Goal: Task Accomplishment & Management: Manage account settings

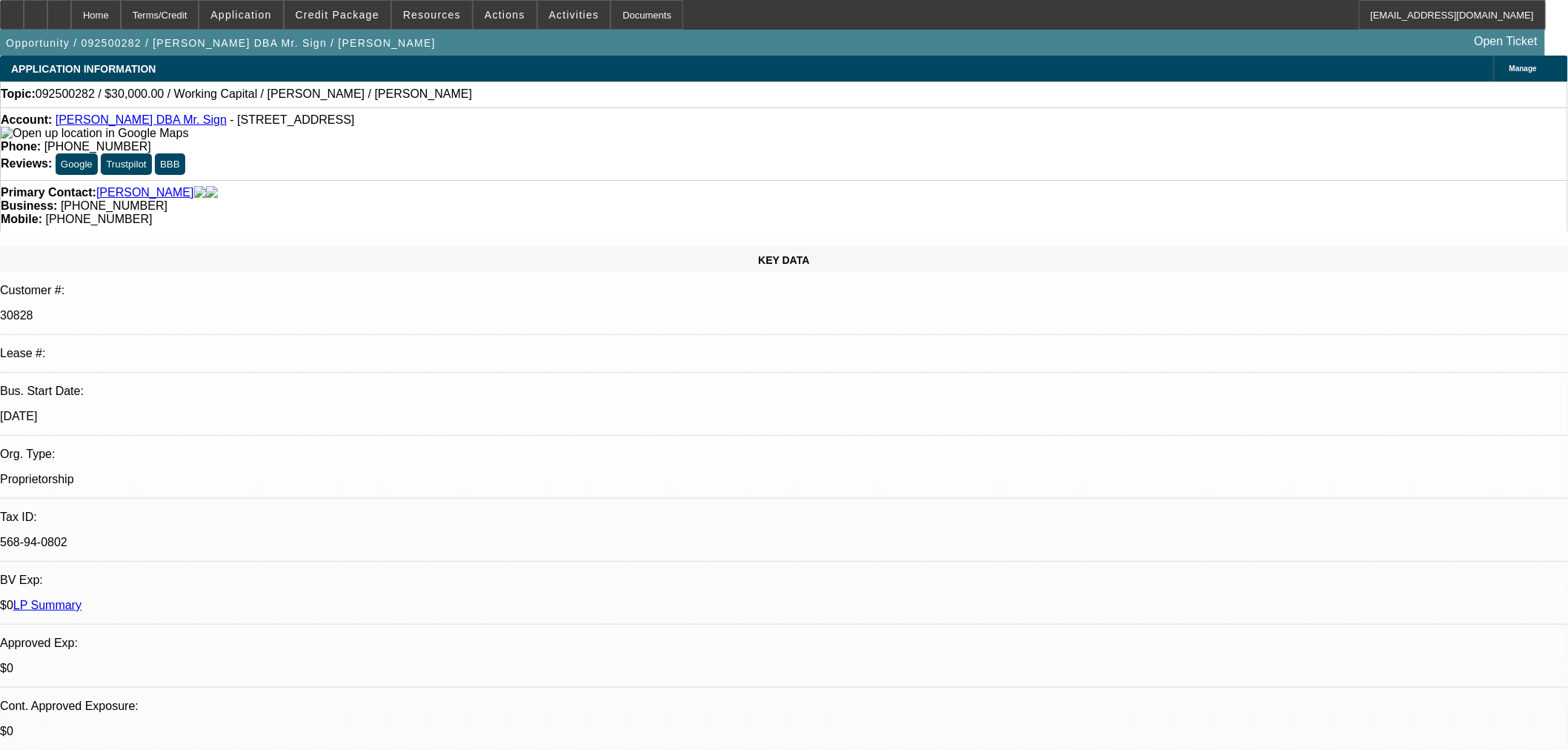
select select "0"
select select "2"
select select "0"
select select "6"
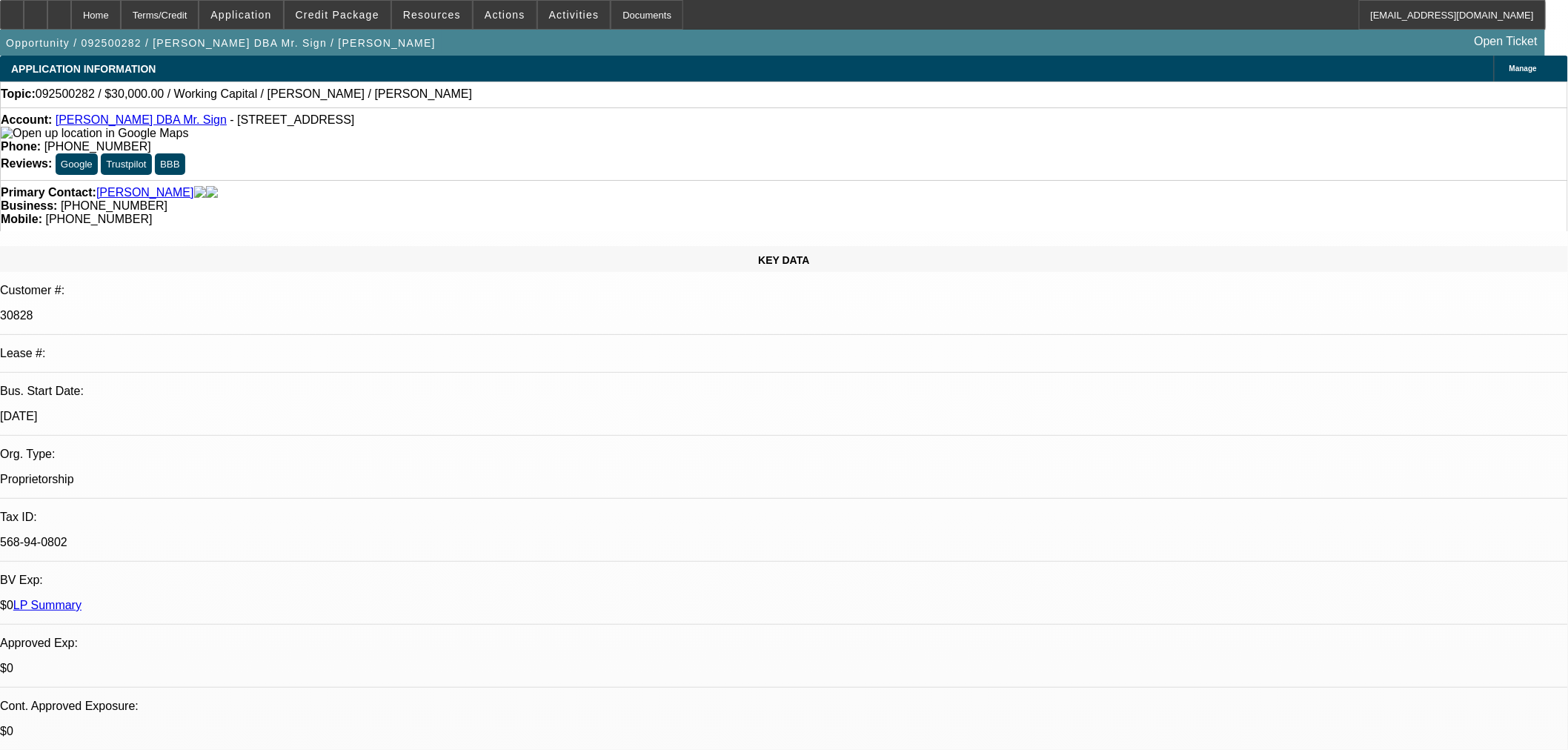
select select "0"
select select "0.1"
select select "4"
select select "0"
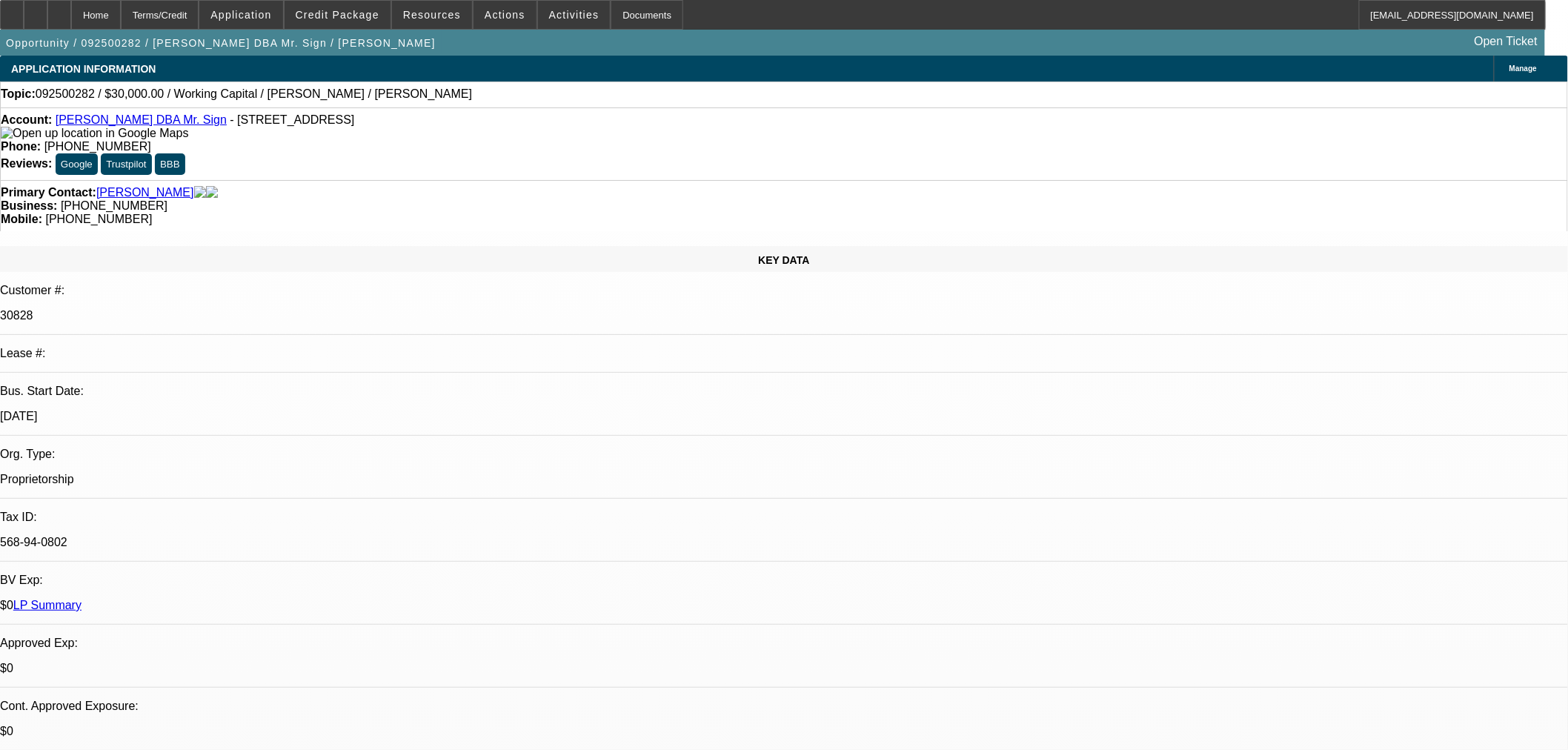
select select "2"
select select "0.1"
select select "4"
select select "0"
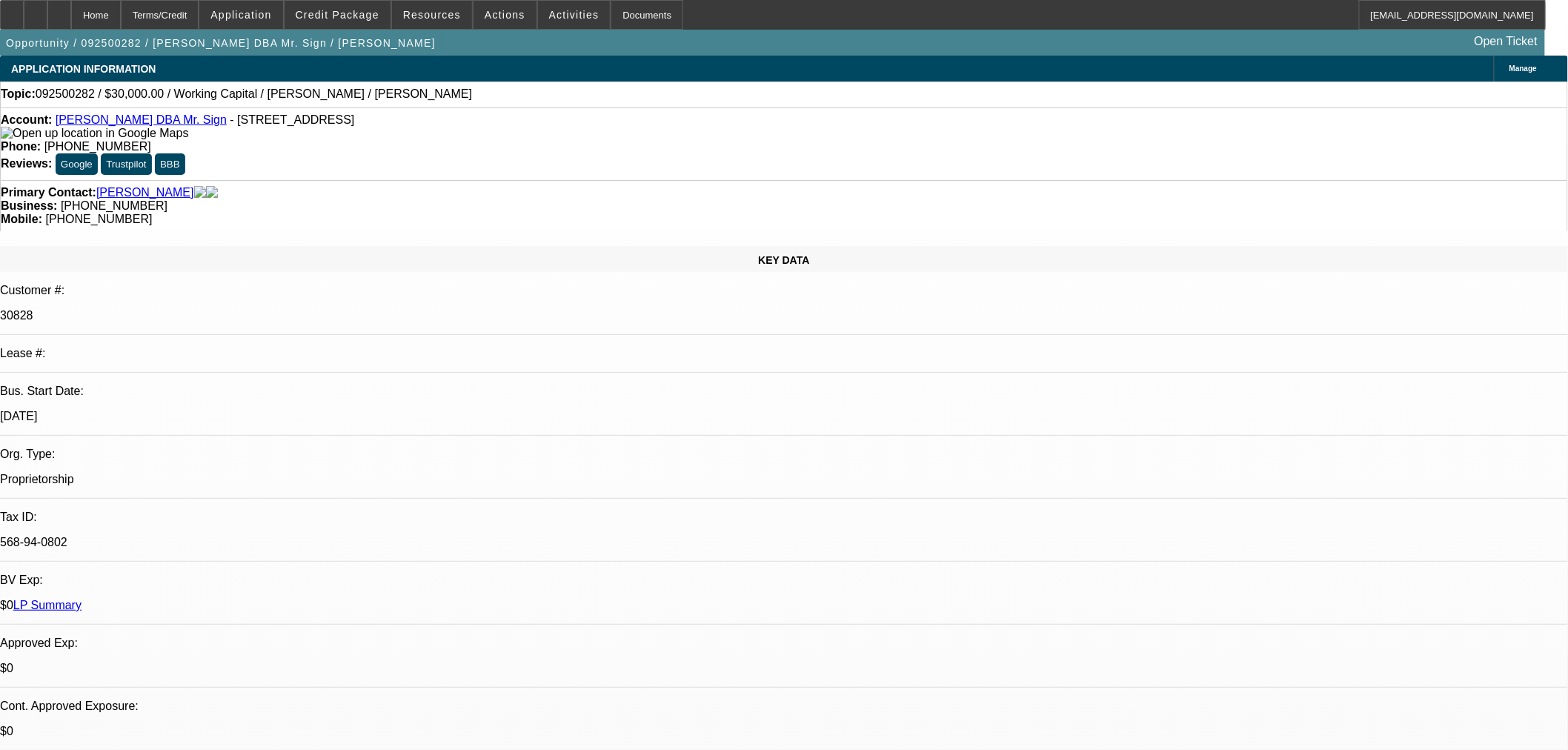
select select "2"
select select "0.1"
select select "4"
drag, startPoint x: 68, startPoint y: 120, endPoint x: 185, endPoint y: 124, distance: 117.1
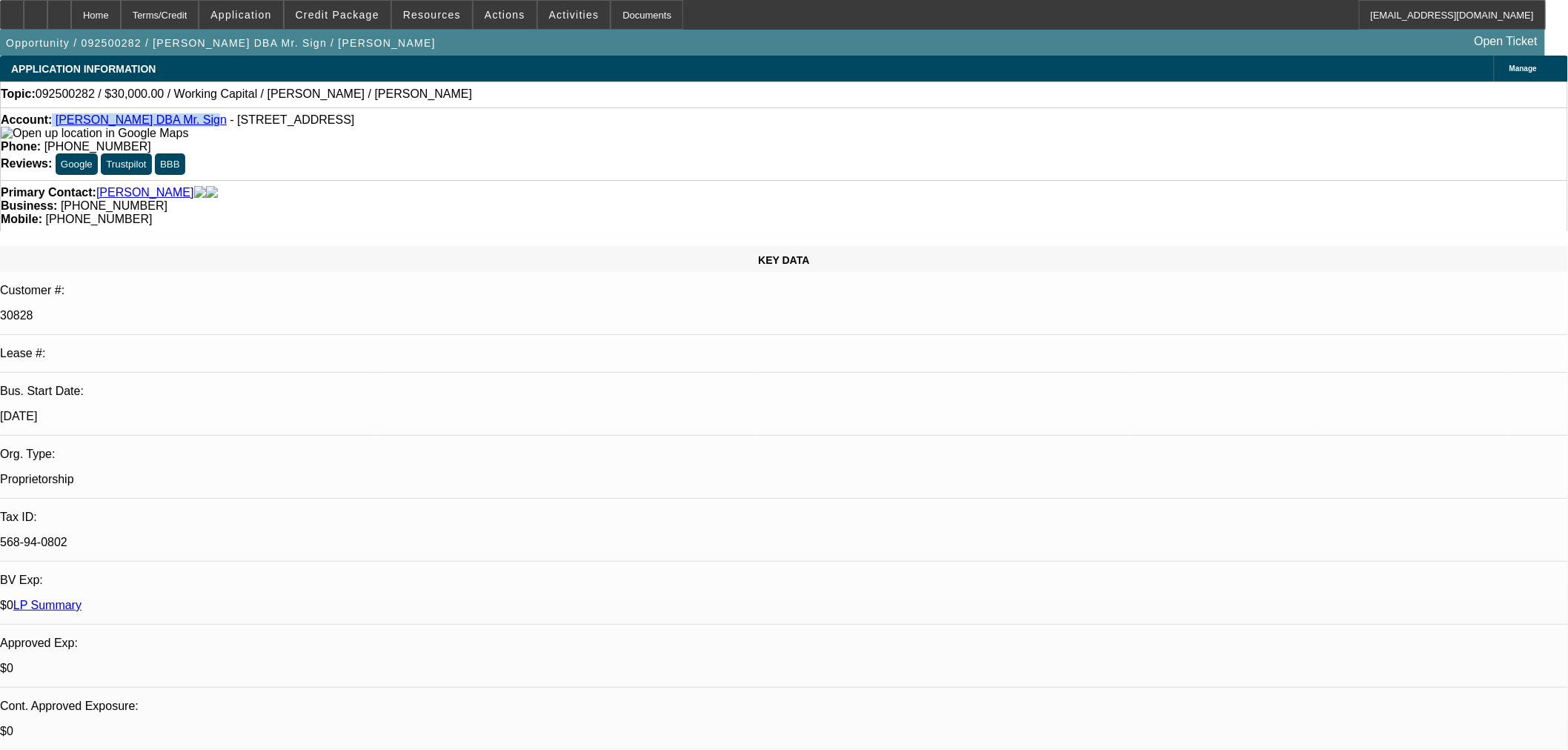
click at [185, 124] on div "Account: Geneva Scott DBA Mr. Sign - 29884 Secret Town Rd, Colfax, CA 95713" at bounding box center [784, 126] width 1567 height 26
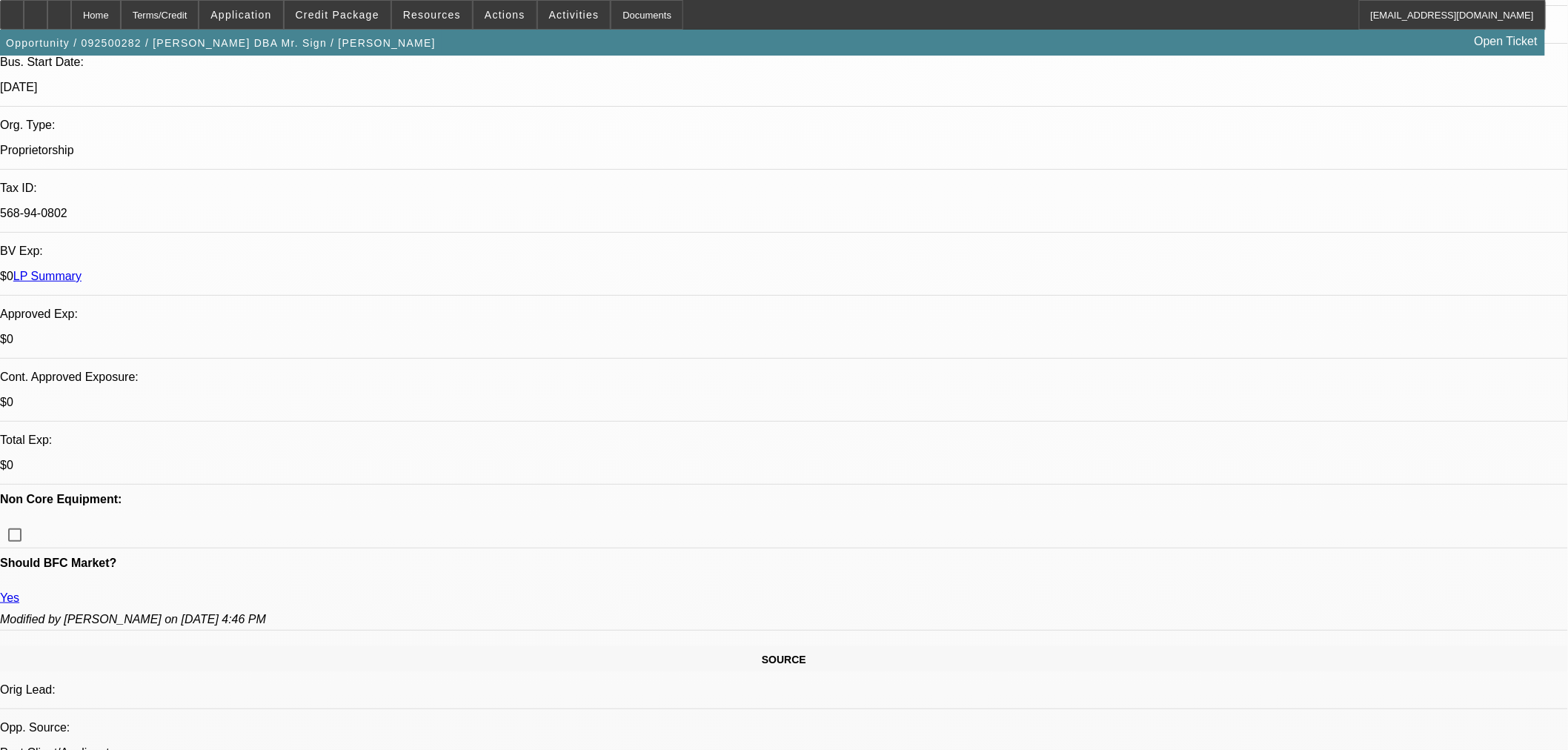
scroll to position [576, 0]
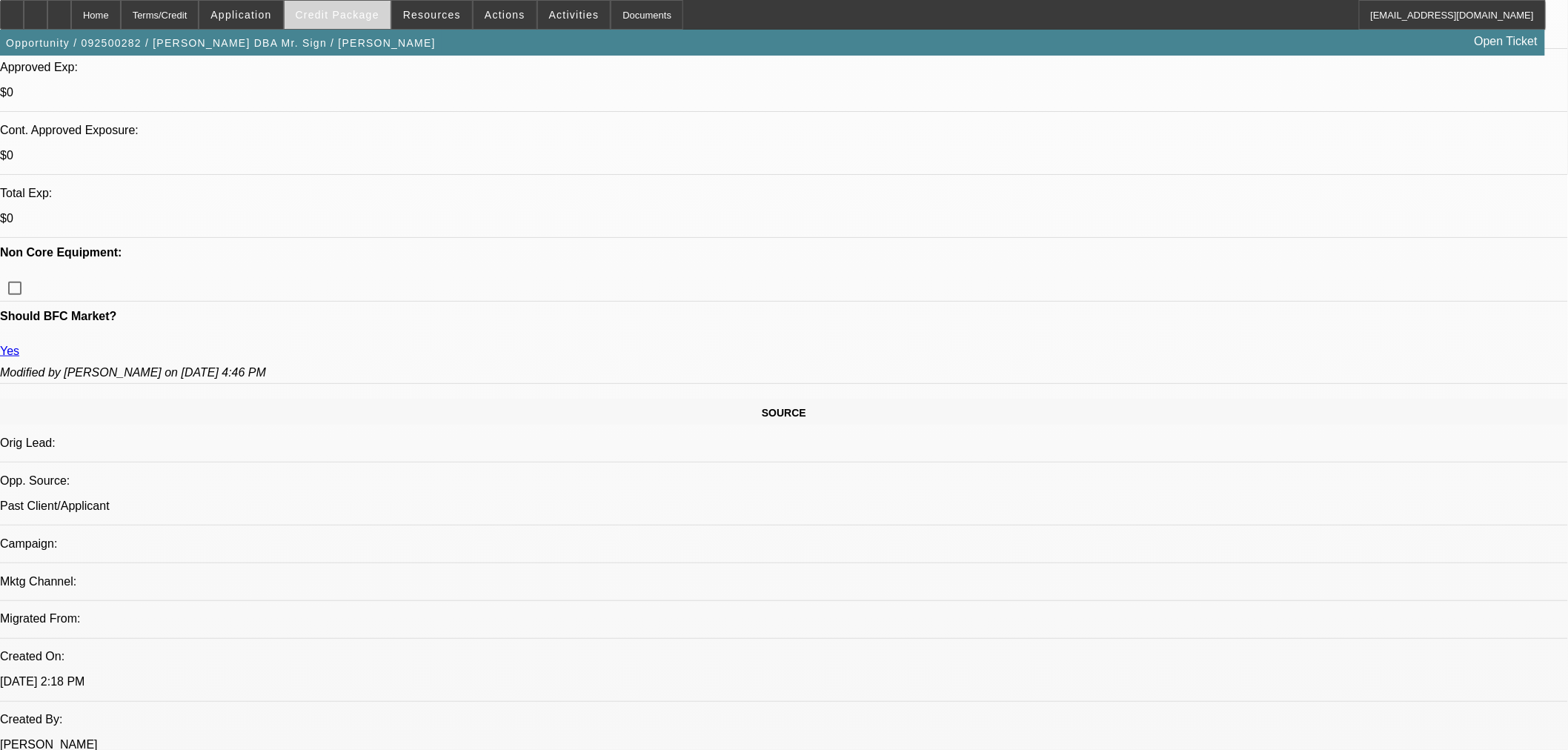
click at [362, 10] on span "Credit Package" at bounding box center [338, 14] width 83 height 12
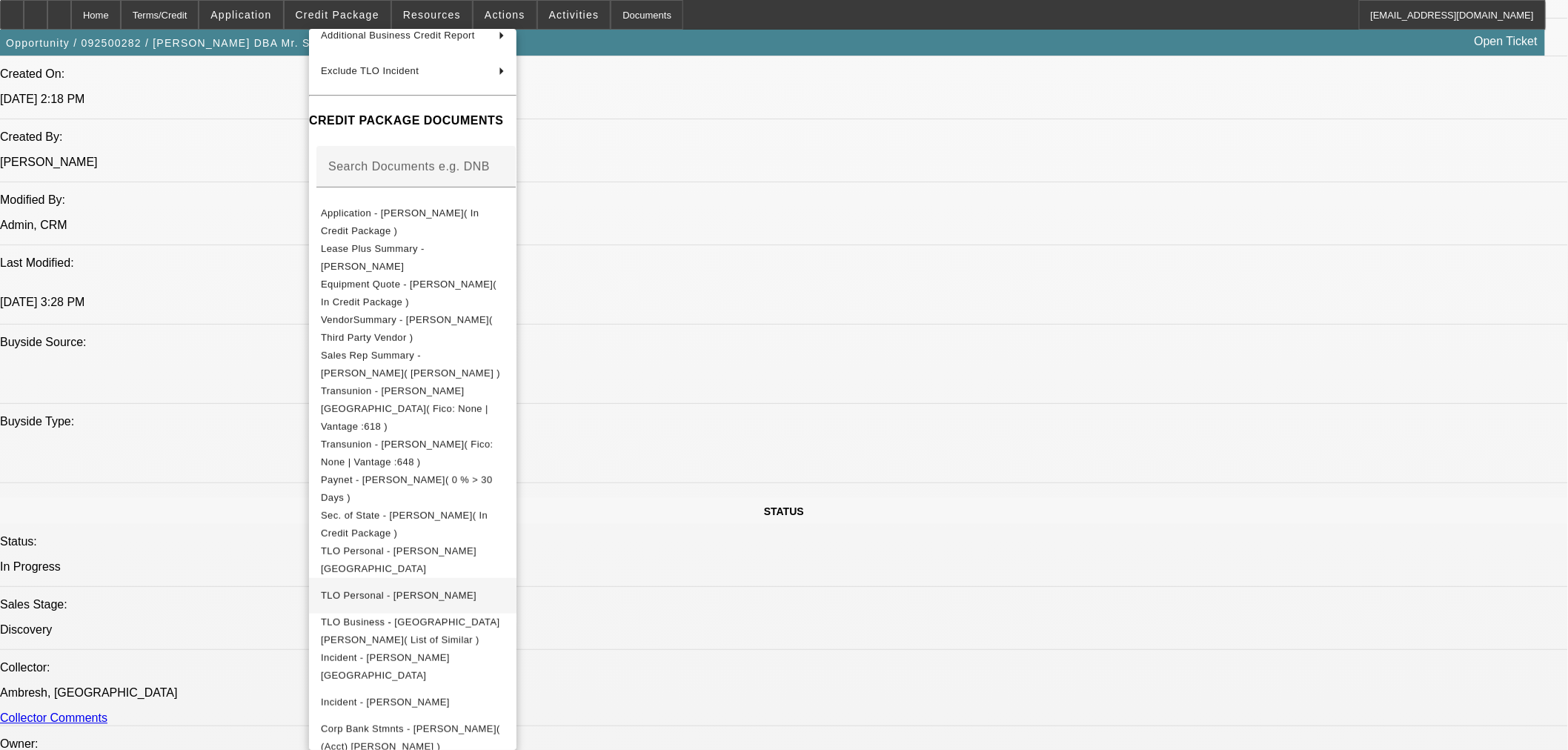
scroll to position [1235, 0]
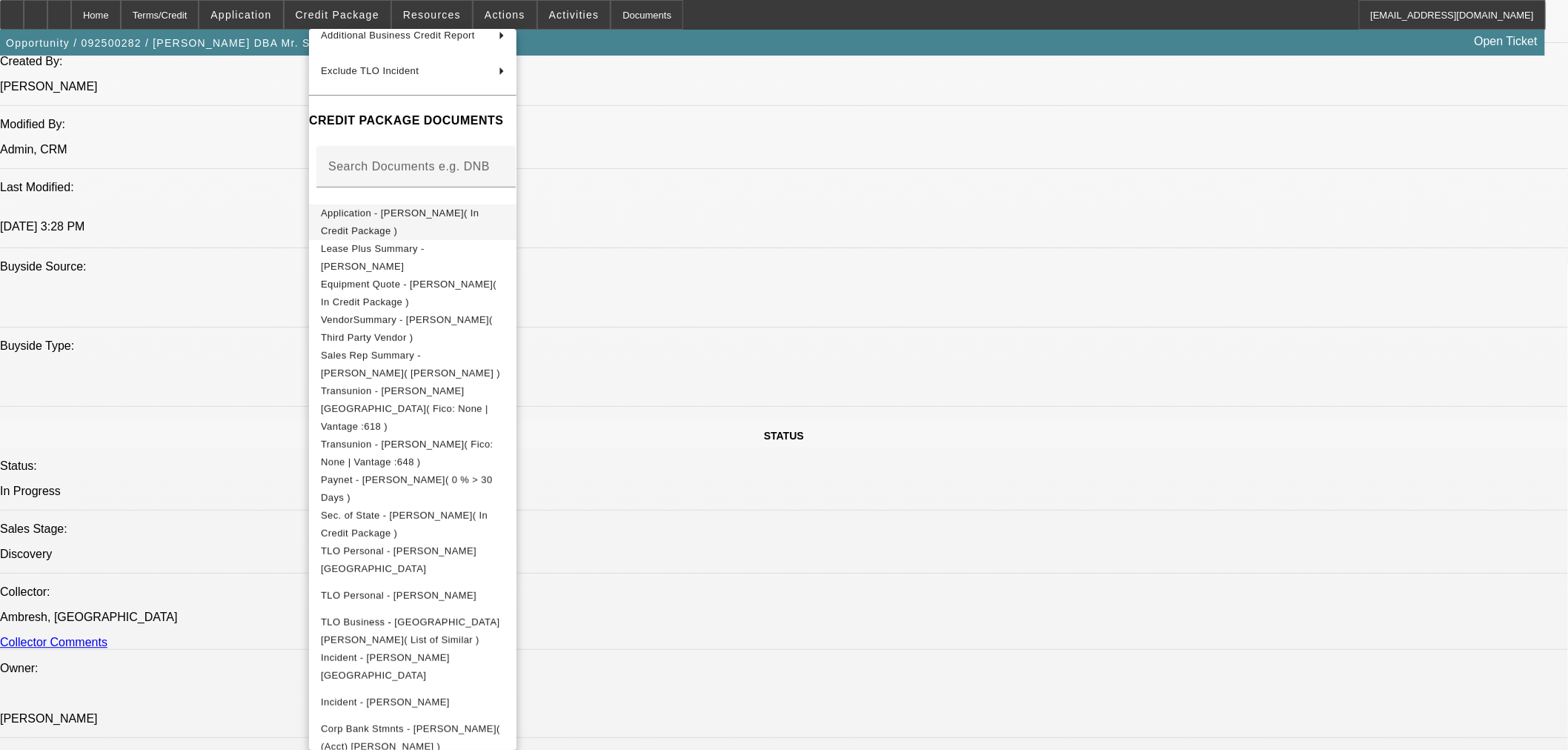
click at [479, 215] on span "Application - Geneva Scott( In Credit Package )" at bounding box center [399, 221] width 158 height 29
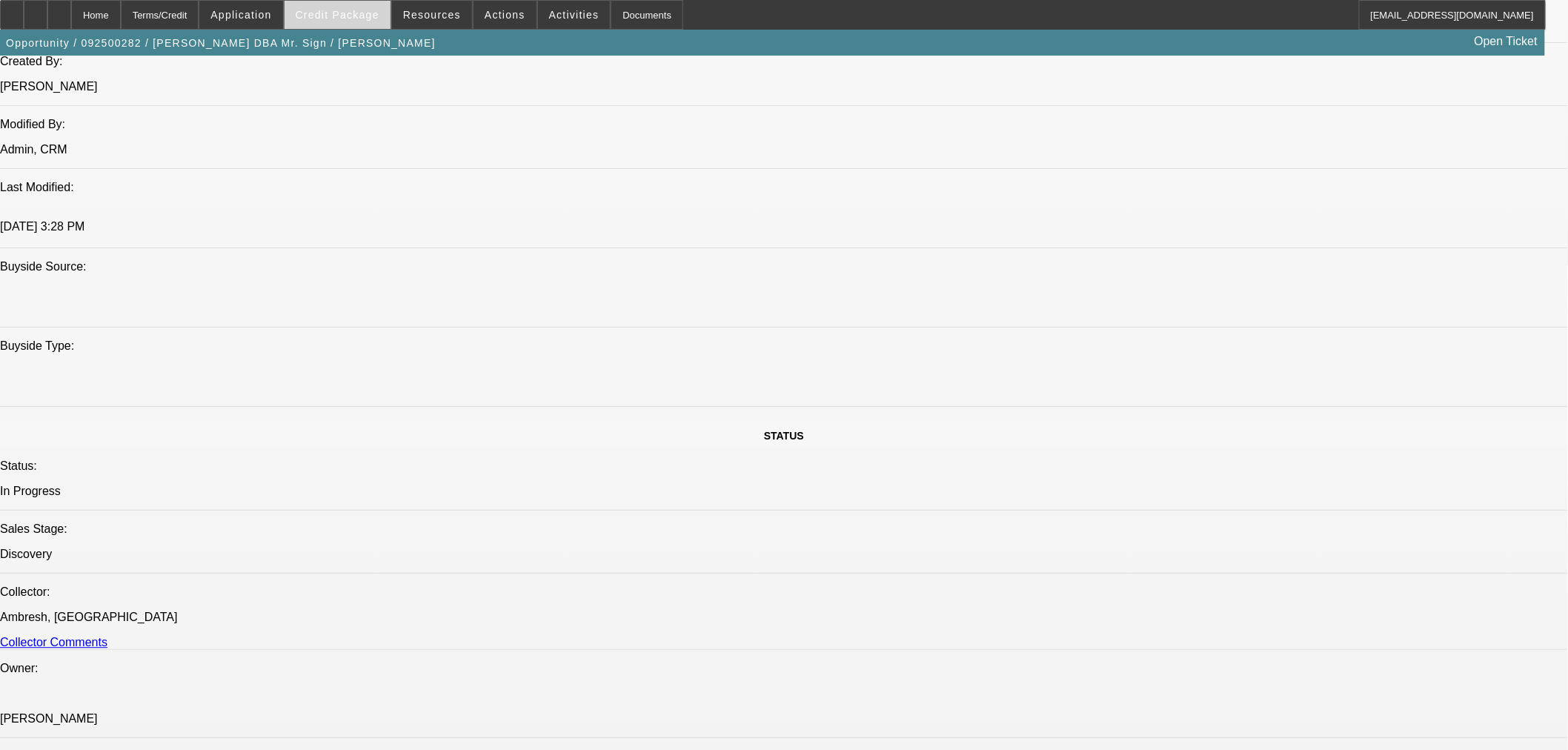
click at [328, 4] on span at bounding box center [338, 14] width 106 height 35
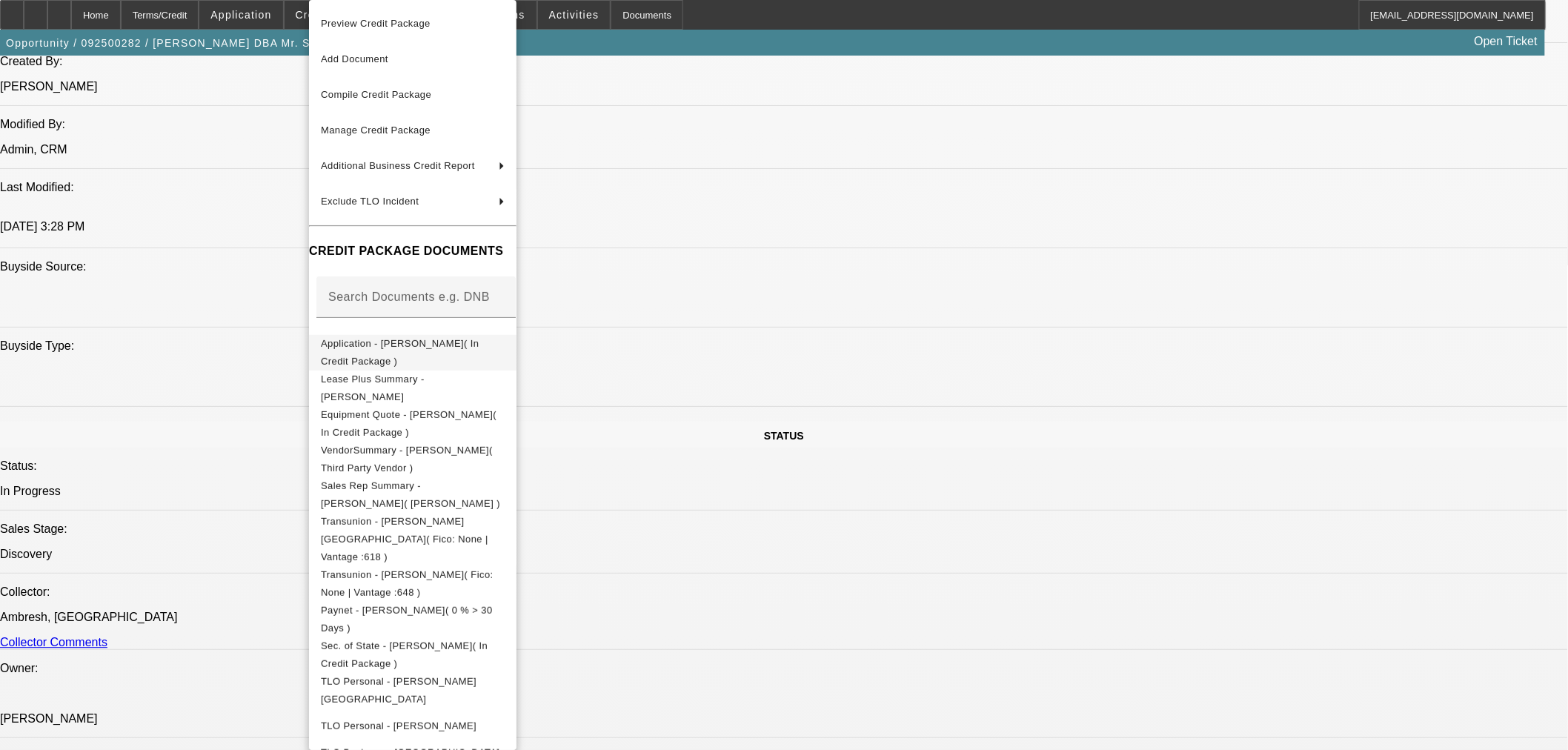
click at [418, 349] on span "Application - Geneva Scott( In Credit Package )" at bounding box center [412, 353] width 184 height 35
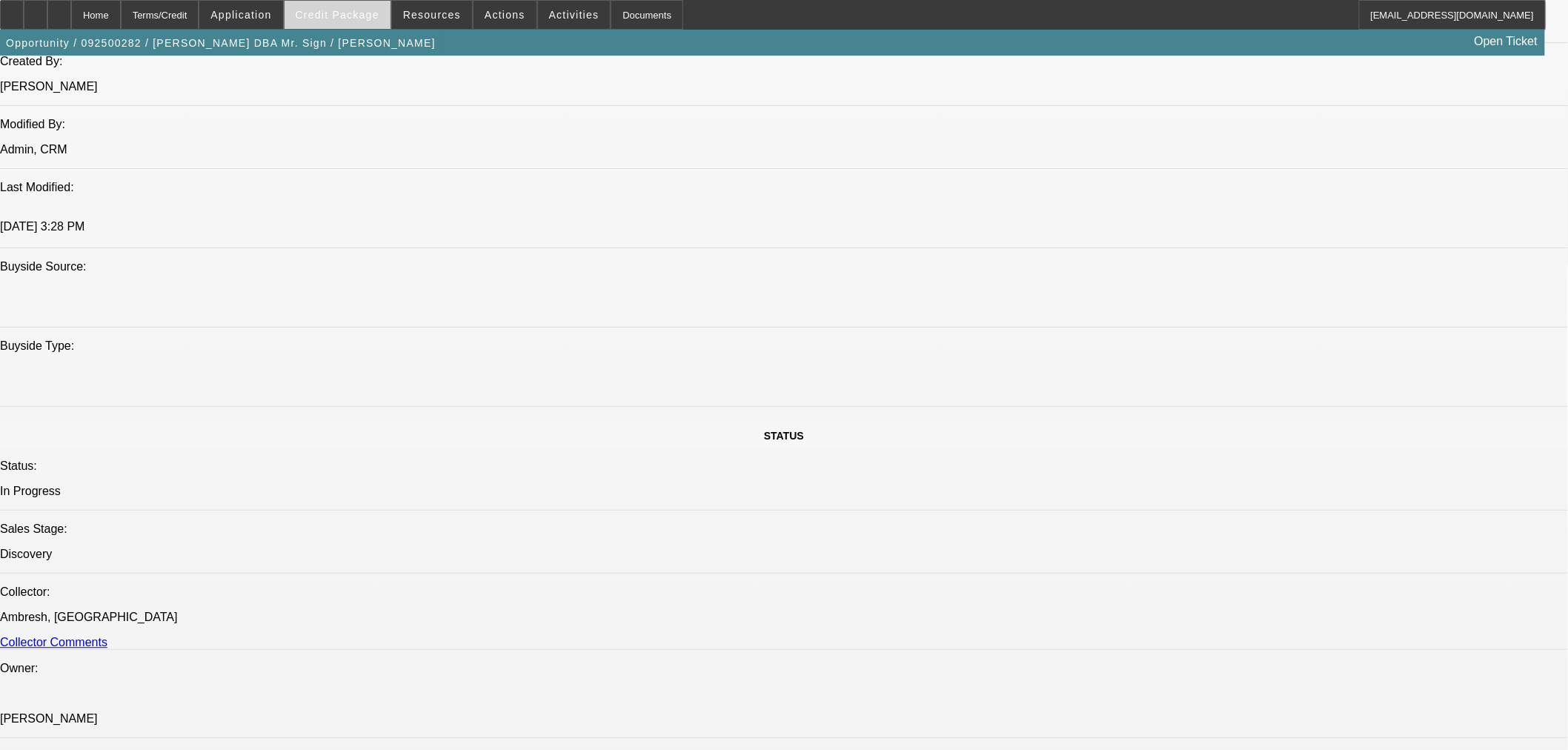
click at [350, 9] on span "Credit Package" at bounding box center [338, 14] width 83 height 12
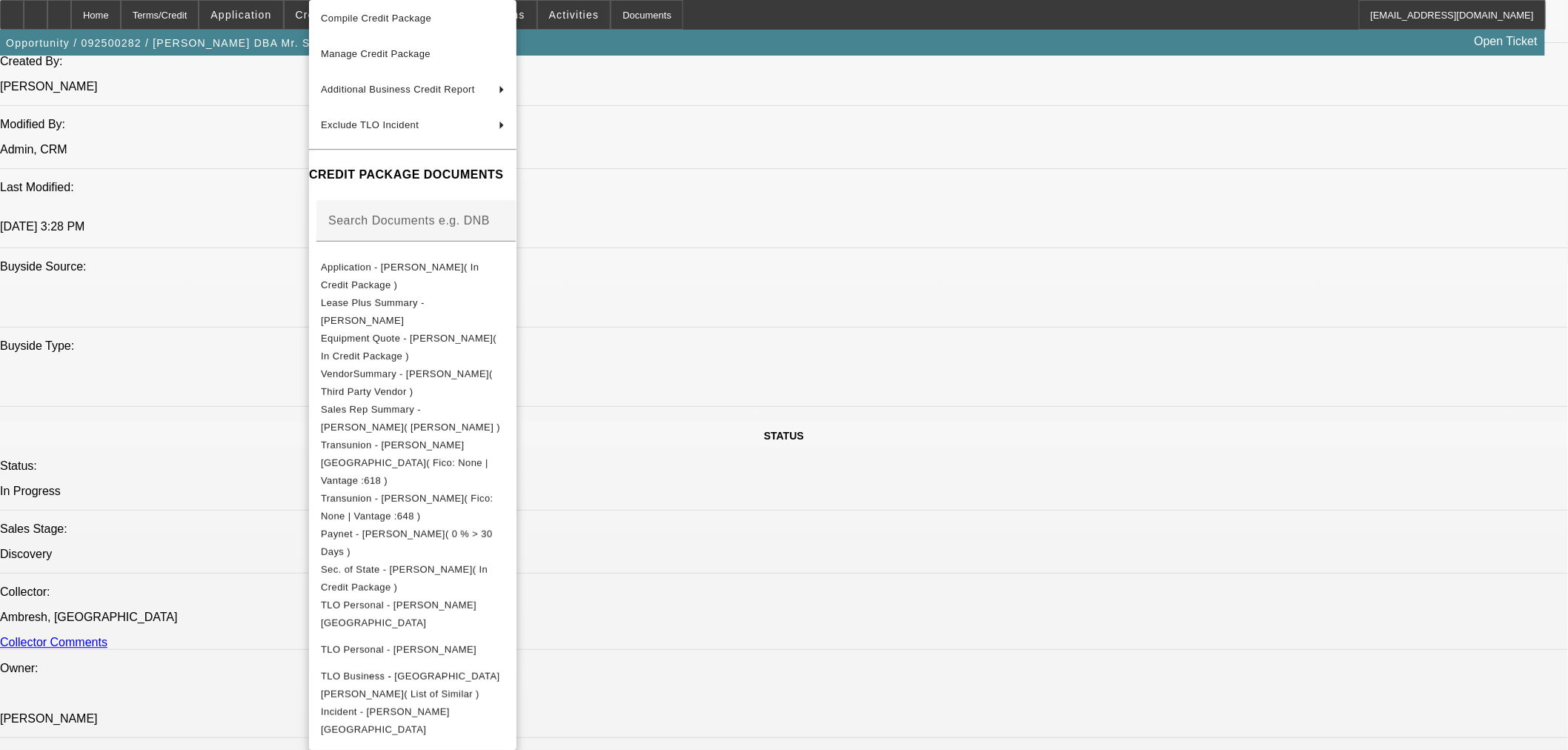
scroll to position [131, 0]
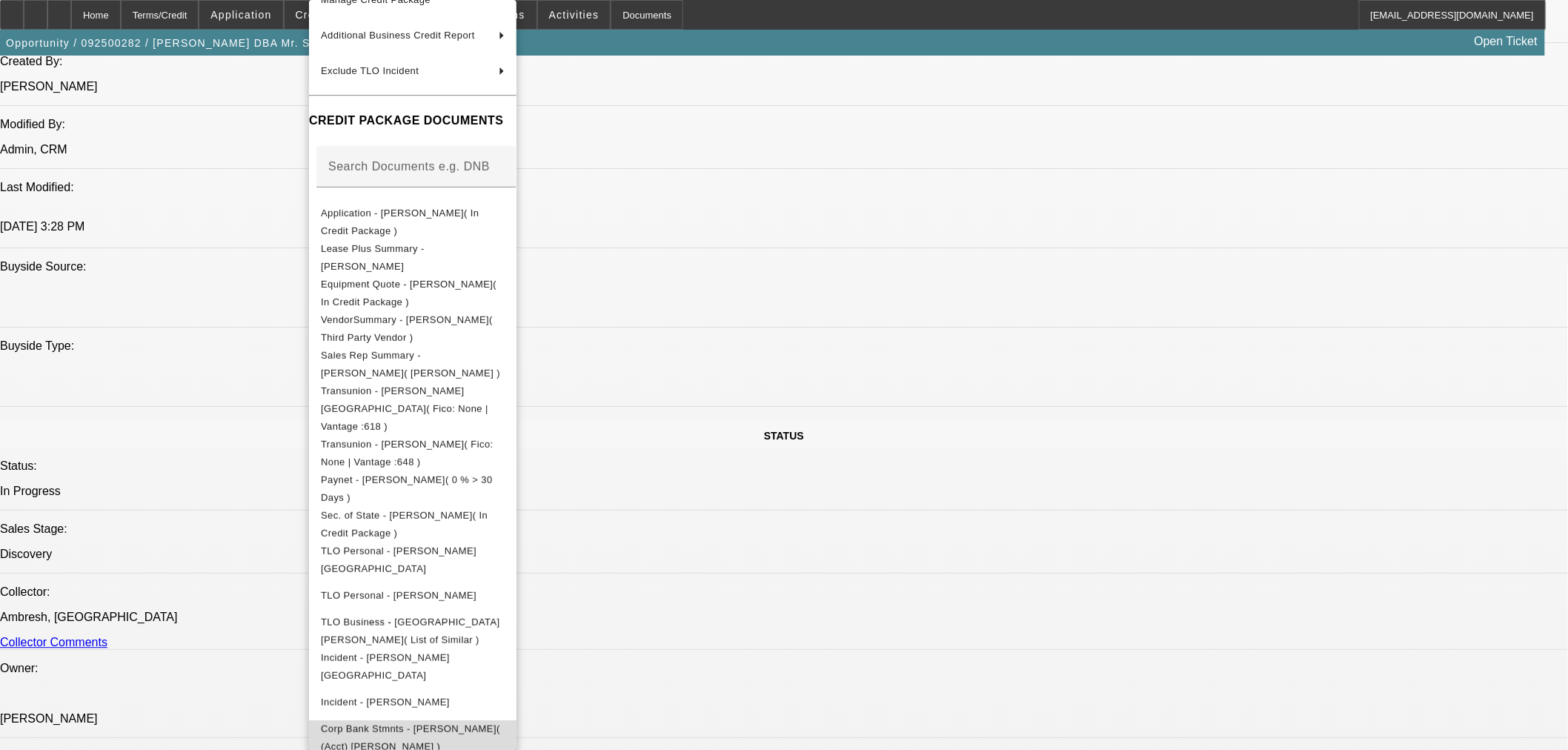
click at [494, 724] on span "Corp Bank Stmnts - Geneva Scott( (Acct) Geneva Scott )" at bounding box center [411, 738] width 180 height 29
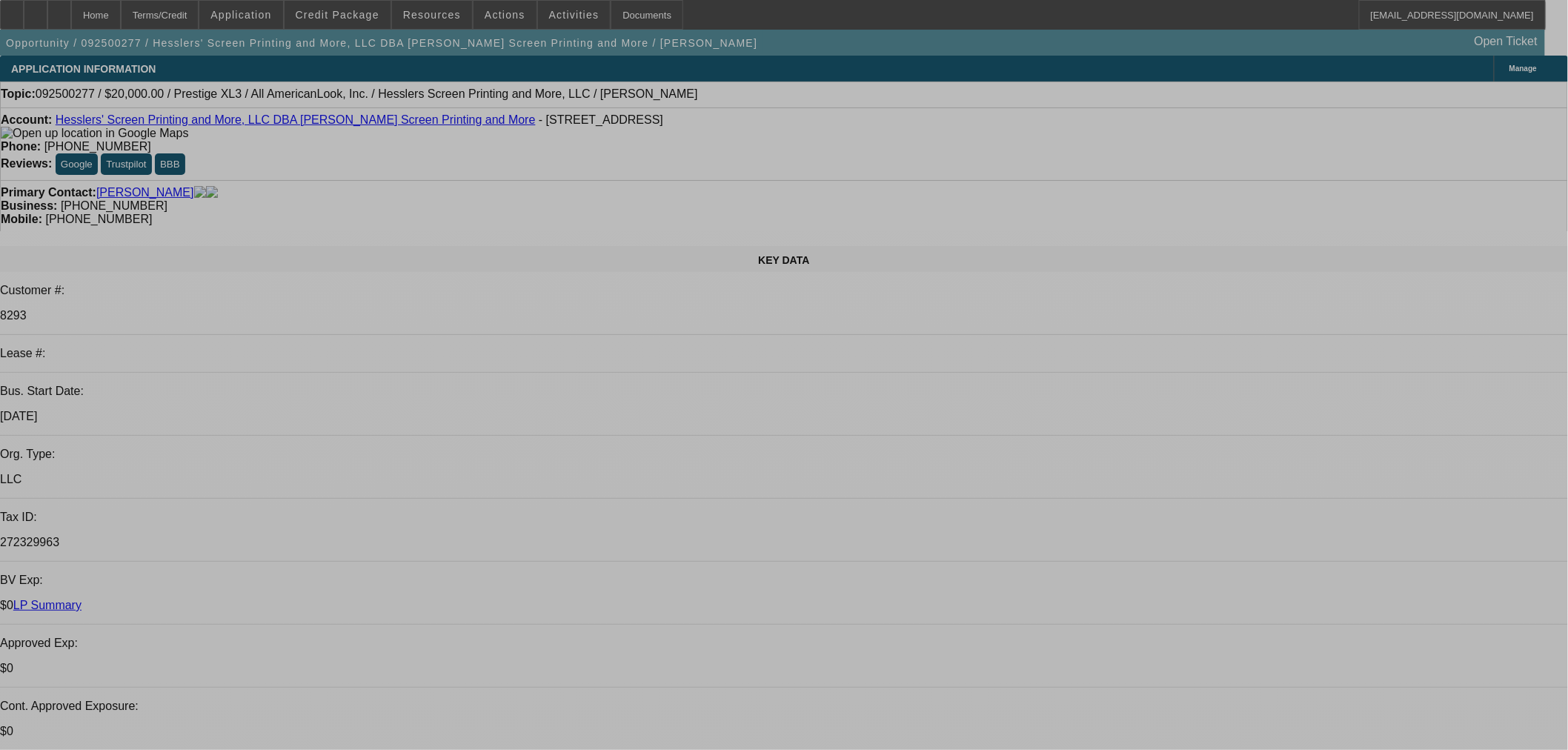
select select "0"
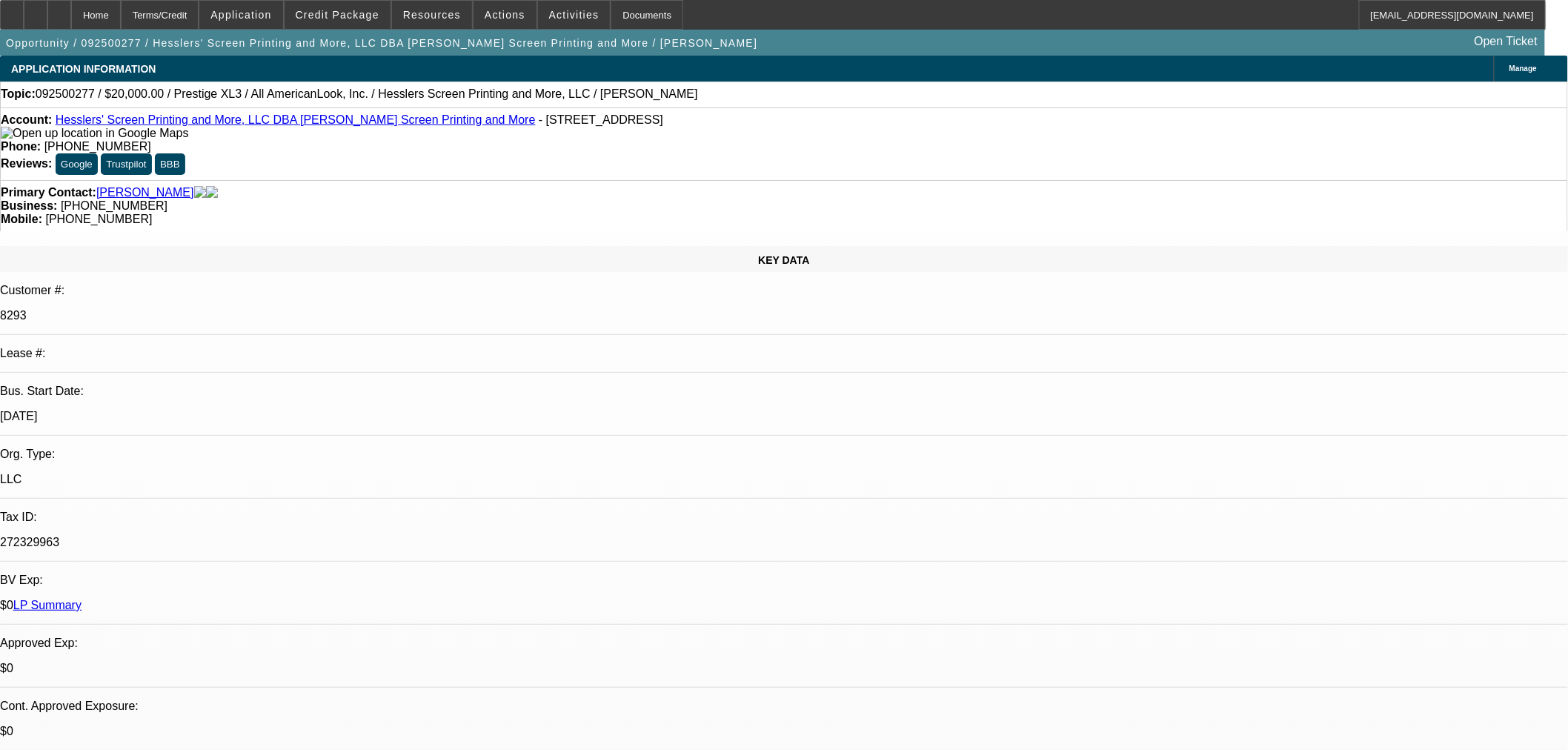
select select "2"
select select "0.1"
select select "4"
select select "0"
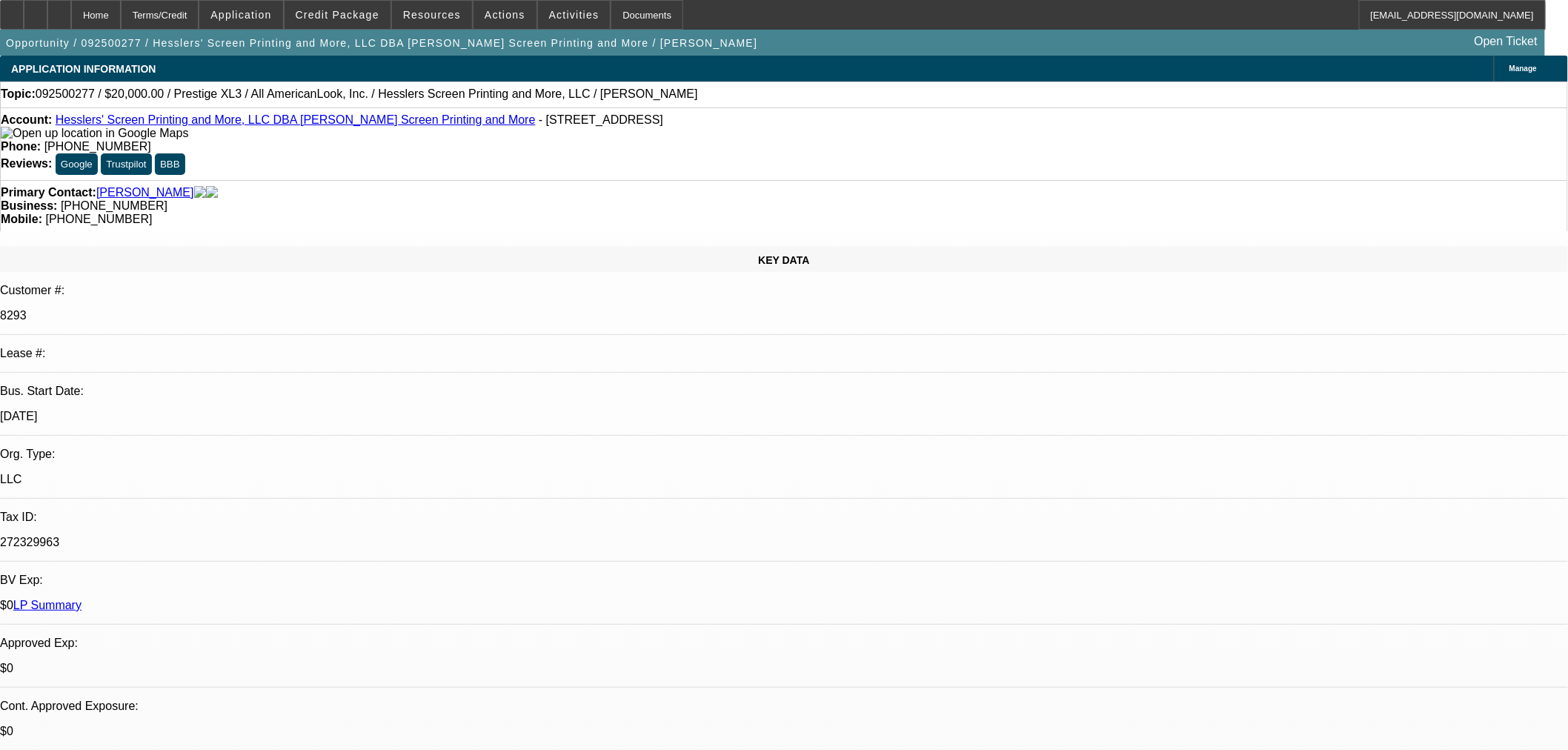
select select "2"
select select "0"
select select "6"
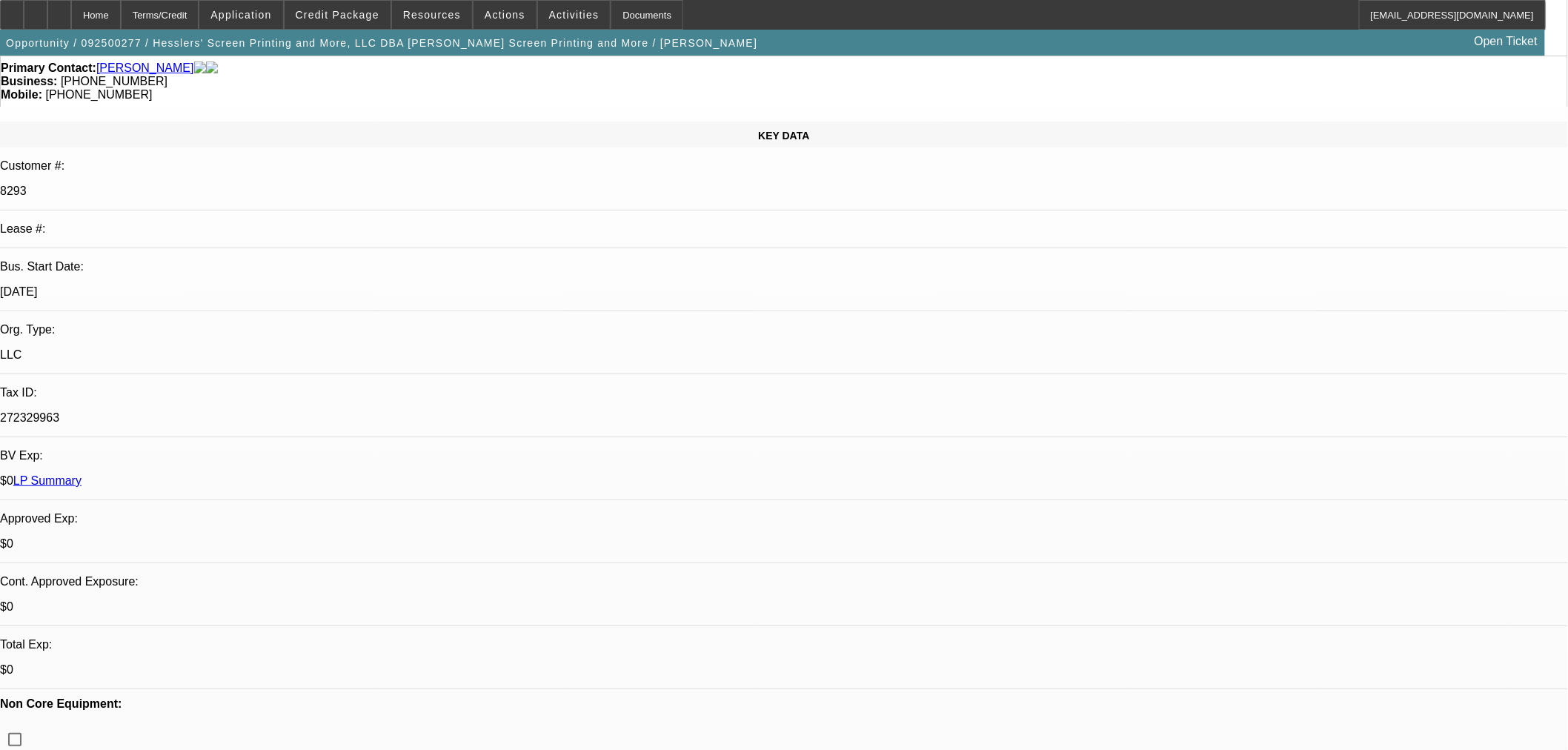
scroll to position [411, 0]
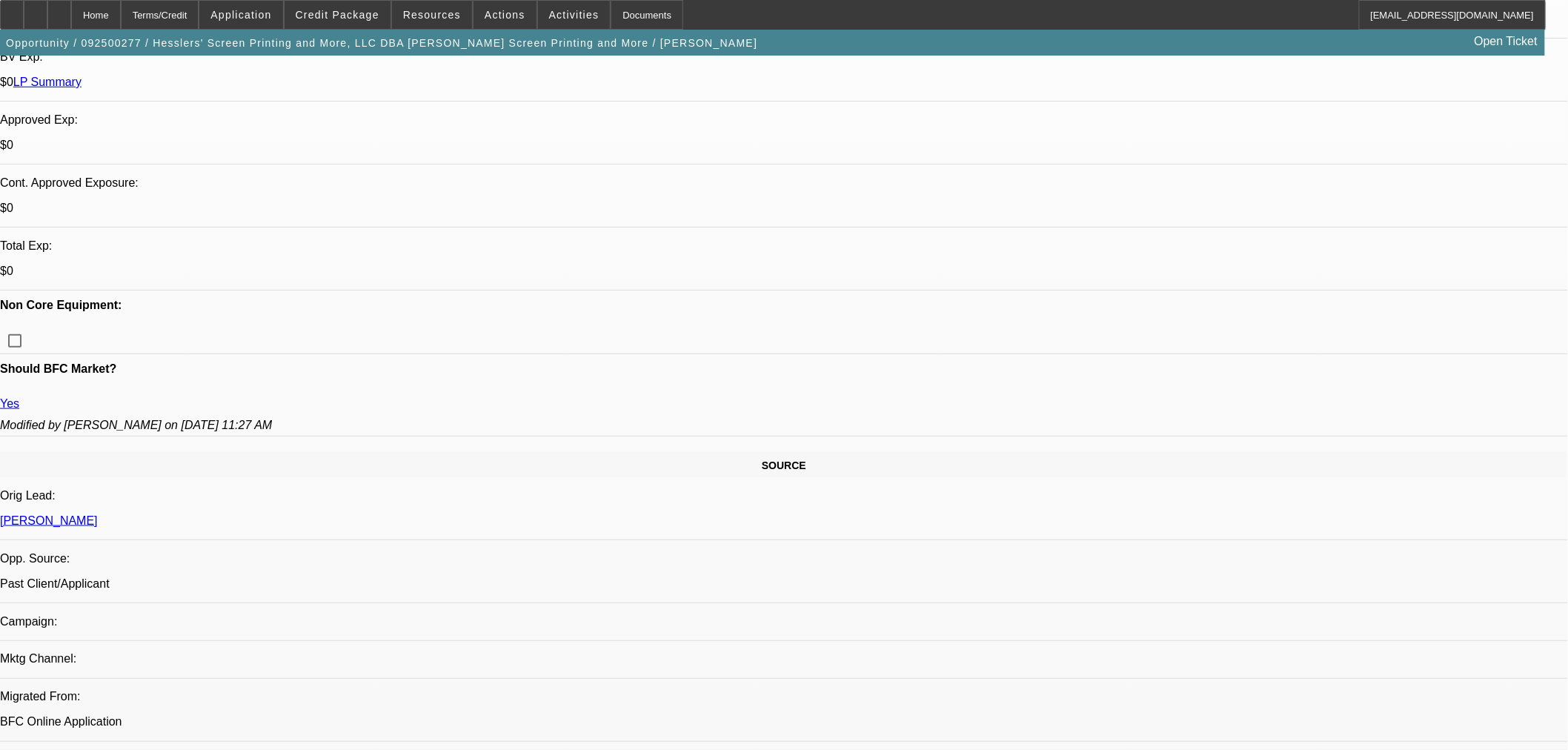
scroll to position [659, 0]
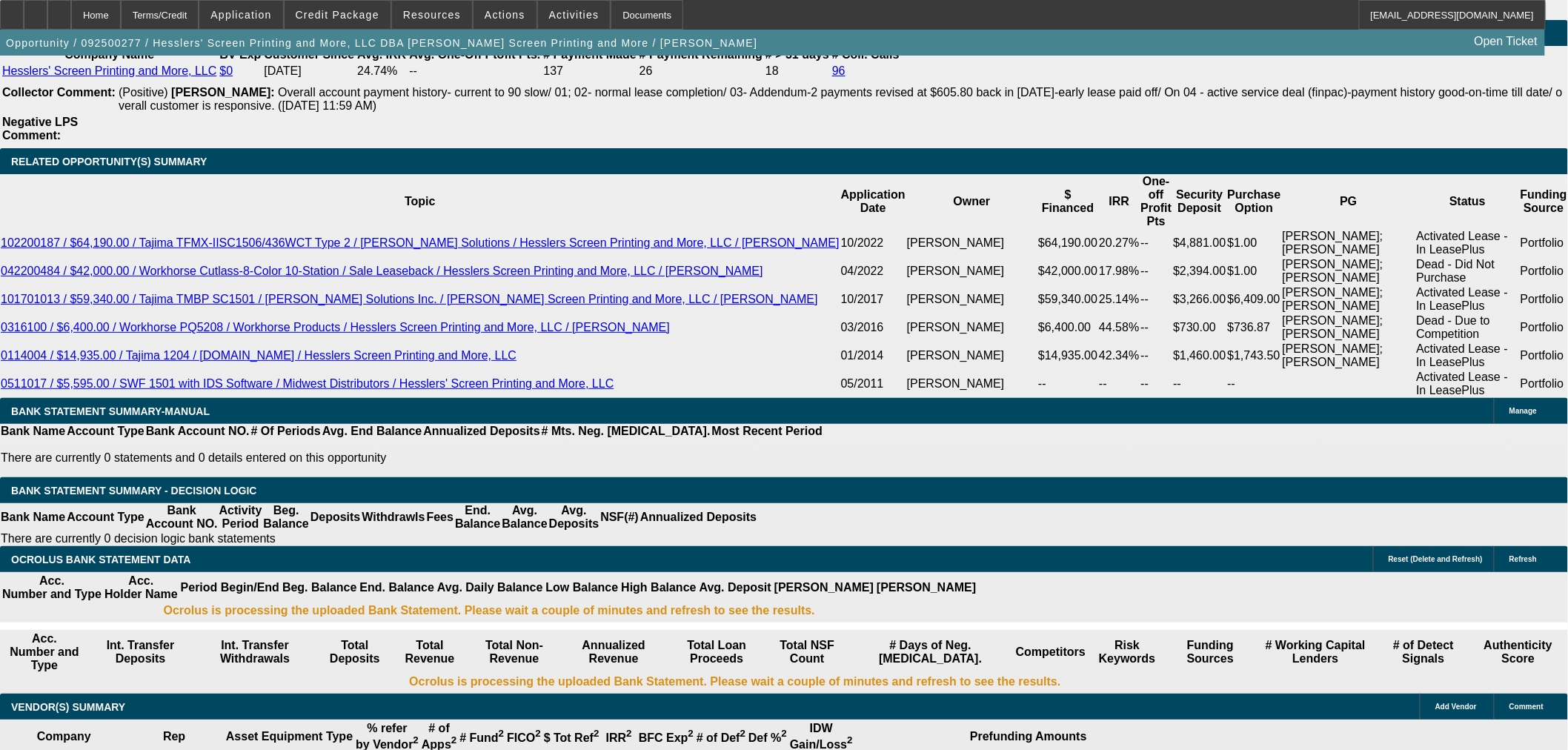
scroll to position [2603, 0]
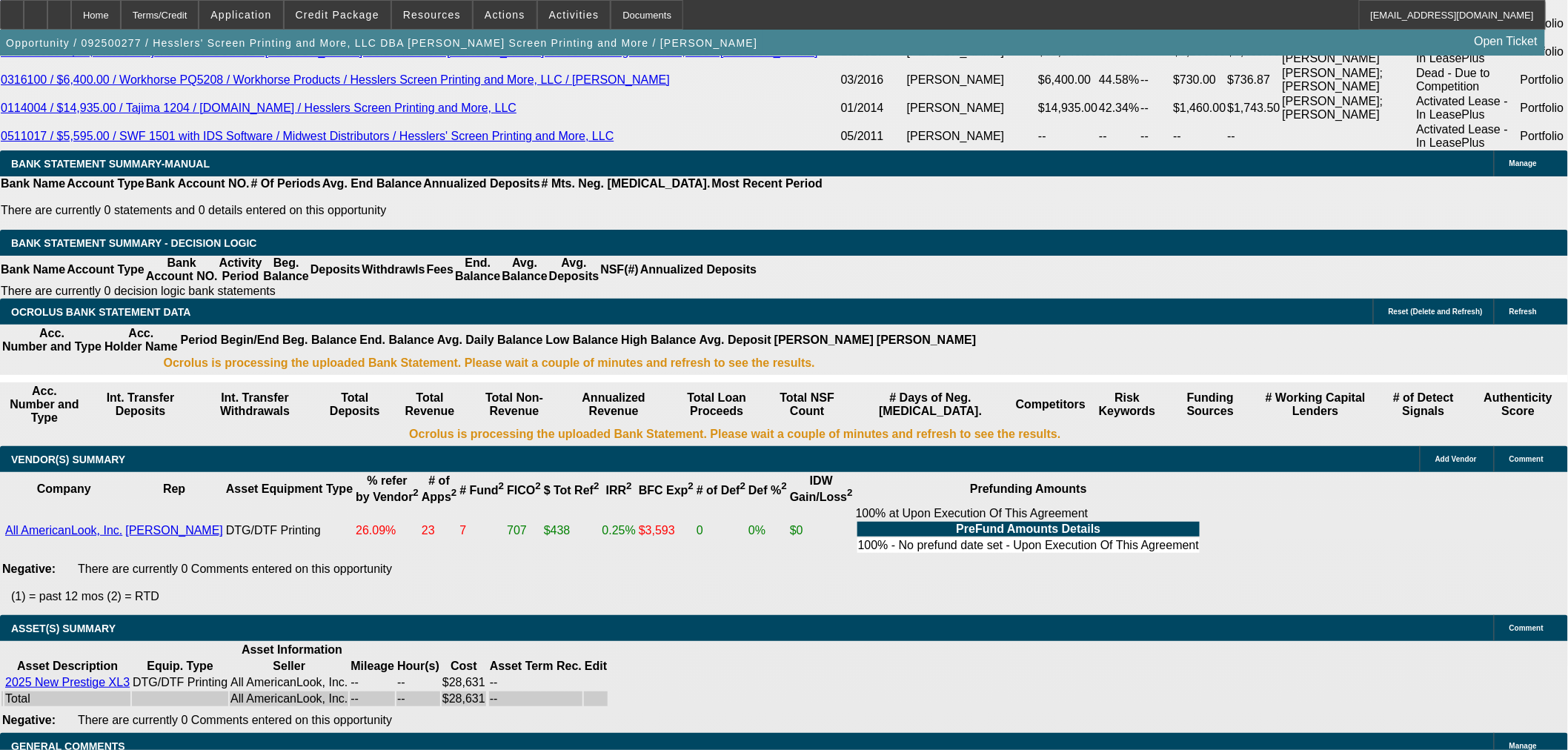
select select "6"
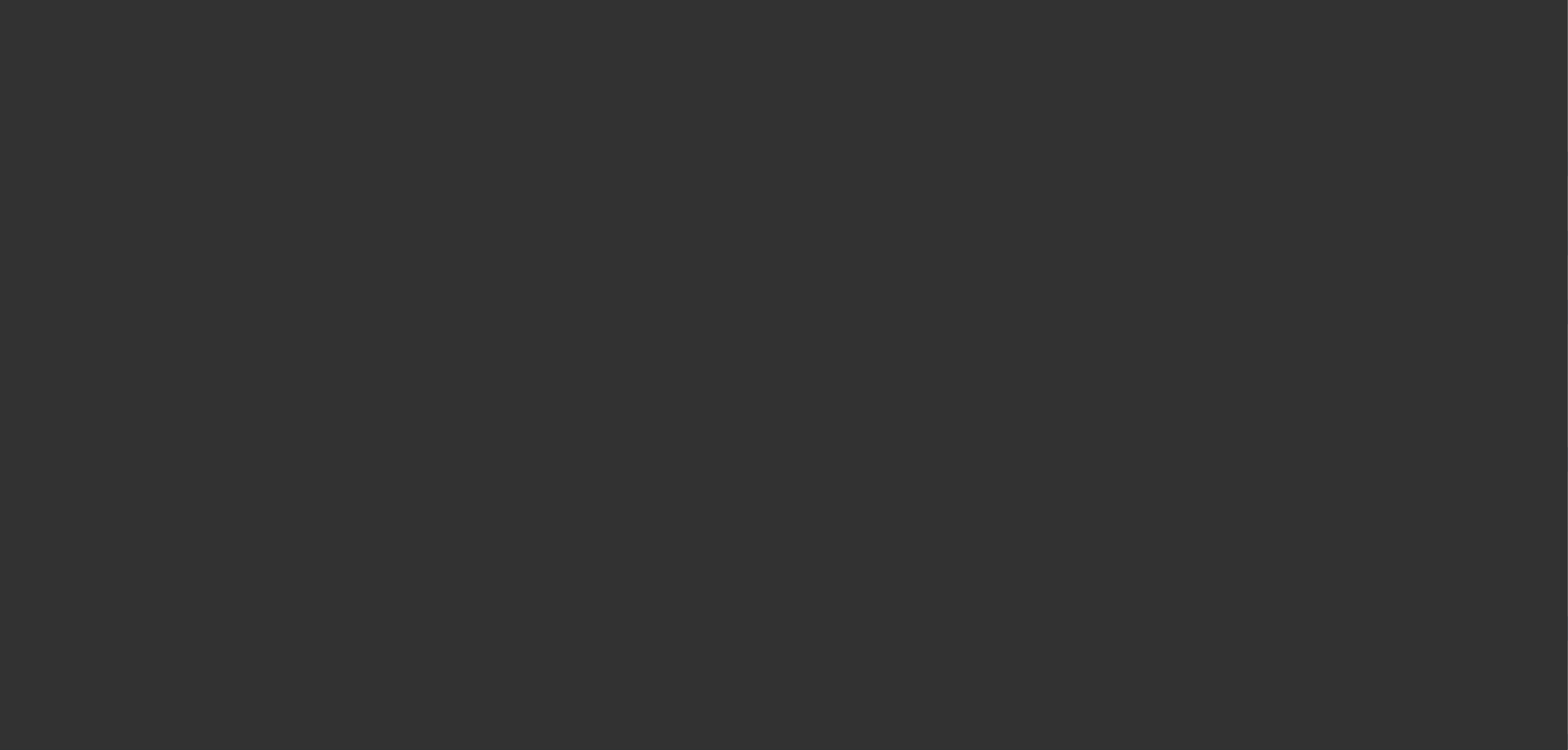
scroll to position [0, 0]
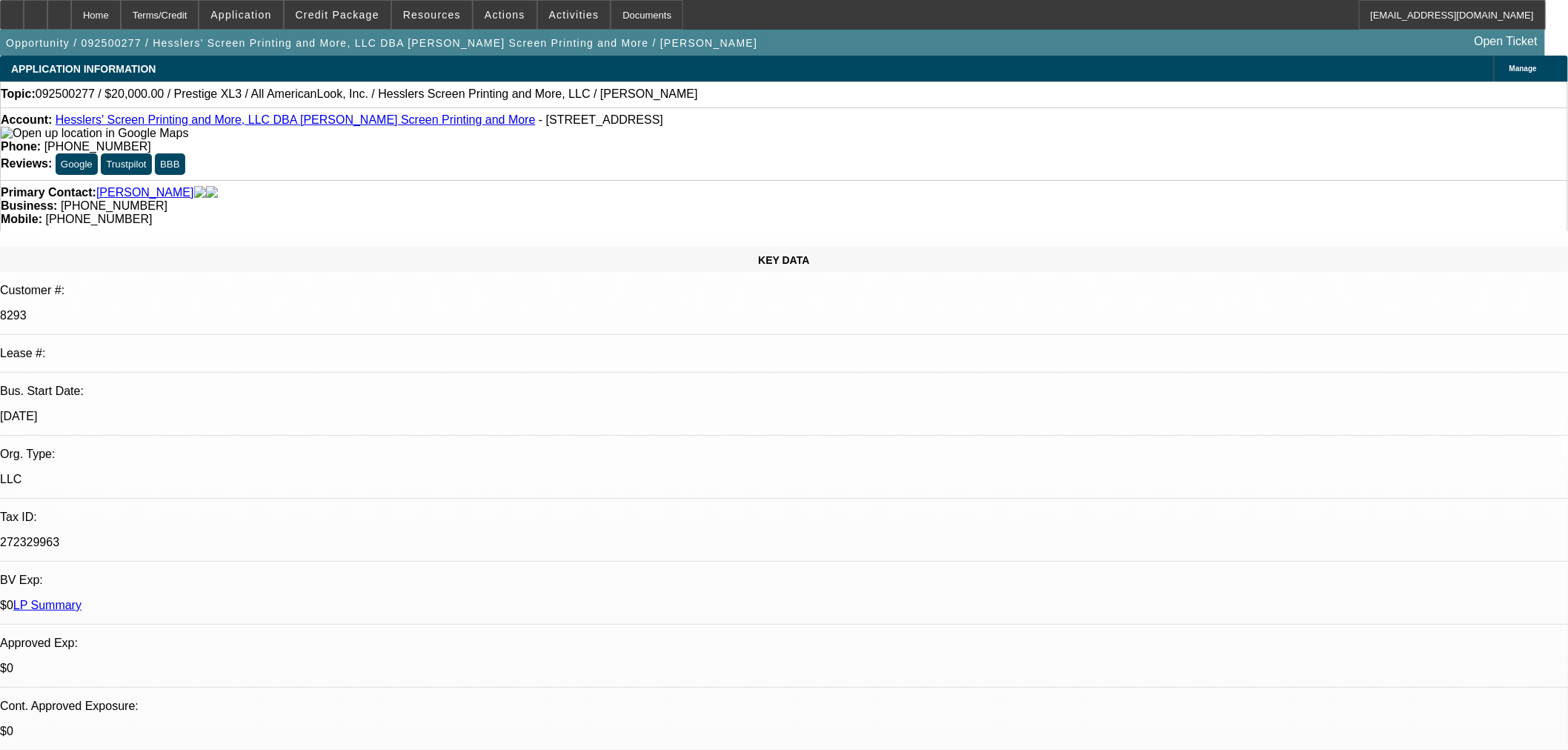
type textarea "K"
type textarea "k"
type textarea "K"
click at [82, 599] on link "LP Summary" at bounding box center [47, 606] width 68 height 13
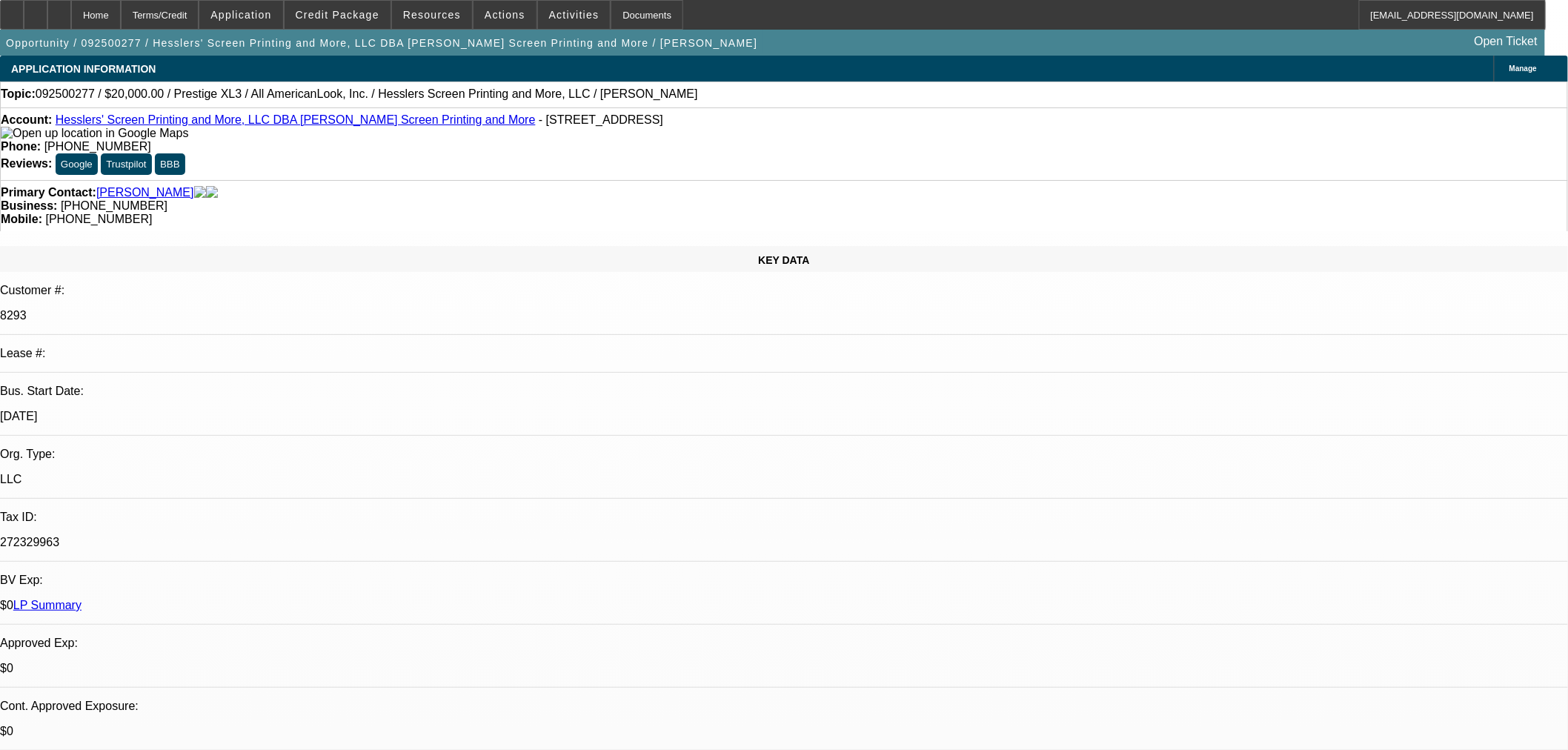
paste textarea "ICAL"
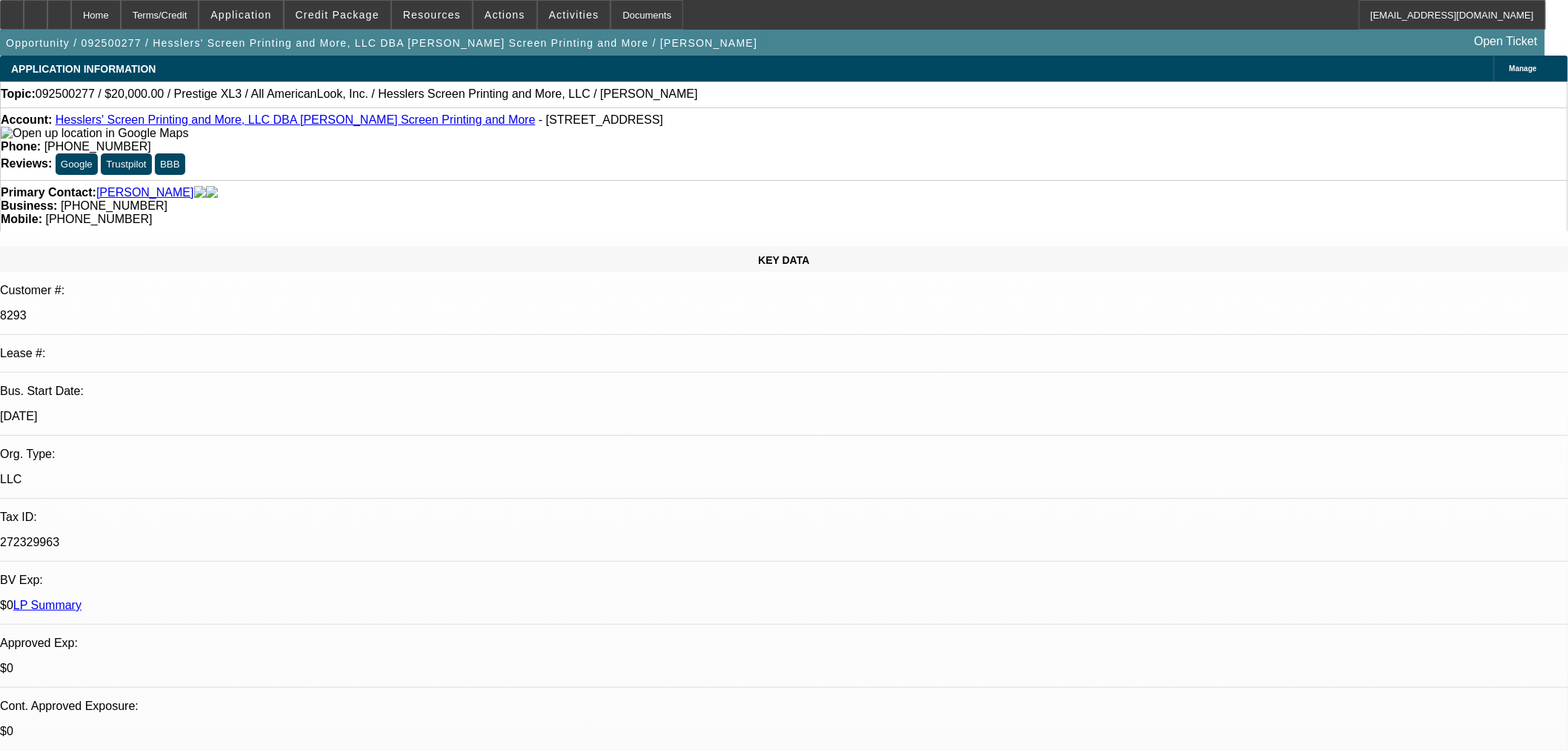
drag, startPoint x: 1218, startPoint y: 217, endPoint x: 1066, endPoint y: 217, distance: 152.0
drag, startPoint x: 1460, startPoint y: 194, endPoint x: 1761, endPoint y: 216, distance: 301.8
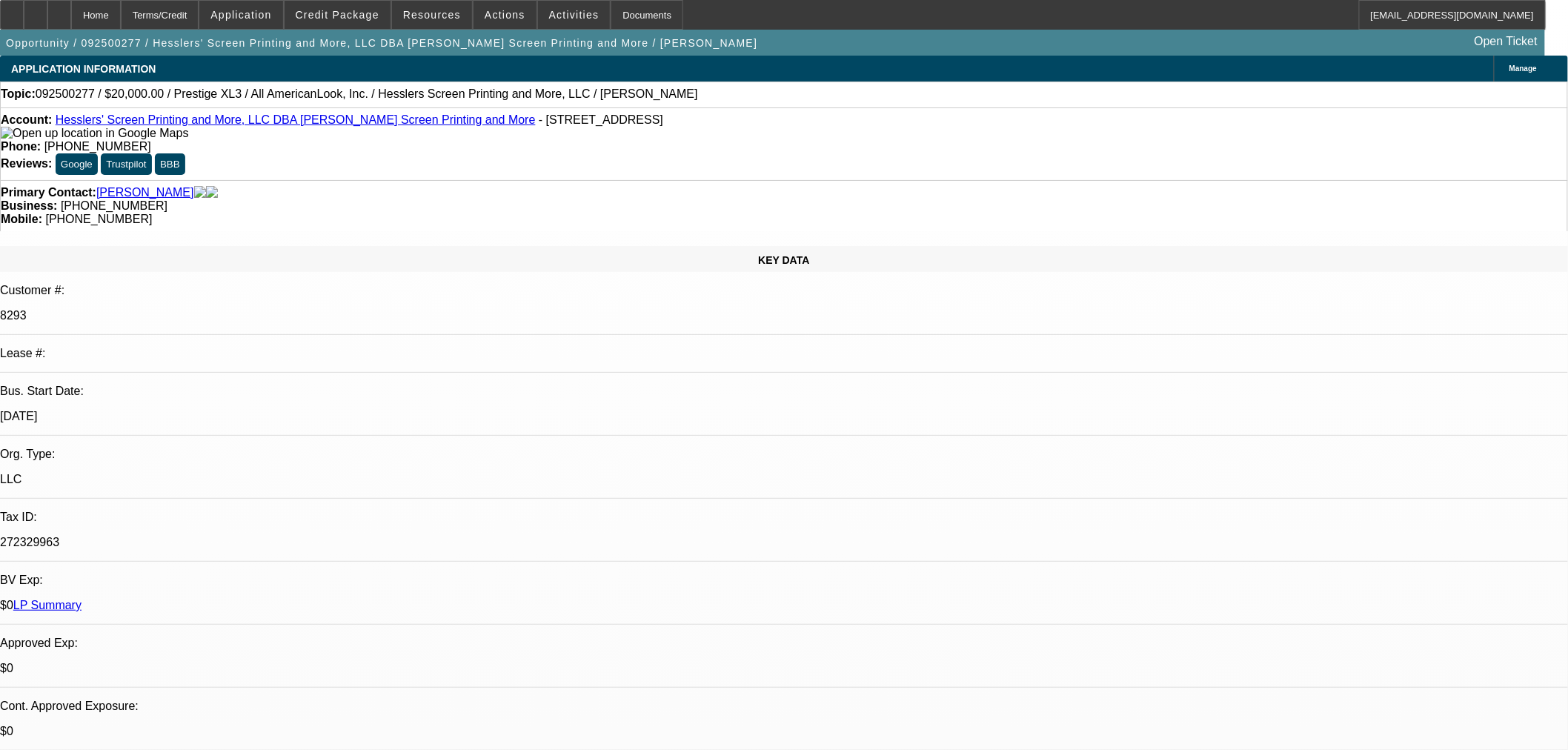
click at [1568, 216] on html "Home Terms/Credit Application Credit Package Resources Actions Activities Docum…" at bounding box center [784, 375] width 1568 height 750
type textarea "PG KIMS CREDIT IS TOO POOR AND PAST DUE - THIS WON'T QUALIFY FOR CPC. VENDOR RE…"
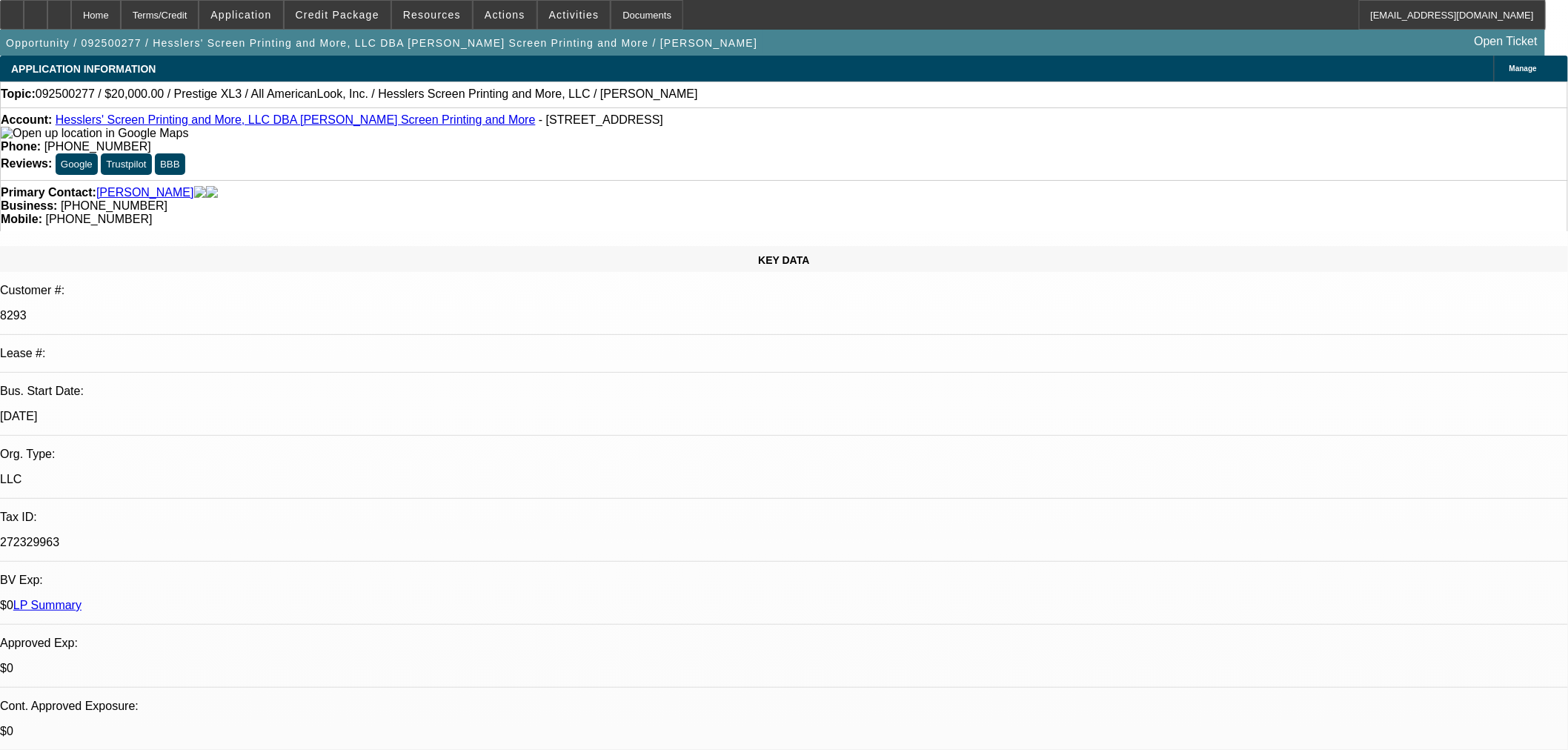
checkbox input "true"
select select "0"
select select "2"
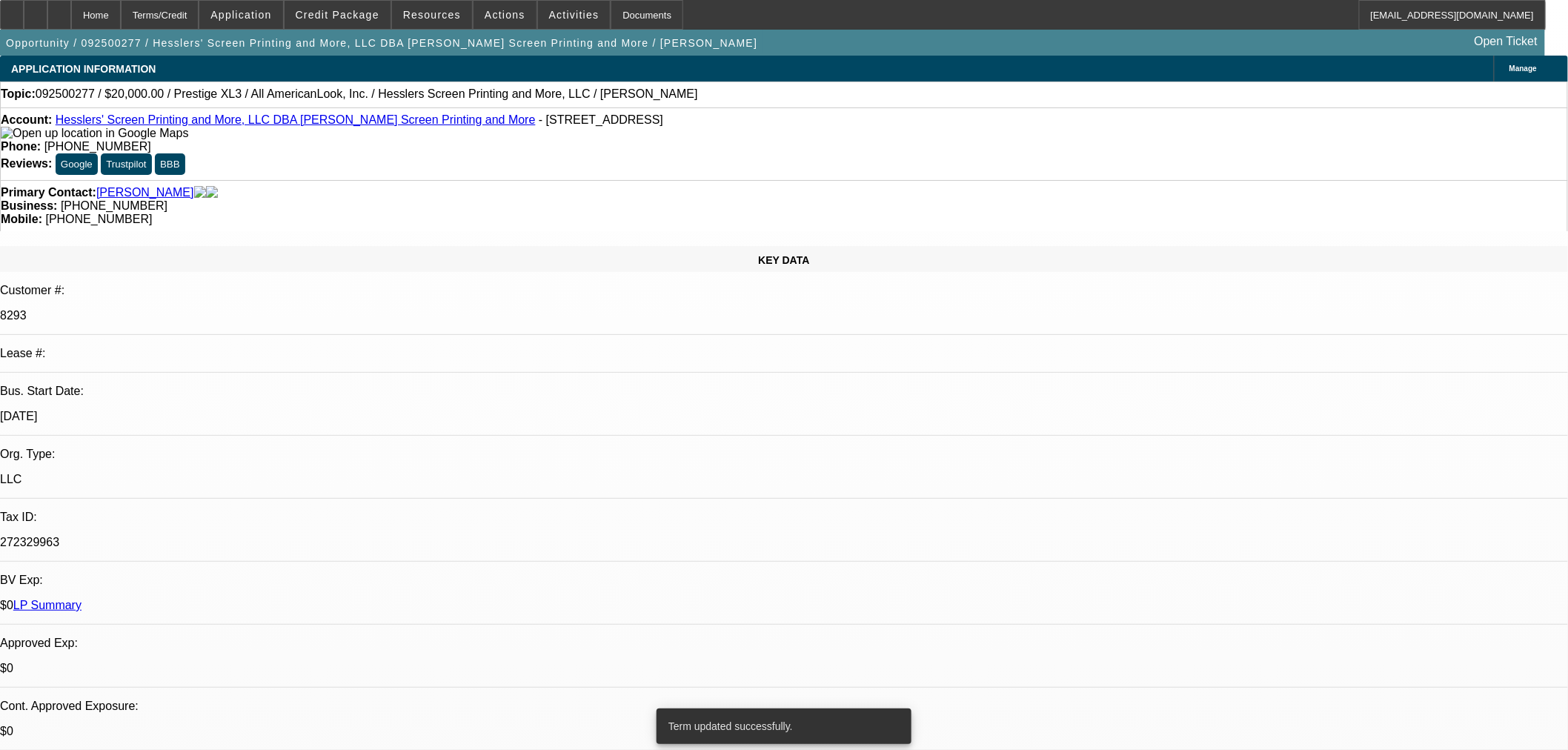
select select "2"
select select "0"
select select "6"
select select "0"
select select "2"
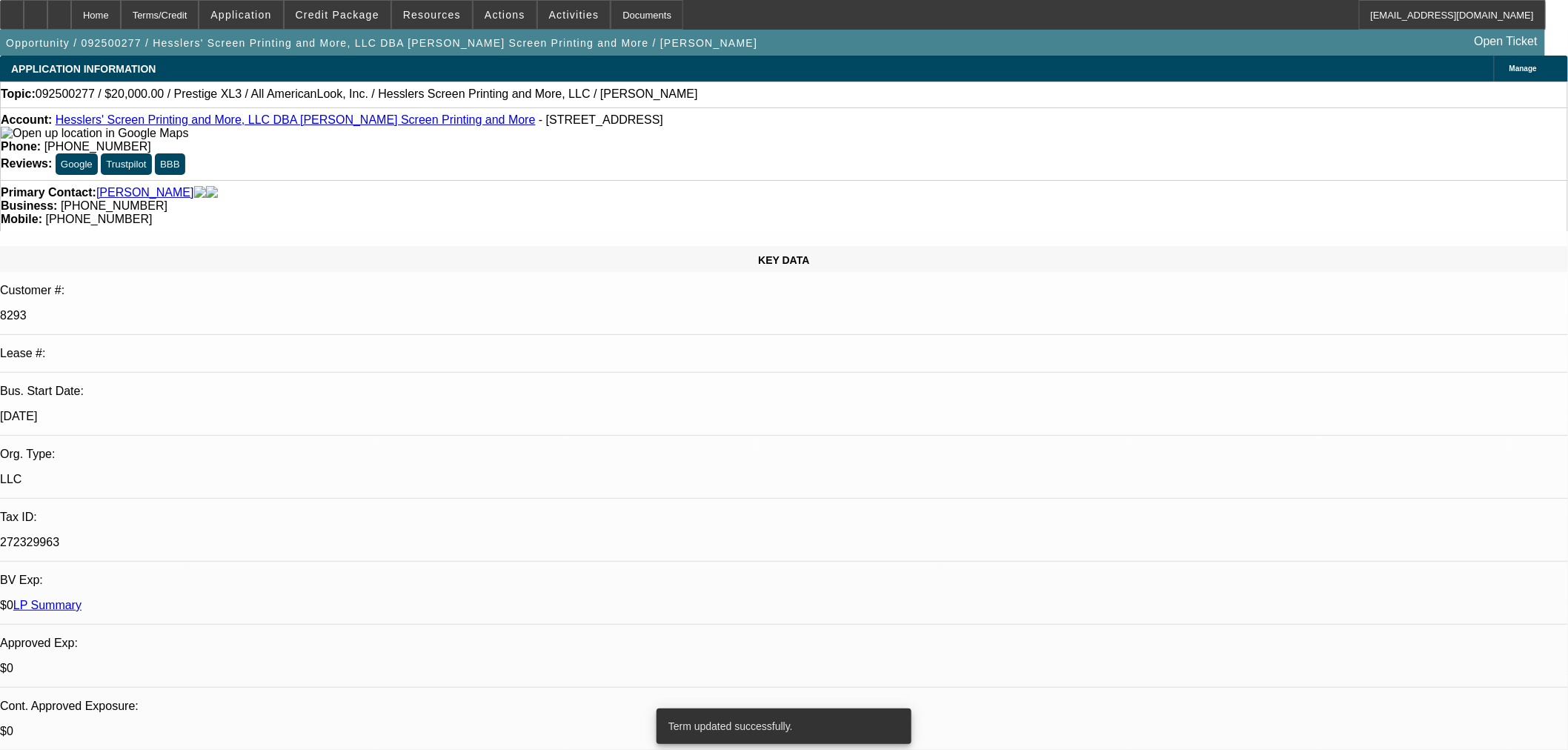
select select "2"
select select "0.1"
select select "4"
select select "0"
select select "2"
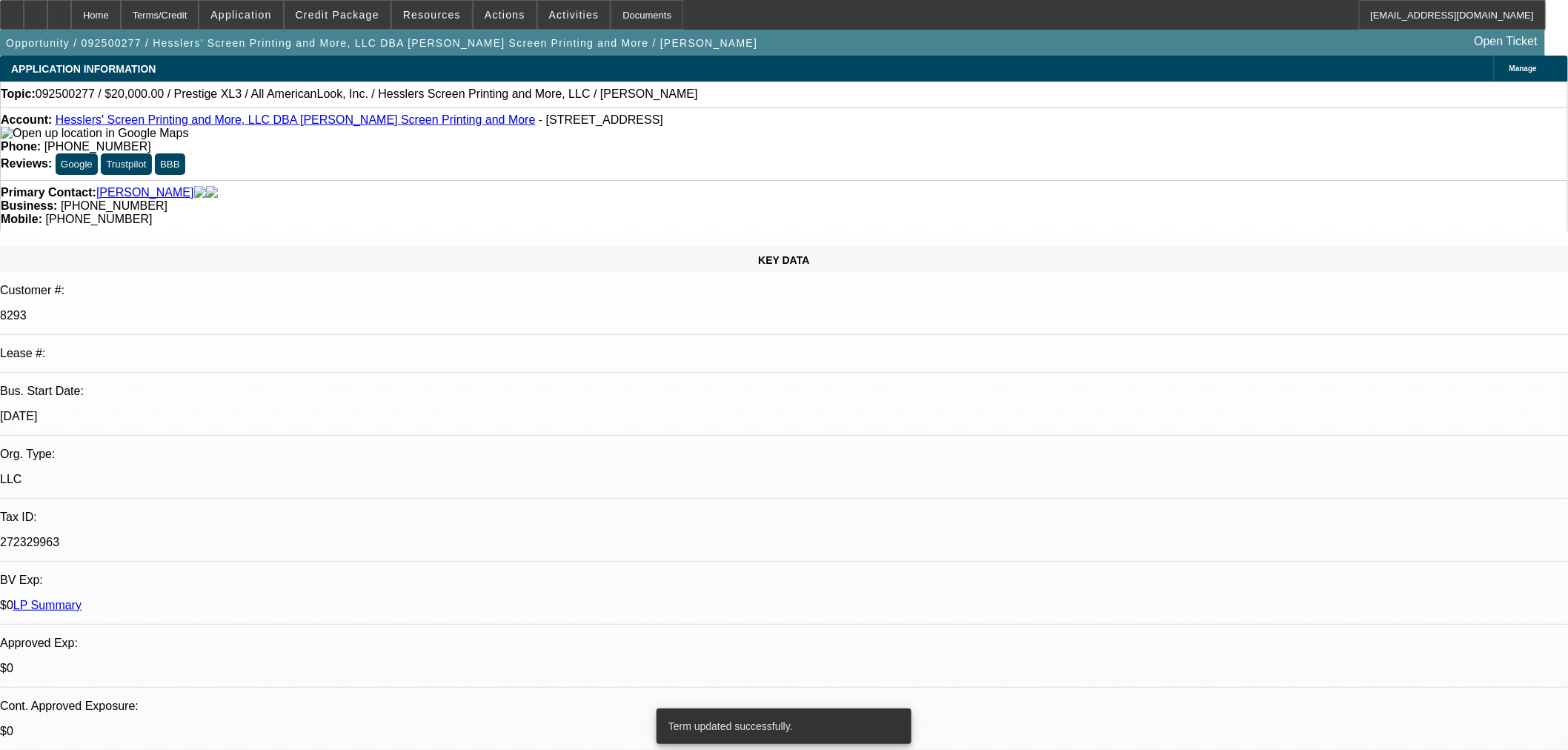
select select "2"
select select "0"
select select "6"
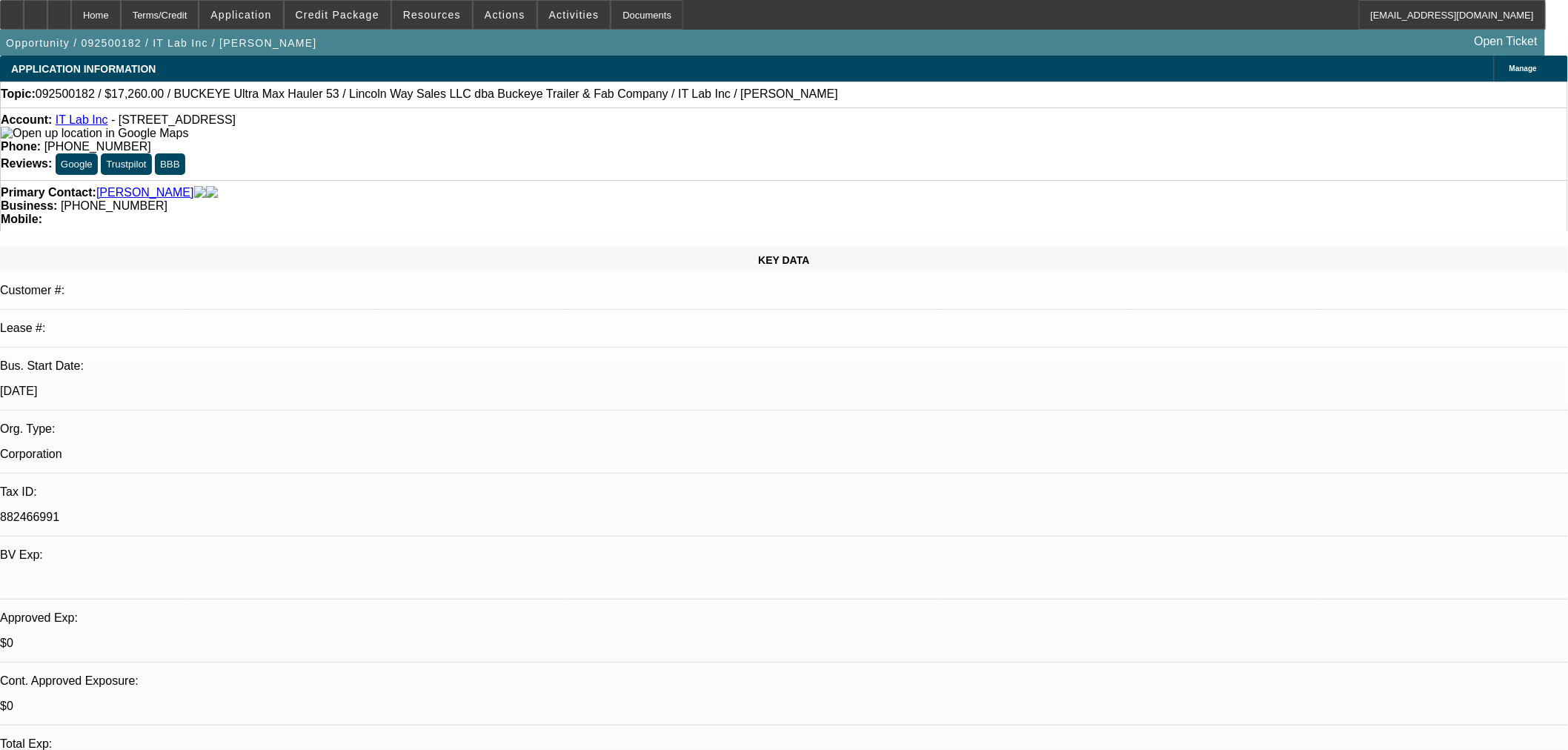
select select "0.2"
select select "2"
select select "0.1"
select select "4"
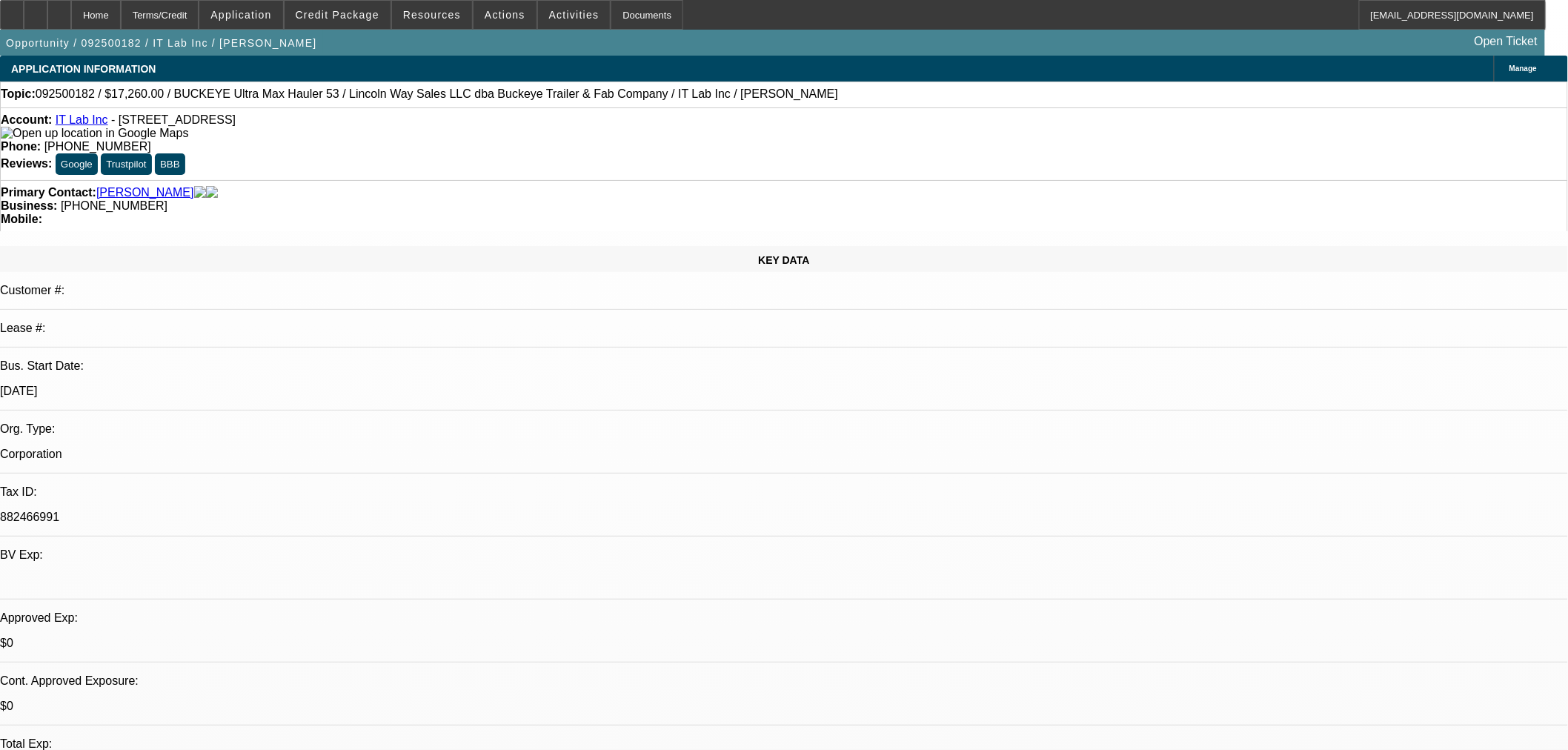
select select "0"
select select "2"
select select "0"
select select "5"
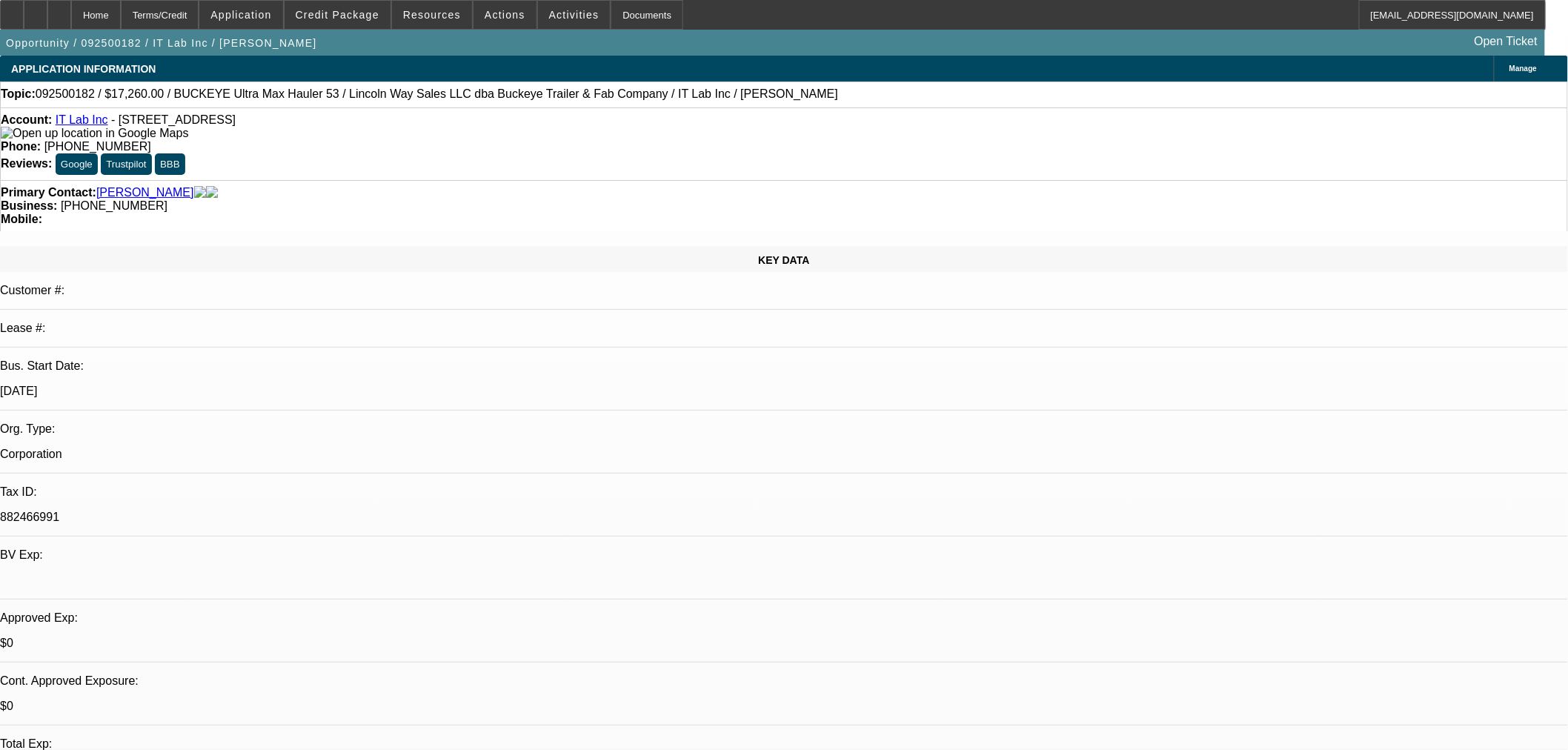
select select "0"
select select "2"
select select "0.1"
select select "4"
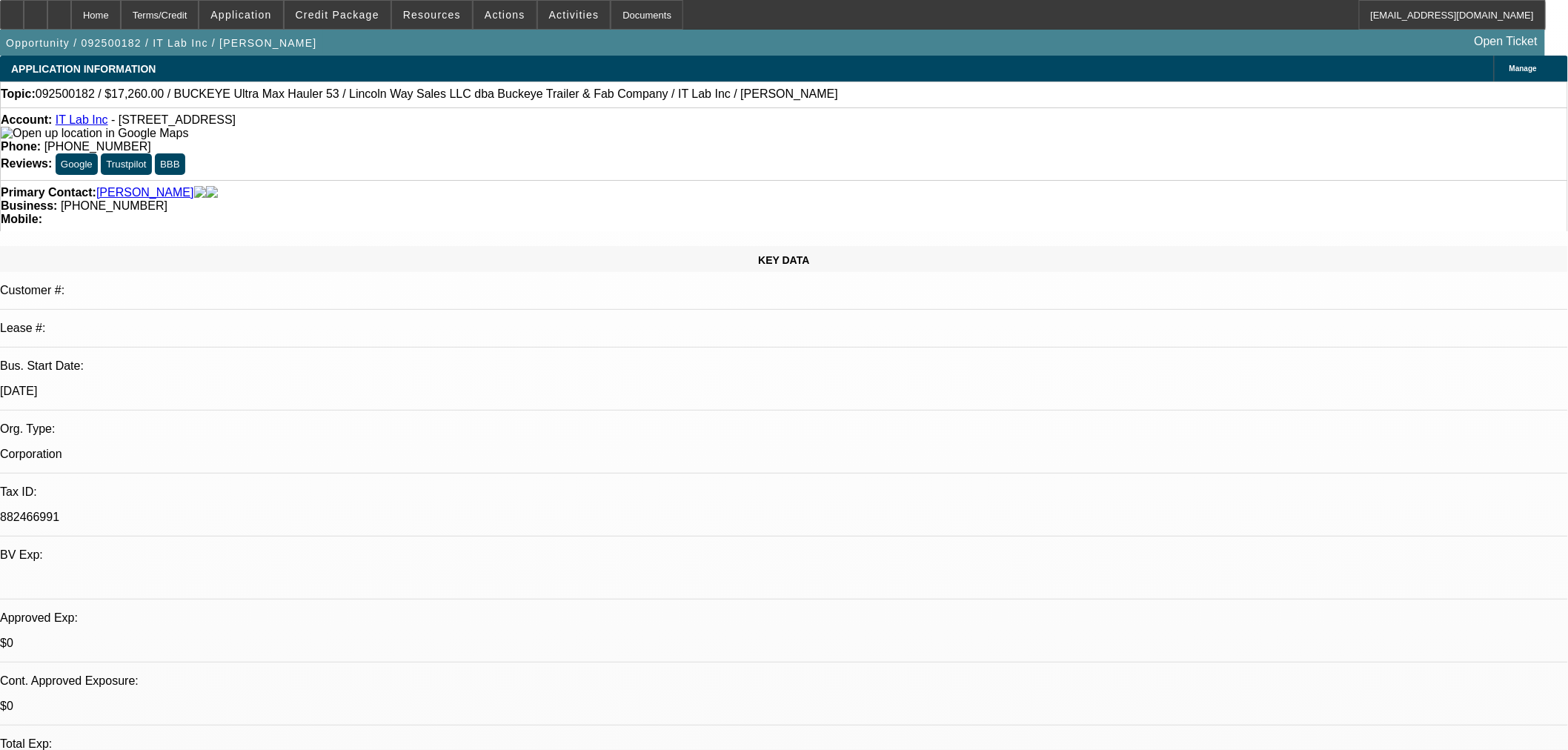
select select "0"
select select "2"
select select "0"
select select "5"
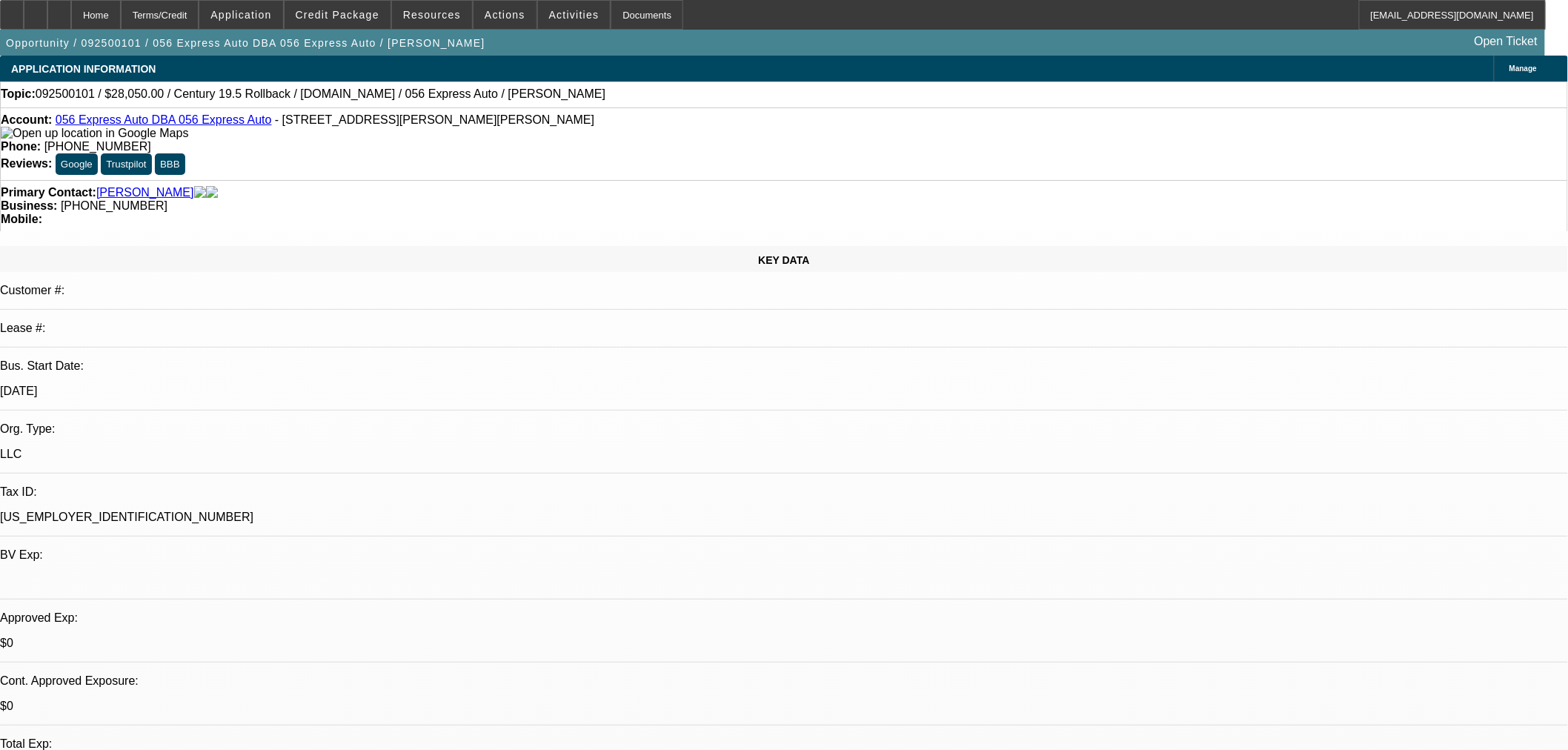
select select "0.1"
select select "2"
select select "0.1"
select select "4"
select select "0.1"
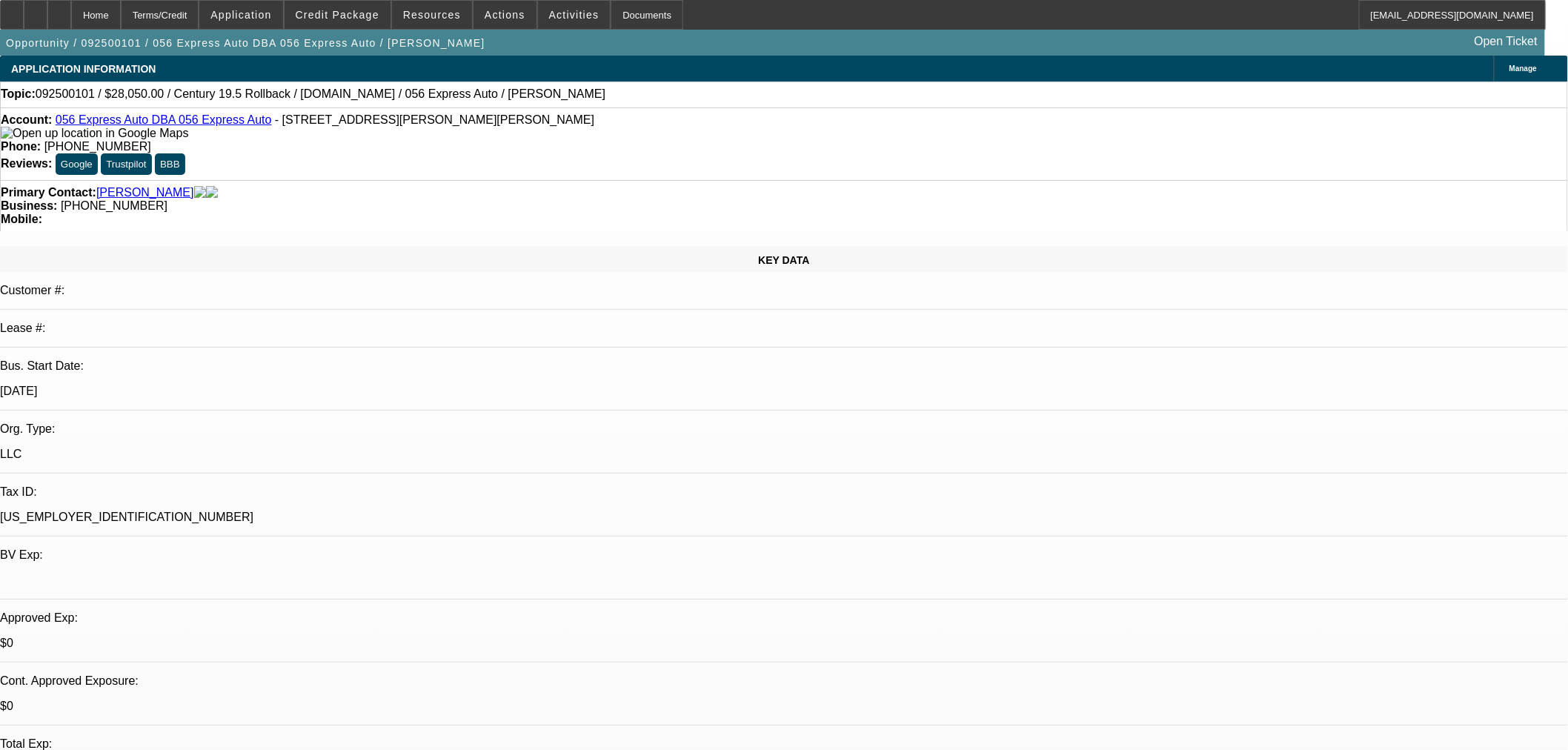
select select "0"
select select "2"
select select "0.1"
select select "4"
select select "0.15"
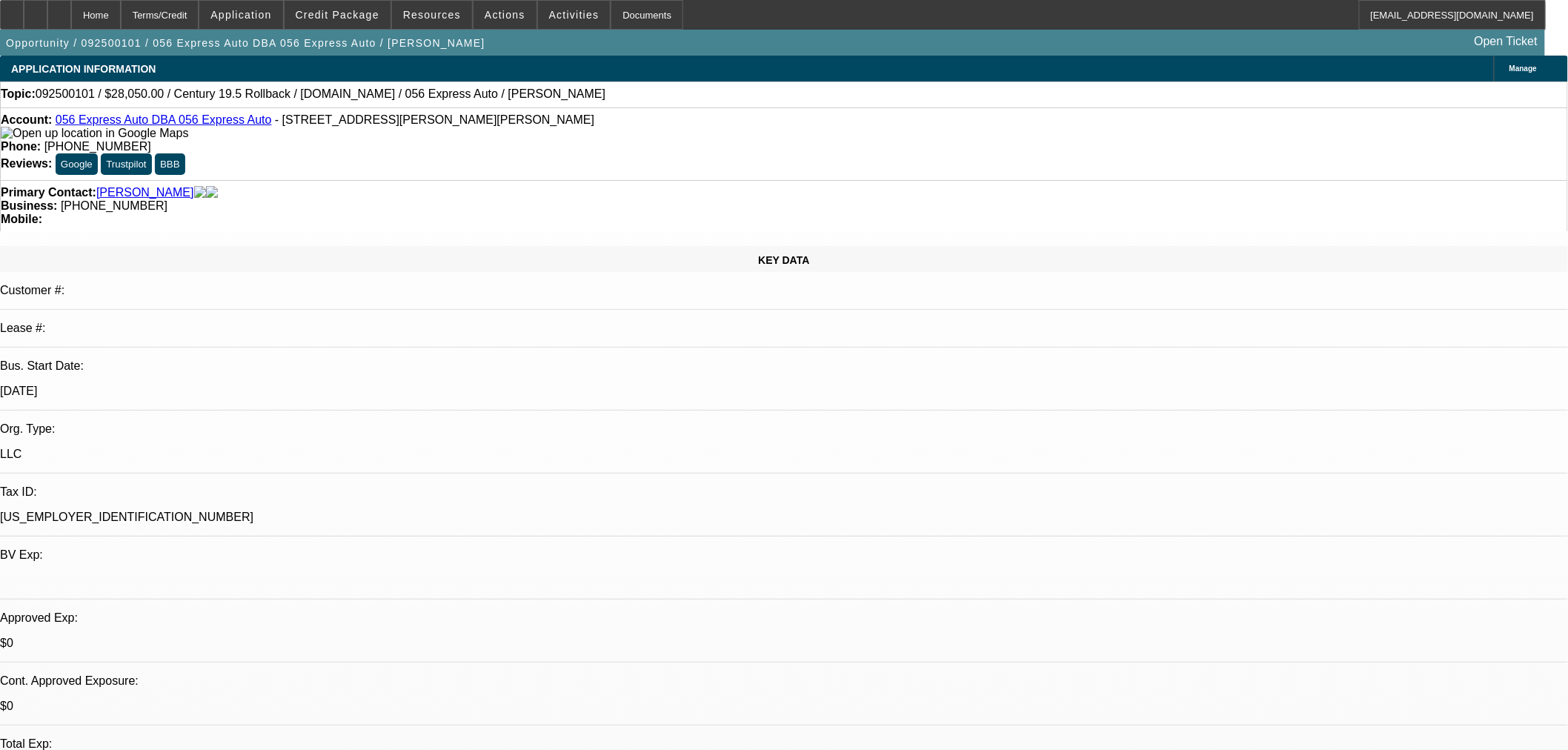
select select "2"
select select "0.1"
select select "4"
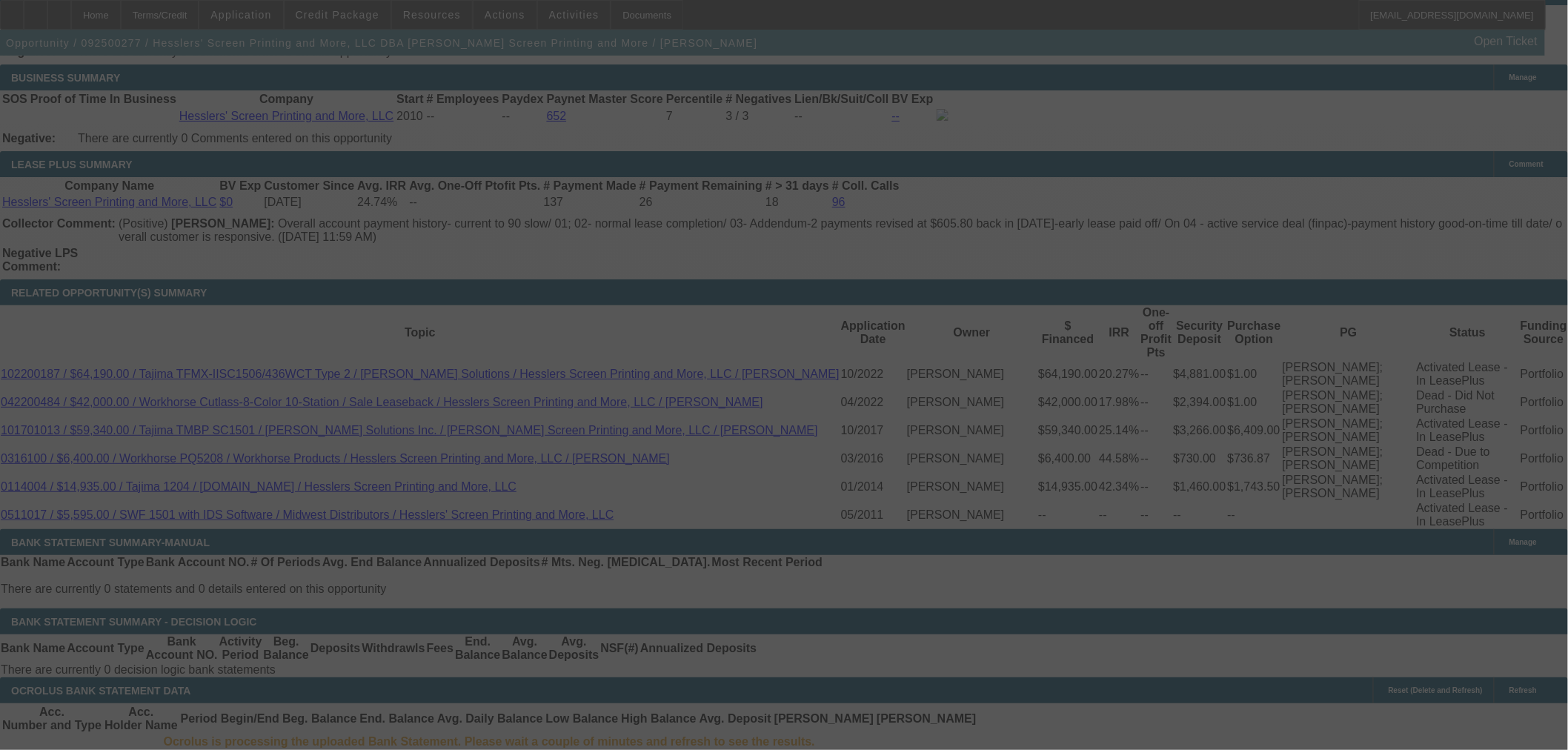
scroll to position [2987, 0]
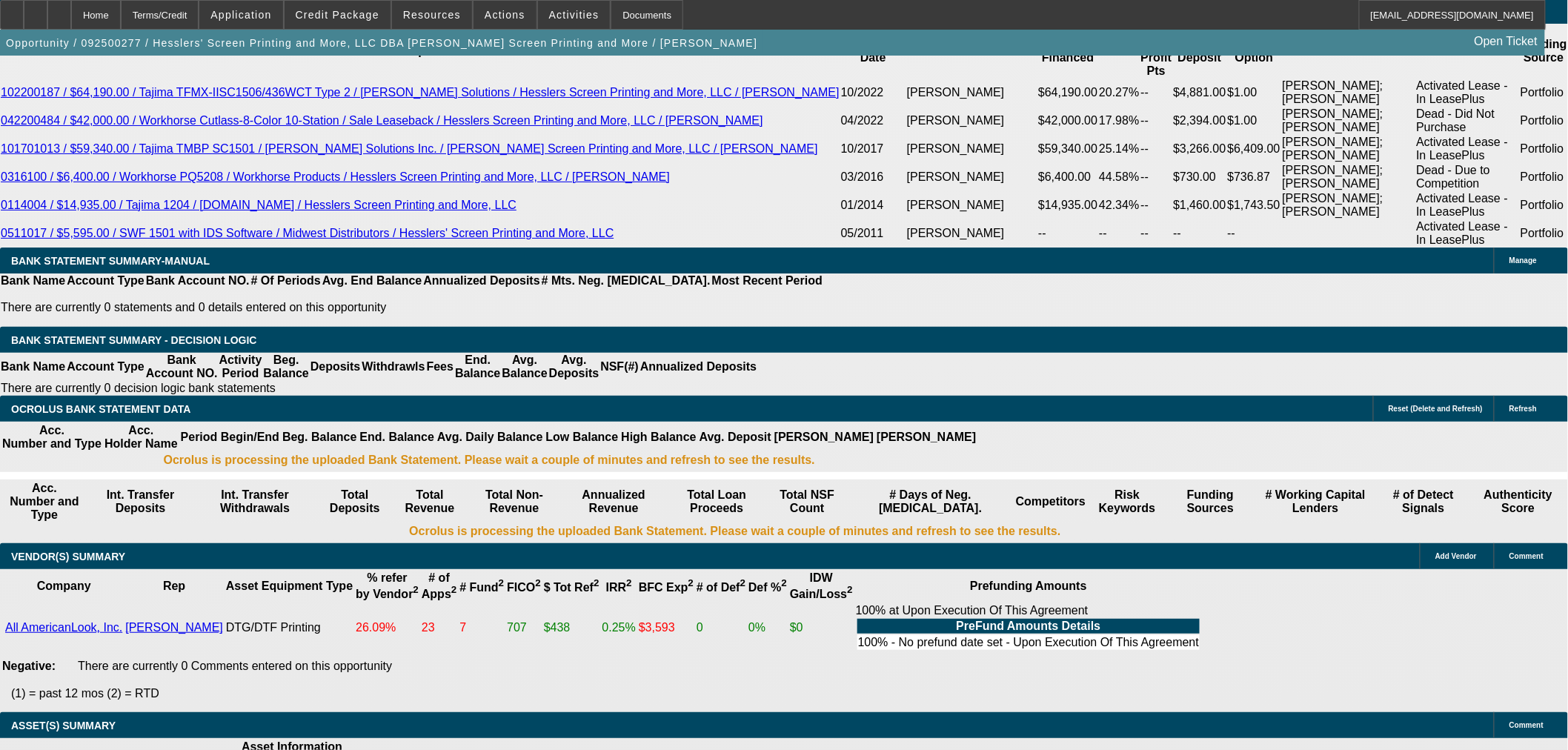
select select "0"
select select "2"
select select "0"
select select "6"
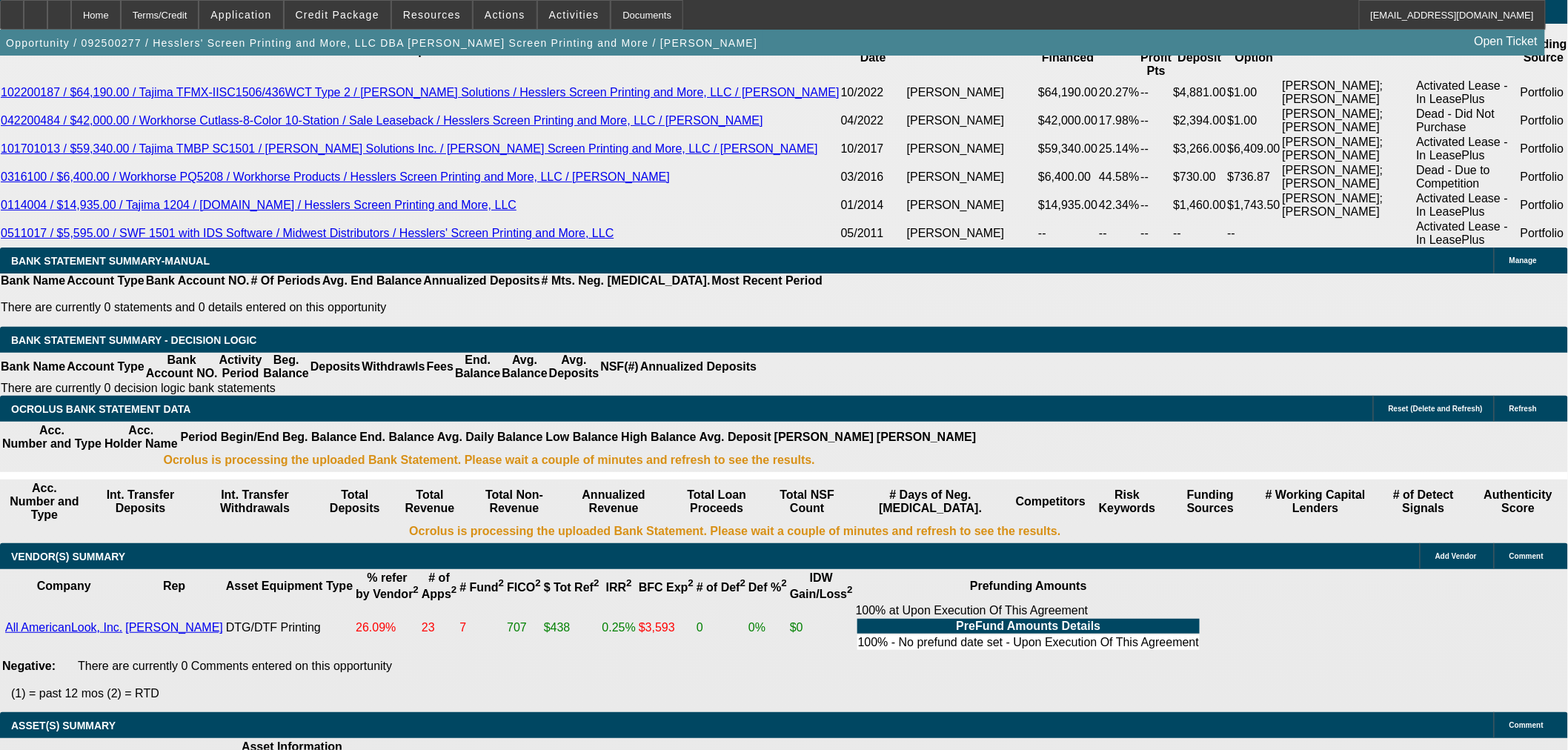
select select "0"
select select "2"
select select "0.1"
select select "4"
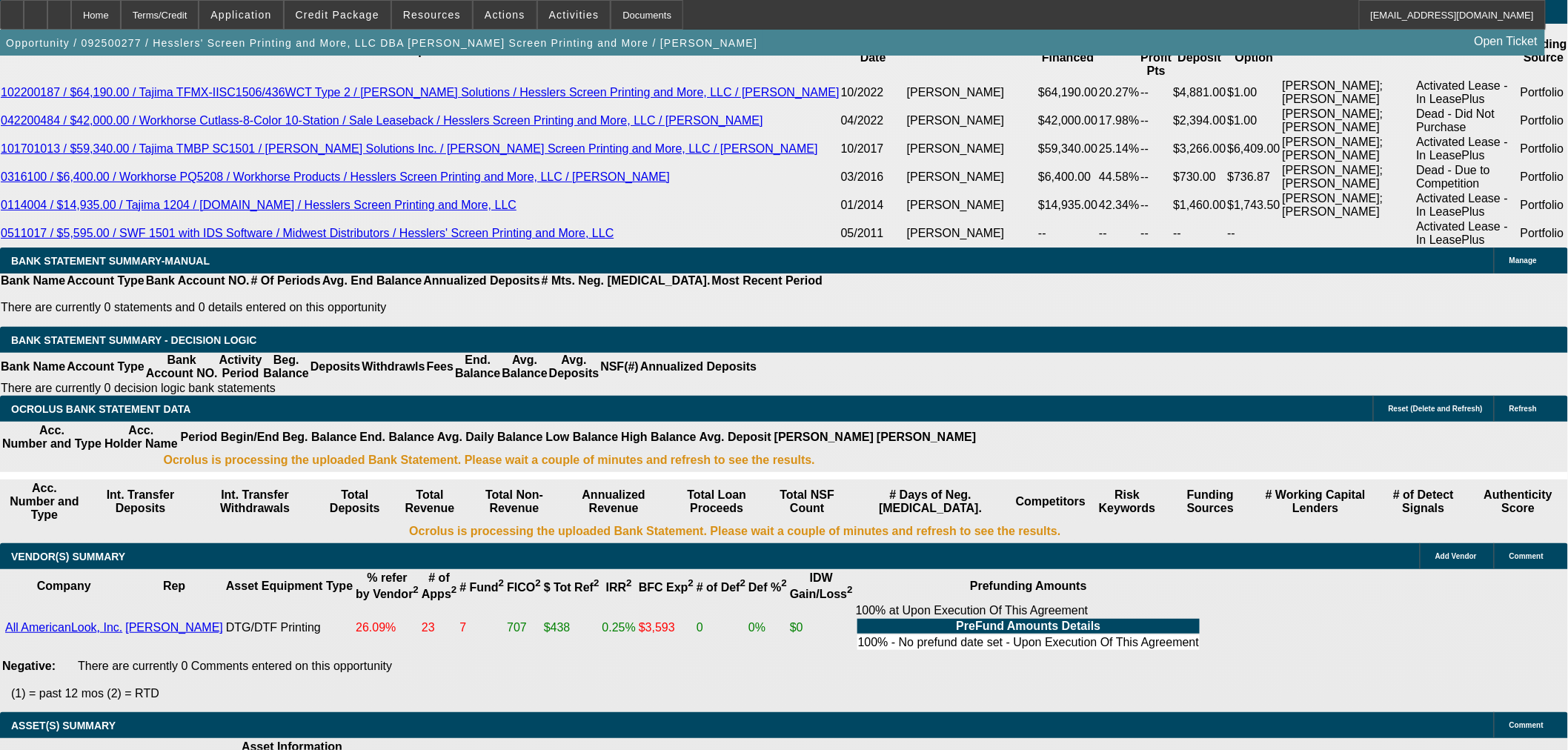
select select "0"
select select "2"
select select "0"
select select "6"
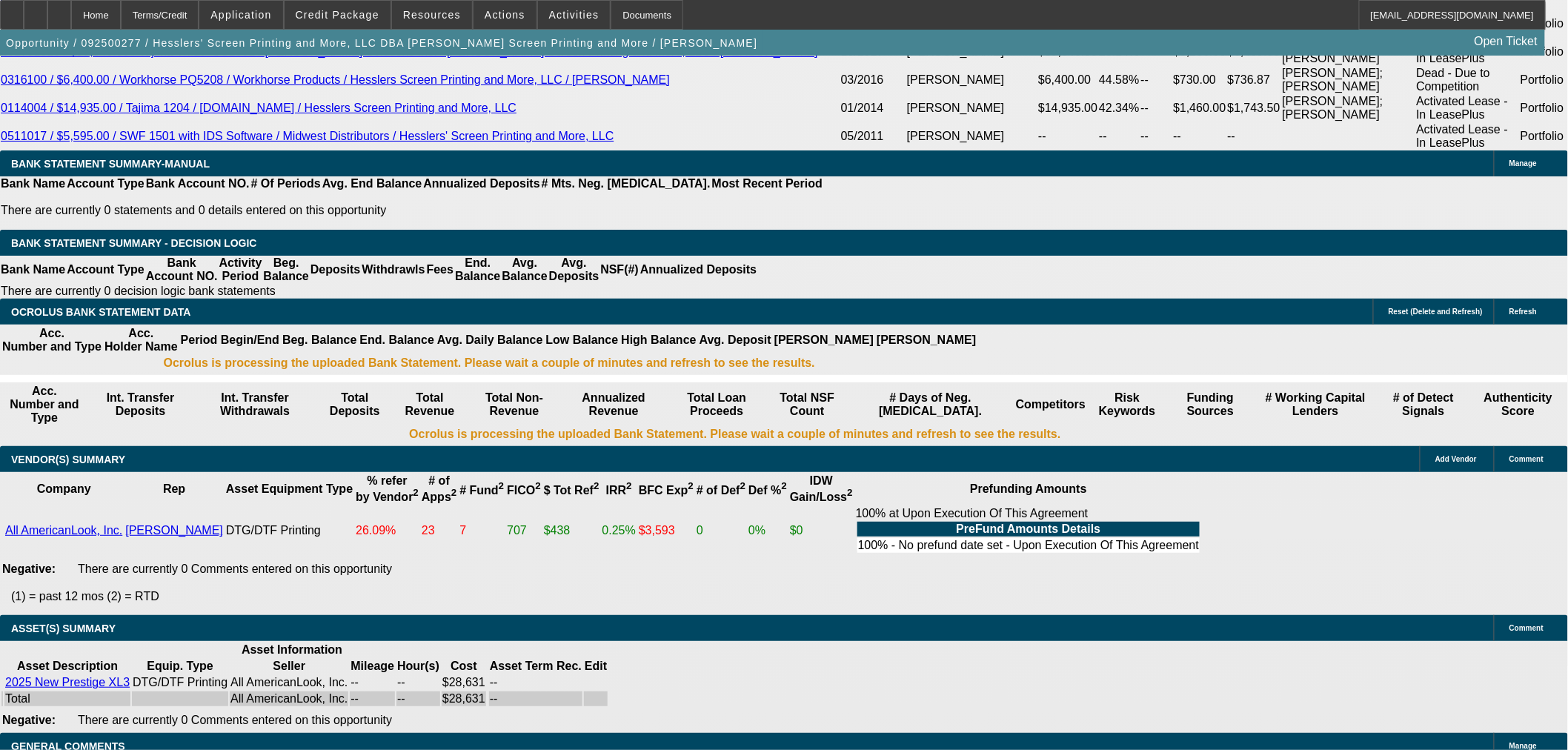
select select "6"
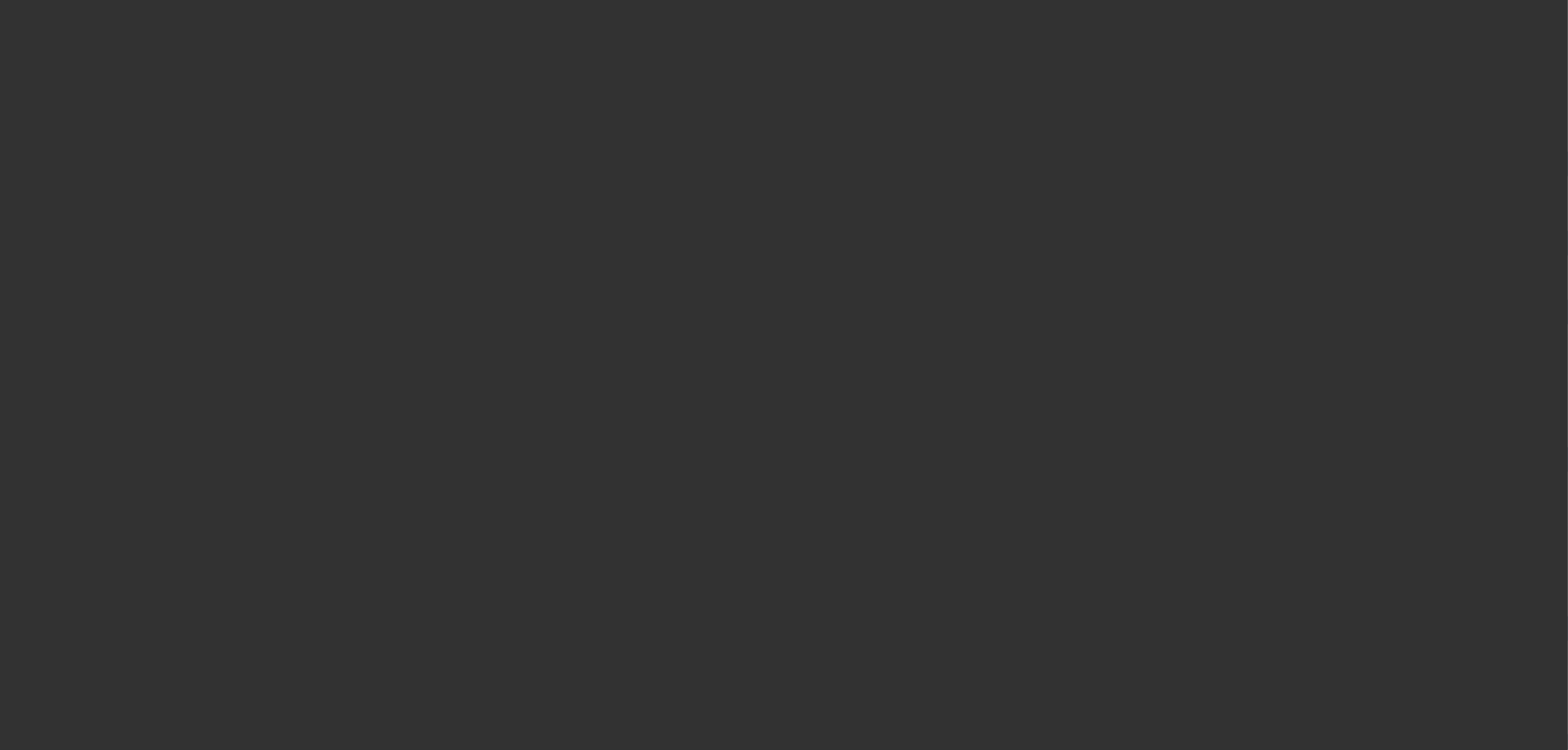
scroll to position [0, 0]
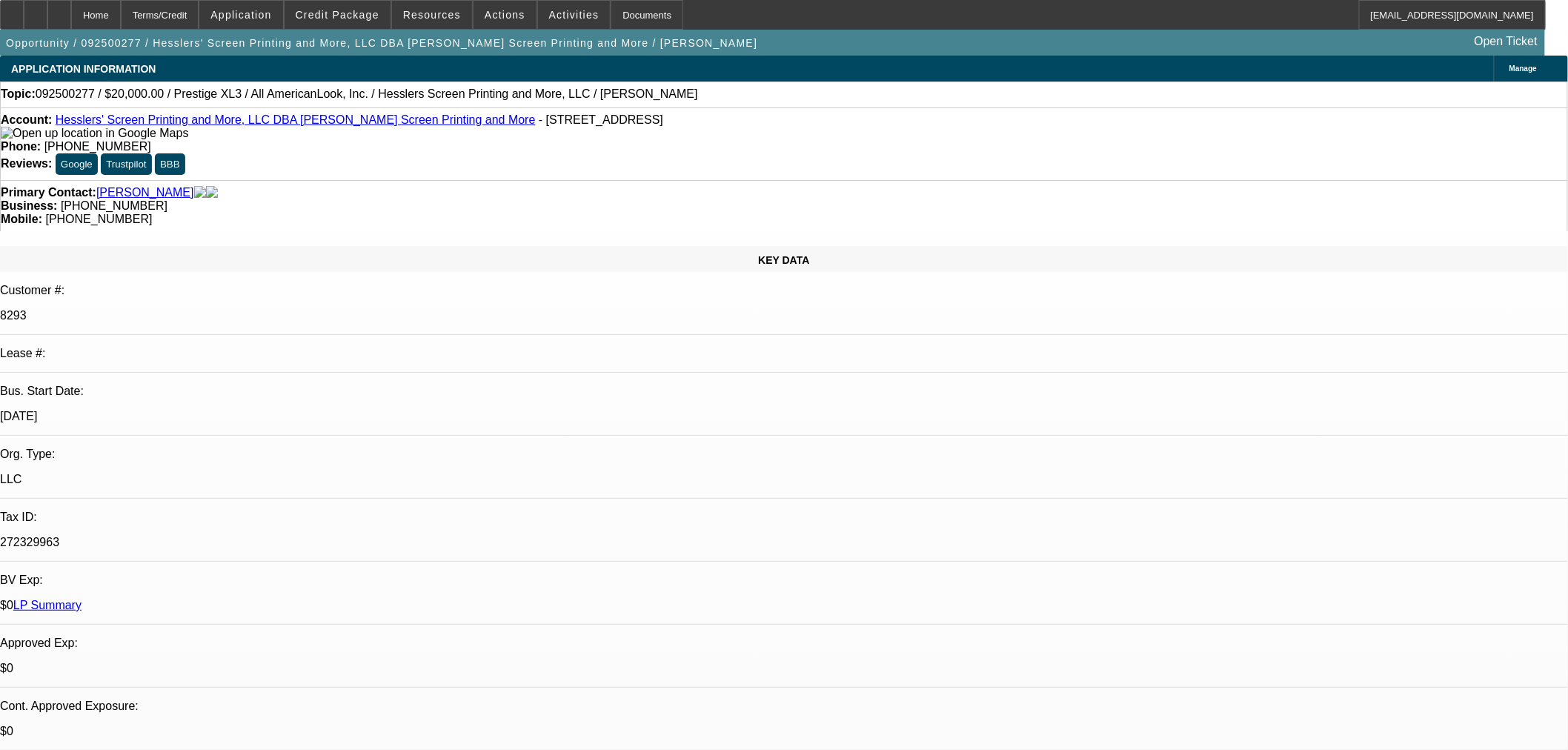
drag, startPoint x: 1105, startPoint y: 458, endPoint x: 1137, endPoint y: 462, distance: 32.2
checkbox input "true"
drag, startPoint x: 1486, startPoint y: 513, endPoint x: 1489, endPoint y: 522, distance: 9.5
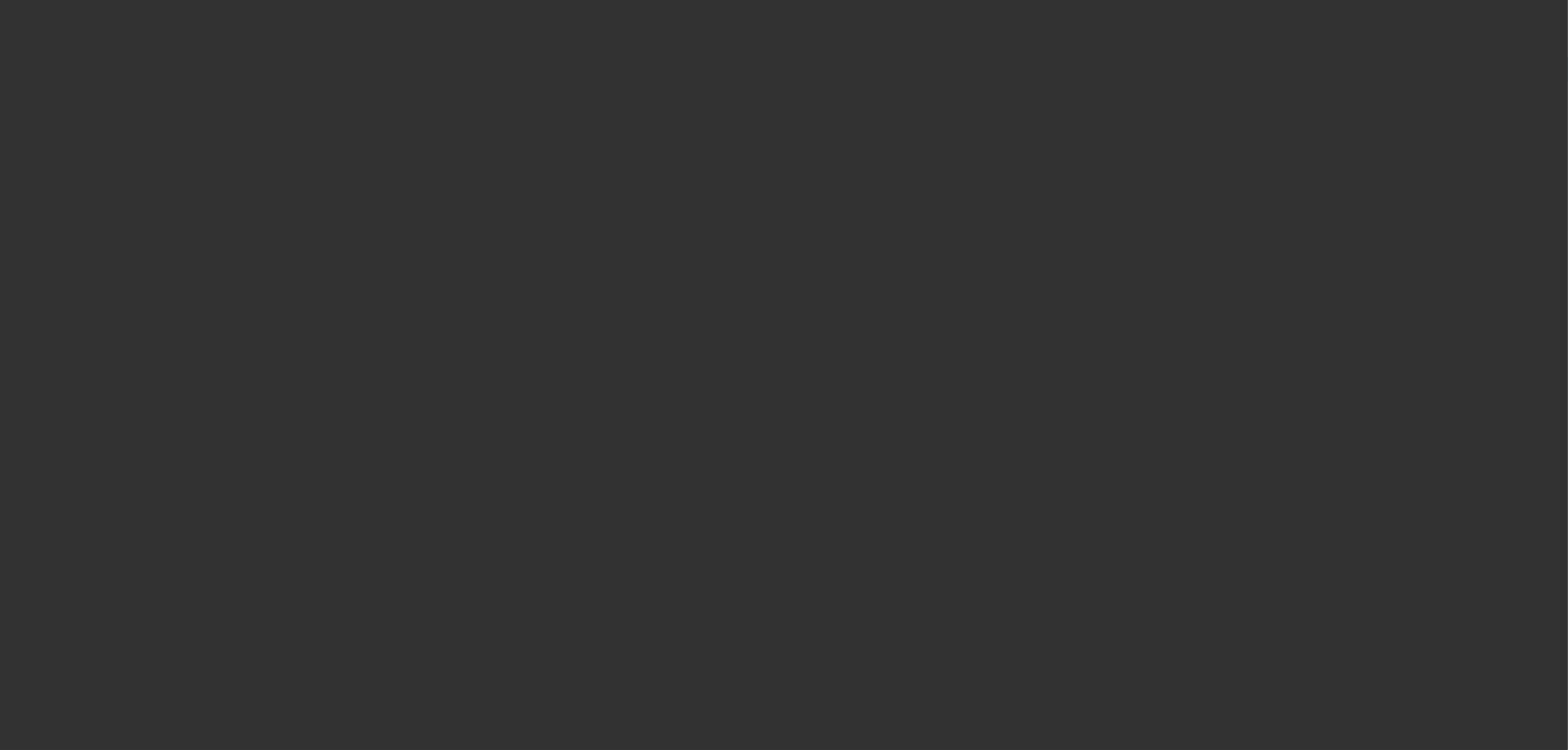
select select "0"
select select "2"
select select "0.1"
select select "4"
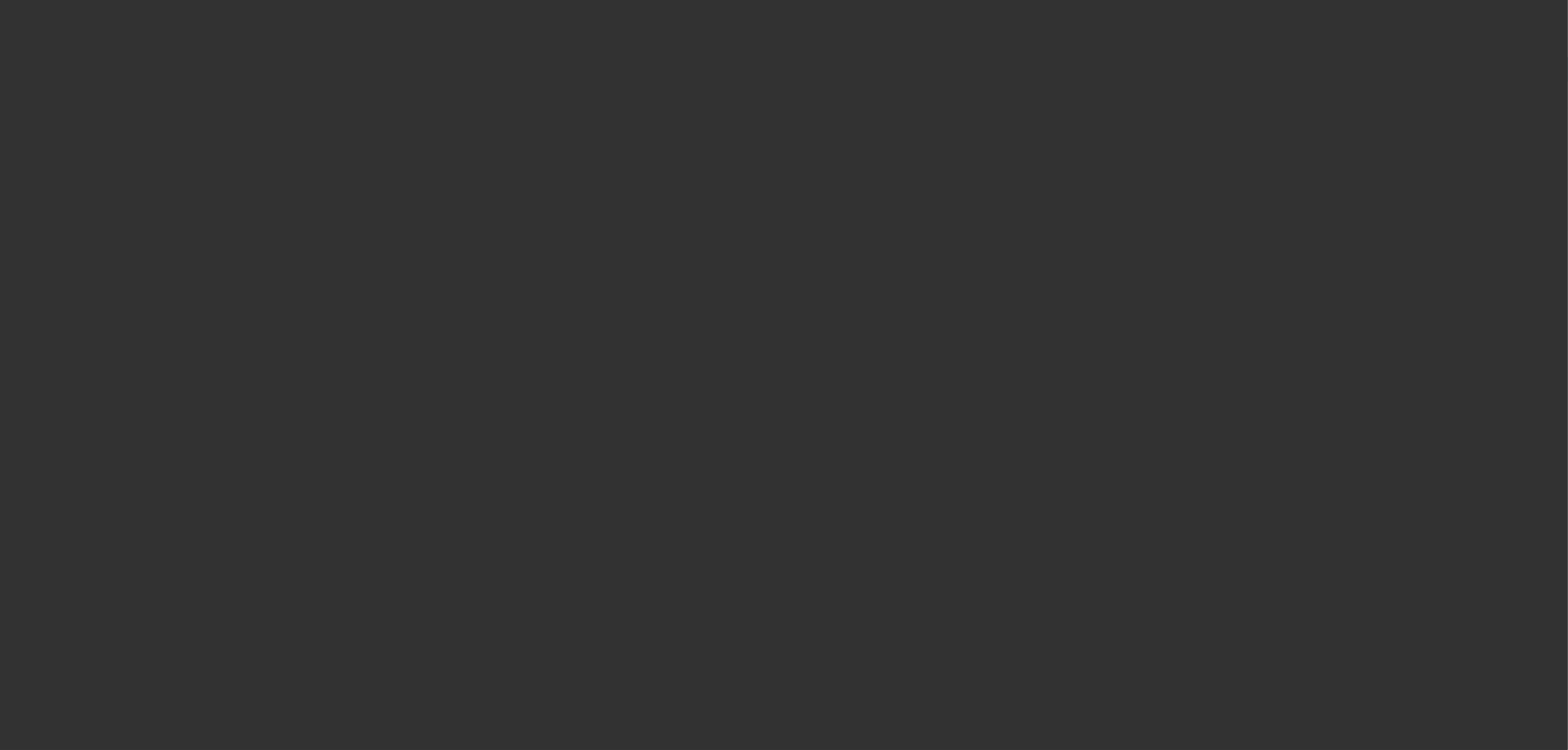
select select "0"
select select "2"
select select "0"
select select "6"
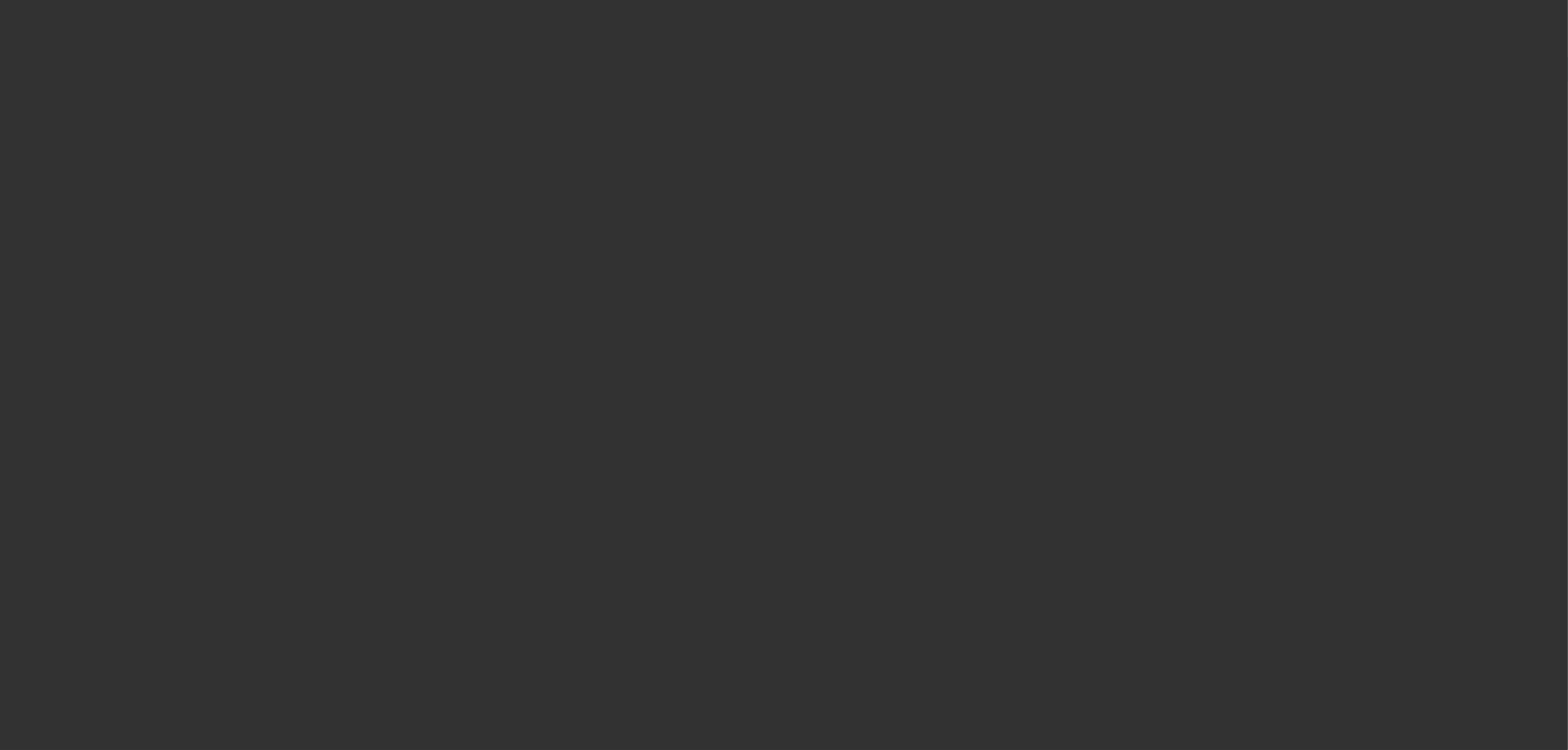
select select "0"
select select "2"
select select "0.1"
select select "4"
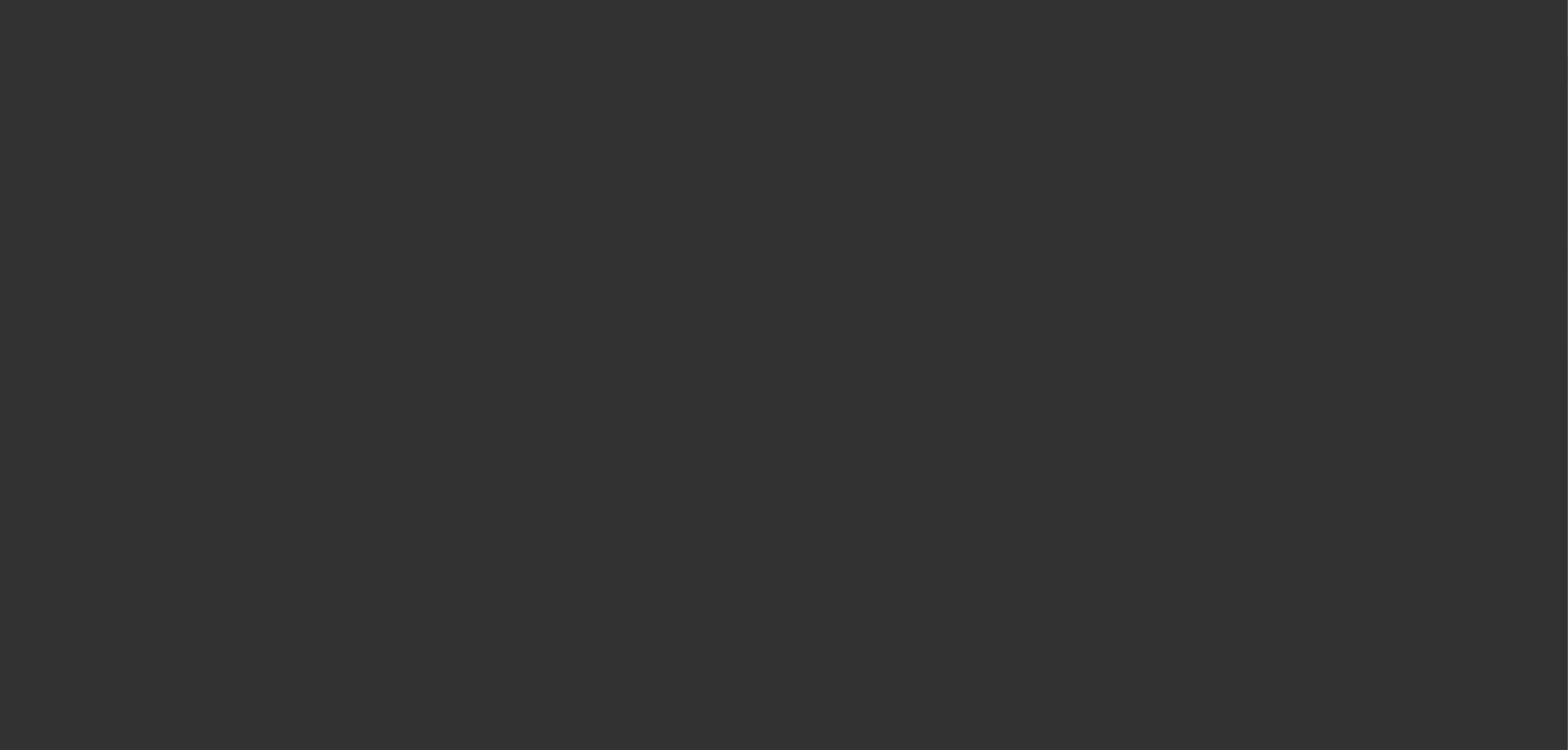
select select "0"
select select "2"
select select "0"
select select "6"
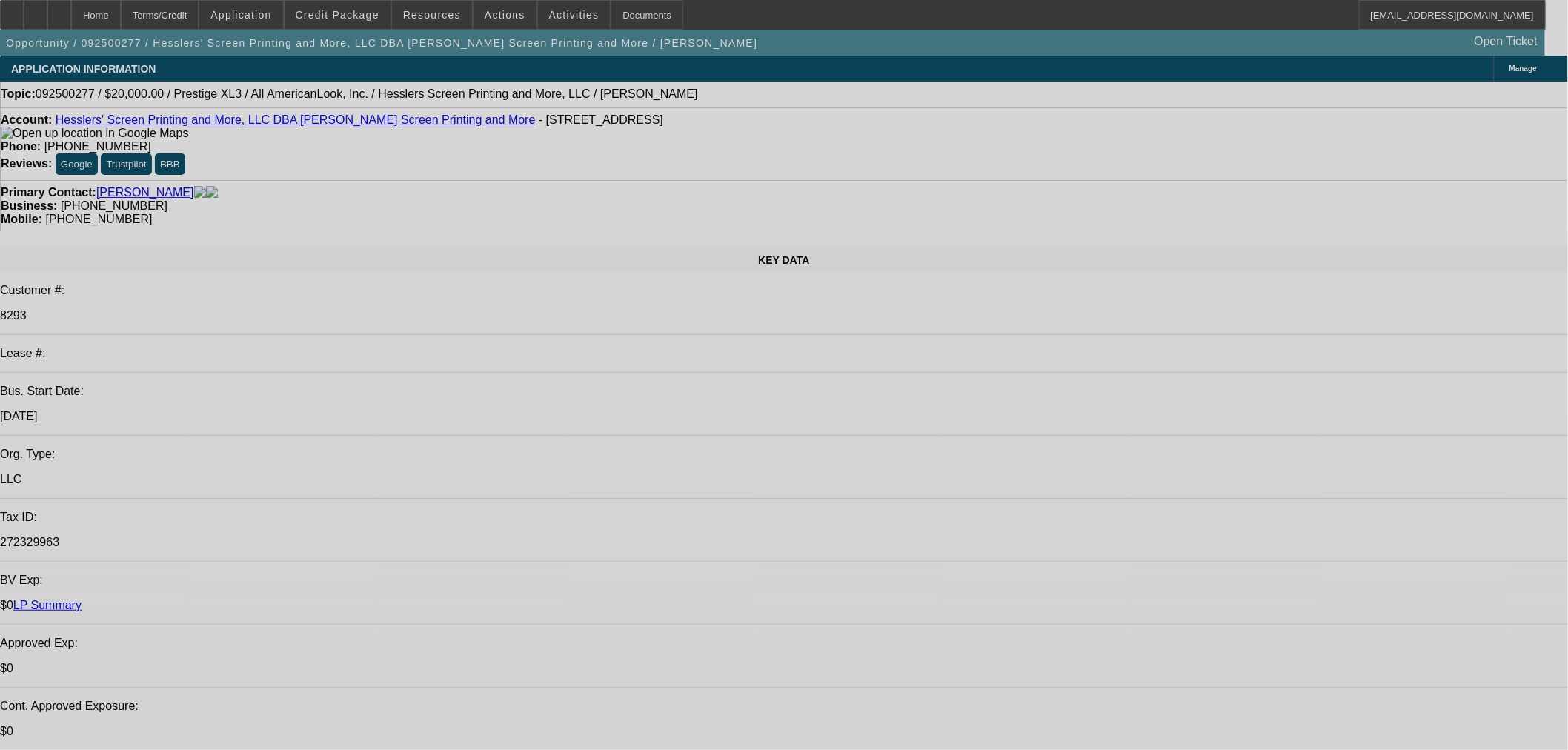
select select "0"
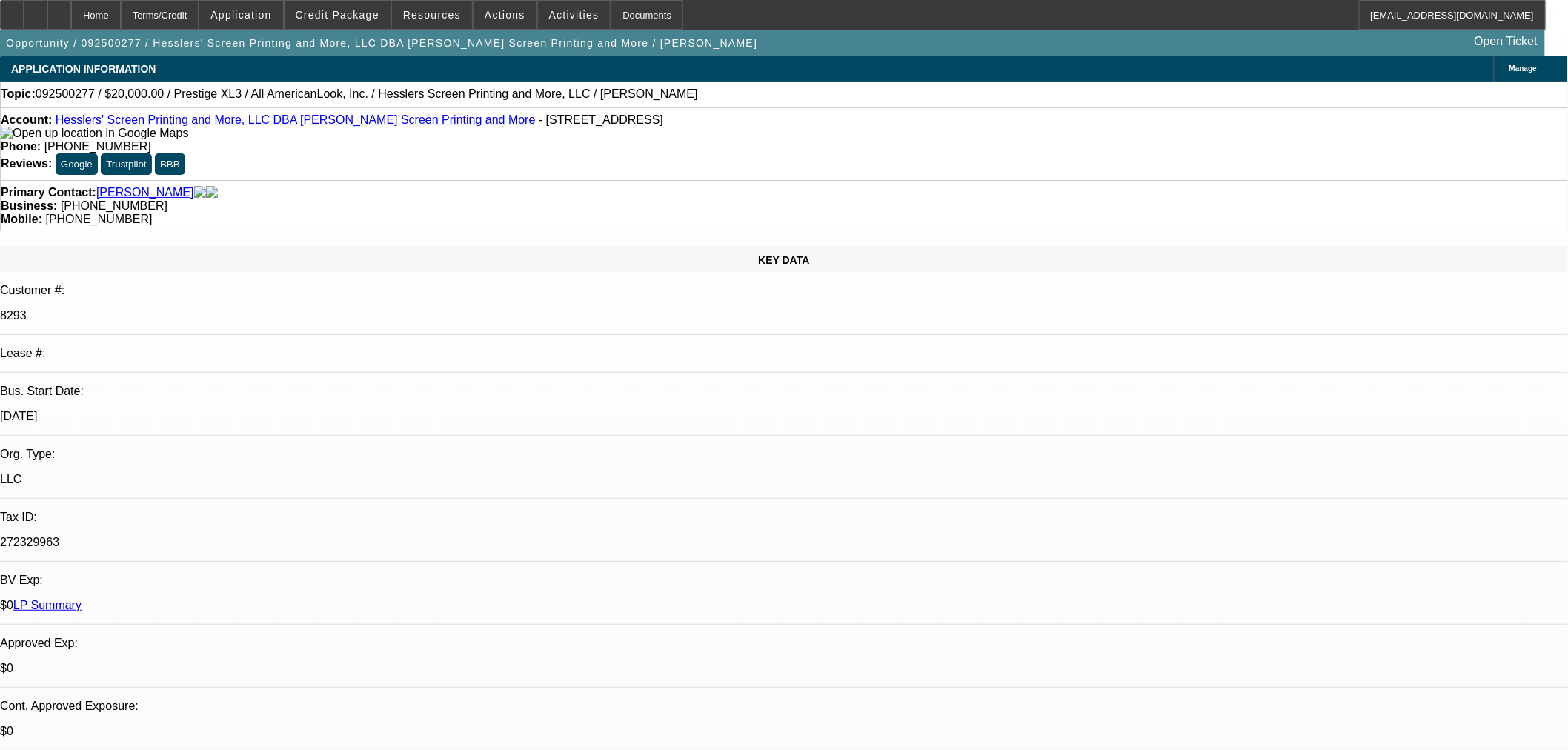
select select "2"
select select "0.1"
select select "4"
select select "0"
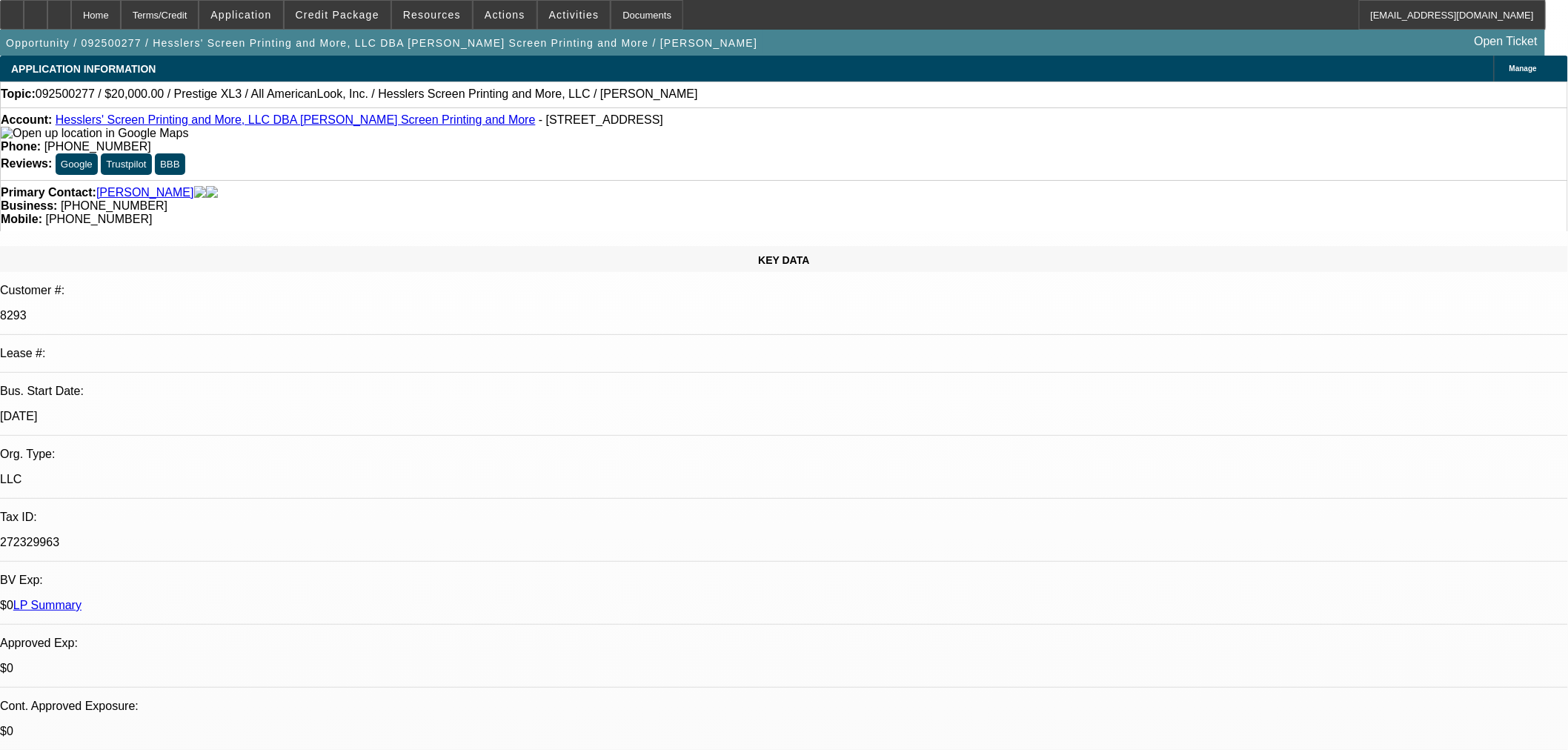
select select "2"
select select "0"
select select "6"
select select "0"
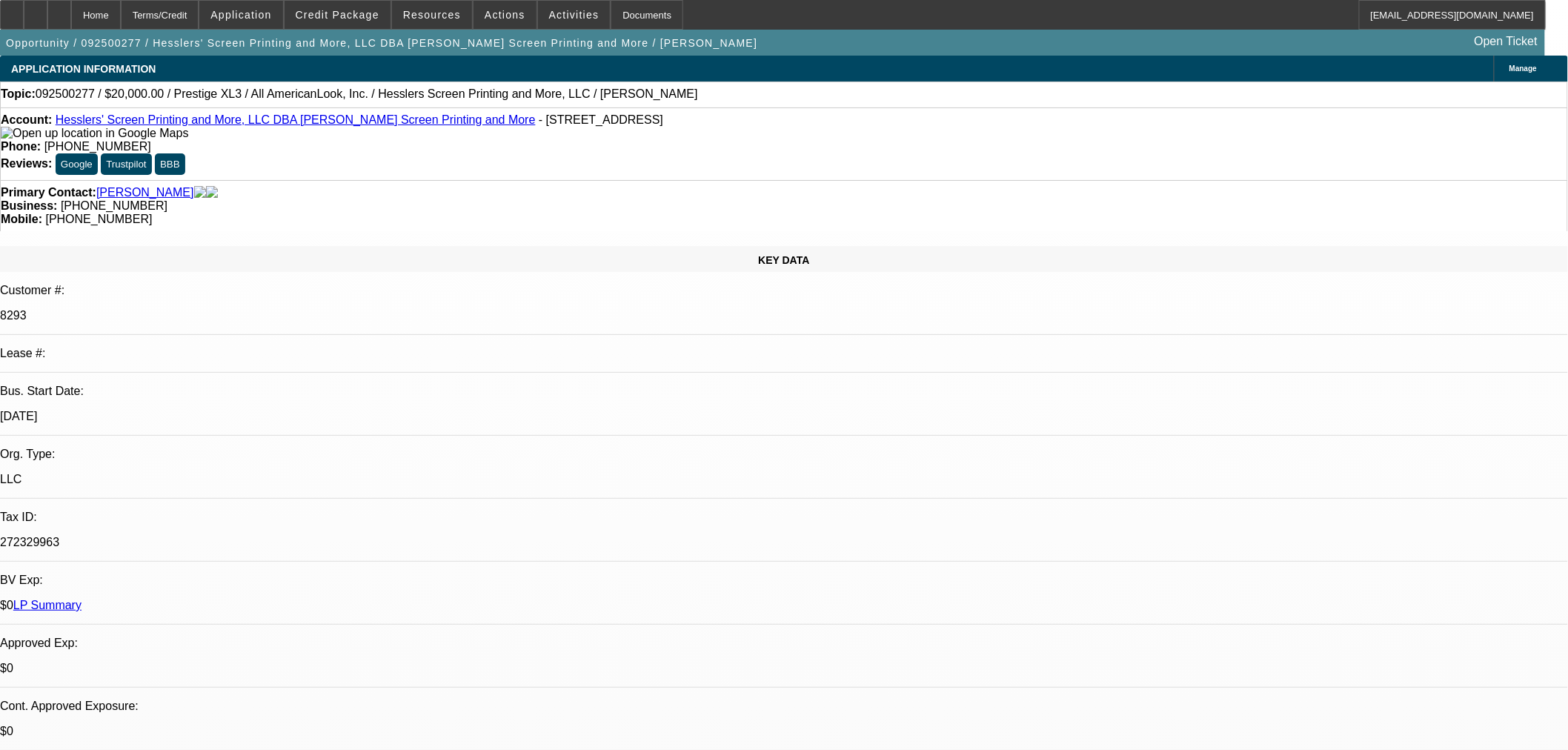
select select "2"
select select "0.1"
select select "4"
select select "0"
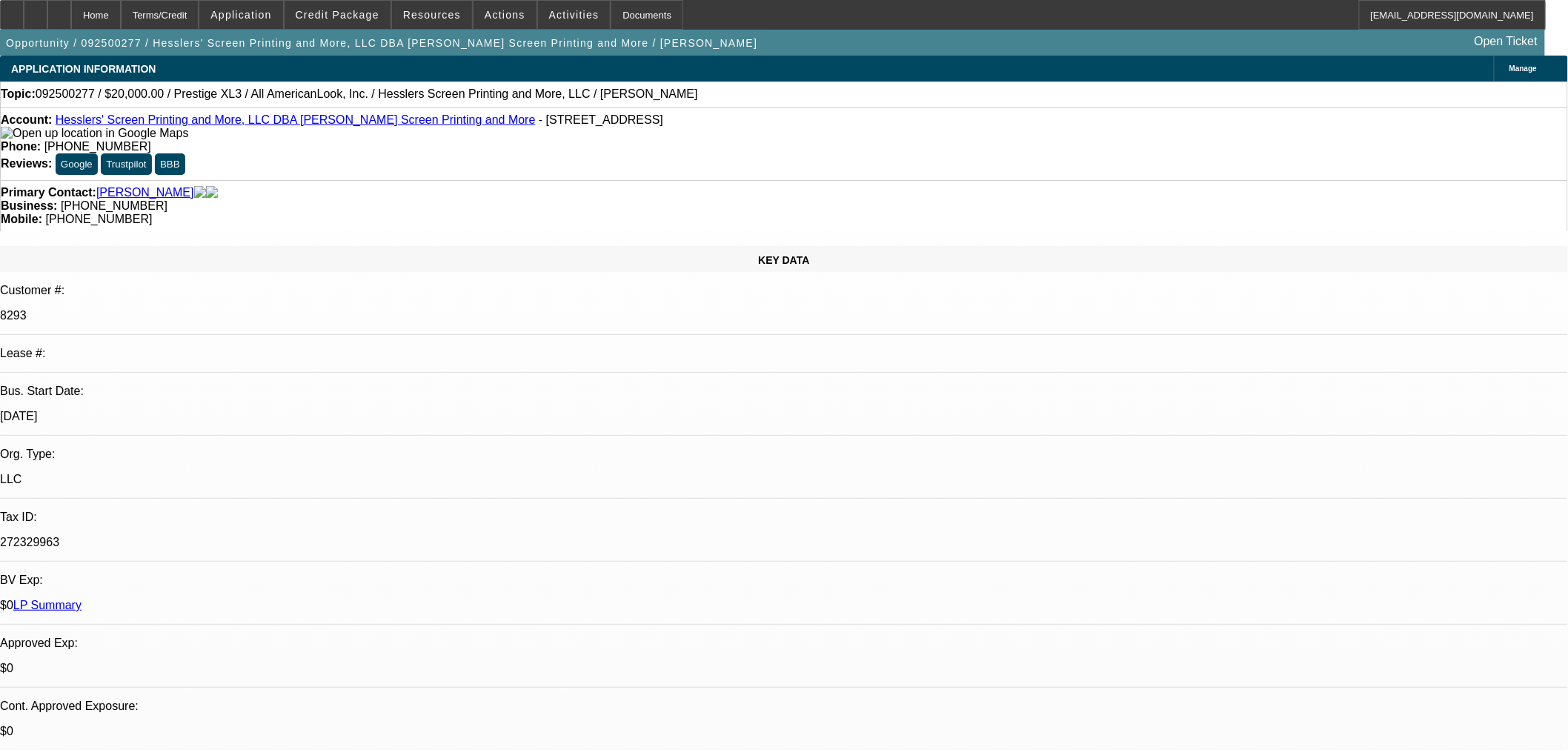
select select "2"
select select "0"
select select "6"
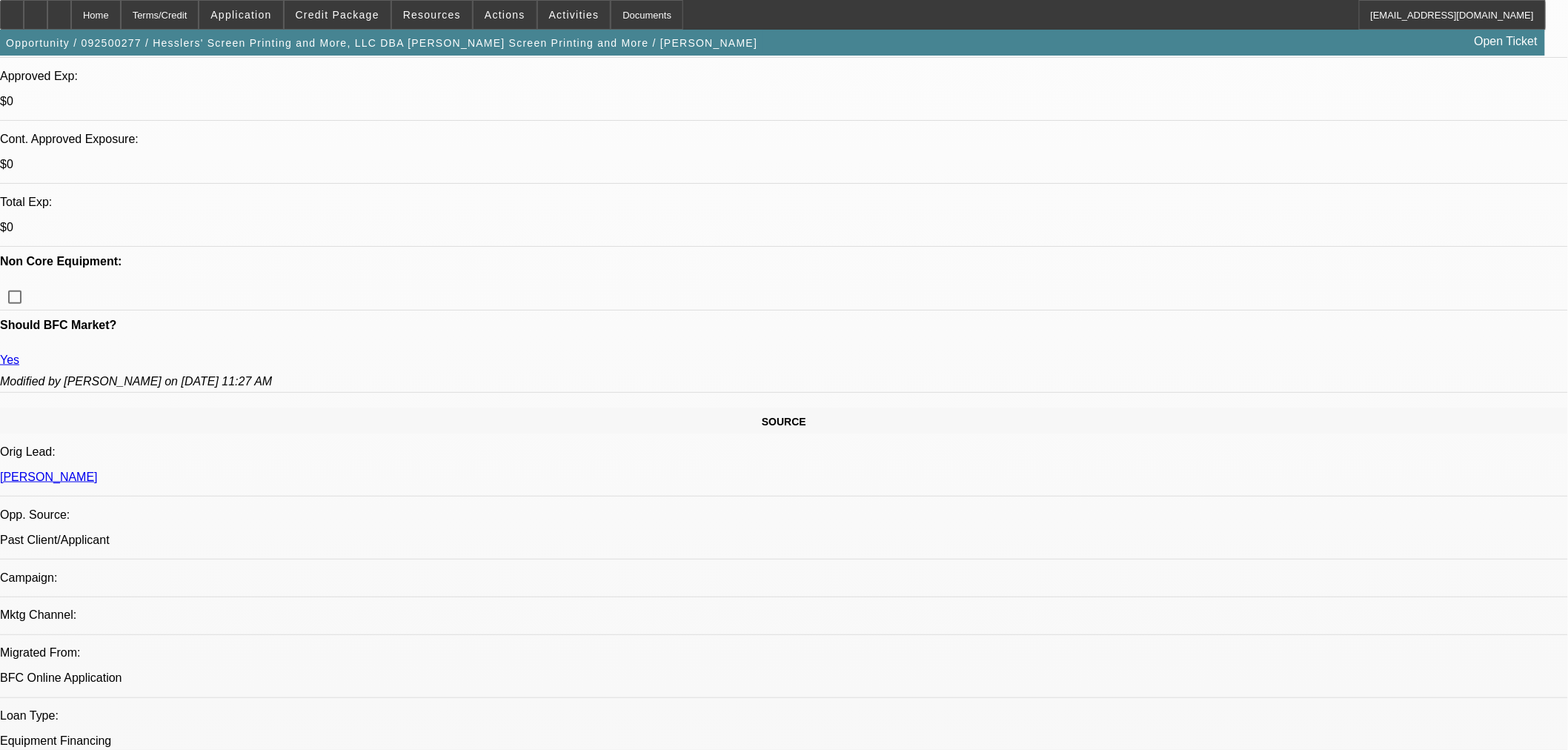
scroll to position [576, 0]
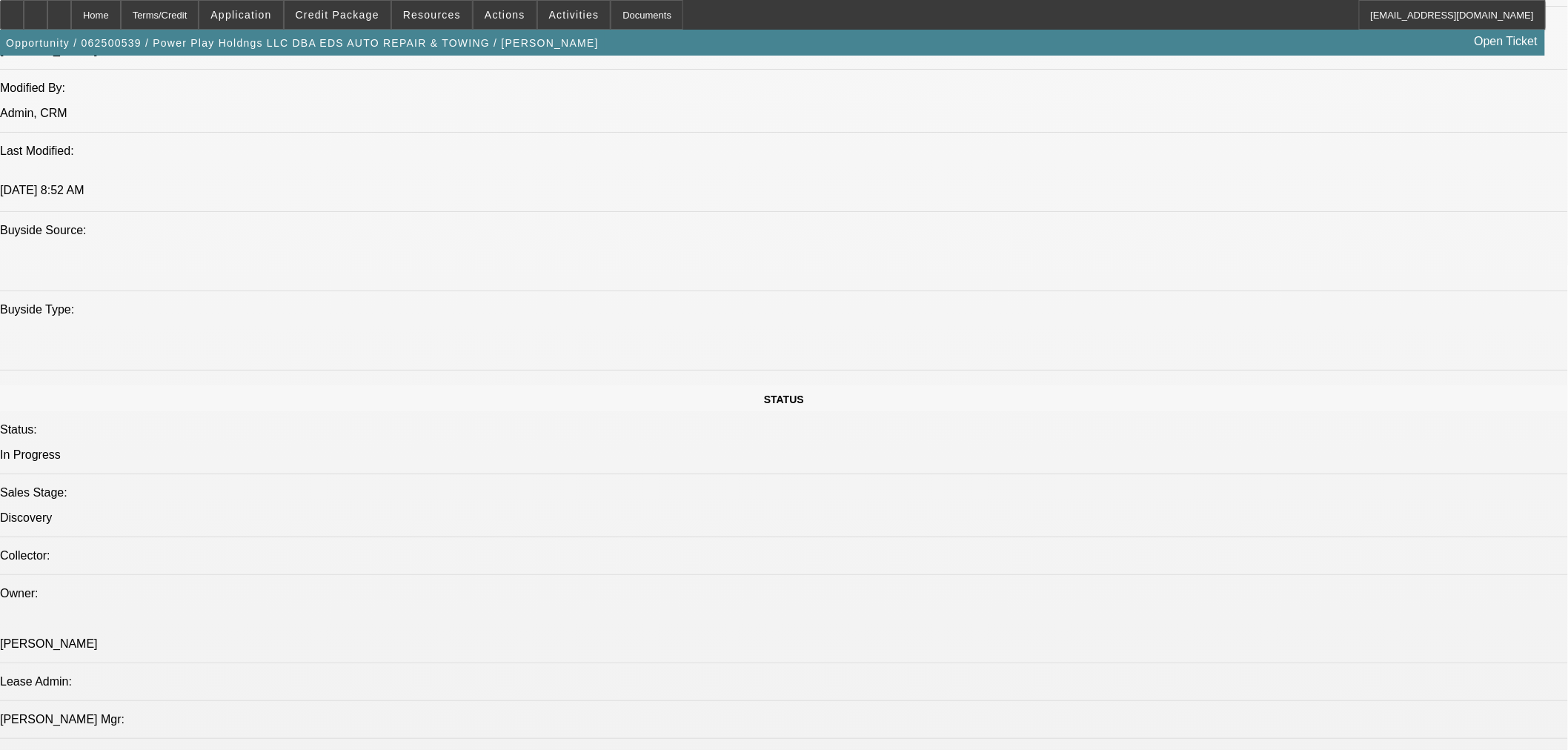
select select "0.15"
select select "2"
select select "0.1"
select select "4"
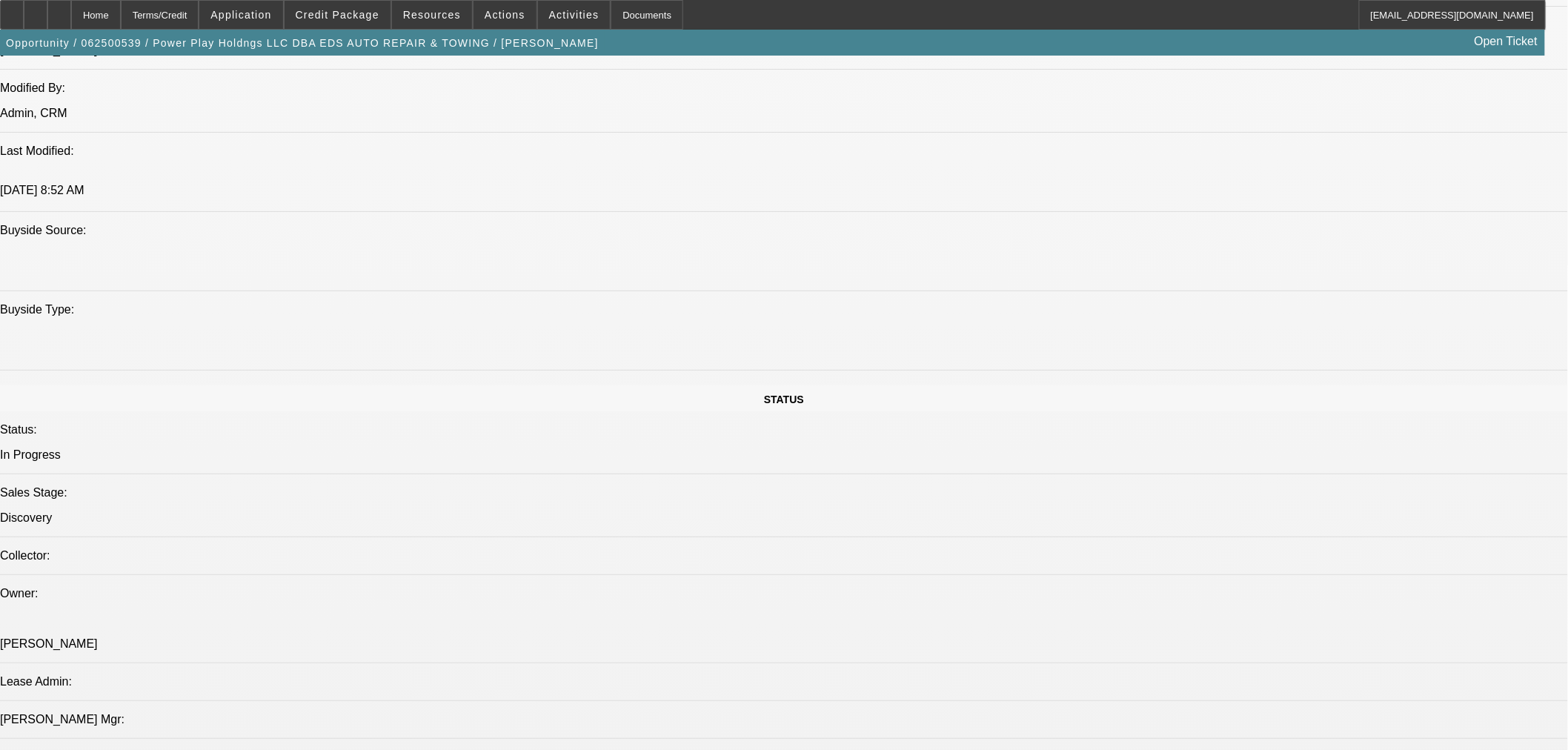
select select "0.15"
select select "2"
select select "0.1"
select select "4"
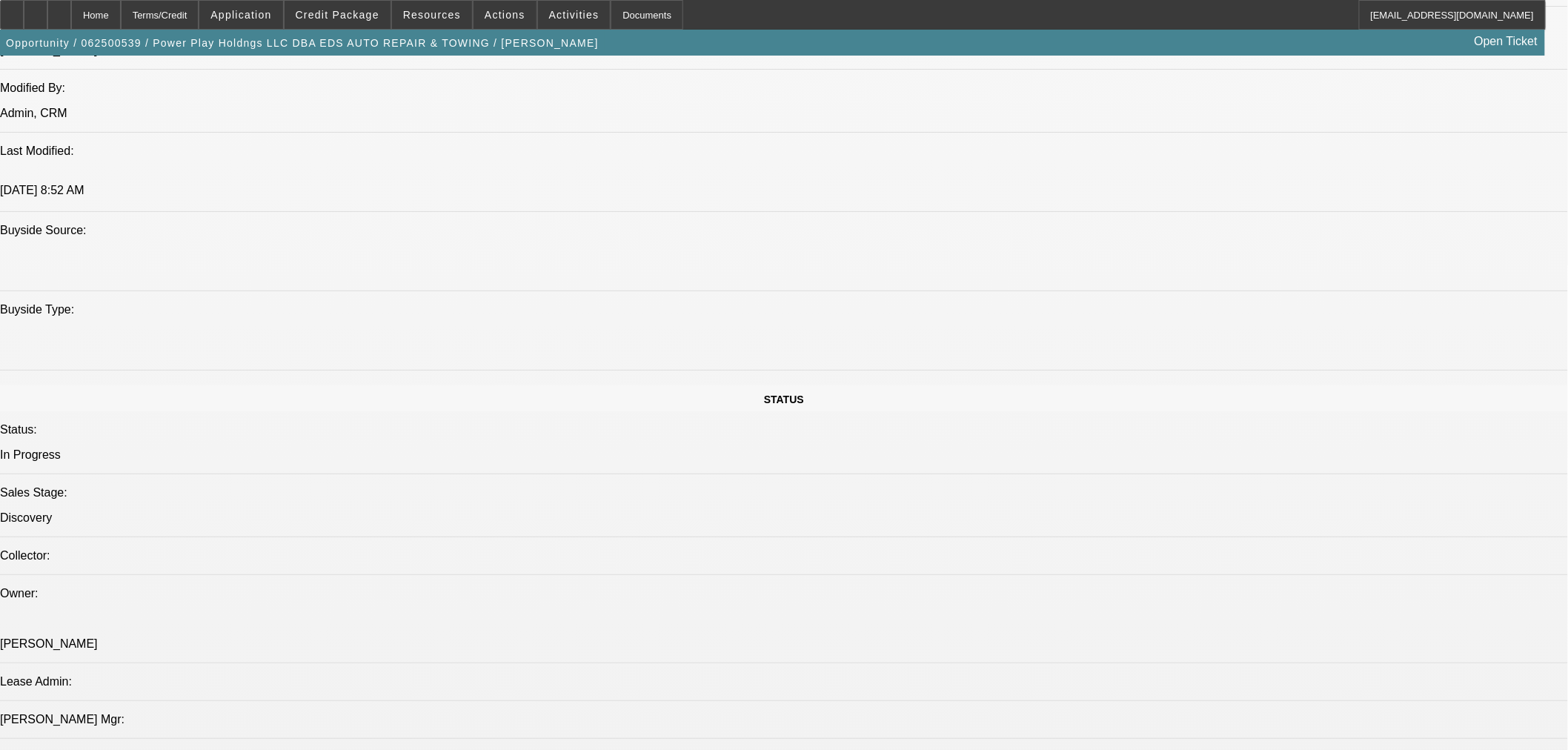
select select "0"
select select "2"
select select "0.1"
select select "4"
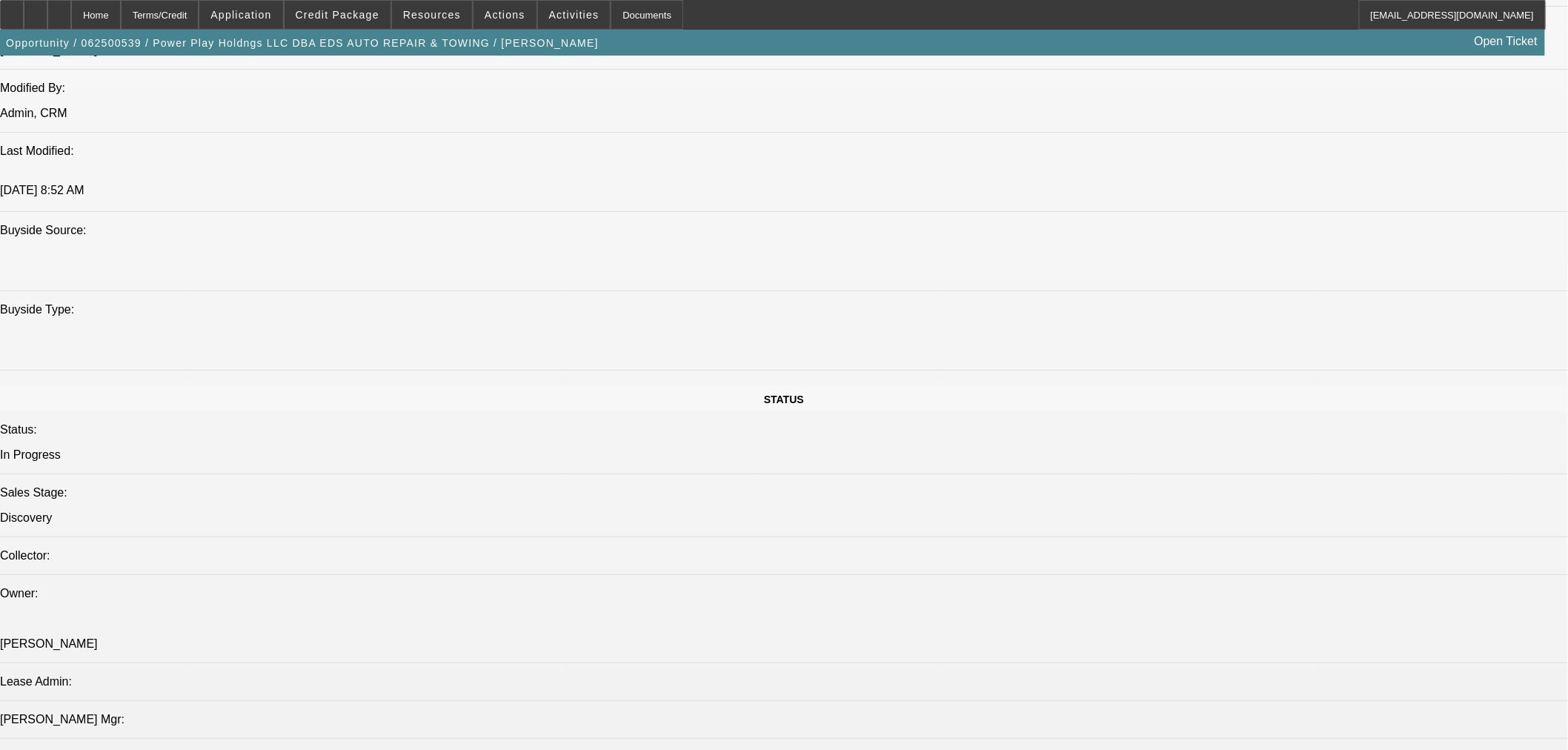
select select "0"
select select "2"
select select "0.1"
select select "4"
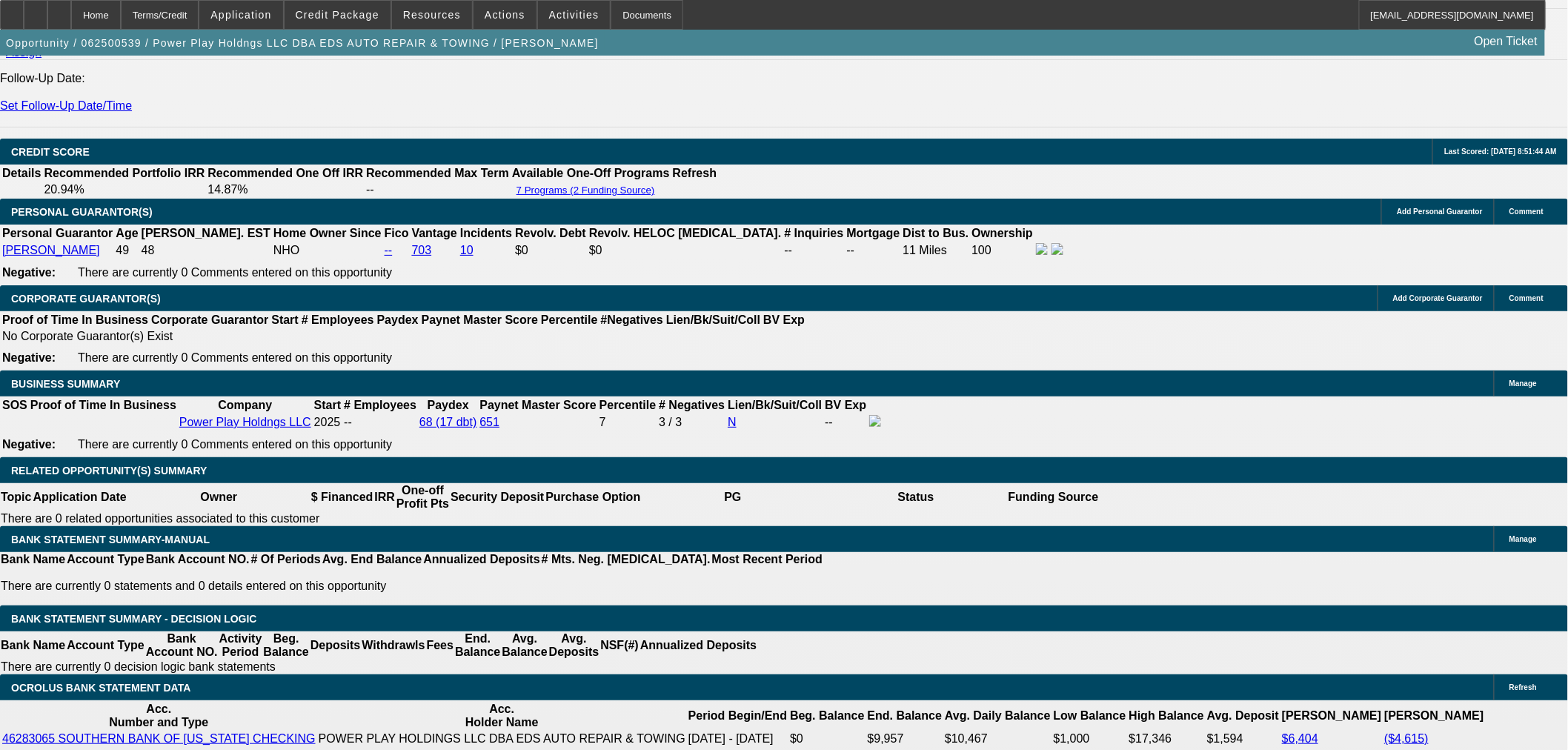
scroll to position [2377, 0]
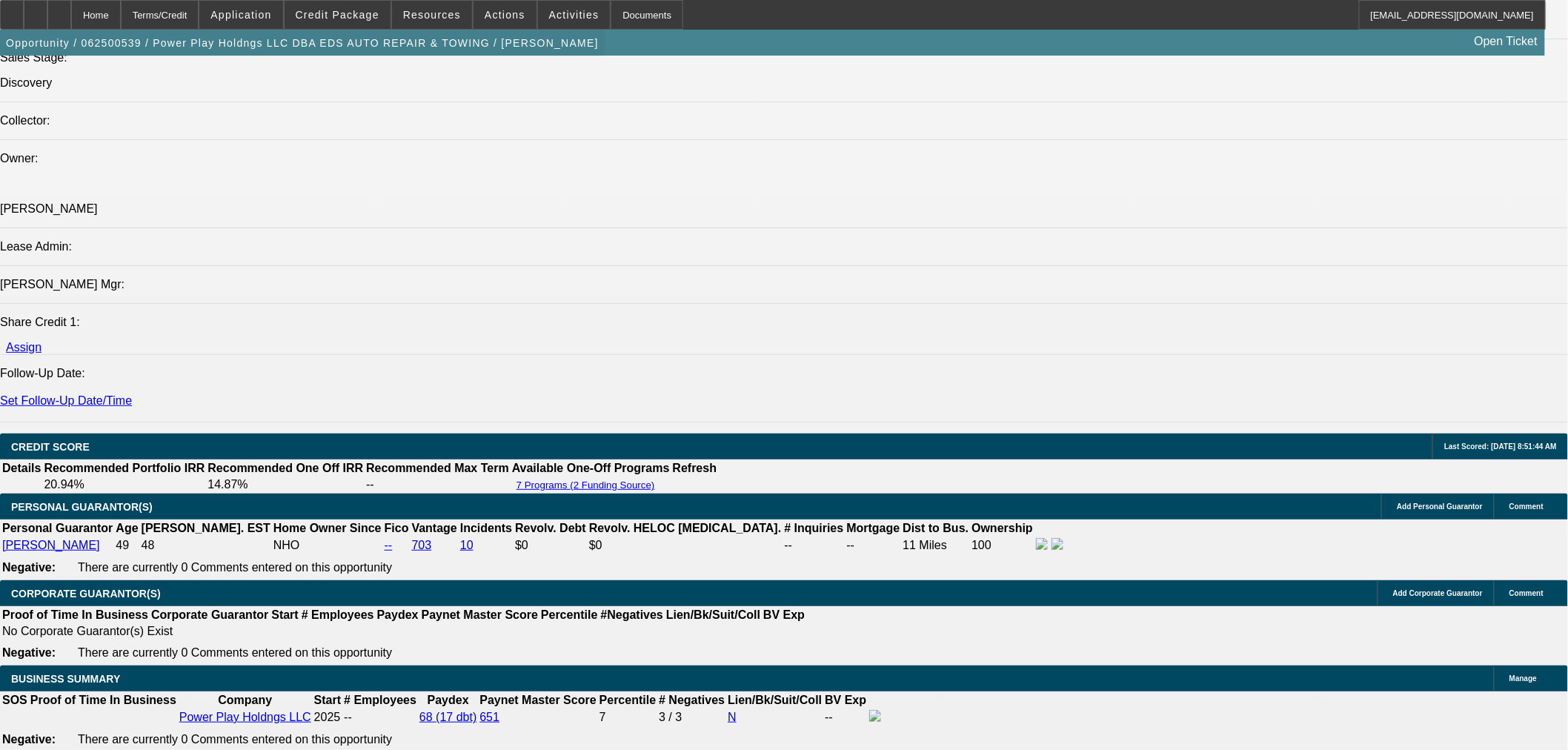
scroll to position [1521, 0]
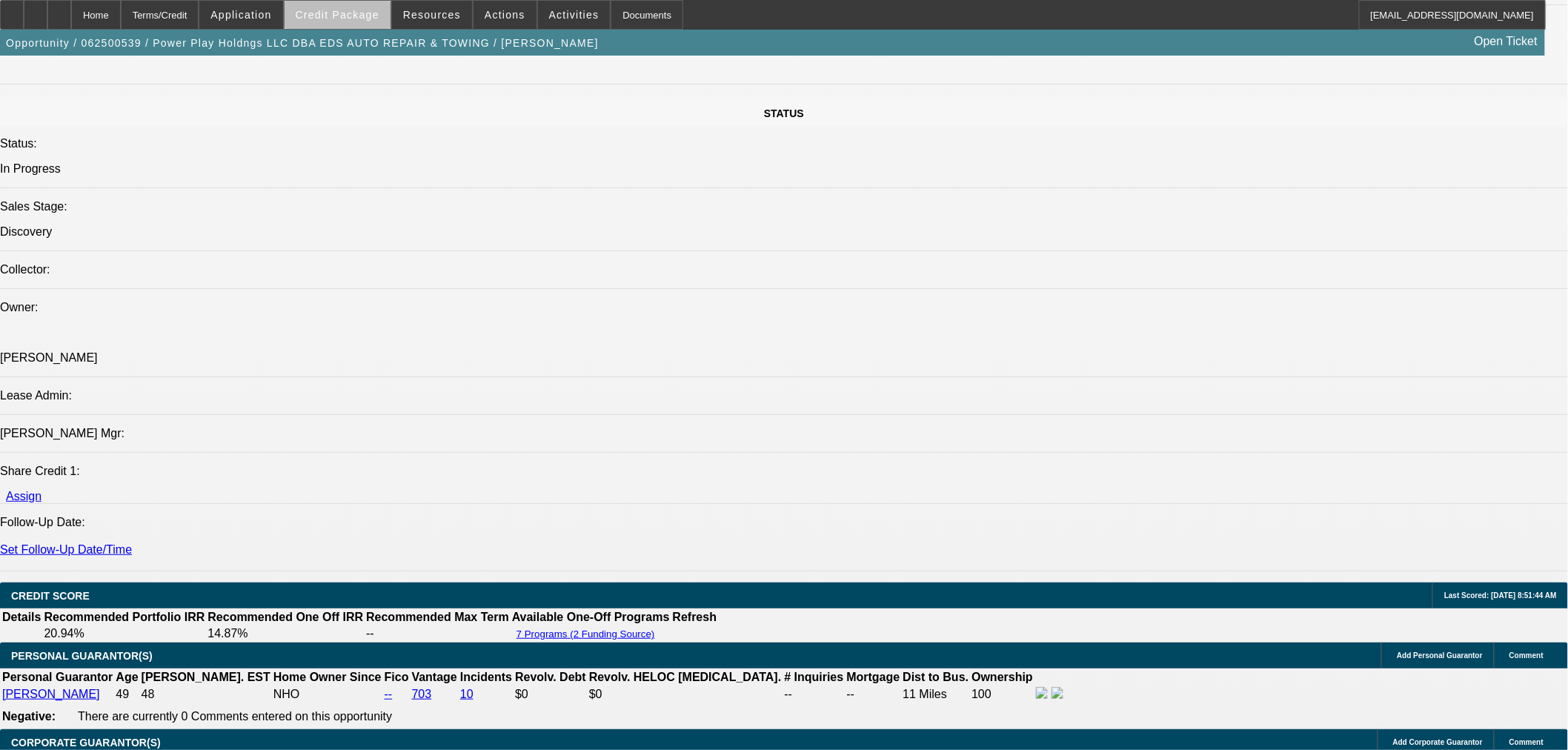
click at [381, 21] on span at bounding box center [338, 14] width 106 height 35
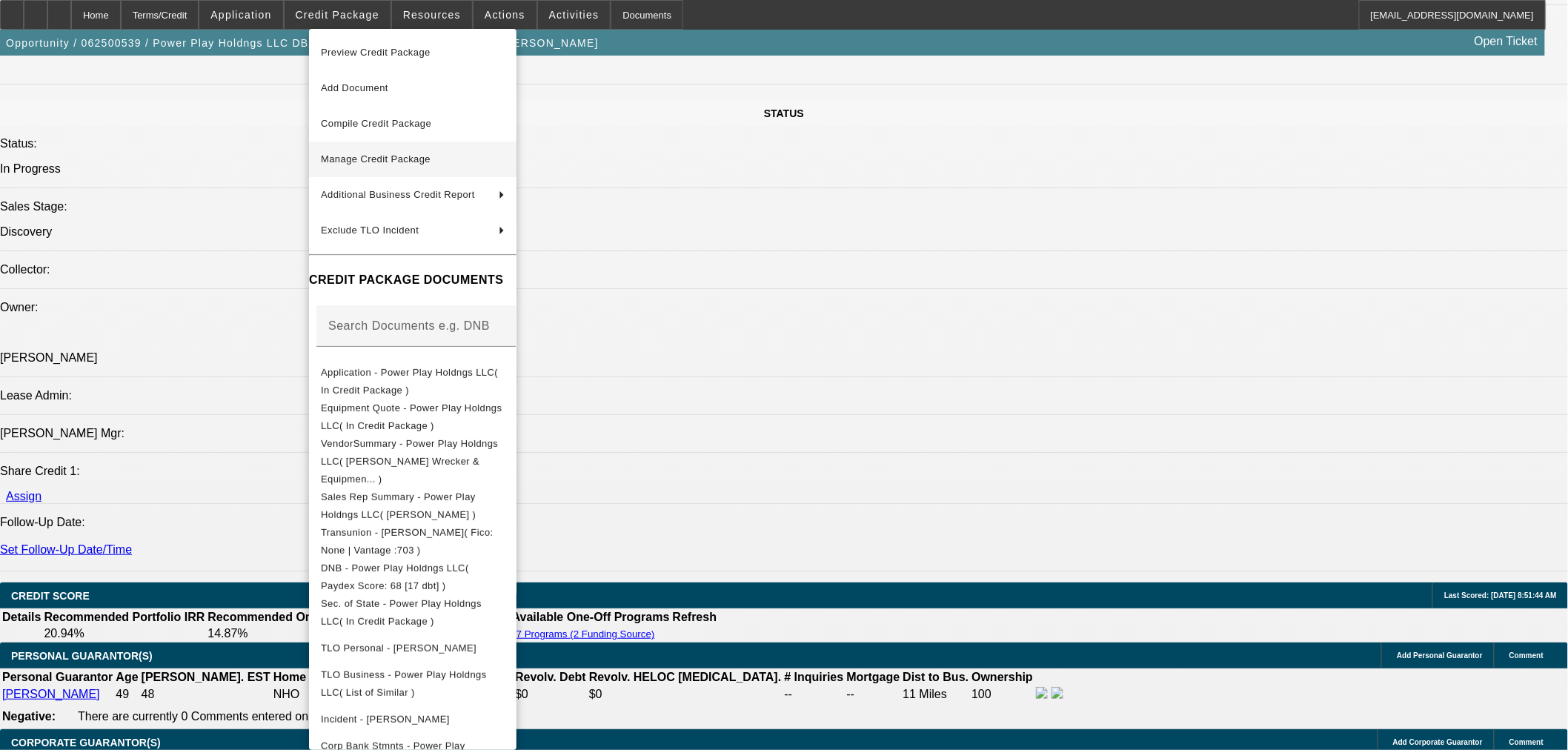
click at [349, 151] on span "Manage Credit Package" at bounding box center [412, 160] width 184 height 18
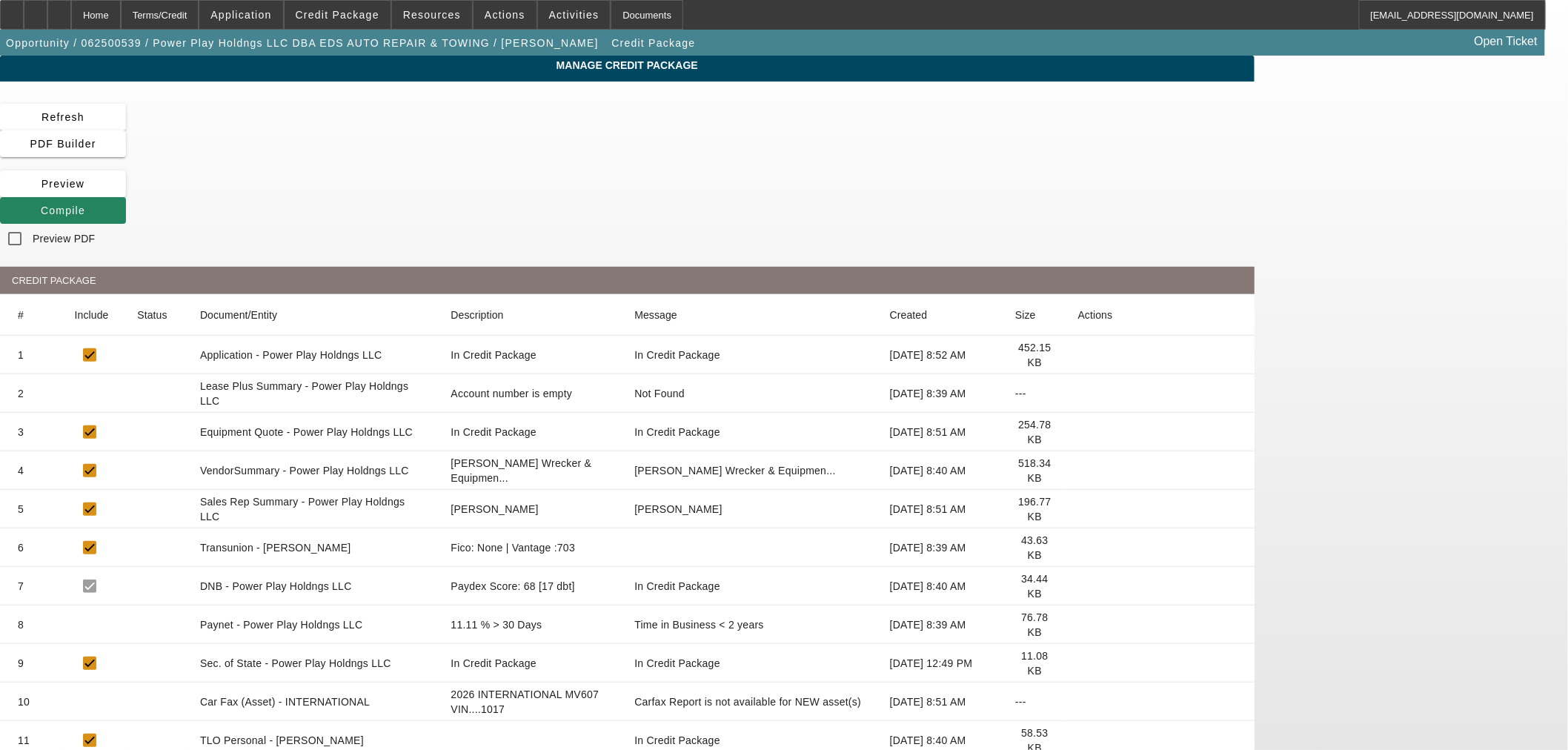
click at [1079, 394] on icon at bounding box center [1079, 394] width 0 height 0
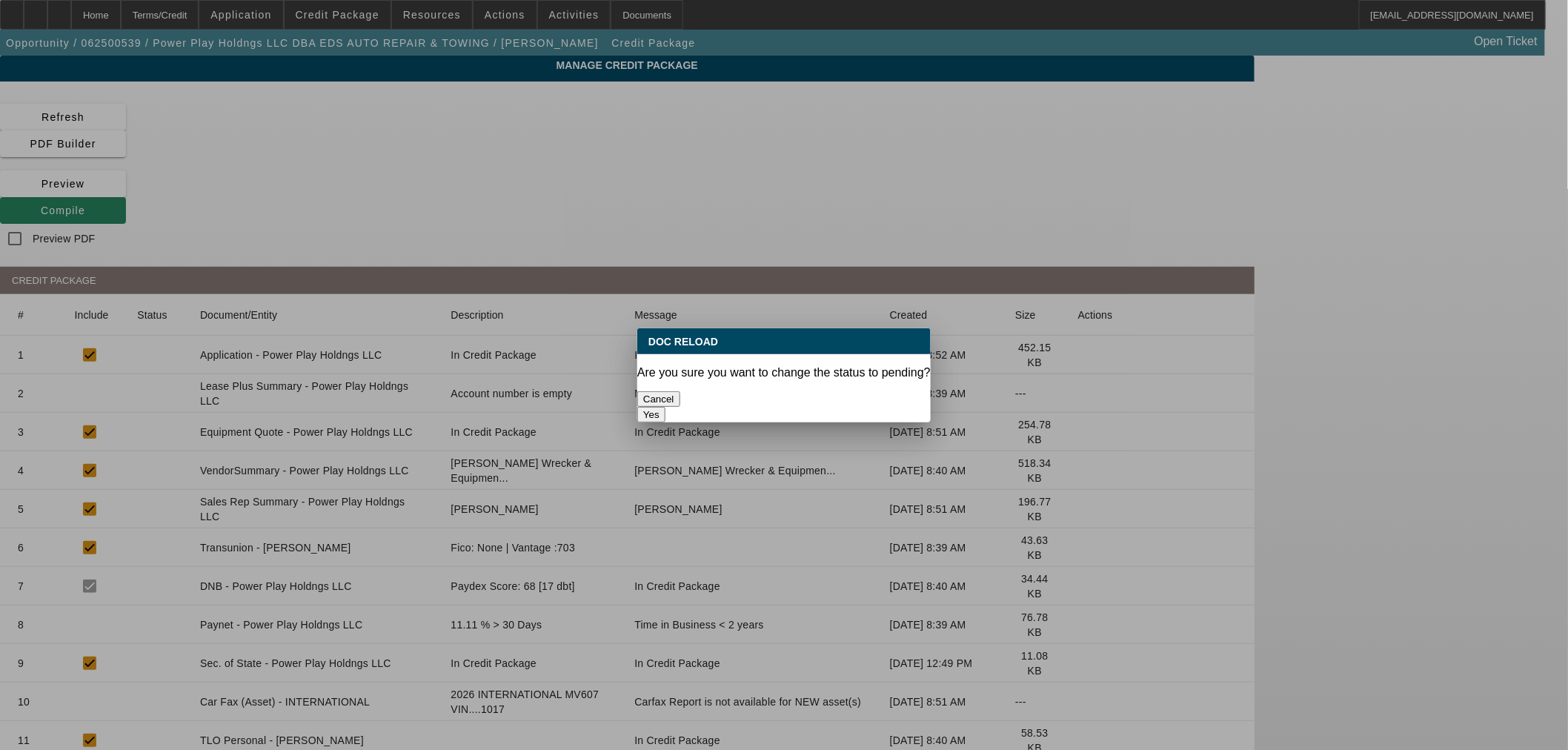
click at [666, 407] on button "Yes" at bounding box center [651, 414] width 28 height 15
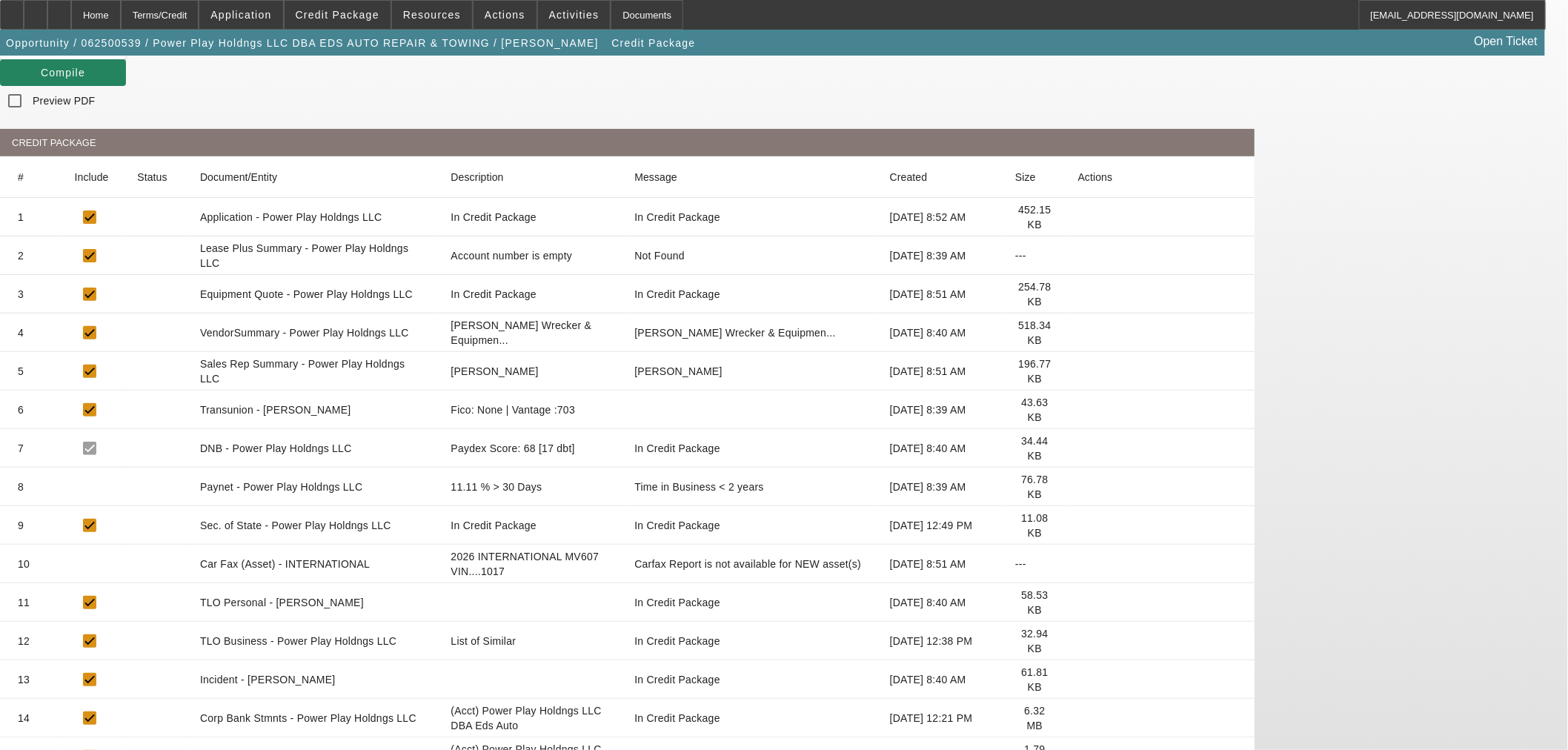
scroll to position [164, 0]
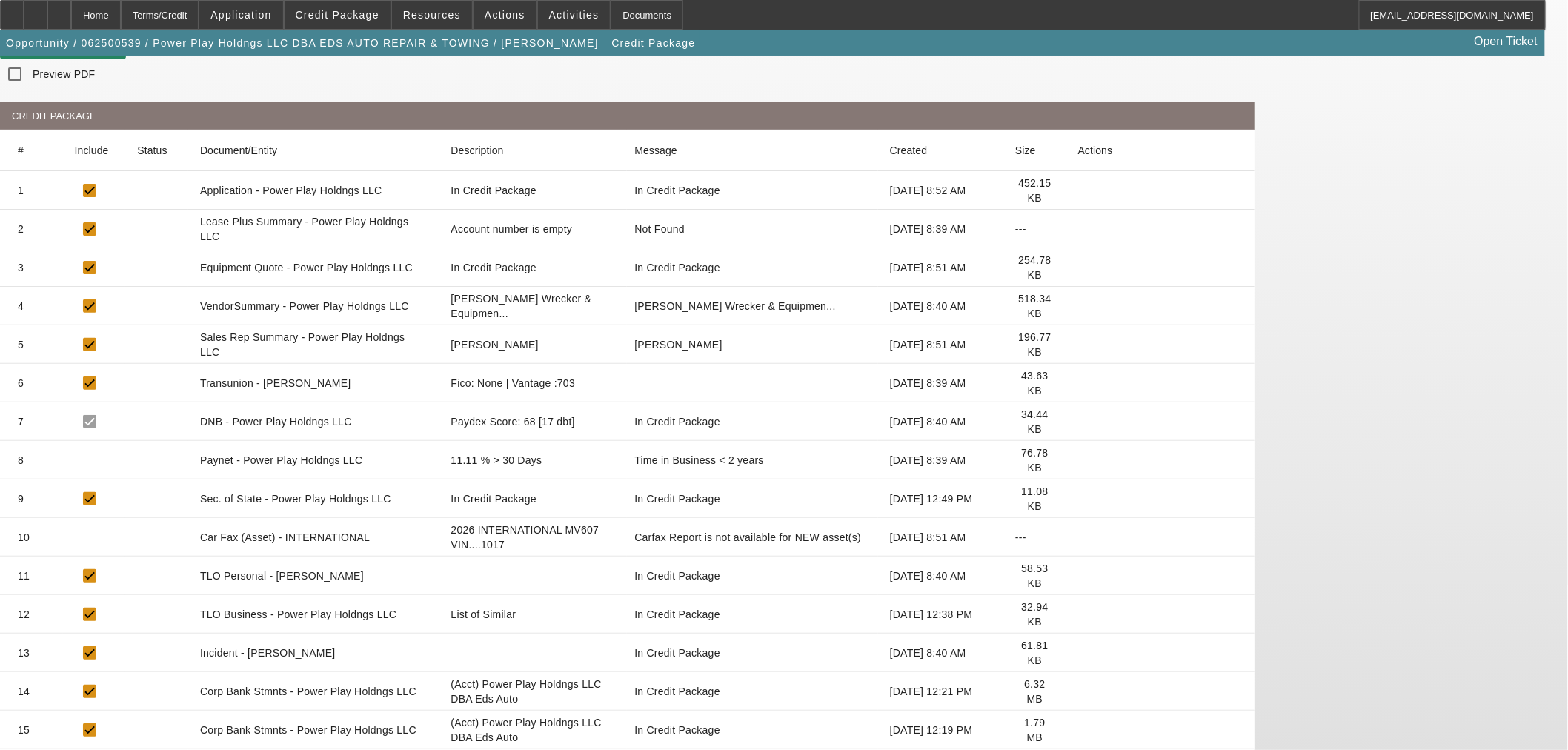
click at [1079, 576] on icon at bounding box center [1079, 576] width 0 height 0
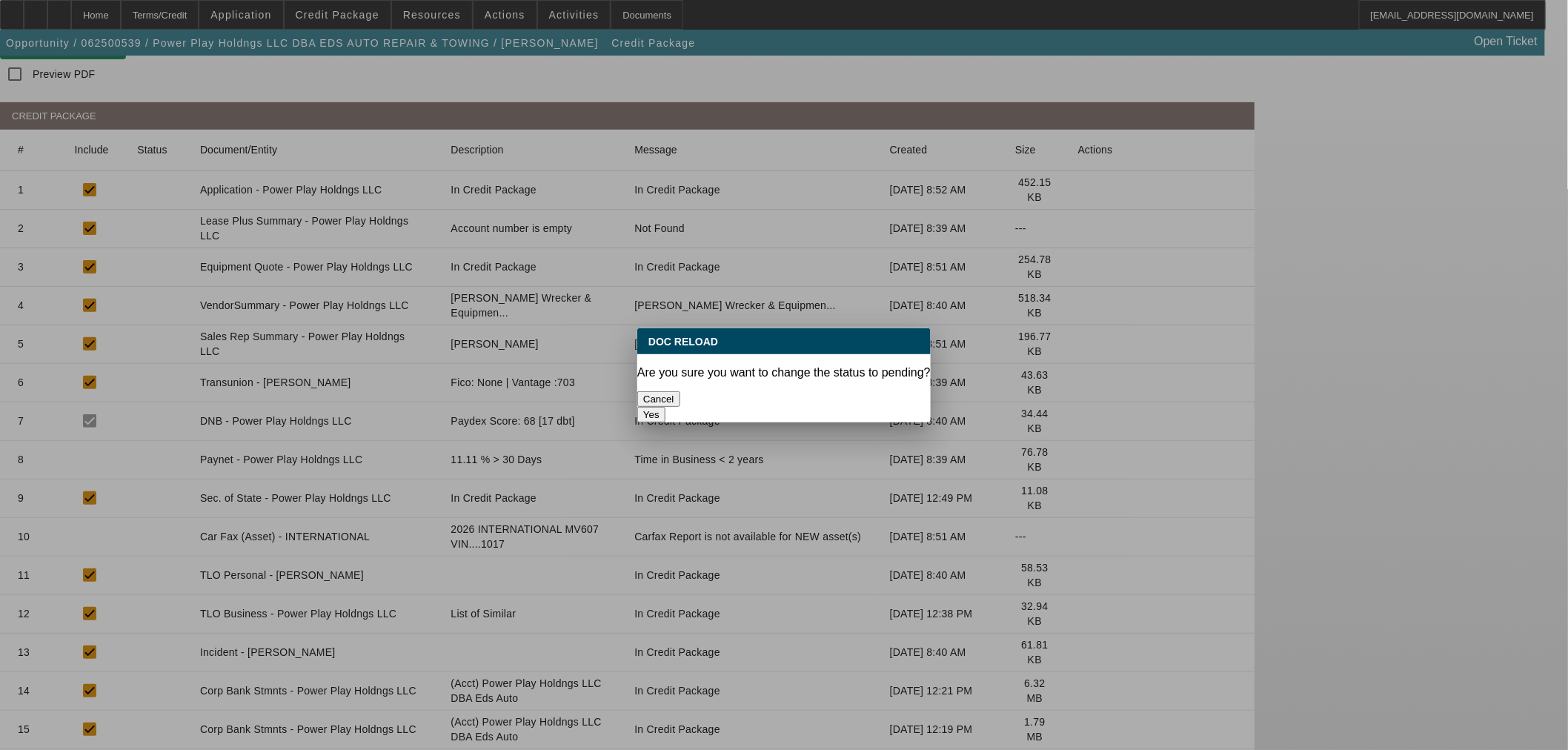
click at [666, 407] on button "Yes" at bounding box center [651, 414] width 28 height 15
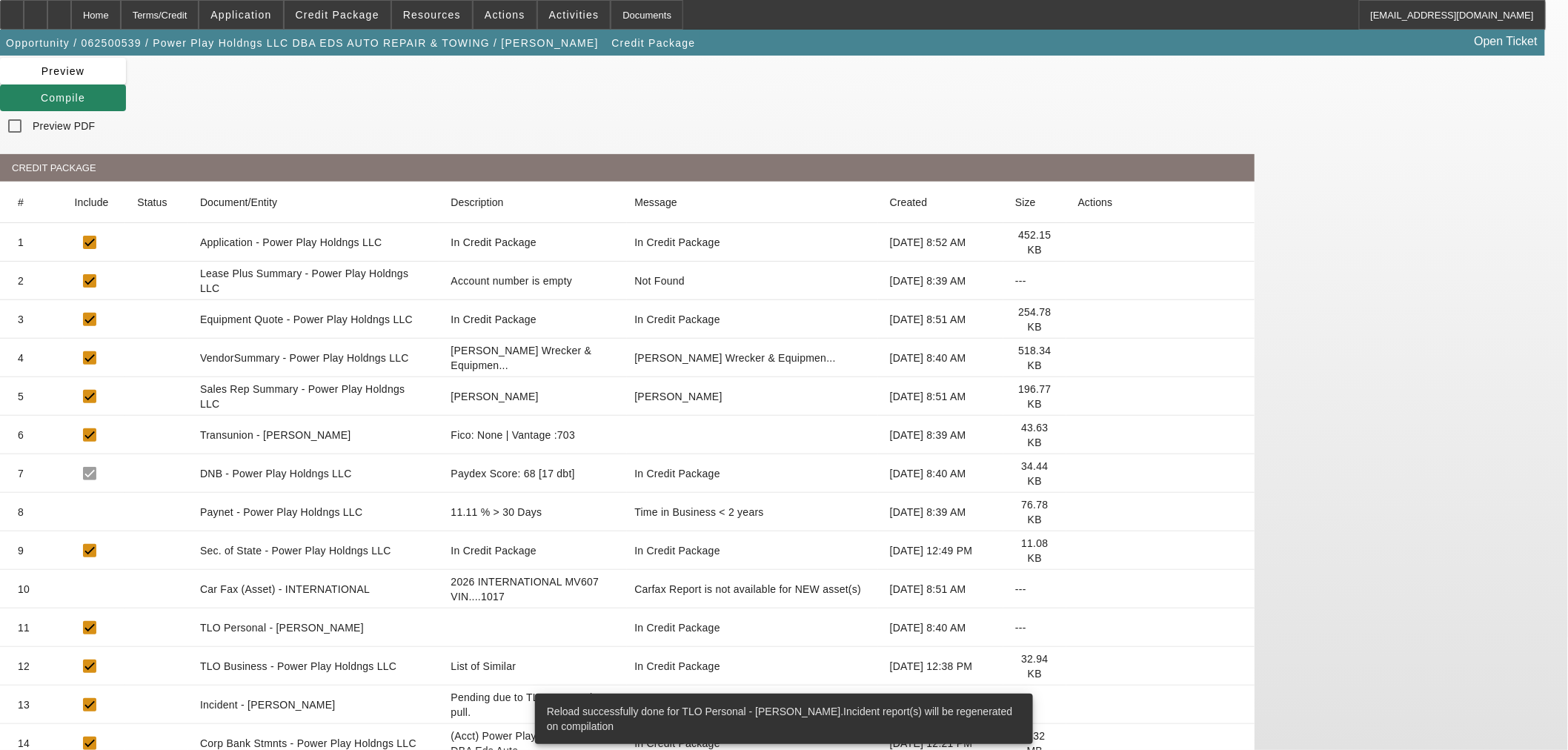
scroll to position [197, 0]
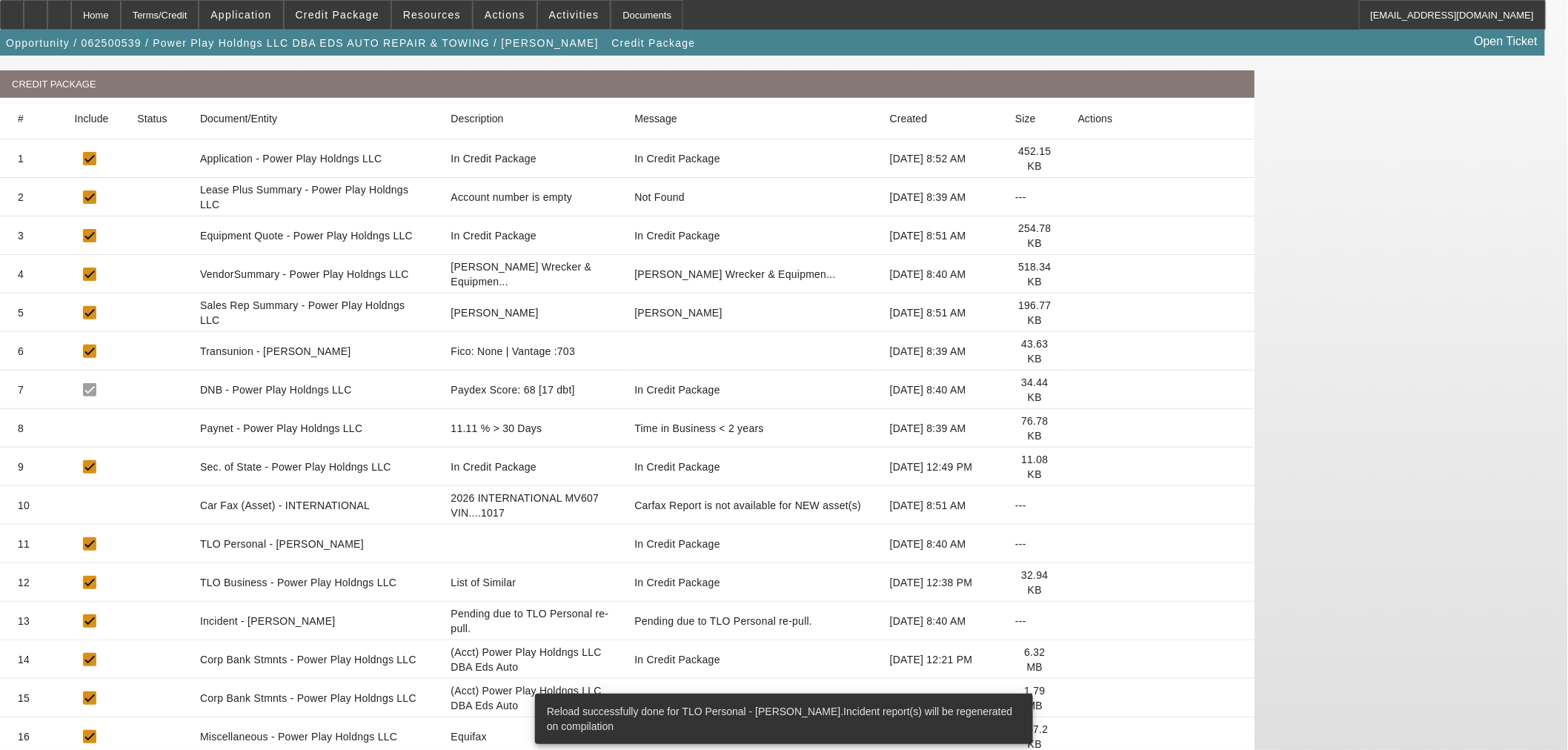
click at [1079, 582] on icon at bounding box center [1079, 582] width 0 height 0
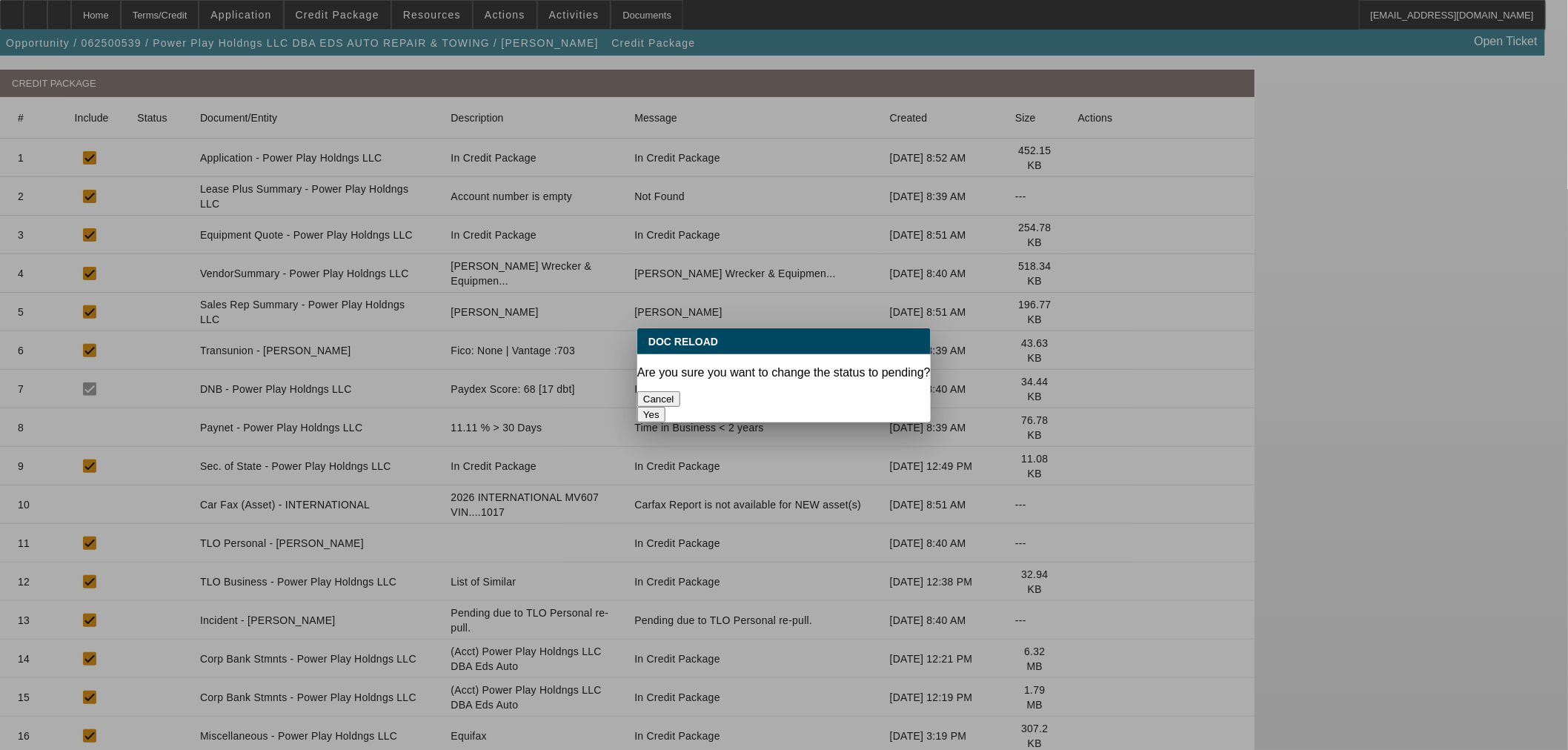
click at [666, 407] on button "Yes" at bounding box center [651, 414] width 28 height 15
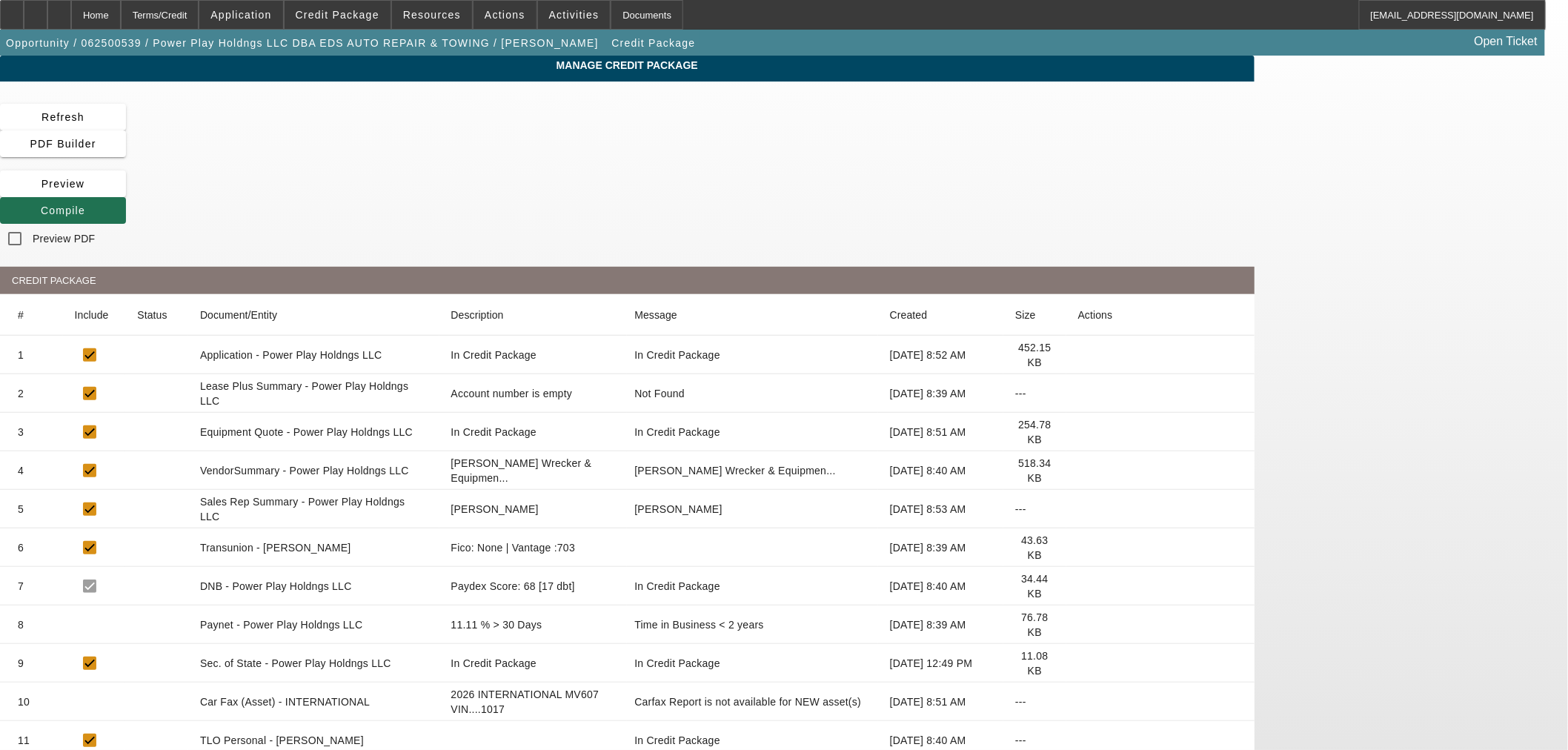
click at [126, 193] on span at bounding box center [63, 210] width 126 height 35
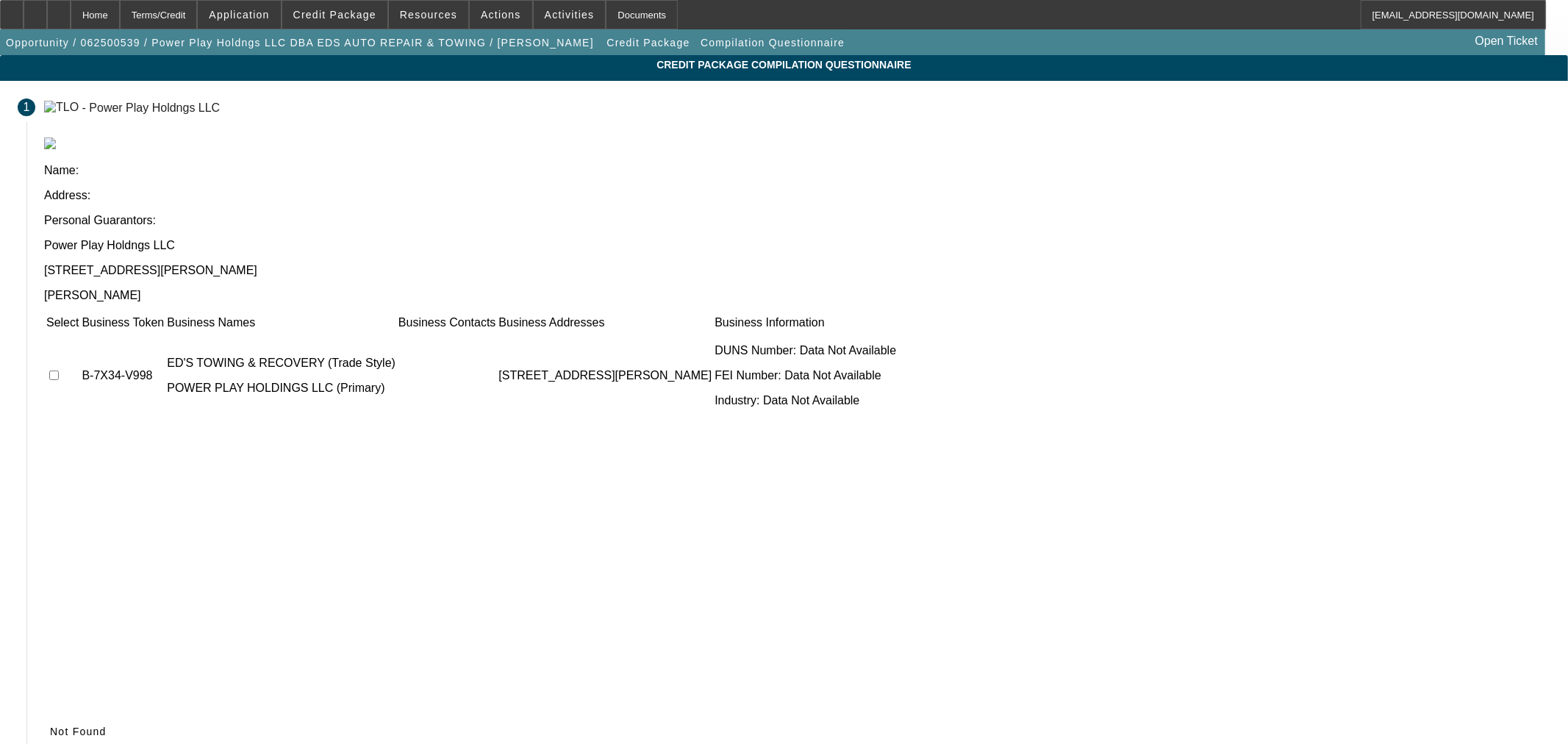
click at [59, 371] on input "checkbox" at bounding box center [54, 376] width 10 height 10
checkbox input "true"
click at [88, 726] on span "Submit" at bounding box center [68, 731] width 37 height 12
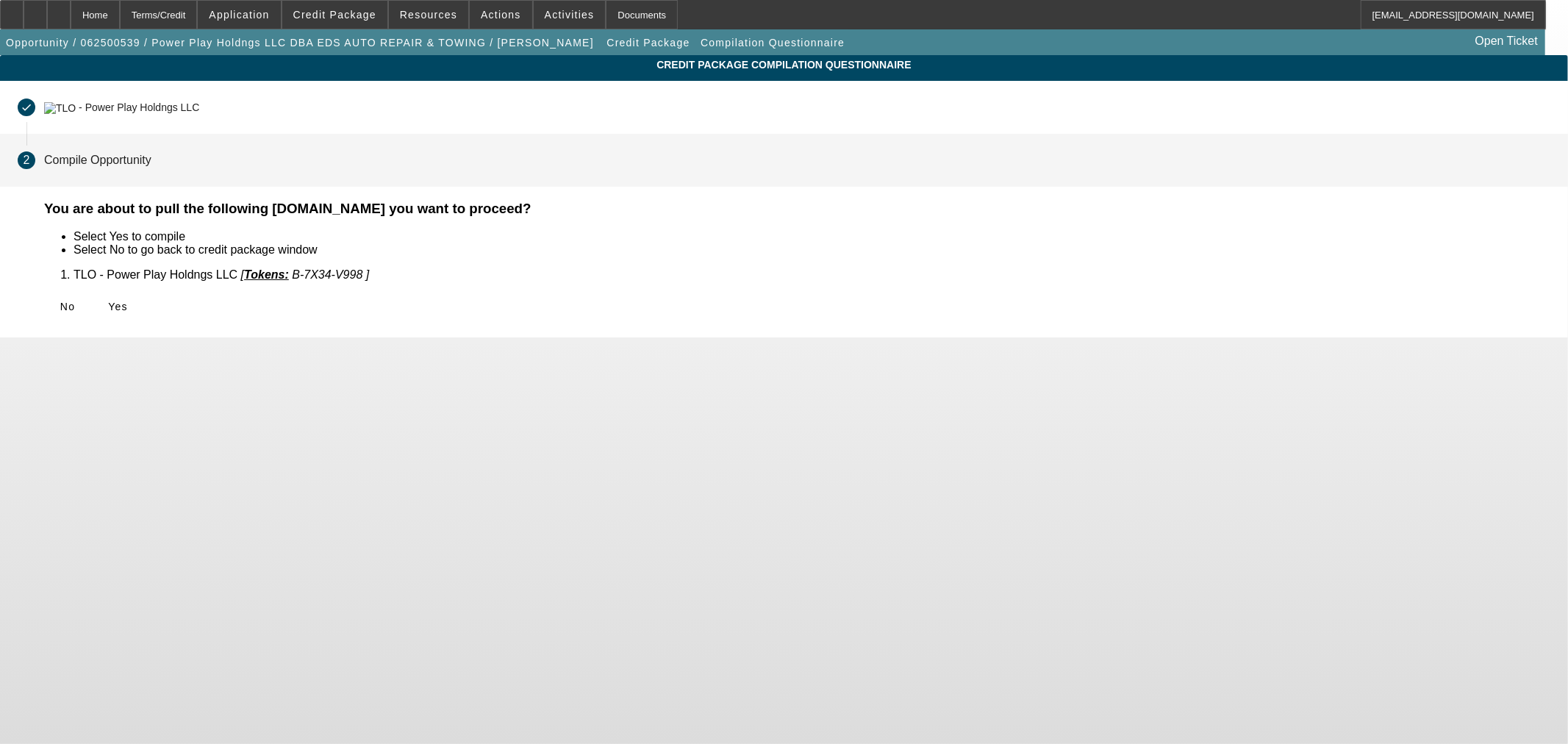
click at [128, 305] on span "Yes" at bounding box center [118, 306] width 20 height 12
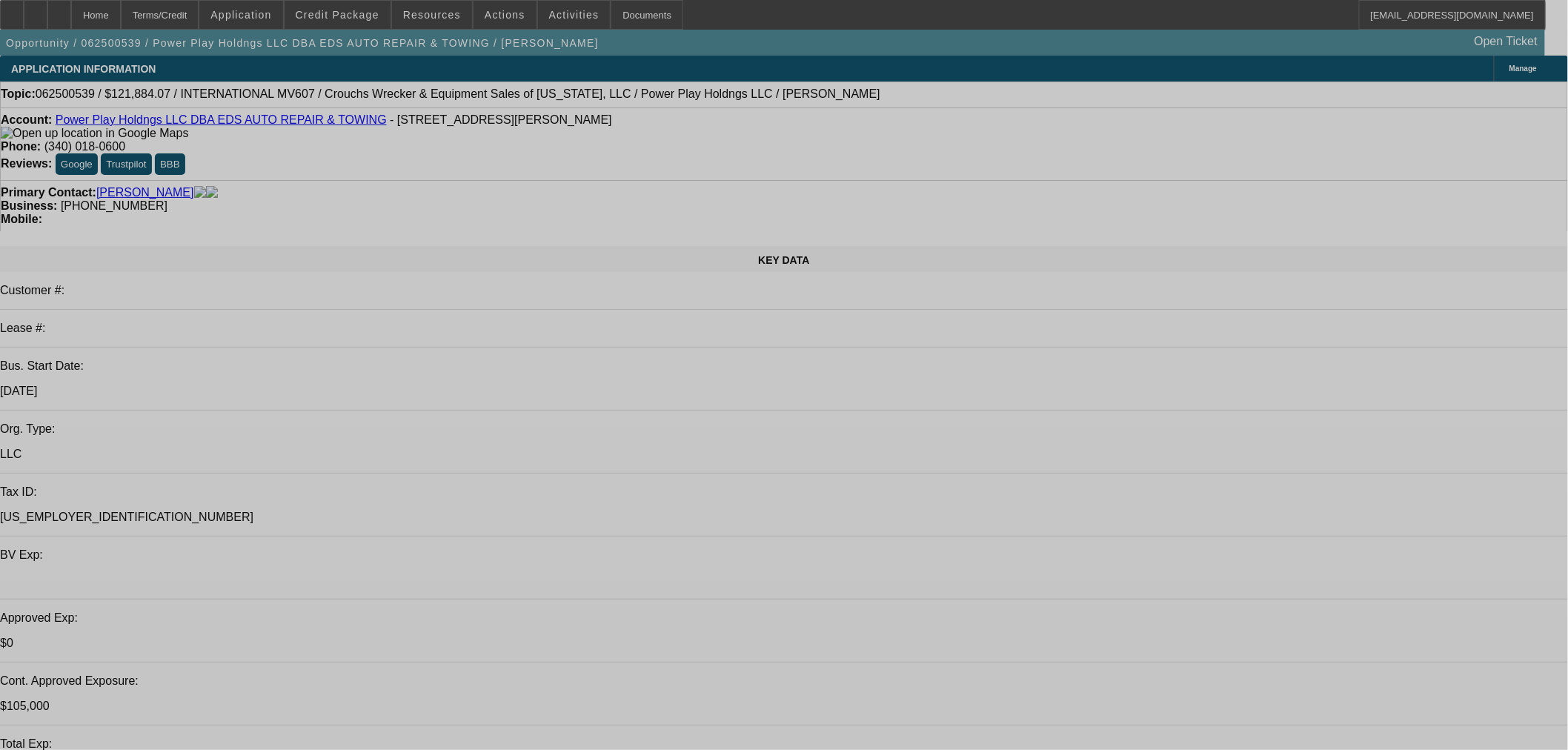
select select "0.15"
select select "2"
select select "0.1"
select select "4"
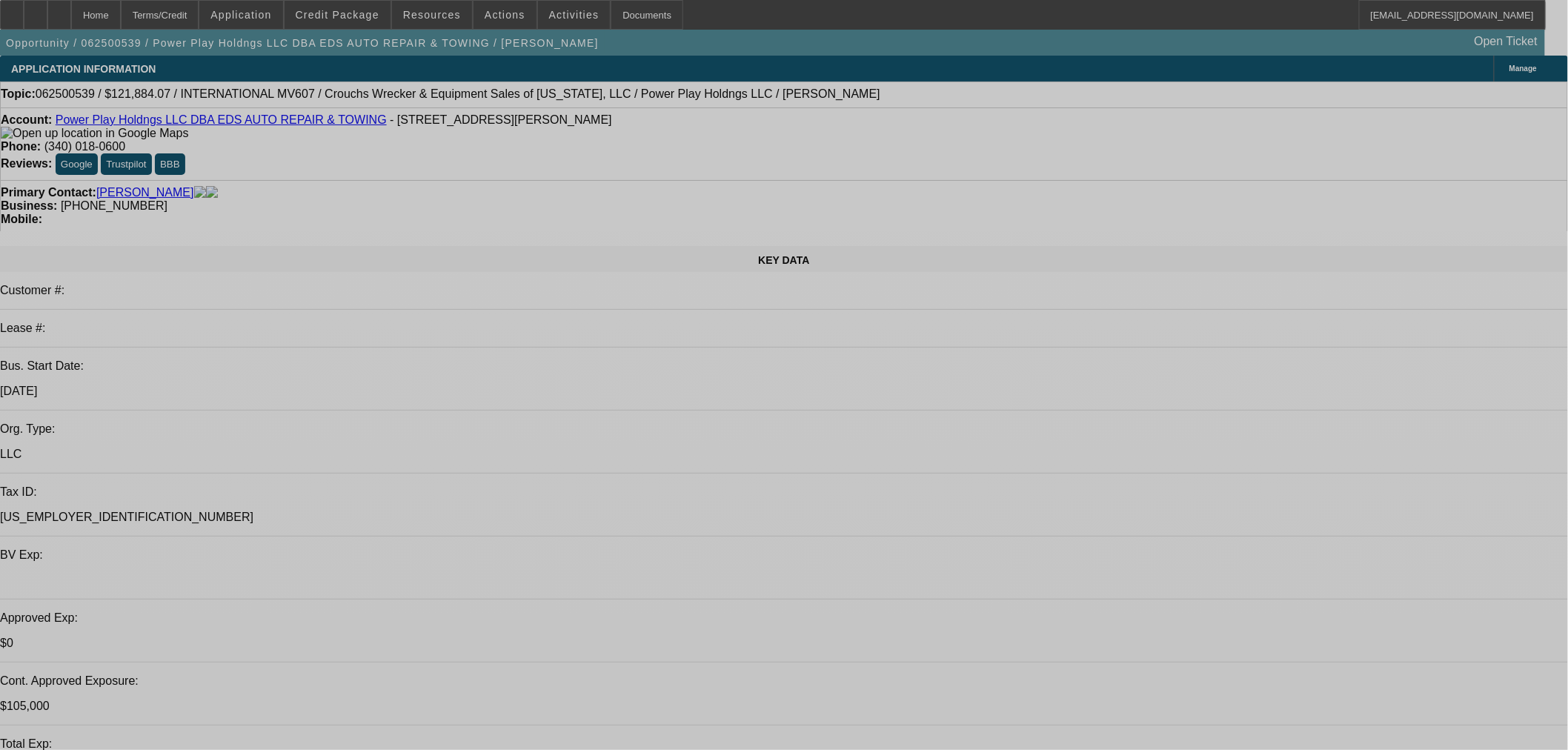
select select "0.15"
select select "2"
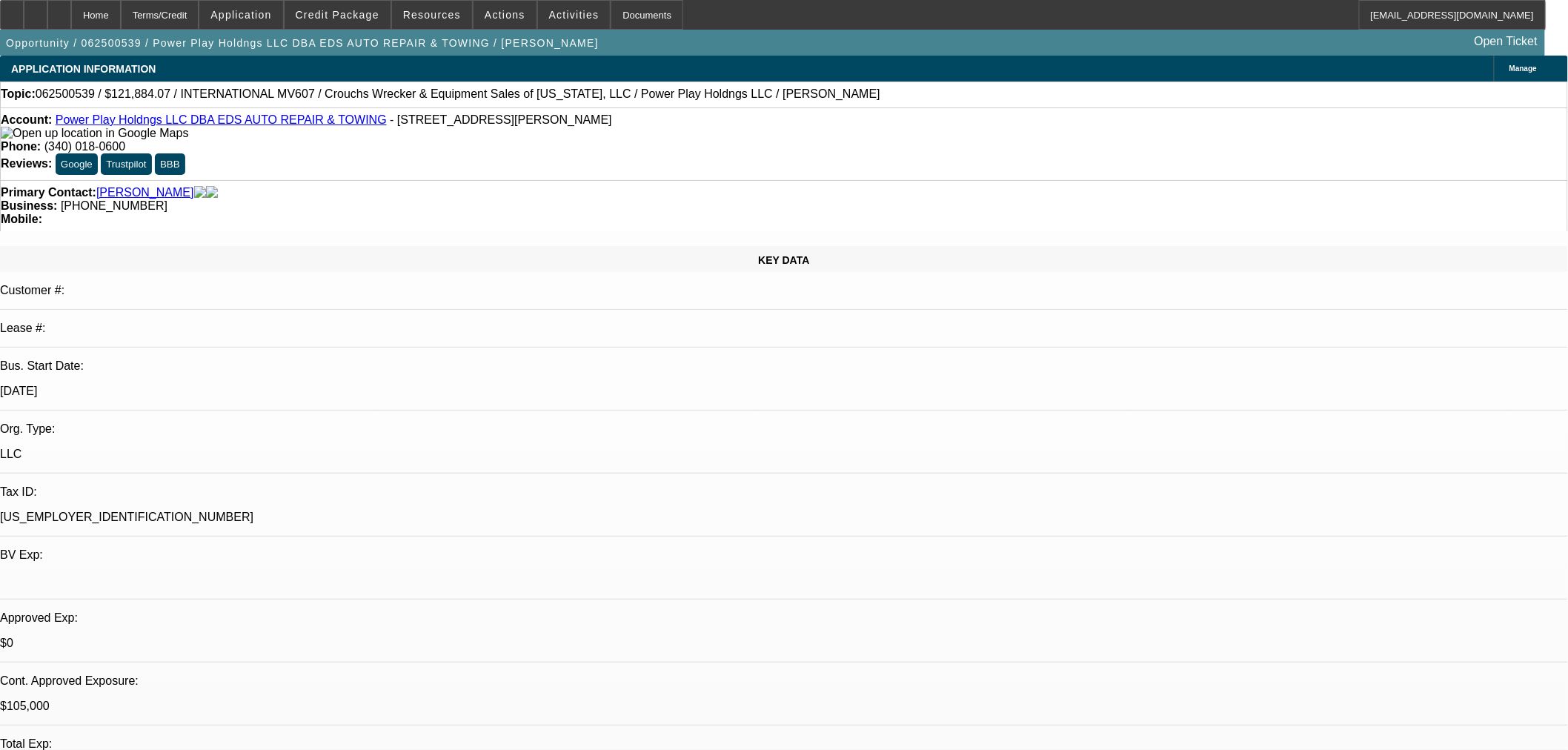
select select "0.1"
select select "4"
select select "0"
select select "2"
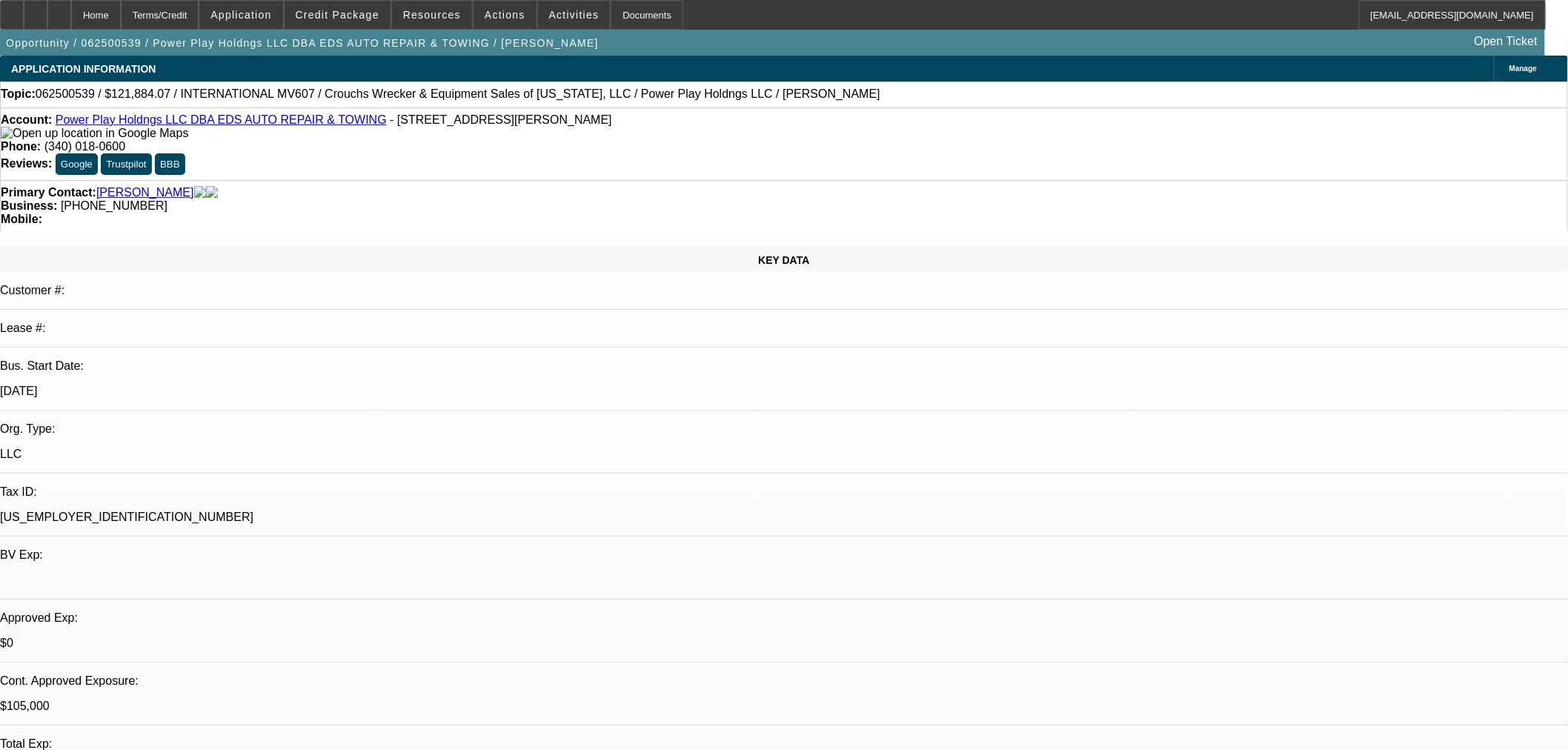
select select "0.1"
select select "4"
select select "0"
select select "2"
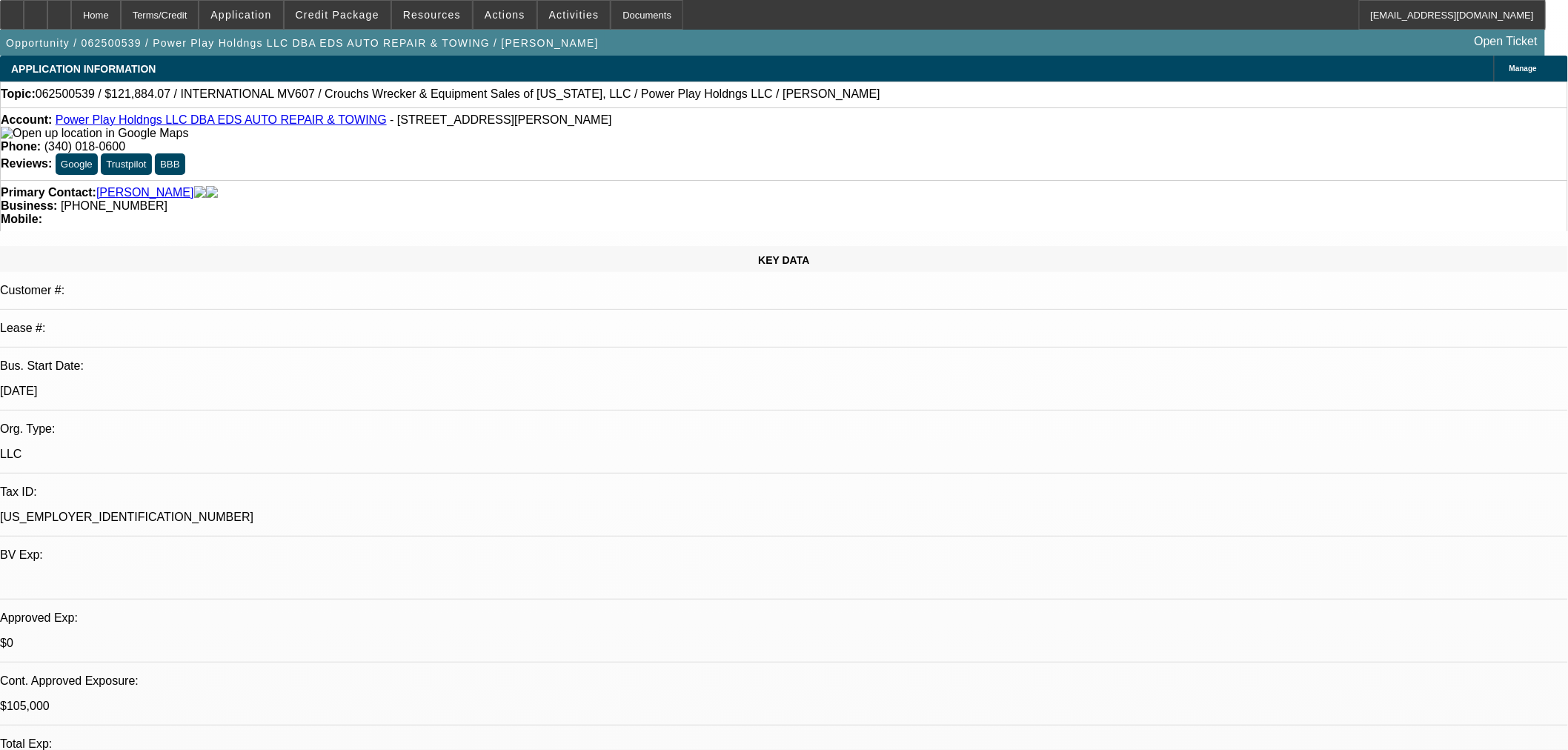
select select "0.1"
select select "4"
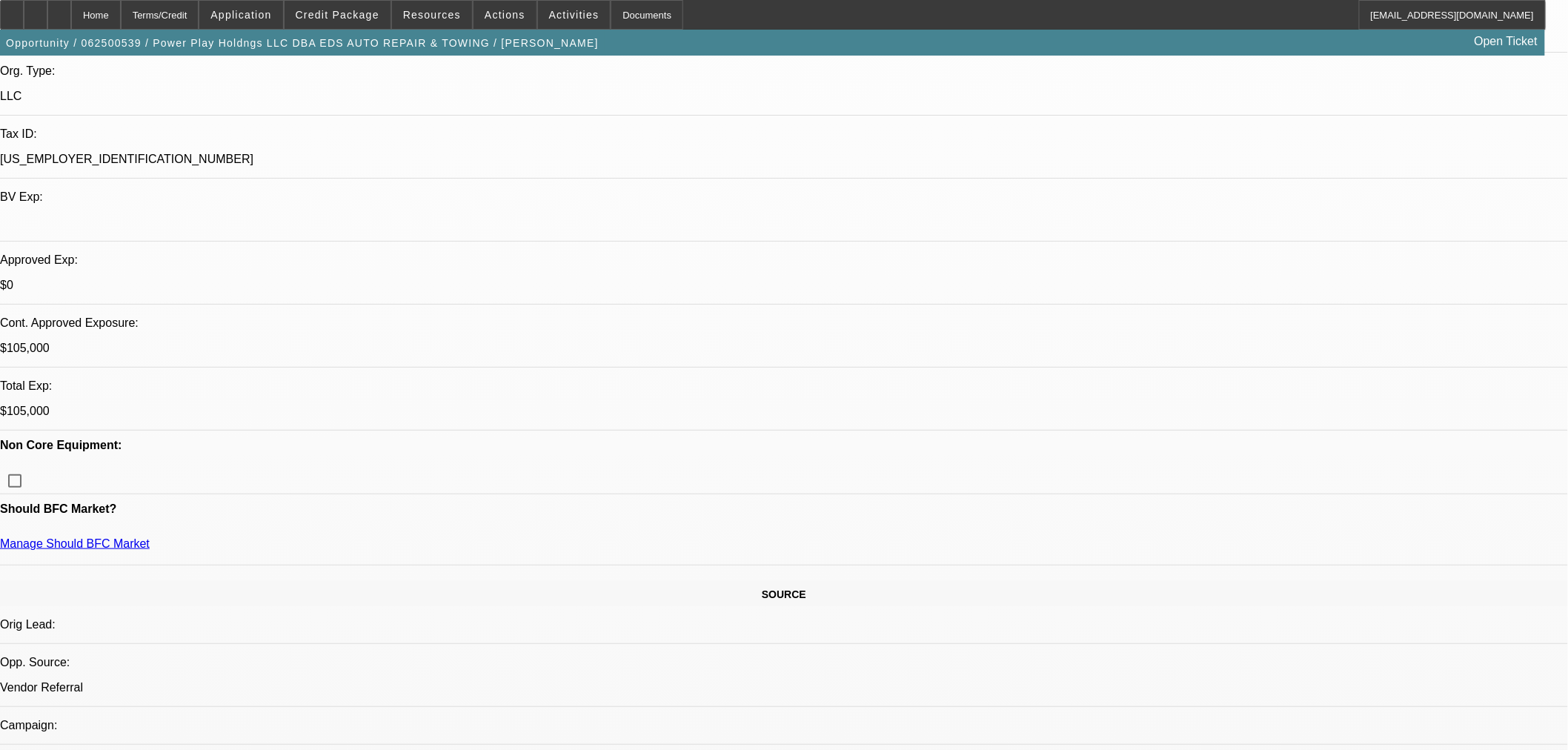
scroll to position [329, 0]
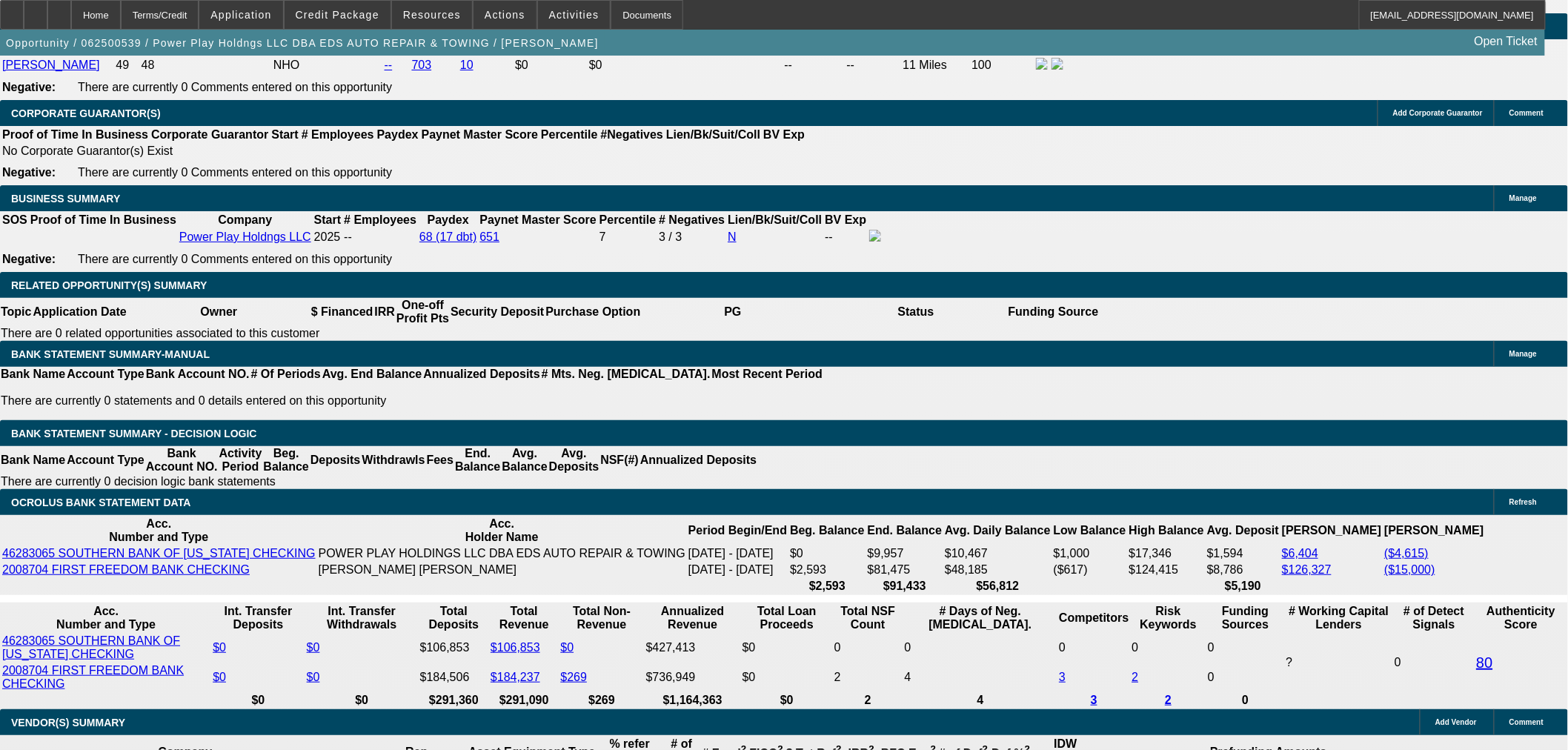
scroll to position [2224, 0]
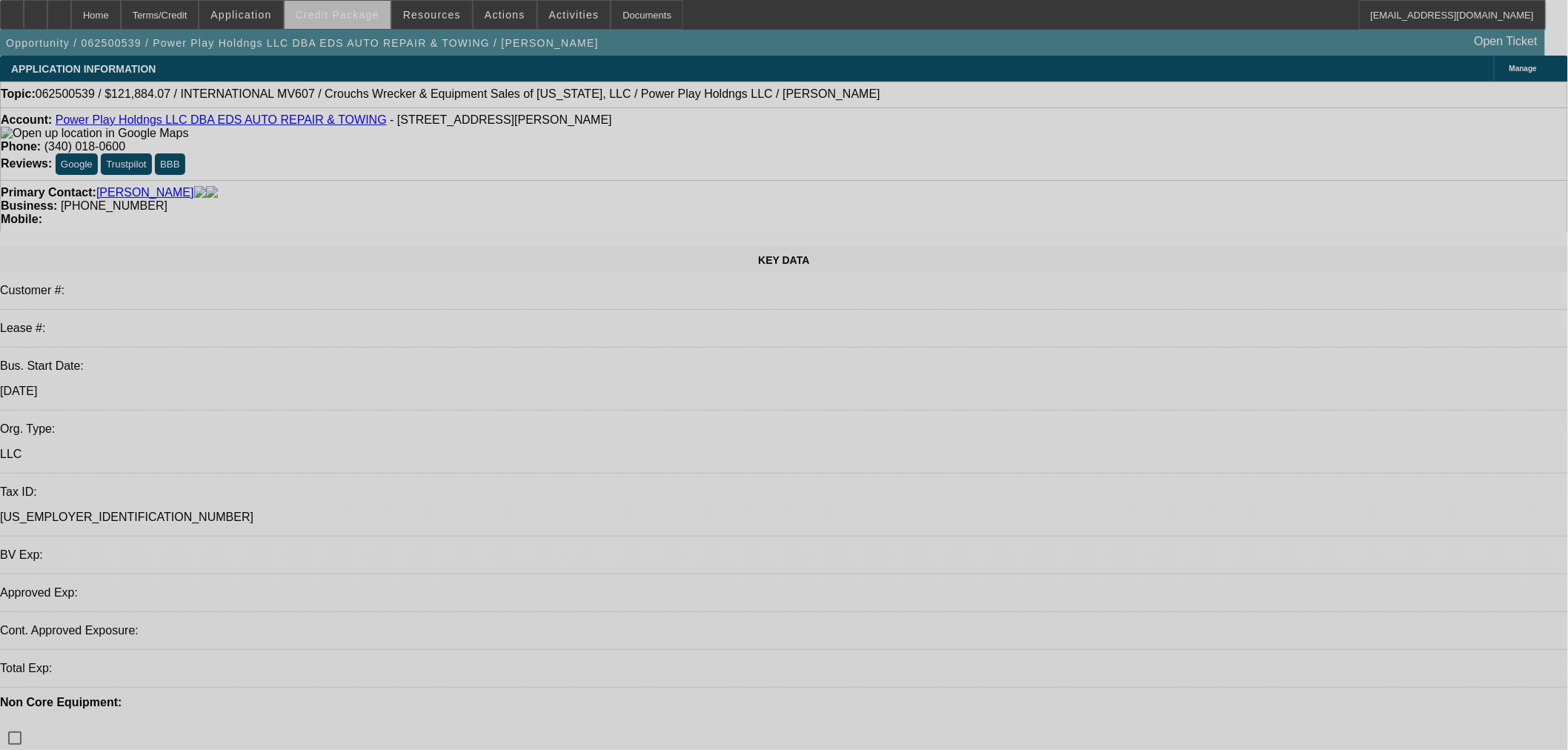
select select "0.15"
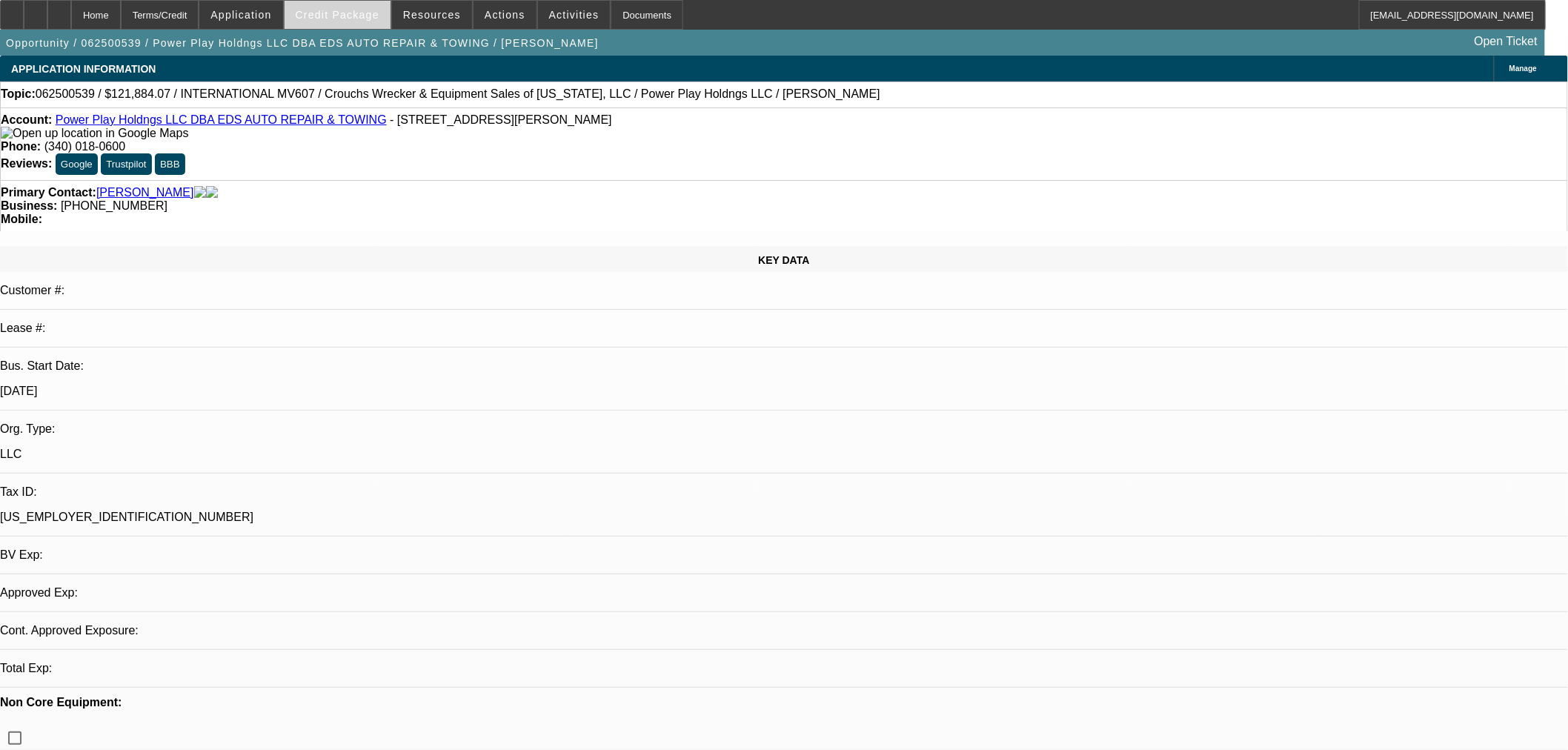
select select "2"
select select "0.1"
select select "4"
select select "0.15"
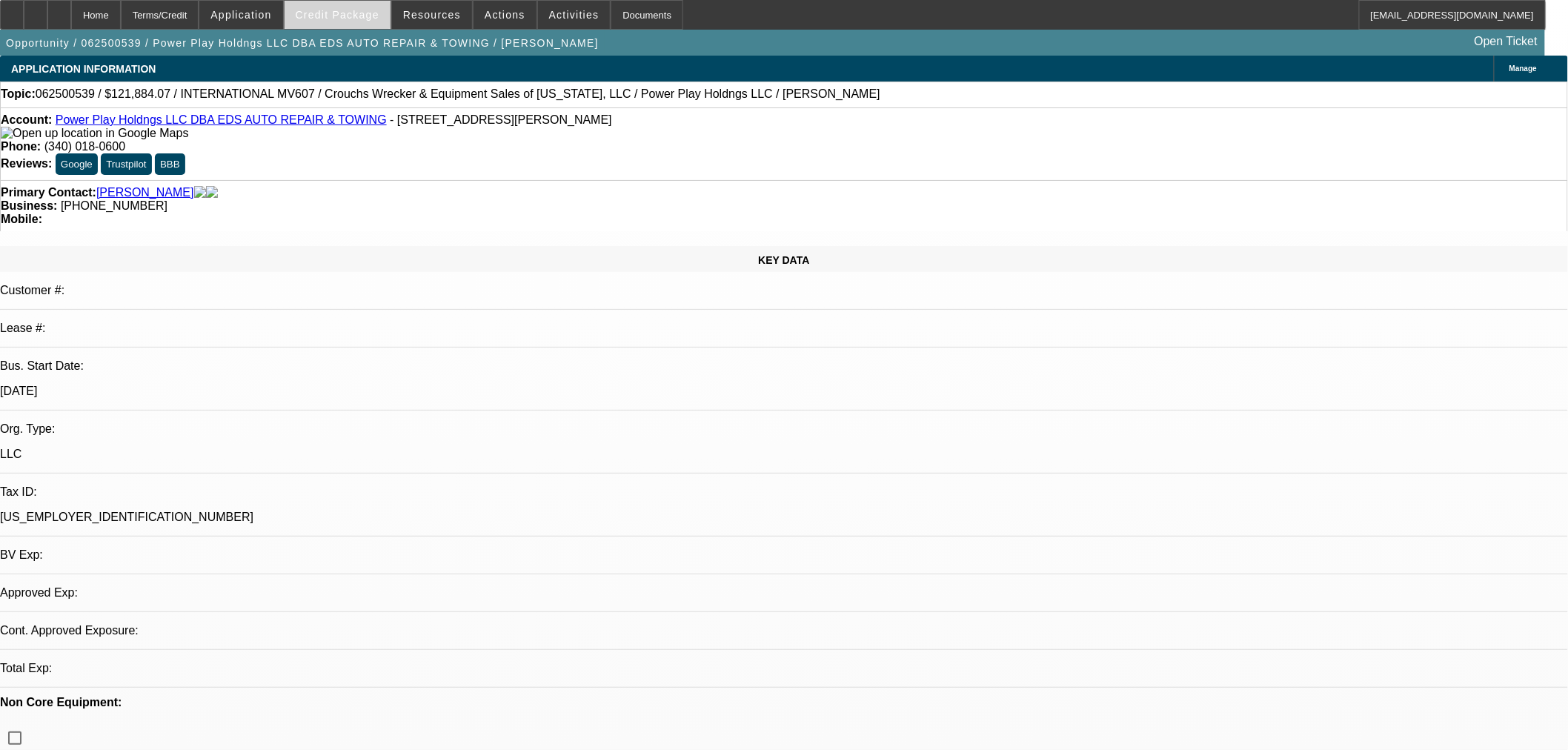
select select "2"
select select "0.1"
select select "4"
select select "0"
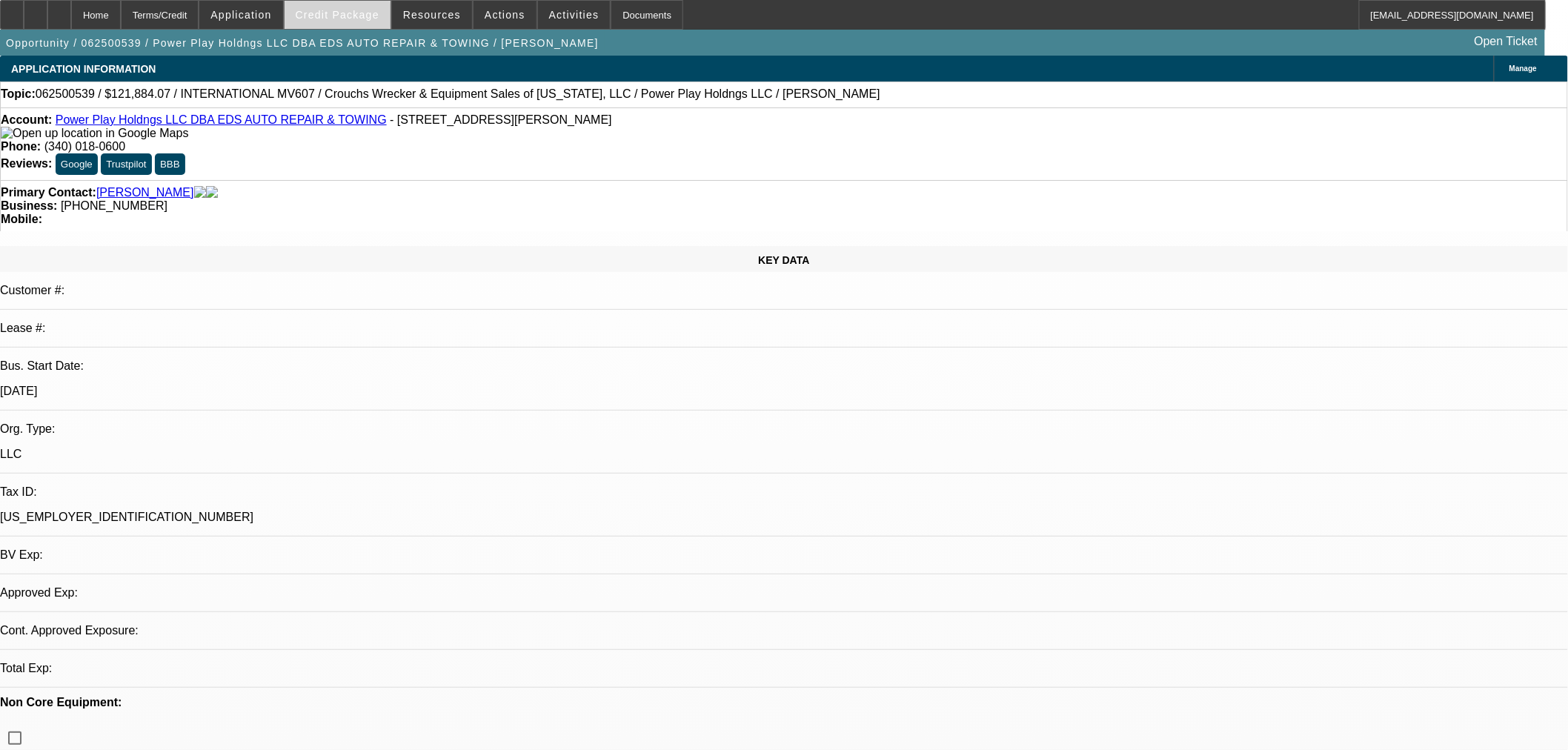
select select "2"
select select "0.1"
select select "4"
select select "0"
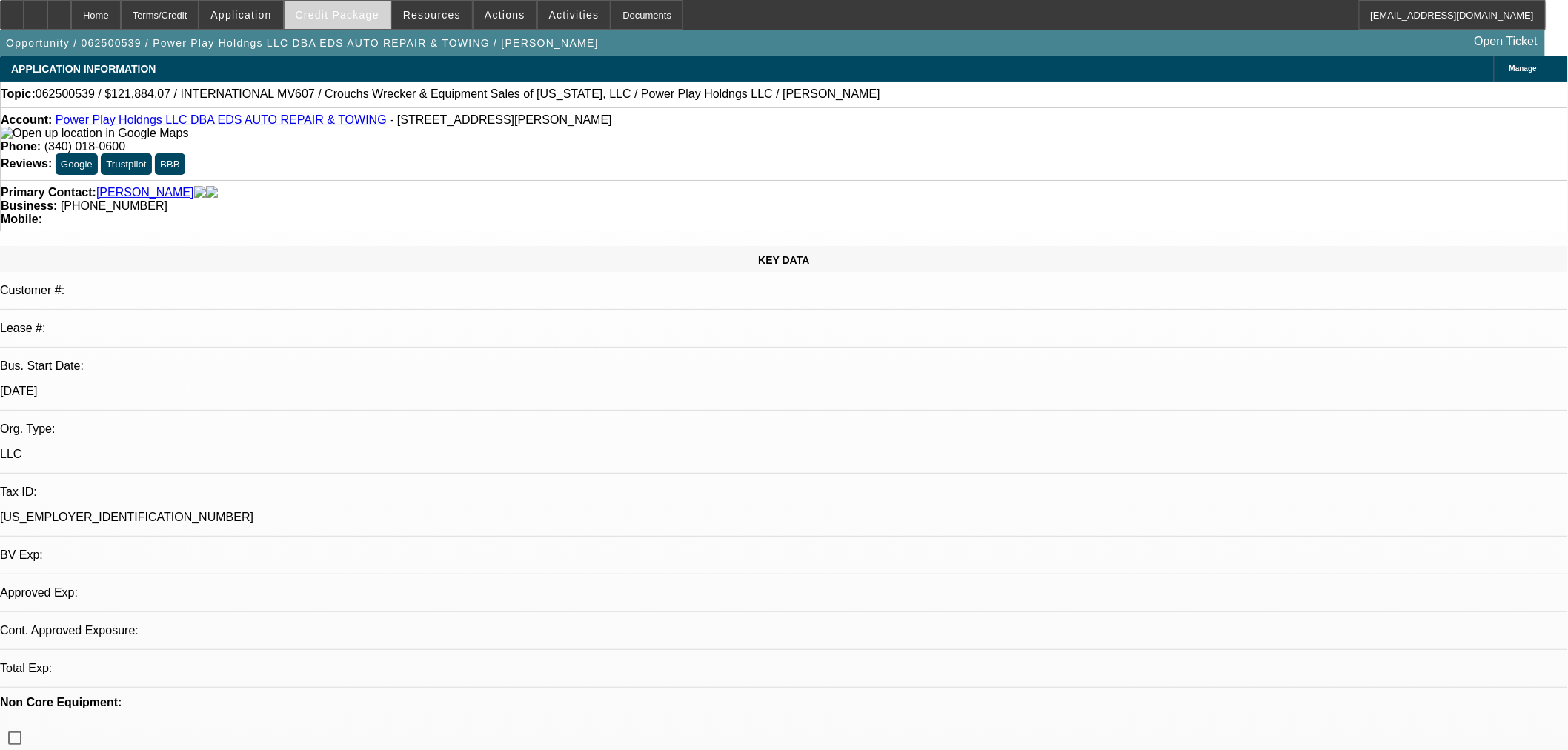
select select "2"
select select "0.1"
select select "4"
click at [345, 18] on span "Credit Package" at bounding box center [338, 14] width 83 height 12
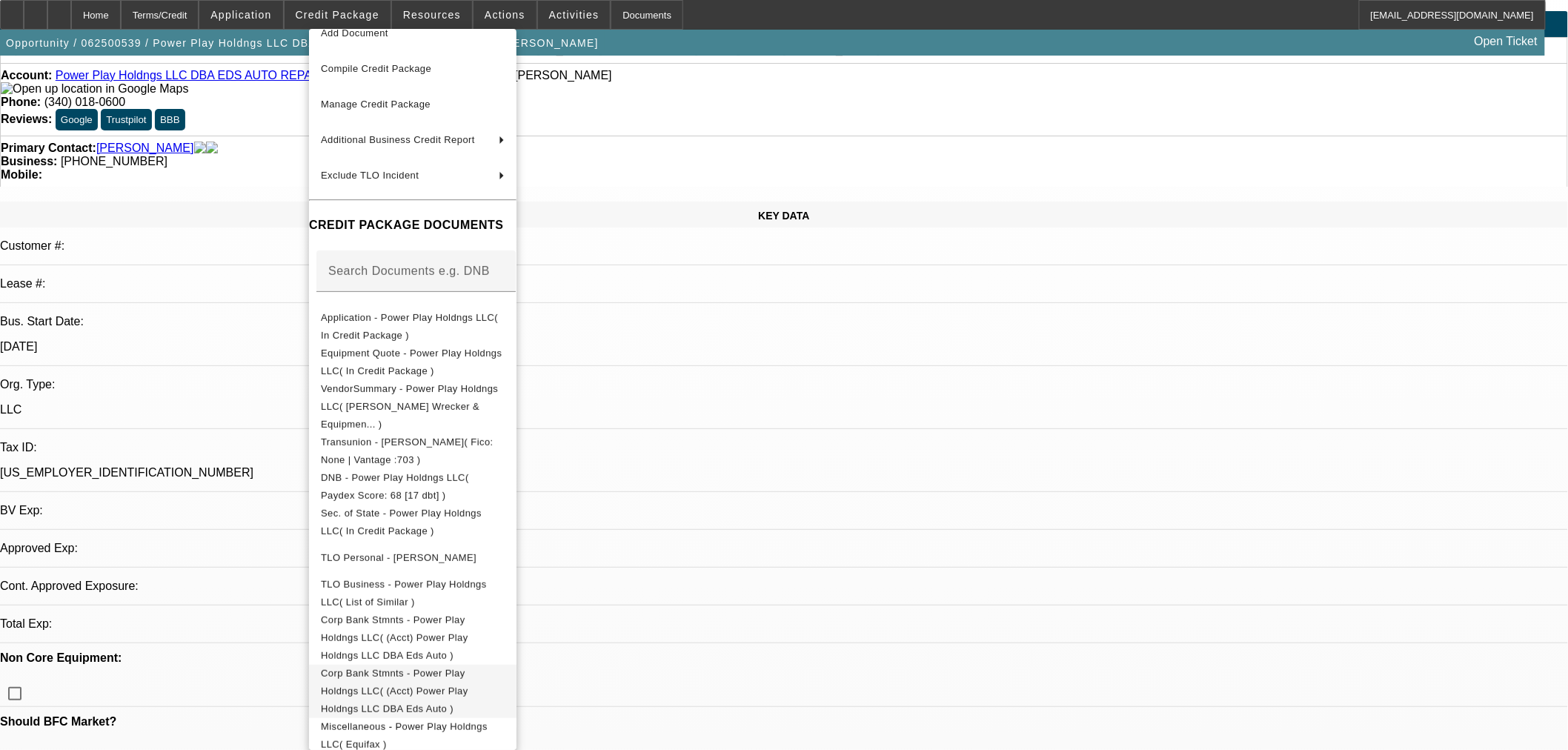
scroll to position [83, 0]
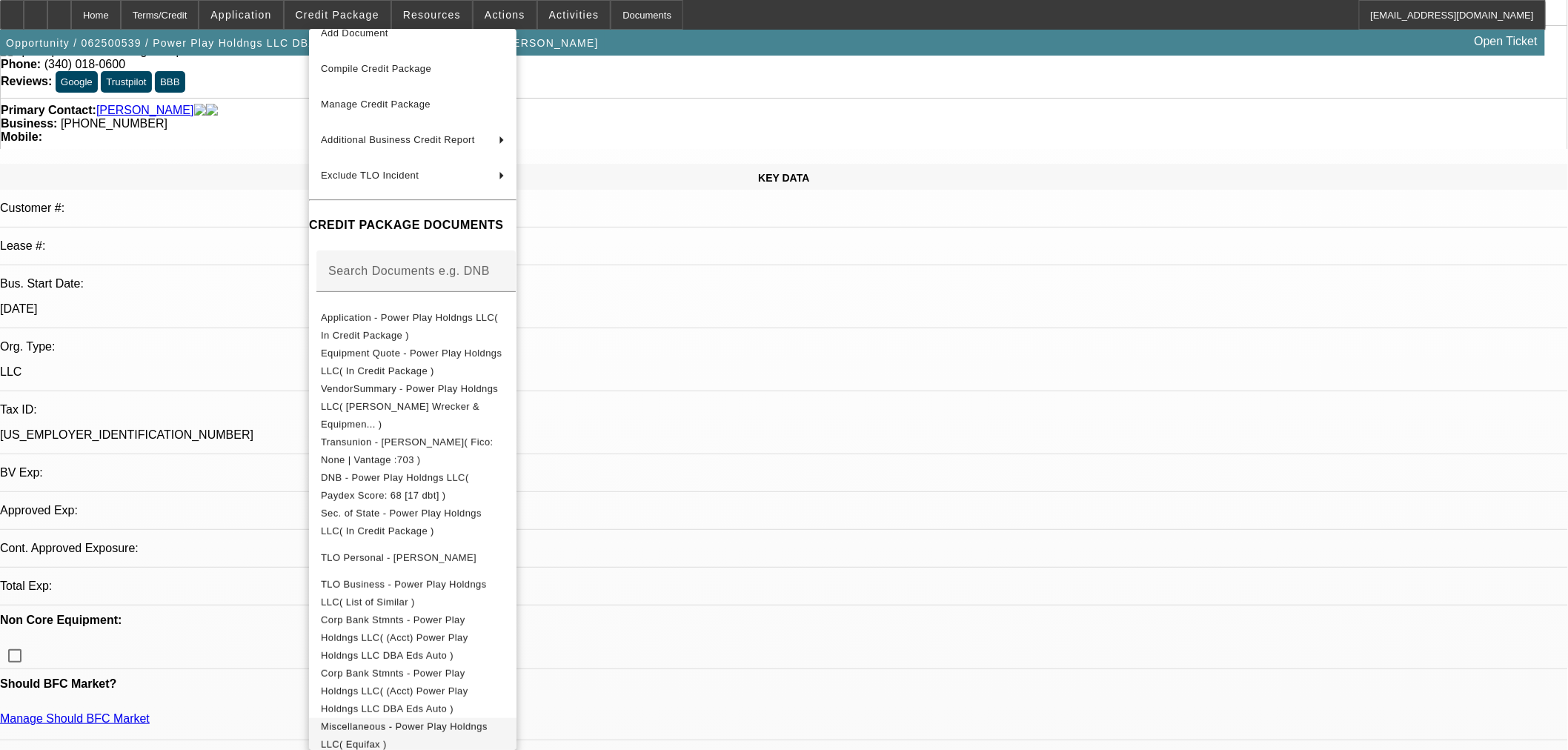
click at [504, 718] on span "Miscellaneous - Power Play Holdngs LLC( Equifax )" at bounding box center [412, 736] width 184 height 35
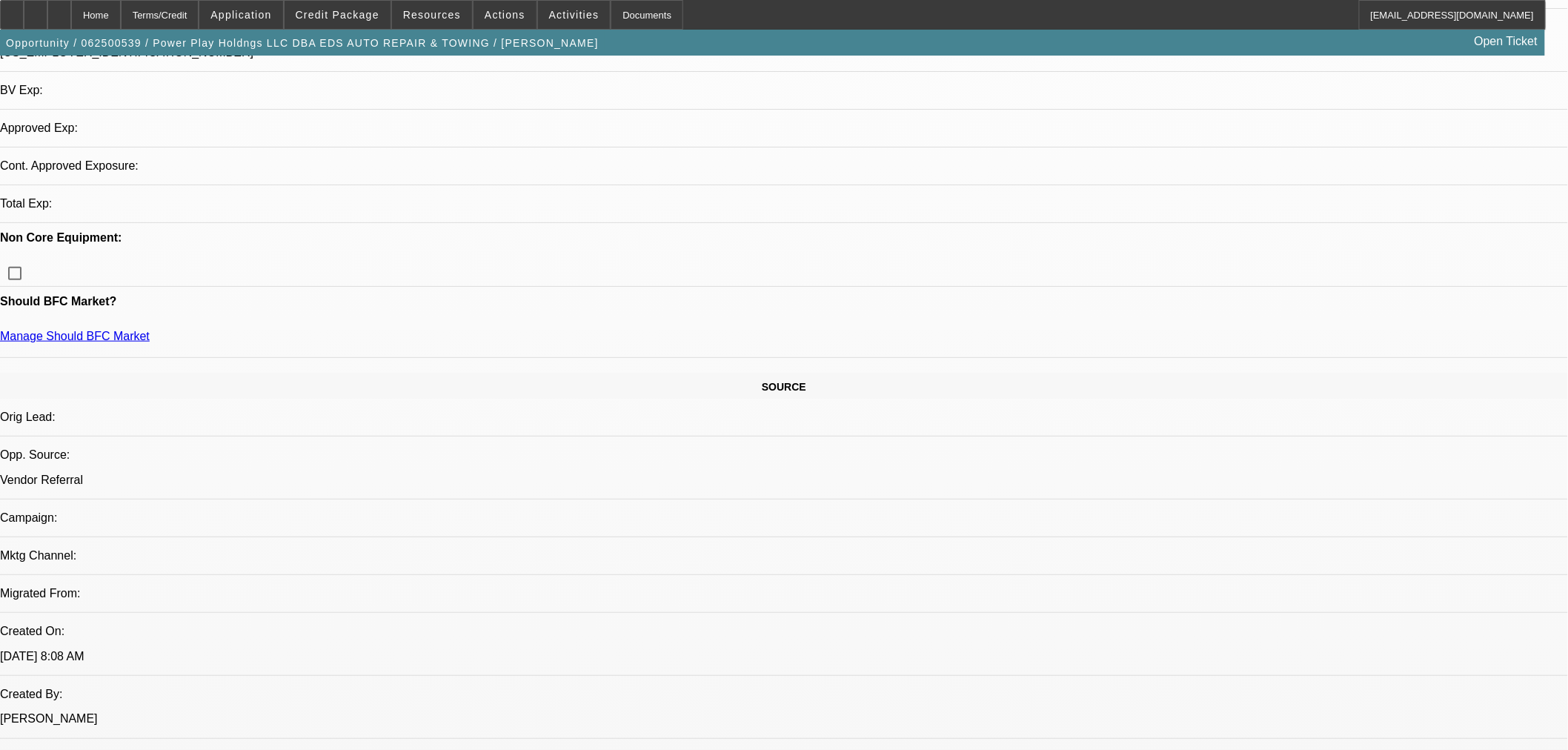
scroll to position [493, 0]
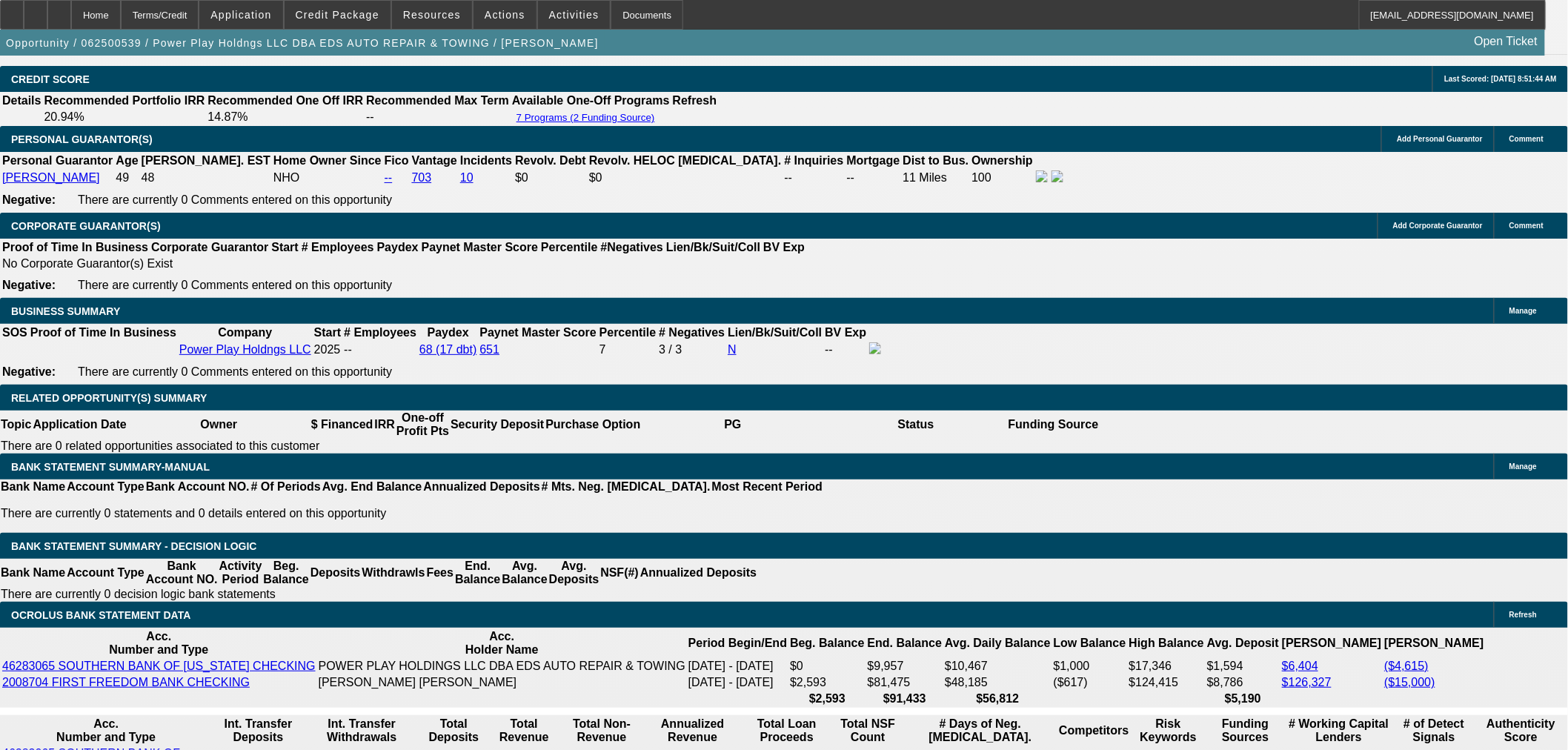
scroll to position [2141, 0]
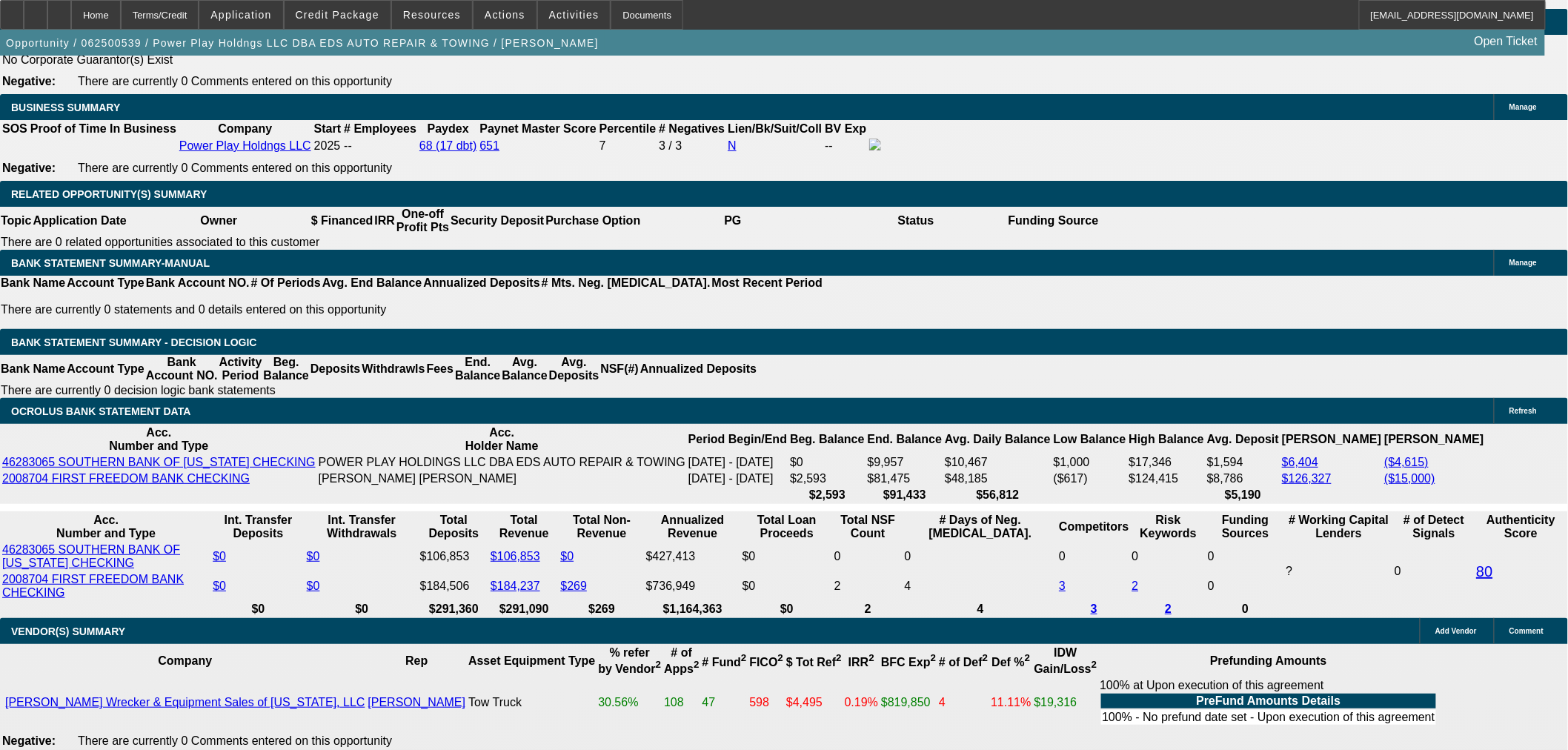
drag, startPoint x: 1178, startPoint y: 298, endPoint x: 1175, endPoint y: 285, distance: 13.3
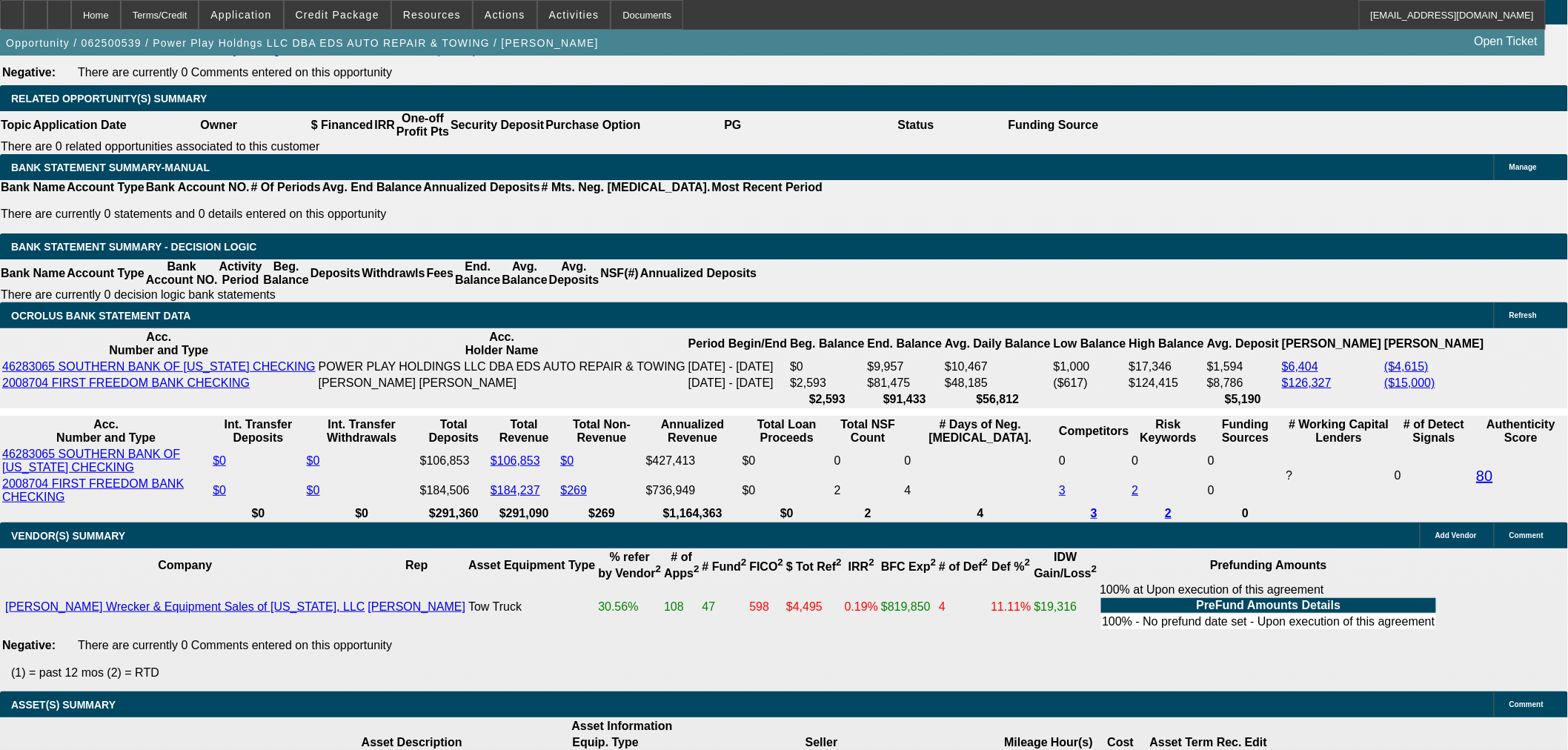
scroll to position [2141, 0]
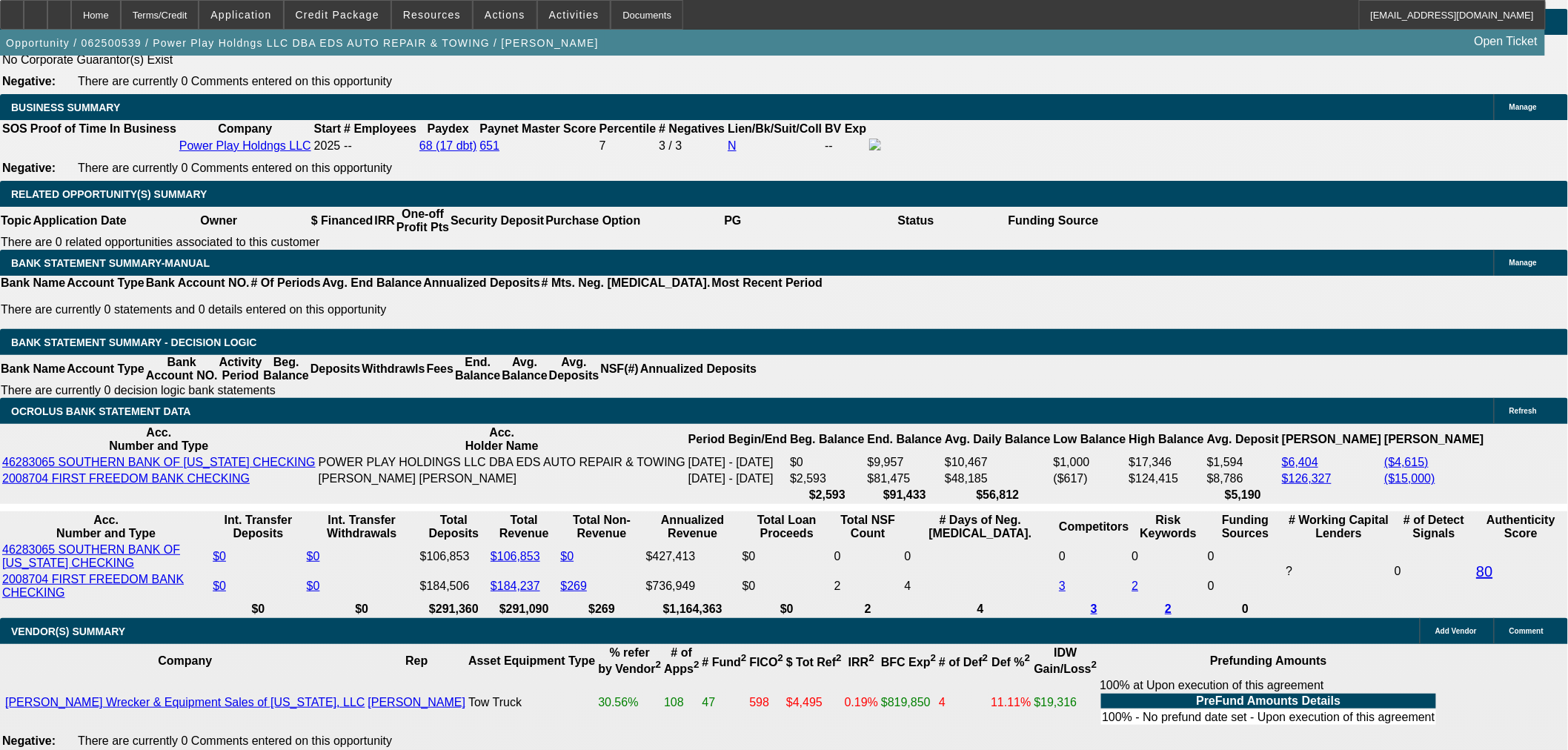
select select "0"
select select "2"
select select "0.1"
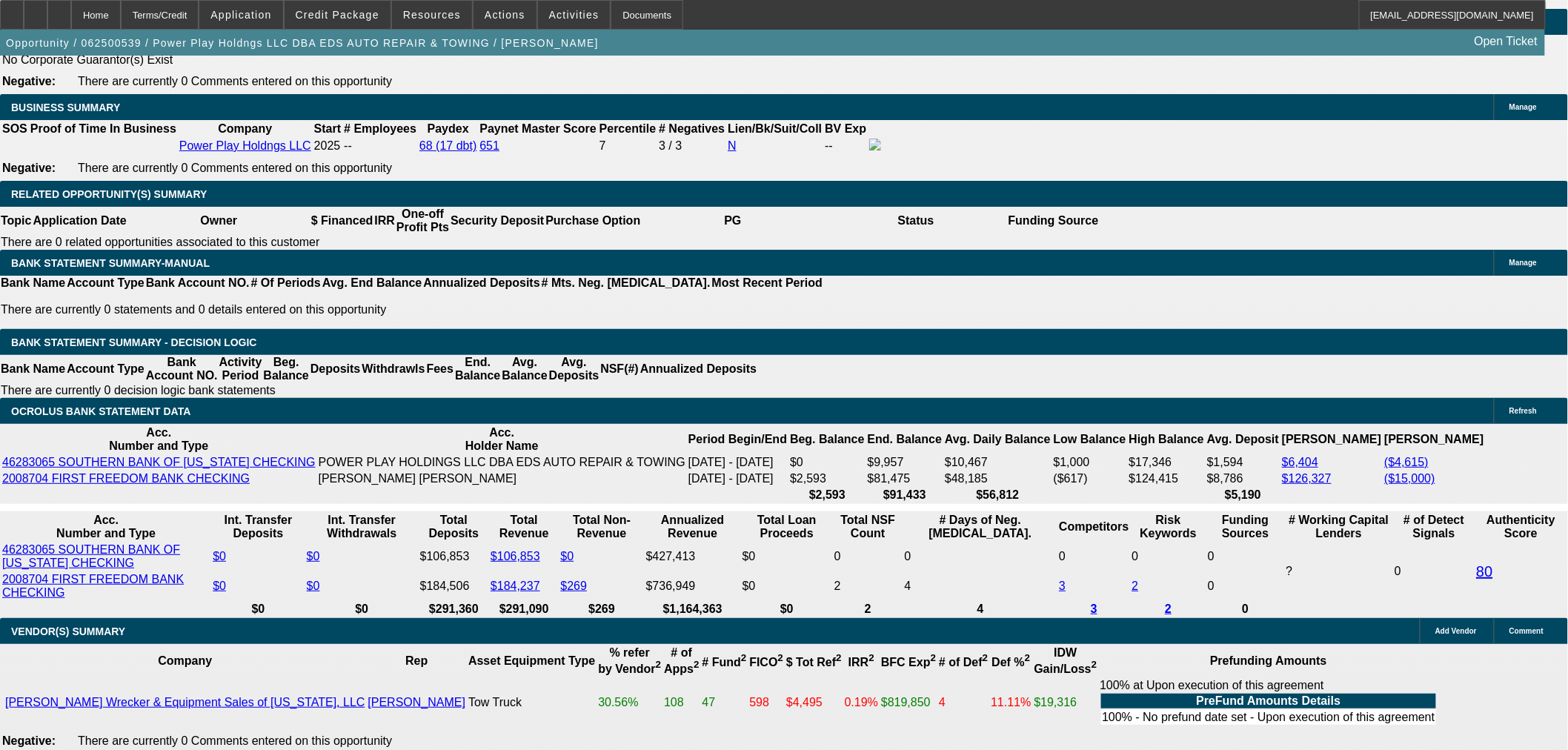
select select "4"
select select "2"
select select "0.1"
select select "4"
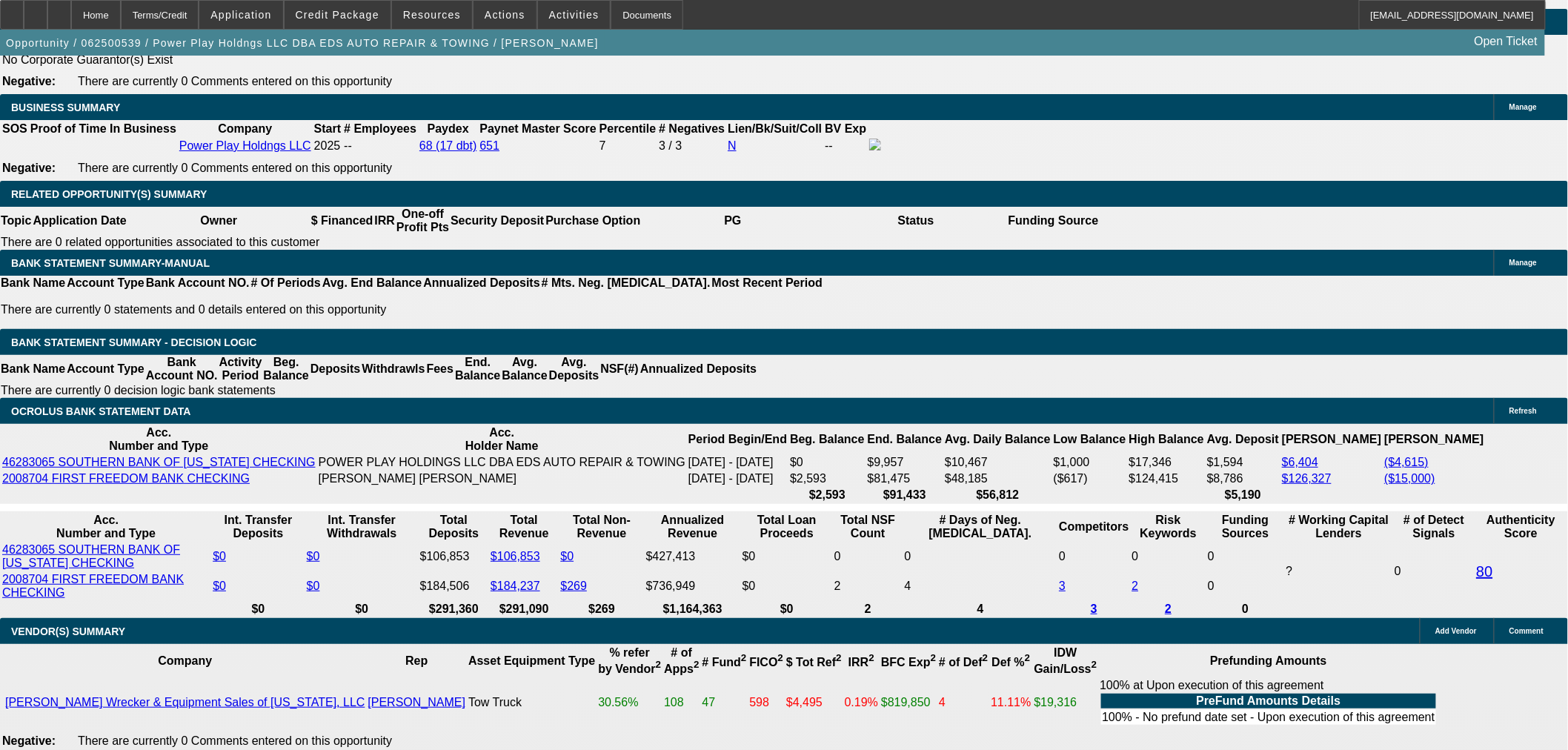
select select "2"
select select "0.1"
select select "4"
select select "2"
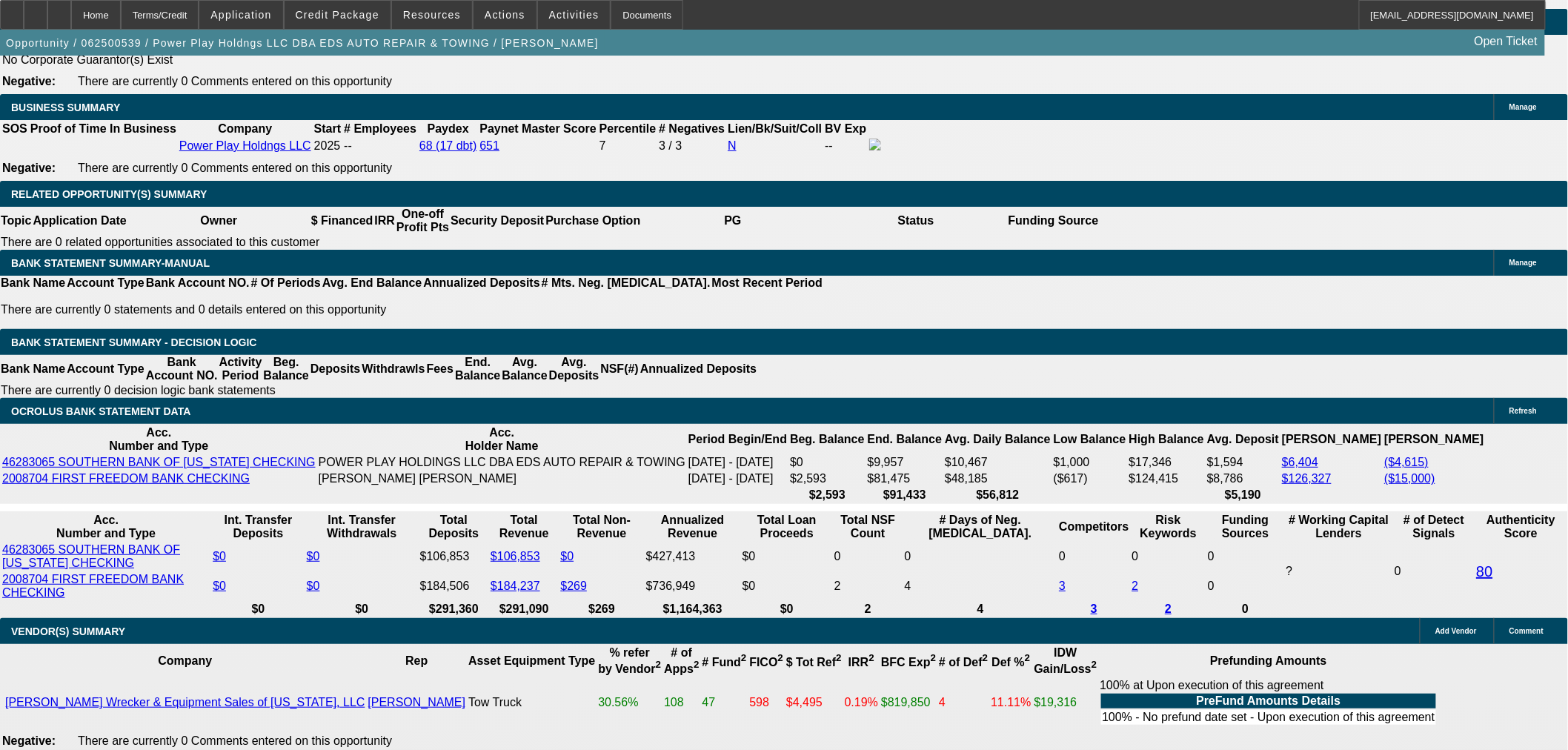
select select "2"
select select "0.1"
select select "4"
select select "2"
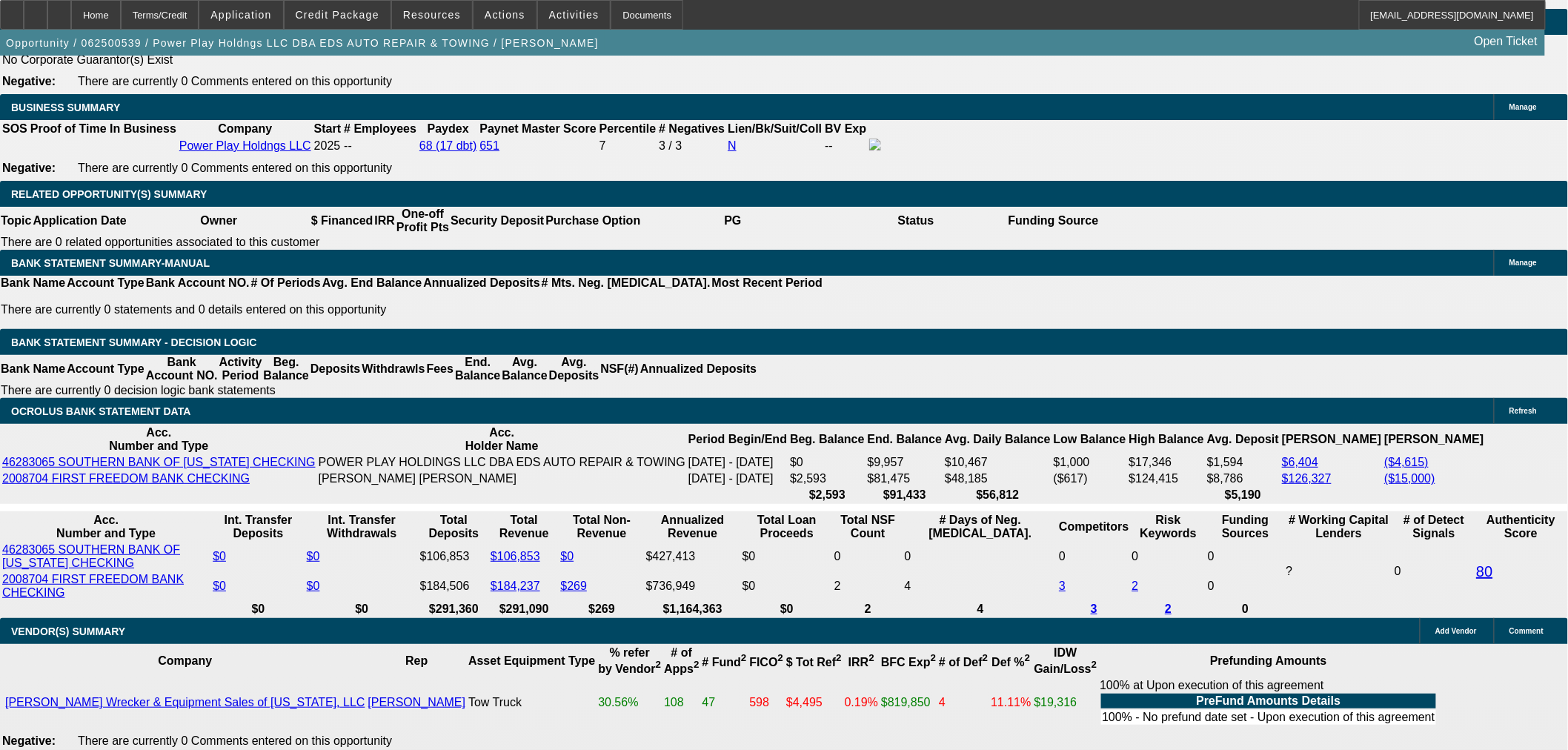
select select "2"
select select "0.1"
select select "4"
select select "0"
select select "2"
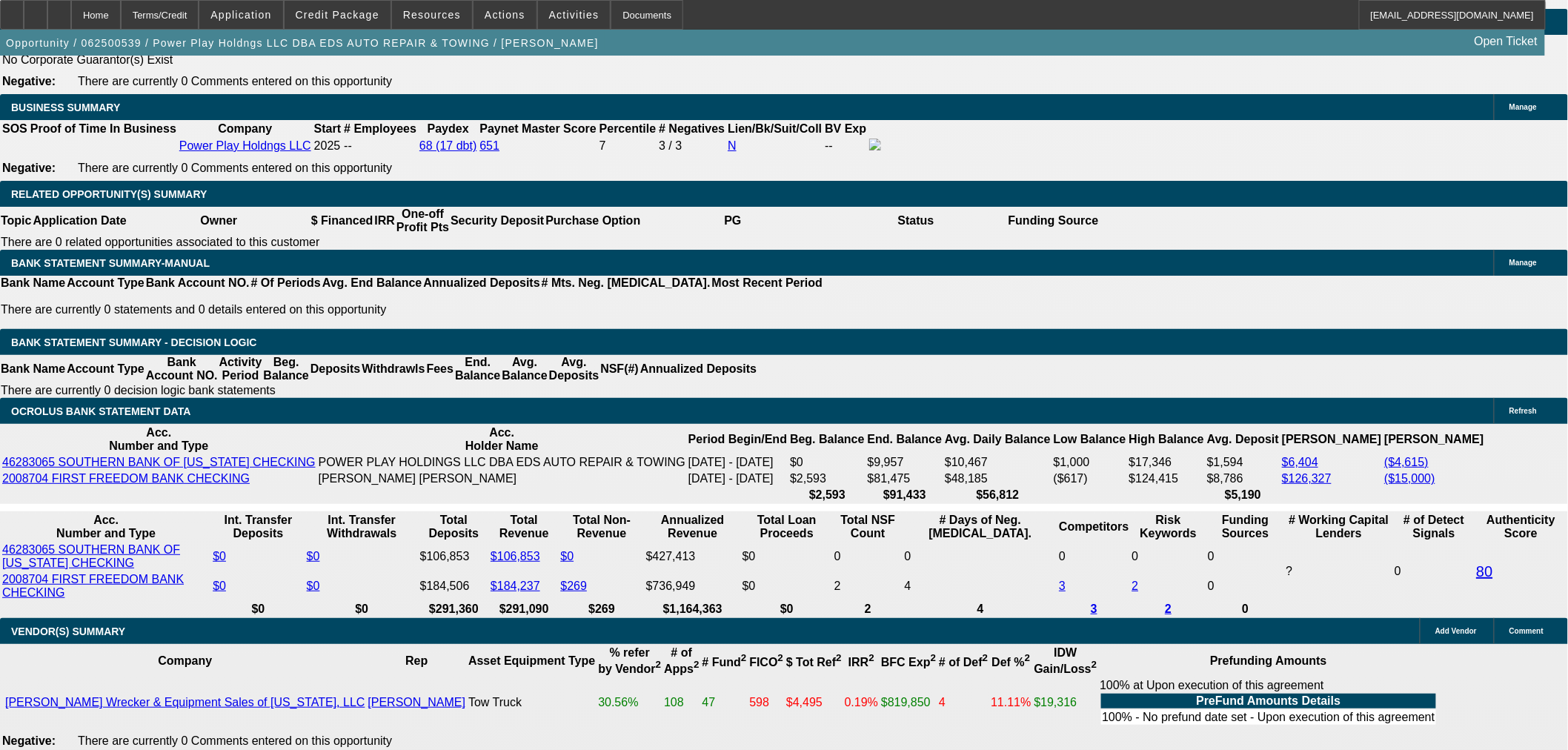
select select "2"
select select "0.1"
select select "4"
select select "0.1"
select select "2"
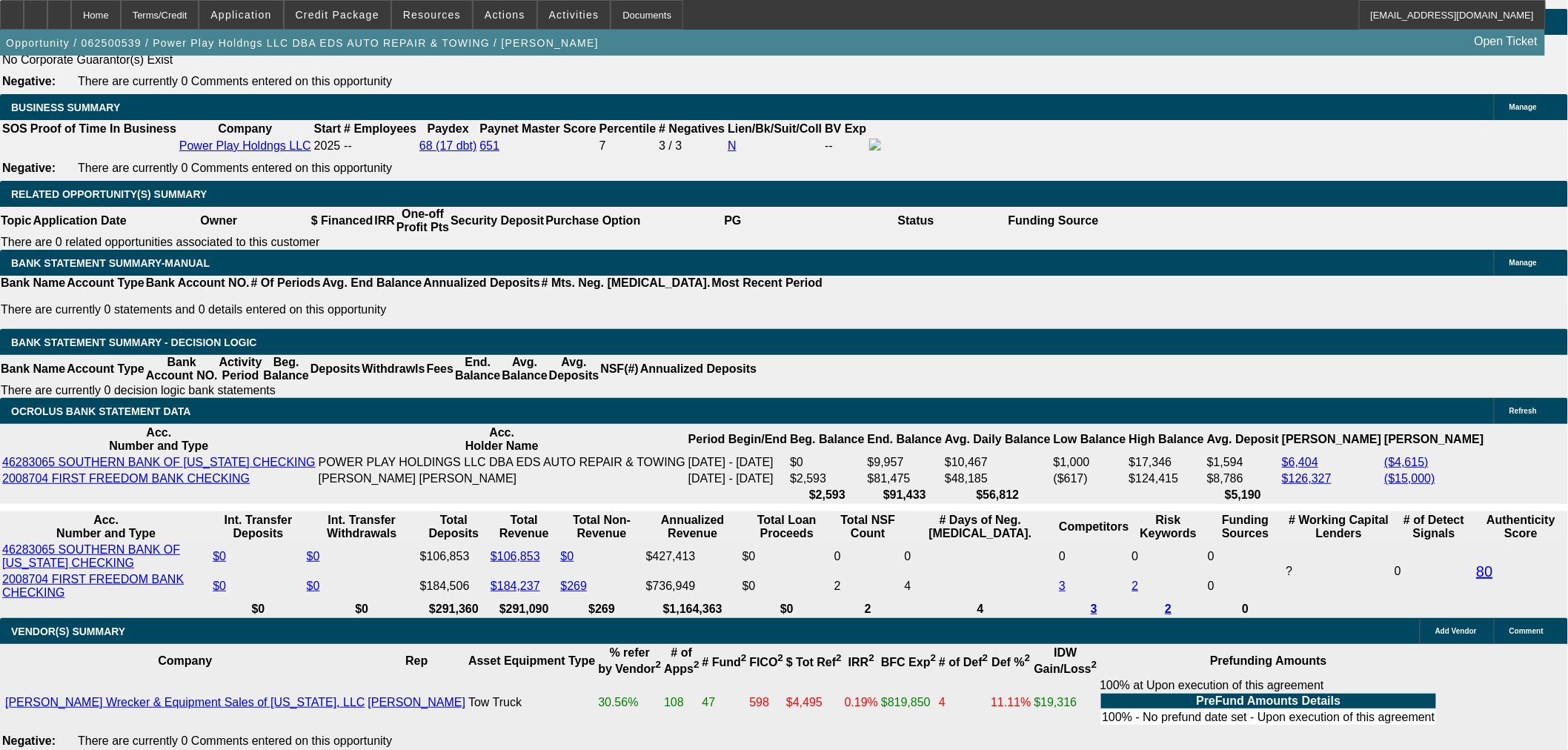
select select "2"
select select "0.1"
select select "4"
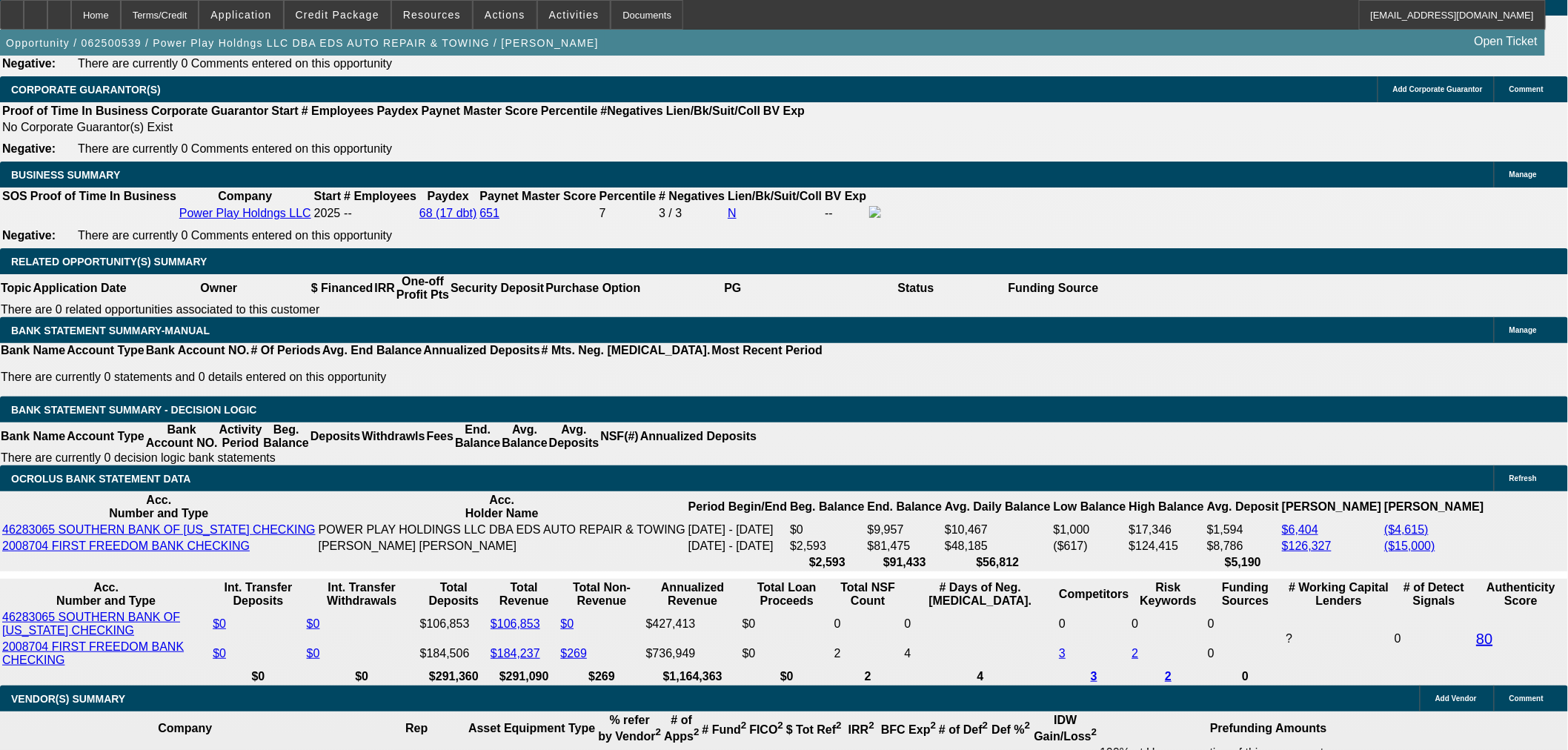
scroll to position [2058, 0]
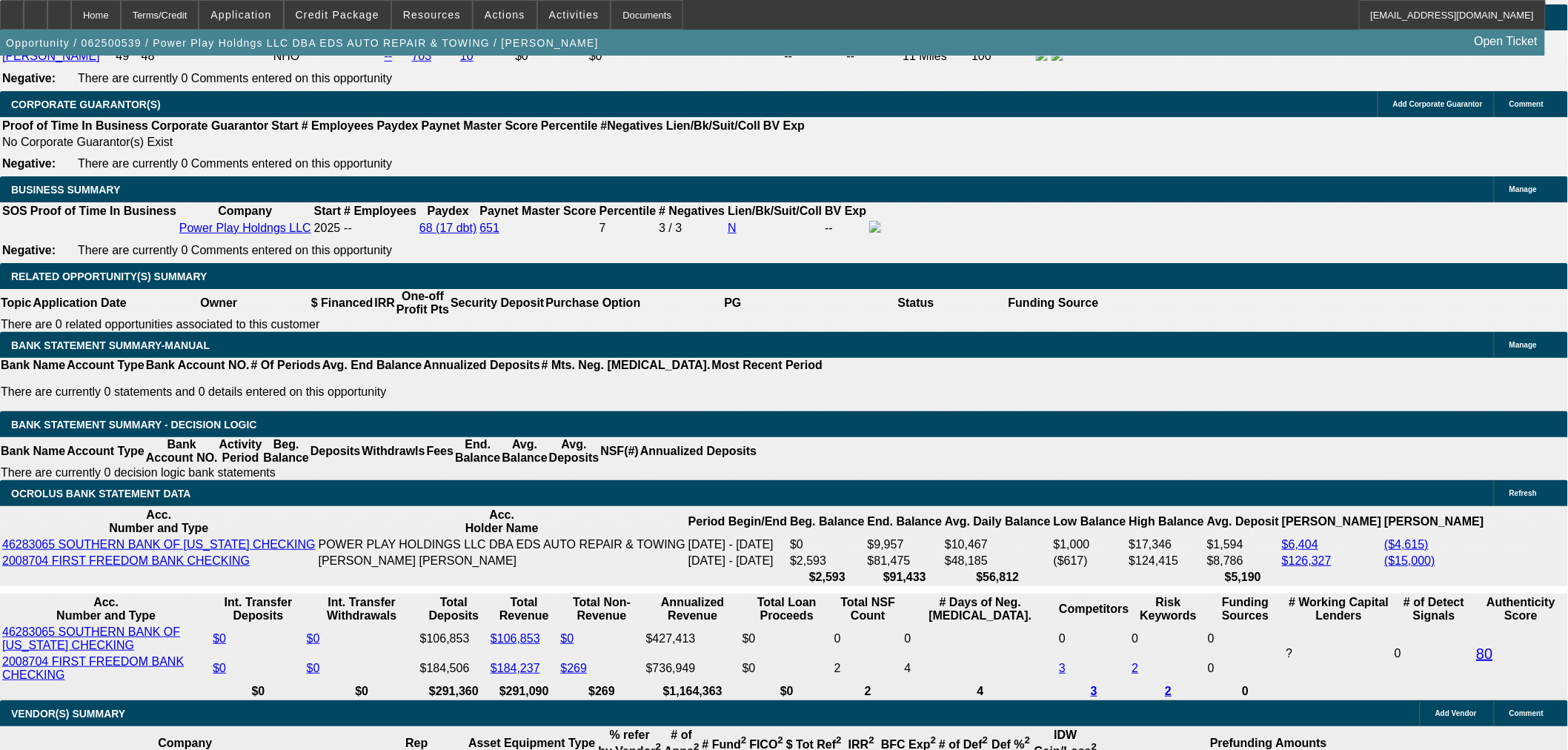
select select "0"
select select "2"
select select "0.1"
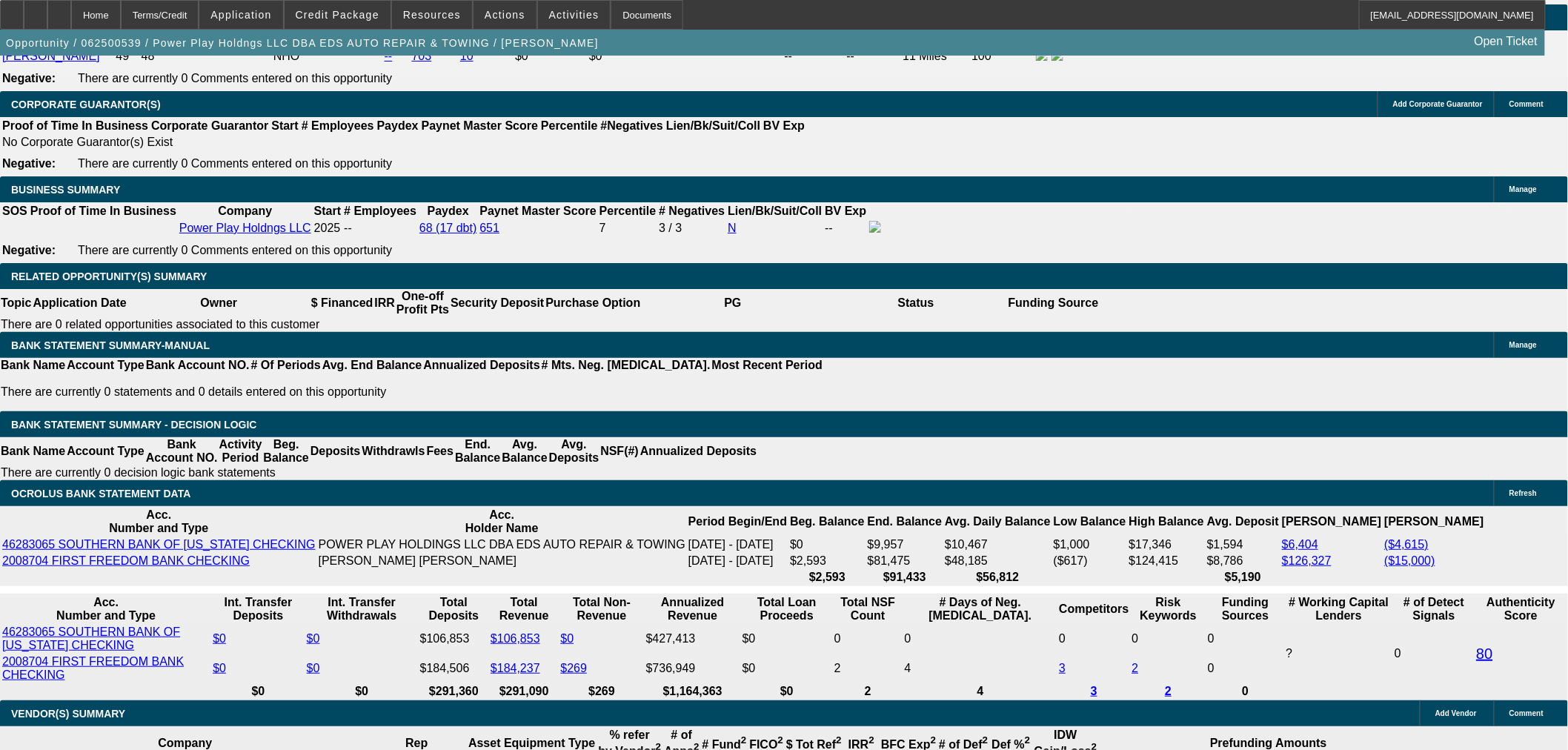
select select "4"
select select "2"
select select "0.1"
select select "4"
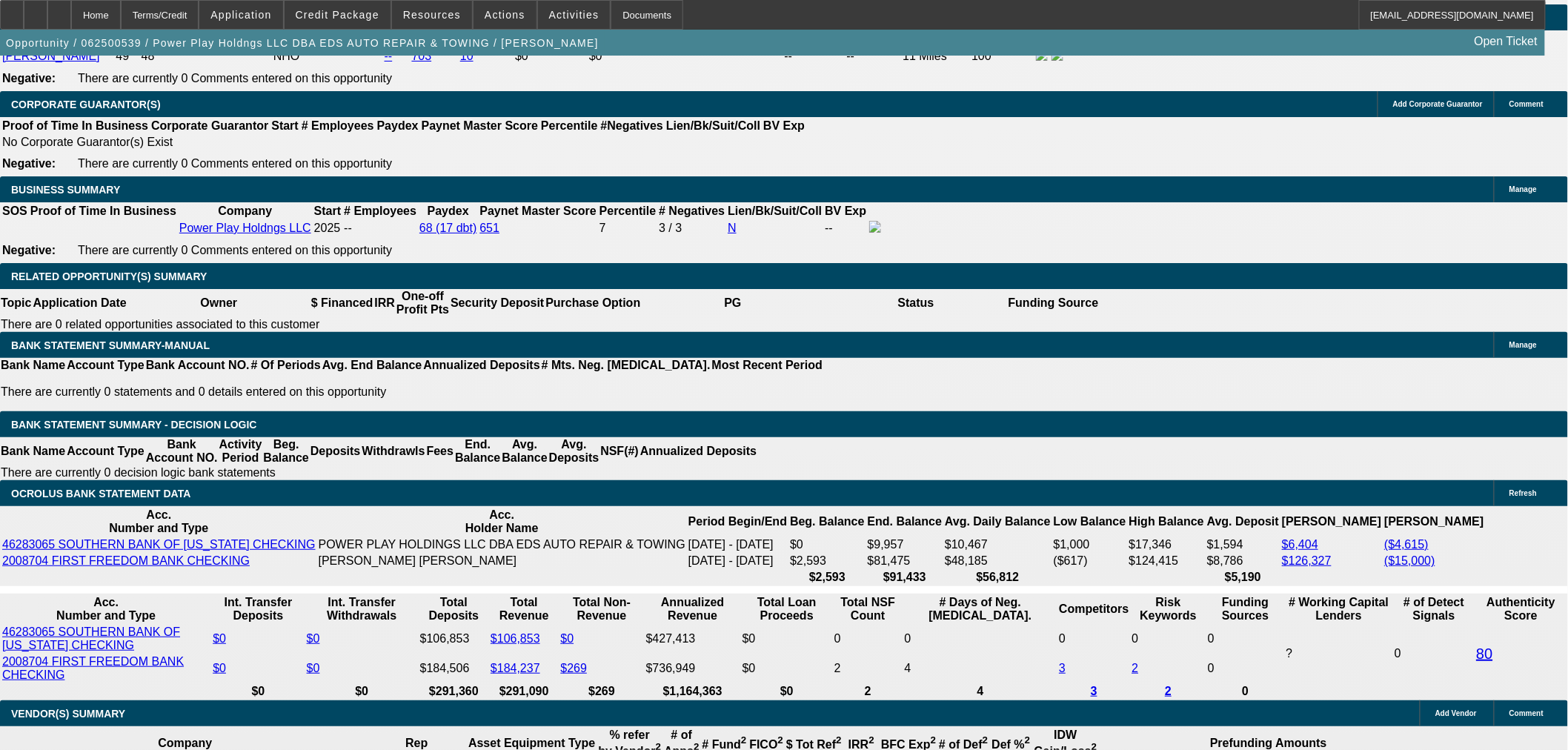
select select "2"
select select "0.1"
select select "4"
select select "2"
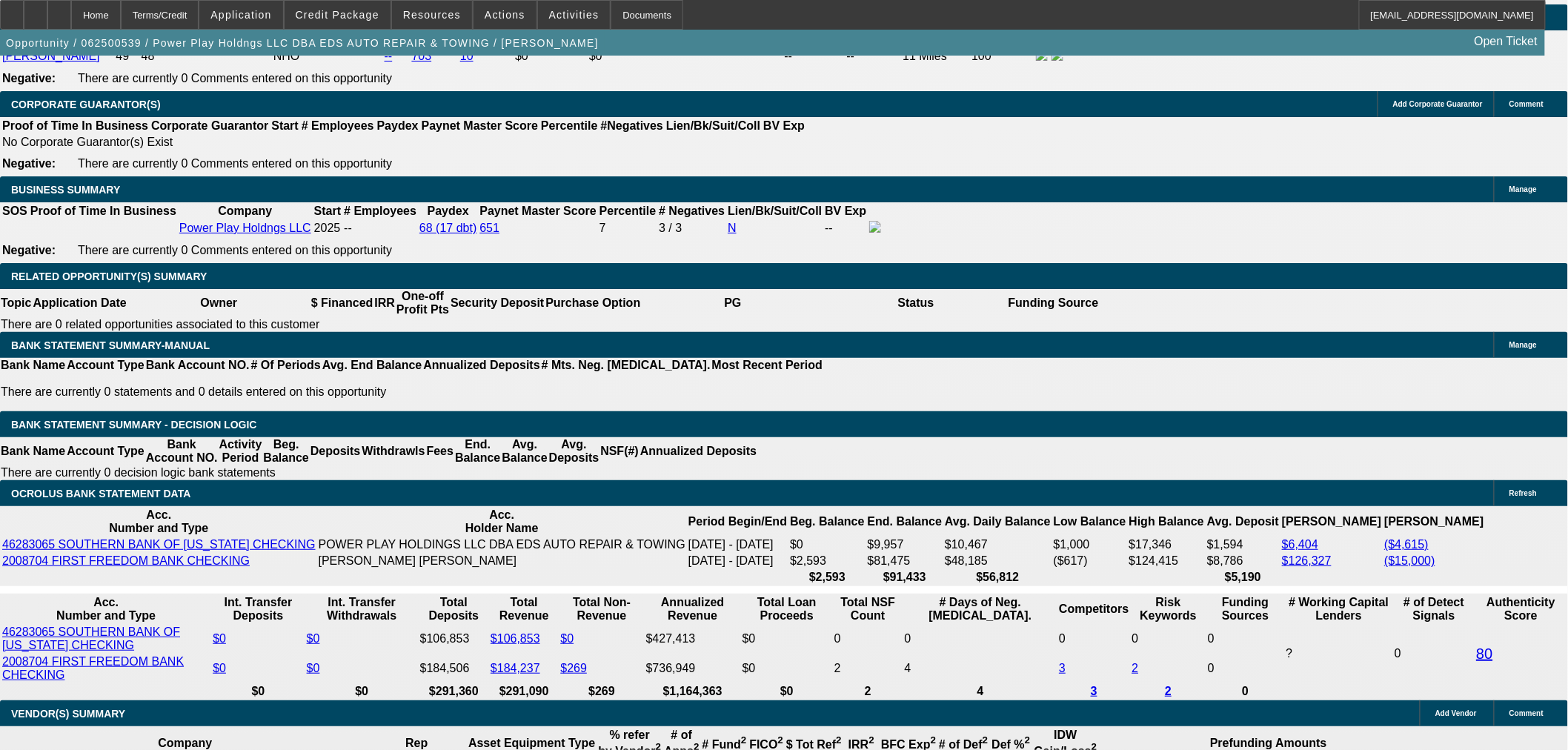
select select "2"
select select "0.1"
select select "4"
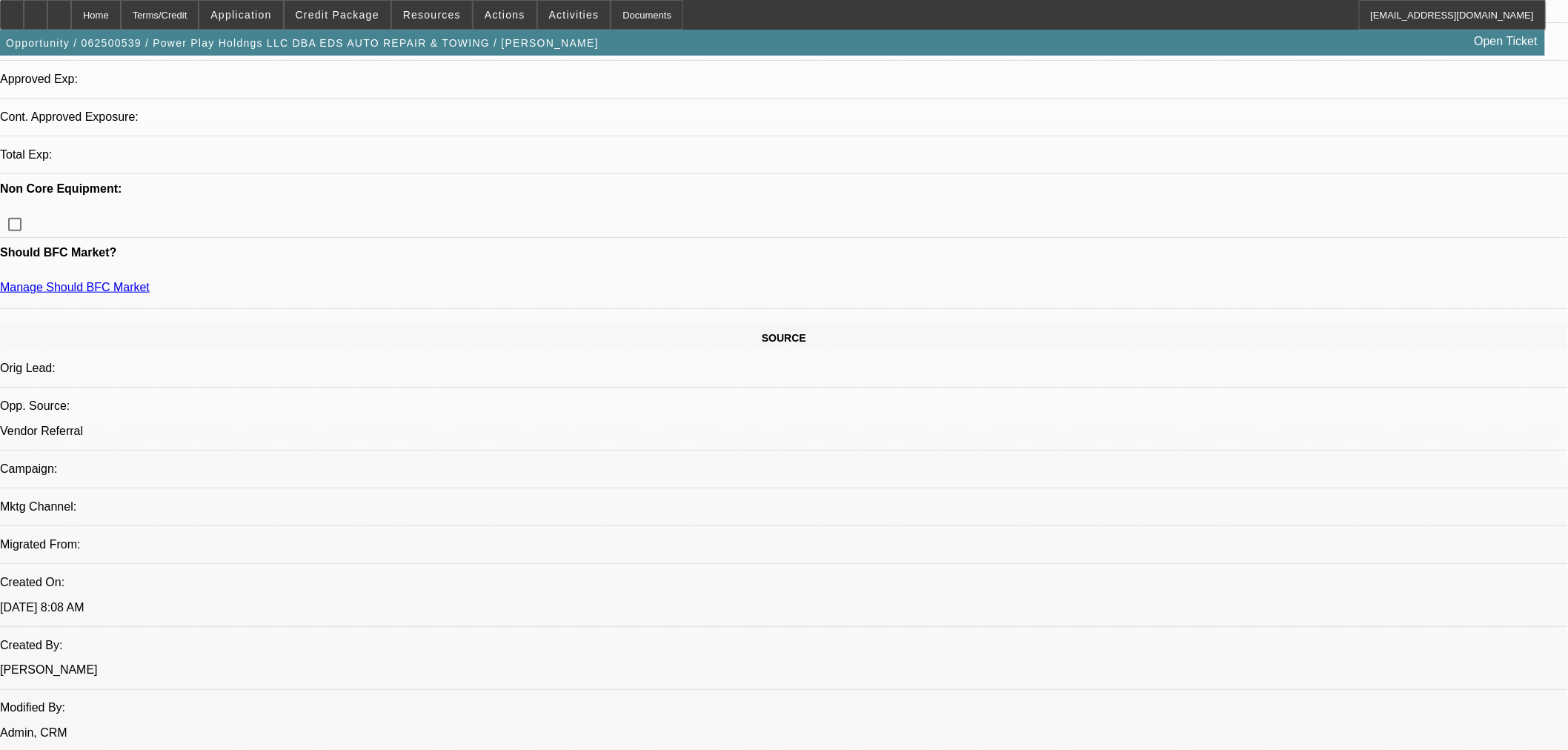
select select "0.15"
select select "2"
select select "0.1"
select select "4"
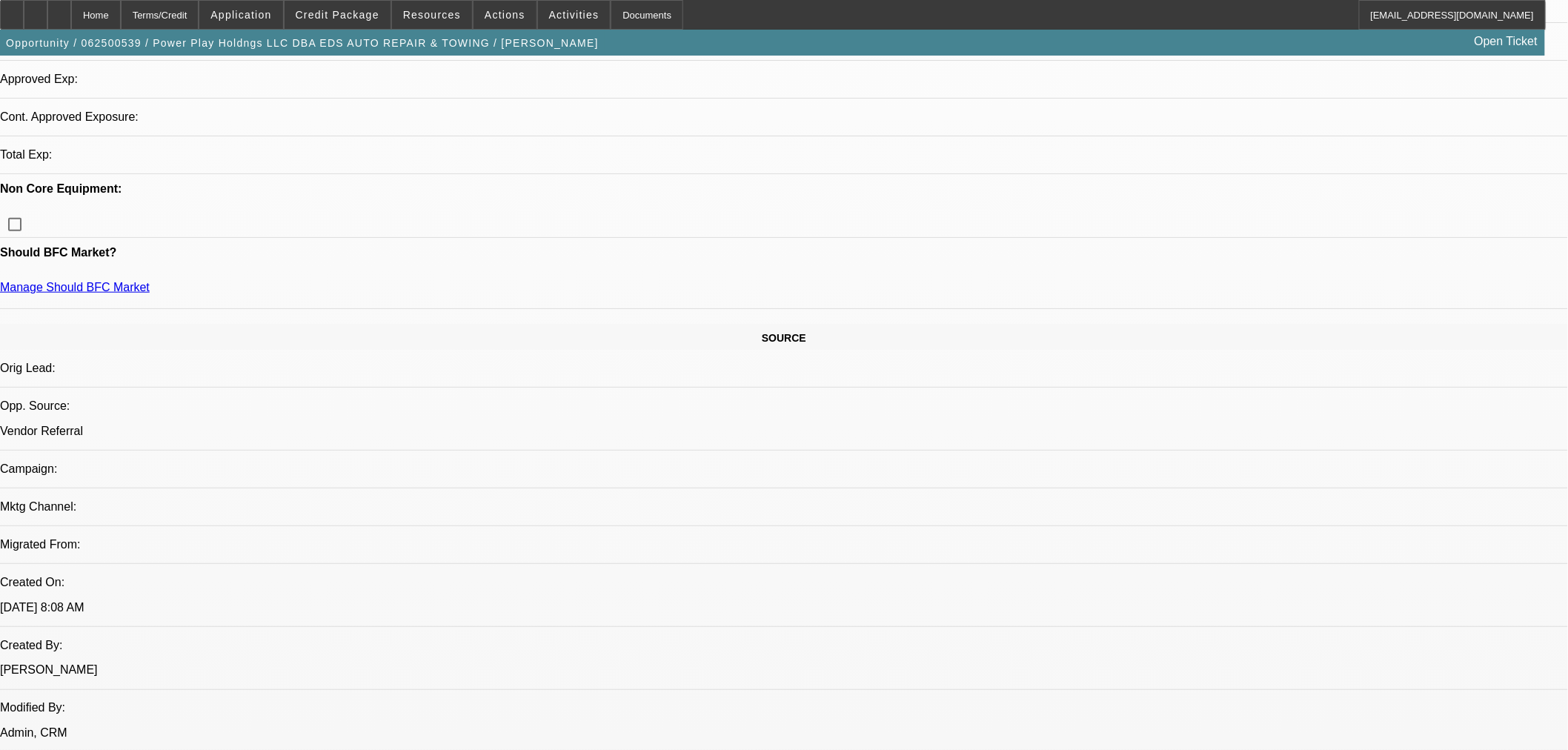
select select "0.15"
select select "2"
select select "0.1"
select select "4"
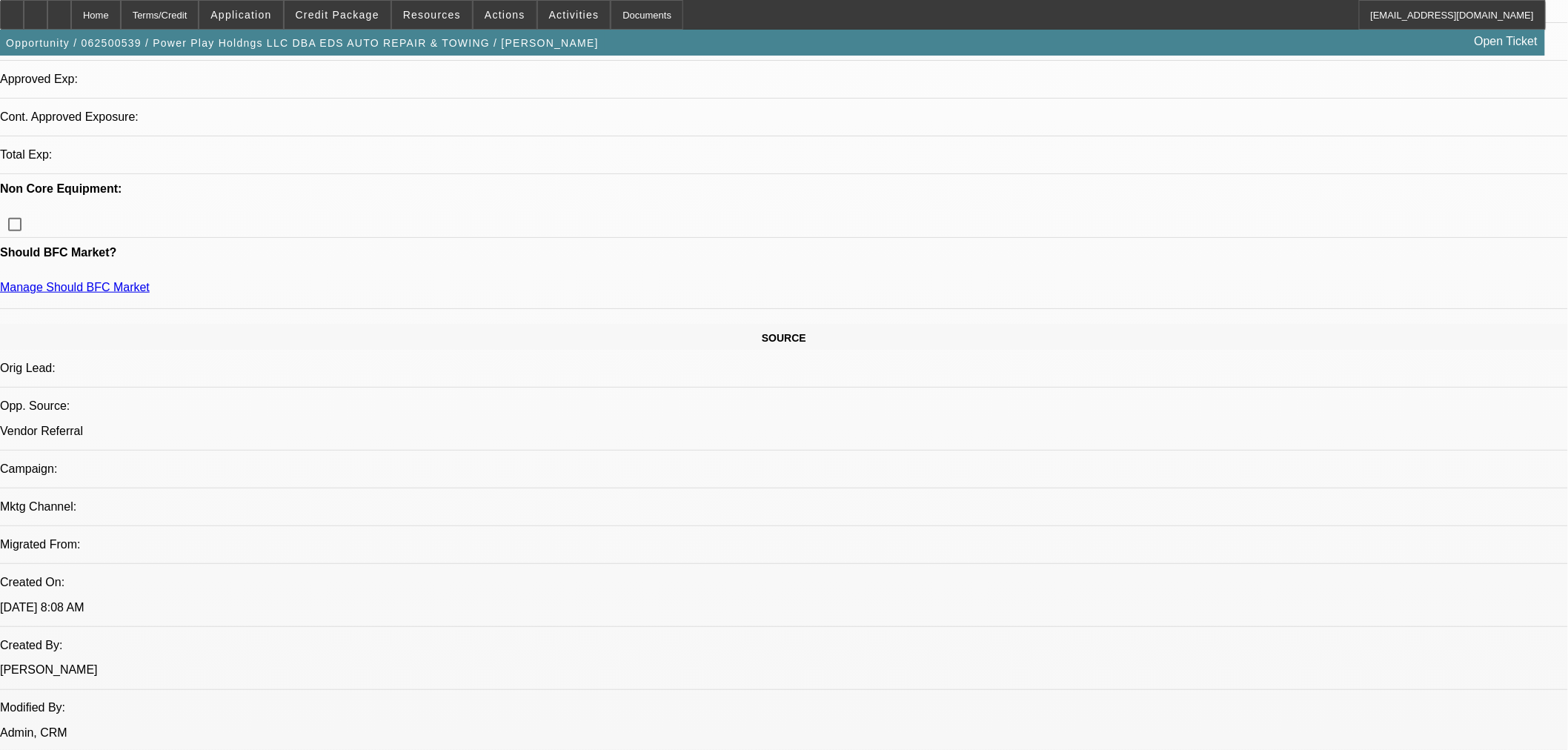
select select "0"
select select "2"
select select "0.1"
select select "4"
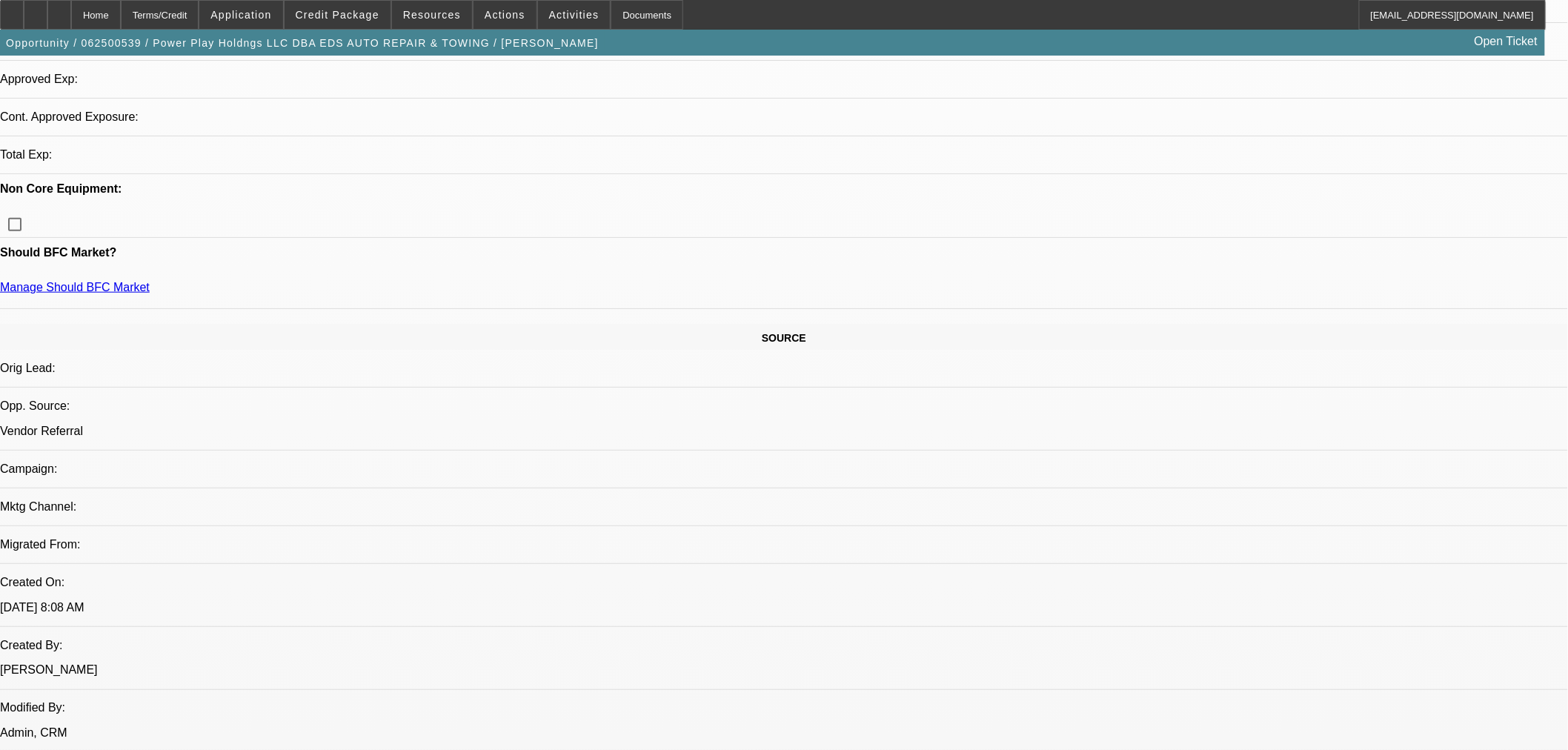
select select "0"
select select "2"
select select "0.1"
select select "4"
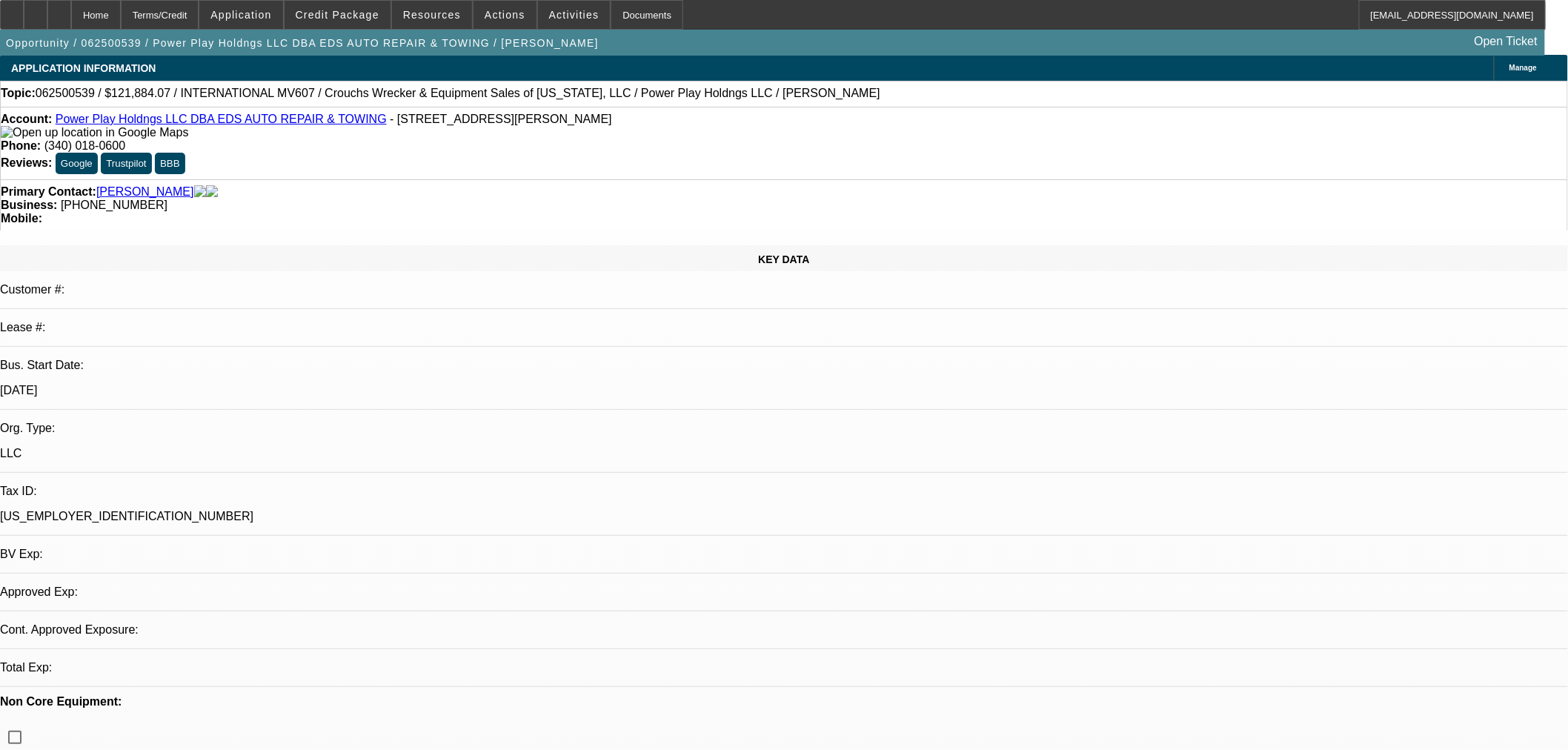
scroll to position [0, 0]
select select "0.15"
select select "2"
select select "0.1"
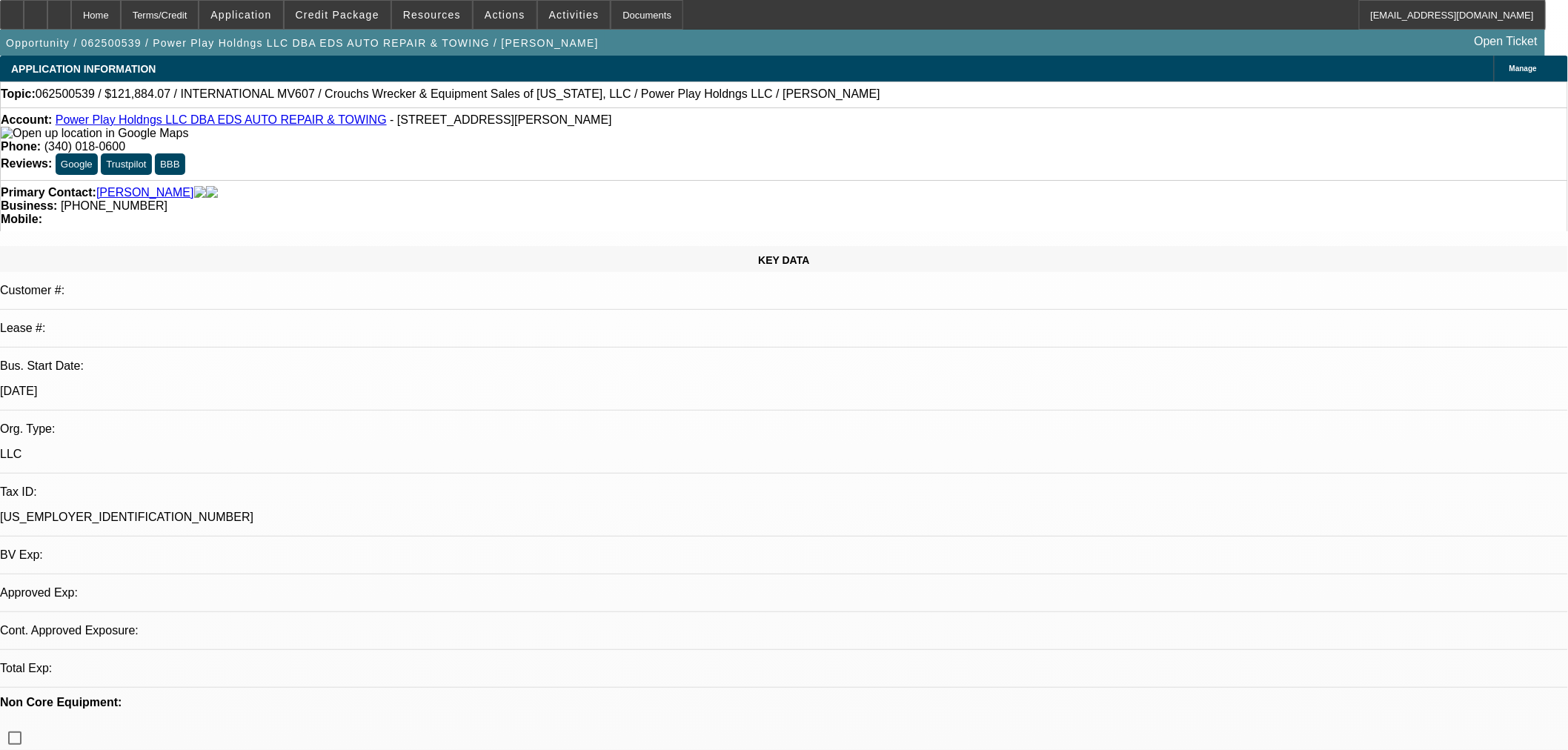
select select "4"
select select "0.15"
select select "2"
select select "0.1"
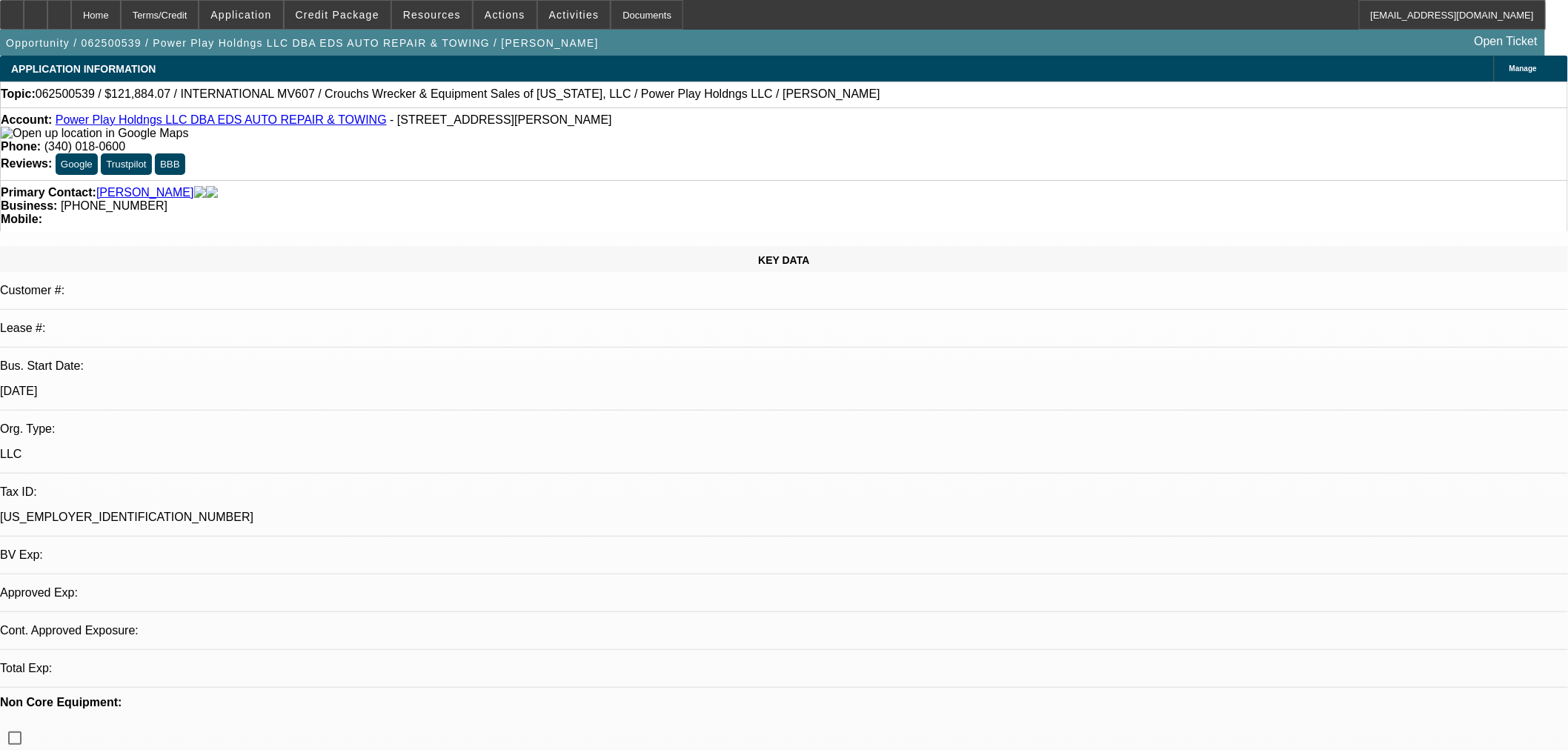
select select "4"
select select "0"
select select "2"
select select "0.1"
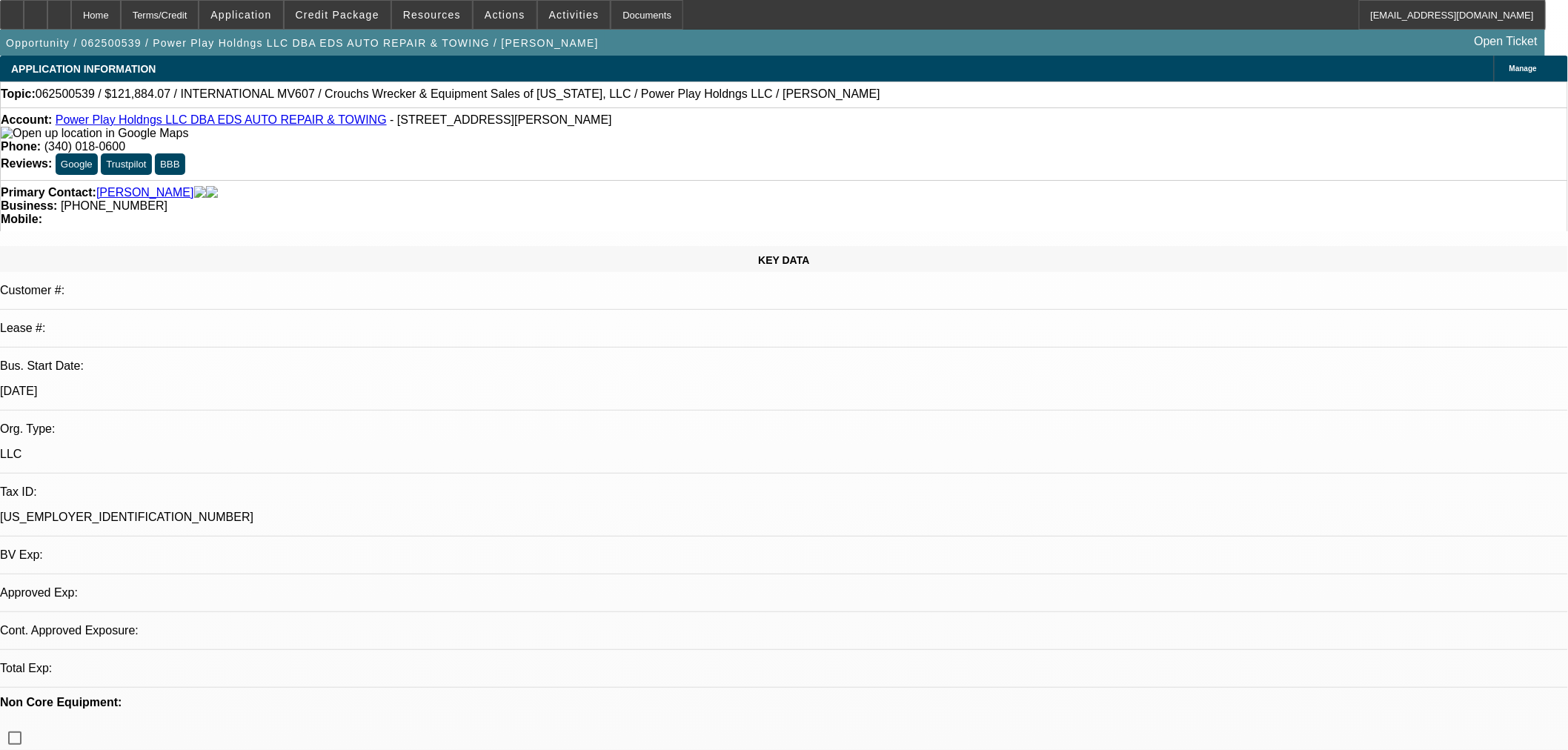
select select "4"
select select "0"
select select "2"
select select "0.1"
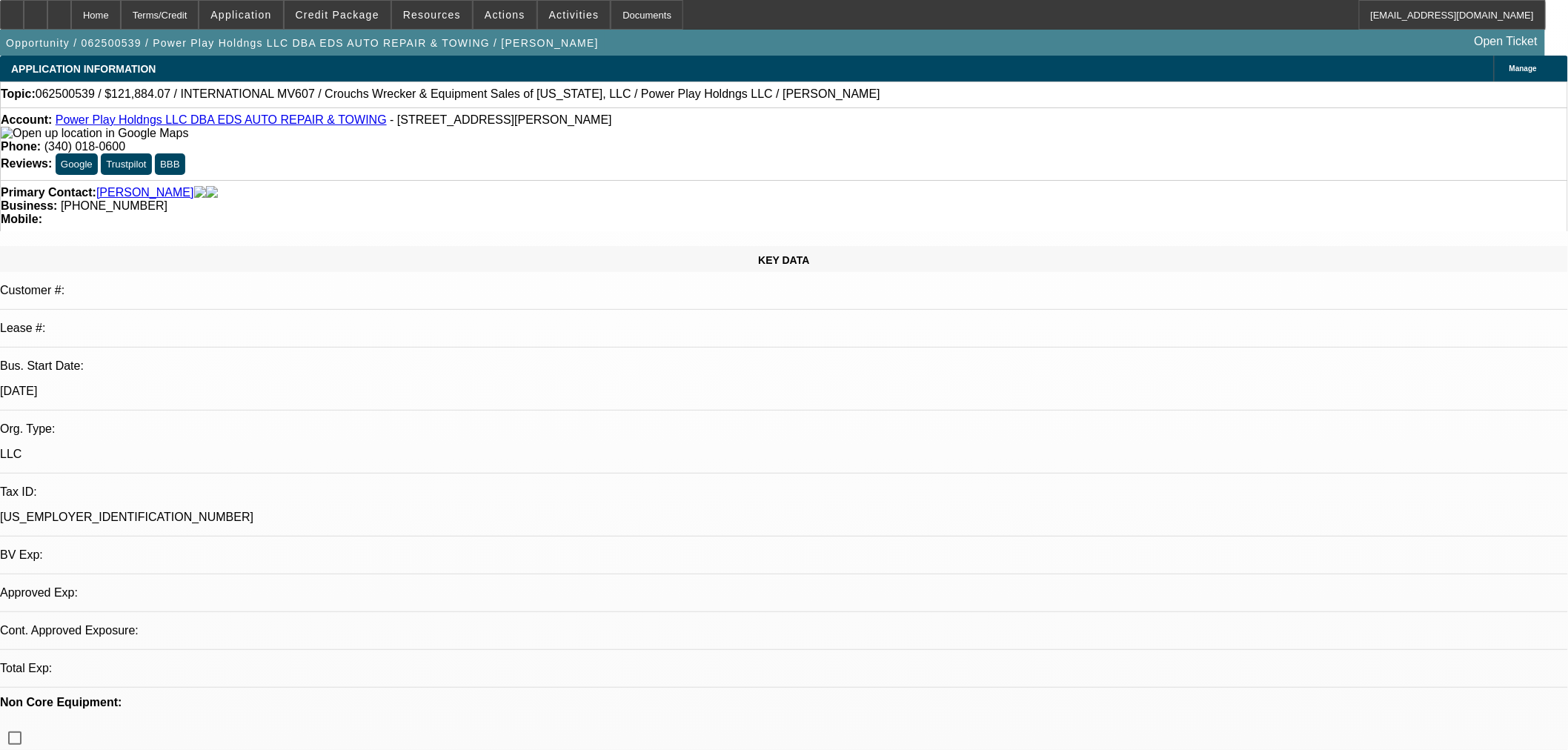
select select "4"
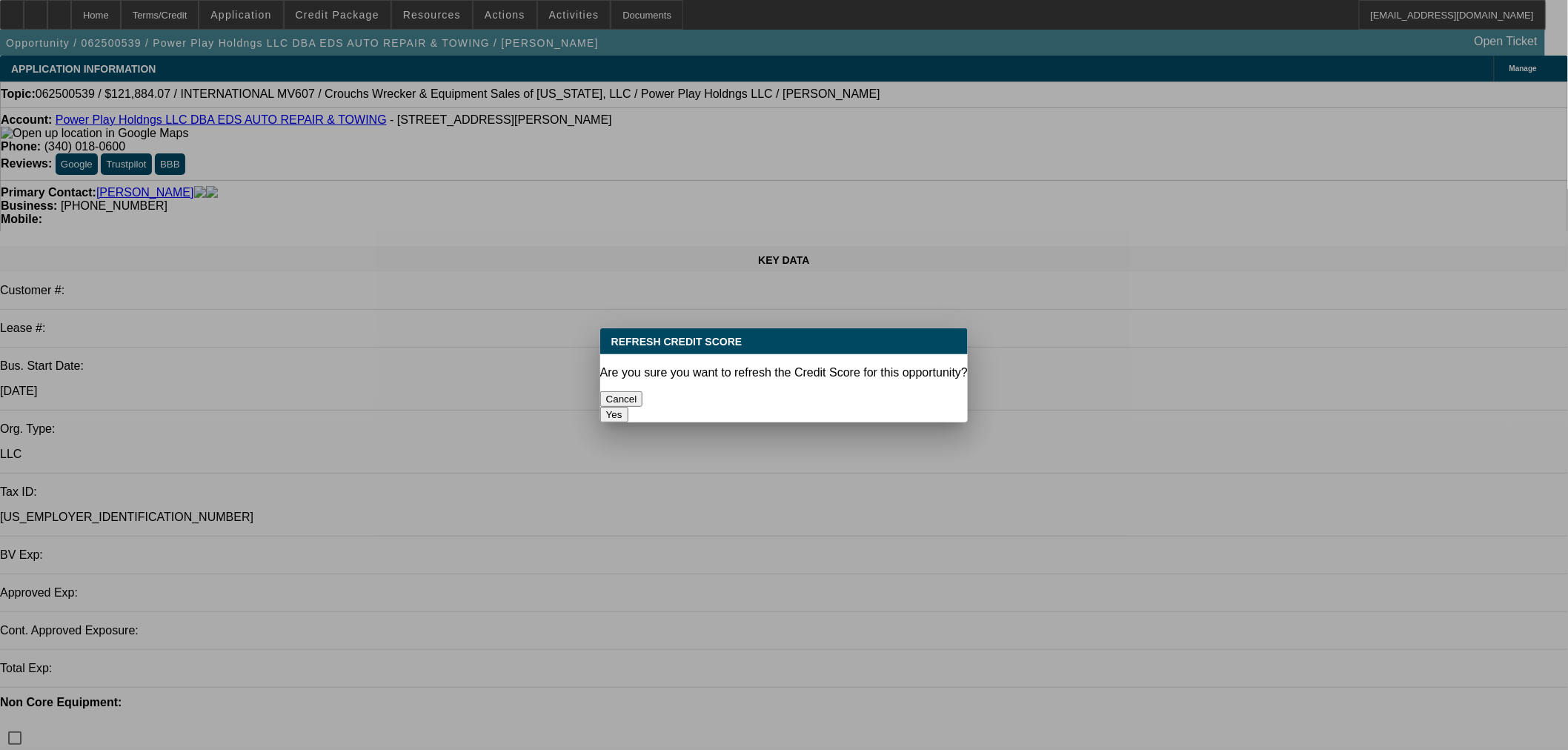
click at [629, 407] on button "Yes" at bounding box center [614, 414] width 28 height 15
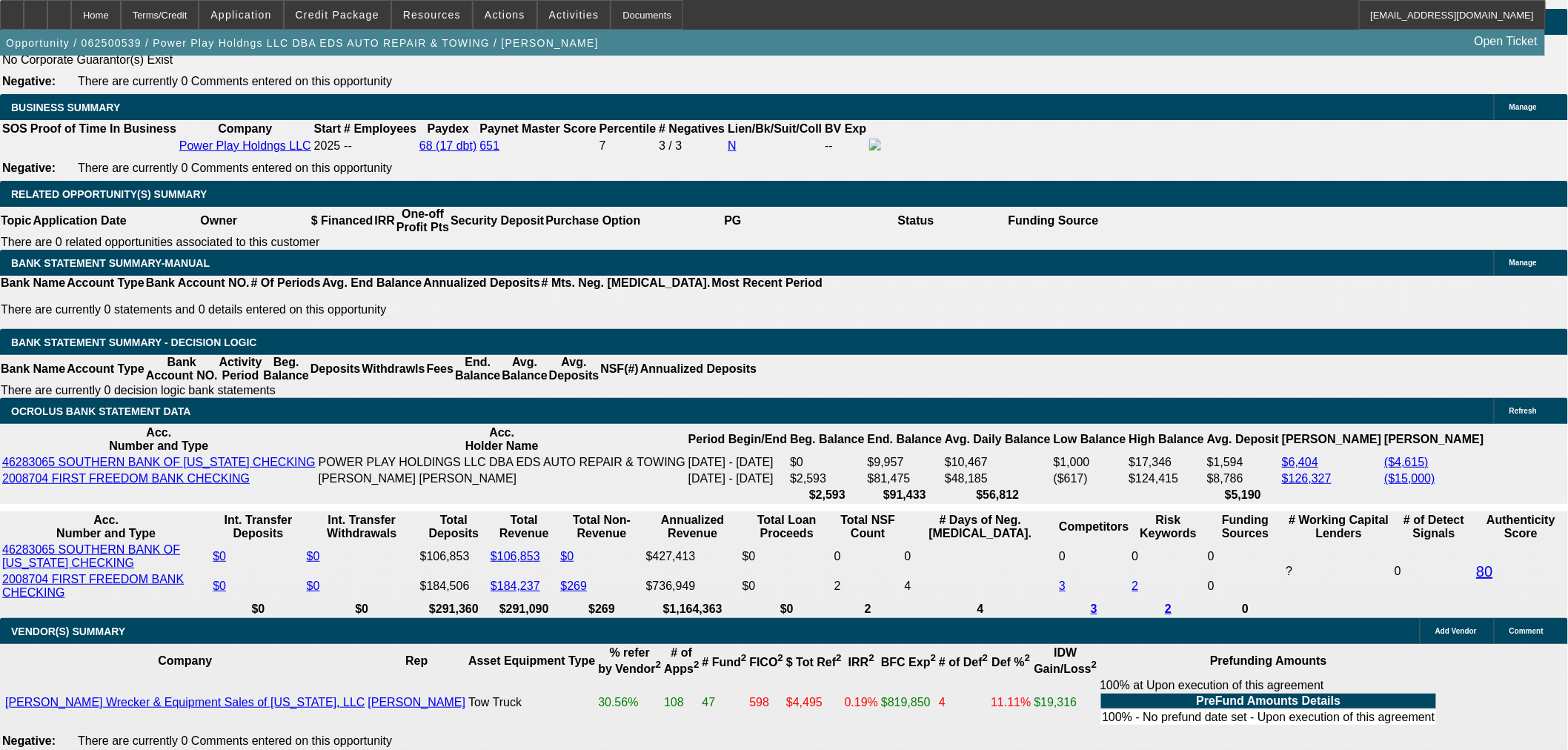
scroll to position [247, 0]
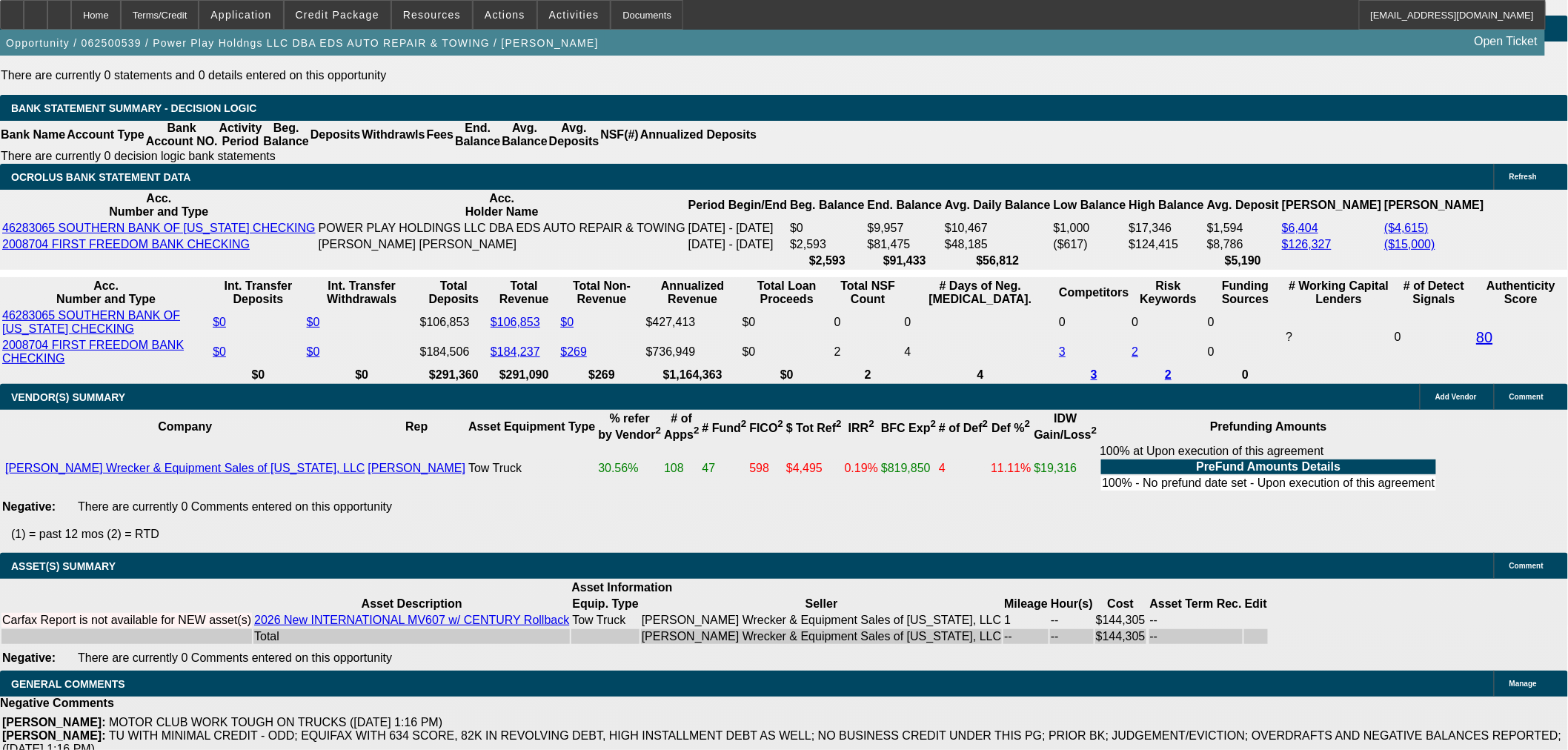
scroll to position [2635, 0]
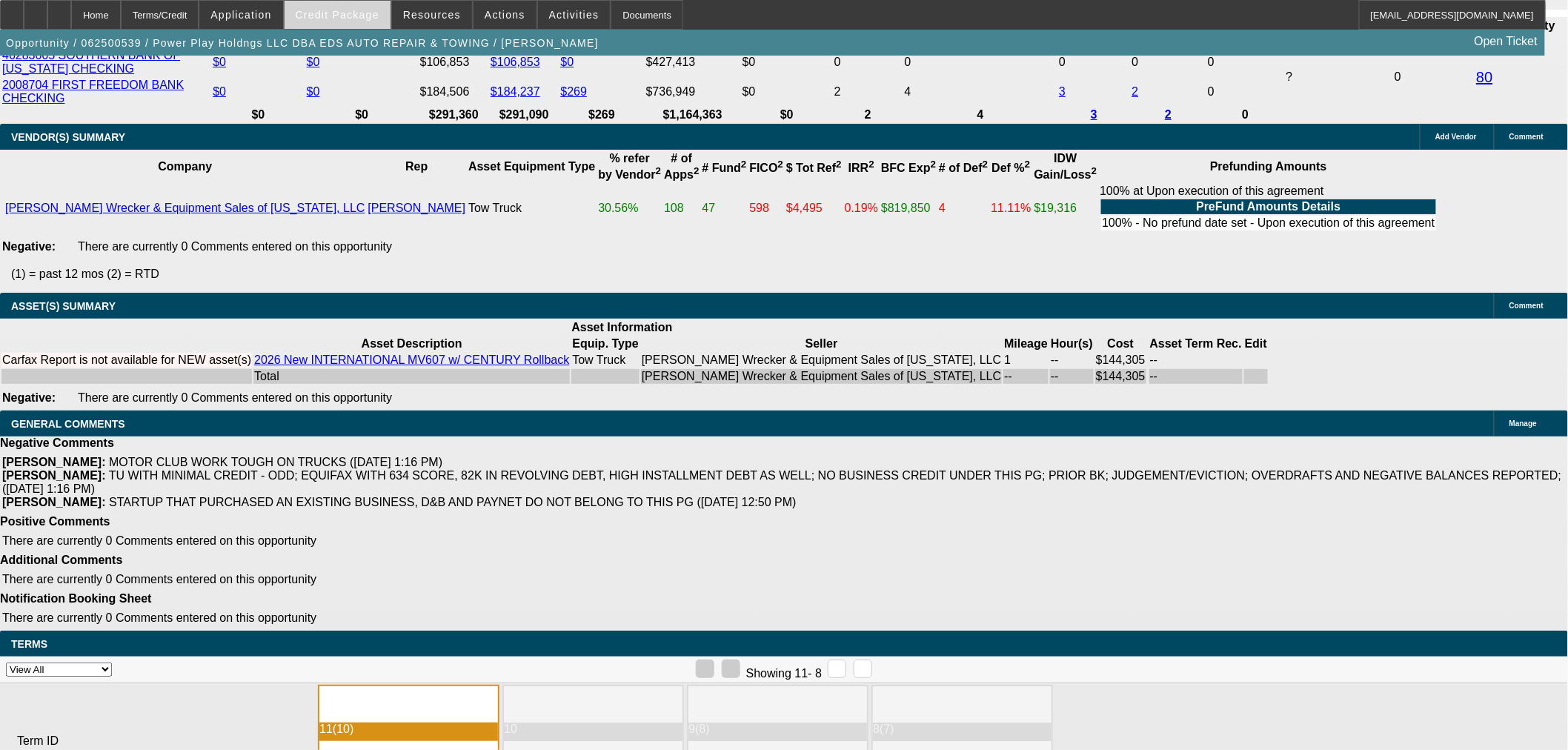
click at [338, 14] on span "Credit Package" at bounding box center [338, 14] width 83 height 12
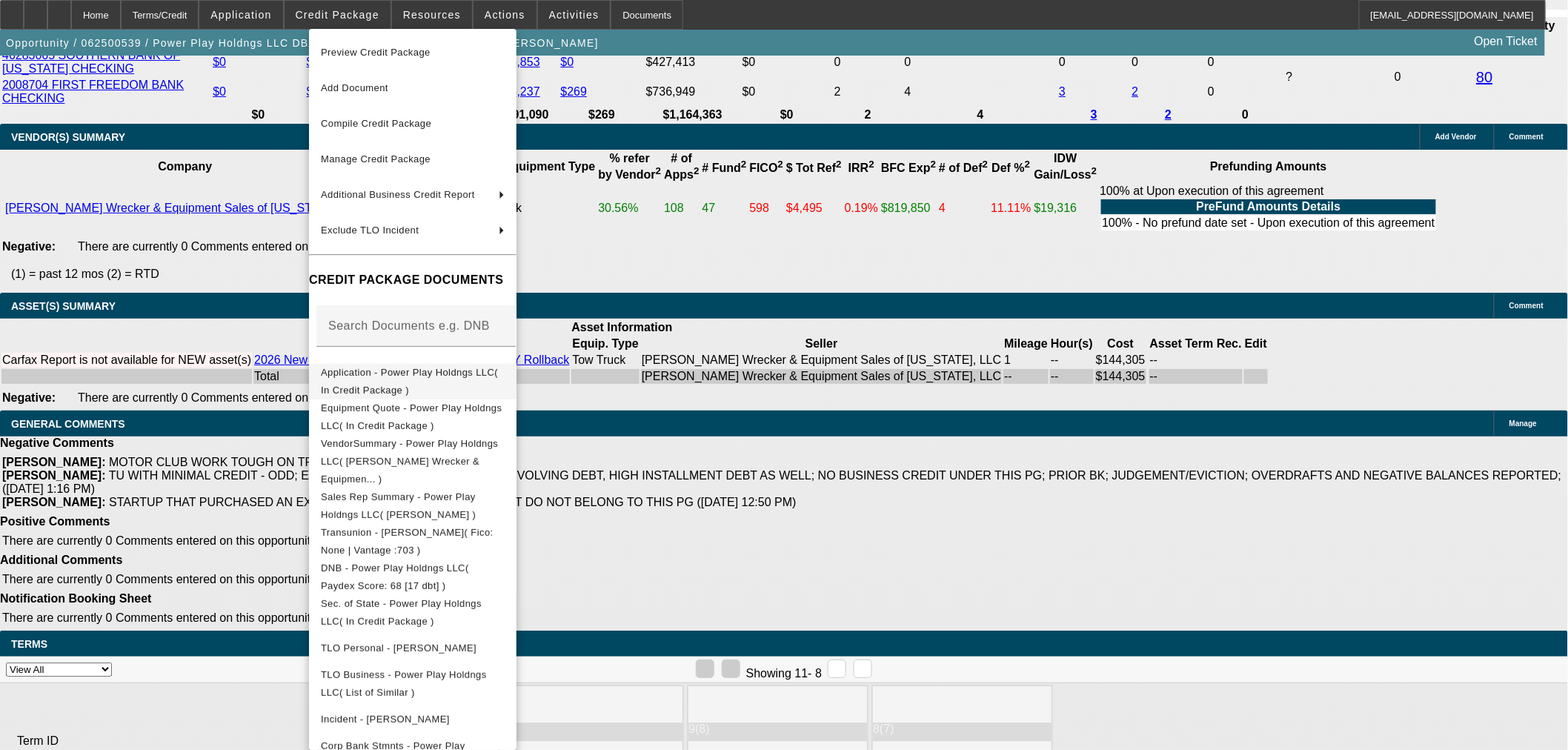
click at [381, 376] on span "Application - Power Play Holdngs LLC( In Credit Package )" at bounding box center [409, 381] width 177 height 29
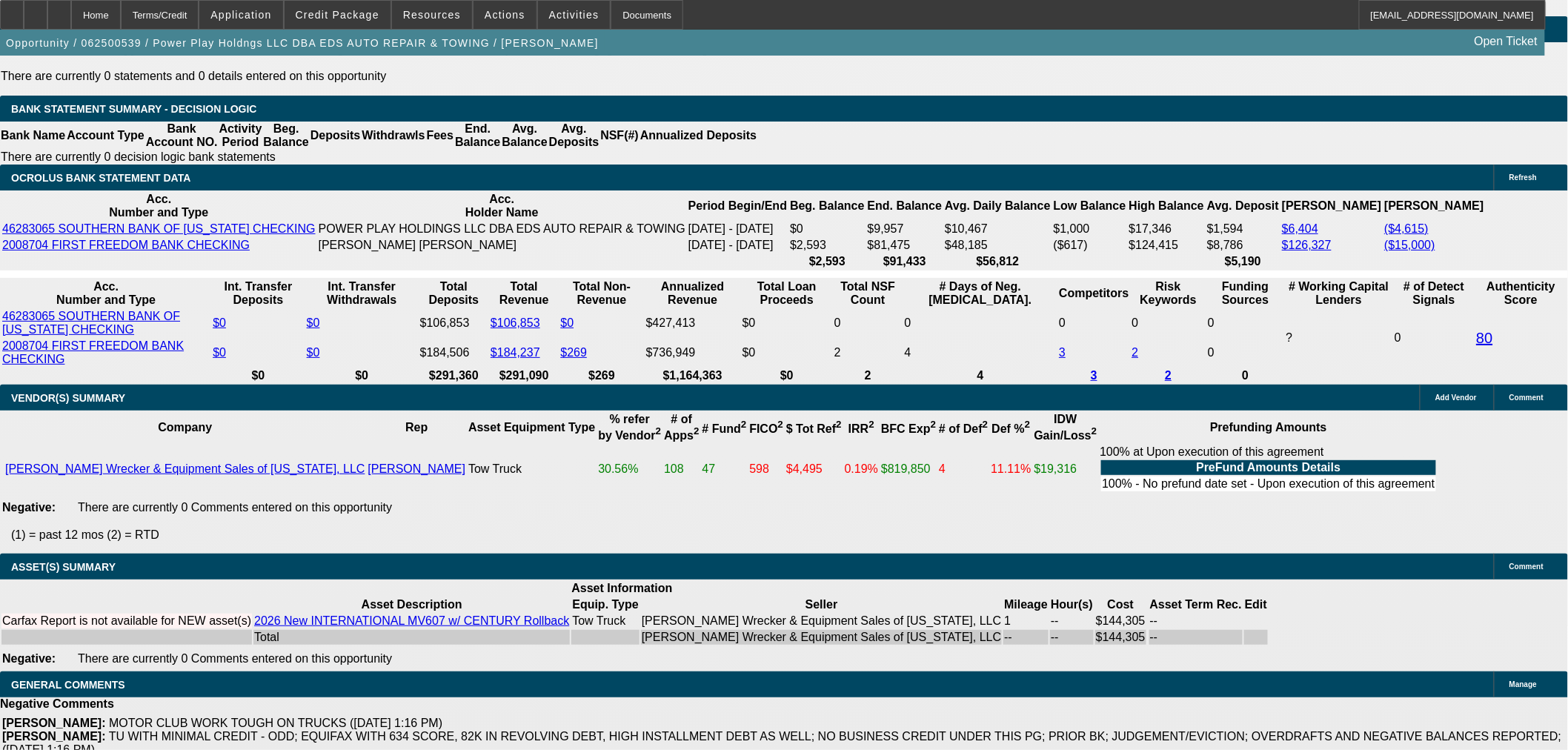
scroll to position [2553, 0]
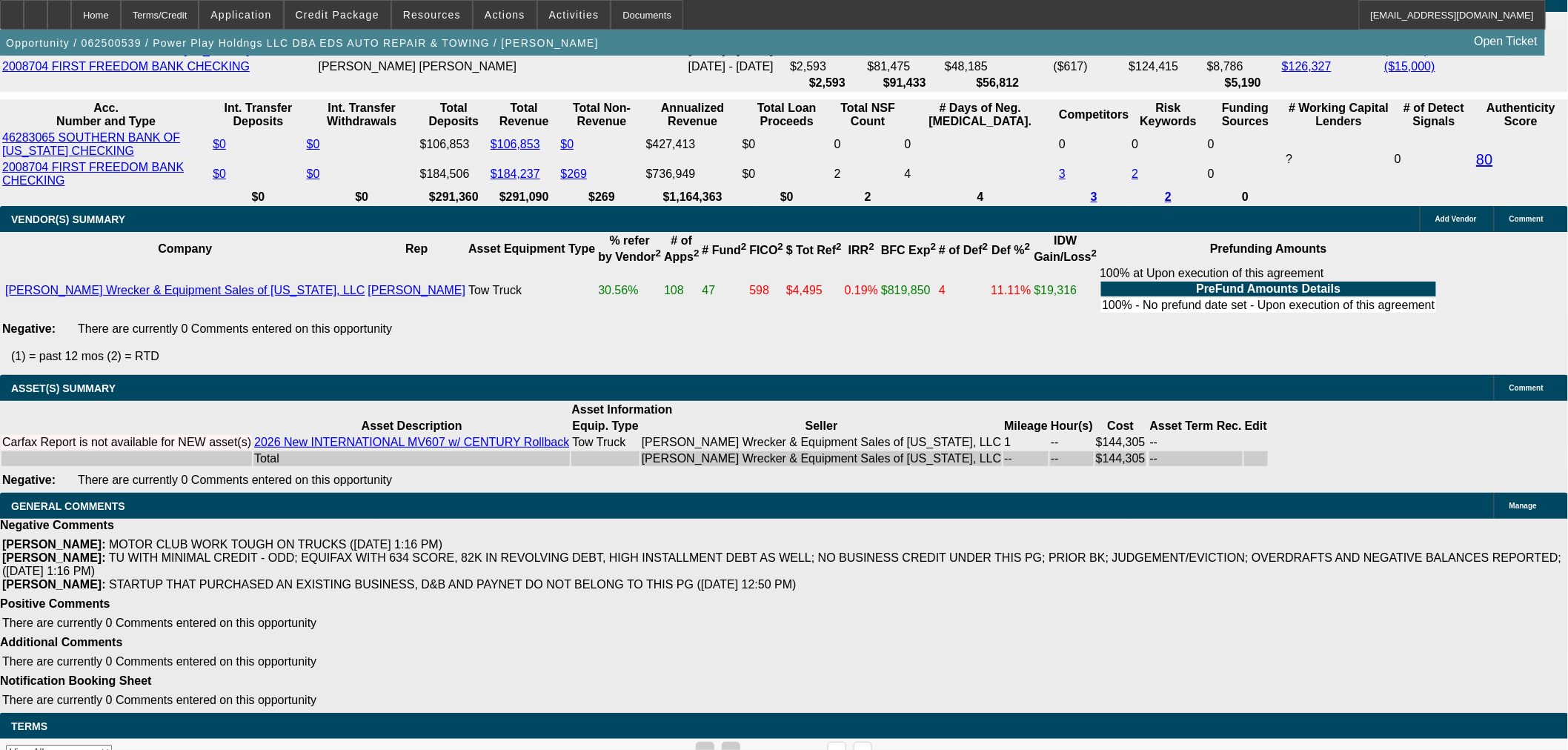
select select "6"
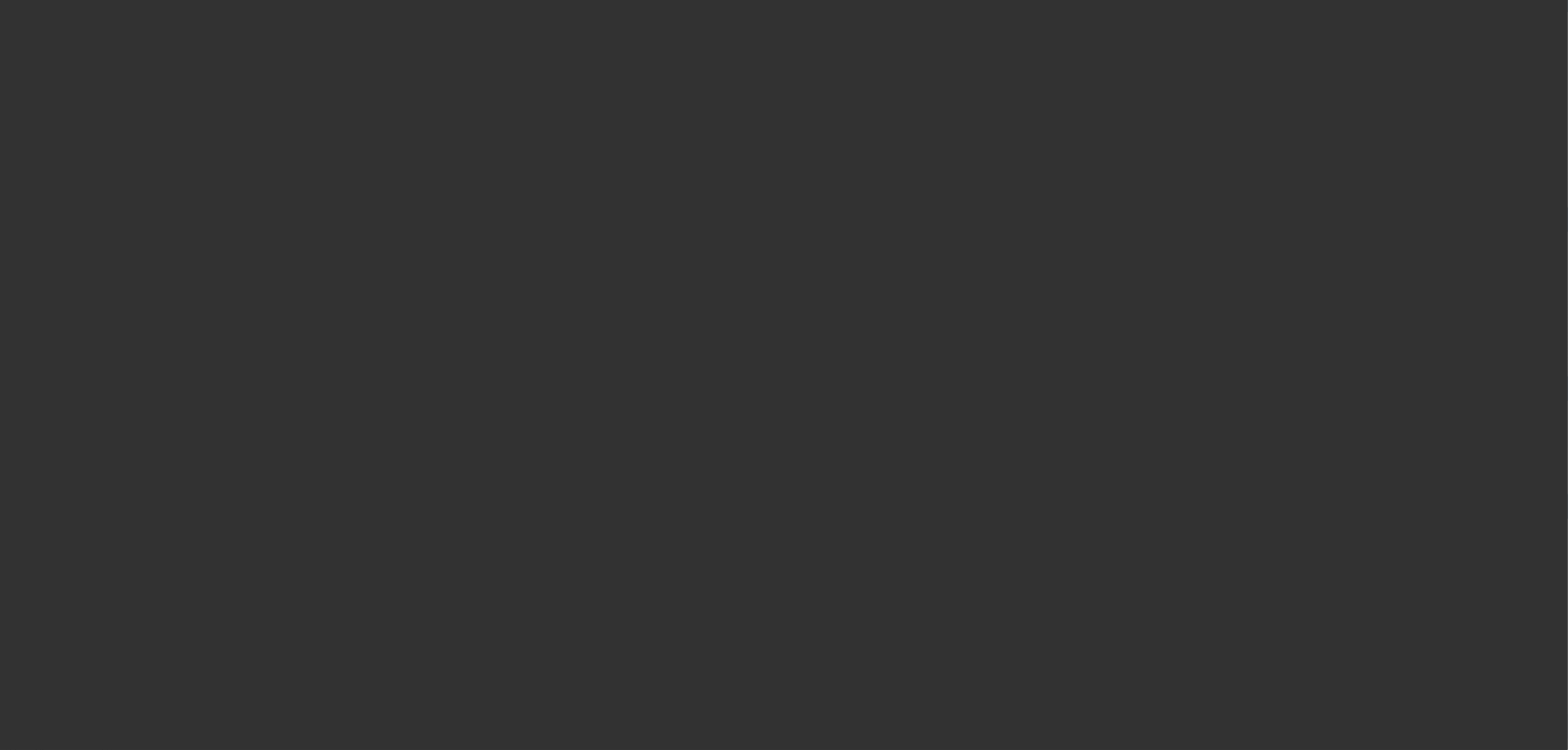
scroll to position [0, 0]
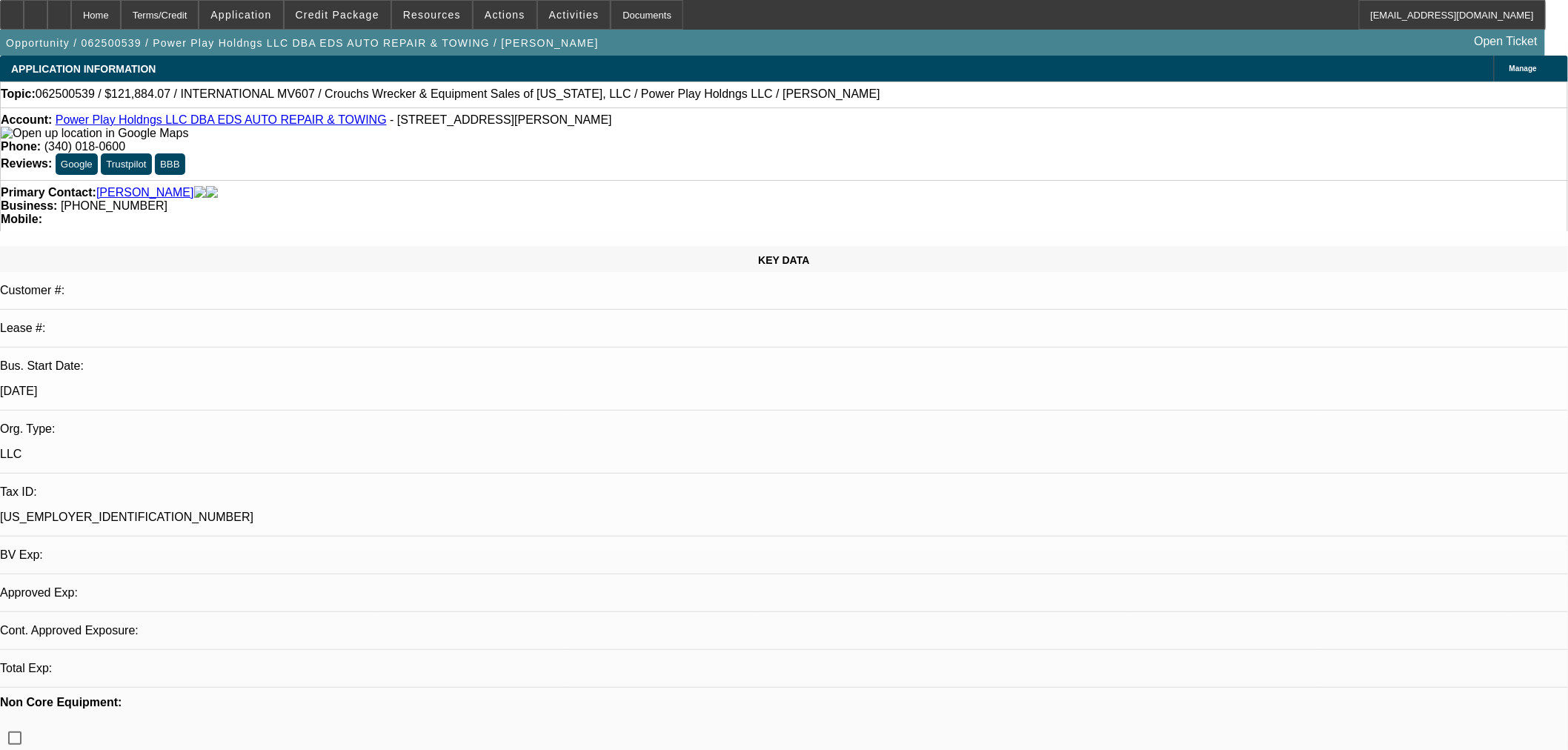
type textarea "w"
type textarea "WOULD LIKE TO SEE UPDATED BANKS HERE."
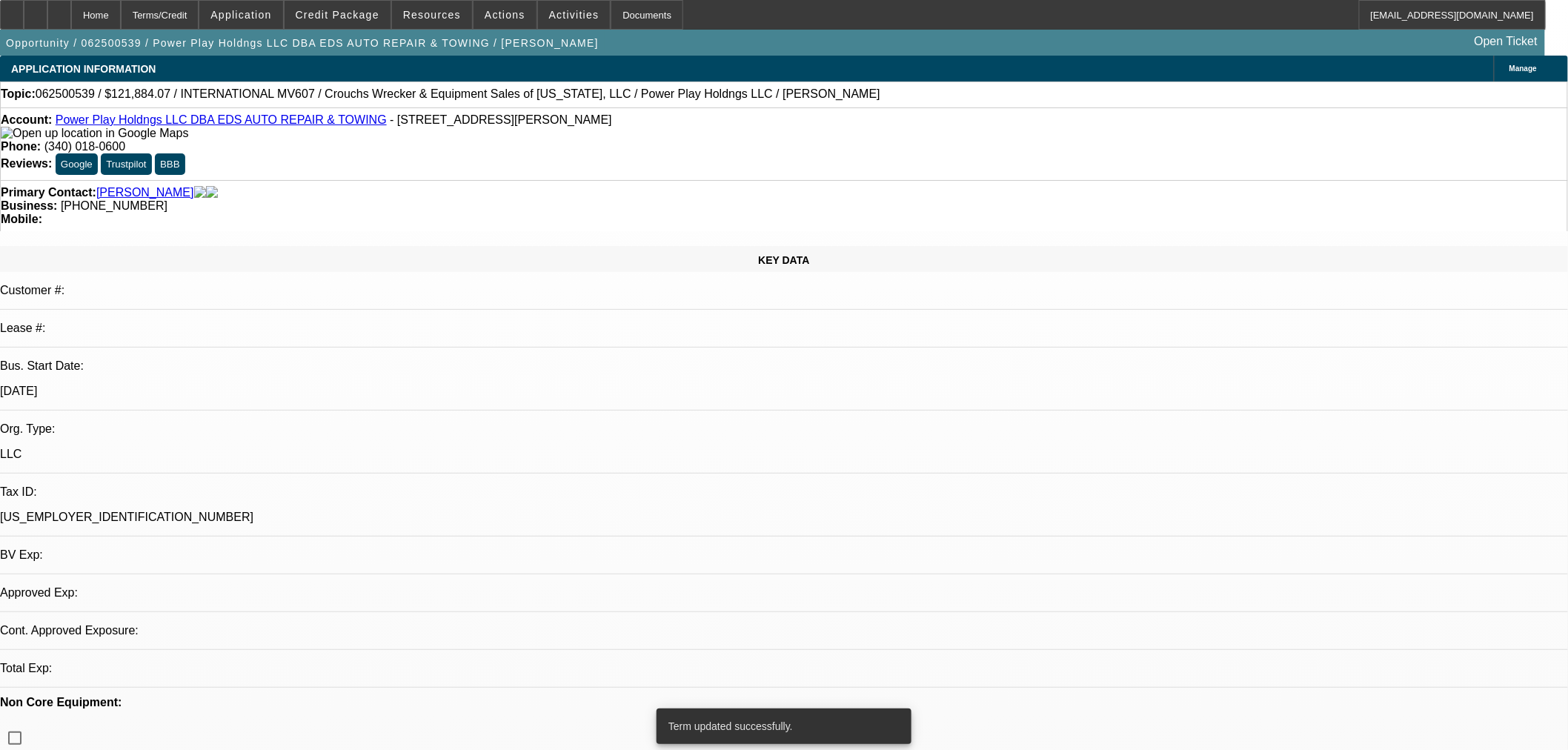
select select "0.15"
select select "2"
select select "0.1"
select select "4"
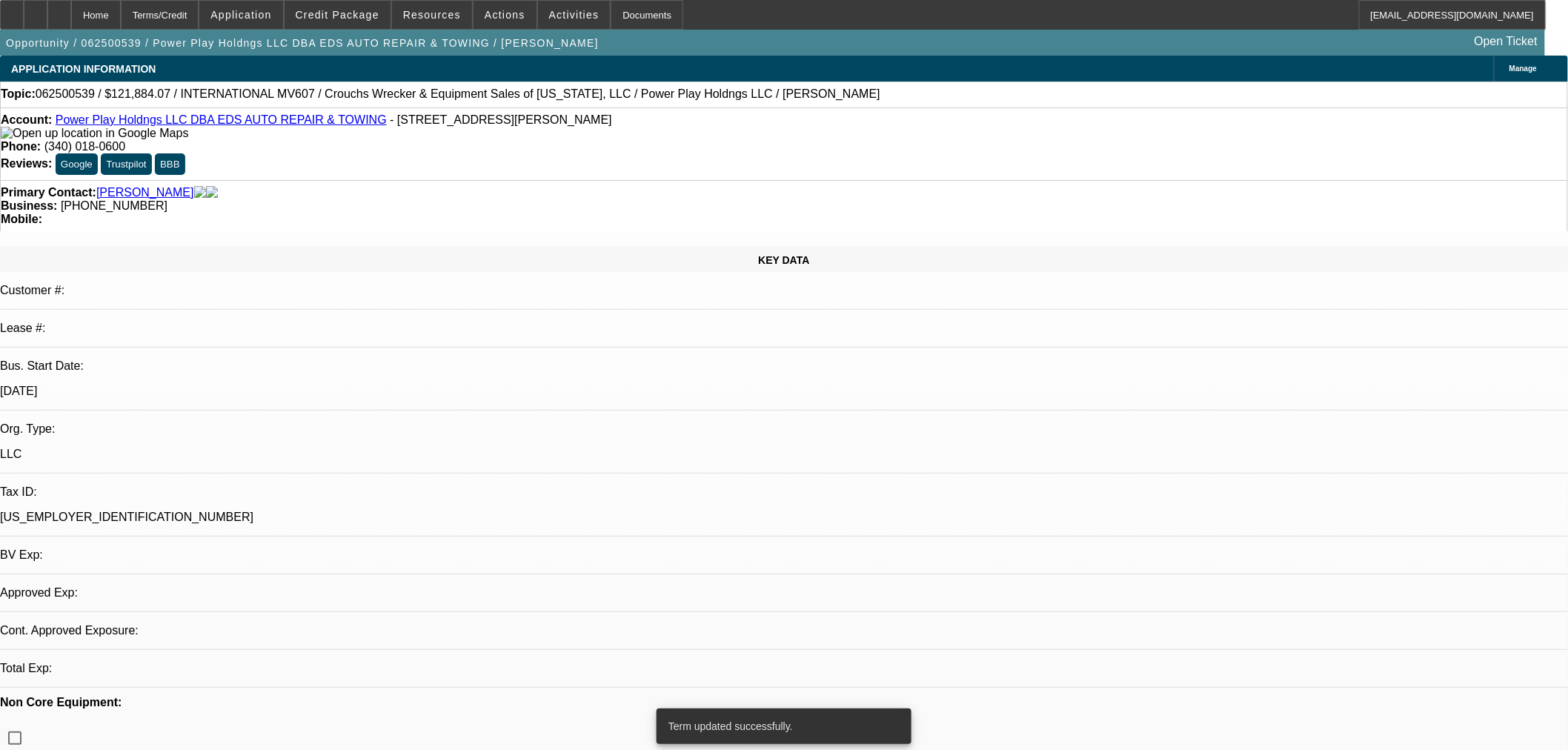
select select "0.15"
select select "2"
select select "0.1"
select select "4"
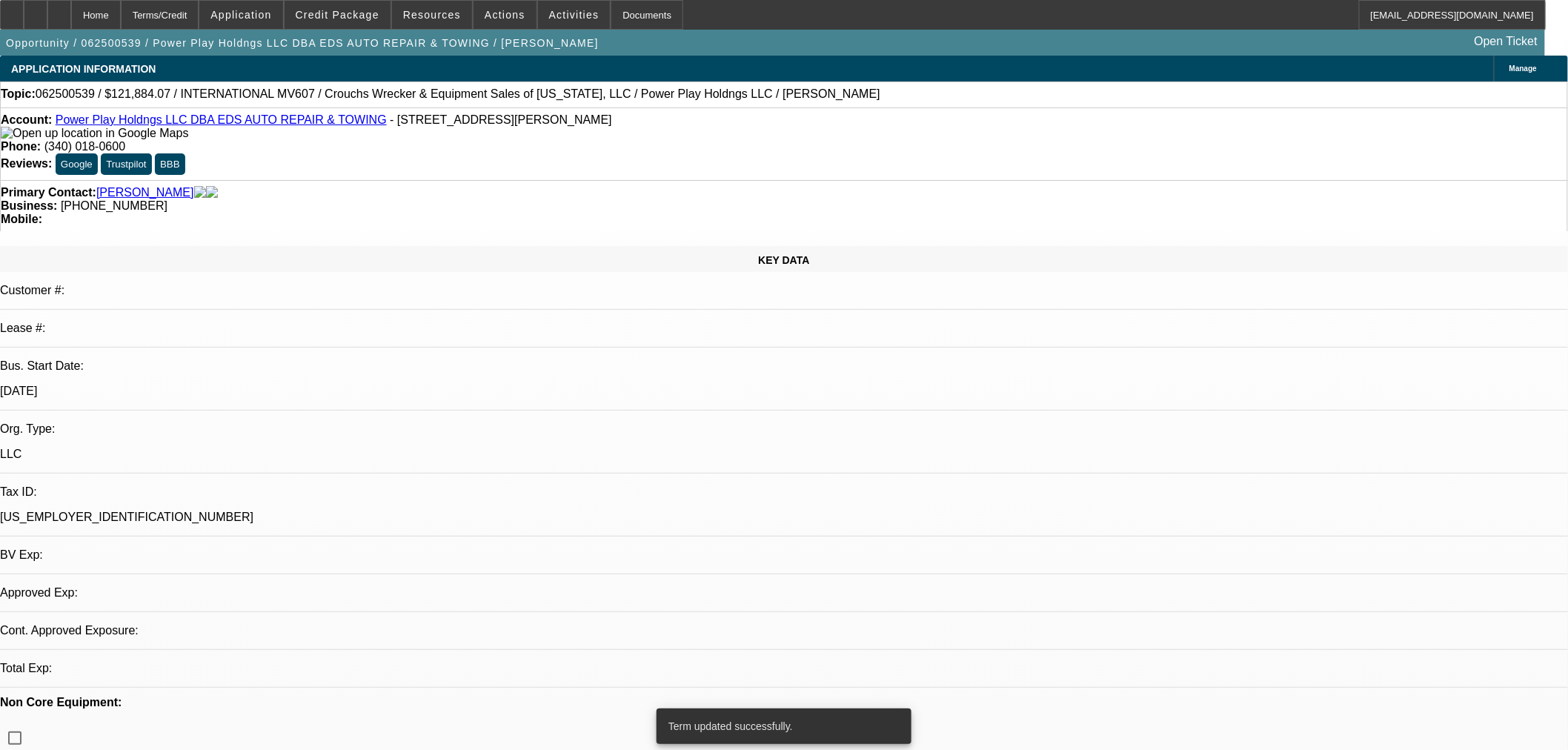
select select "0.15"
select select "2"
select select "0.1"
select select "4"
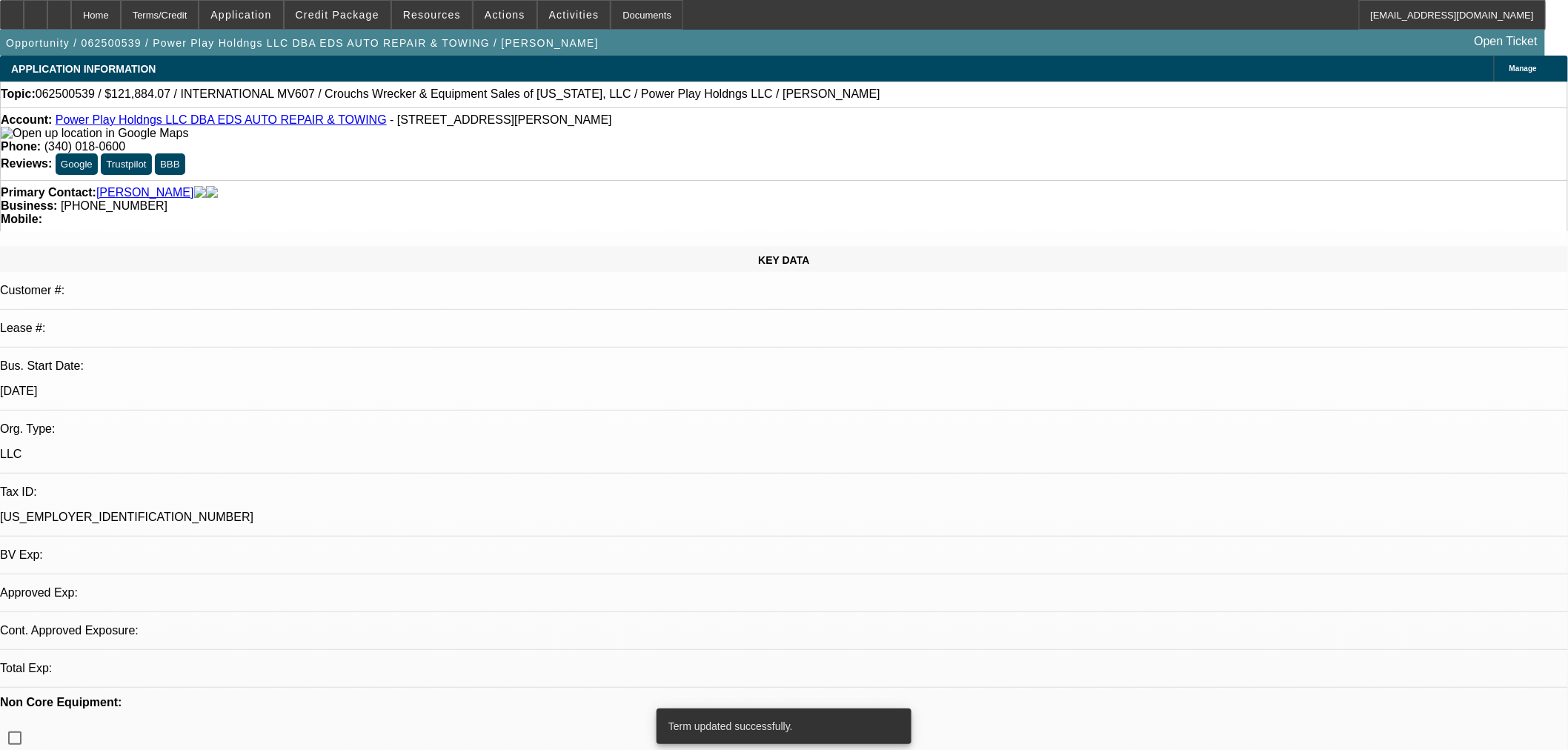
select select "0"
select select "2"
select select "0.1"
select select "4"
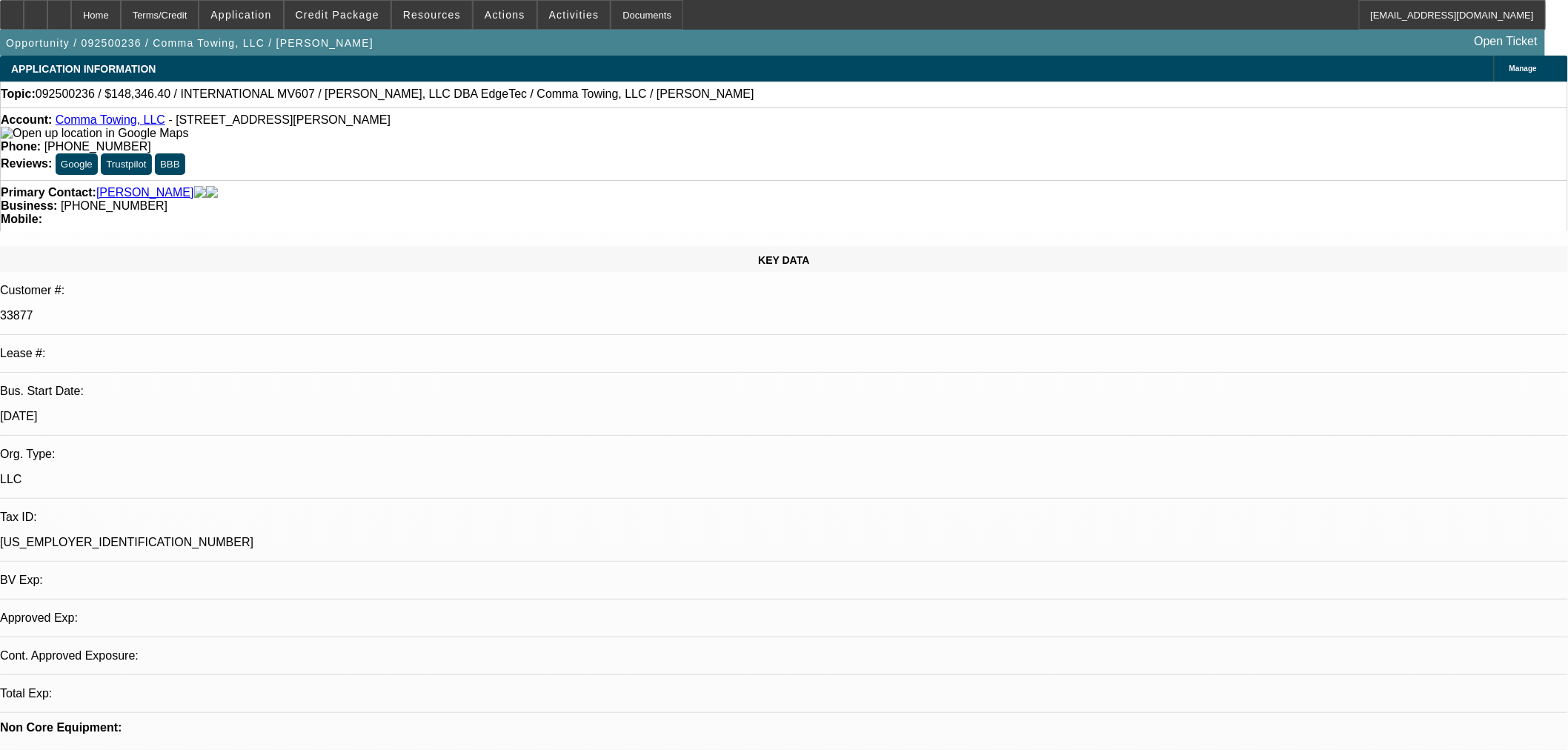
select select "0"
select select "3"
select select "0"
select select "6"
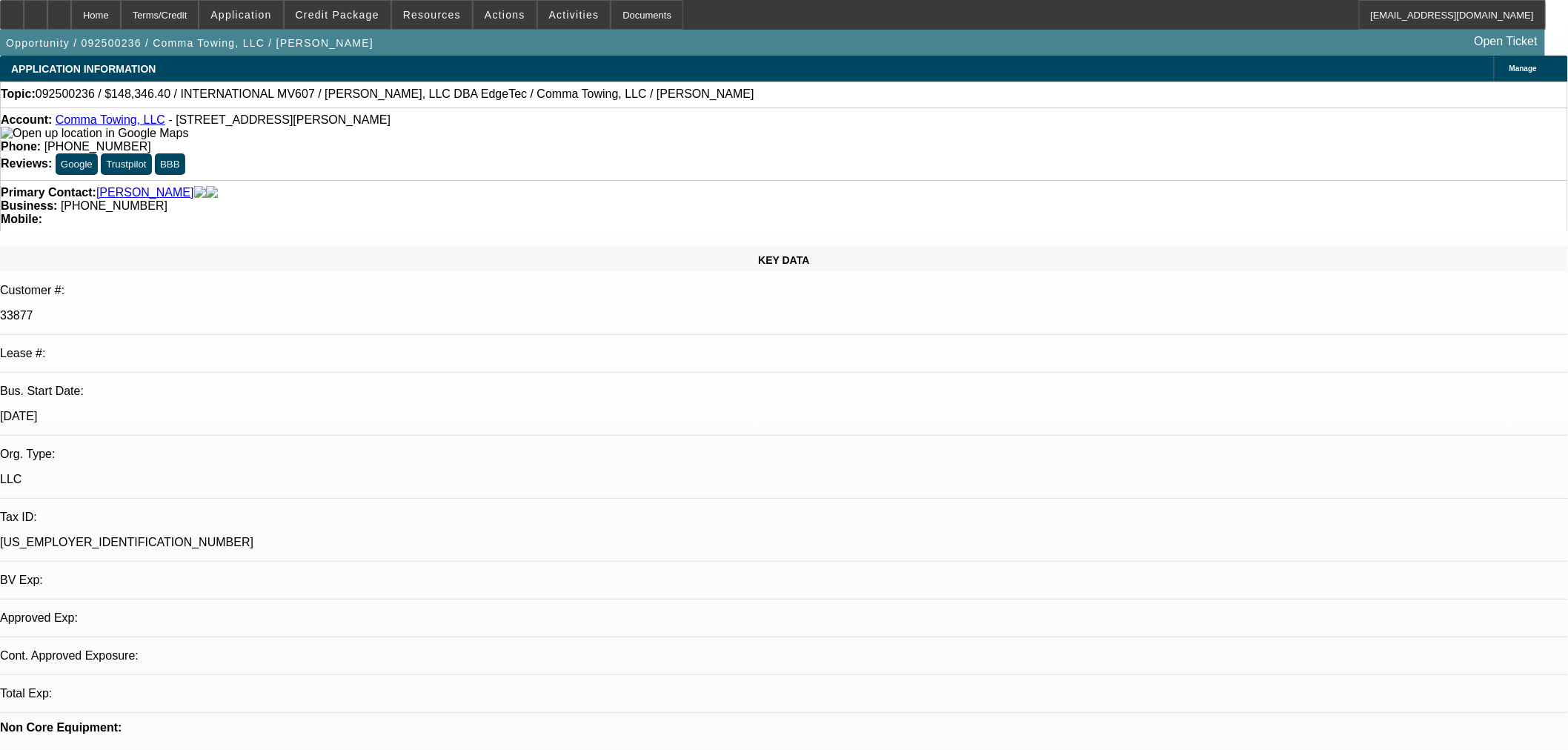
select select "0"
select select "2"
select select "0"
select select "6"
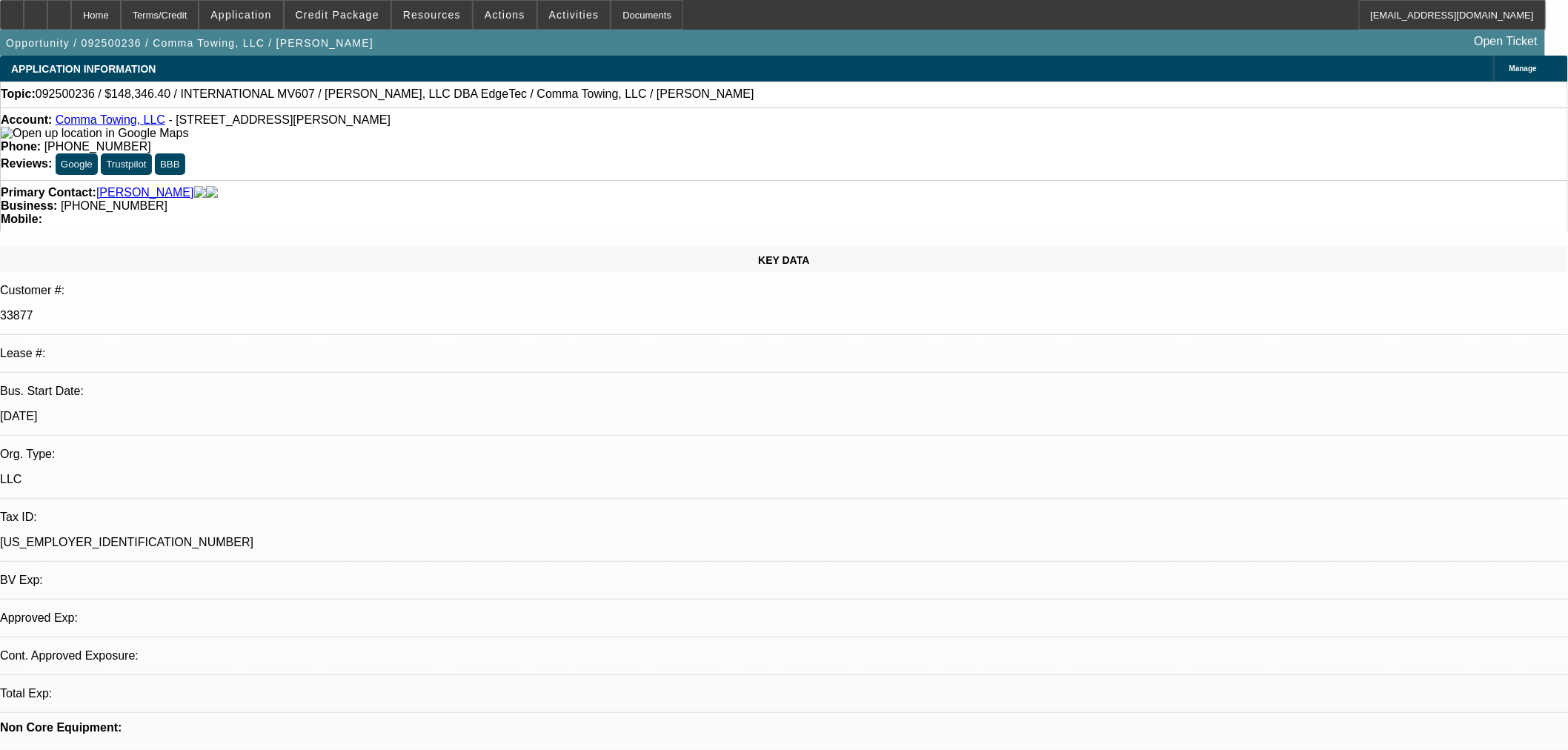
select select "0"
select select "2"
select select "0"
select select "6"
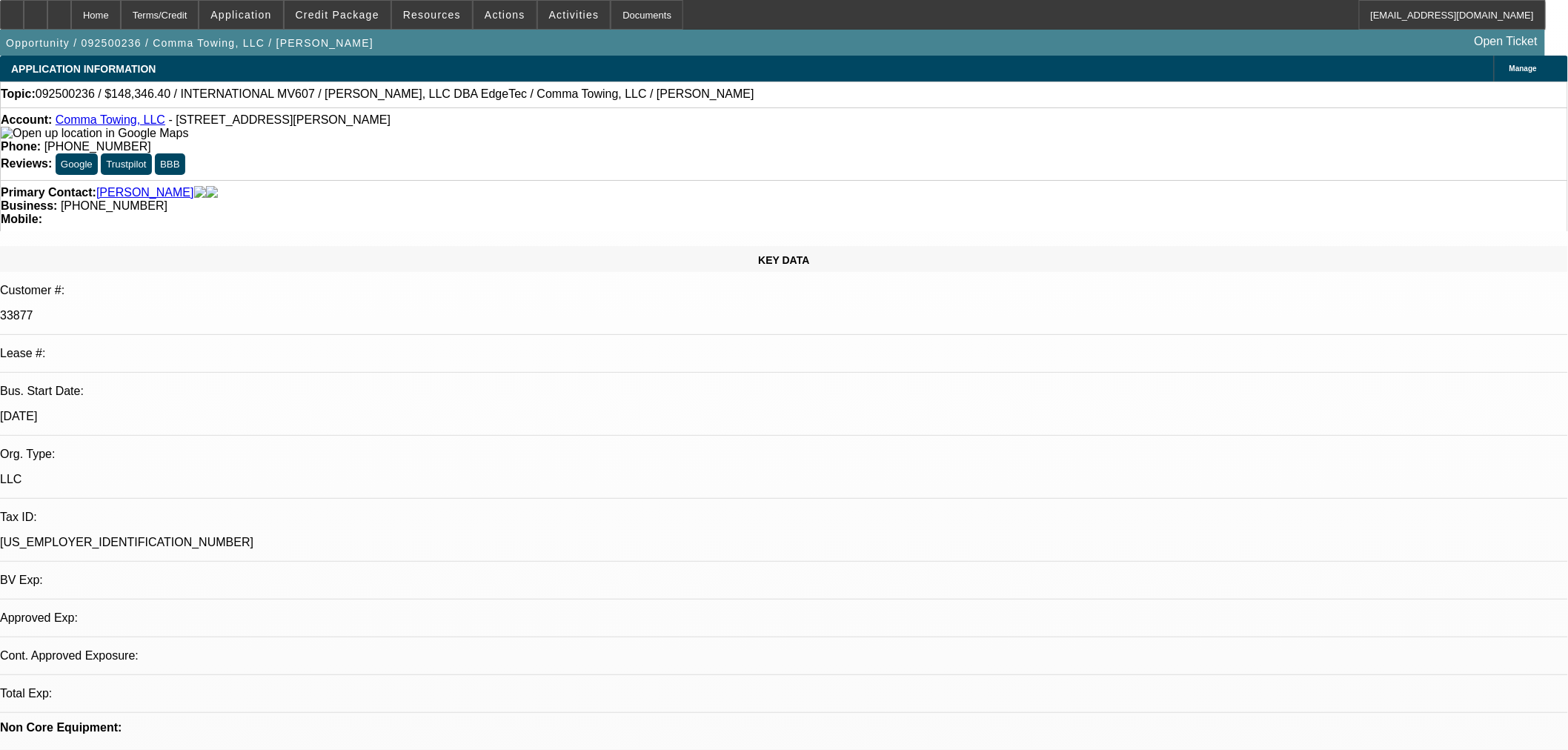
select select "0"
select select "2"
select select "0"
select select "6"
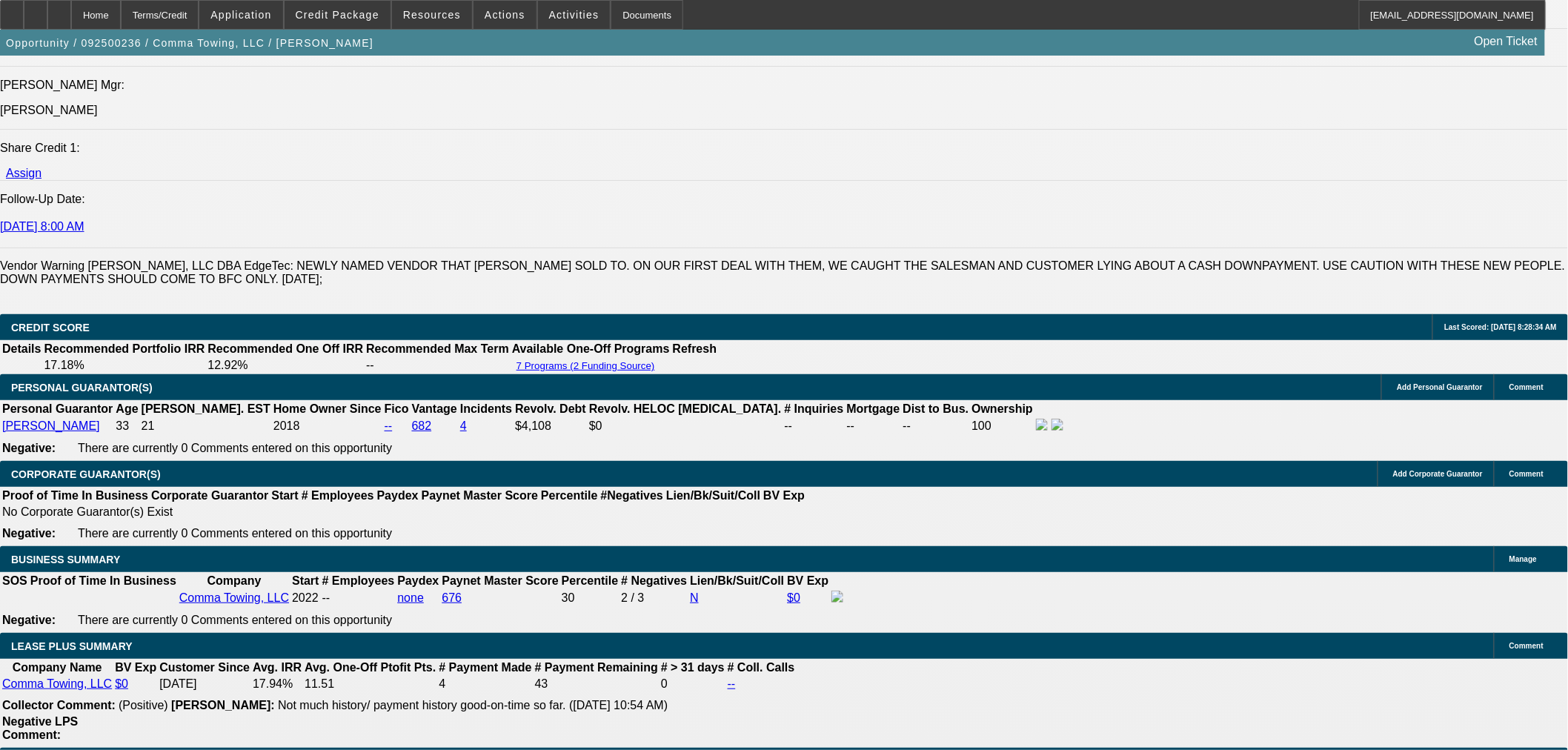
scroll to position [2141, 0]
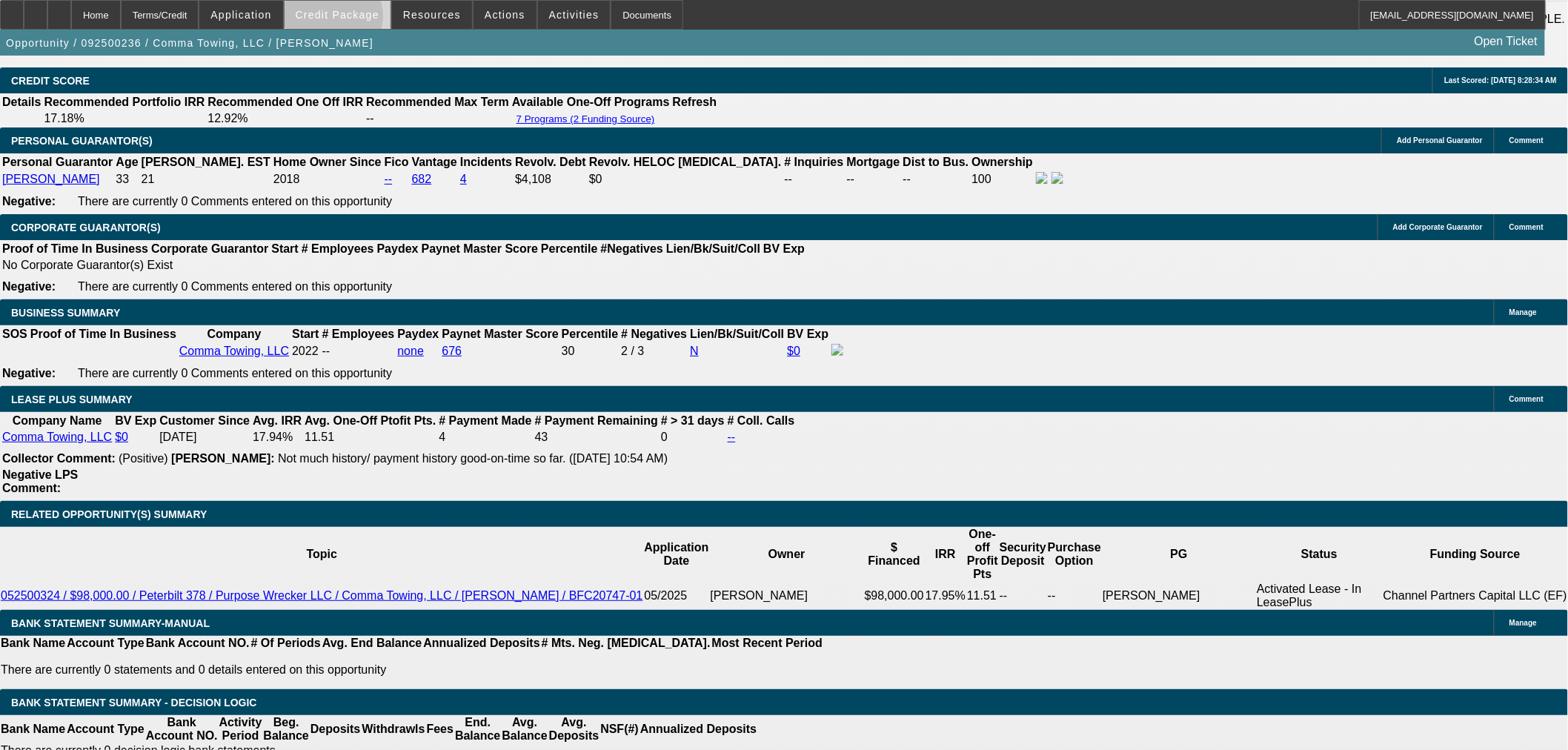
click at [357, 20] on span at bounding box center [338, 14] width 106 height 35
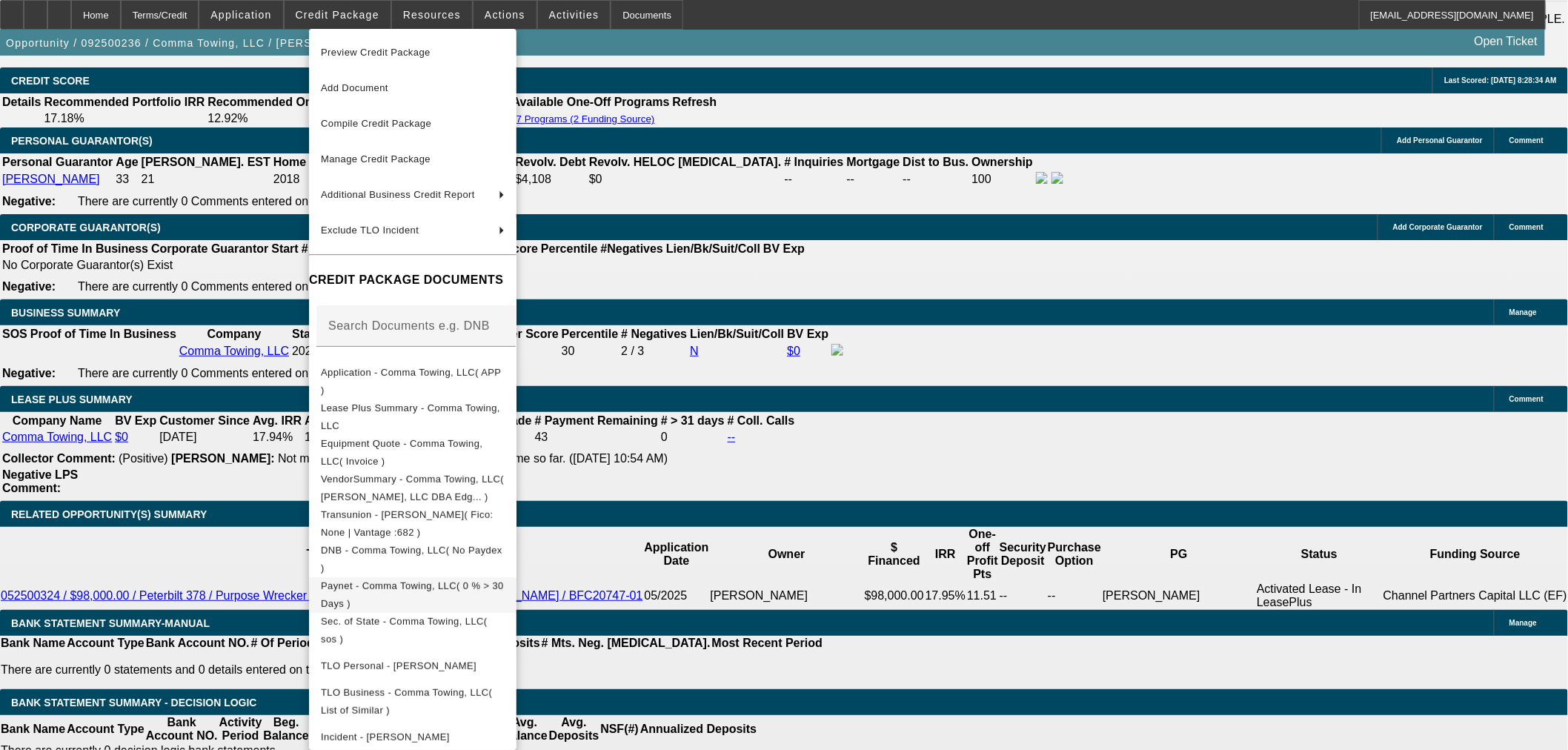
click at [472, 586] on span "Paynet - Comma Towing, LLC( 0 % > 30 Days )" at bounding box center [412, 594] width 183 height 29
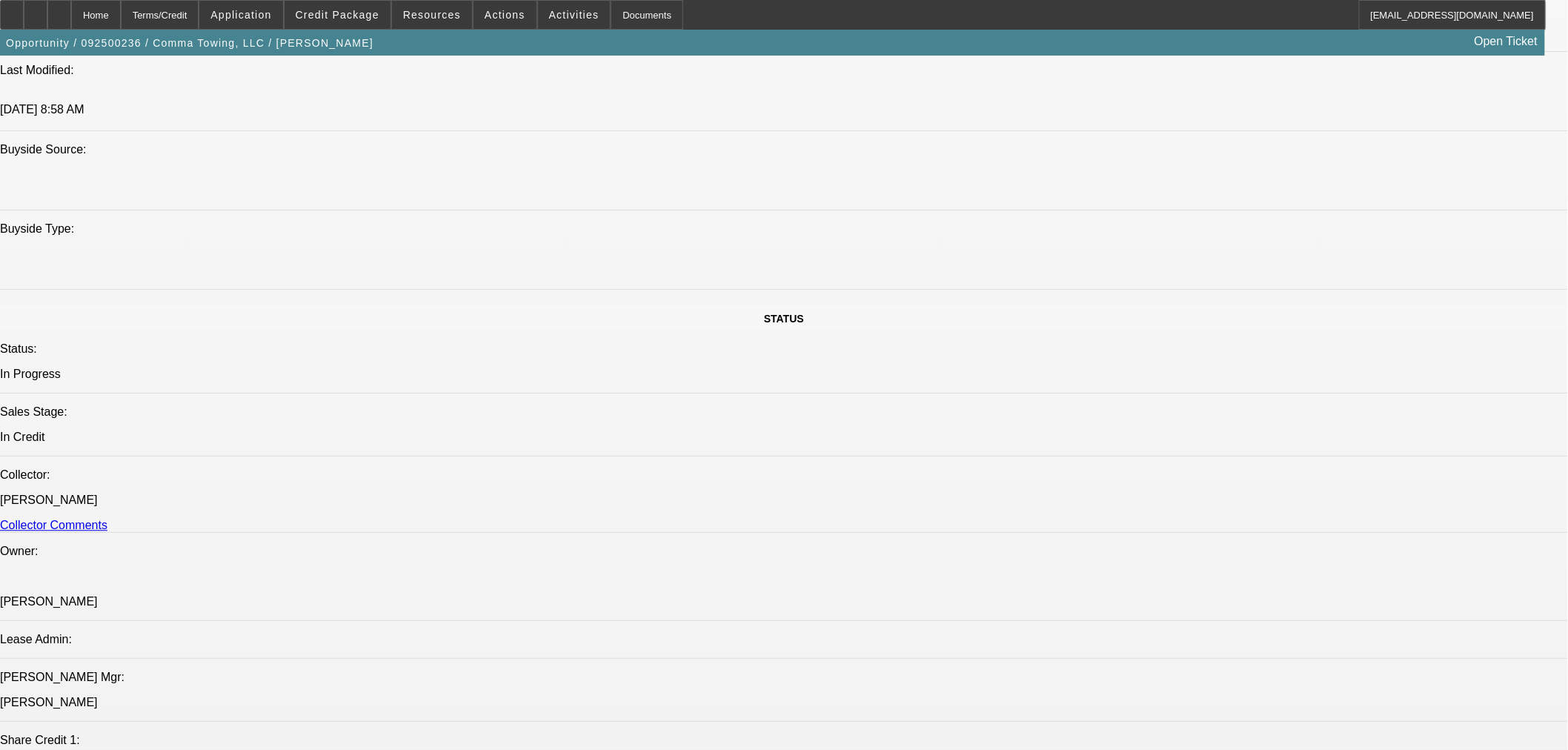
scroll to position [2043, 0]
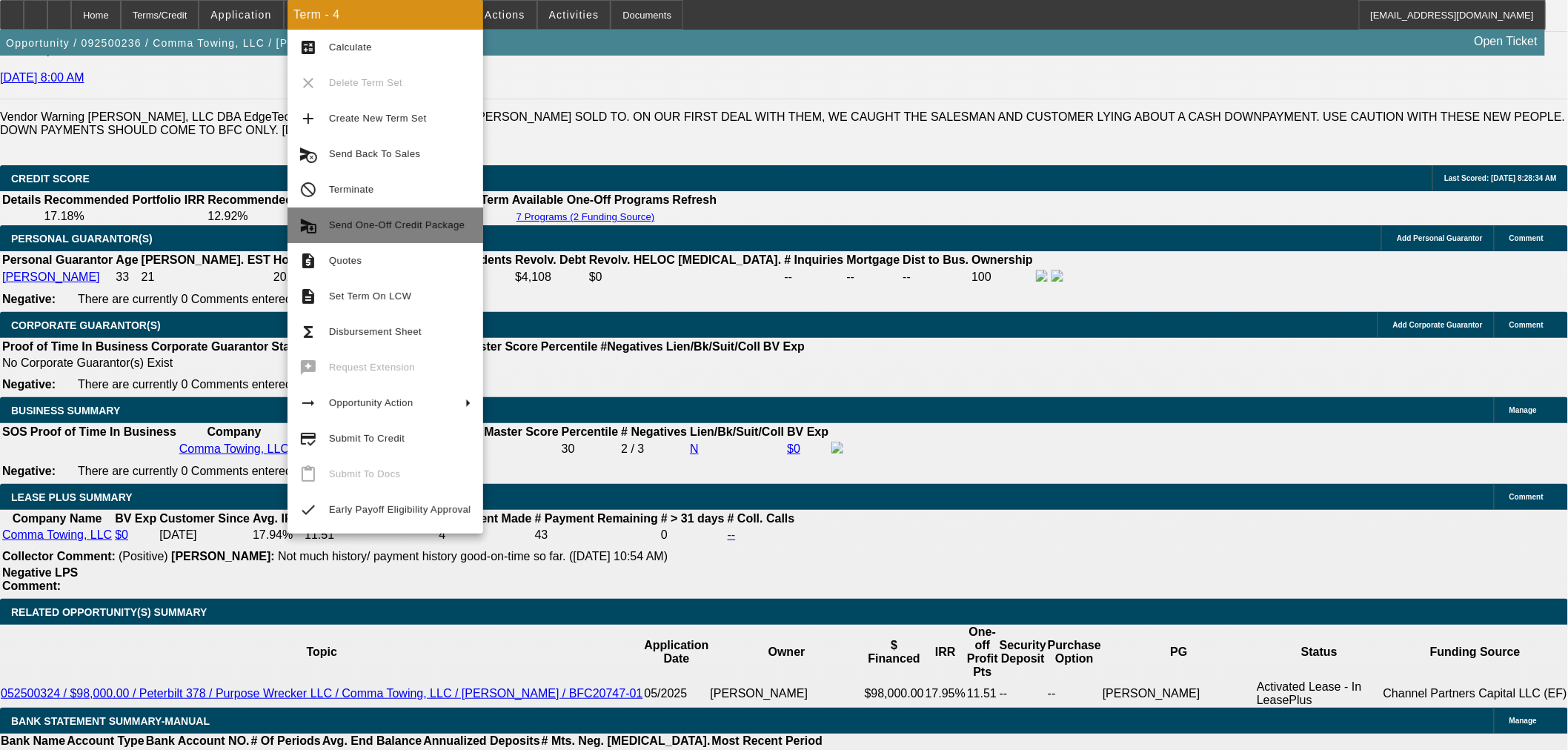
click at [425, 212] on button "send_and_archive Send One-Off Credit Package" at bounding box center [386, 225] width 196 height 35
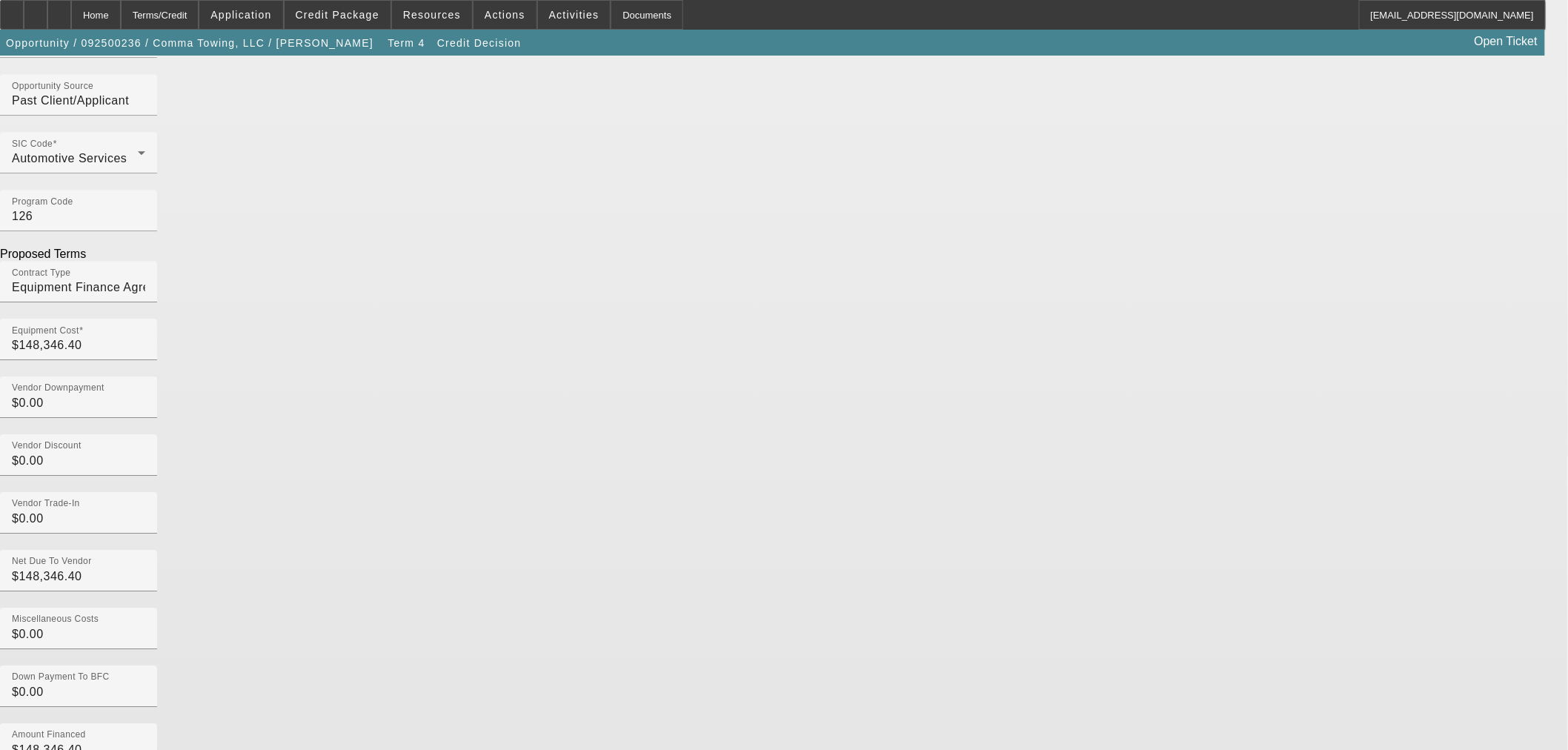
scroll to position [1811, 0]
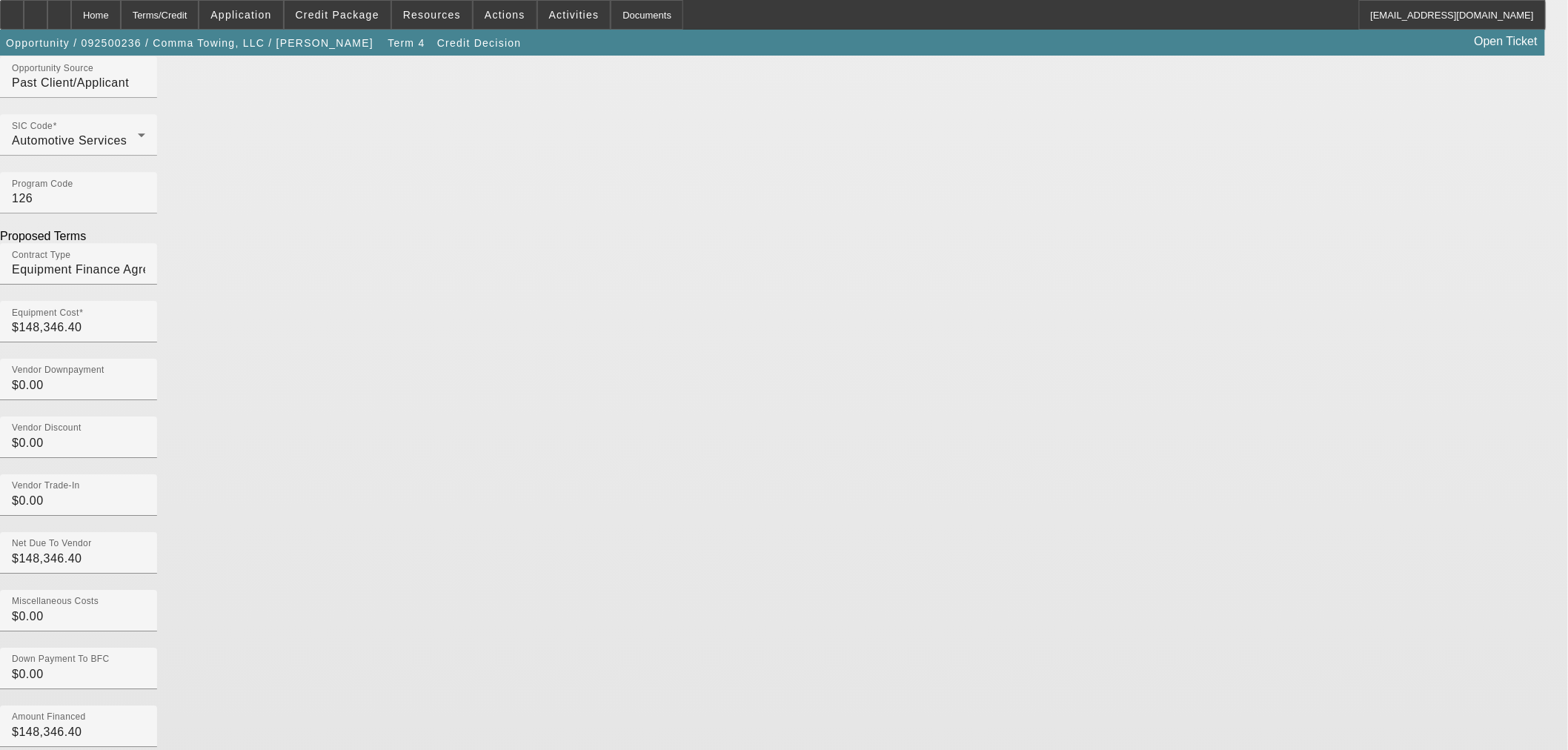
drag, startPoint x: 395, startPoint y: 503, endPoint x: 338, endPoint y: 507, distance: 57.1
type input "60 months"
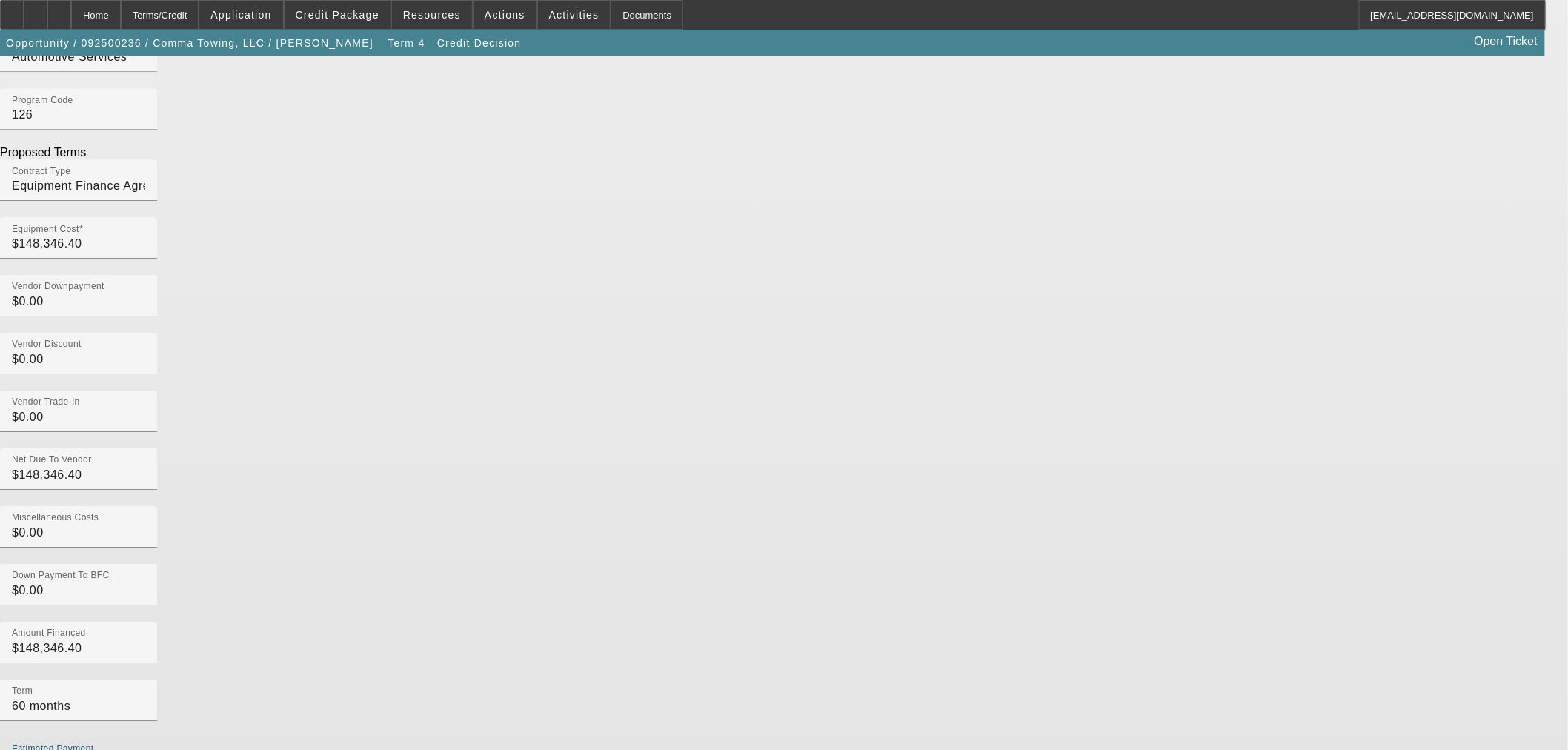
scroll to position [1906, 0]
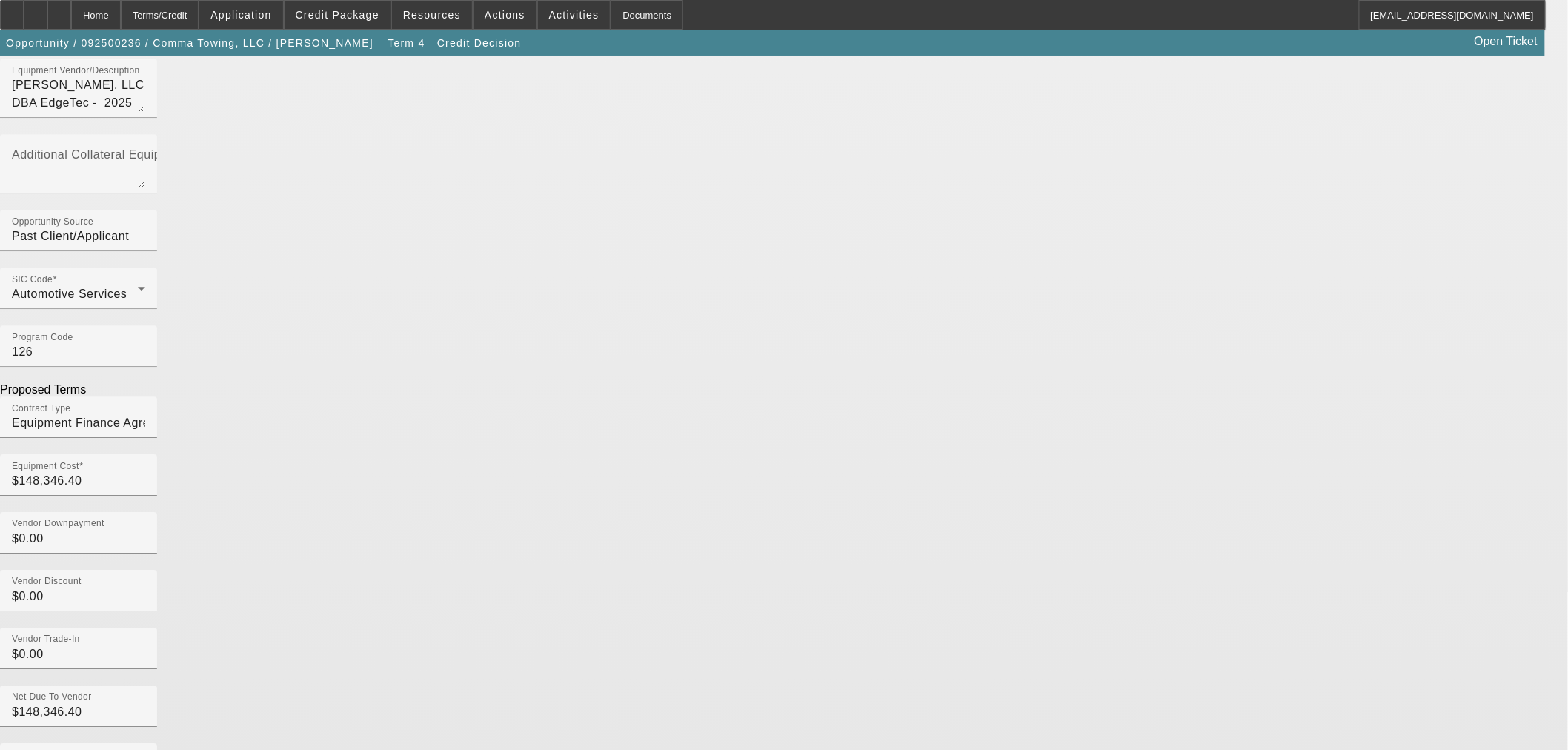
type textarea "$2,977.92 X 60 months $0.00 X 1 month"
click at [825, 595] on div "Deal Summary Funding Source Financial Pacific Leasing, Inc. Legal Company Name …" at bounding box center [784, 651] width 1568 height 2479
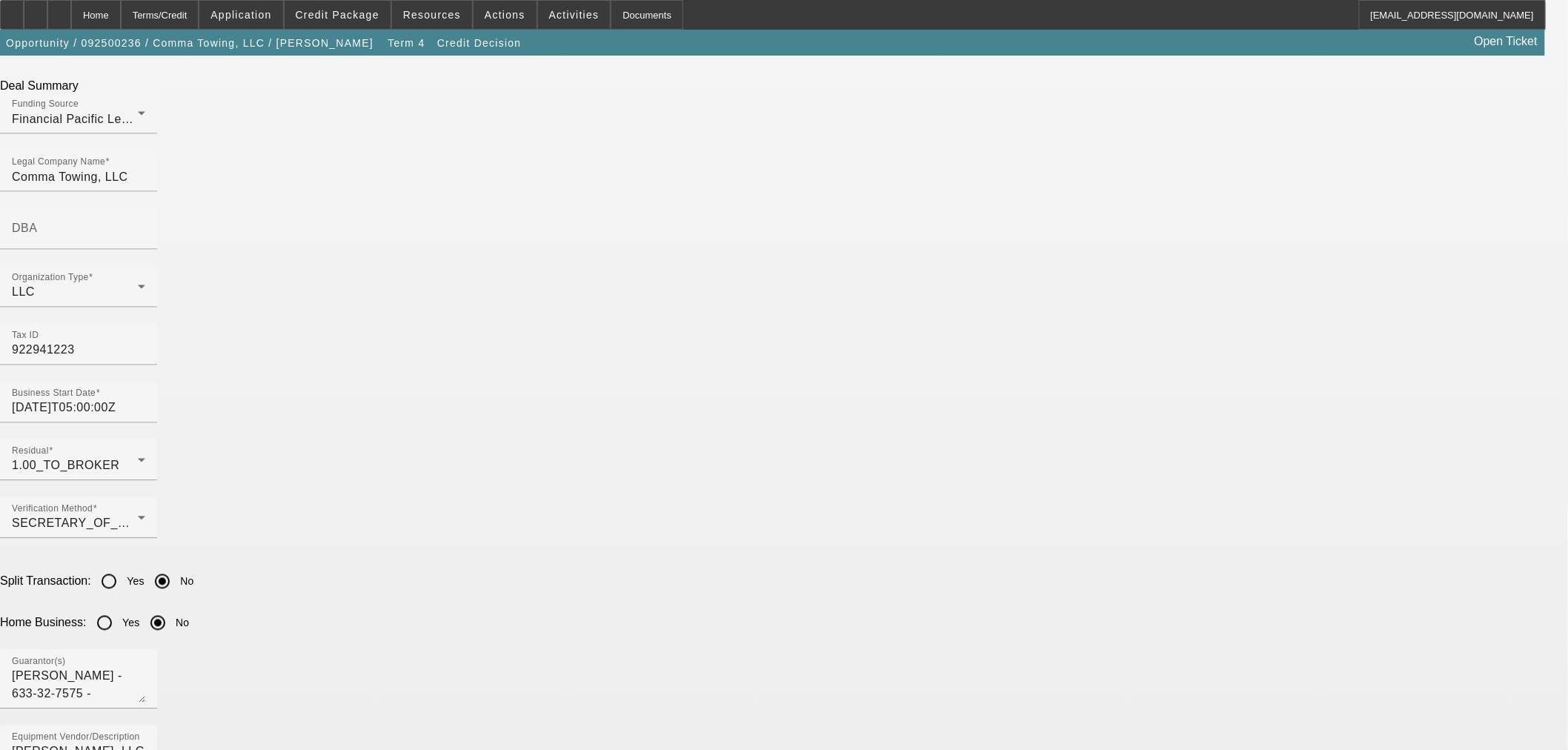
scroll to position [752, 0]
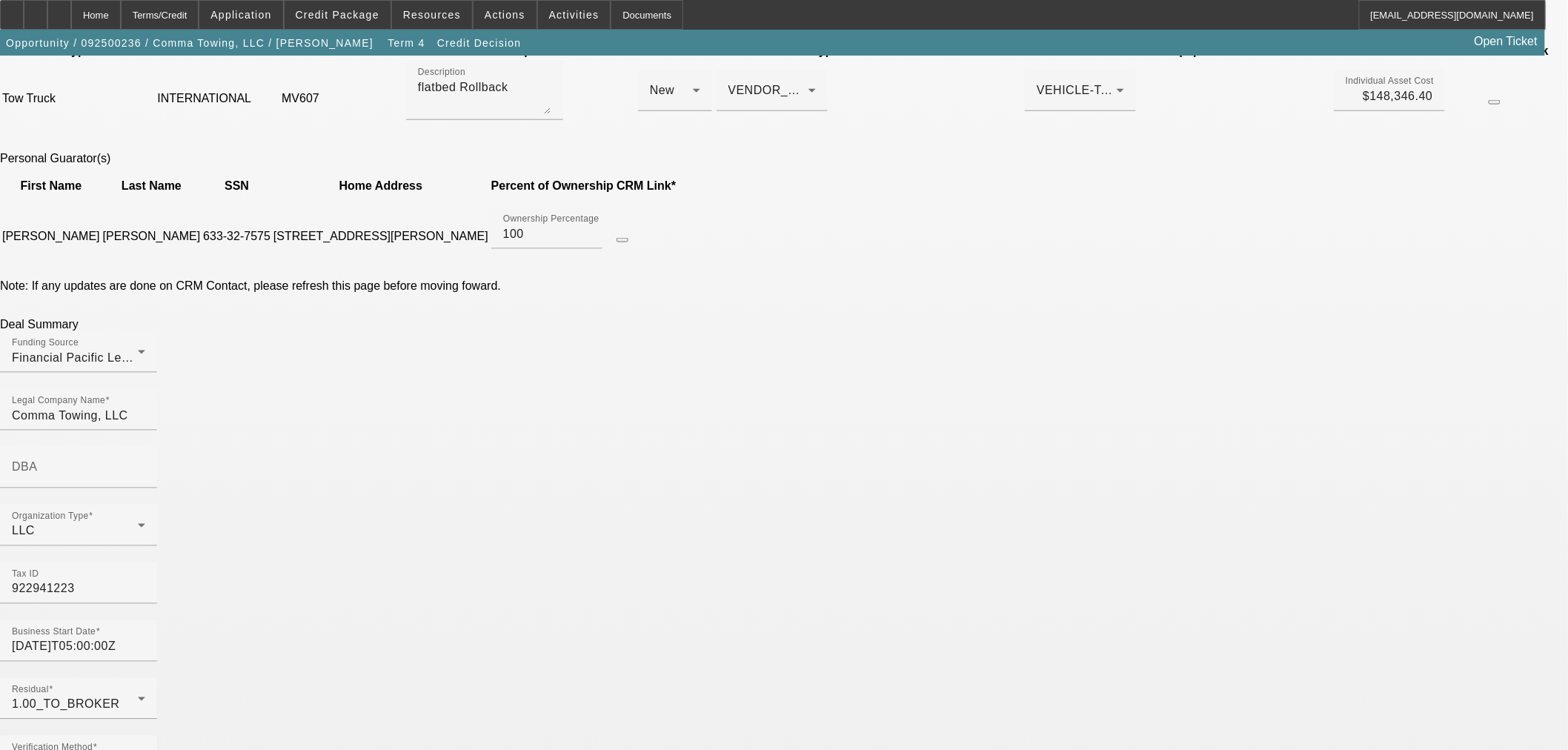
checkbox input "false"
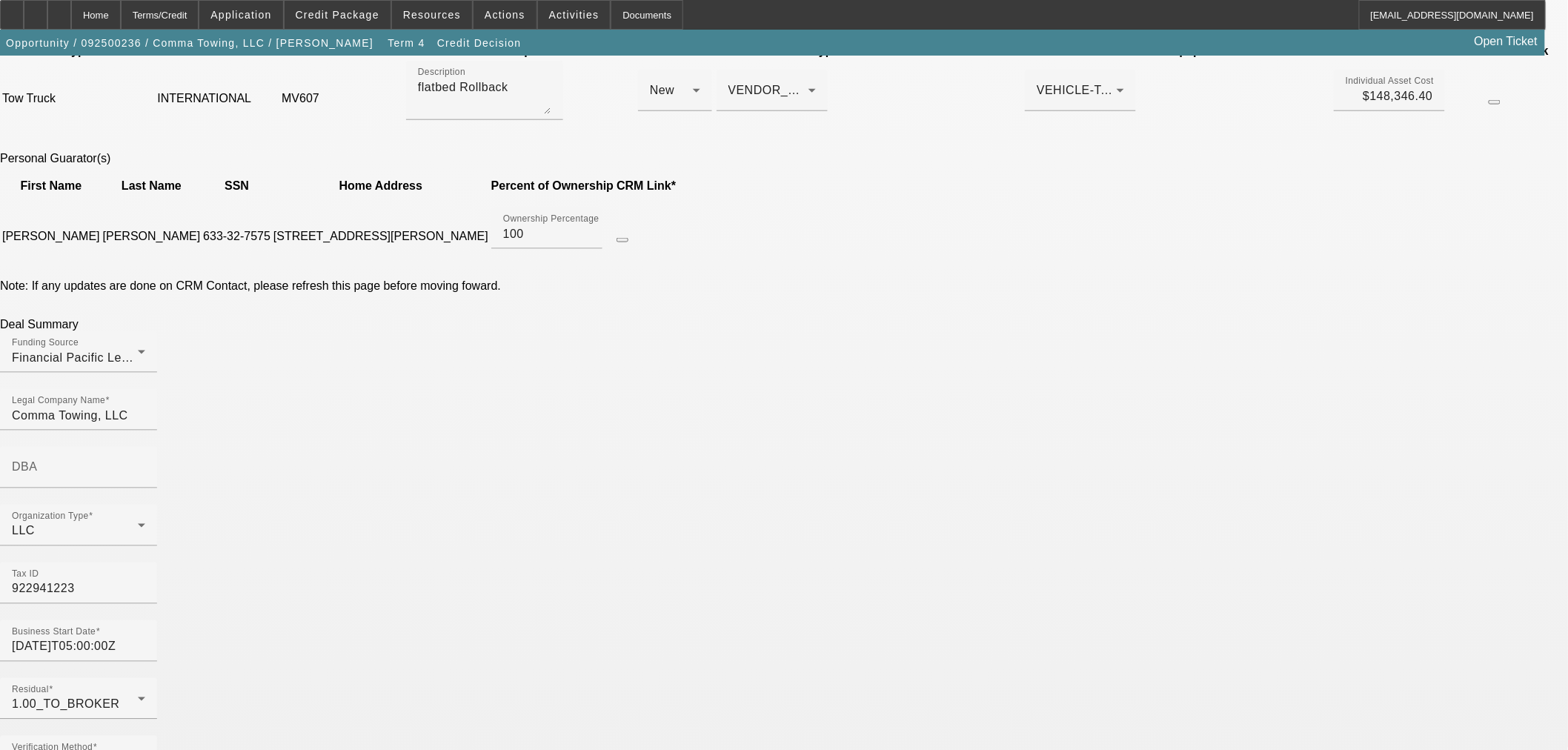
checkbox input "true"
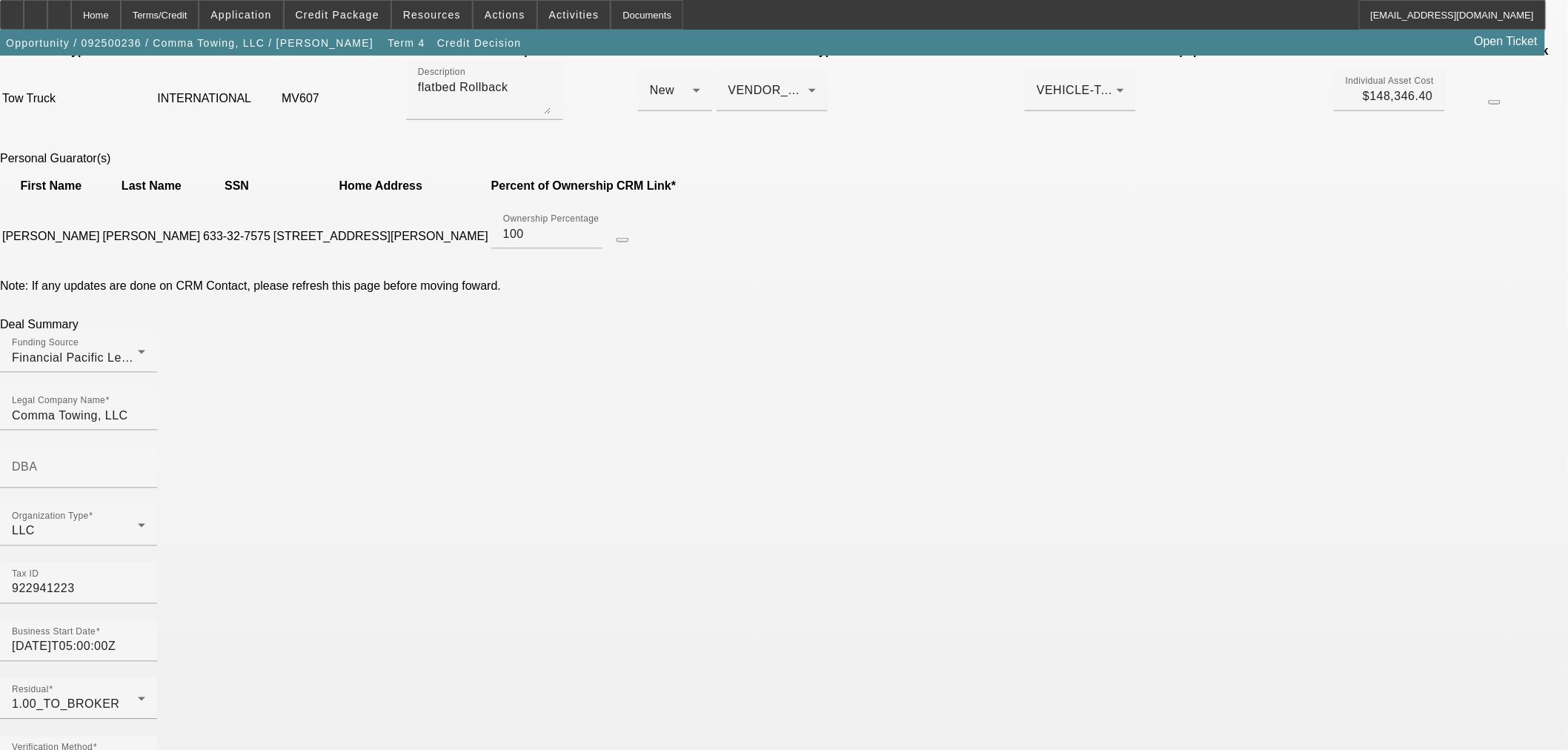
checkbox input "true"
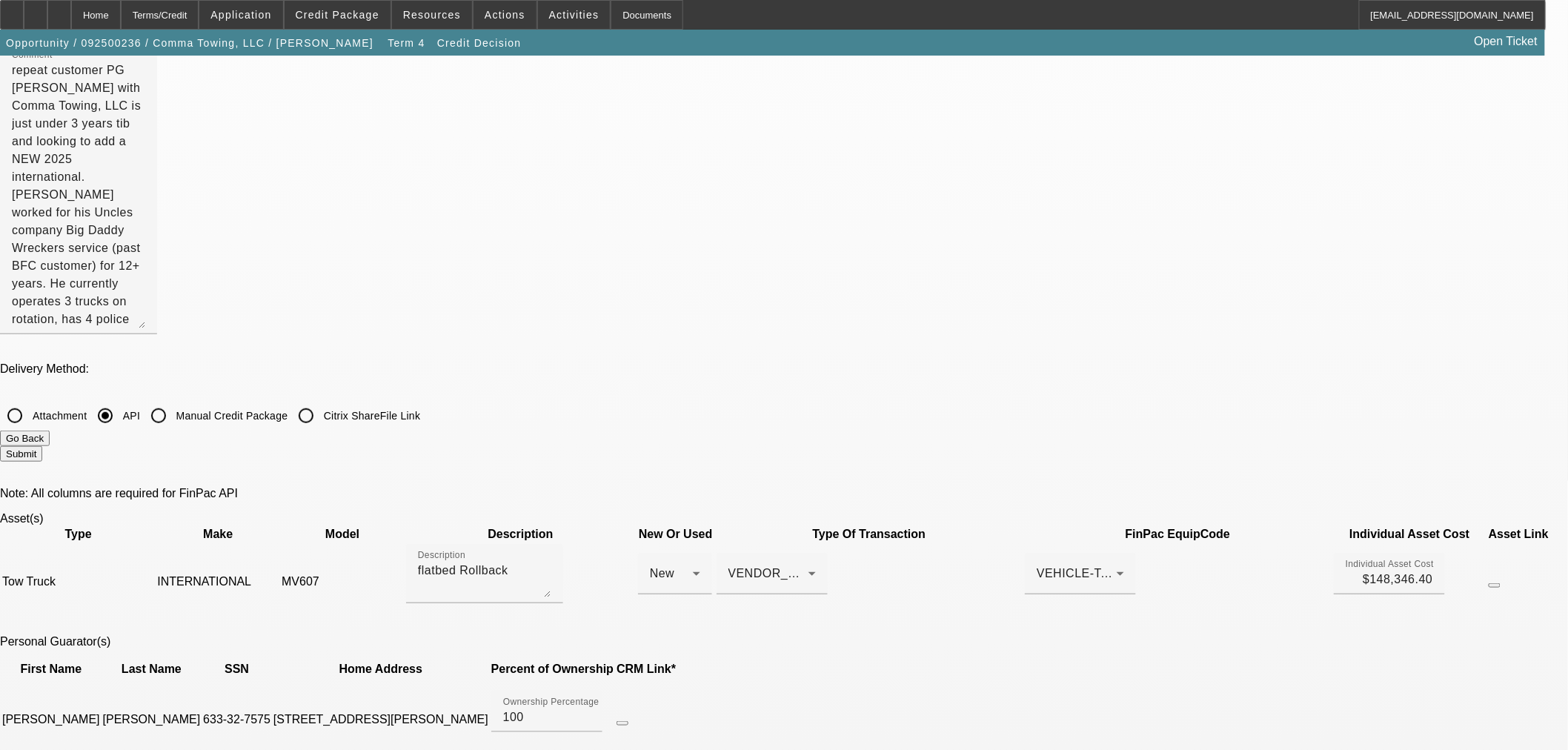
scroll to position [341, 0]
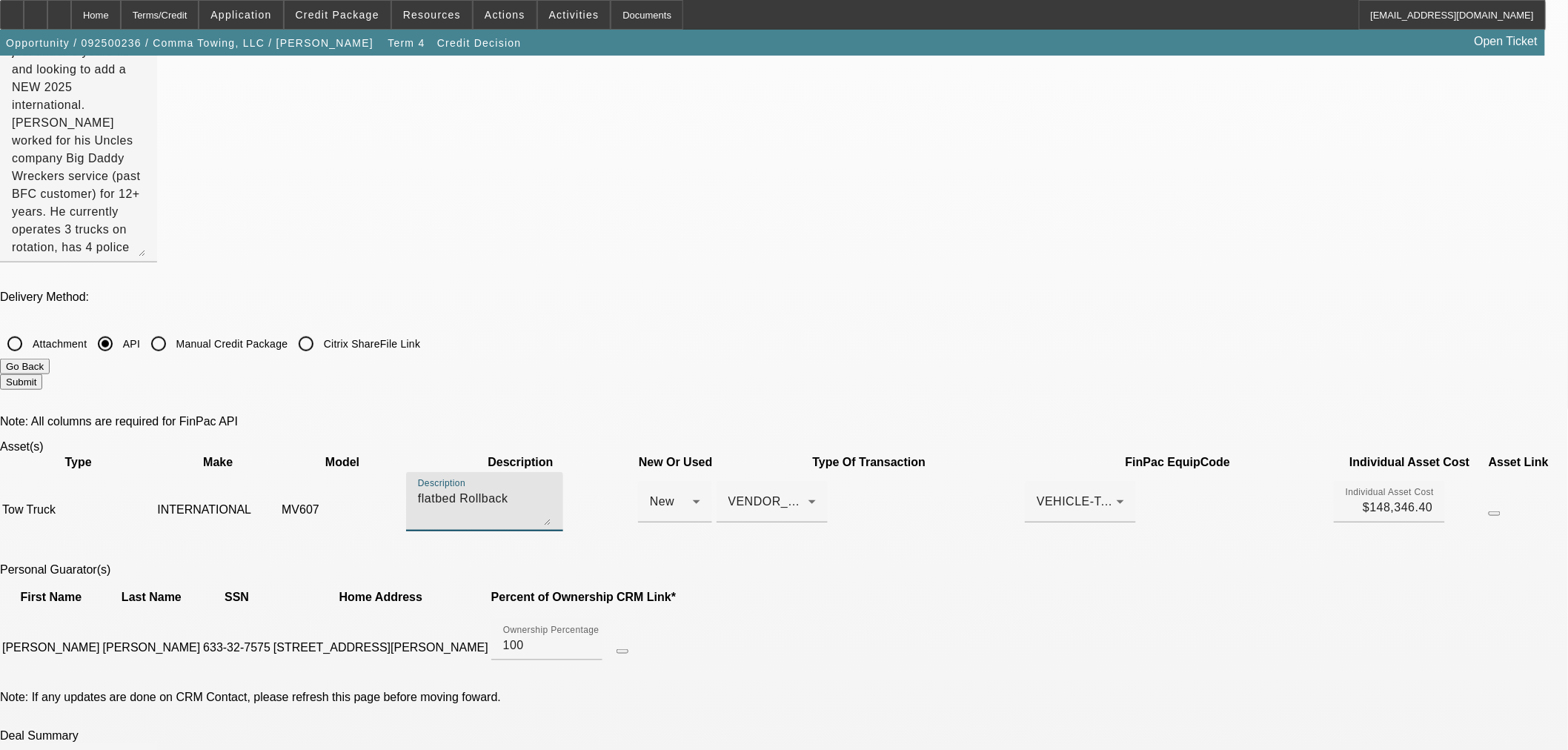
drag, startPoint x: 582, startPoint y: 237, endPoint x: 294, endPoint y: 256, distance: 288.6
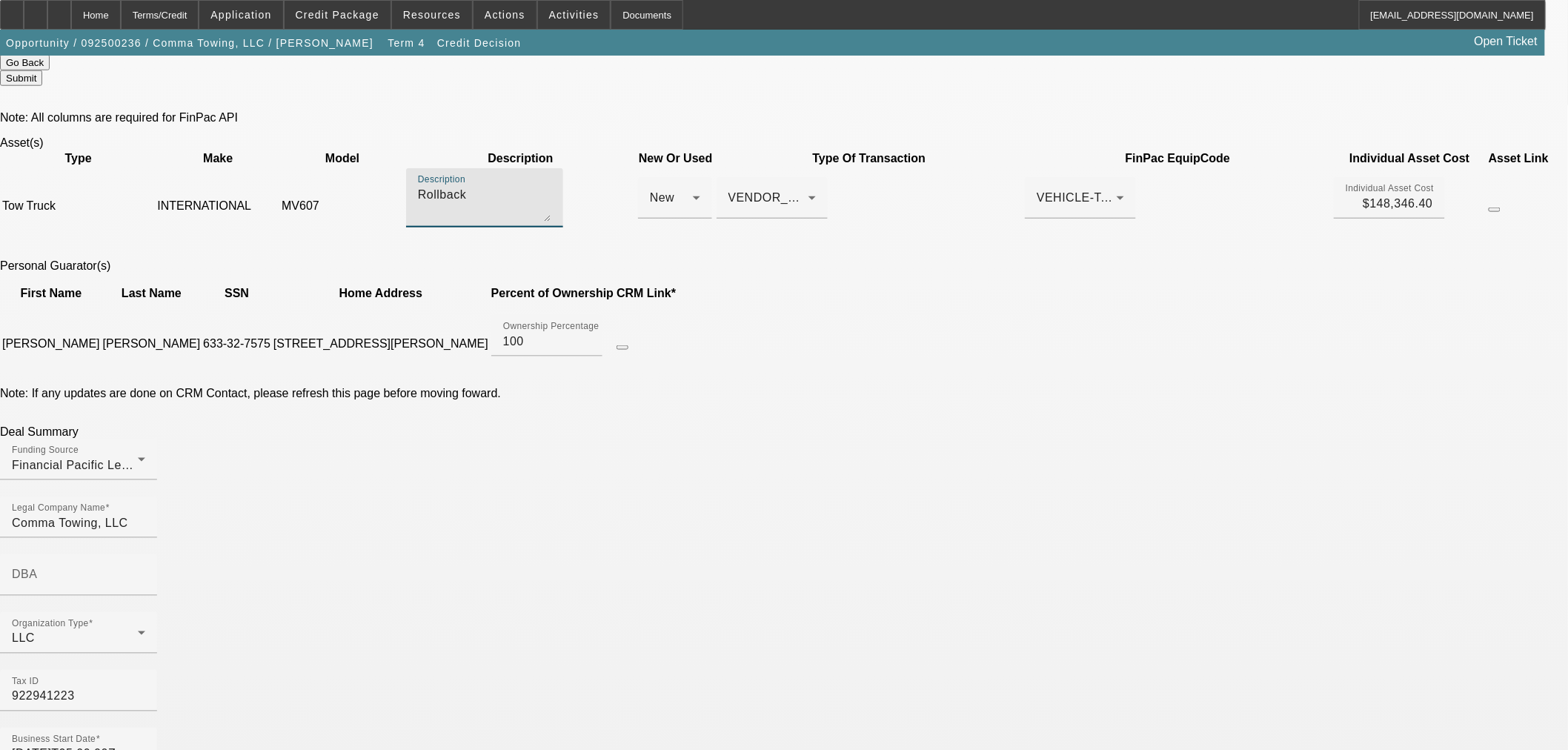
scroll to position [670, 0]
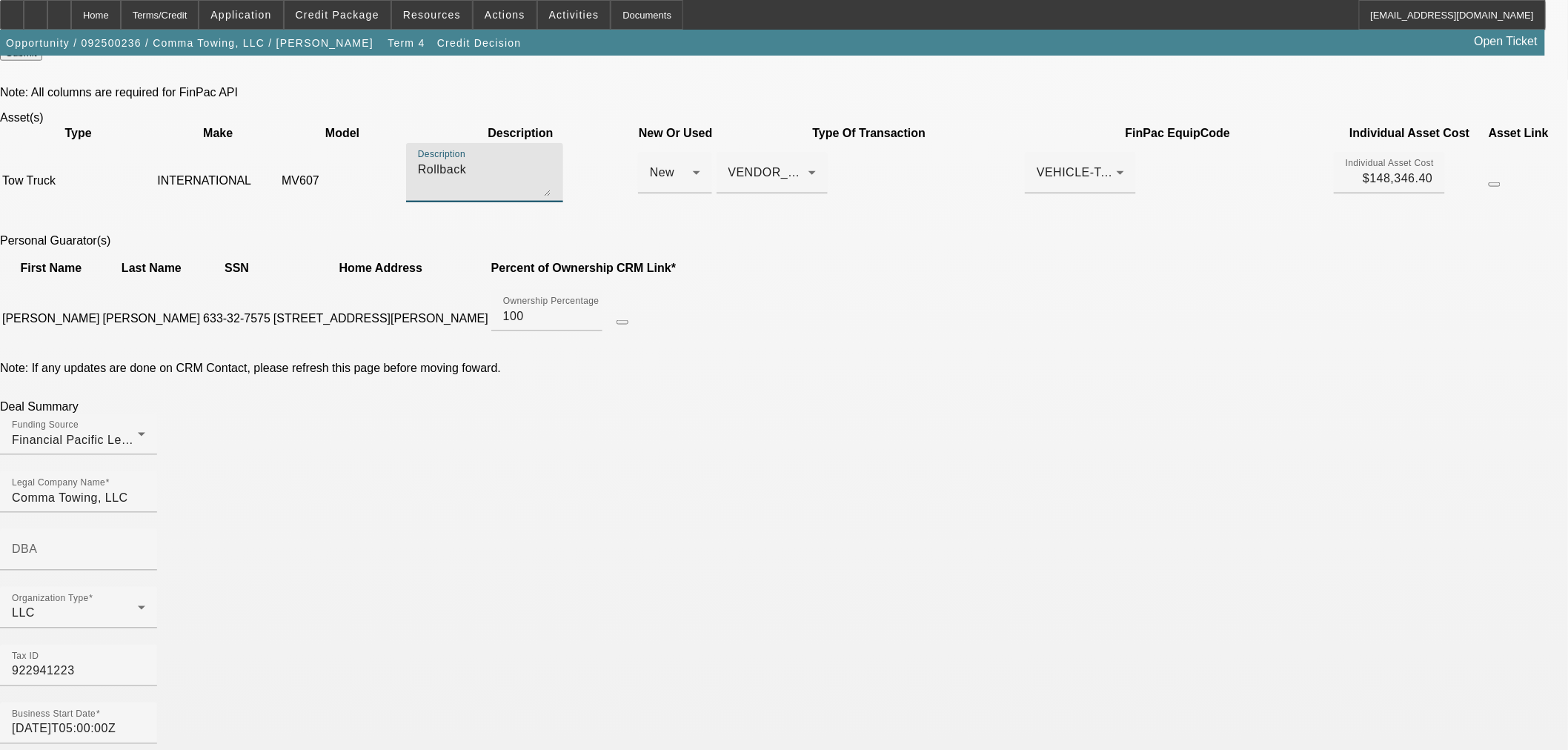
type textarea "Rollback"
click at [145, 720] on input "[DATE]T05:00:00Z" at bounding box center [79, 729] width 133 height 18
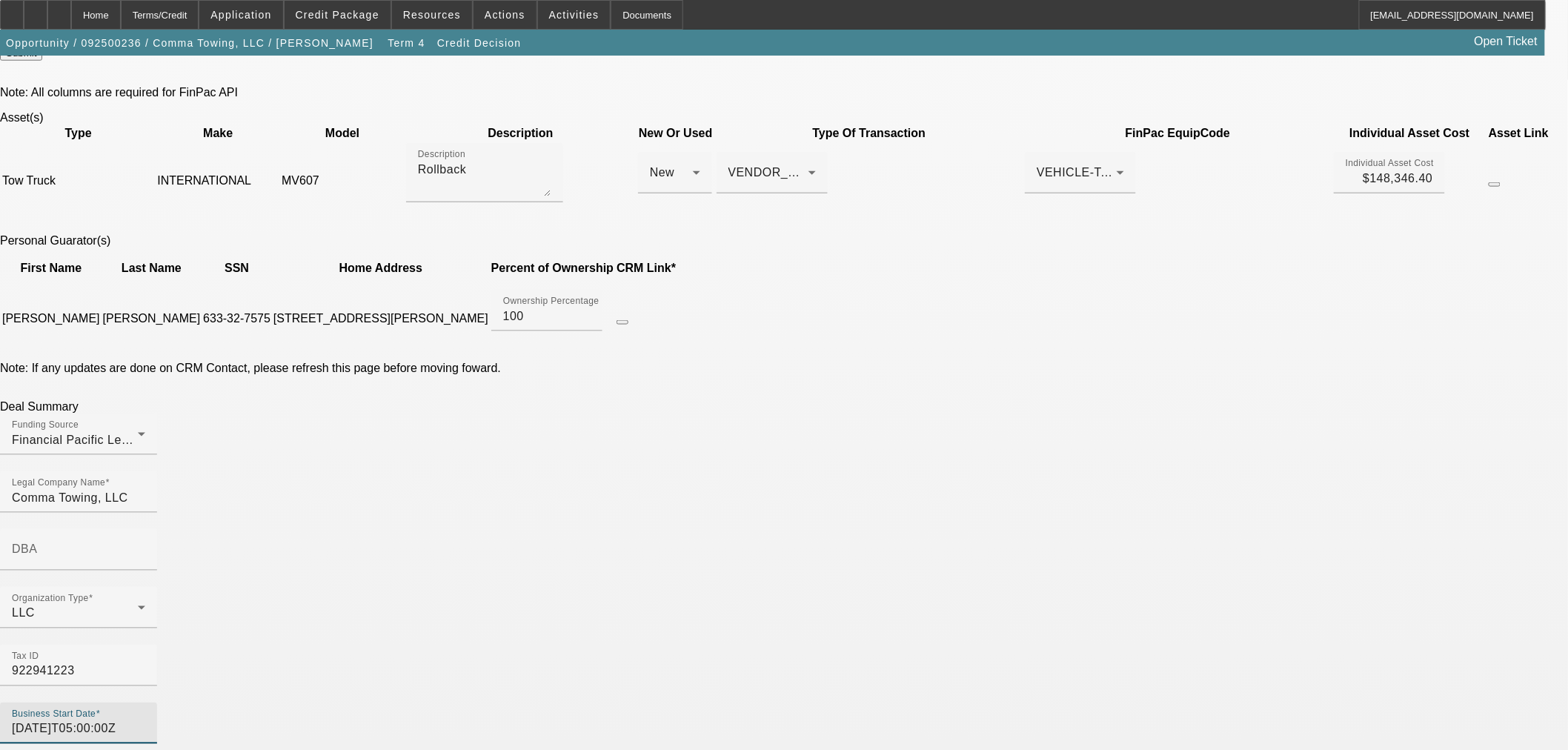
type input "[DATE]T05:00:00Z"
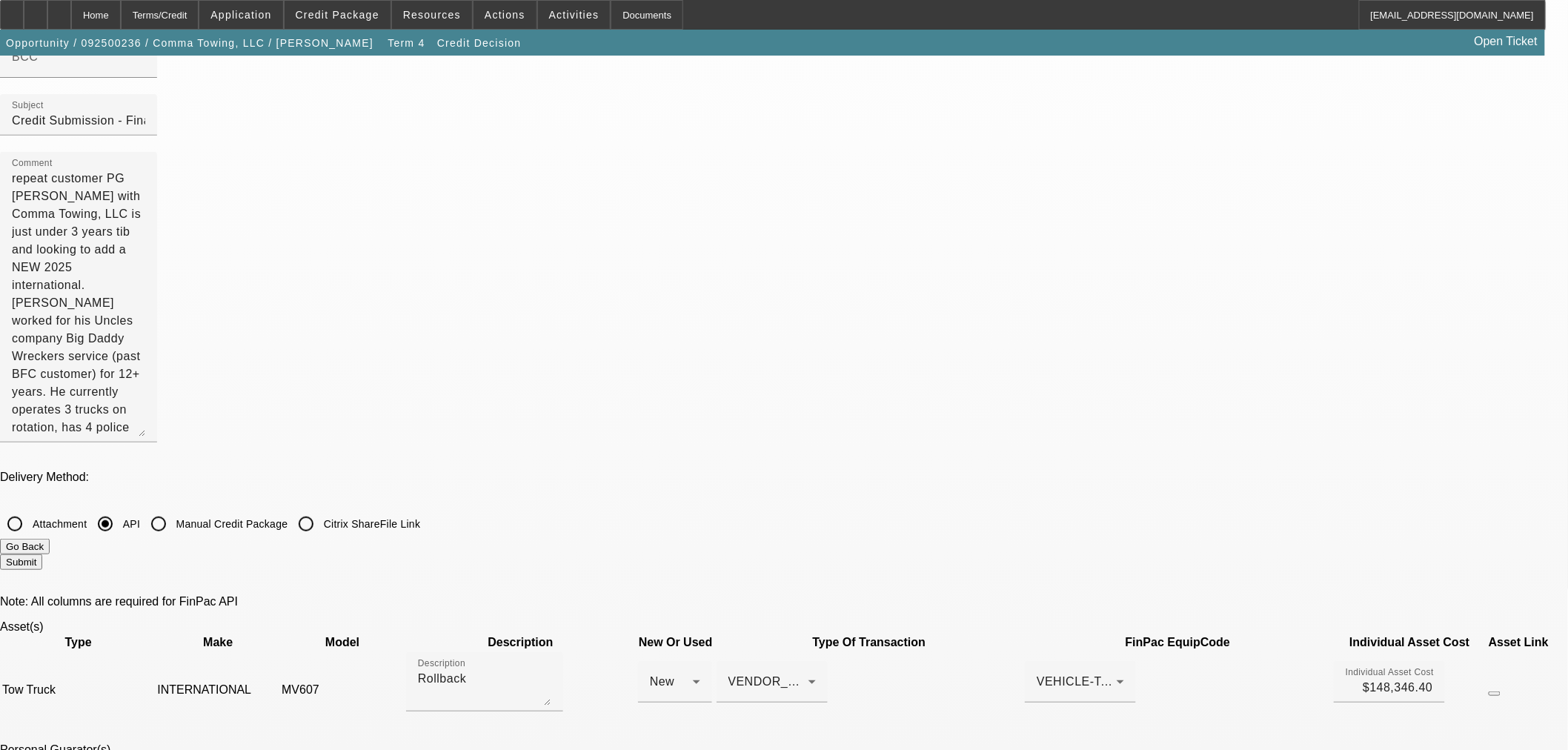
scroll to position [0, 0]
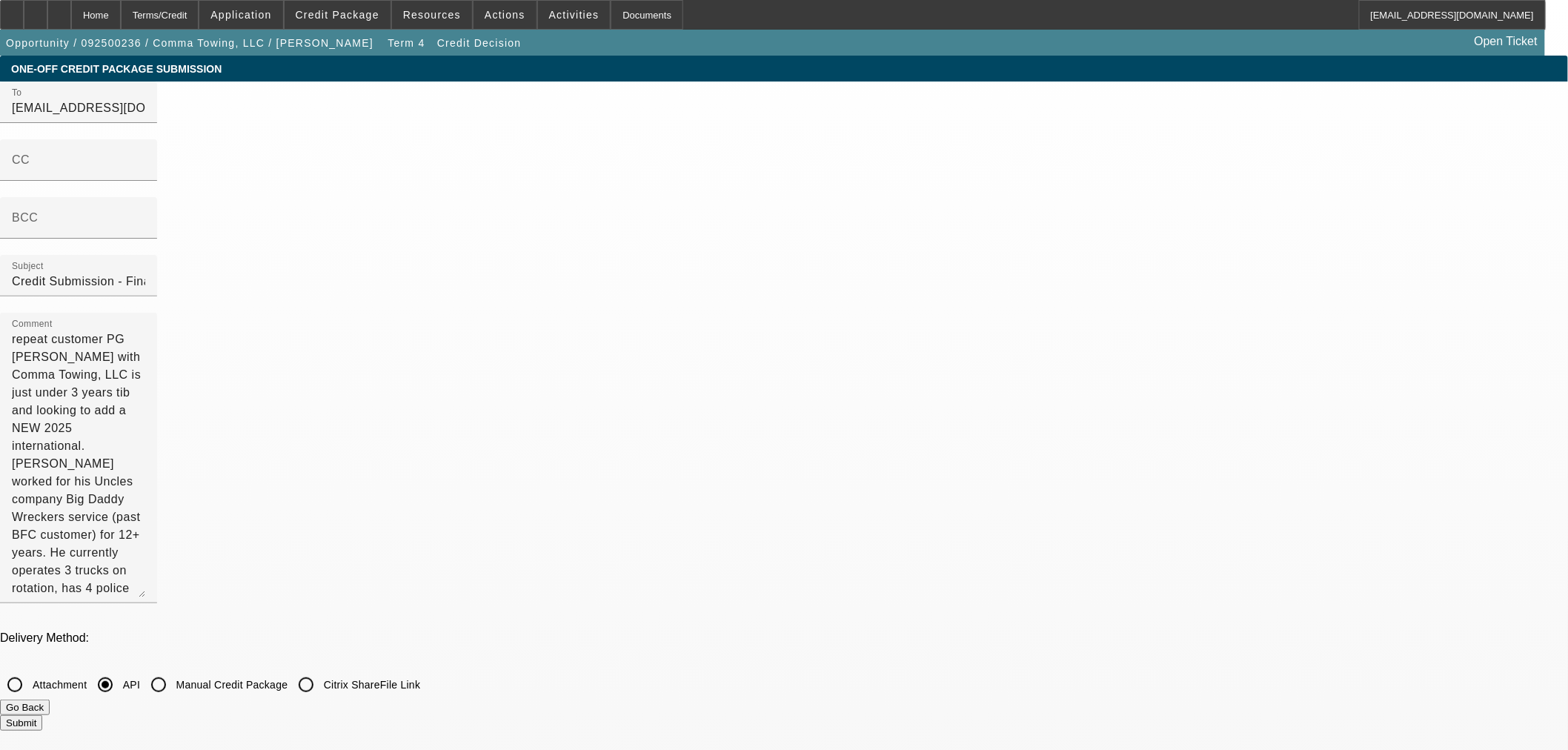
click at [43, 716] on button "Submit" at bounding box center [21, 723] width 43 height 15
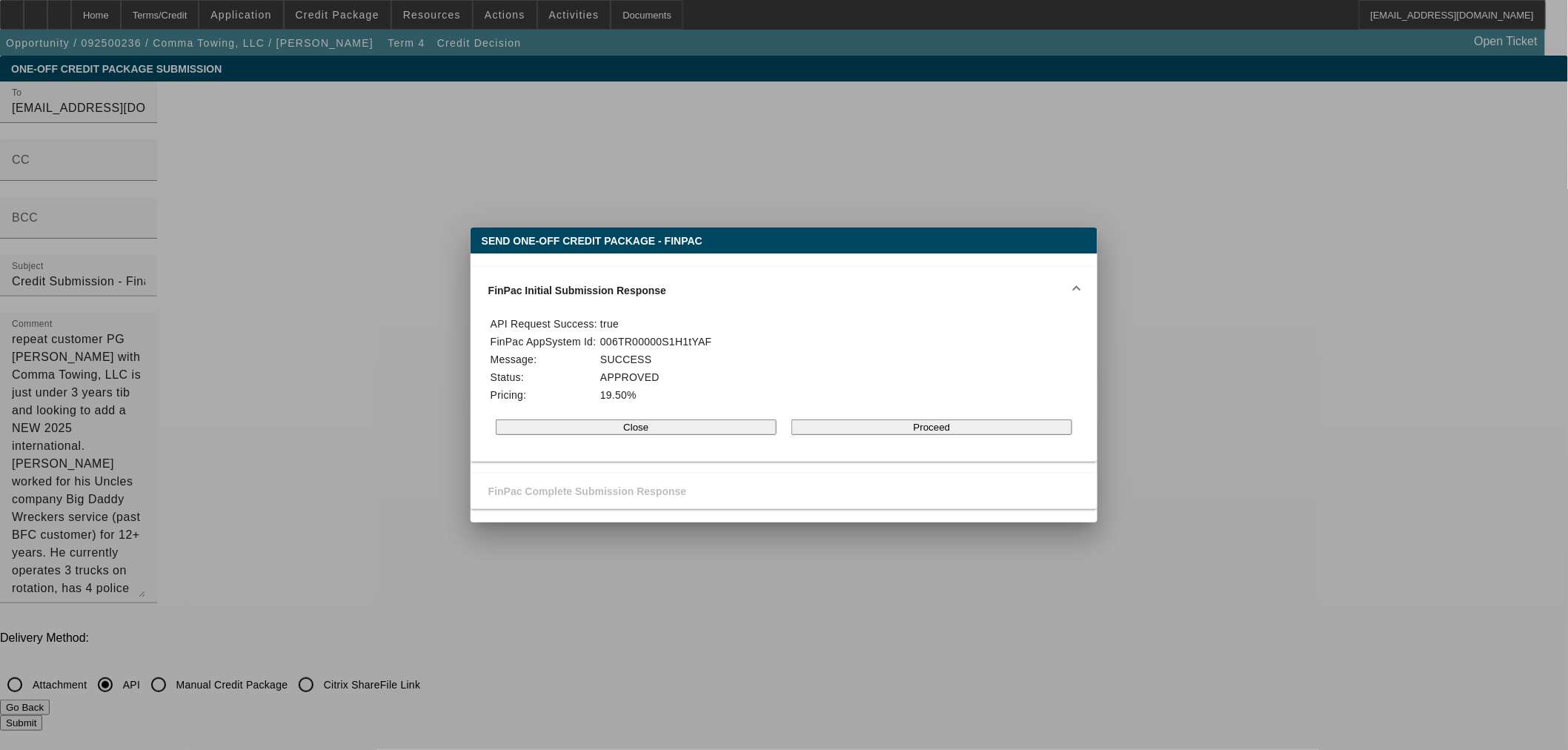
click at [942, 435] on button "Proceed" at bounding box center [932, 427] width 281 height 15
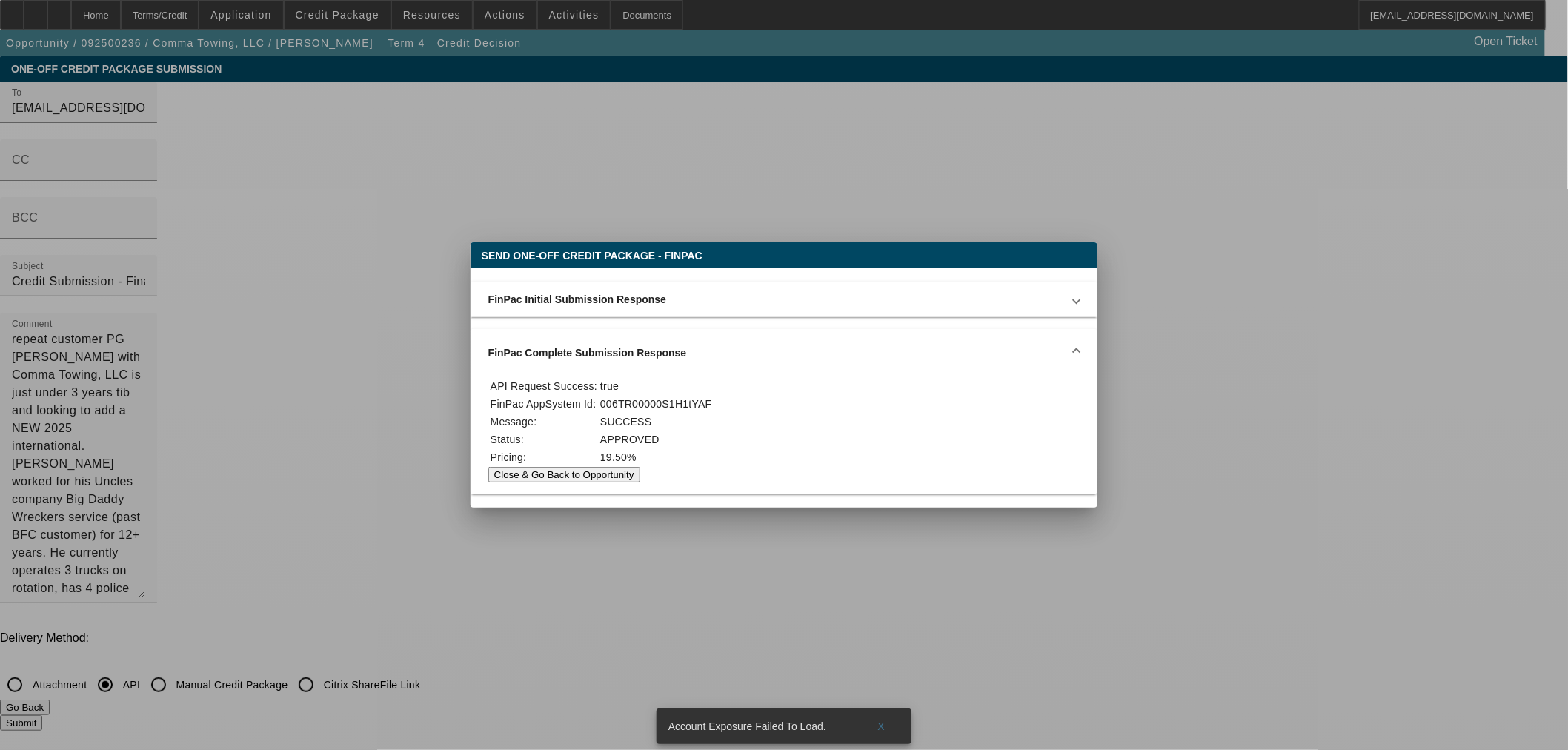
click at [640, 483] on button "Close & Go Back to Opportunity" at bounding box center [564, 474] width 152 height 15
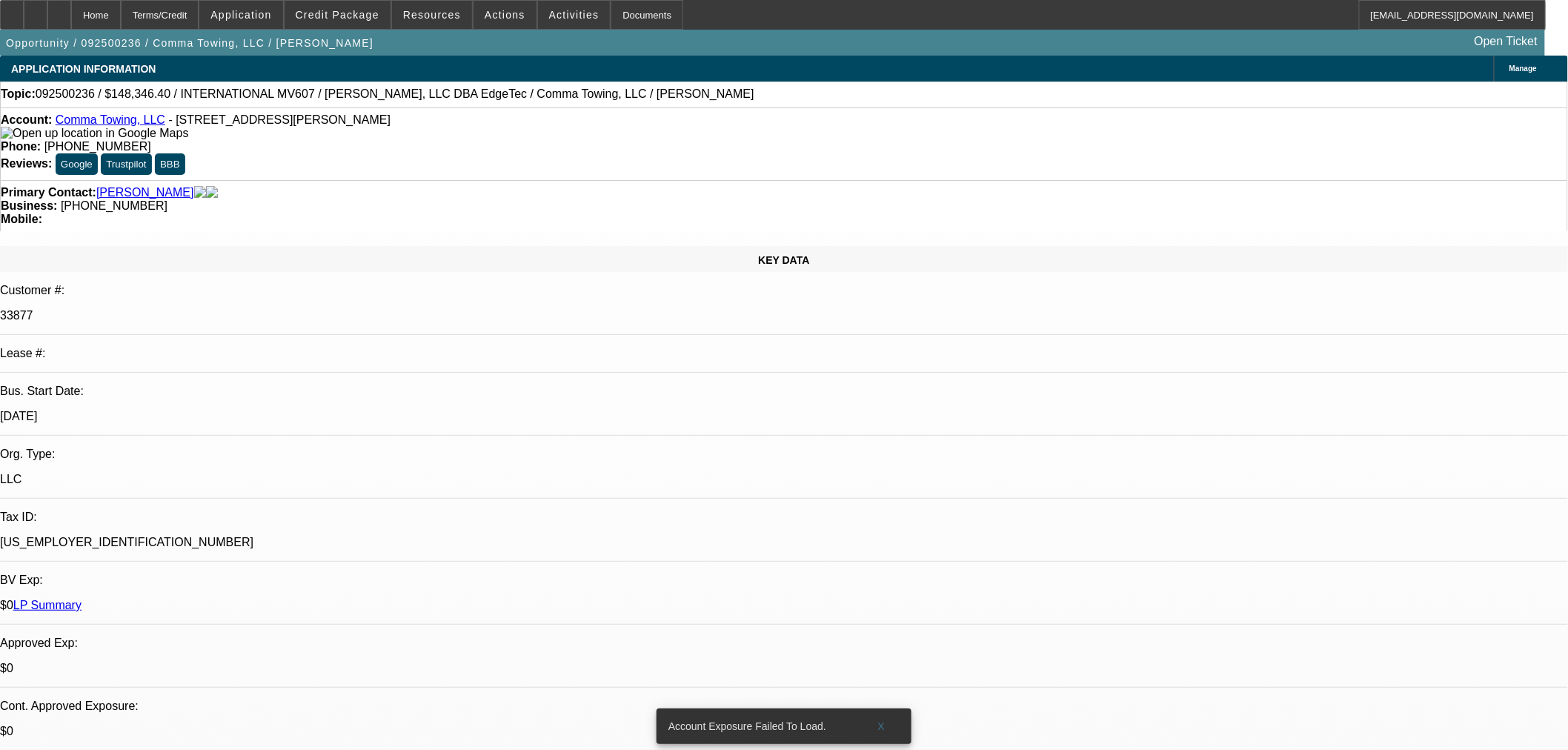
select select "0"
select select "3"
select select "0"
select select "6"
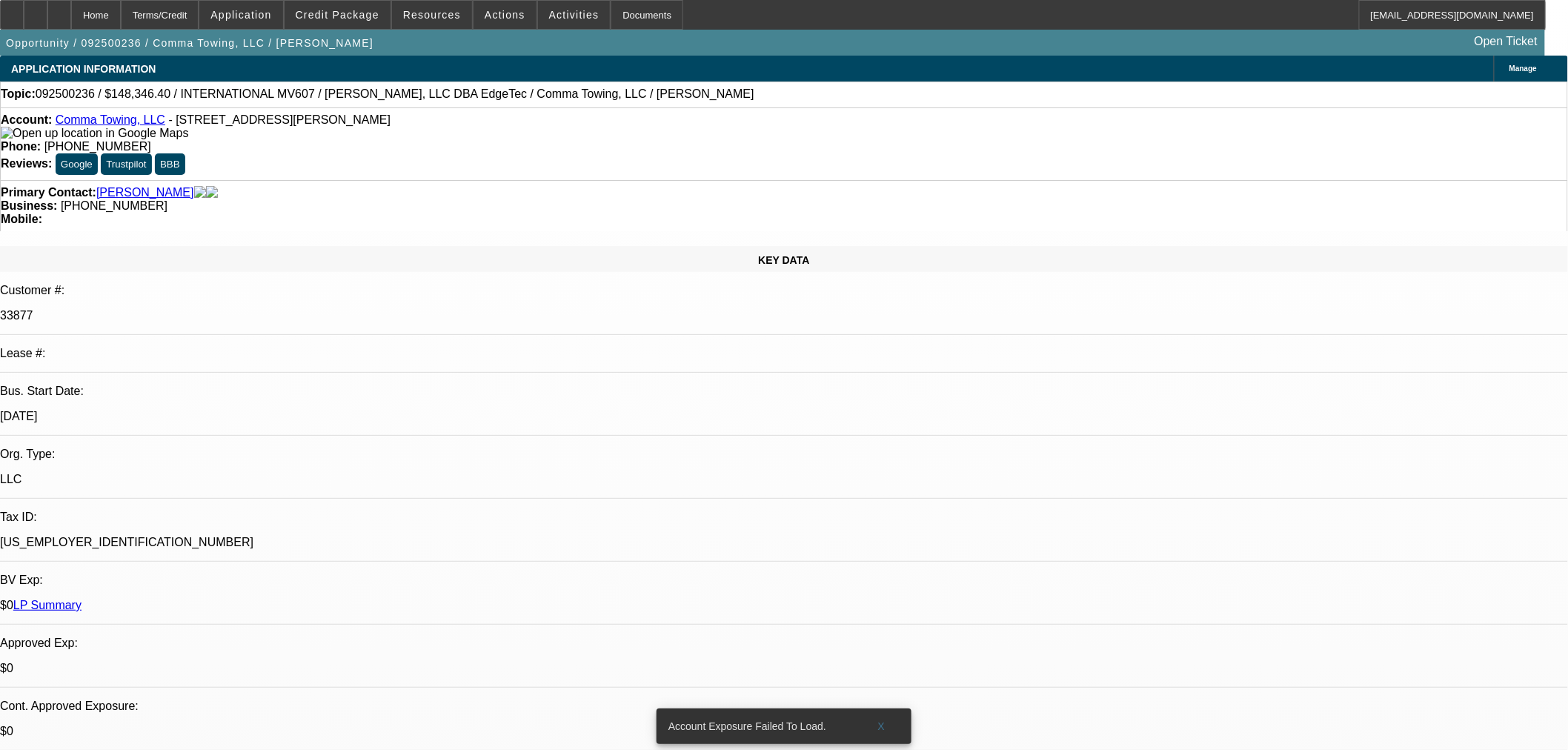
select select "0"
select select "2"
select select "0"
select select "6"
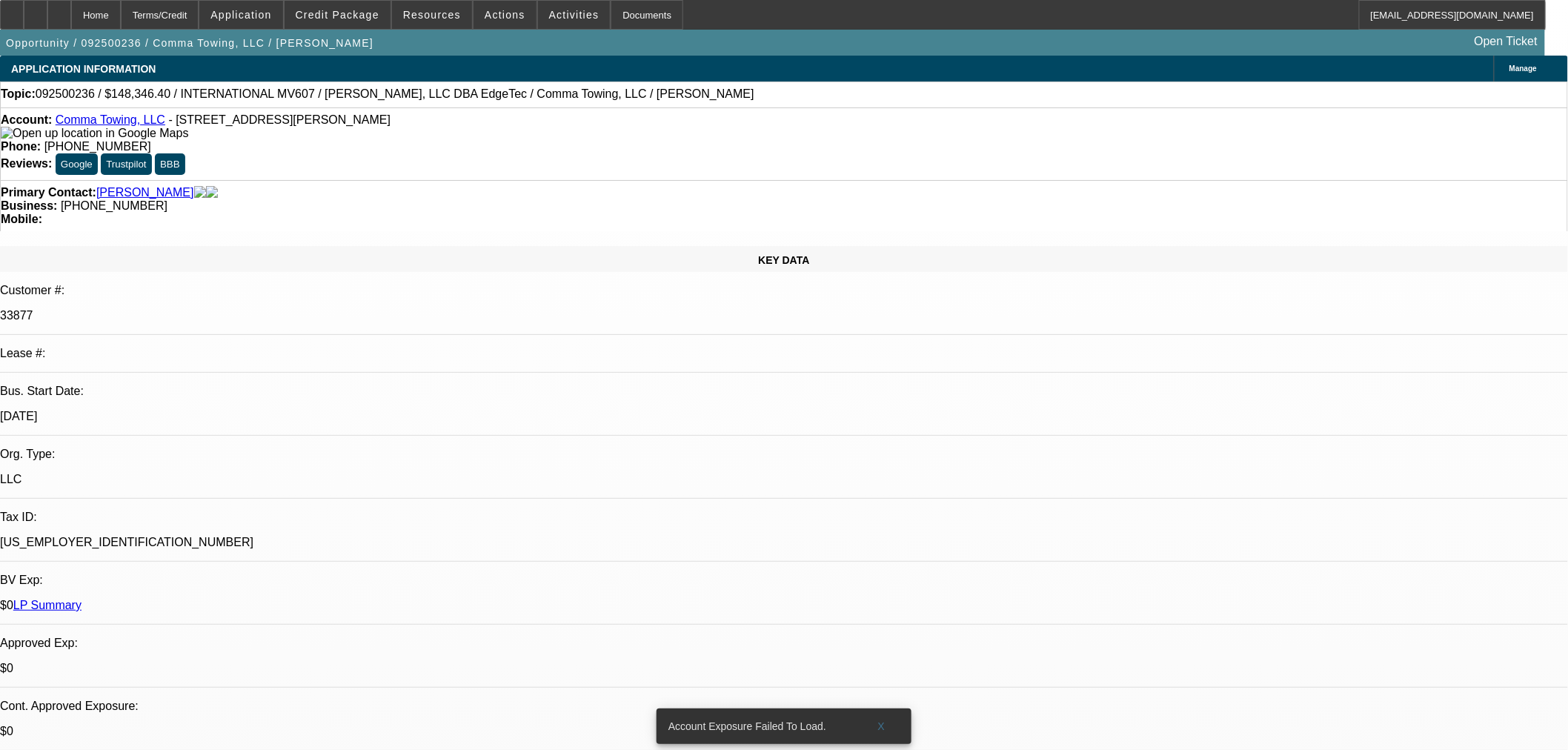
select select "0"
select select "2"
select select "0"
select select "6"
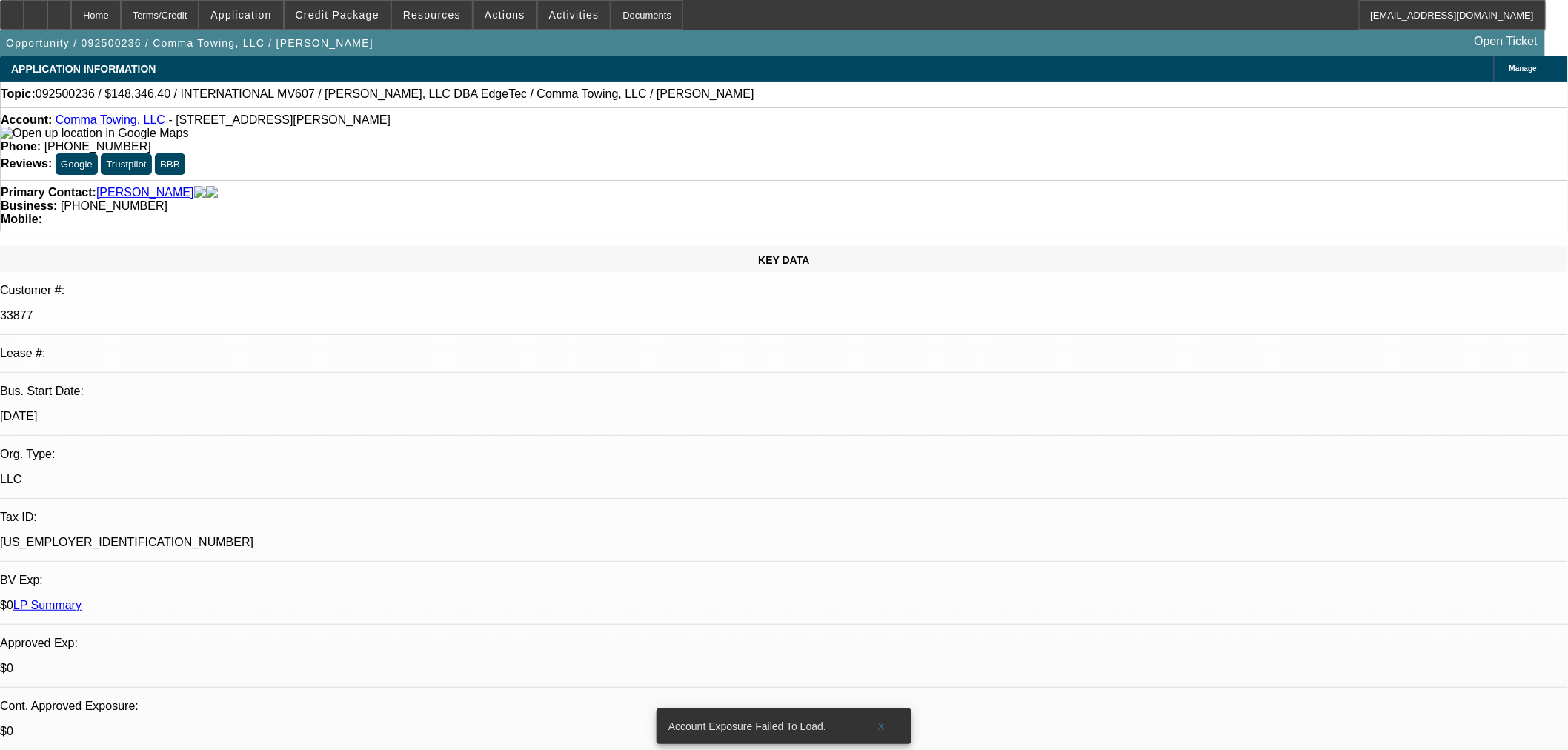
select select "0"
select select "2"
select select "0"
select select "6"
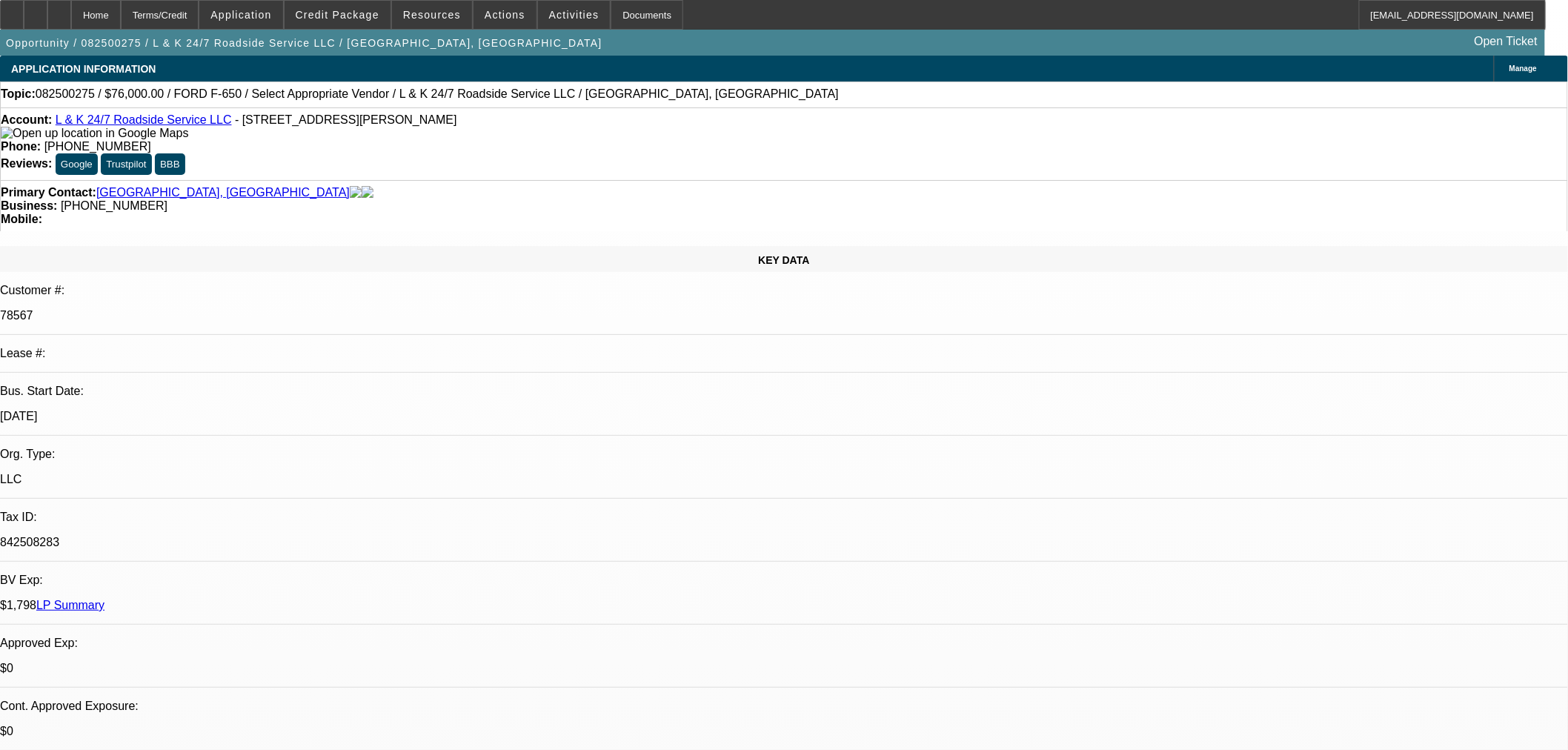
select select "0"
select select "2"
select select "0.1"
select select "4"
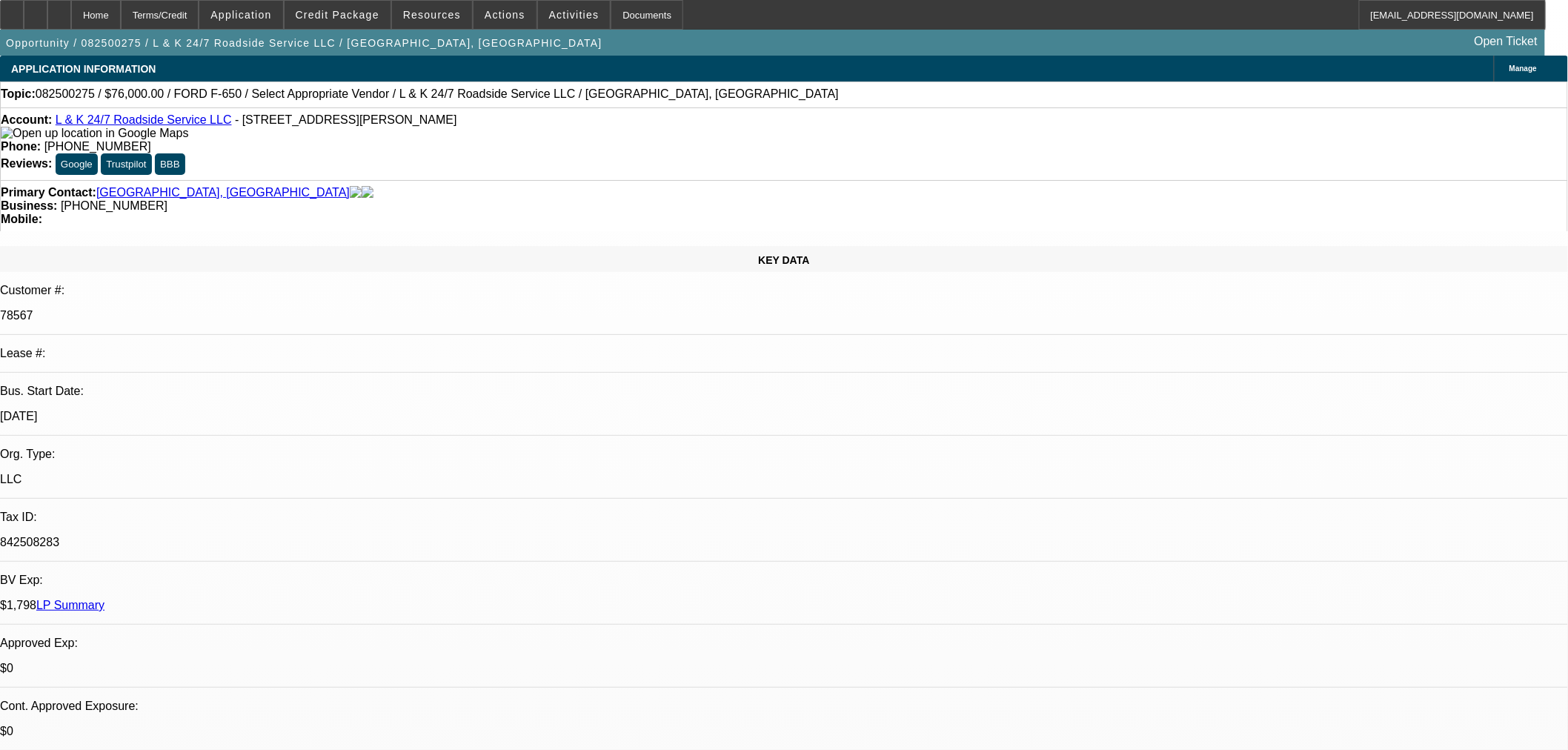
select select "0"
select select "2"
select select "0.1"
select select "4"
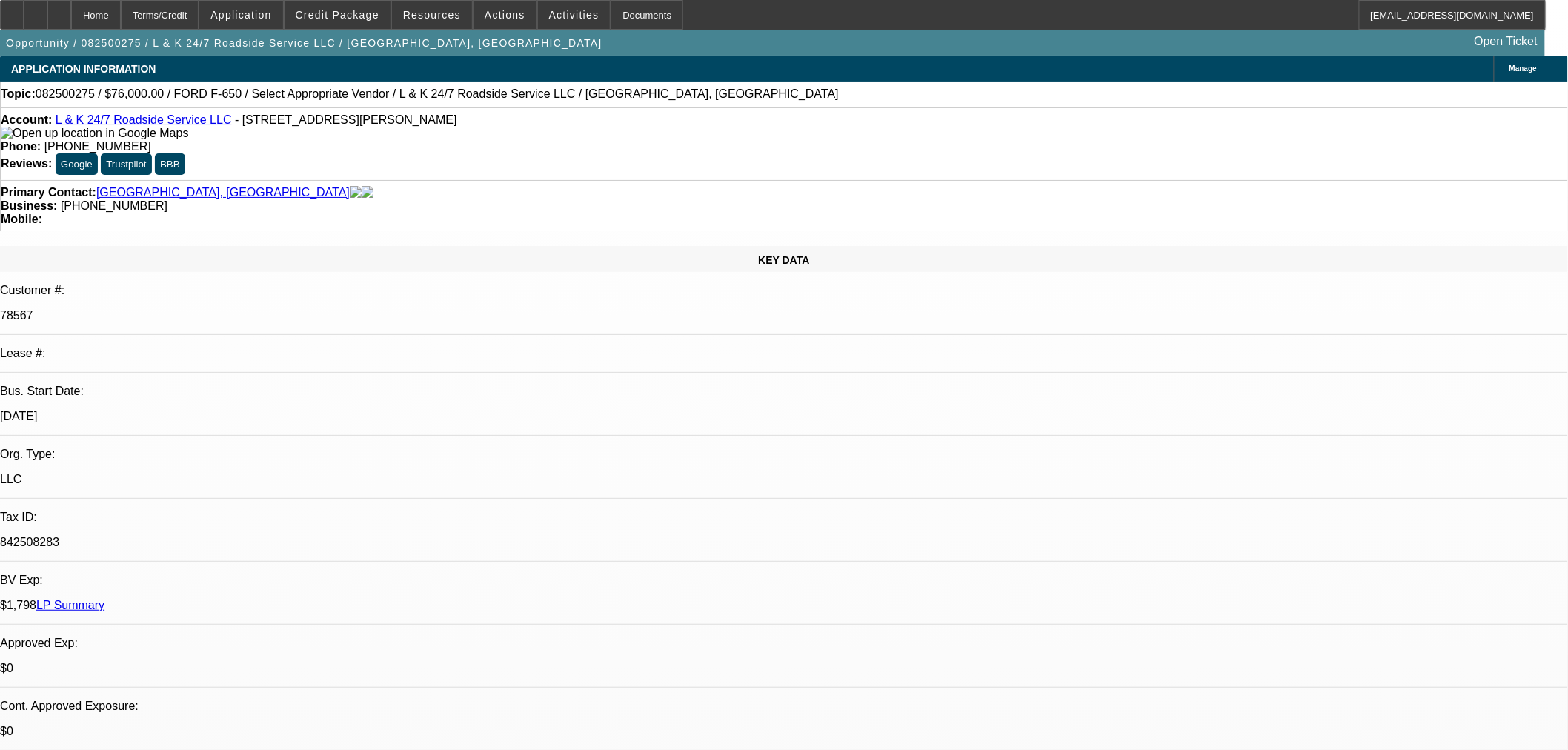
select select "0"
select select "2"
select select "0.1"
select select "4"
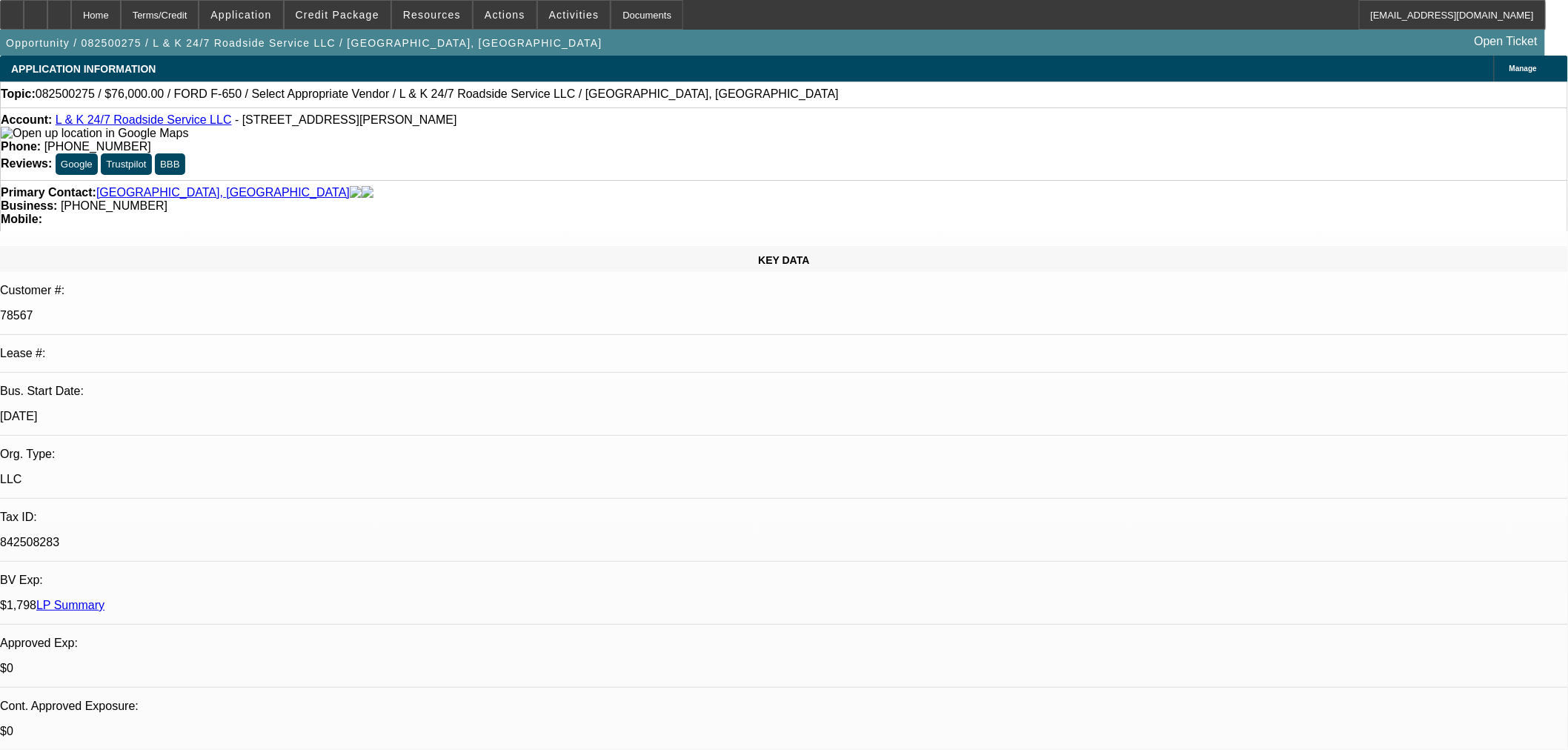
select select "0"
select select "2"
select select "0.1"
select select "4"
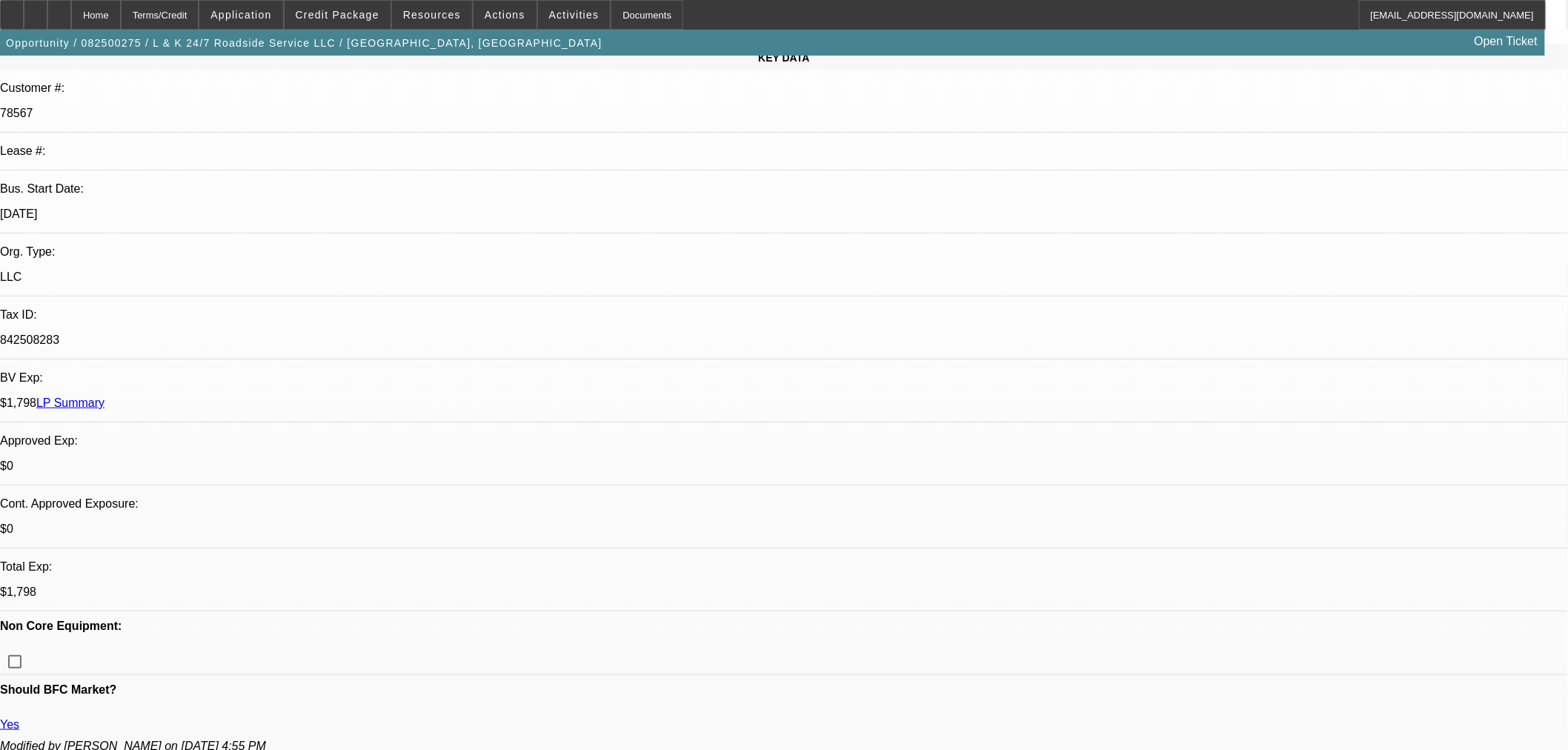
scroll to position [75, 0]
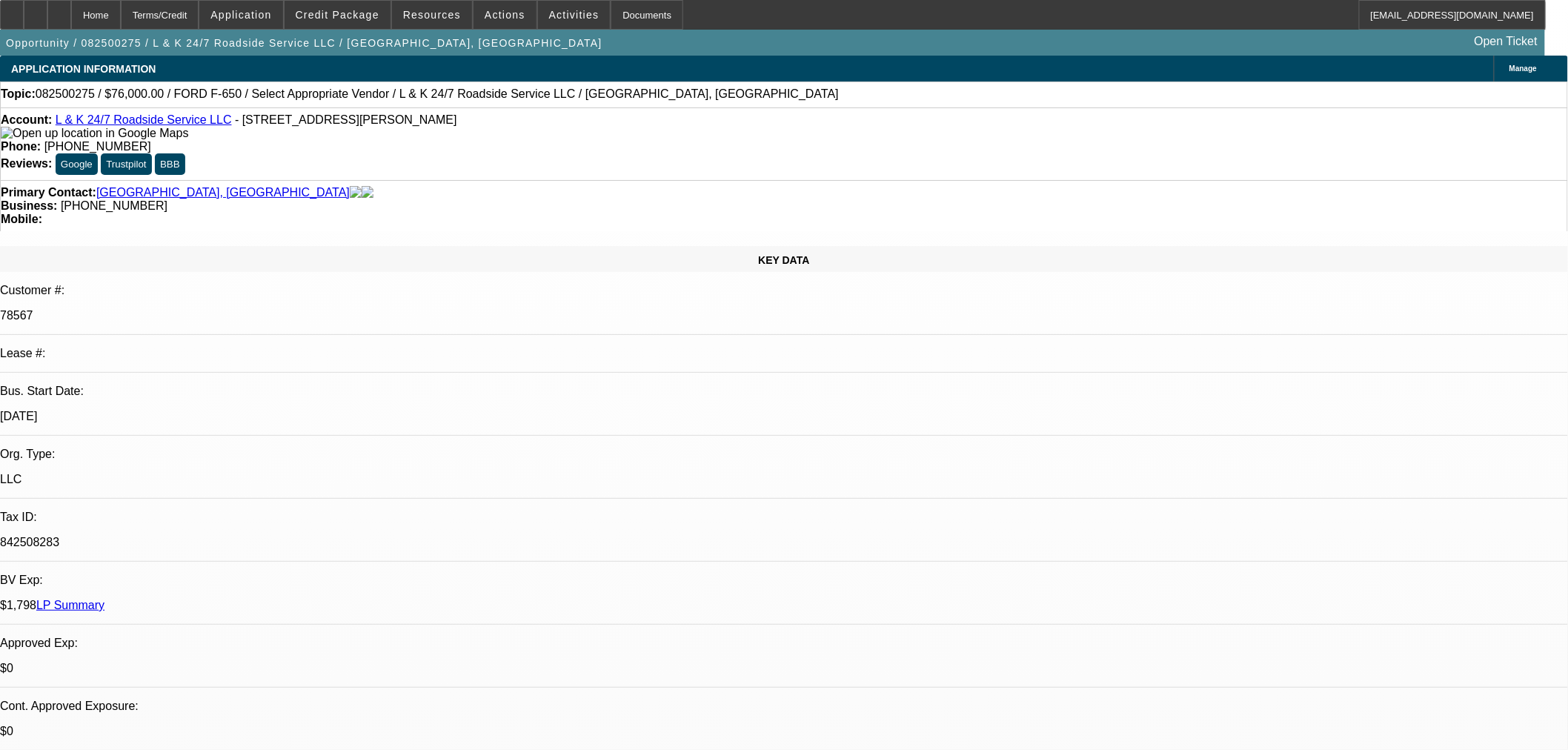
select select "0"
select select "2"
select select "0.1"
select select "4"
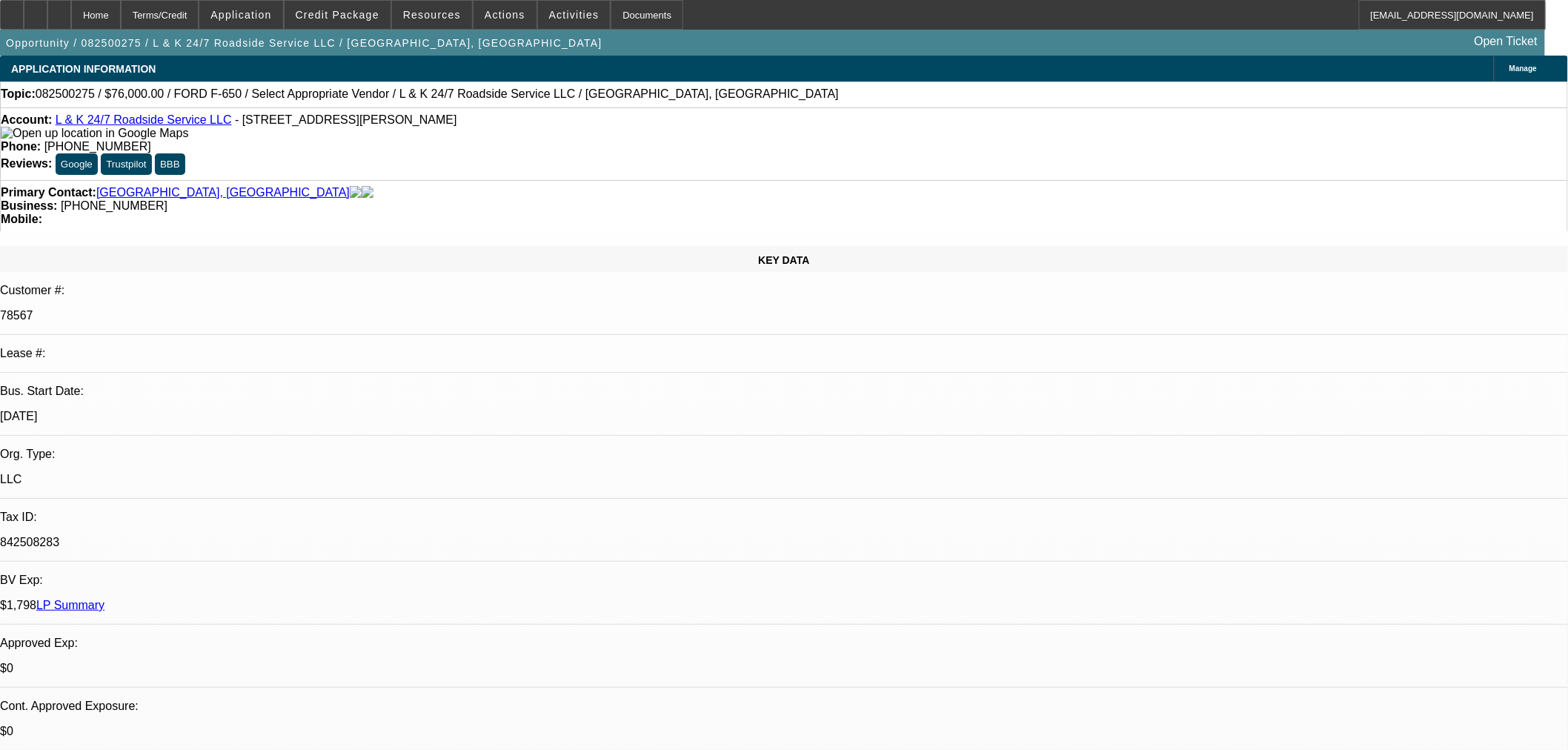
select select "0"
select select "2"
select select "0.1"
select select "4"
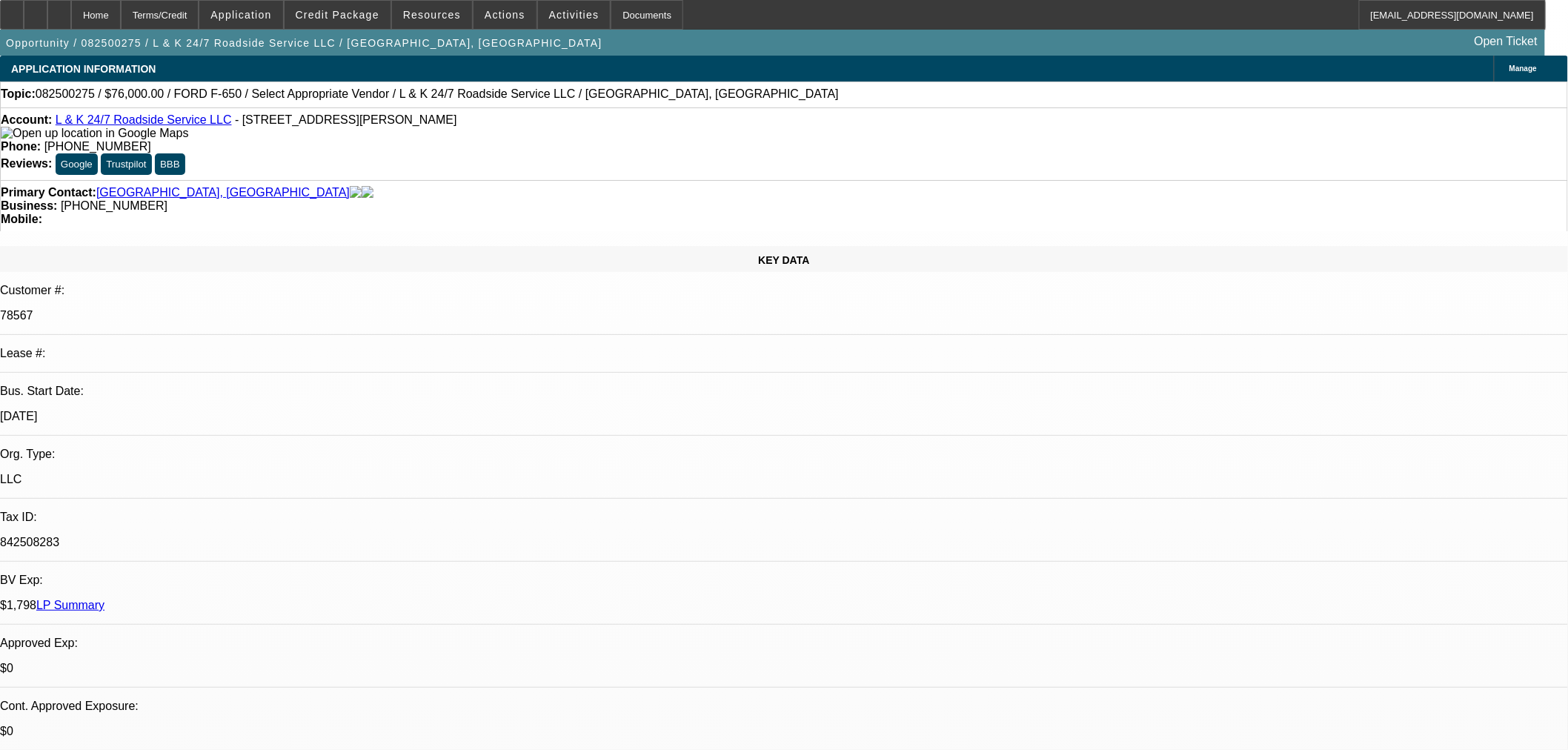
select select "0"
select select "2"
select select "0.1"
select select "4"
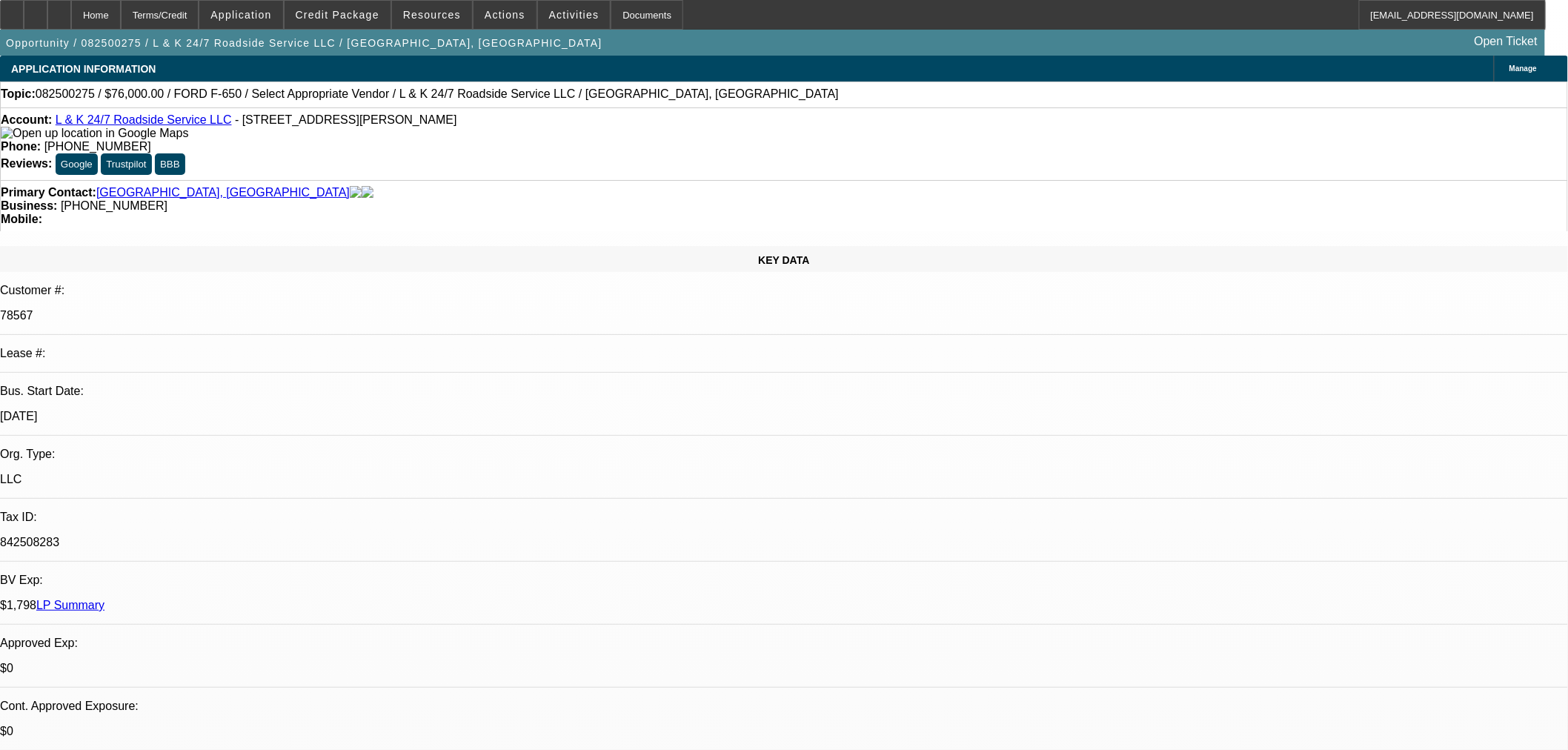
select select "0"
select select "2"
select select "0.1"
select select "4"
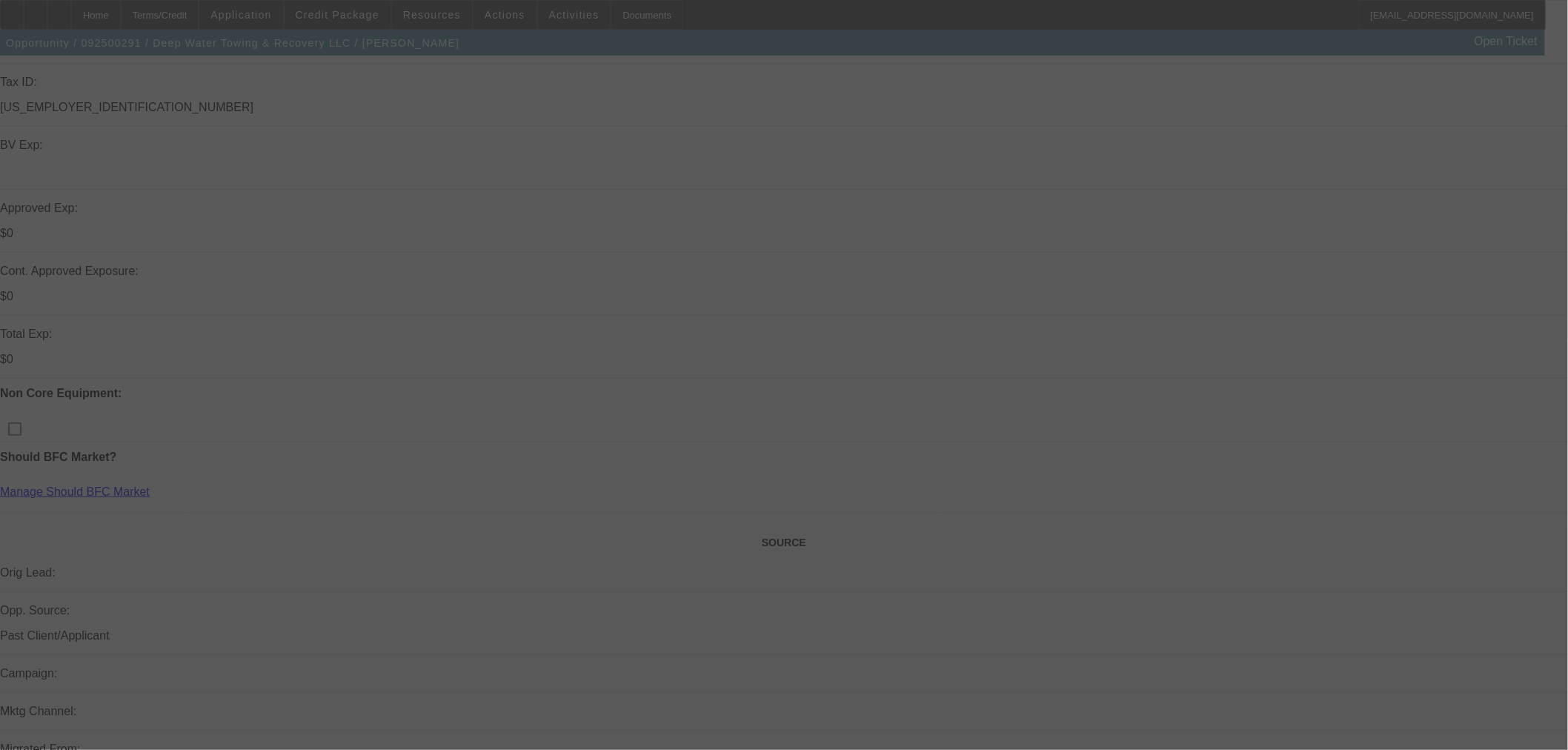
scroll to position [411, 0]
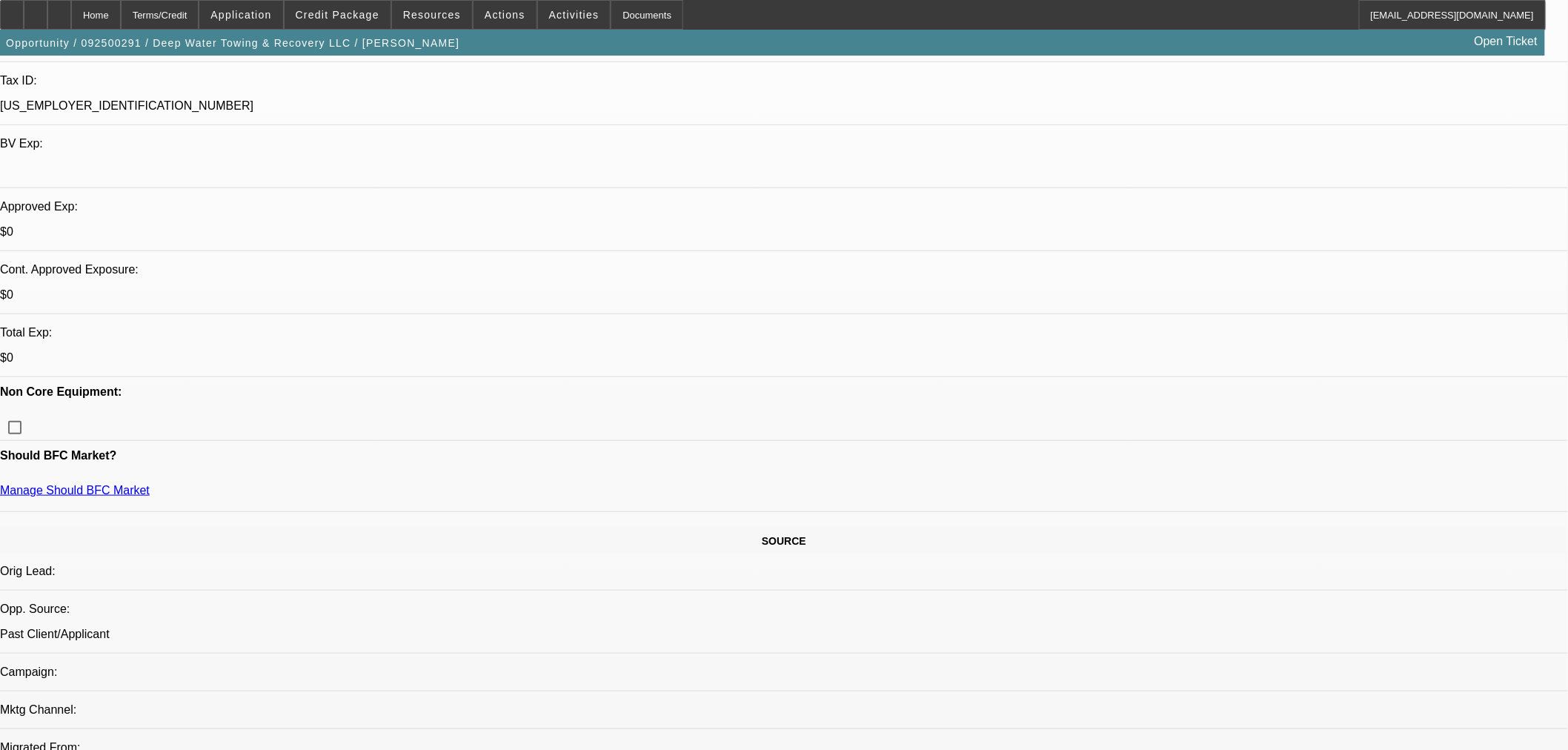
select select "0"
select select "2"
select select "0.1"
select select "4"
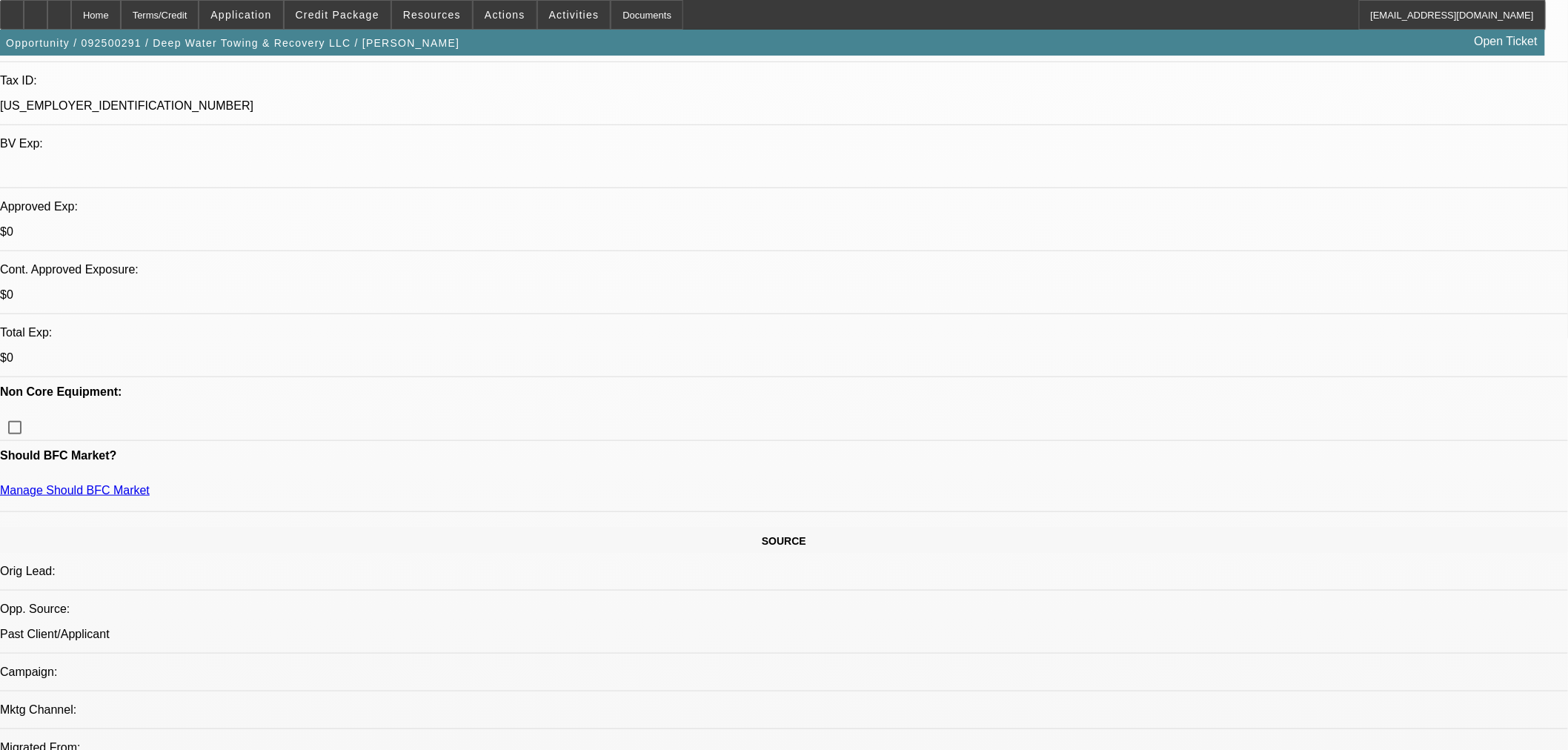
select select "0"
select select "2"
select select "0.1"
select select "4"
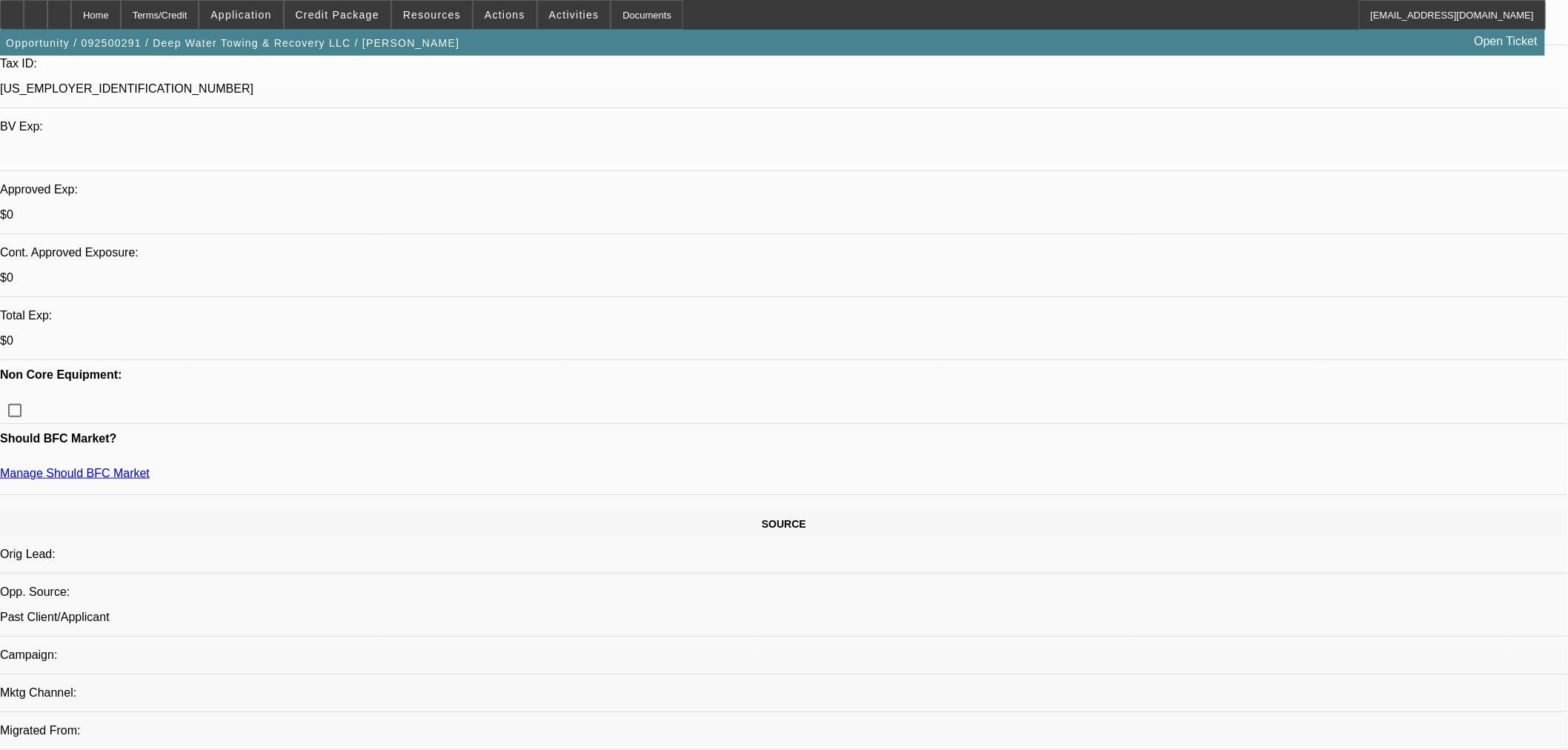
scroll to position [329, 0]
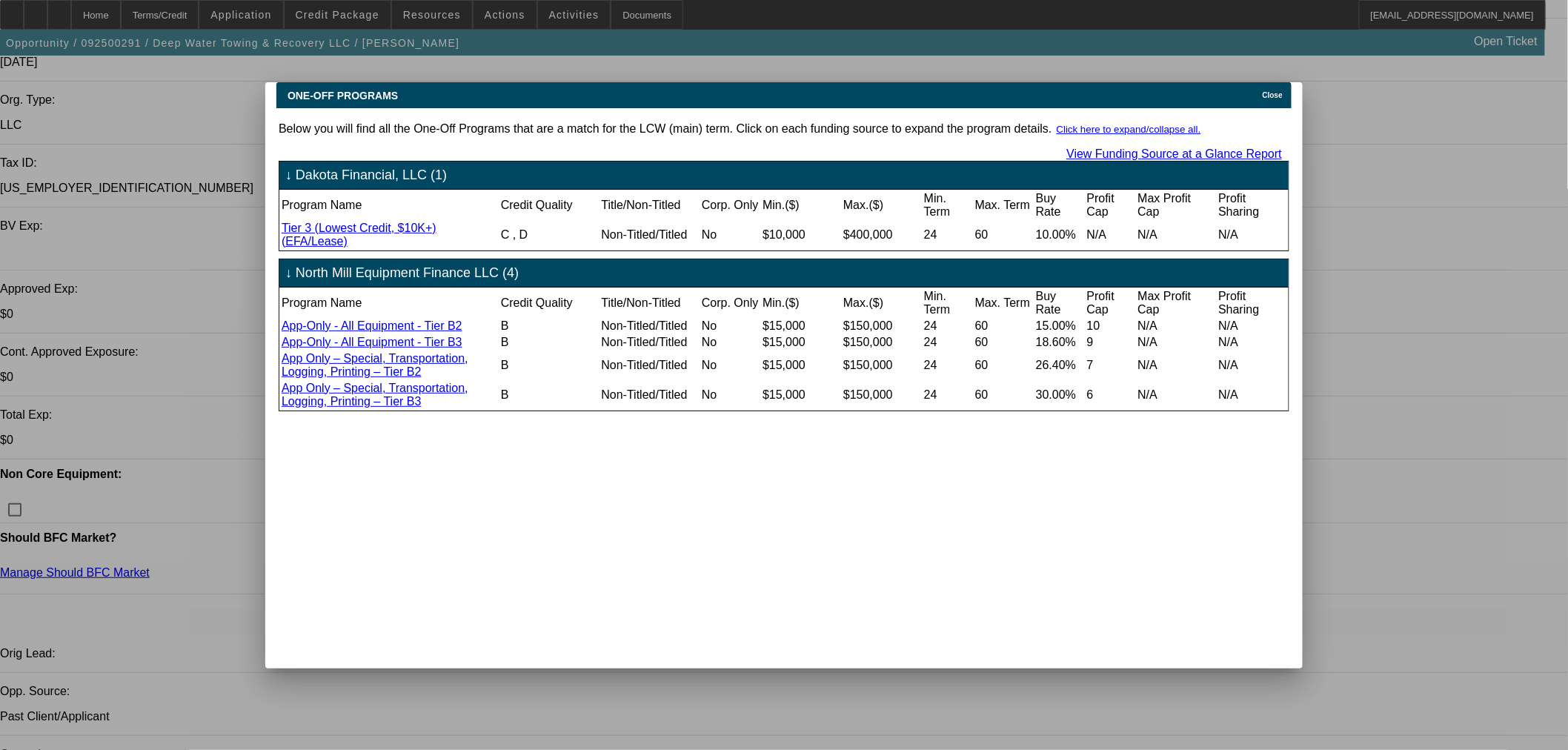
scroll to position [0, 0]
click at [1281, 83] on div "Close" at bounding box center [1275, 91] width 33 height 17
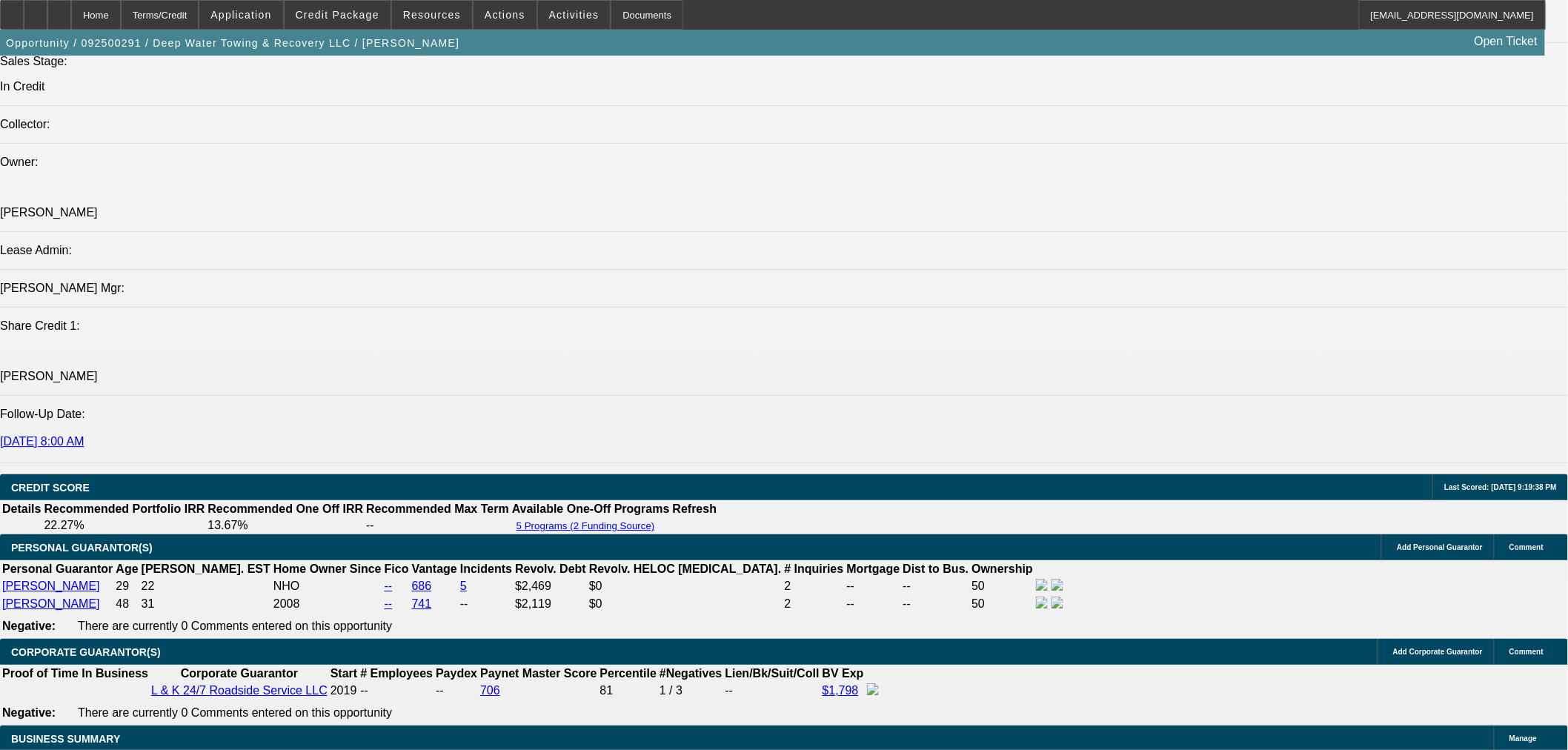
scroll to position [1400, 0]
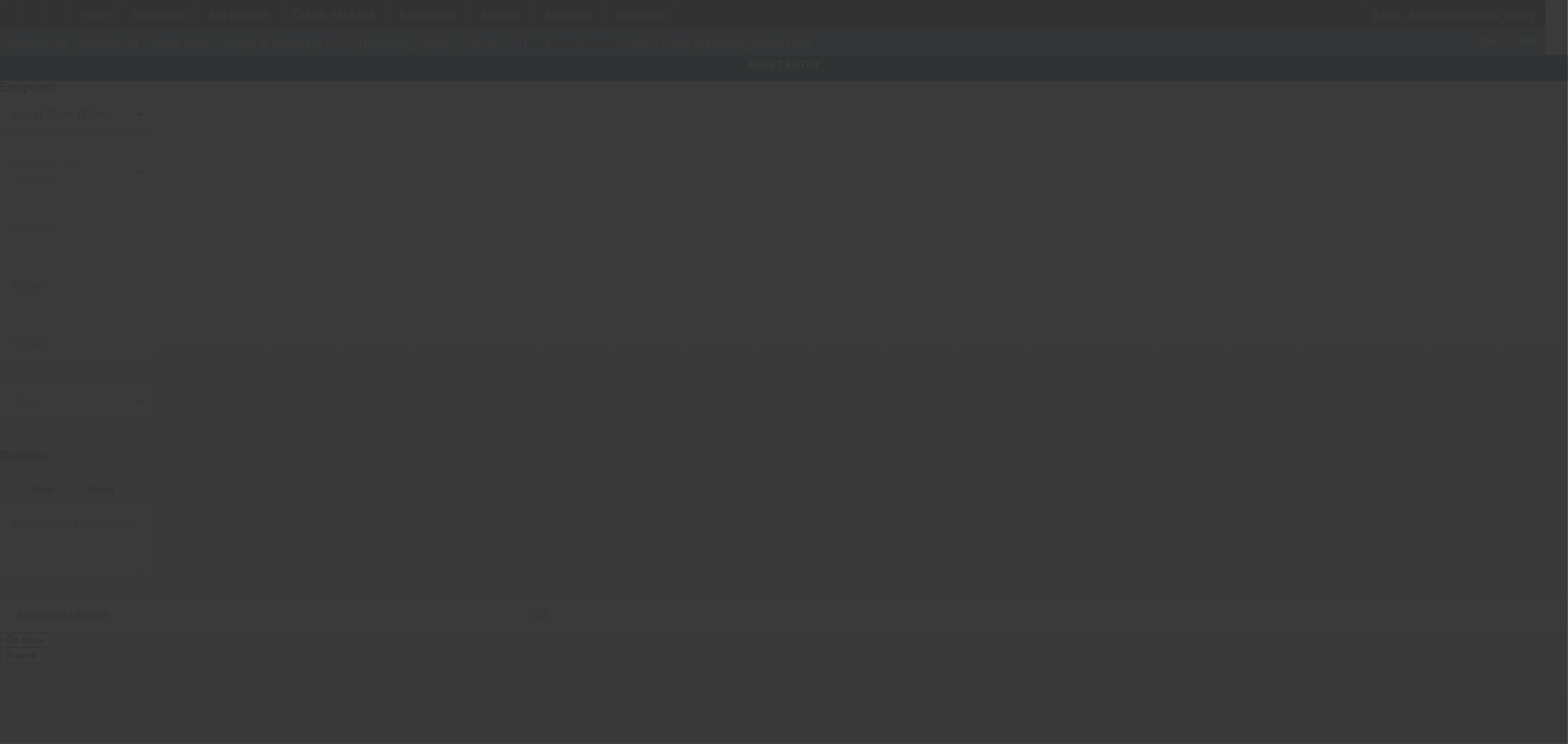
type input "1M2MDBAA1NS005031"
type input "MACK"
type input "MD"
radio input "true"
type textarea "With:"
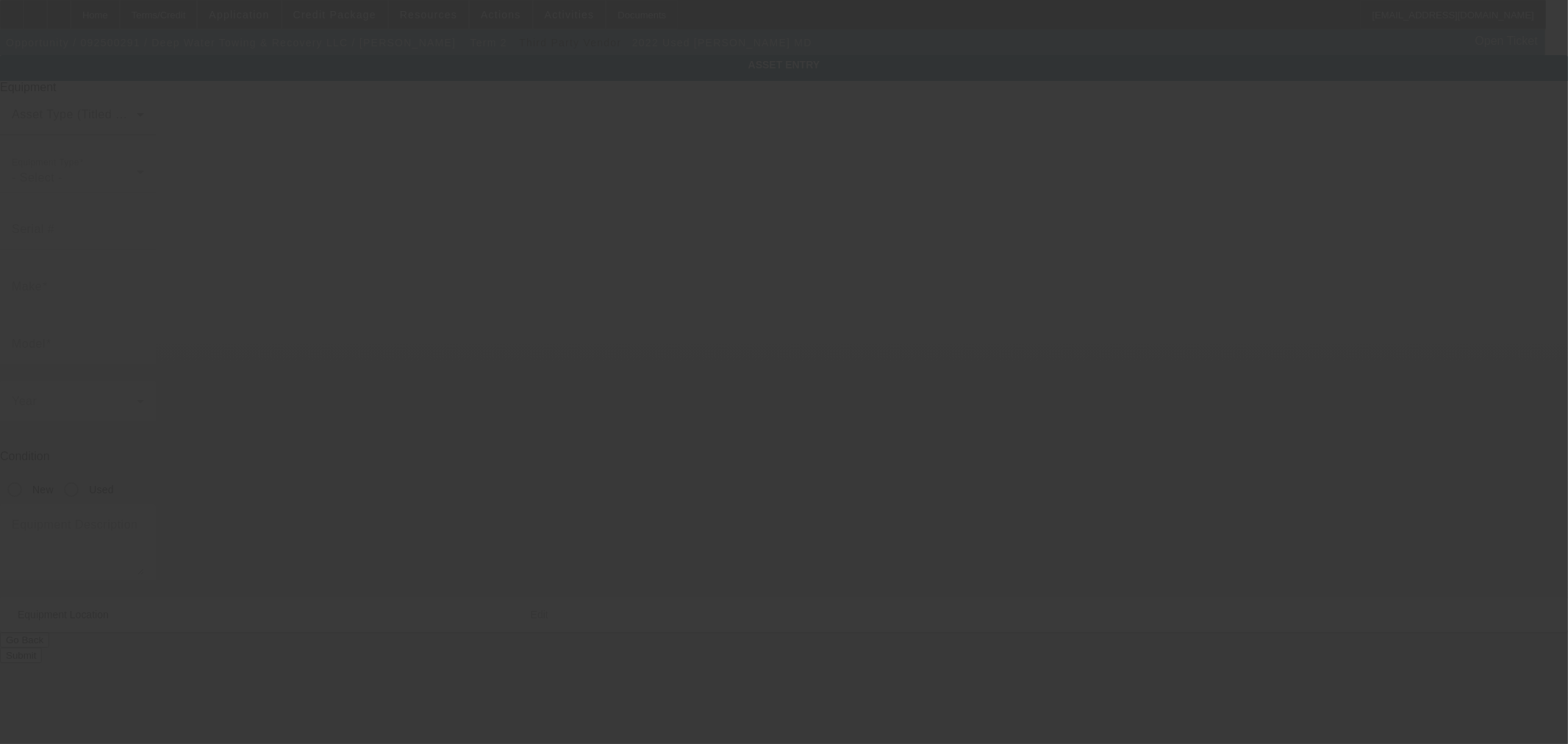
type input "2285 Margerum Rd"
type input "Cherokee"
type input "35616"
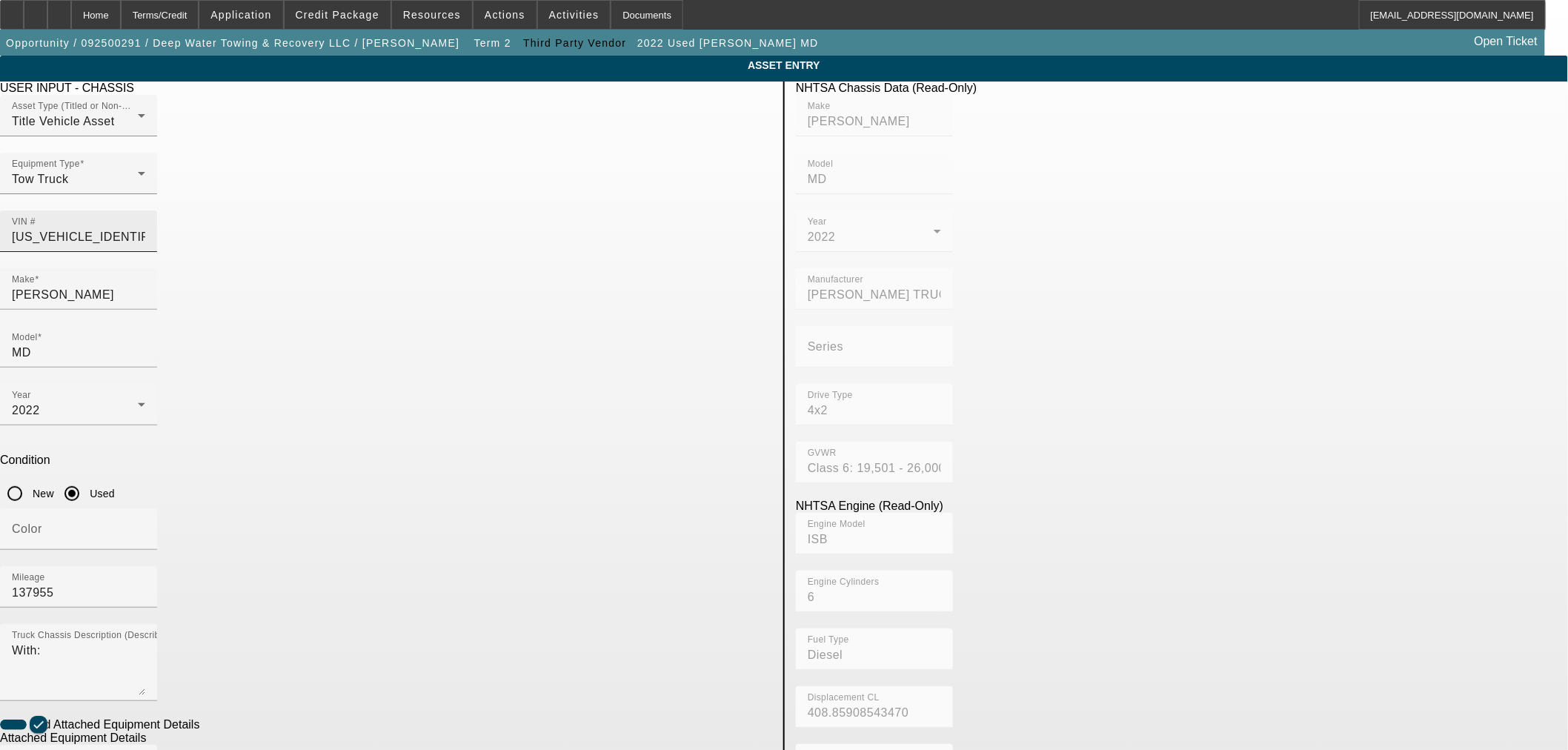
click at [145, 229] on input "1M2MDBAA1NS005031" at bounding box center [79, 237] width 133 height 18
type input "MACK"
type input "MD"
type input "MACK TRUCKS INC."
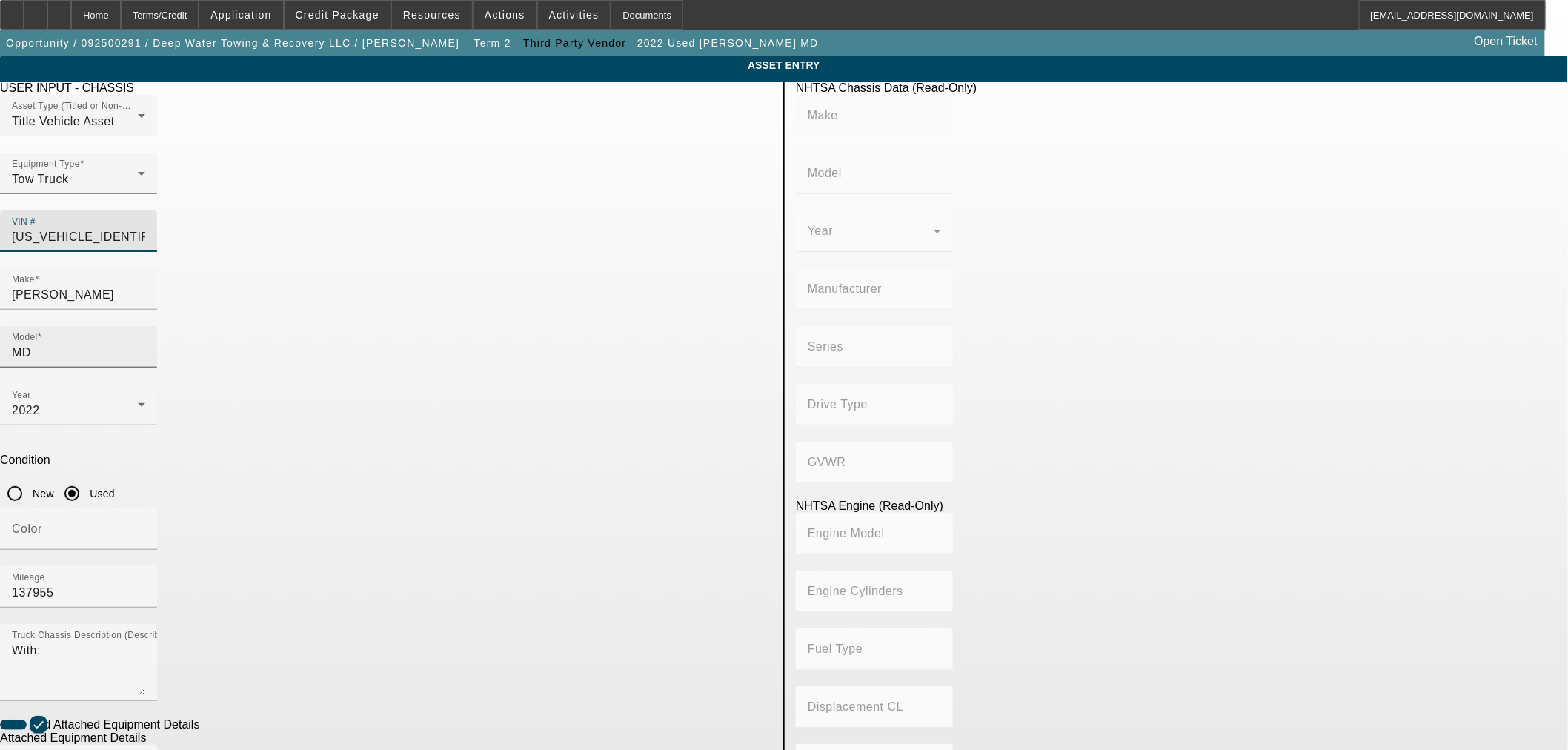
type input "4x2"
type input "Class 6: 19,501 - 26,000 lb (8,845 - 11,794 kg)"
type input "ISB"
type input "6"
type input "Diesel"
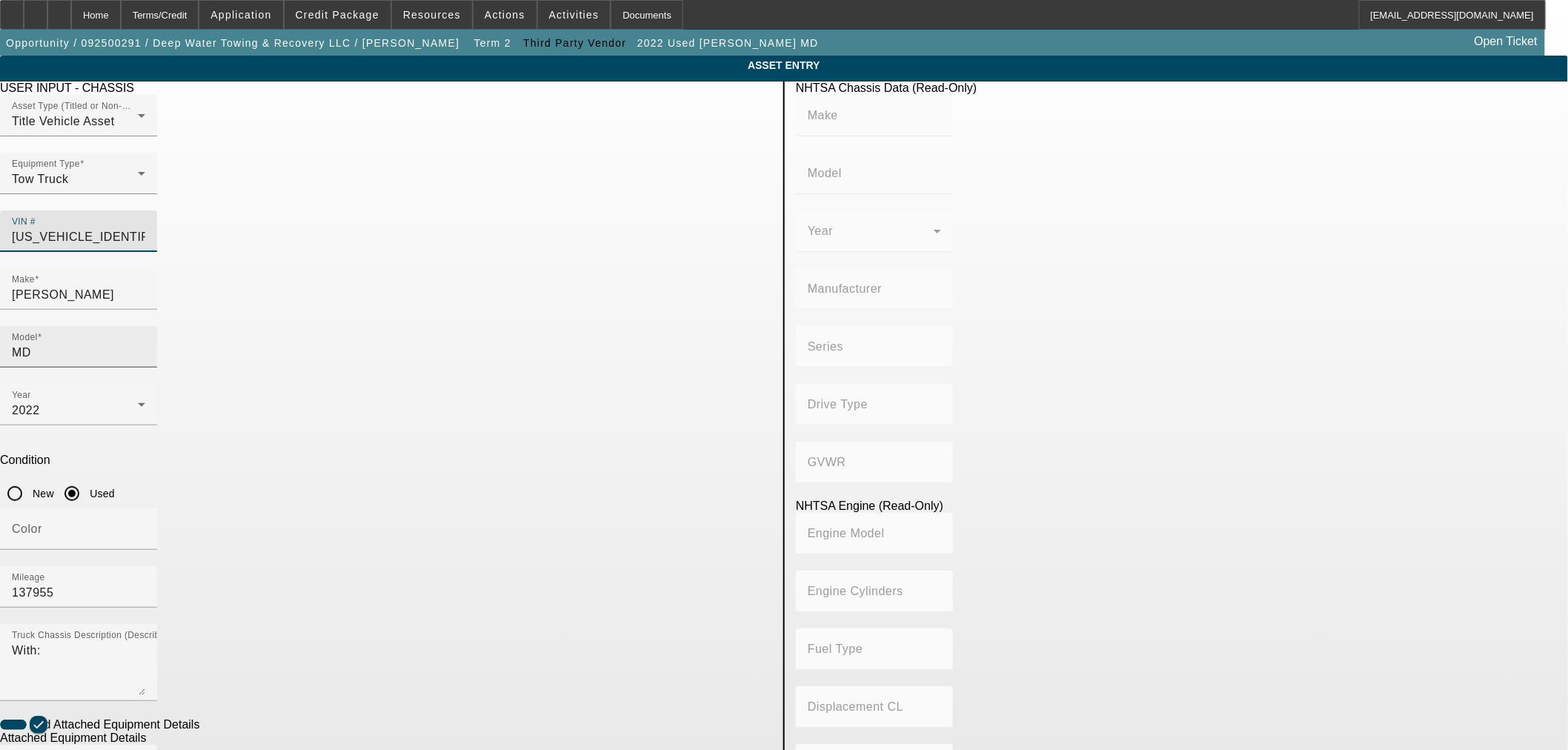
type input "408.85908543470"
type input "6.7"
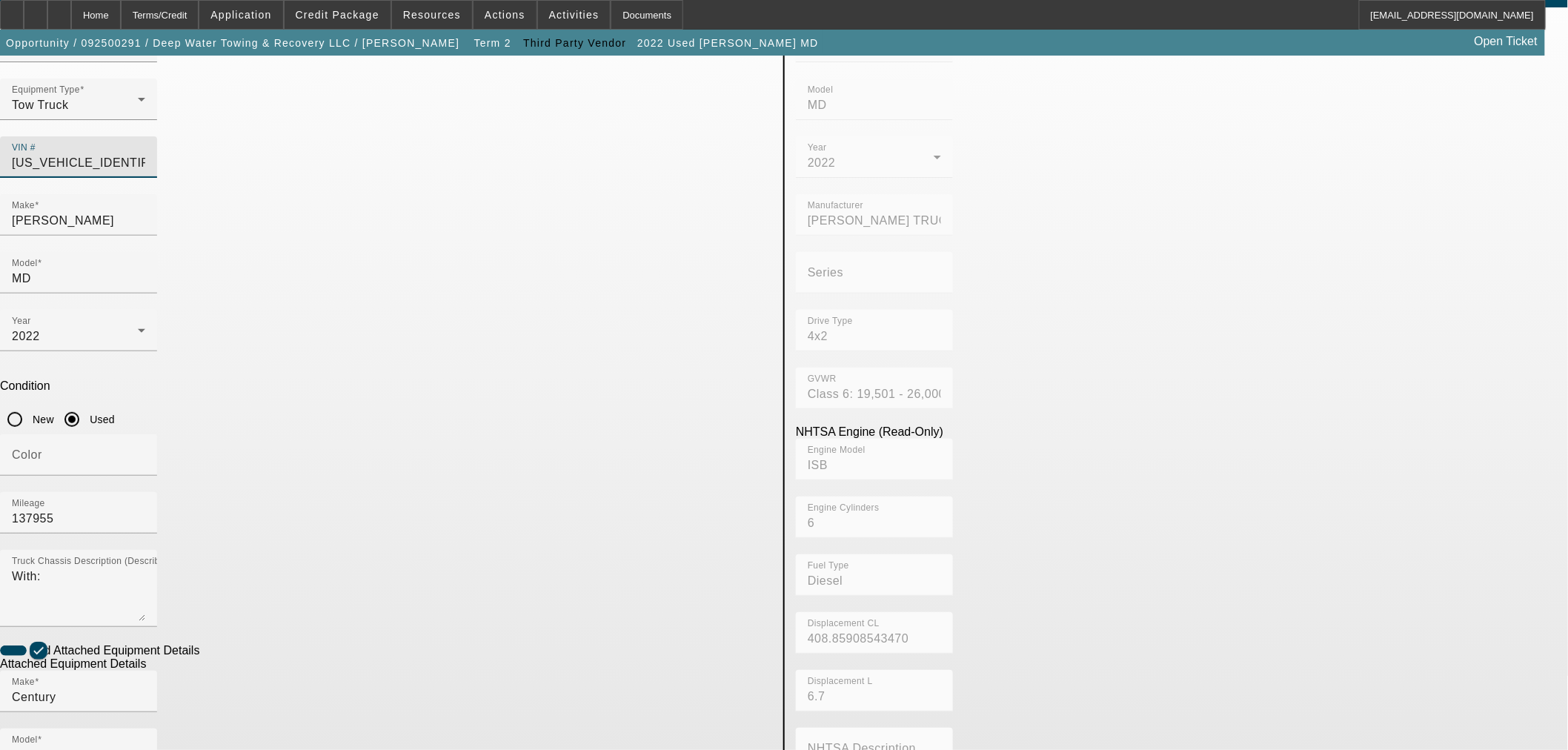
scroll to position [195, 0]
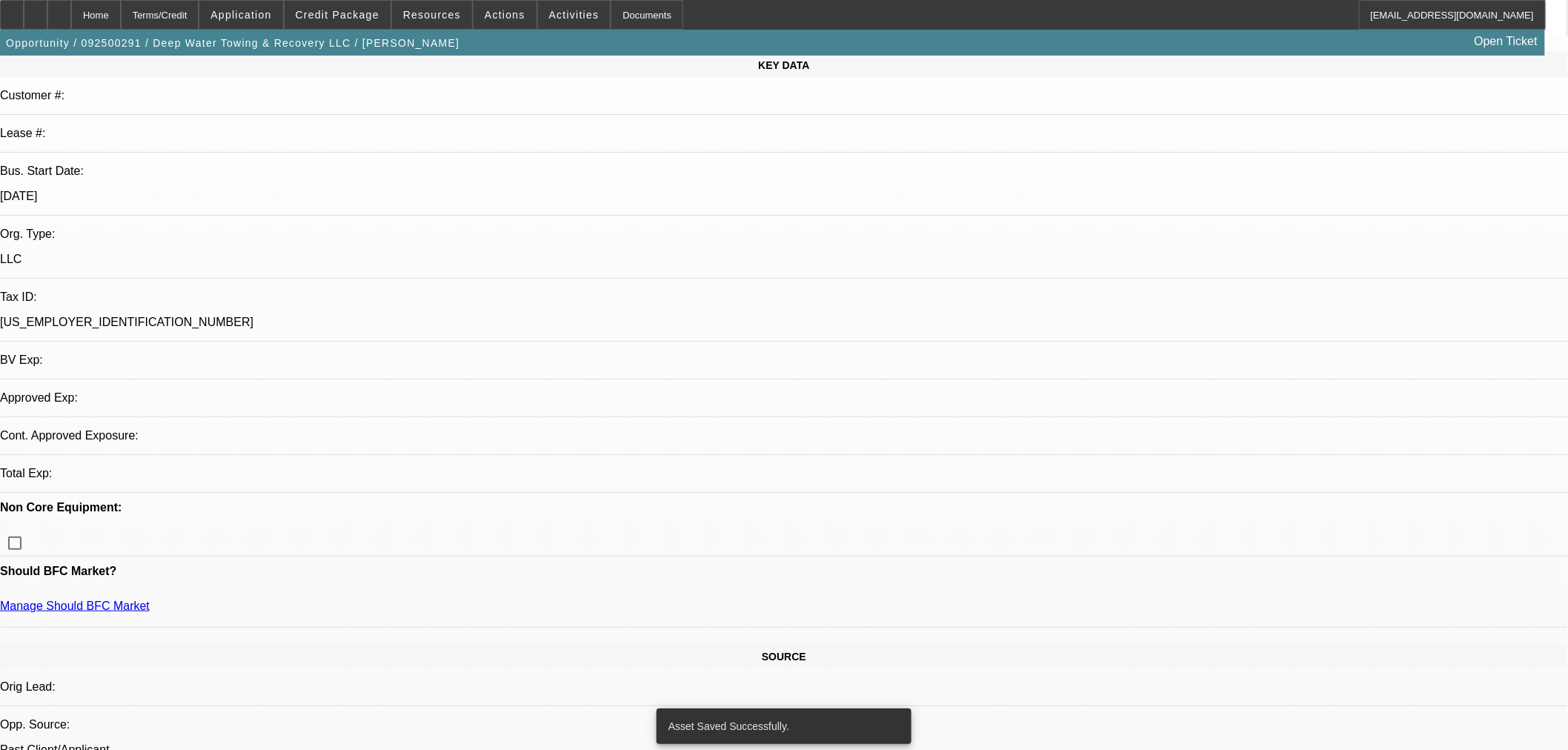
select select "0"
select select "2"
select select "0.1"
select select "4"
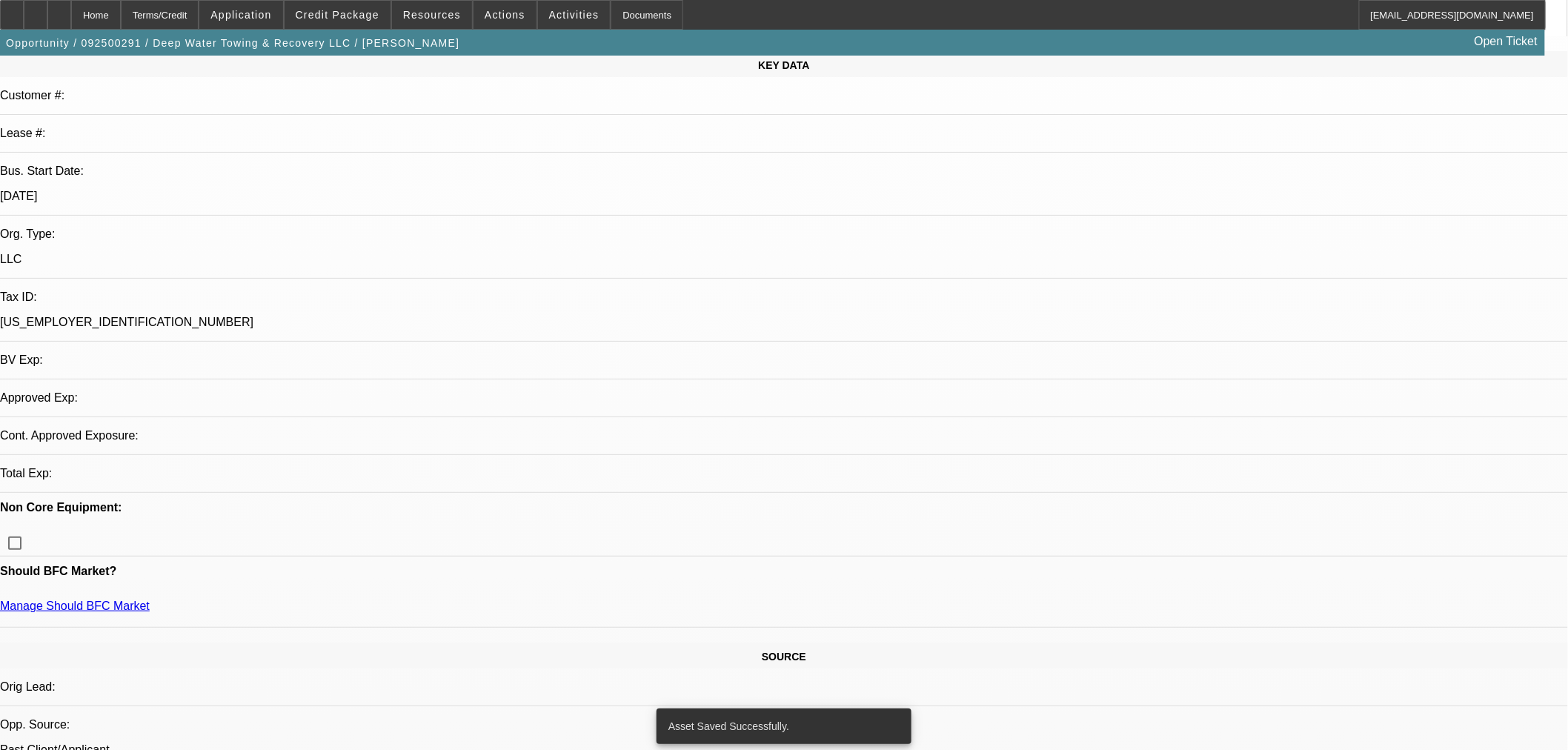
select select "0"
select select "2"
select select "0.1"
select select "4"
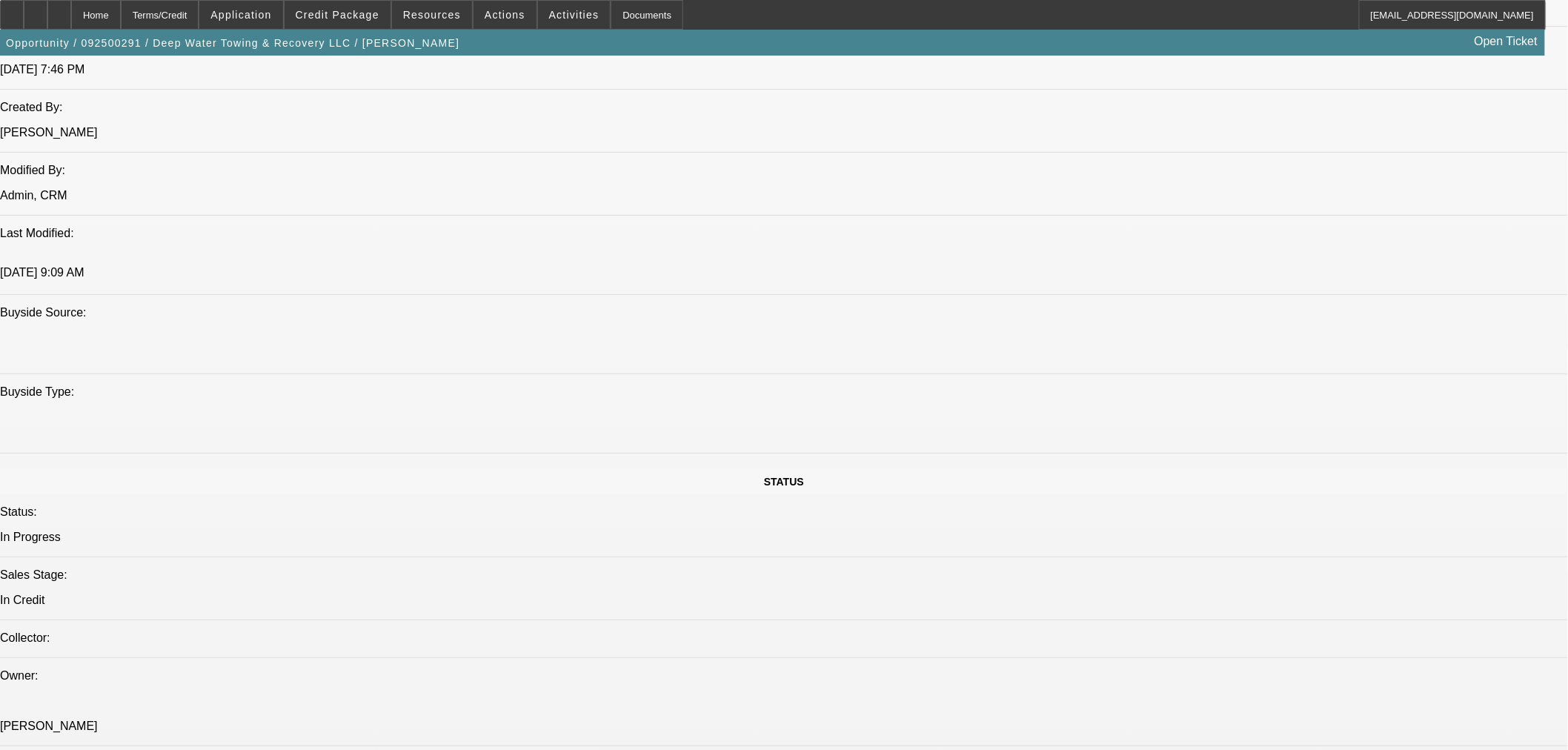
scroll to position [1153, 0]
click at [375, 12] on span "Credit Package" at bounding box center [338, 14] width 83 height 12
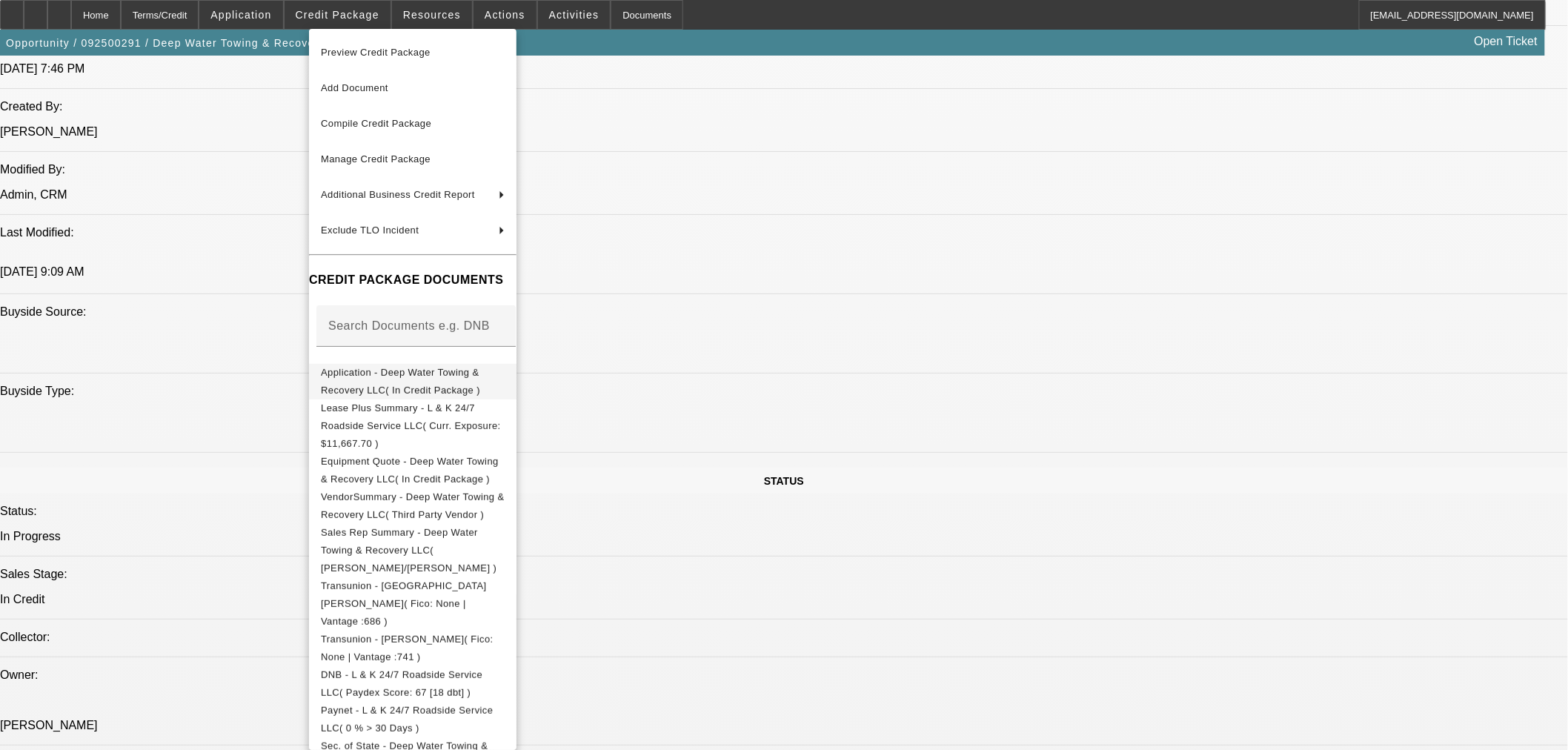
click at [446, 371] on span "Application - Deep Water Towing & Recovery LLC( In Credit Package )" at bounding box center [400, 381] width 160 height 29
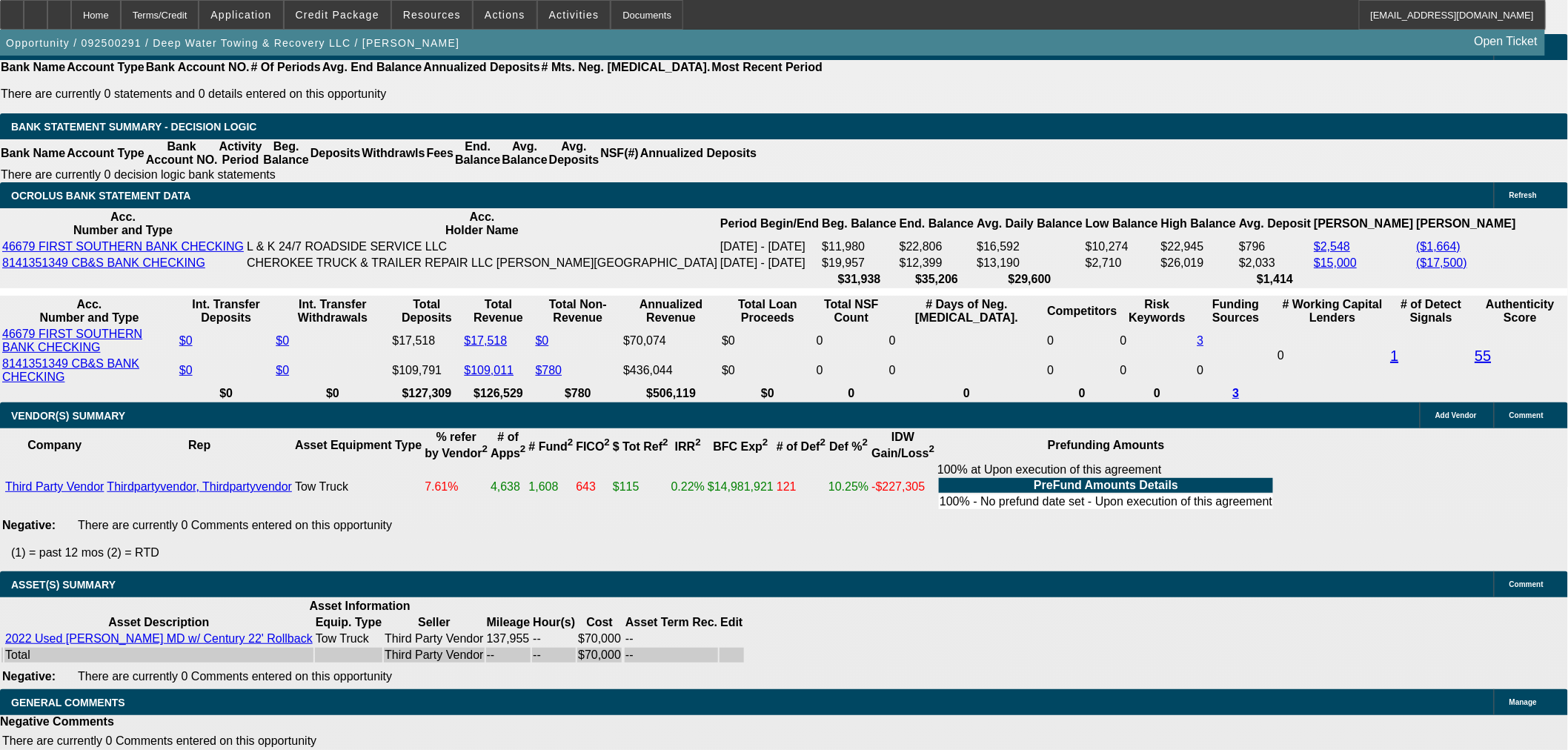
scroll to position [2600, 0]
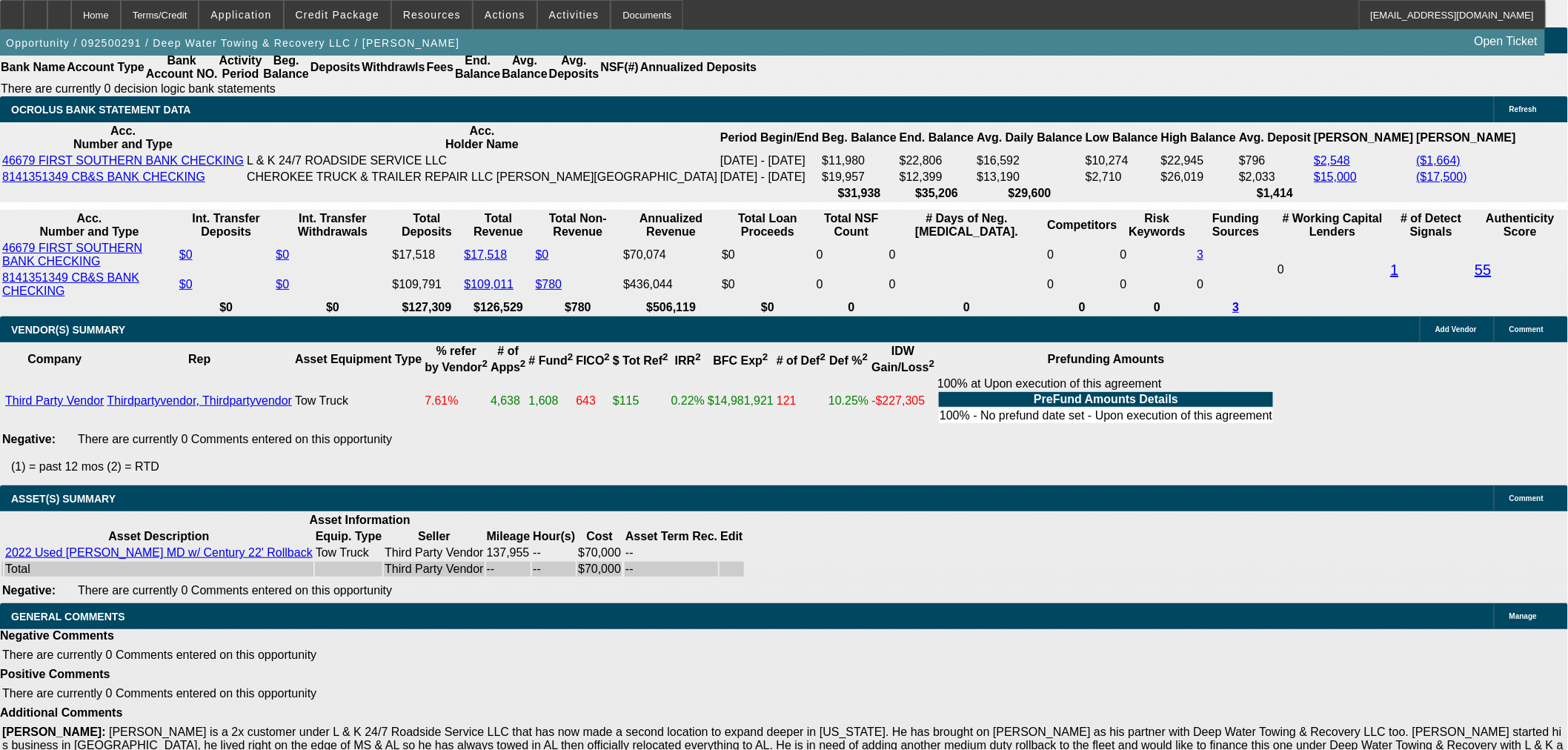
select select "6"
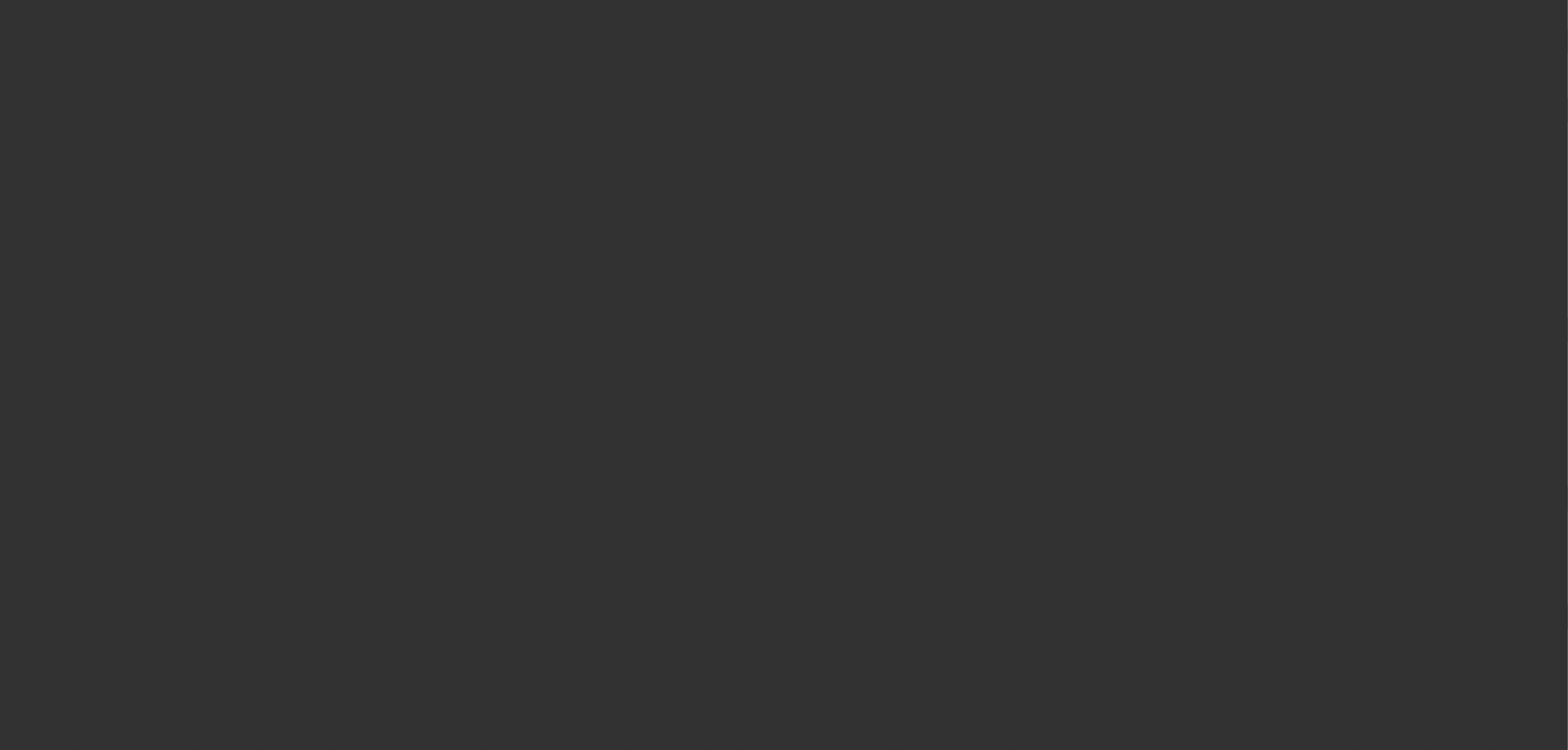
scroll to position [0, 0]
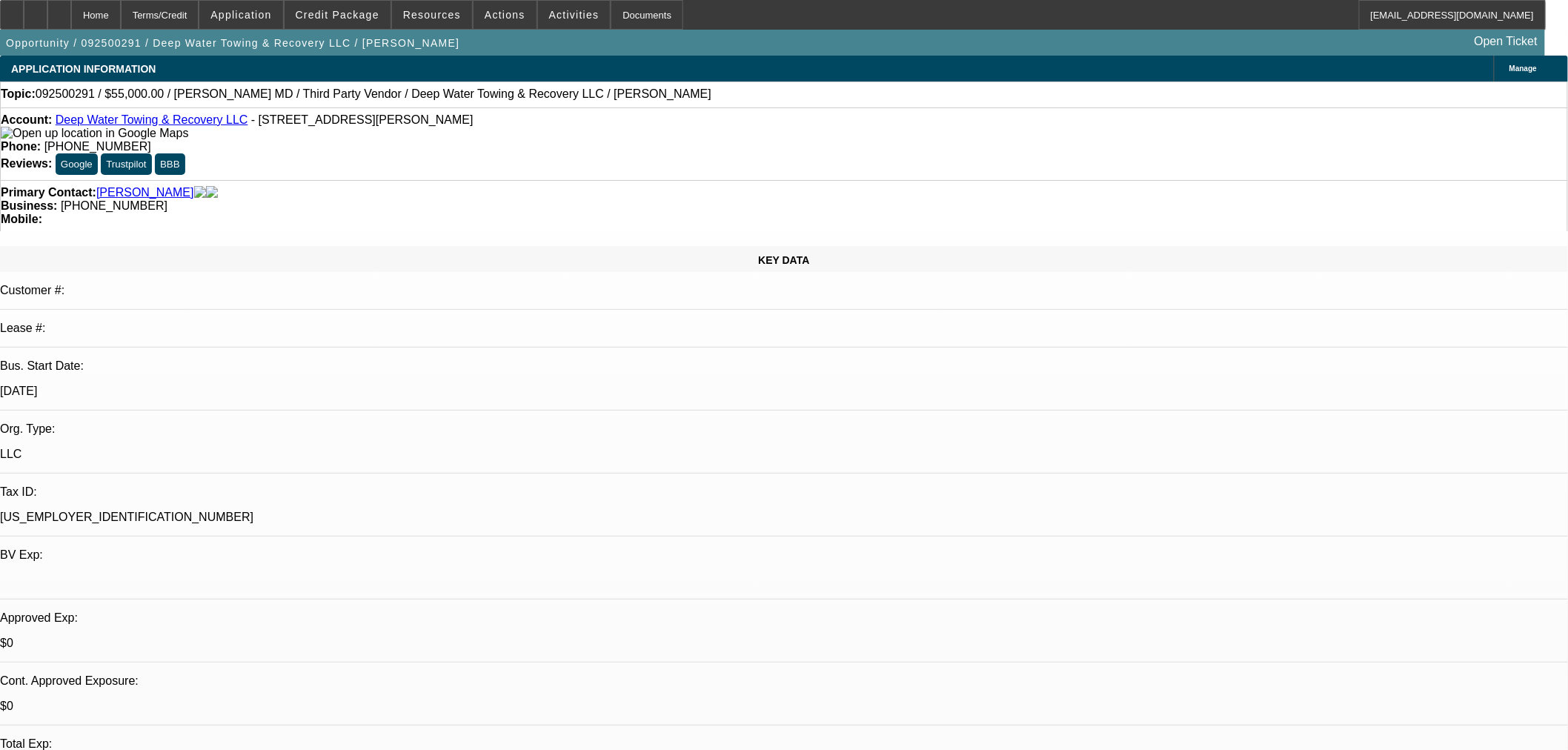
type textarea "n"
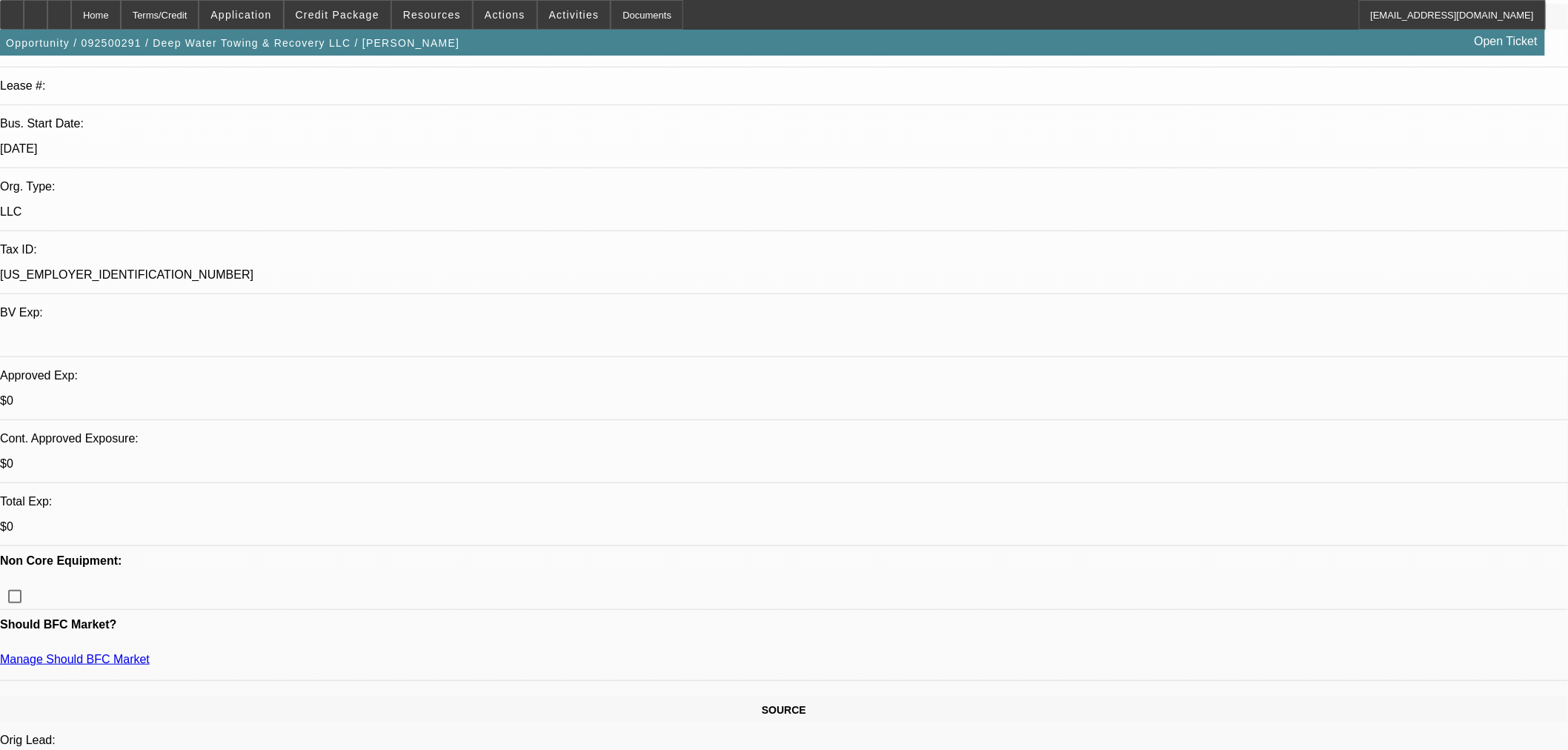
scroll to position [247, 0]
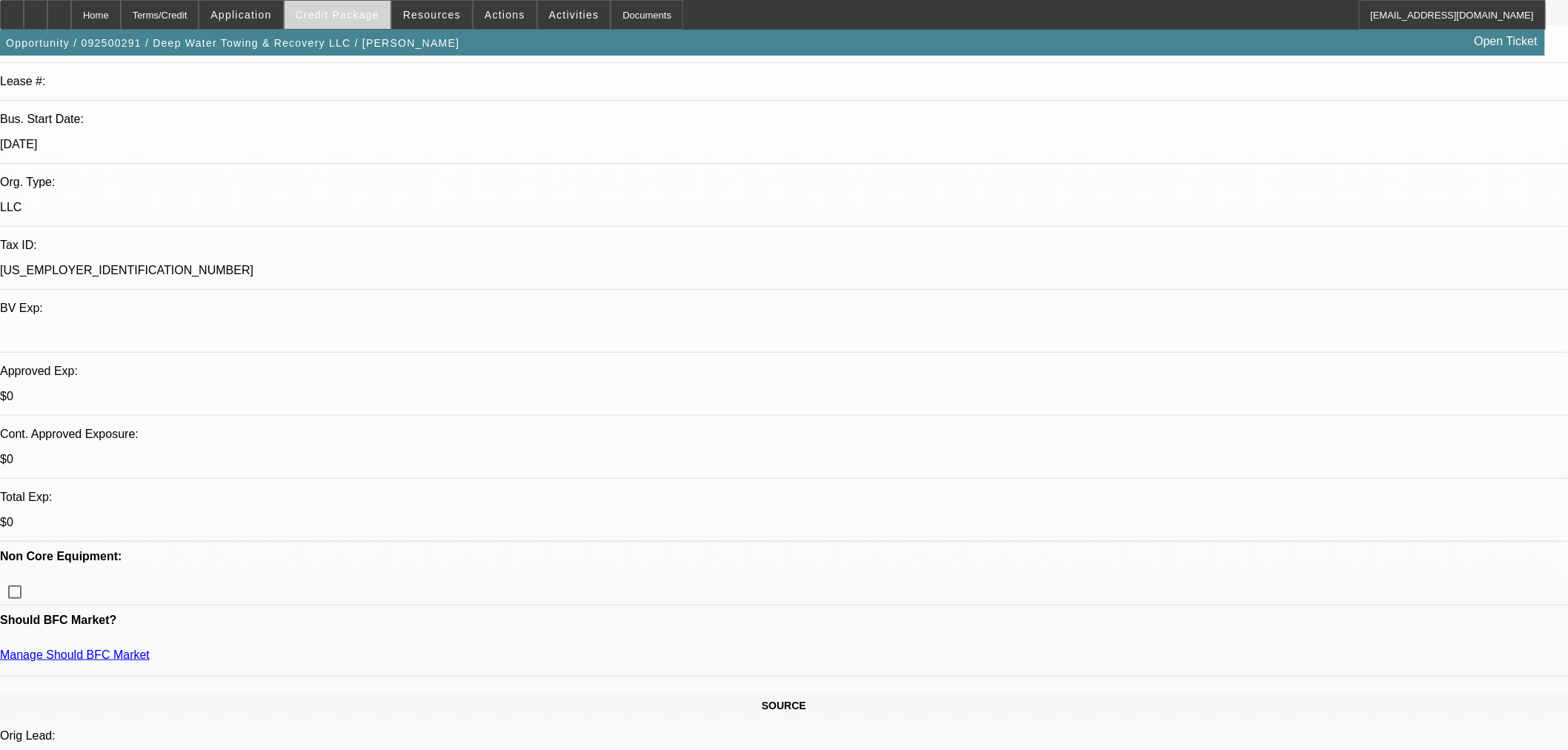
click at [355, 2] on span at bounding box center [338, 14] width 106 height 35
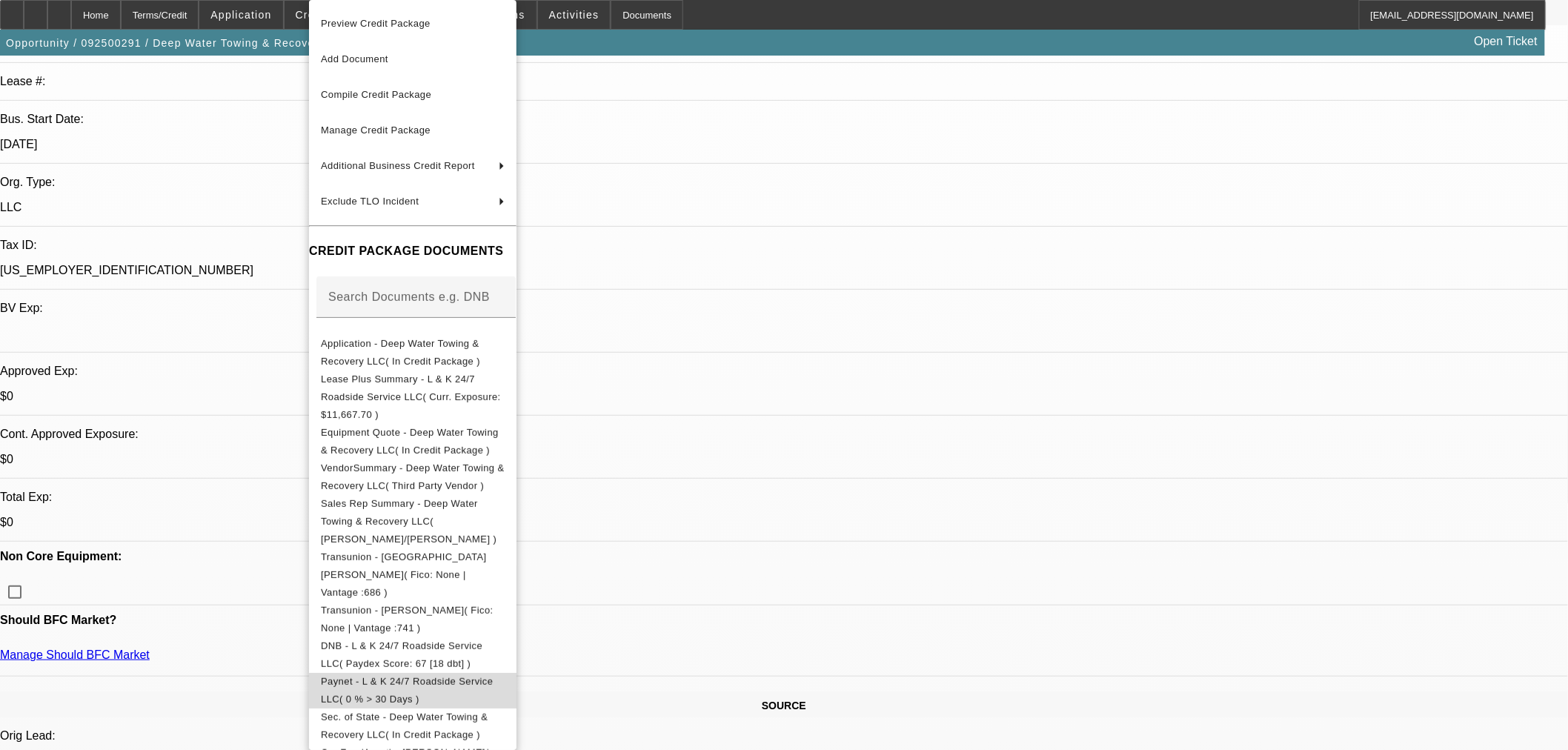
click at [409, 676] on span "Paynet - L & K 24/7 Roadside Service LLC( 0 % > 30 Days )" at bounding box center [407, 691] width 172 height 29
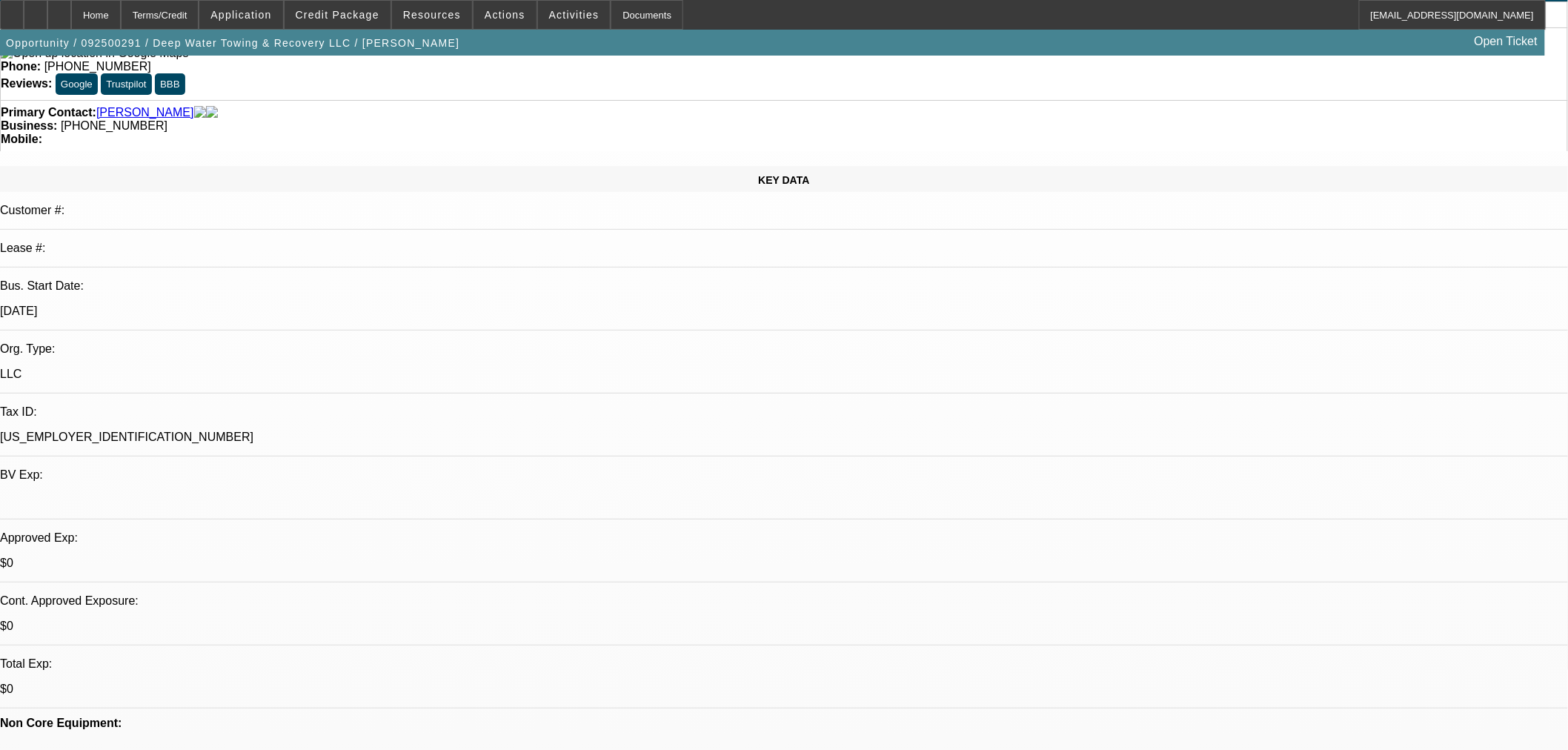
scroll to position [411, 0]
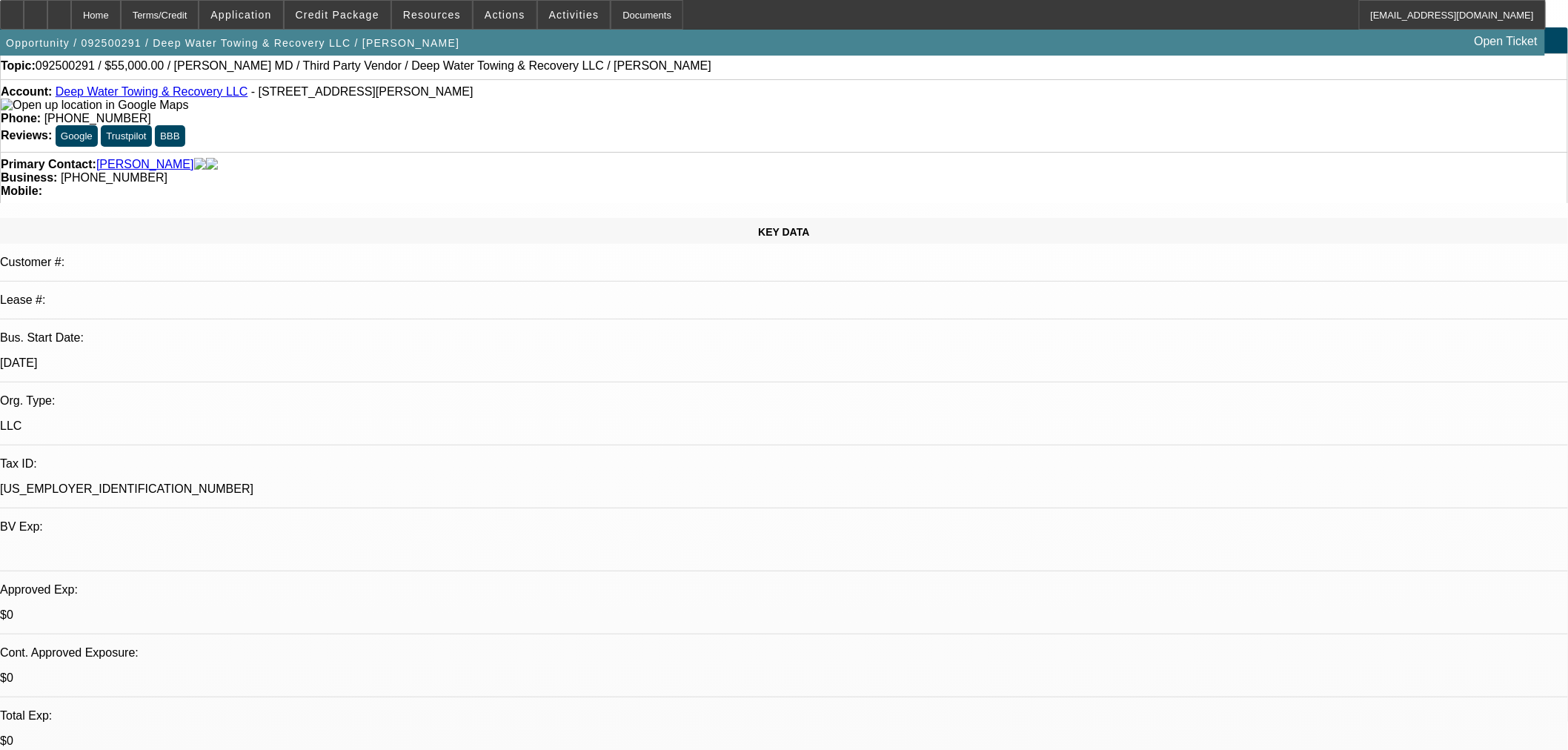
scroll to position [0, 0]
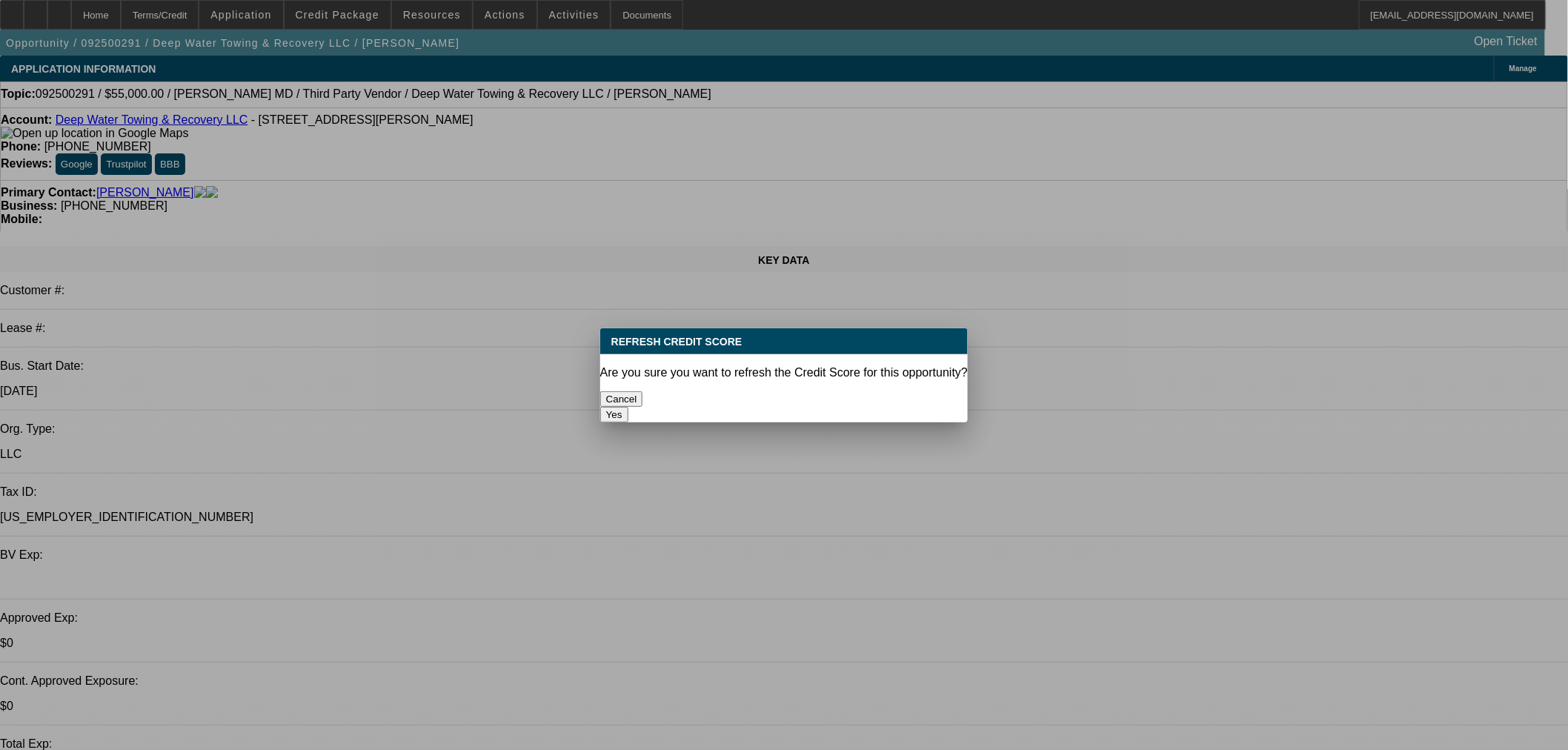
click at [629, 407] on button "Yes" at bounding box center [614, 414] width 28 height 15
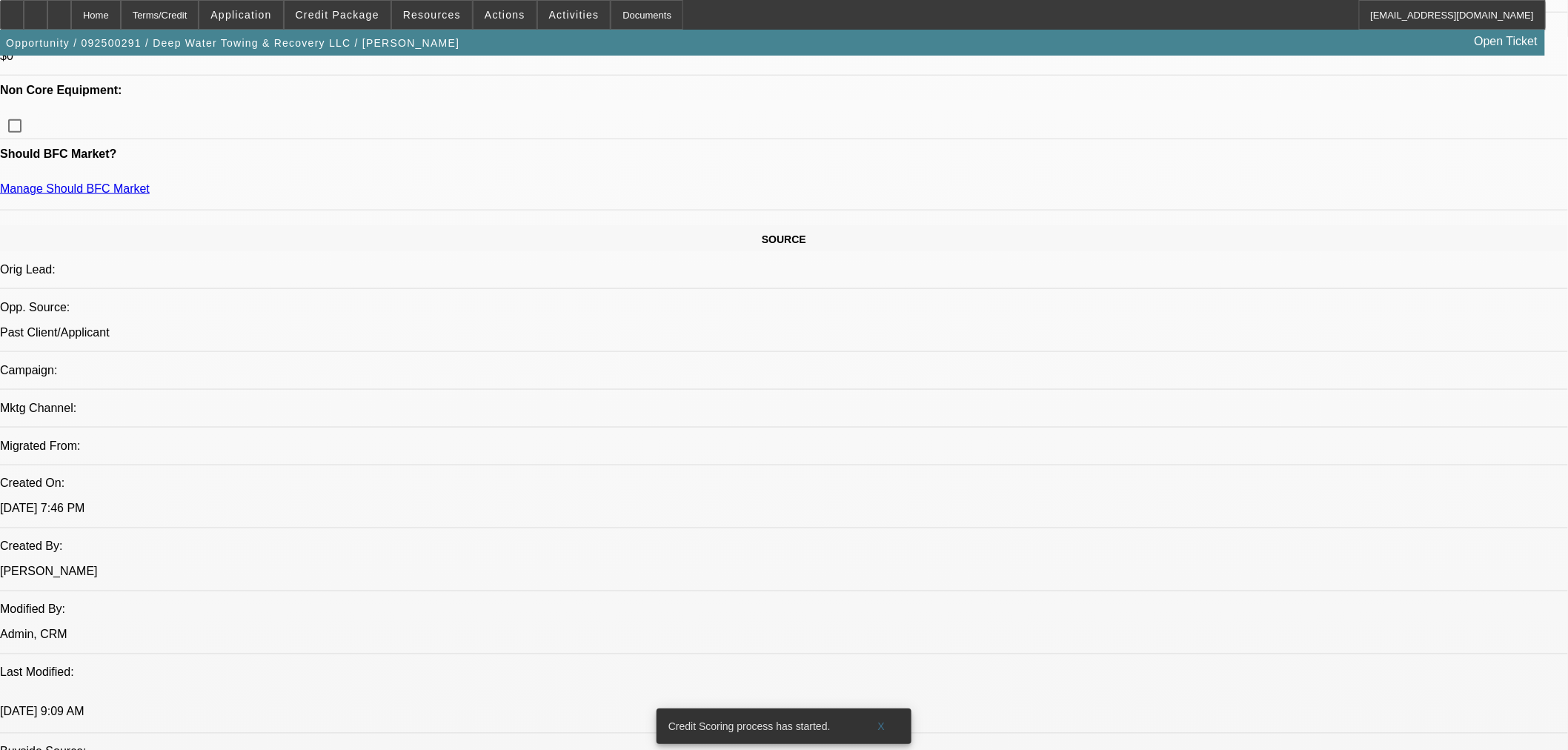
scroll to position [906, 0]
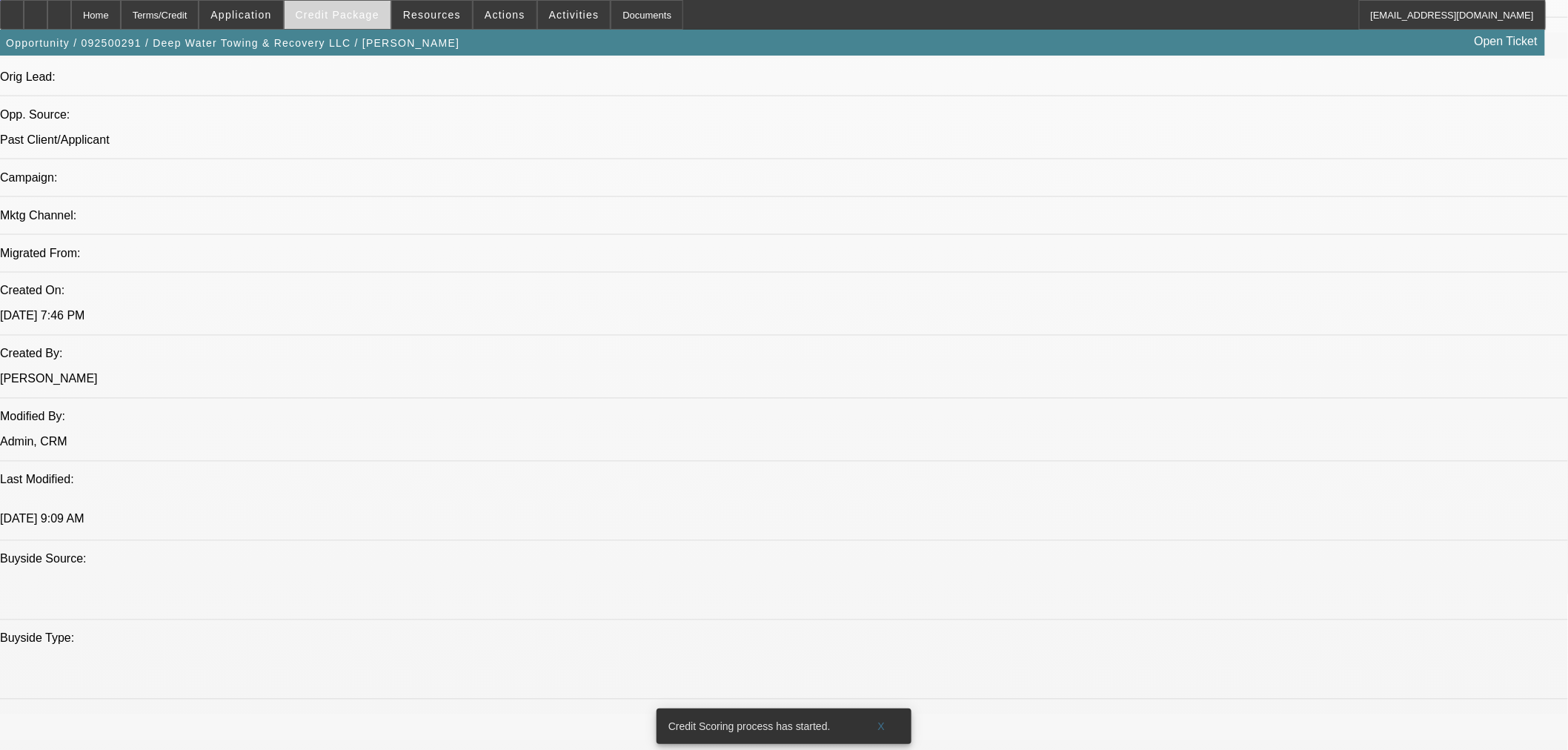
click at [375, 7] on span at bounding box center [338, 14] width 106 height 35
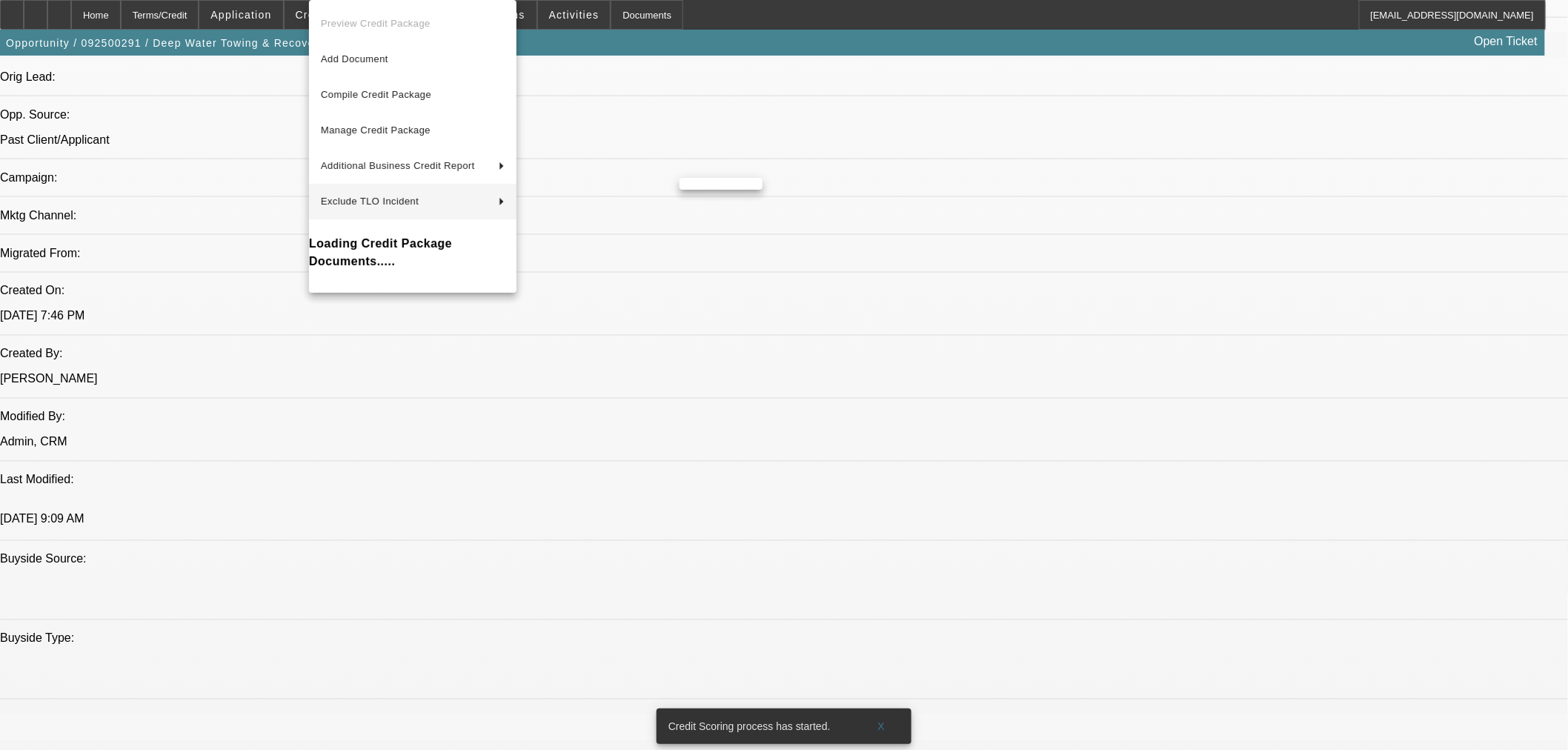
click at [1243, 458] on div at bounding box center [784, 375] width 1568 height 750
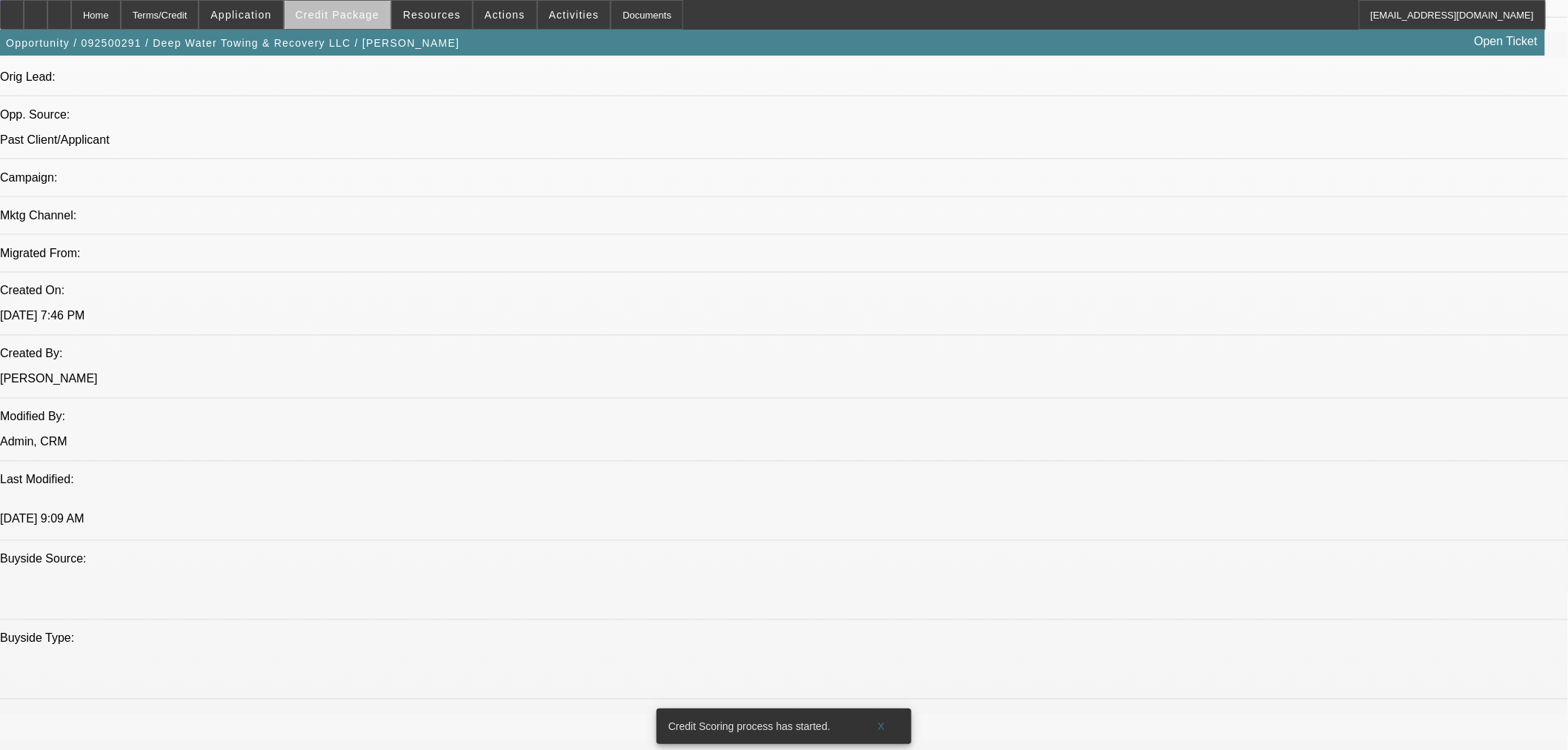
click at [372, 17] on span "Credit Package" at bounding box center [338, 14] width 83 height 12
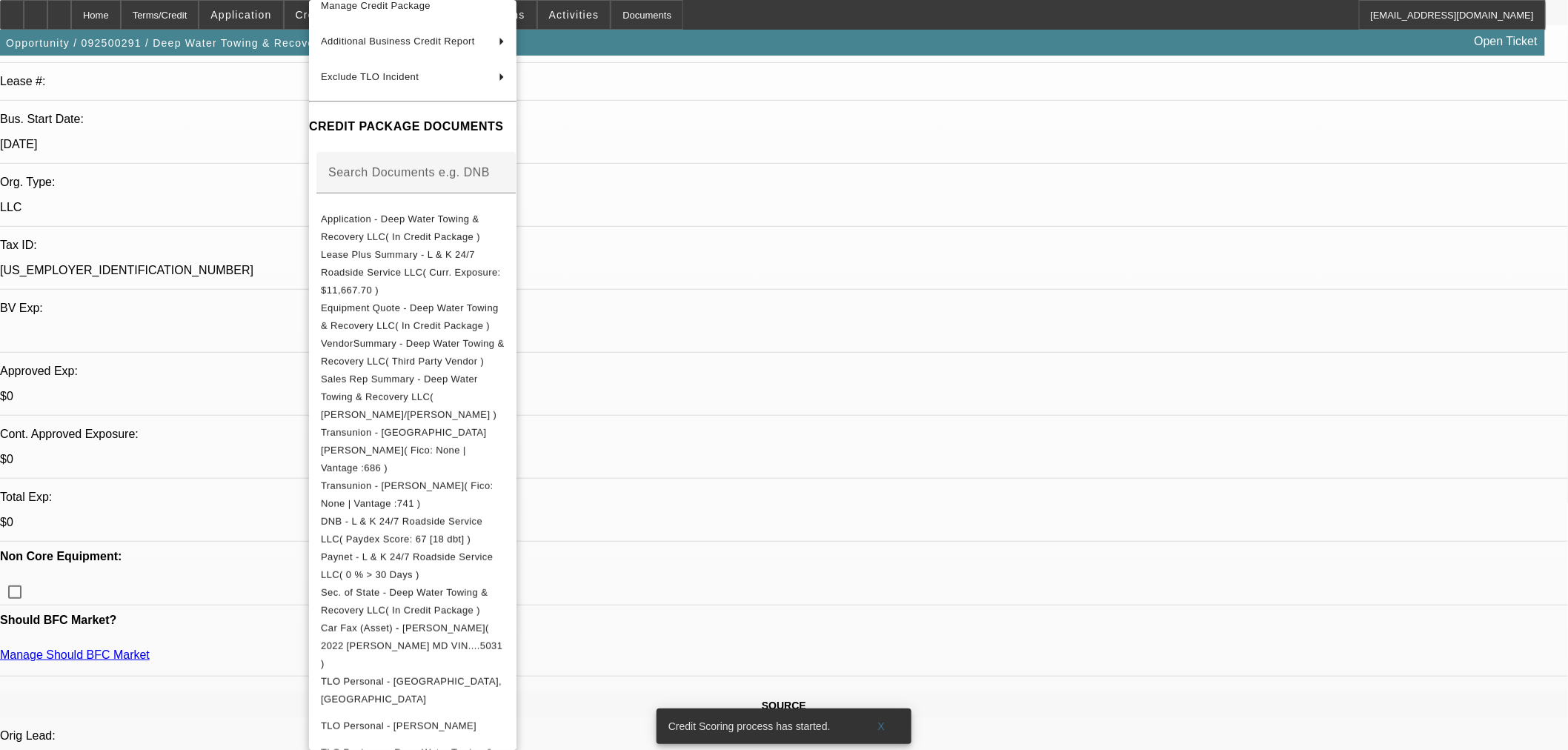
scroll to position [411, 0]
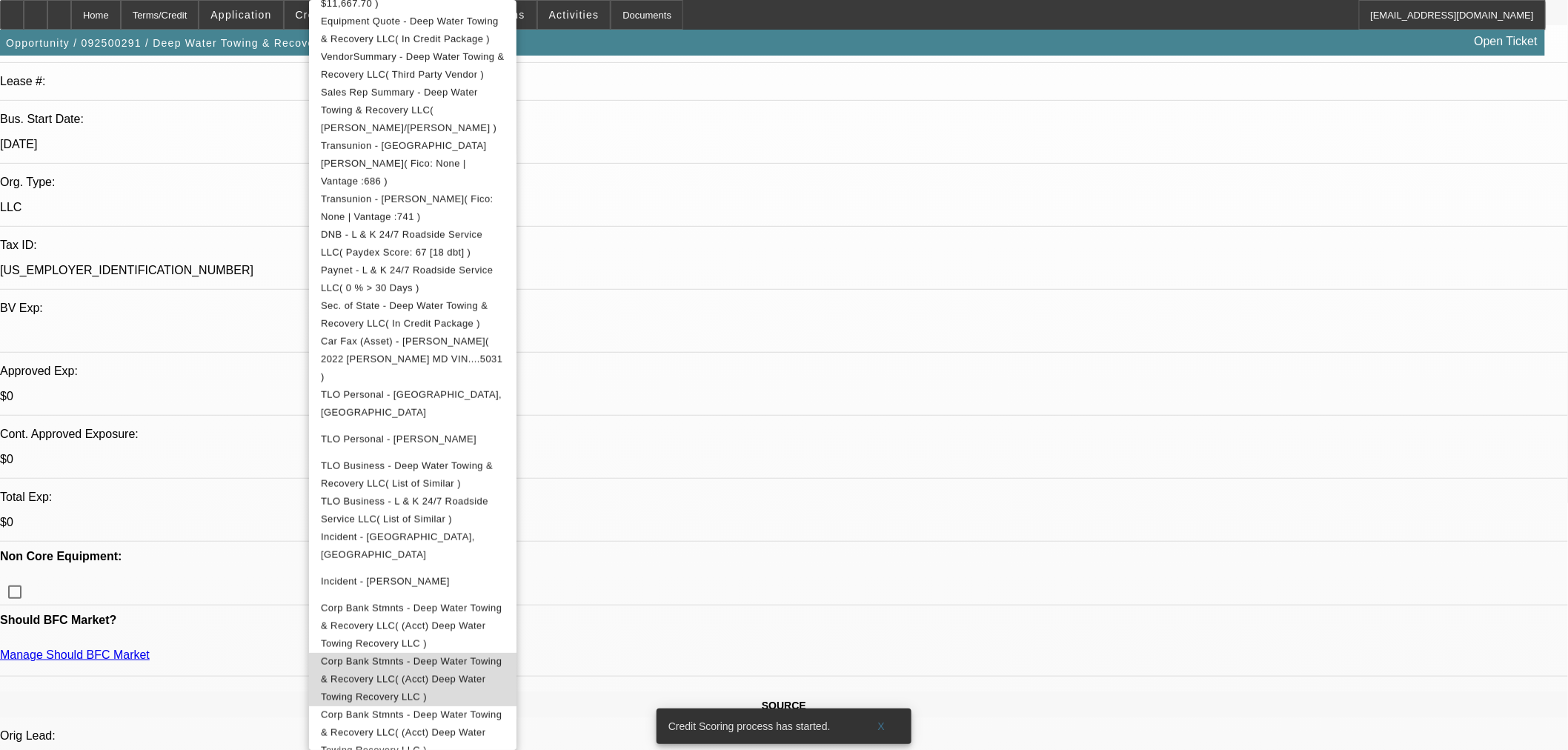
click at [480, 653] on span "Corp Bank Stmnts - Deep Water Towing & Recovery LLC( (Acct) Deep Water Towing R…" at bounding box center [412, 679] width 184 height 54
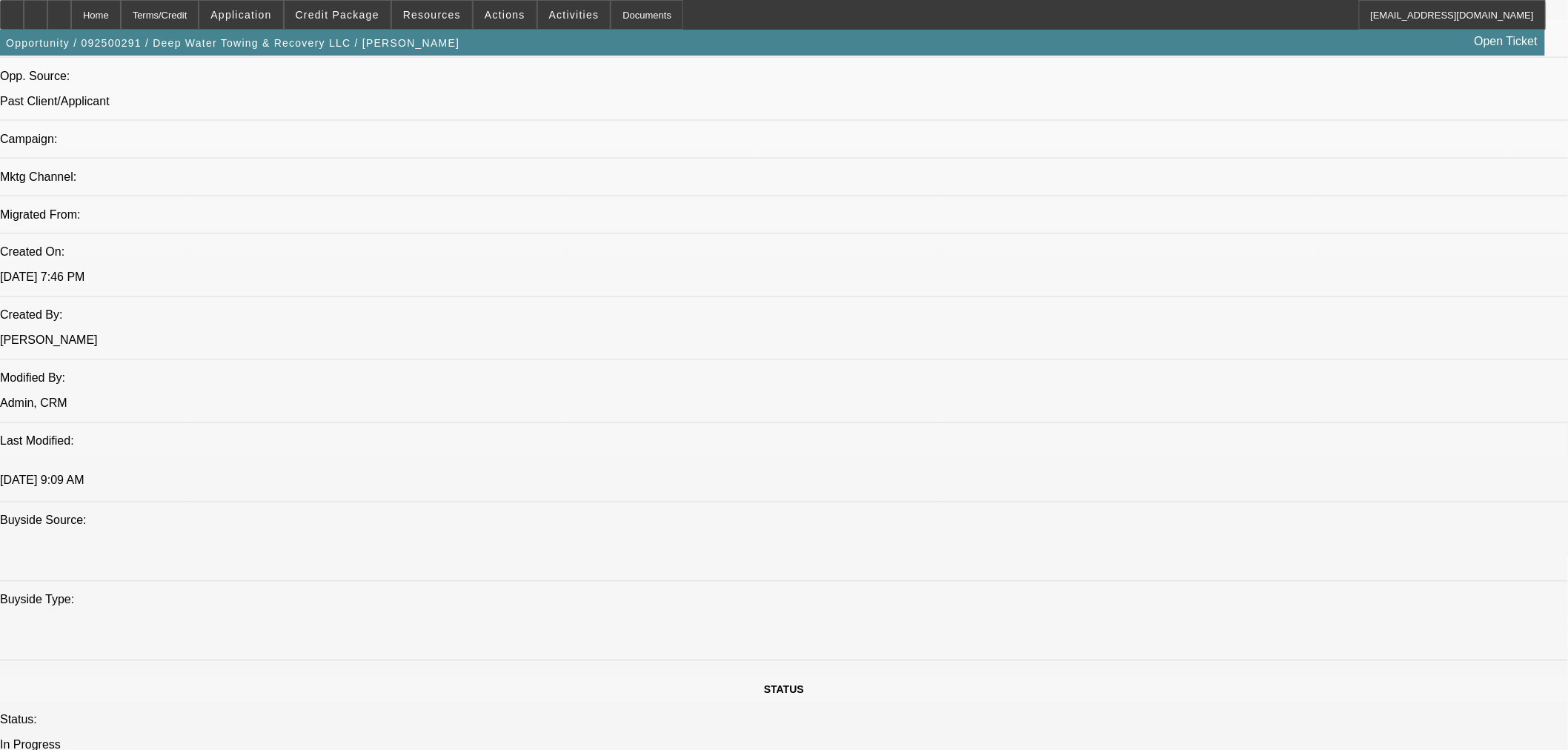
scroll to position [1153, 0]
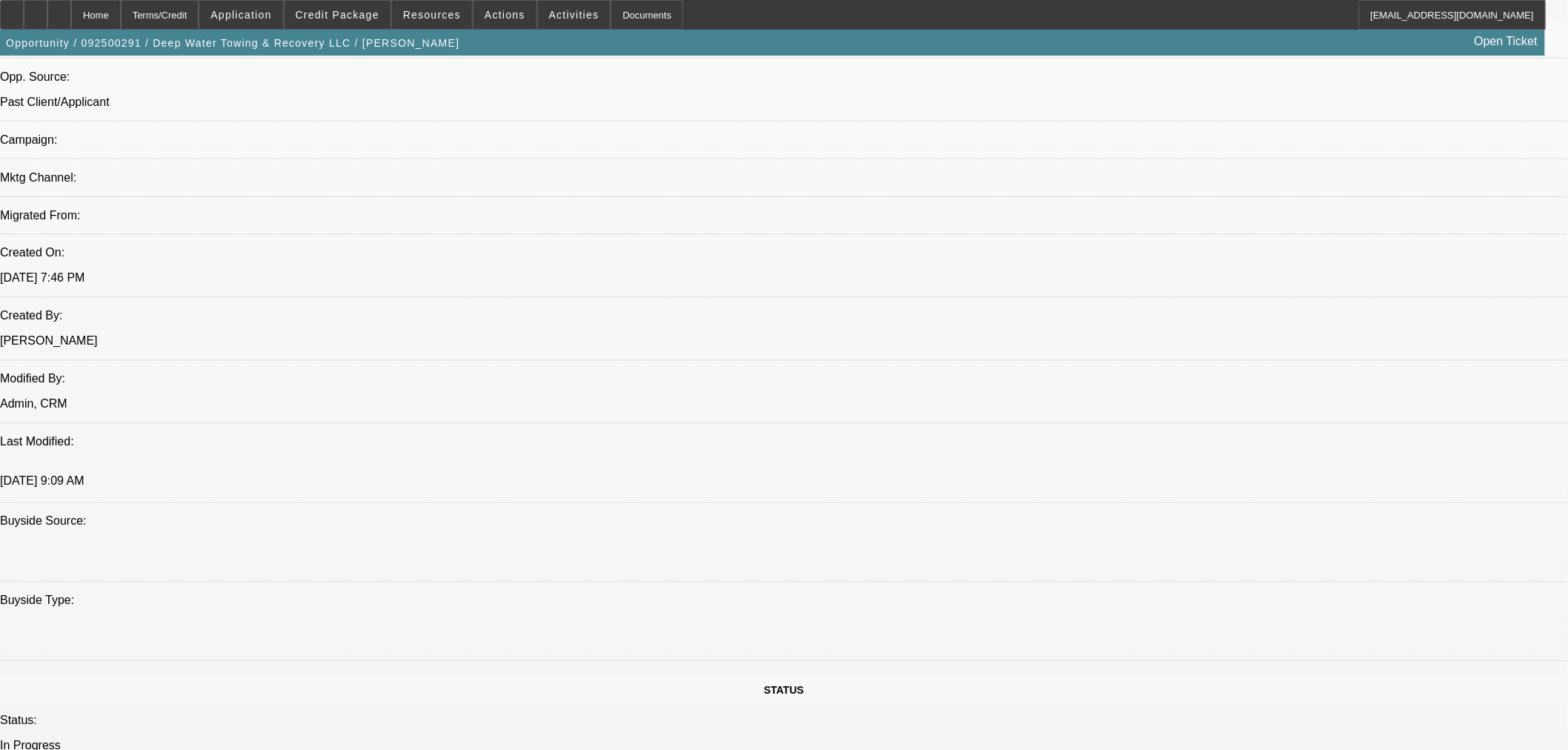
scroll to position [906, 0]
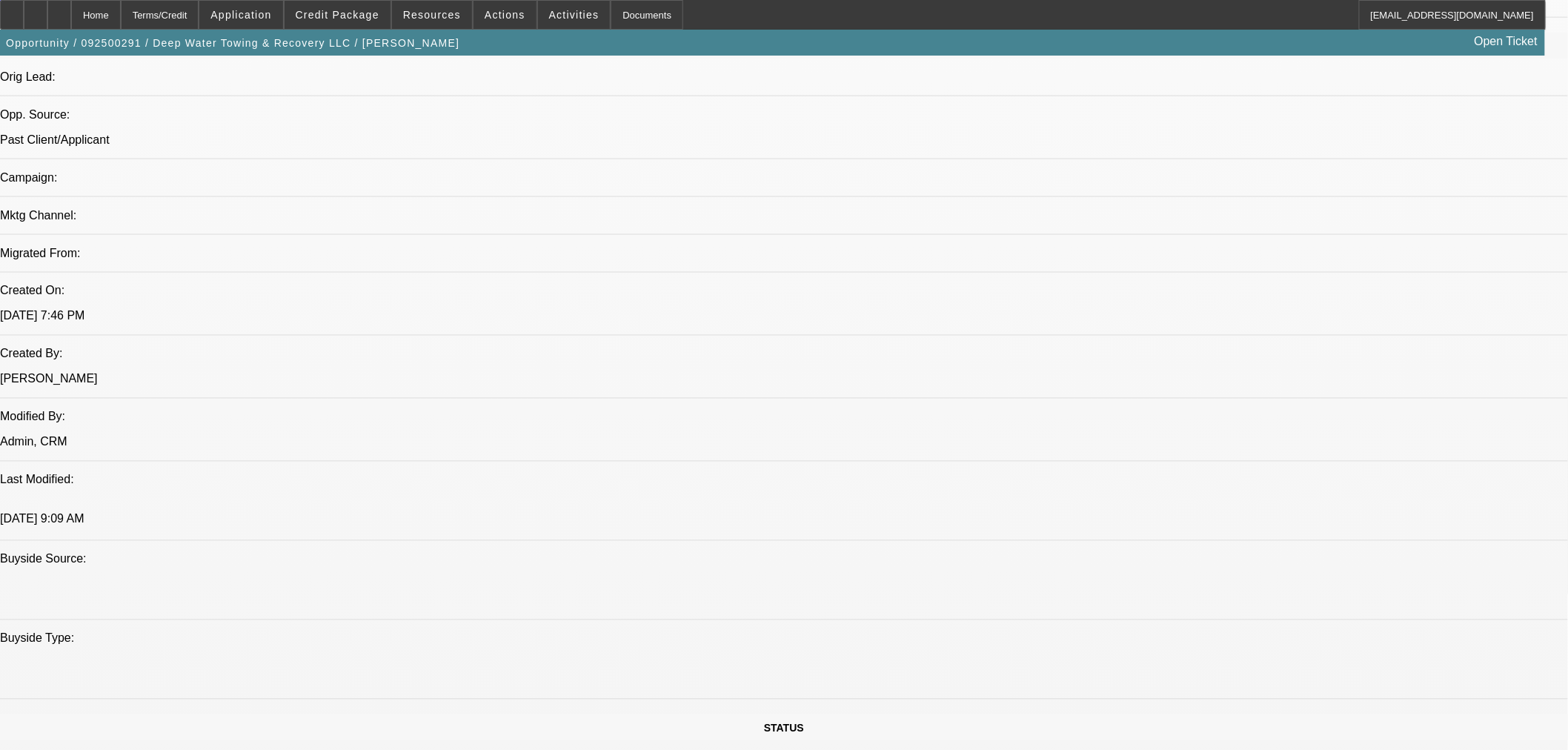
drag, startPoint x: 188, startPoint y: 436, endPoint x: 388, endPoint y: 440, distance: 200.0
copy td "CHEROKEE TRUCK & TRAILER REPAIR LLC"
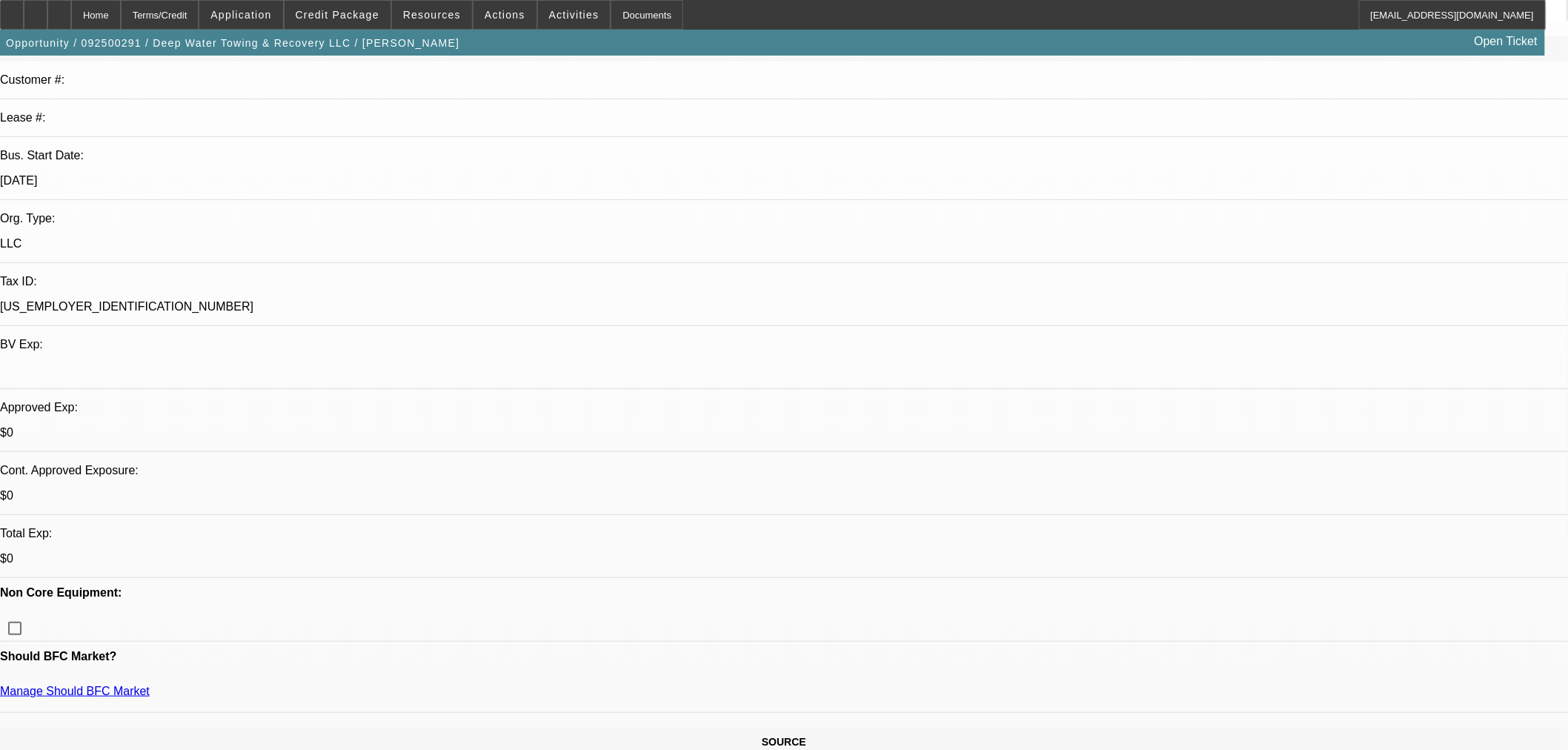
scroll to position [0, 0]
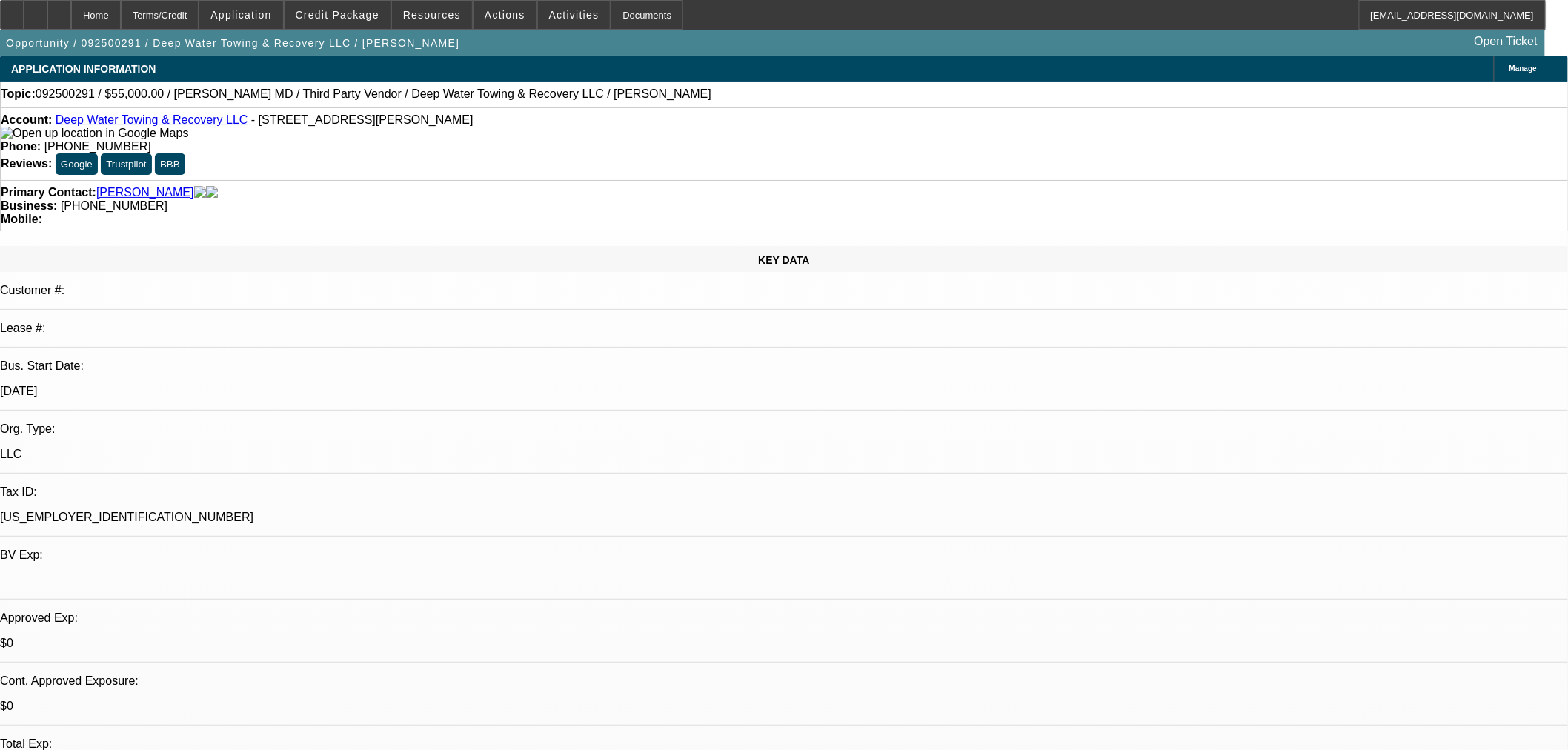
paste textarea "CHEROKEE TRUCK & TRAILER REPAIR LLC"
type textarea "NO PRIVATE PARTY AT UNIFI. FYI THERE ARE BANKS IN HERE FOR CHEROKEE TRUCK & TRA…"
checkbox input "true"
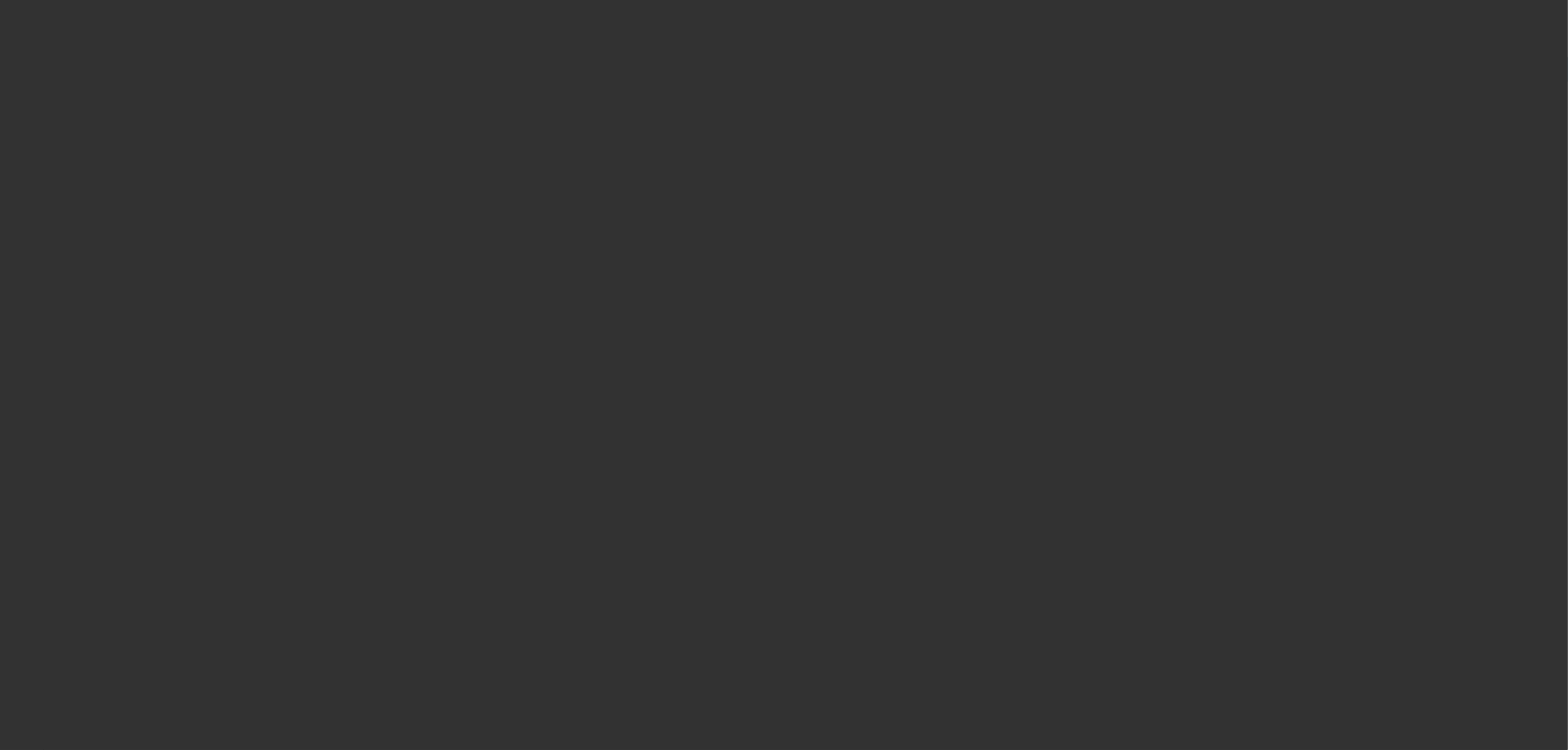
select select "0"
select select "2"
select select "0.1"
select select "4"
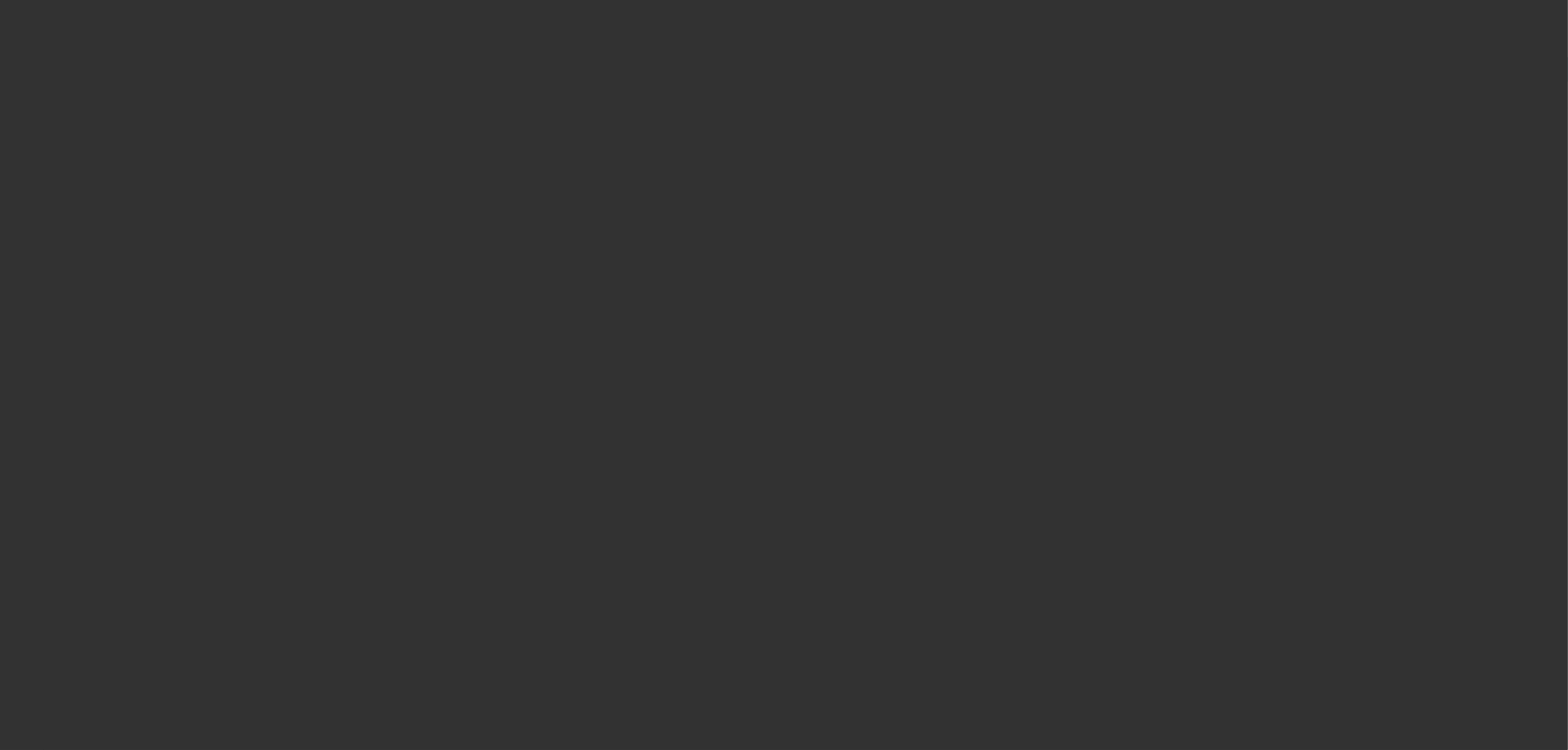
select select "0"
select select "2"
select select "0.1"
select select "4"
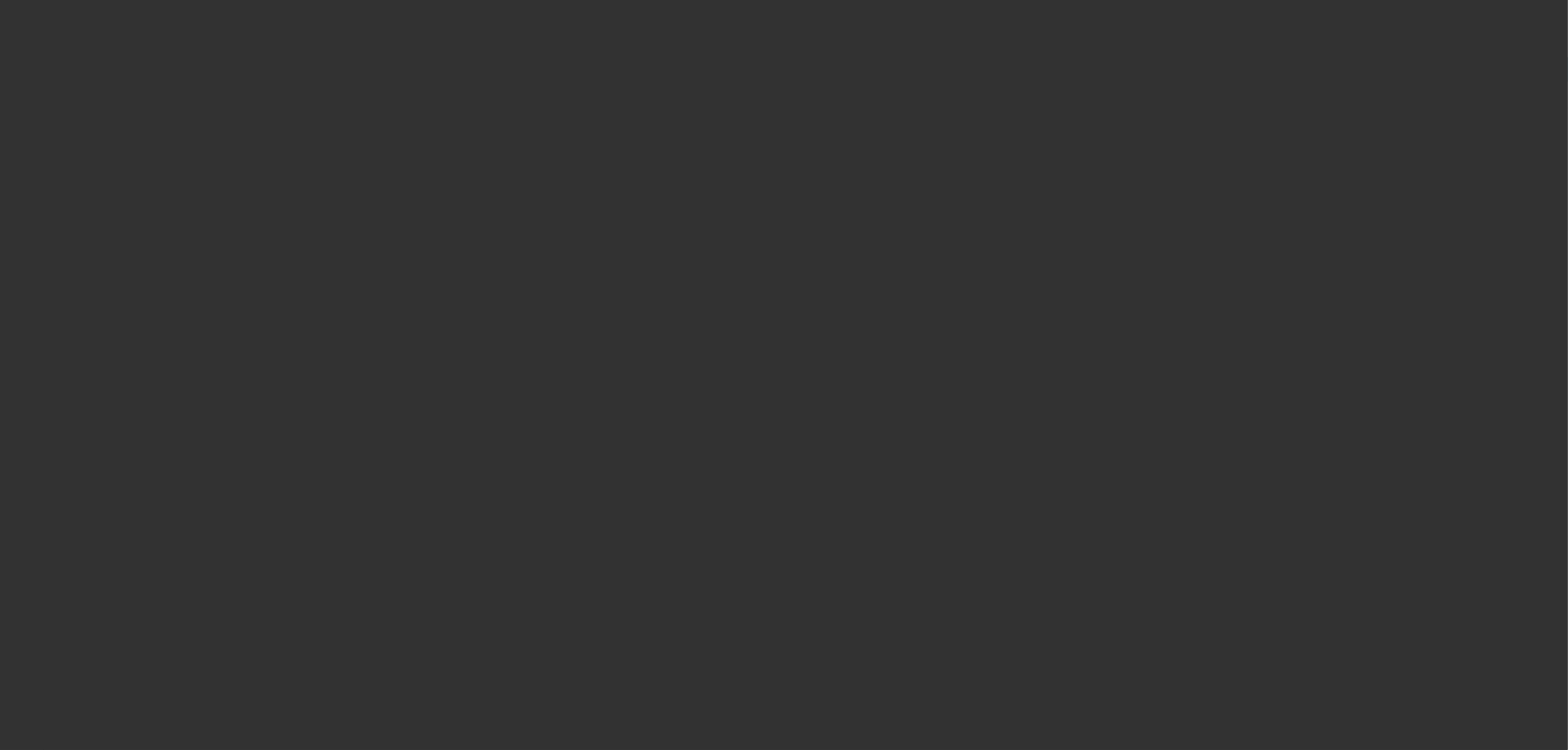
select select "0"
select select "2"
select select "0.1"
select select "4"
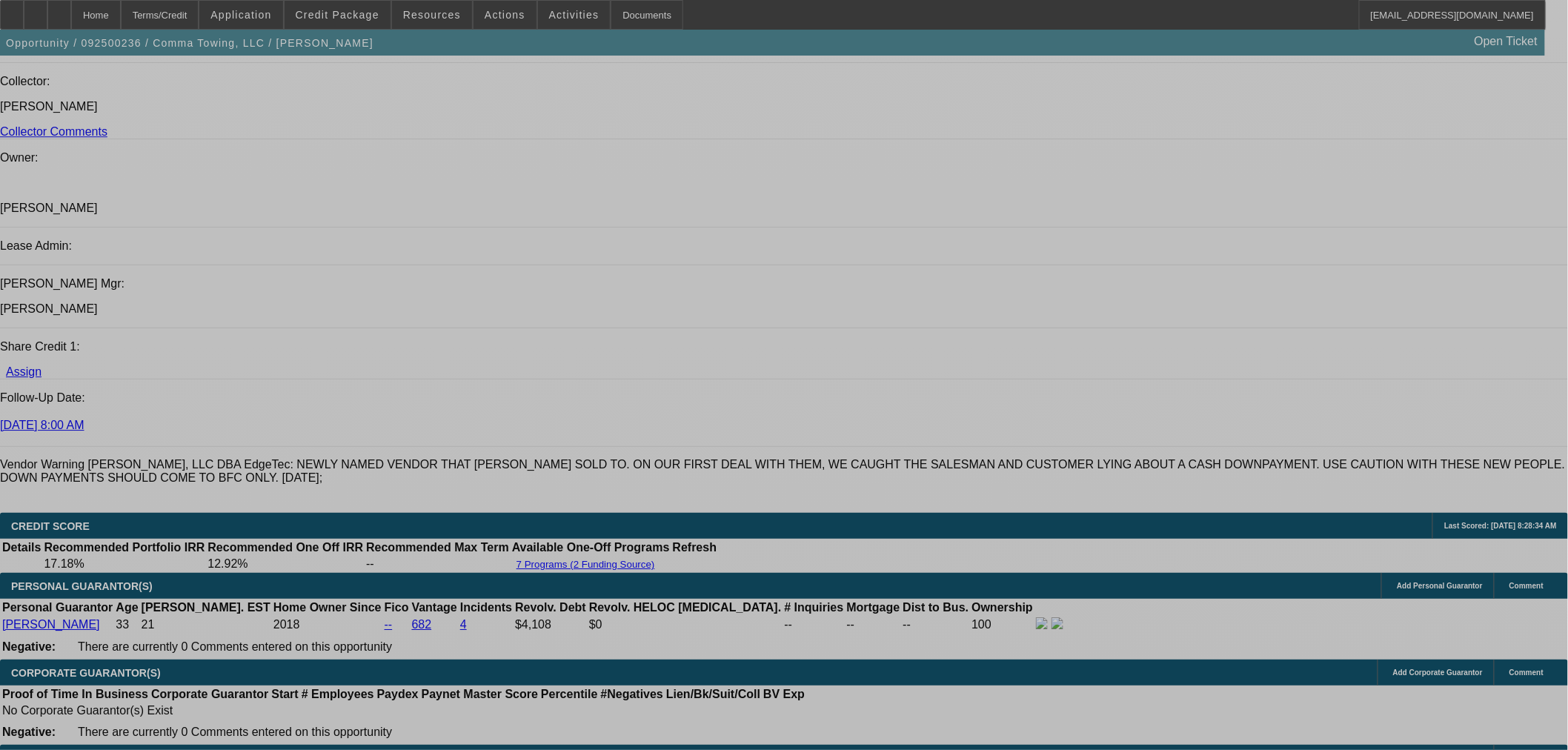
select select "0"
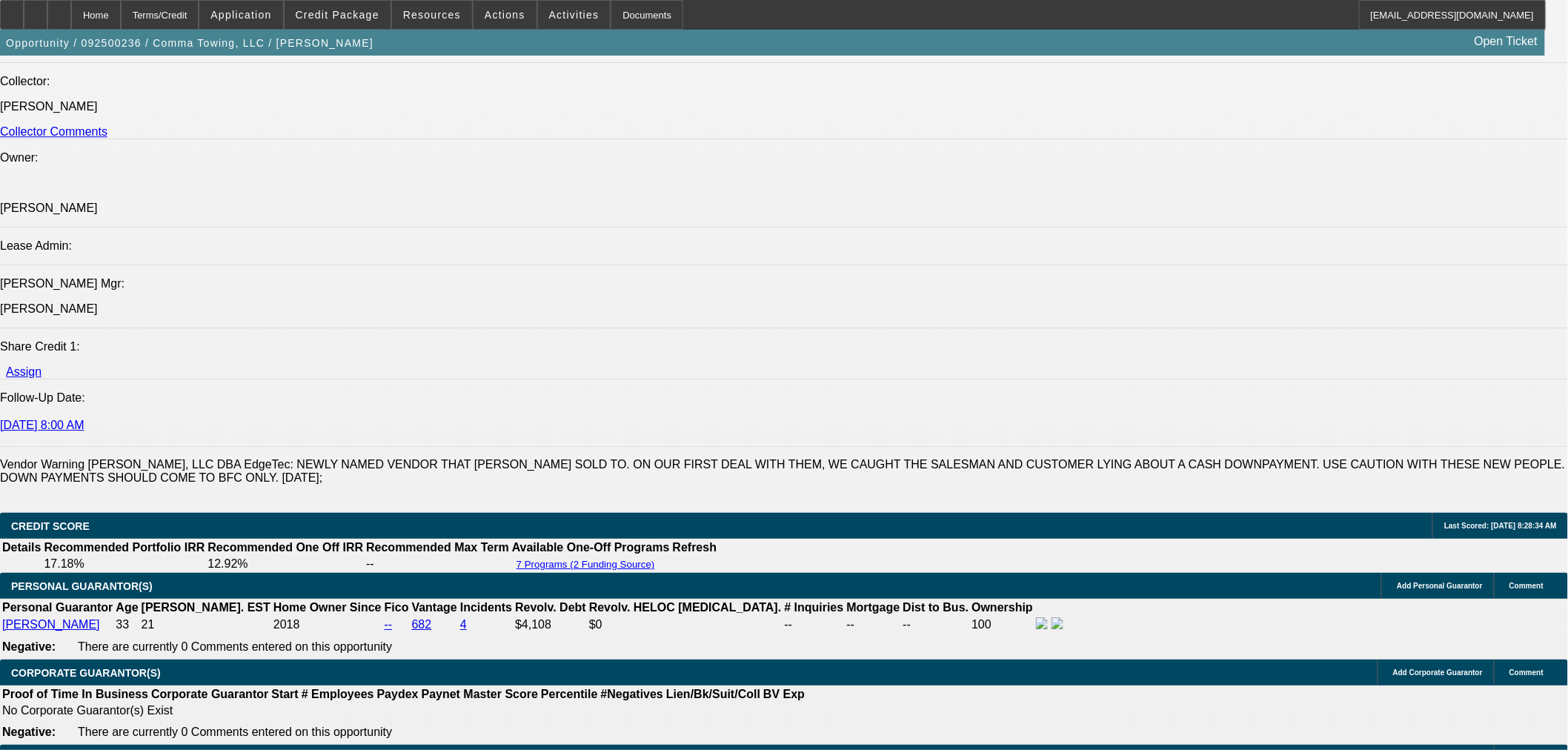
select select "0"
select select "3"
select select "0"
select select "6"
select select "0"
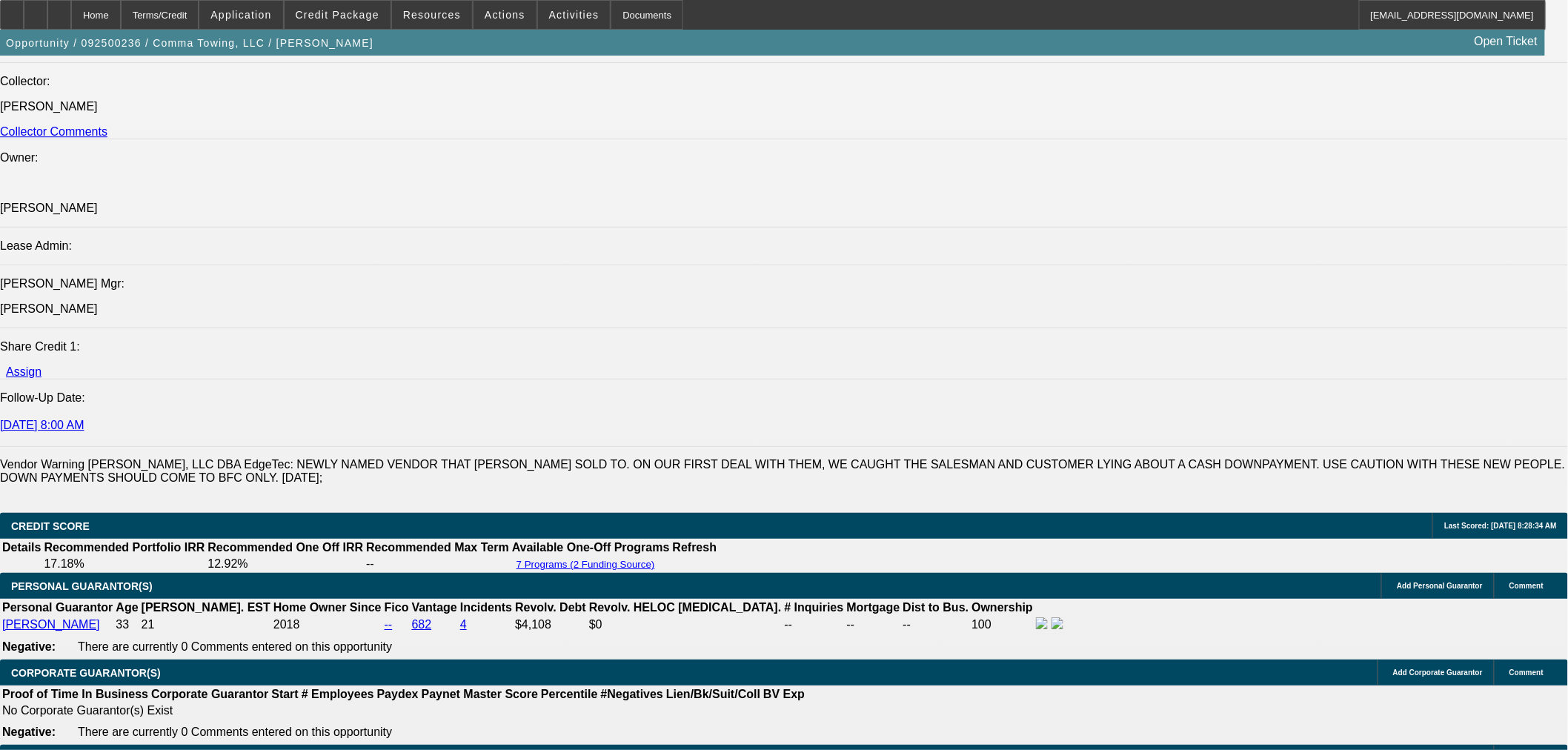
select select "0"
select select "2"
select select "0"
select select "6"
select select "0"
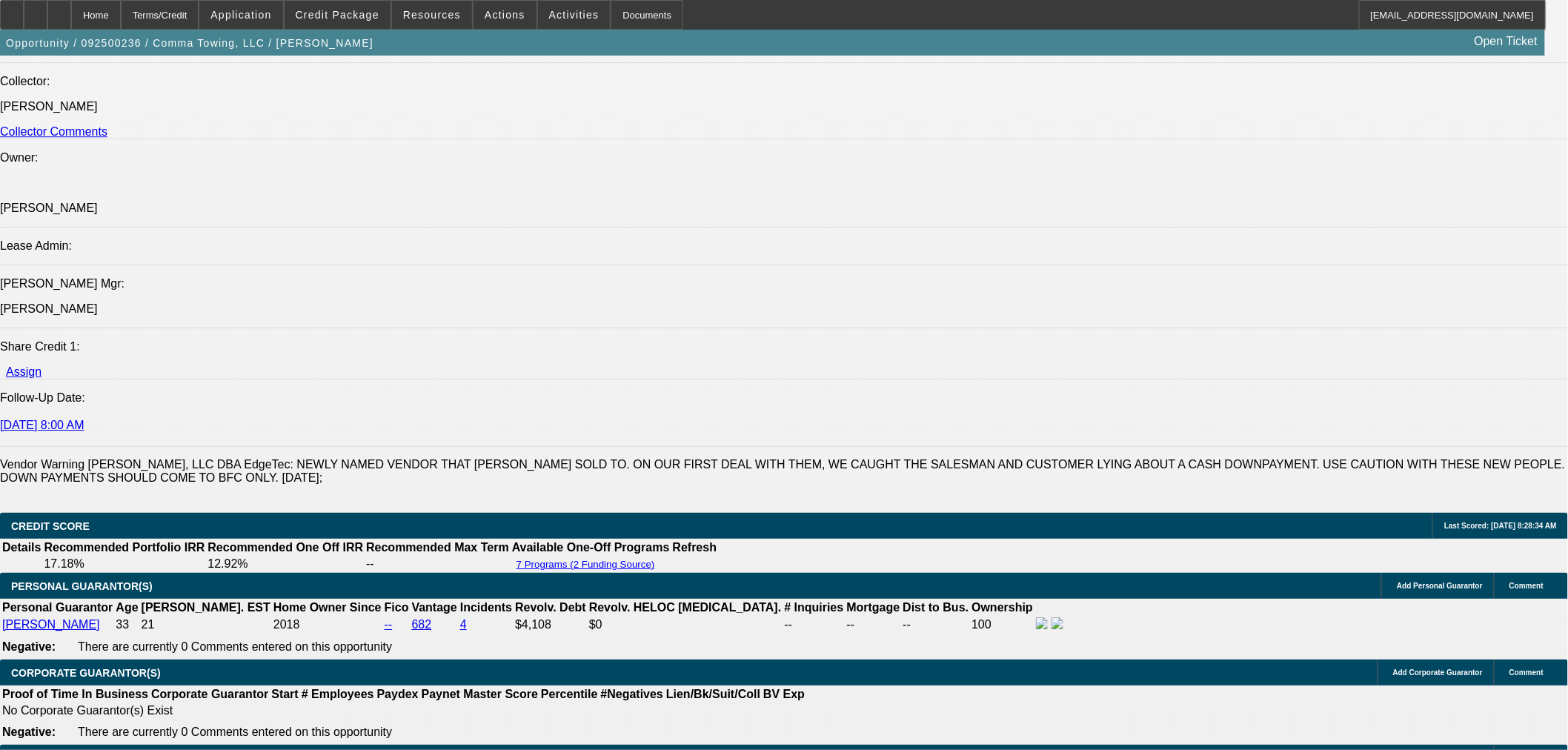
select select "0"
select select "2"
select select "0"
select select "6"
select select "0"
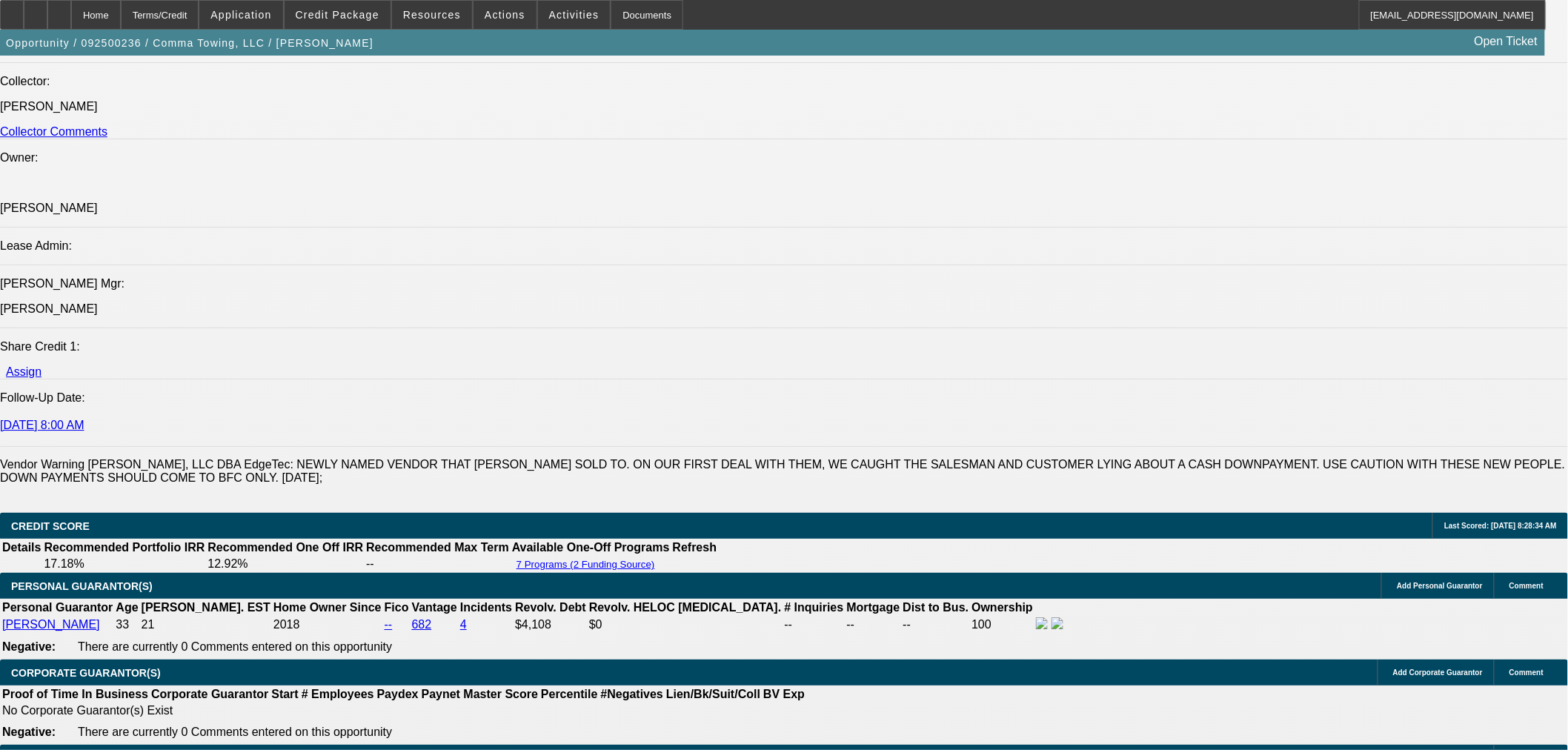
select select "0"
select select "2"
select select "0"
select select "6"
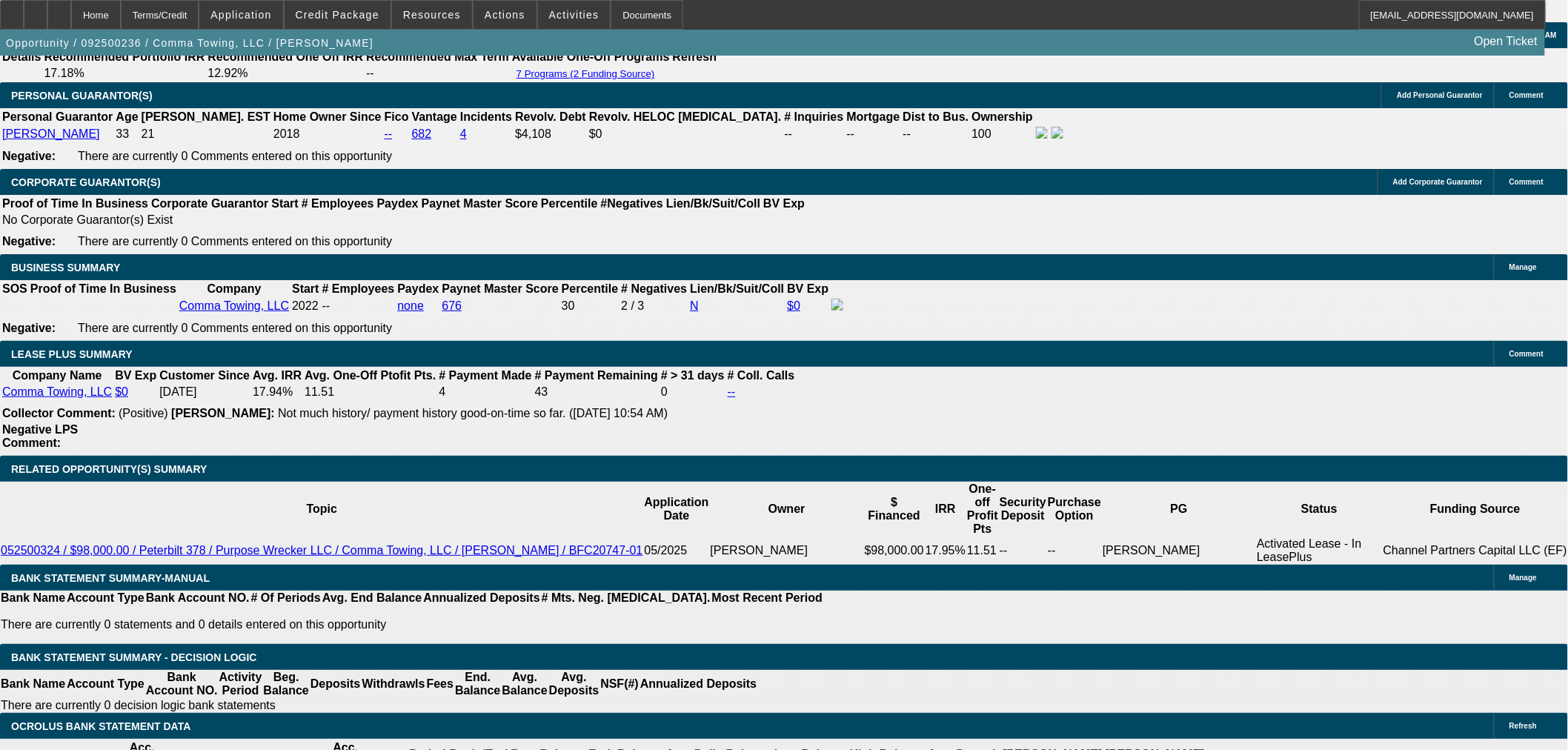
scroll to position [2784, 0]
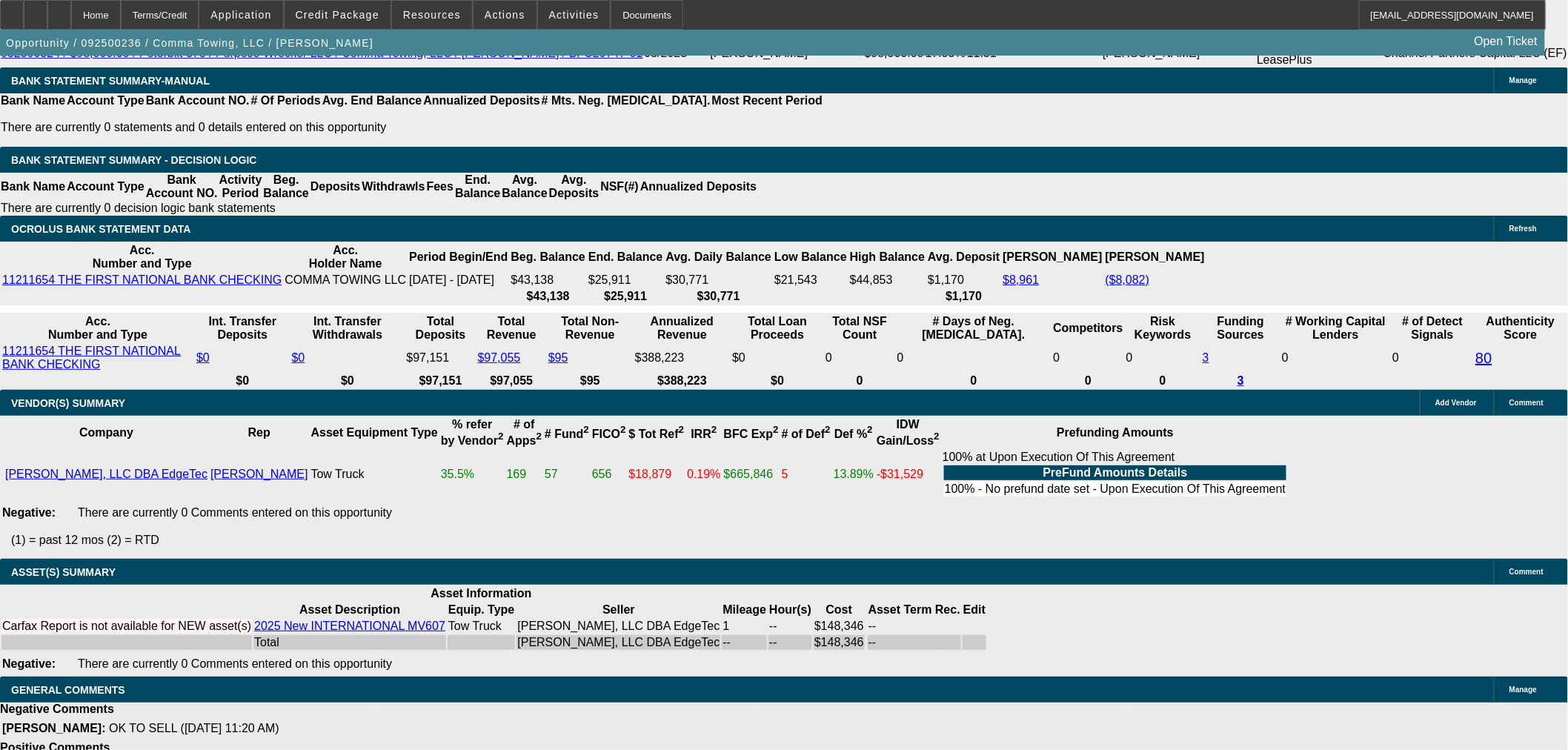
select select "4"
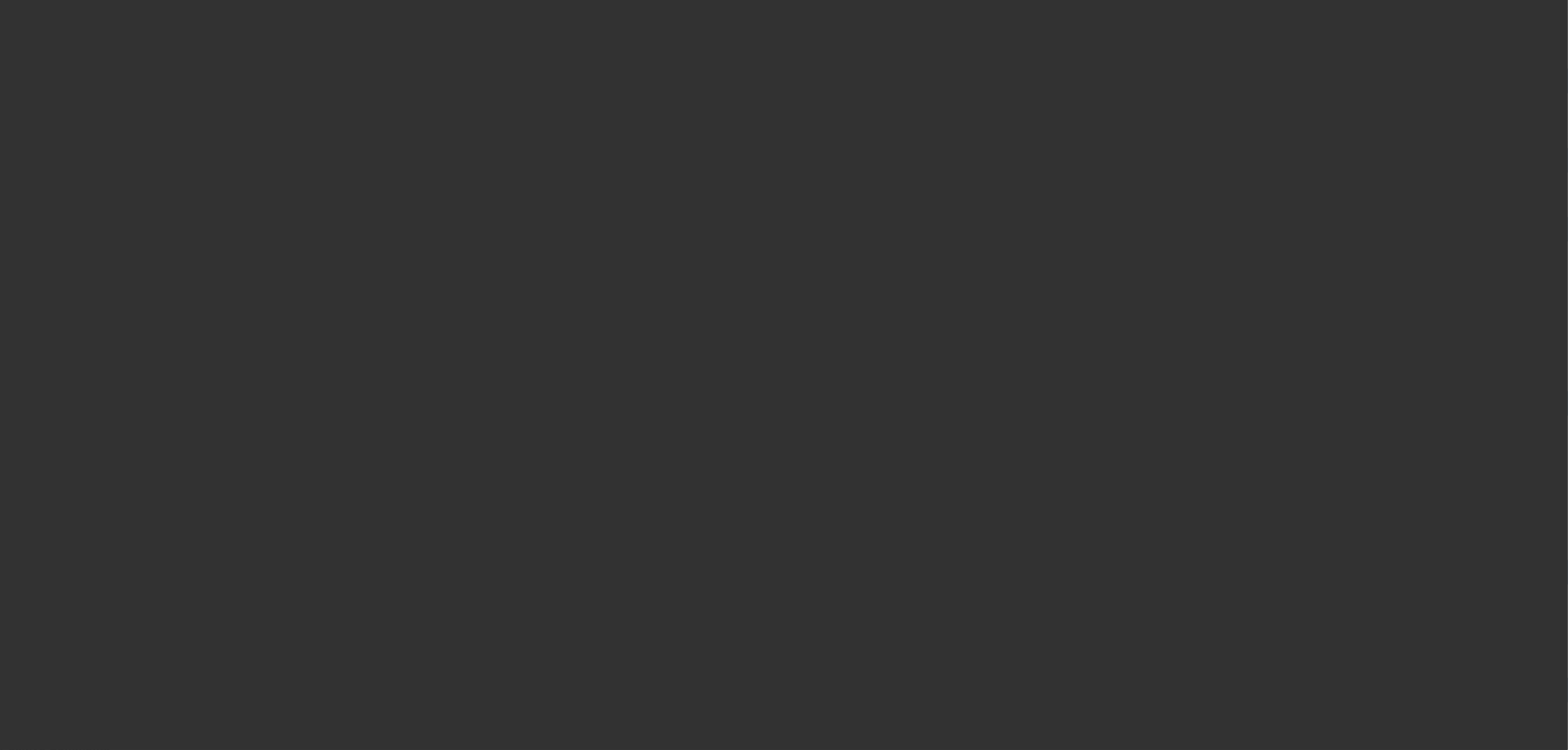
scroll to position [0, 0]
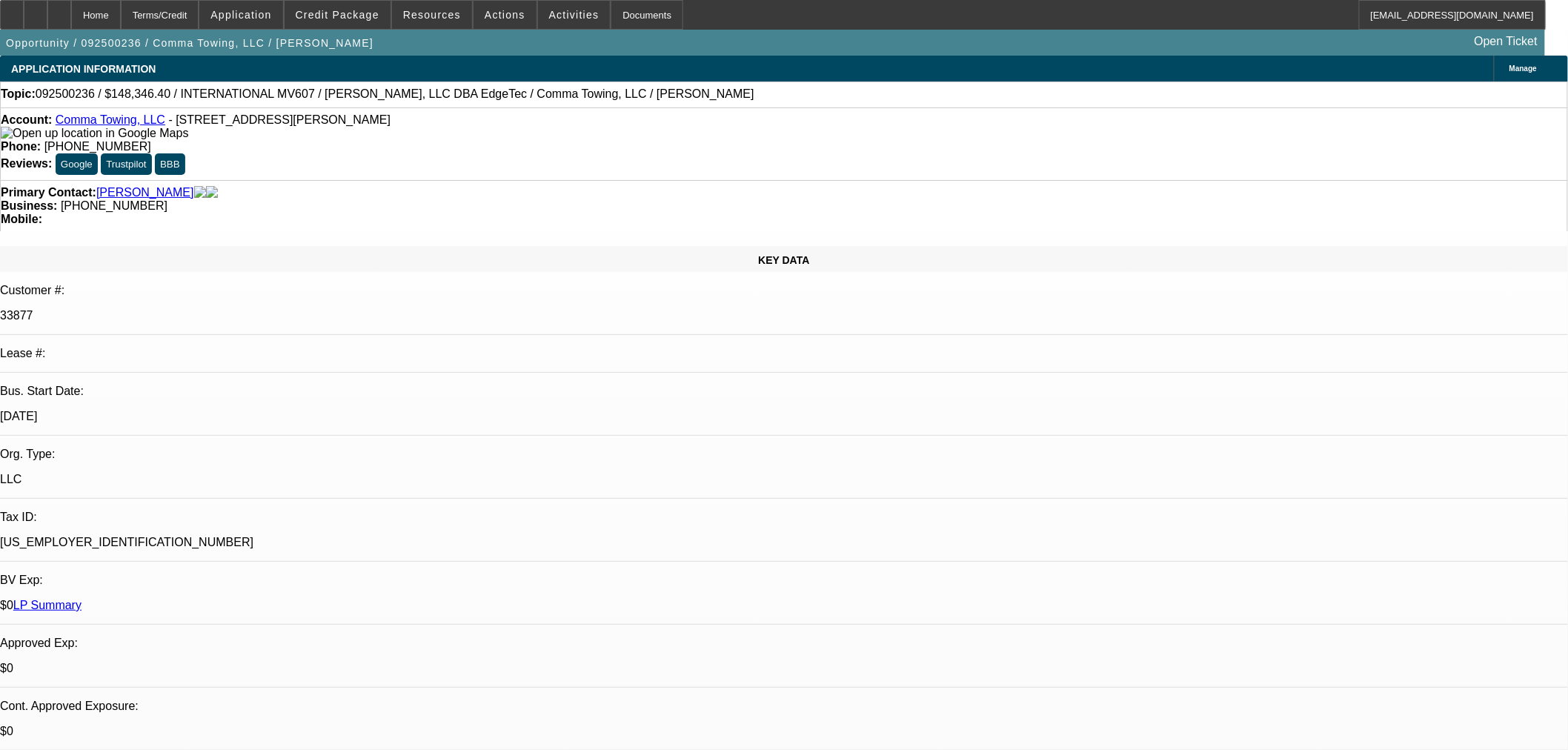
paste textarea "We are unable to approve this one as it does not meet our minimum underwriting …"
type textarea "DECLINED BY [PERSON_NAME]: "We are unable to approve this one as it does not me…"
click at [1131, 596] on span "15" at bounding box center [1130, 590] width 26 height 26
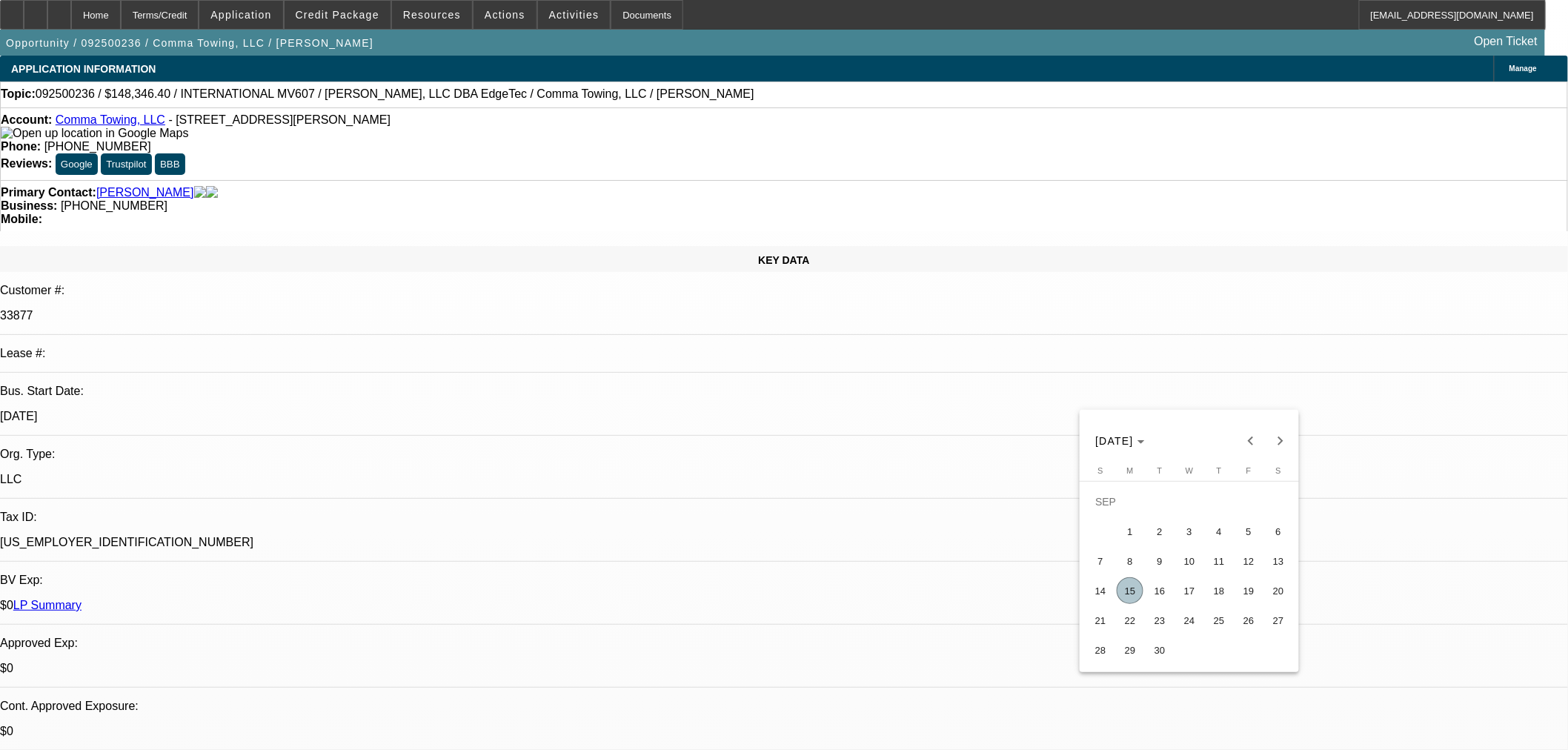
type input "[DATE]"
type input "09:01"
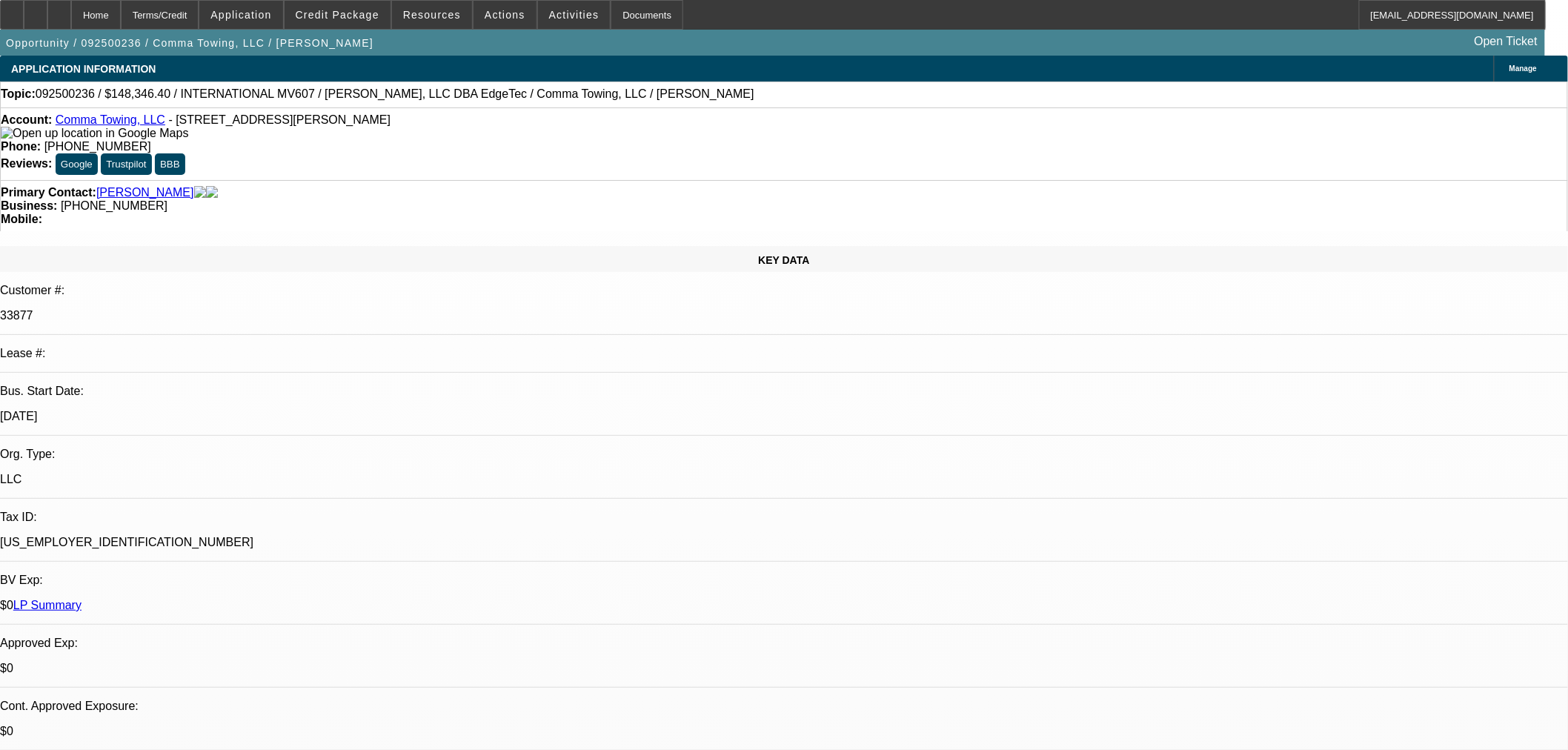
type input "09:10"
select select "0"
select select "3"
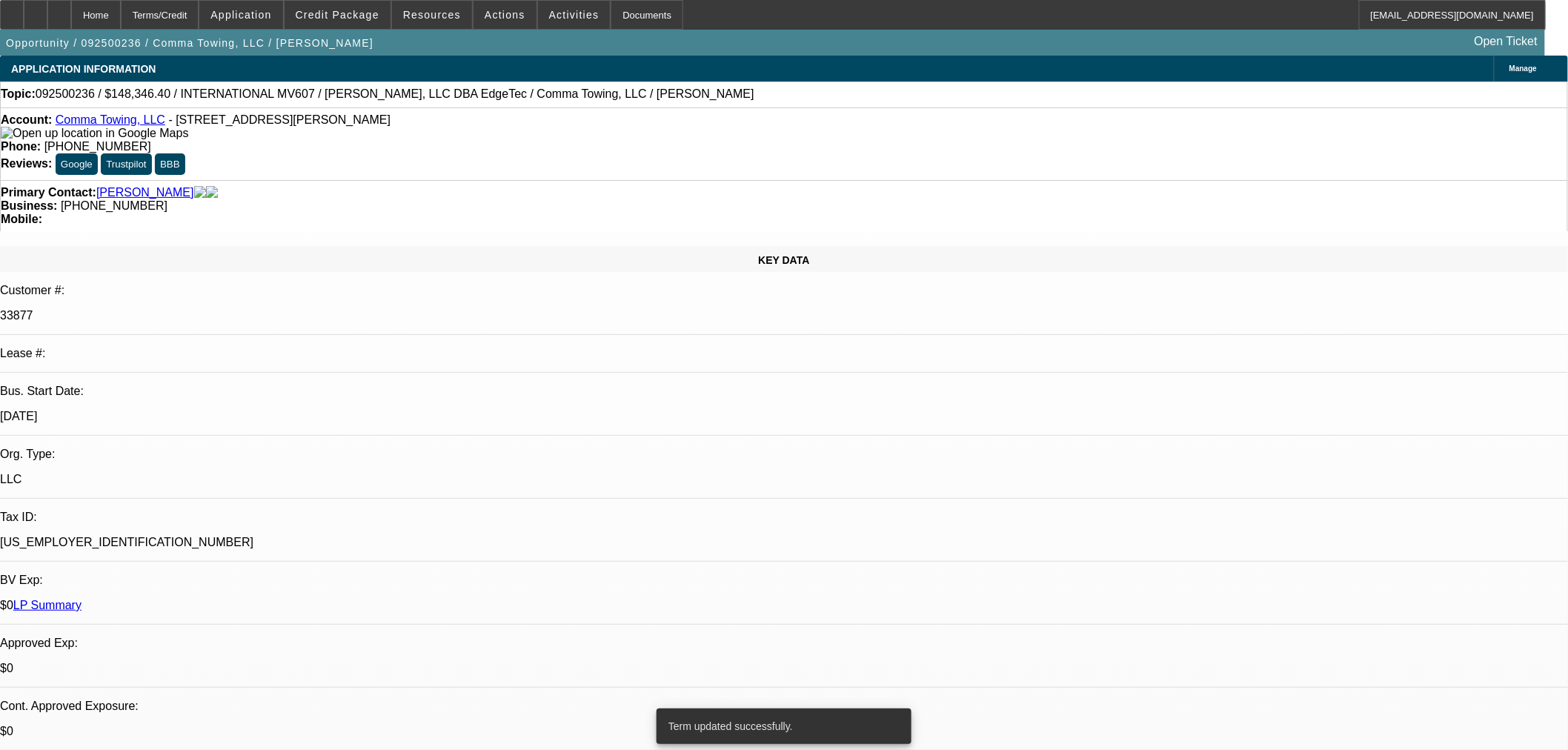
select select "0"
select select "6"
select select "0"
select select "2"
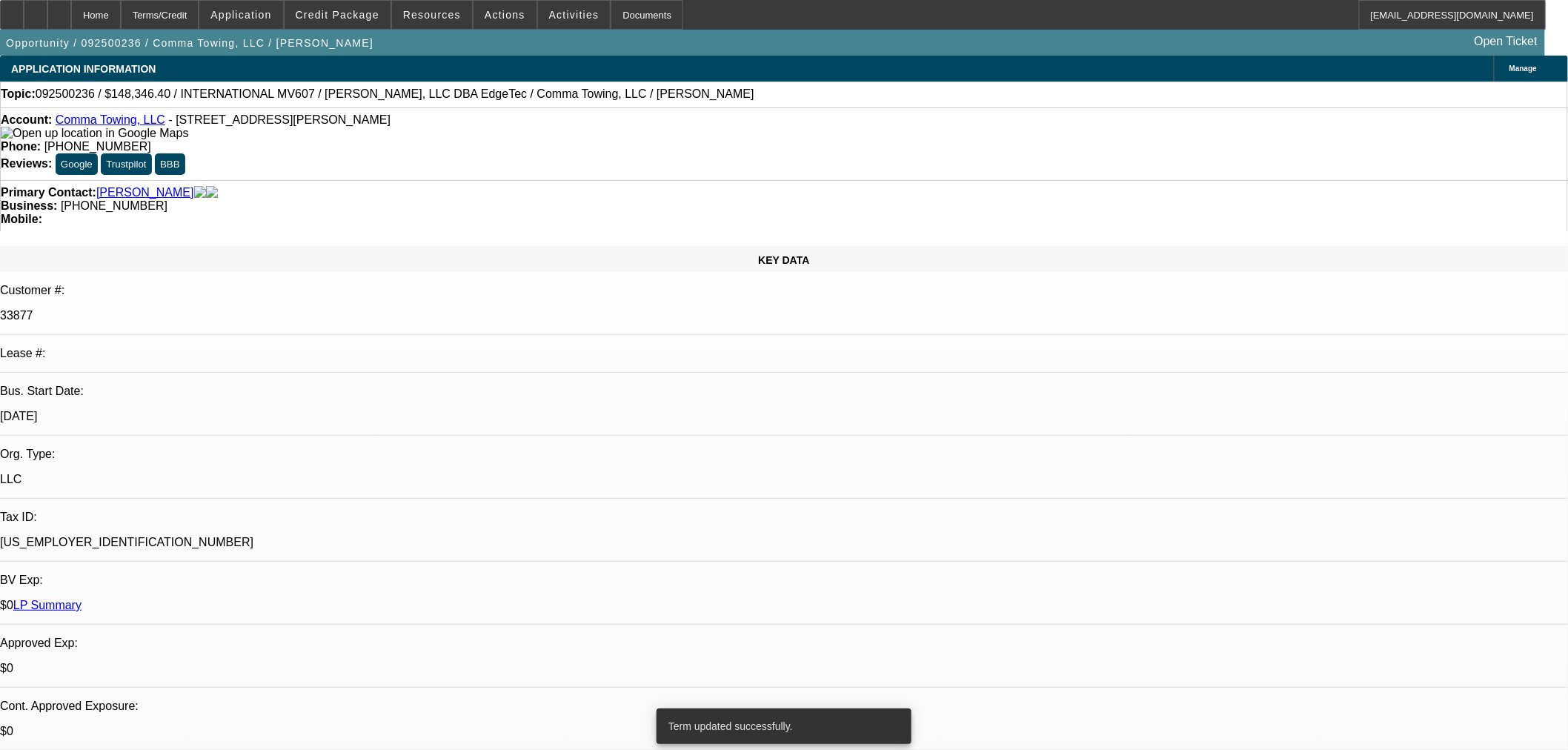
select select "0"
select select "6"
select select "0"
select select "2"
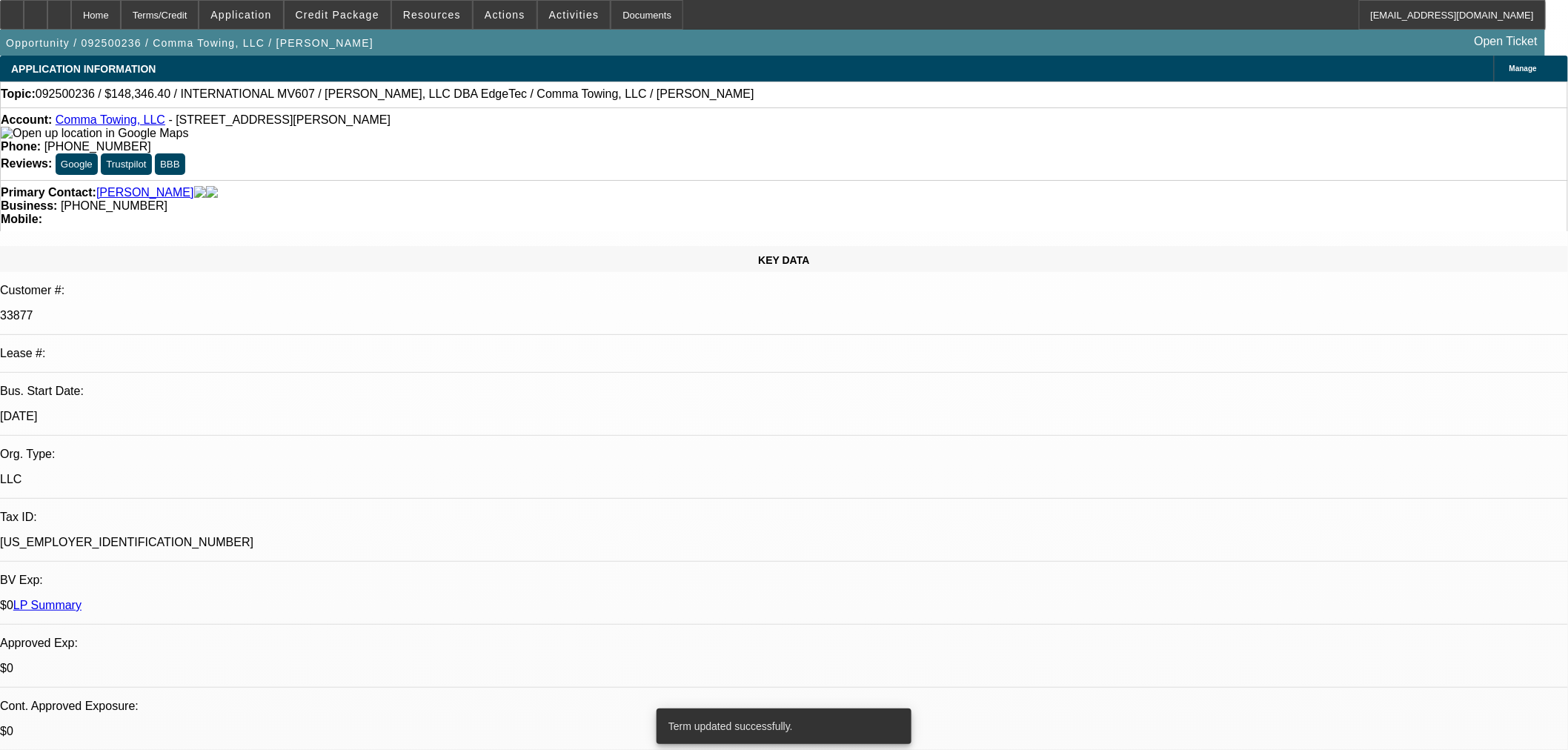
select select "0"
select select "6"
select select "0"
select select "2"
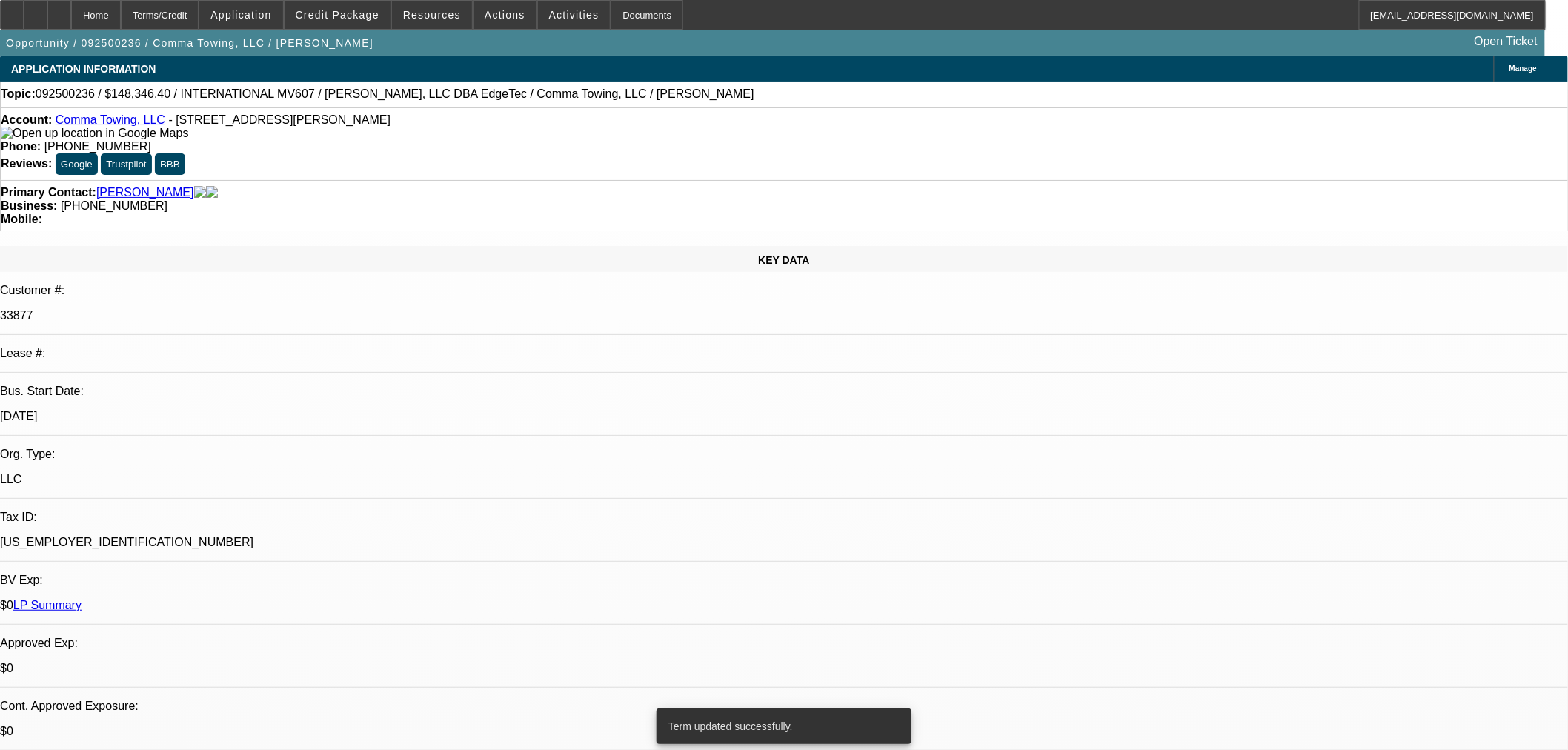
select select "0"
select select "6"
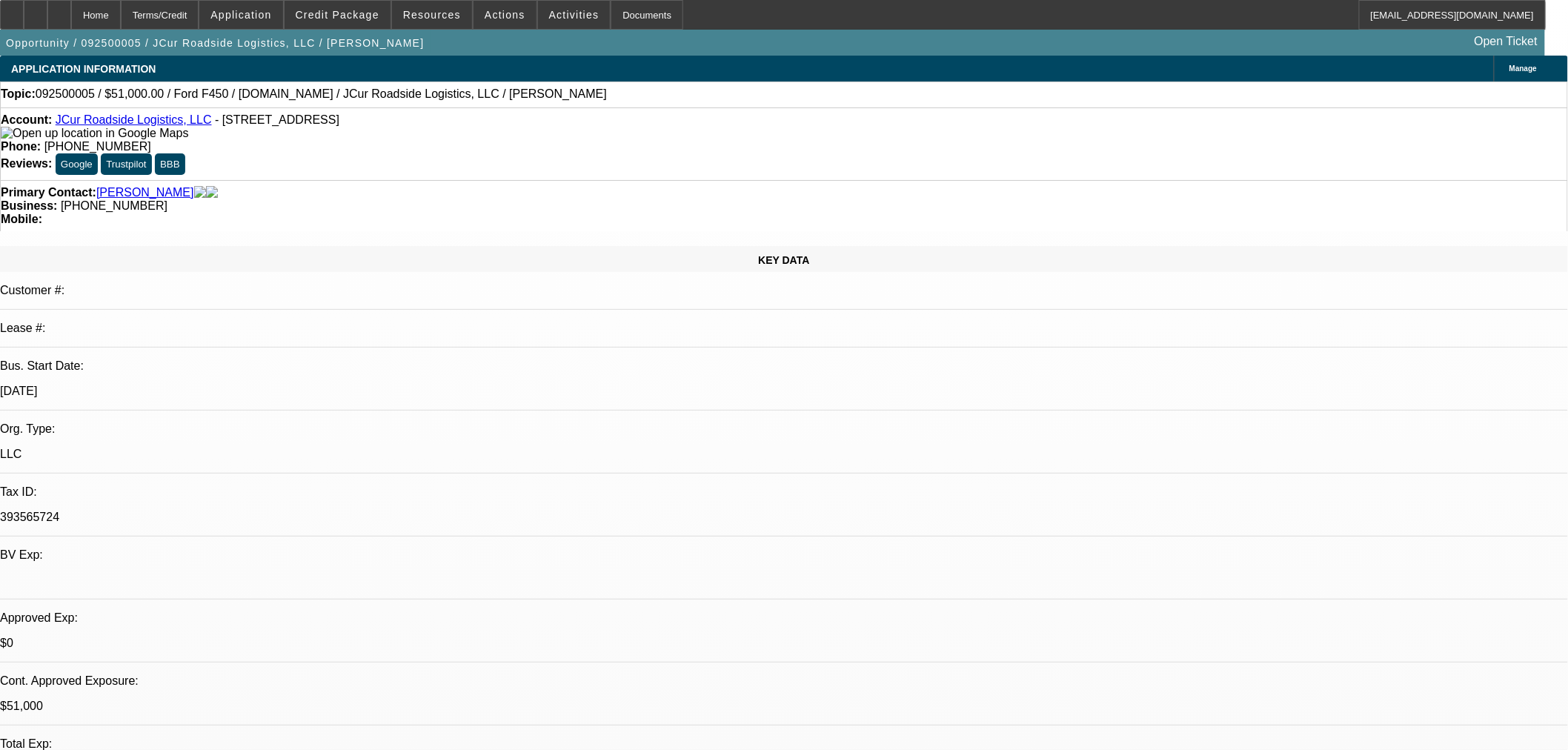
select select "0"
select select "2"
select select "0.1"
select select "4"
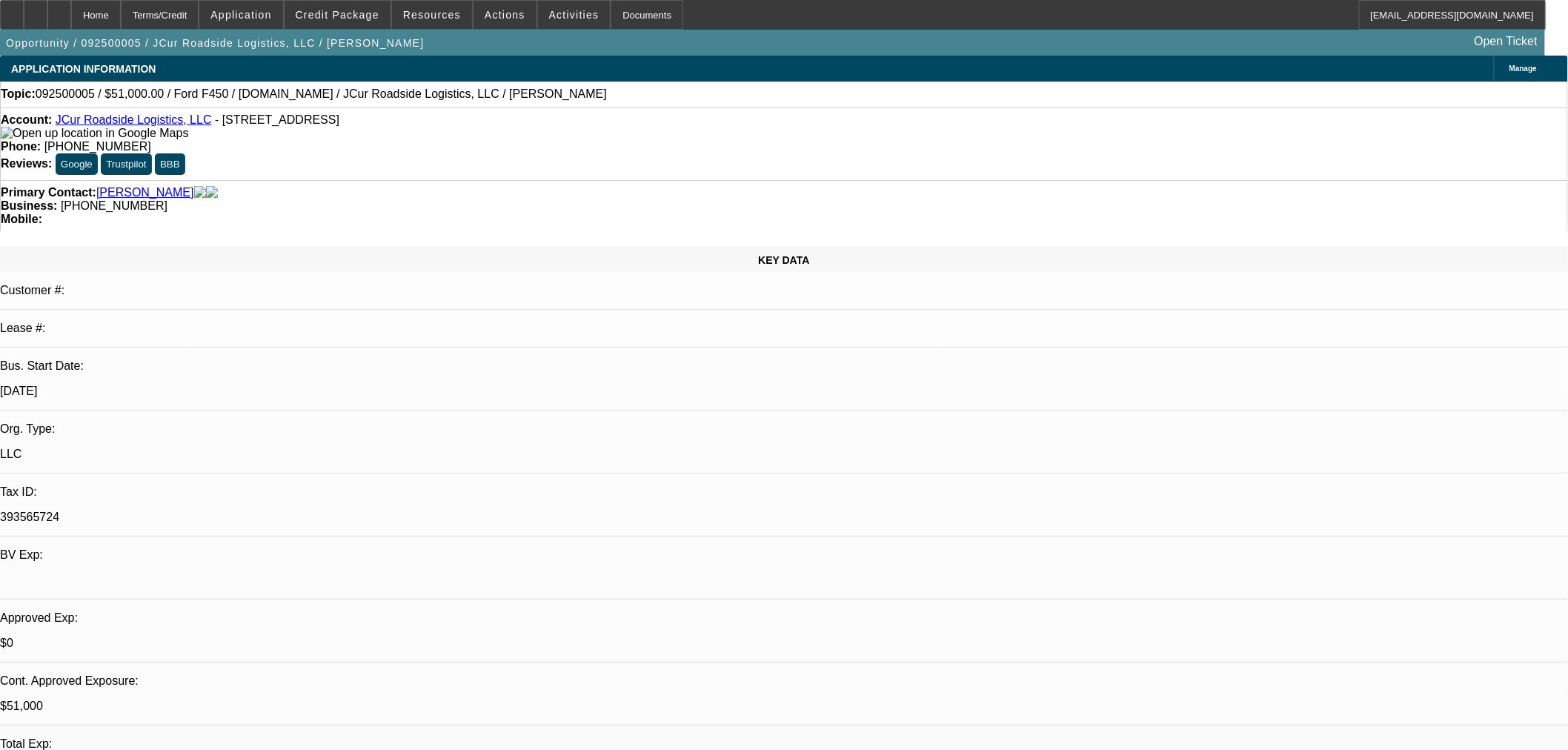
select select "0.15"
select select "2"
select select "0.1"
select select "4"
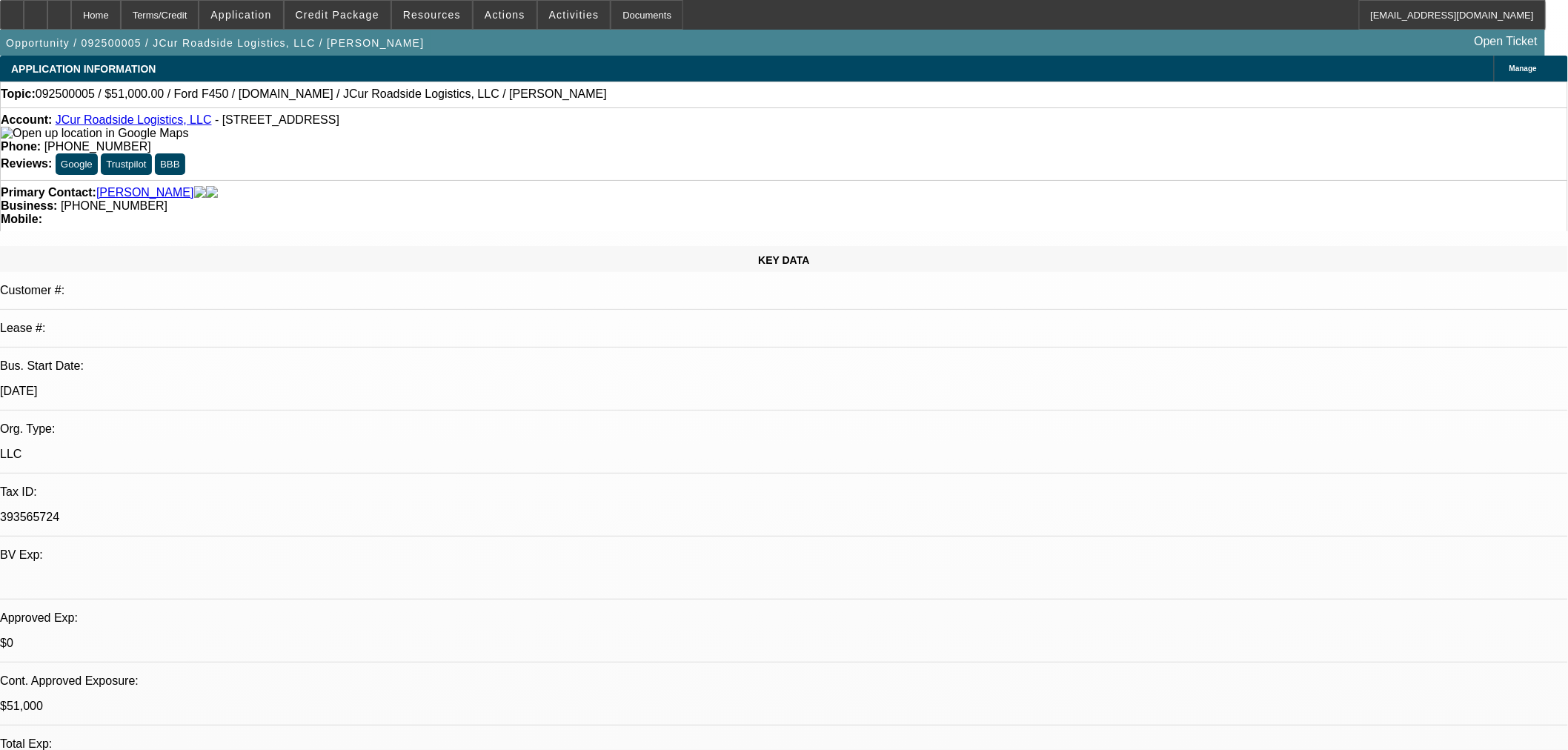
select select "0.15"
select select "2"
select select "0.1"
select select "4"
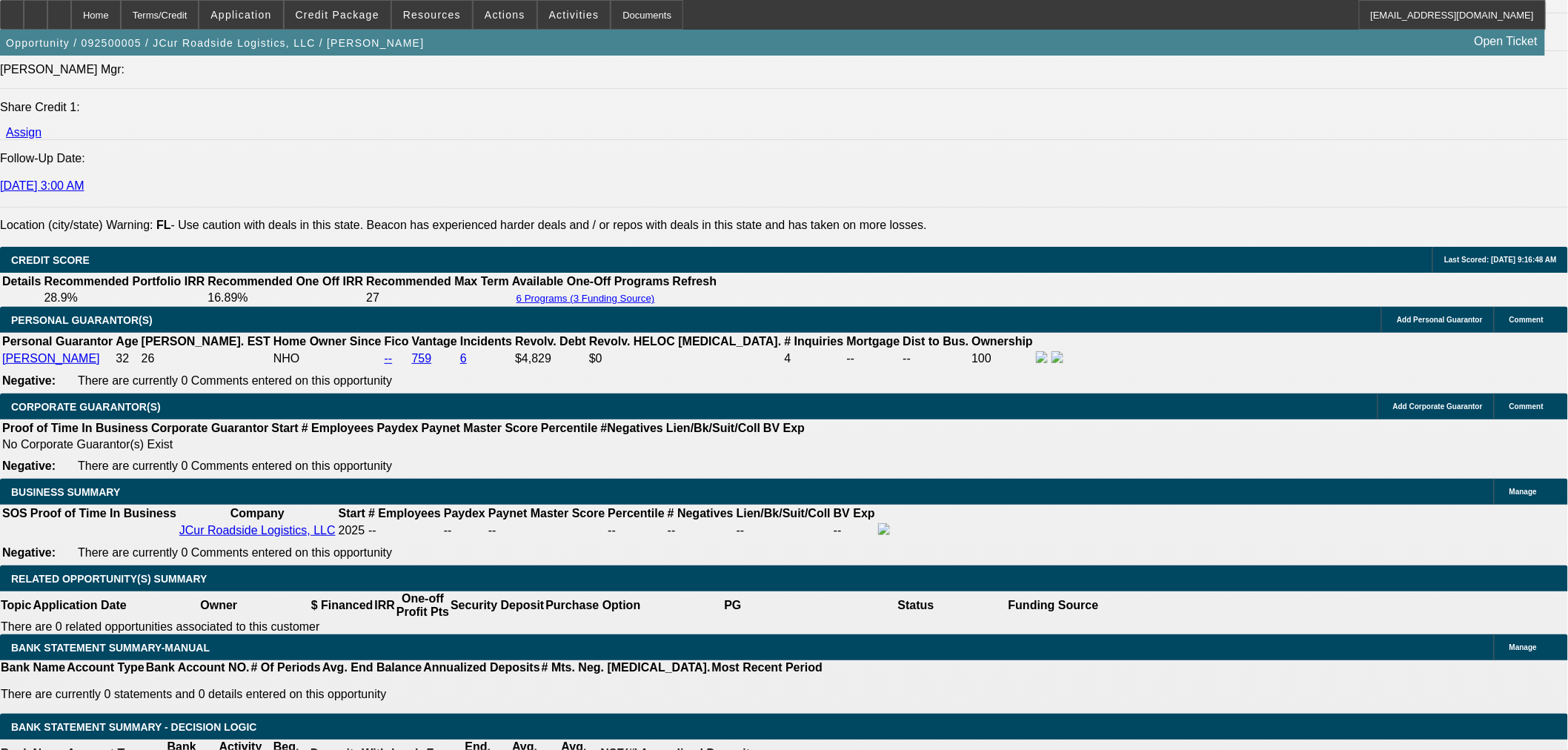
scroll to position [2077, 0]
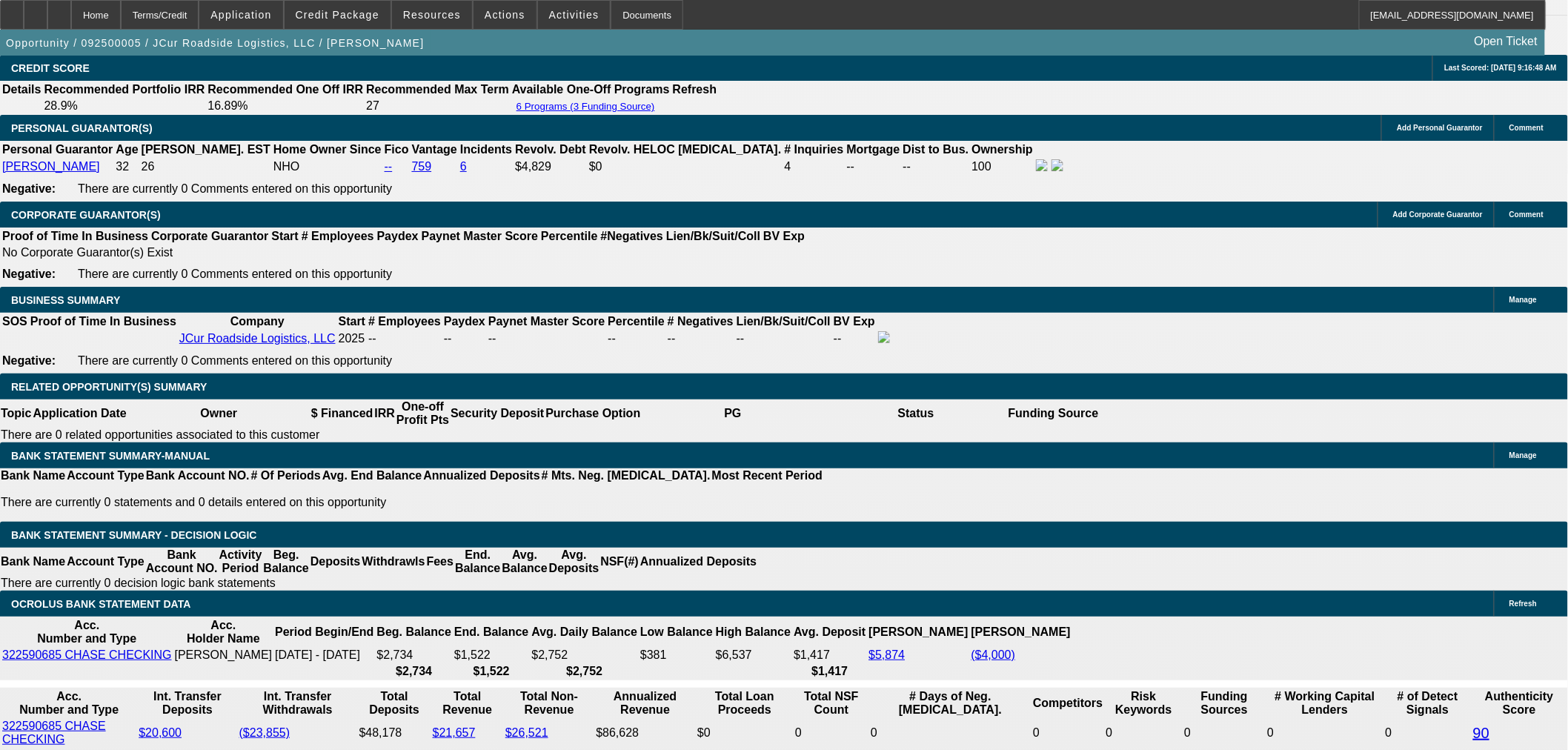
click at [341, 25] on span at bounding box center [338, 14] width 106 height 35
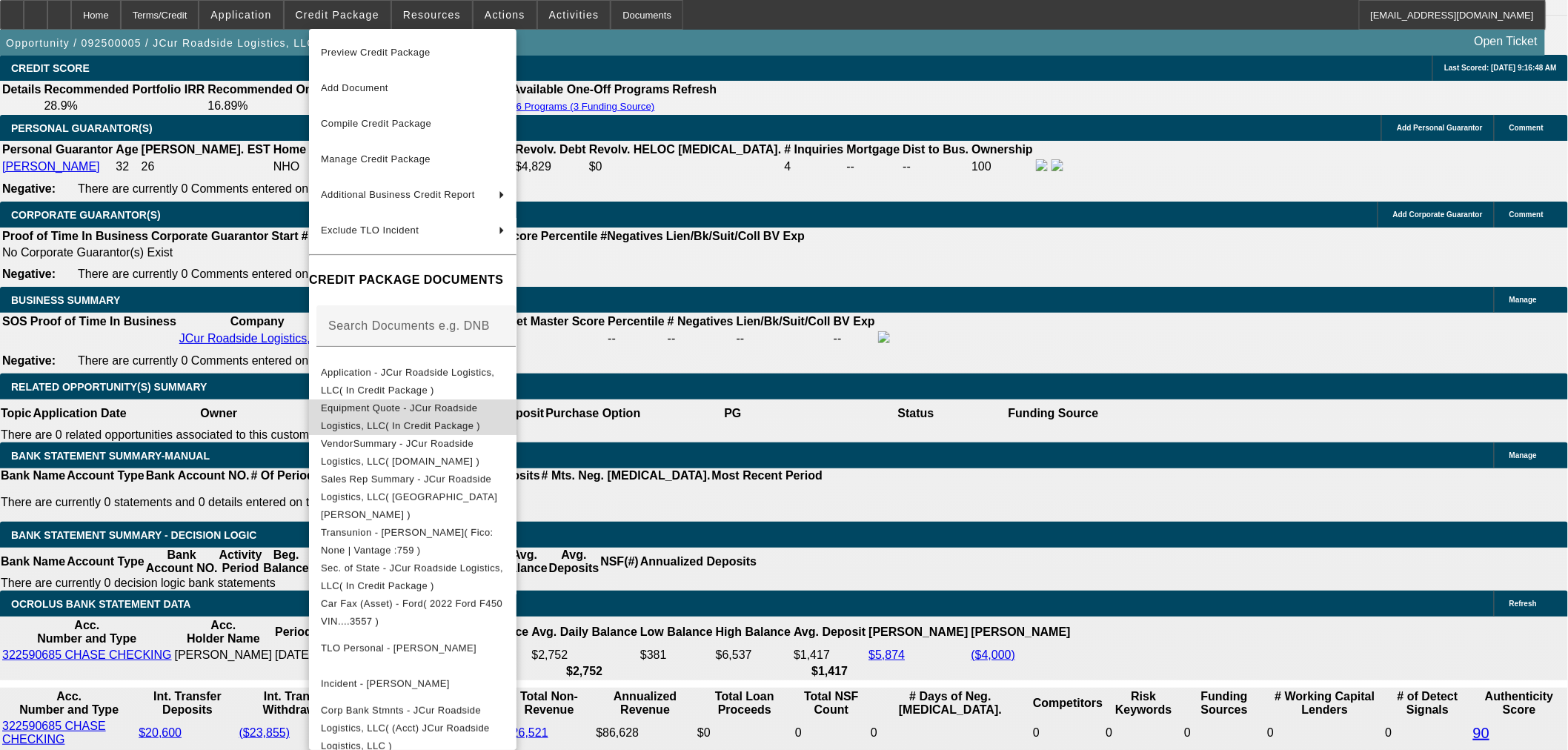
click at [403, 403] on span "Equipment Quote - JCur Roadside Logistics, LLC( In Credit Package )" at bounding box center [412, 416] width 184 height 35
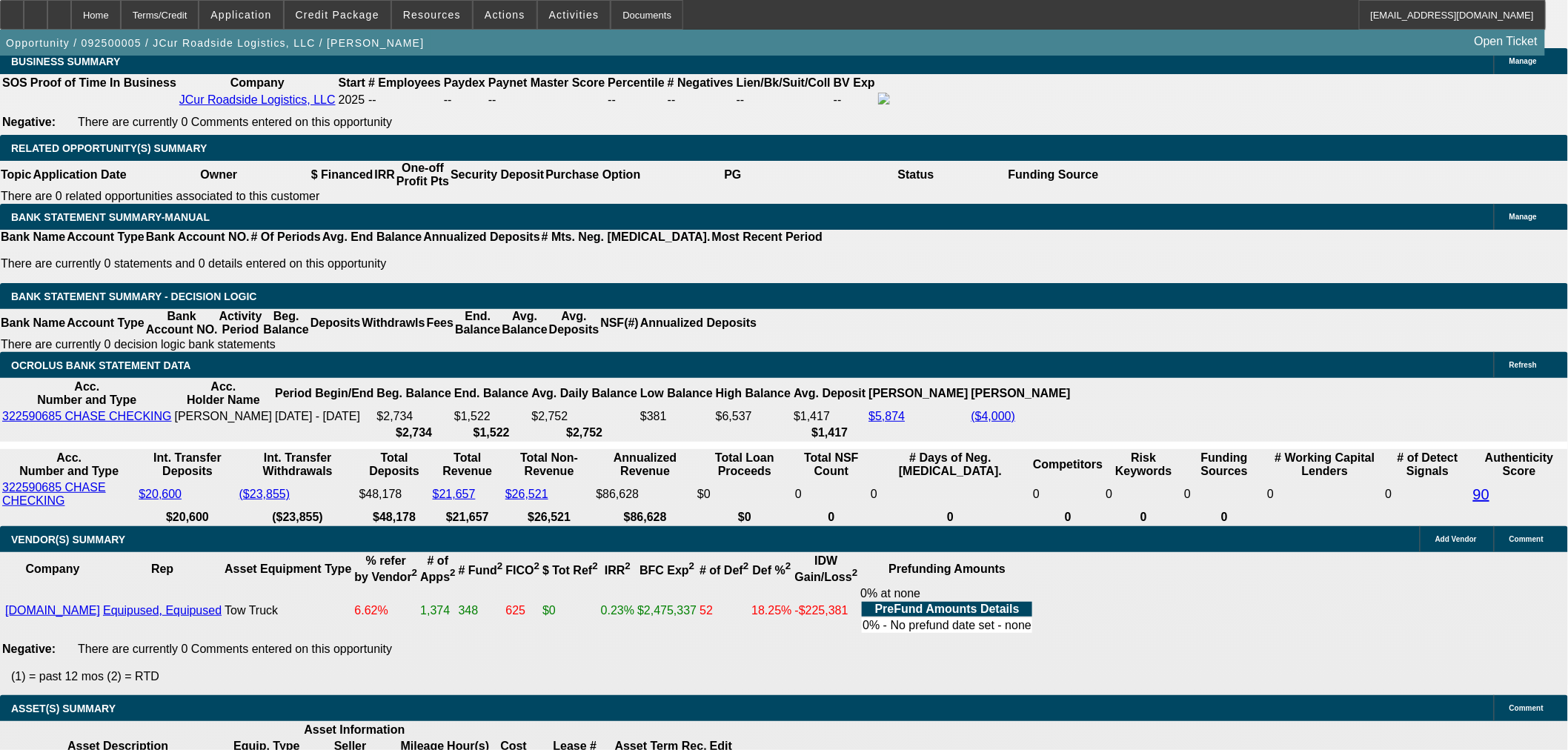
scroll to position [2488, 0]
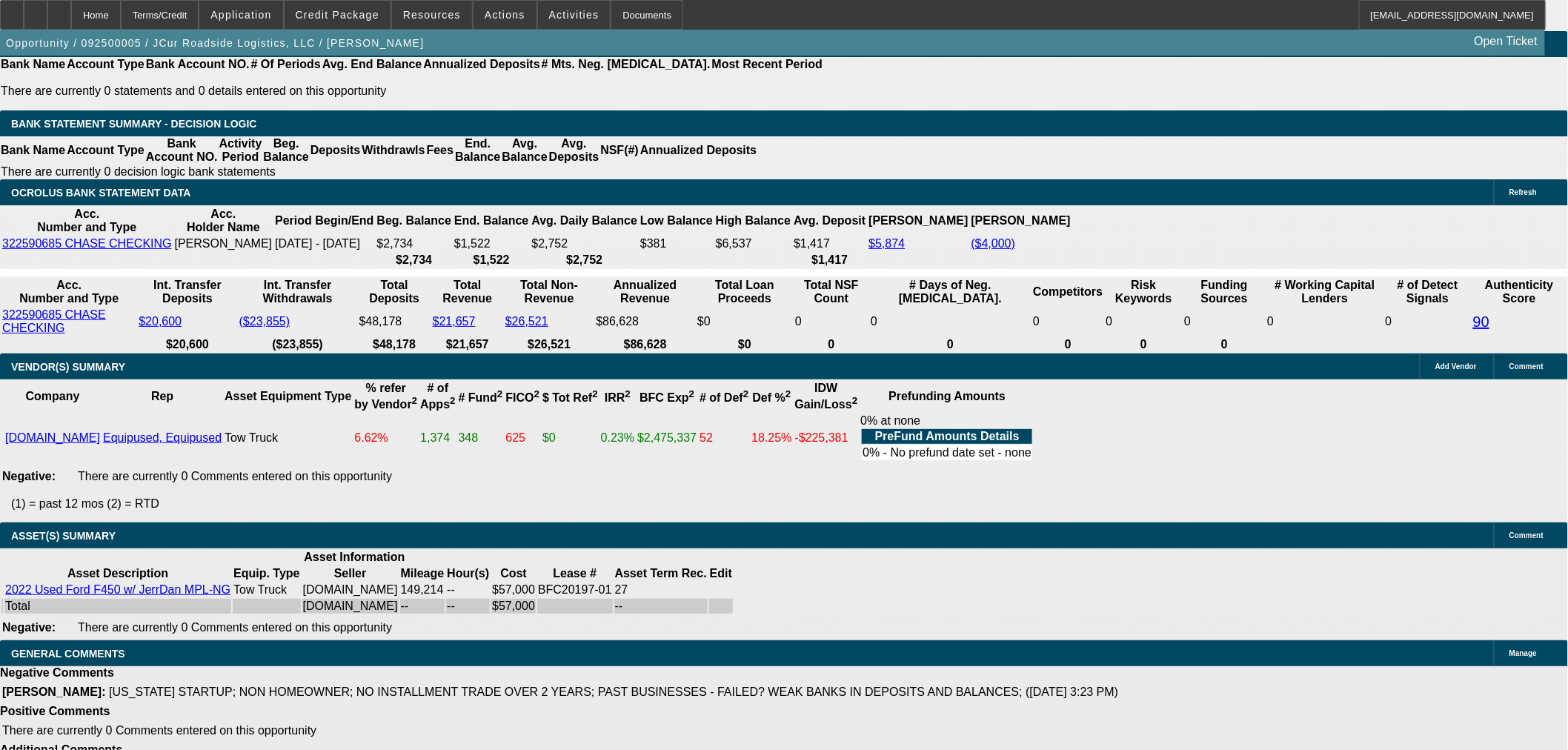
select select "5"
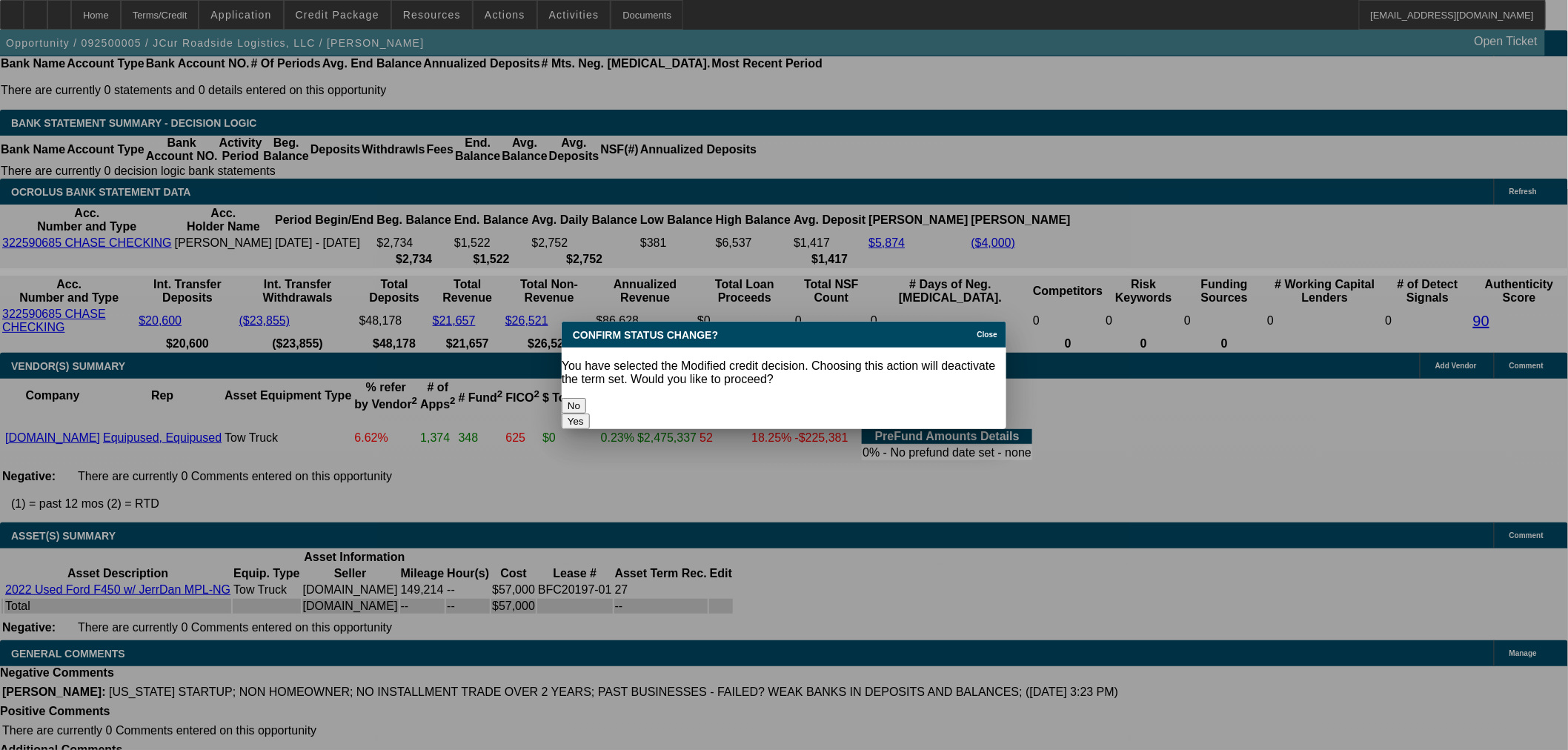
click at [590, 414] on button "Yes" at bounding box center [575, 421] width 28 height 15
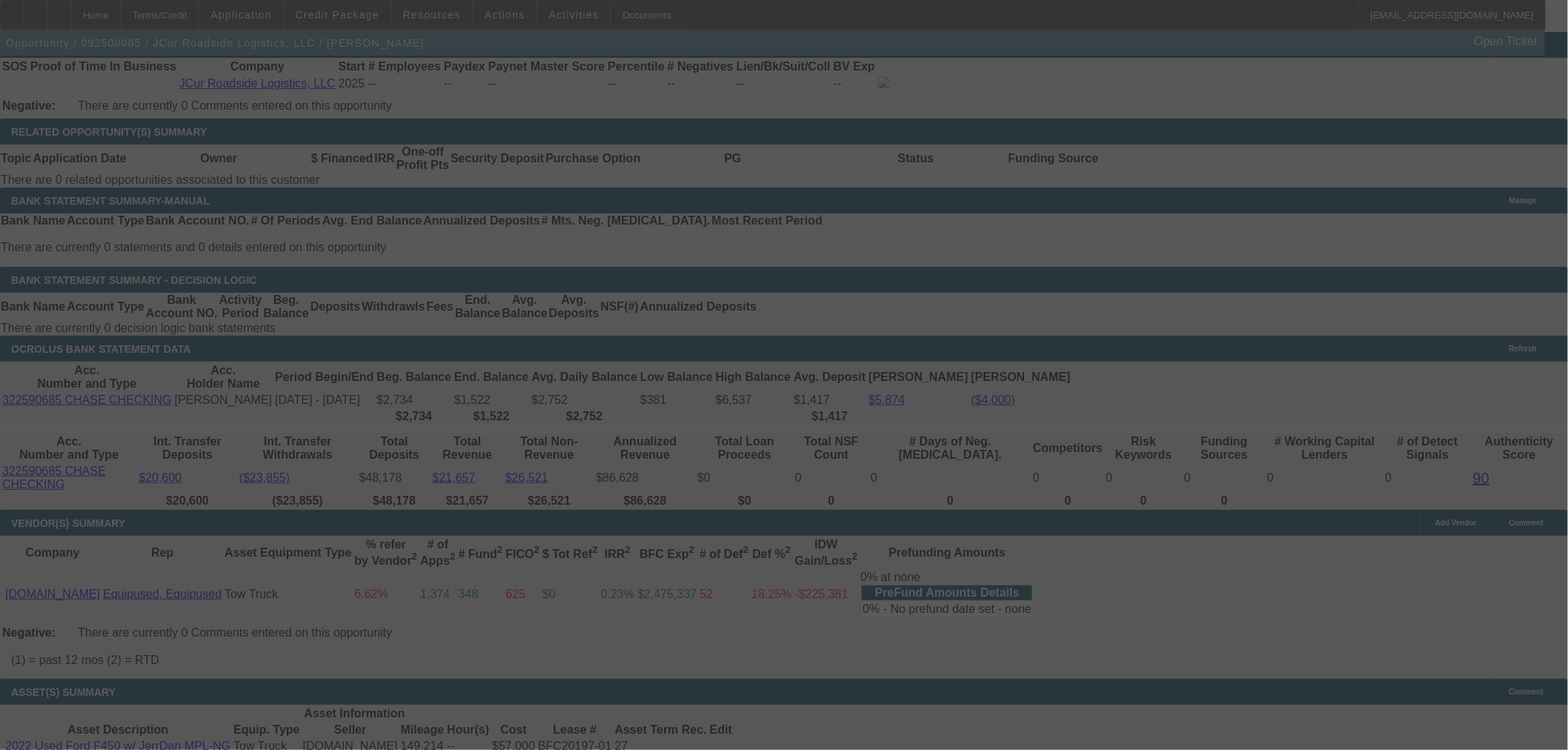
scroll to position [2159, 0]
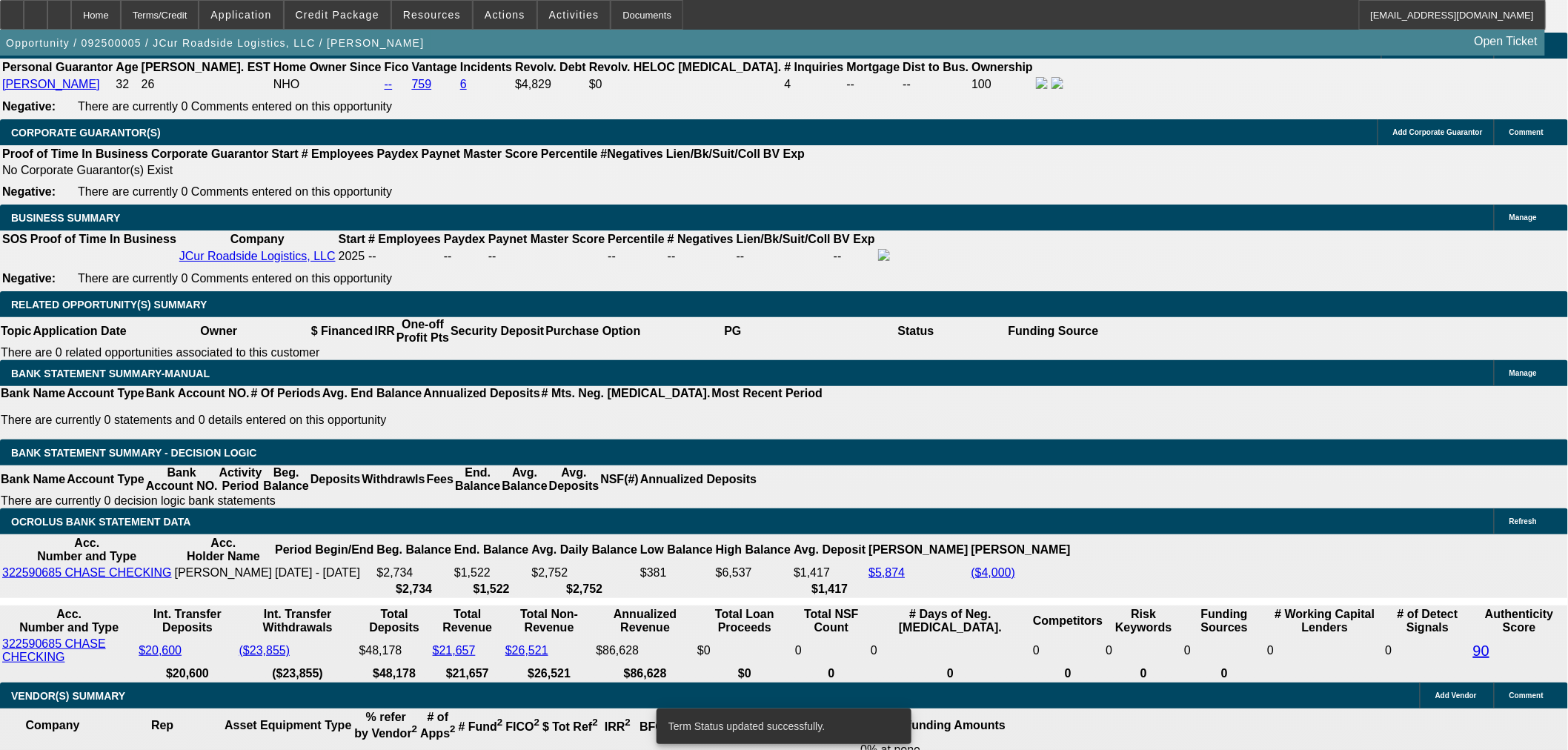
select select "0"
select select "2"
select select "0.1"
select select "4"
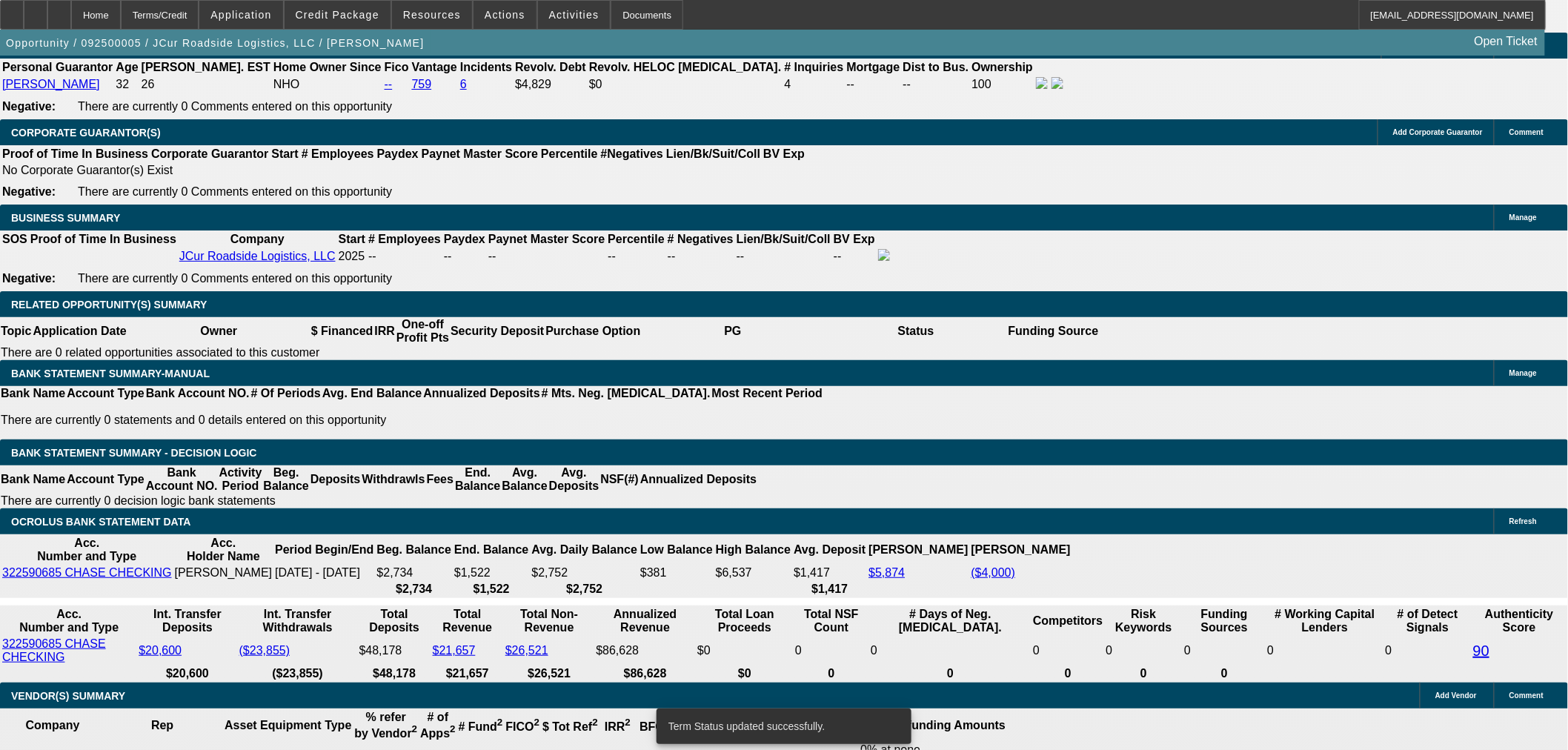
select select "0"
select select "2"
select select "0.1"
select select "4"
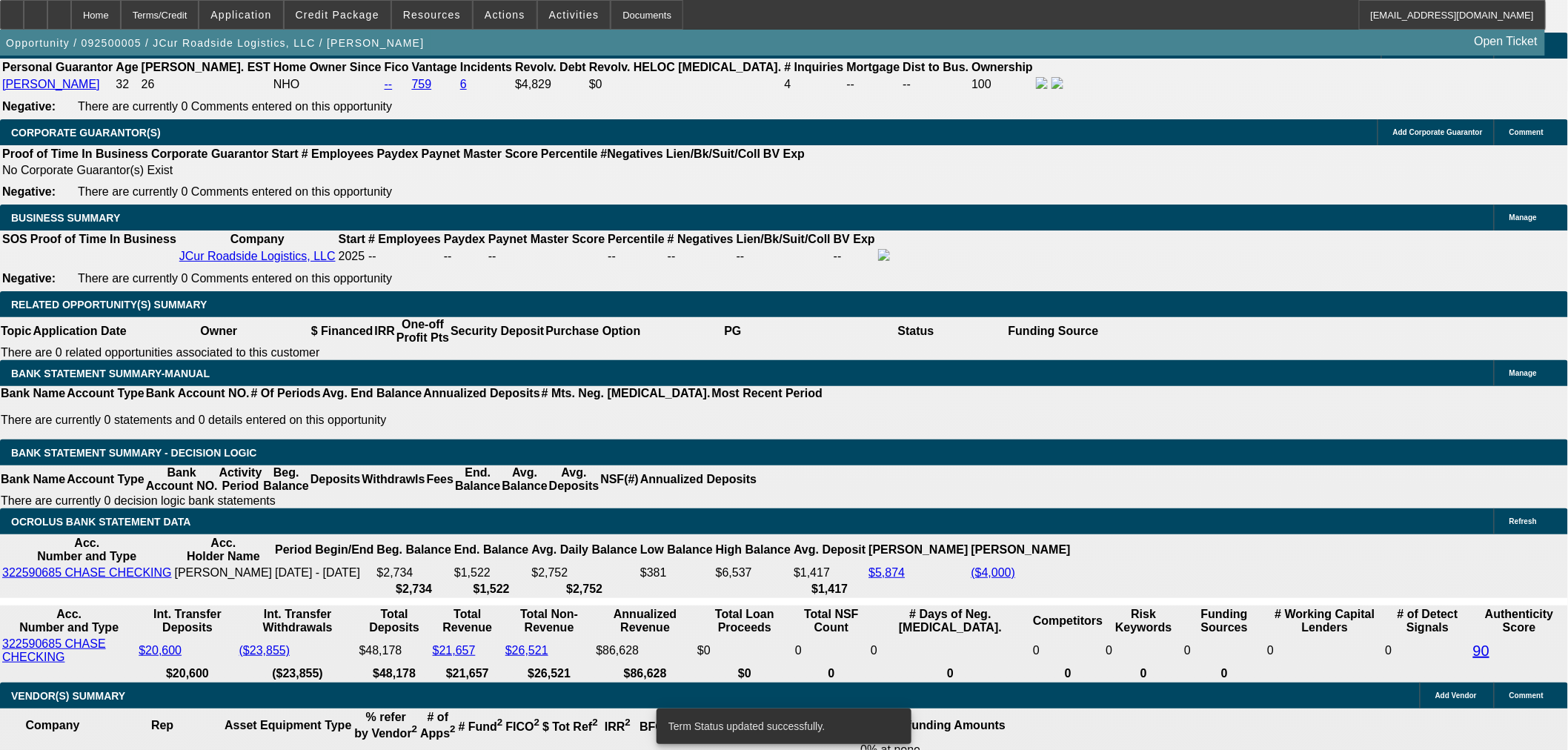
select select "0.15"
select select "2"
select select "0.1"
select select "4"
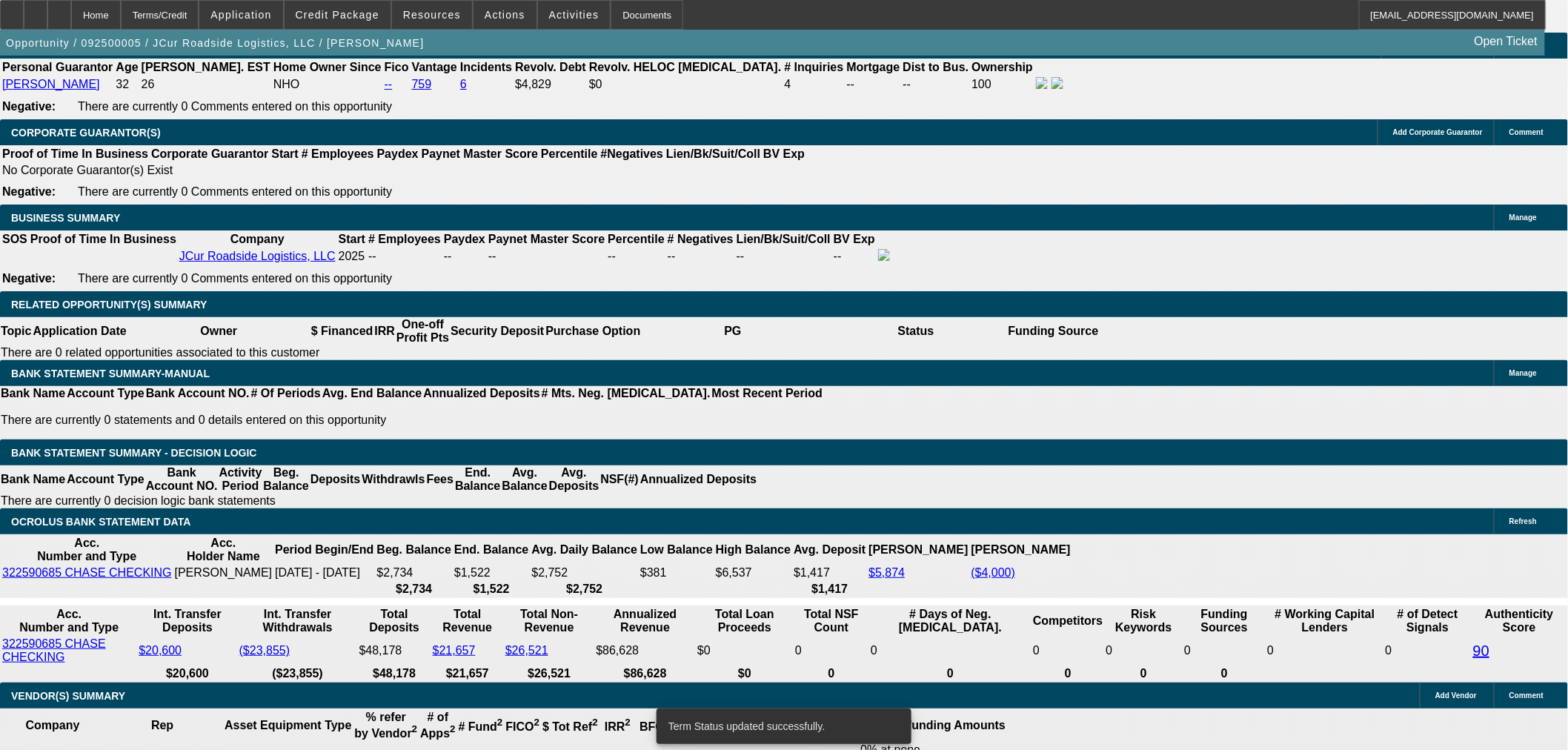
select select "0.15"
select select "2"
select select "0.1"
select select "4"
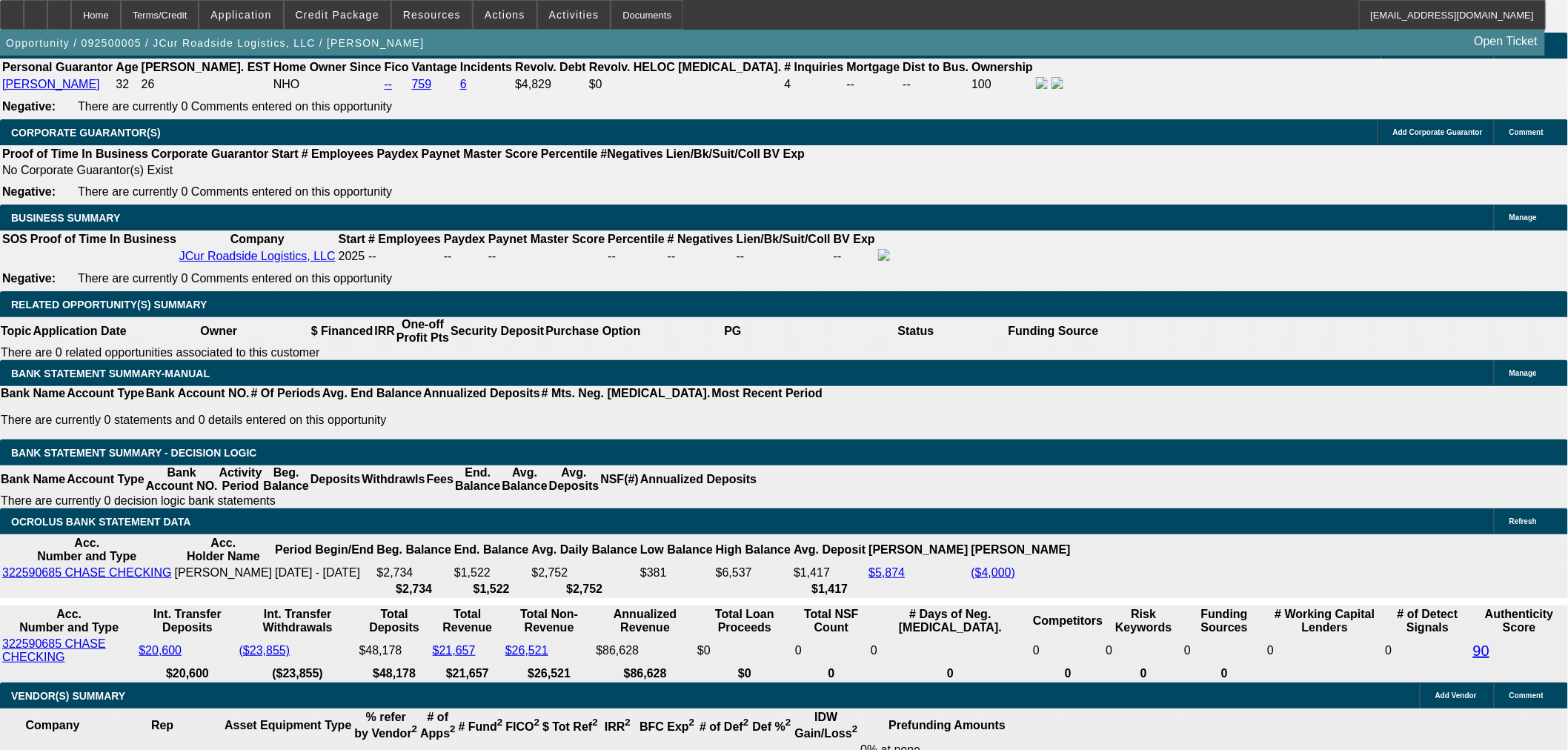
type input "3"
type input "UNKNOWN"
type input "30"
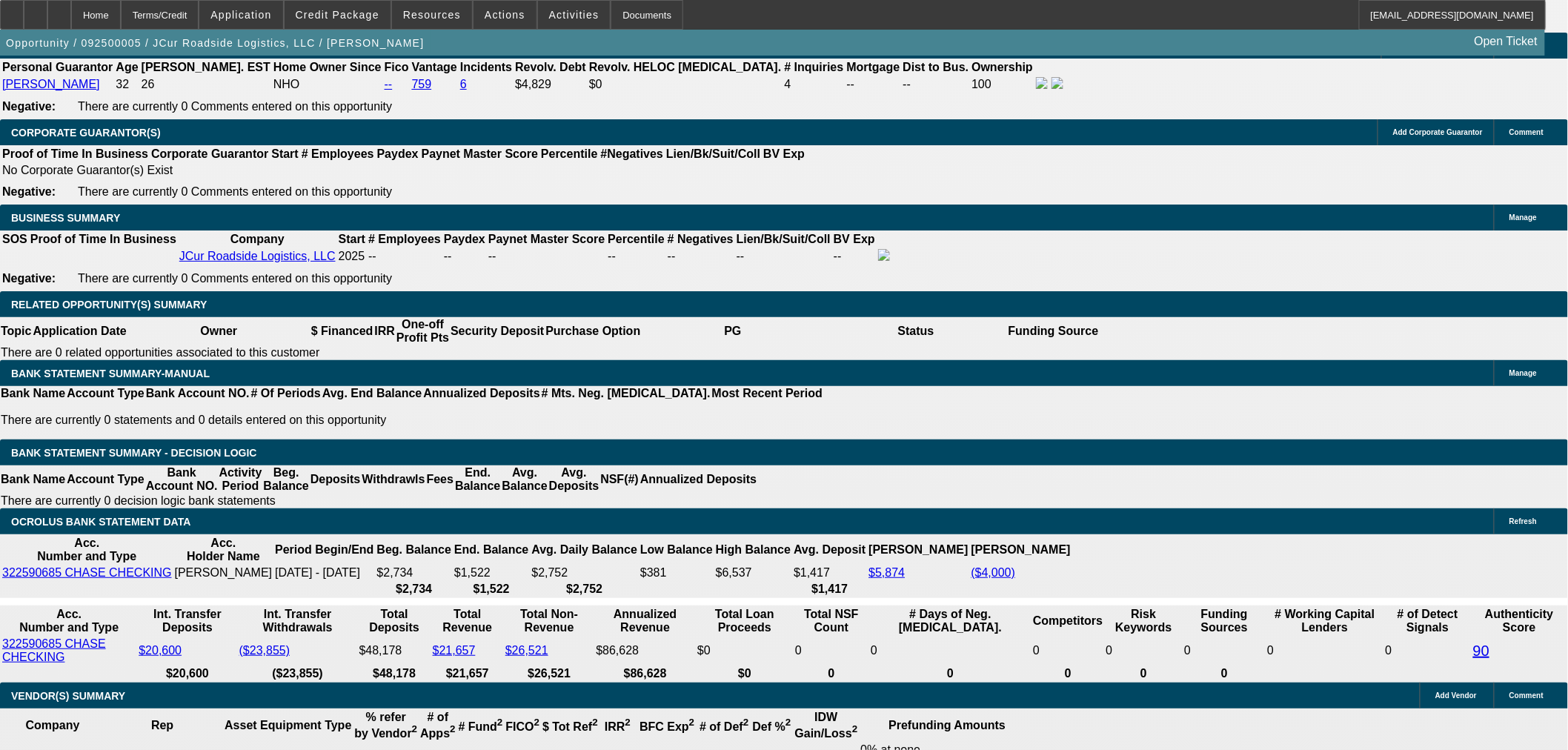
type input "$17,495.37"
type input "$34,990.74"
type input "$2,108.58"
type input "$4,217.16"
type input "30"
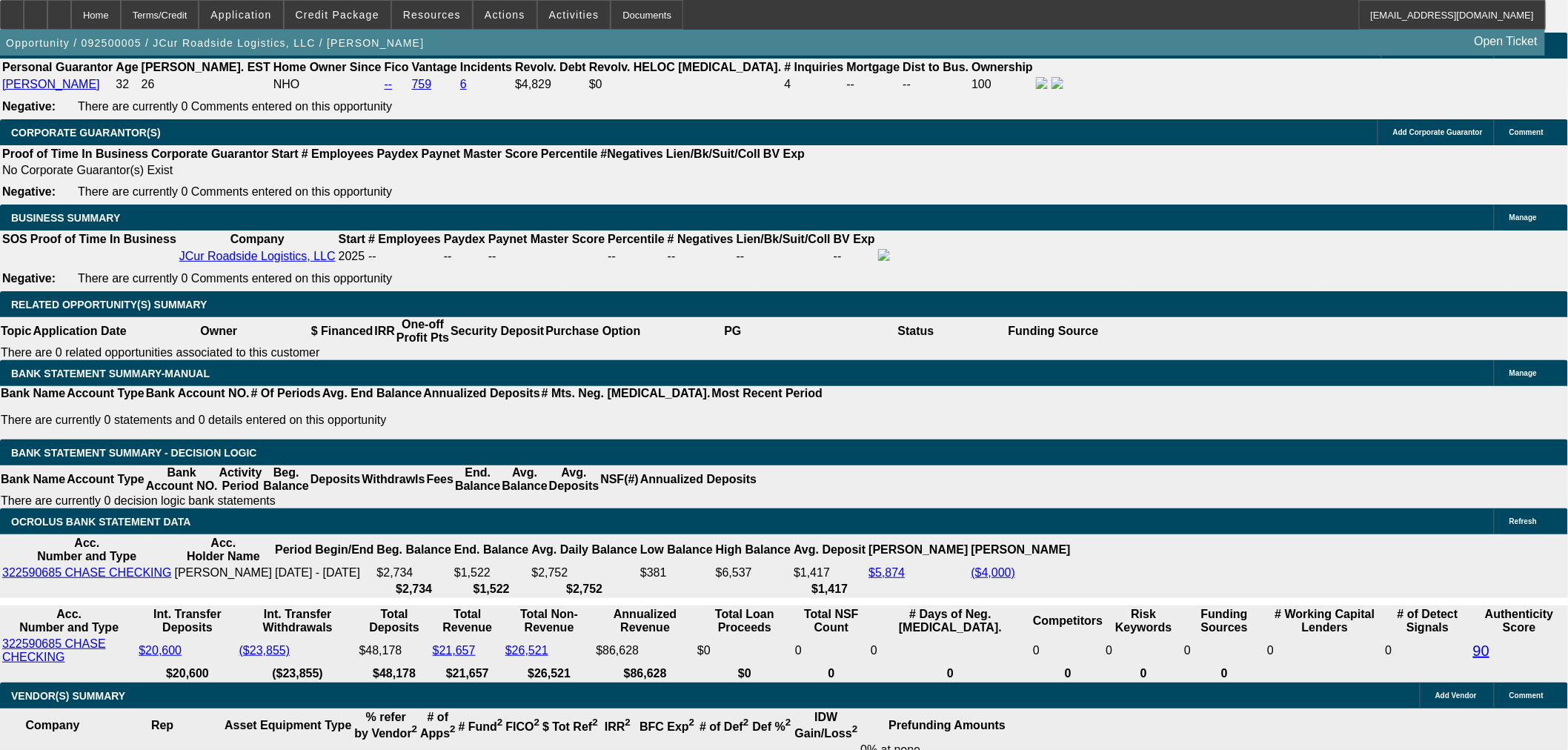
type input "$7,500.00"
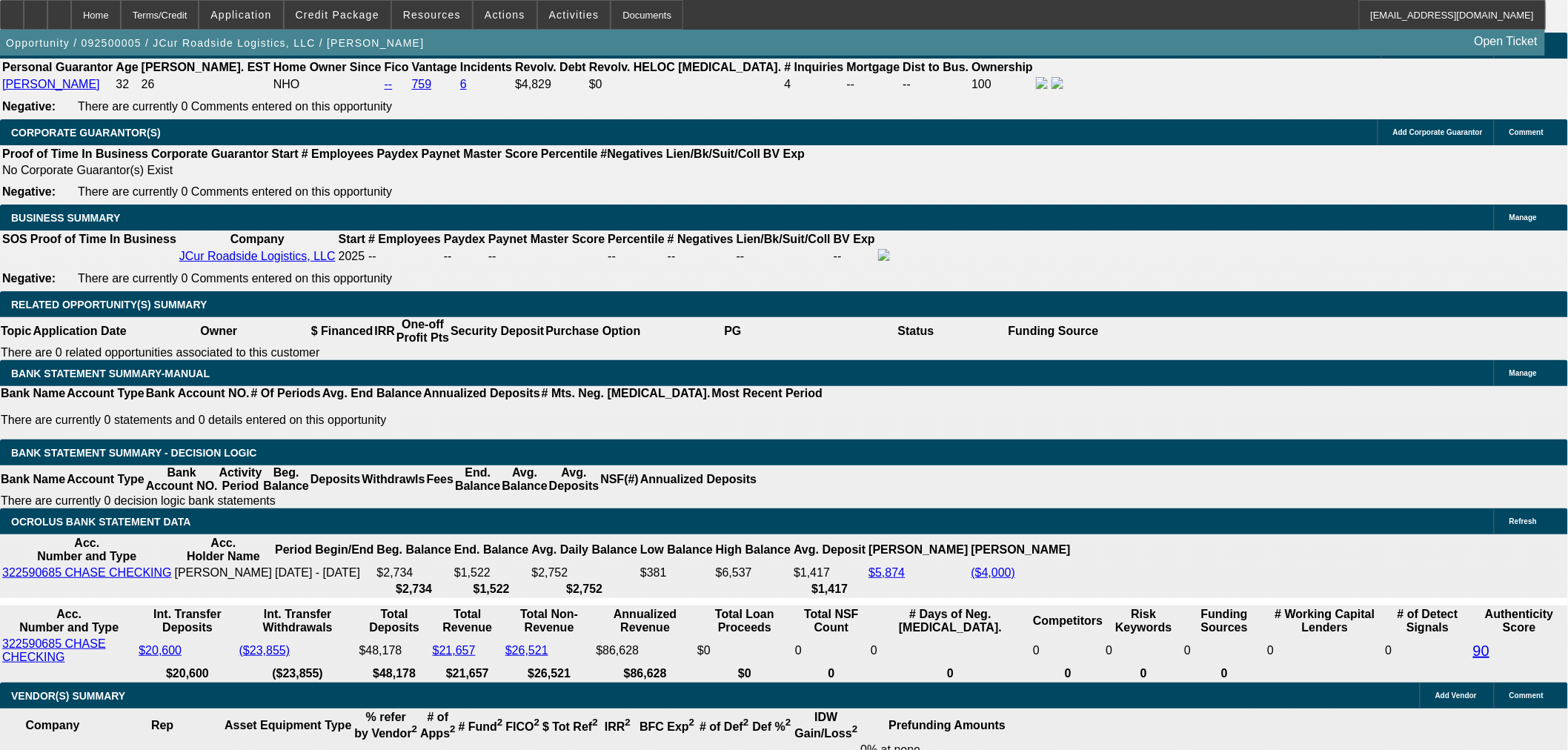
type input "$2,046.56"
type input "$4,093.12"
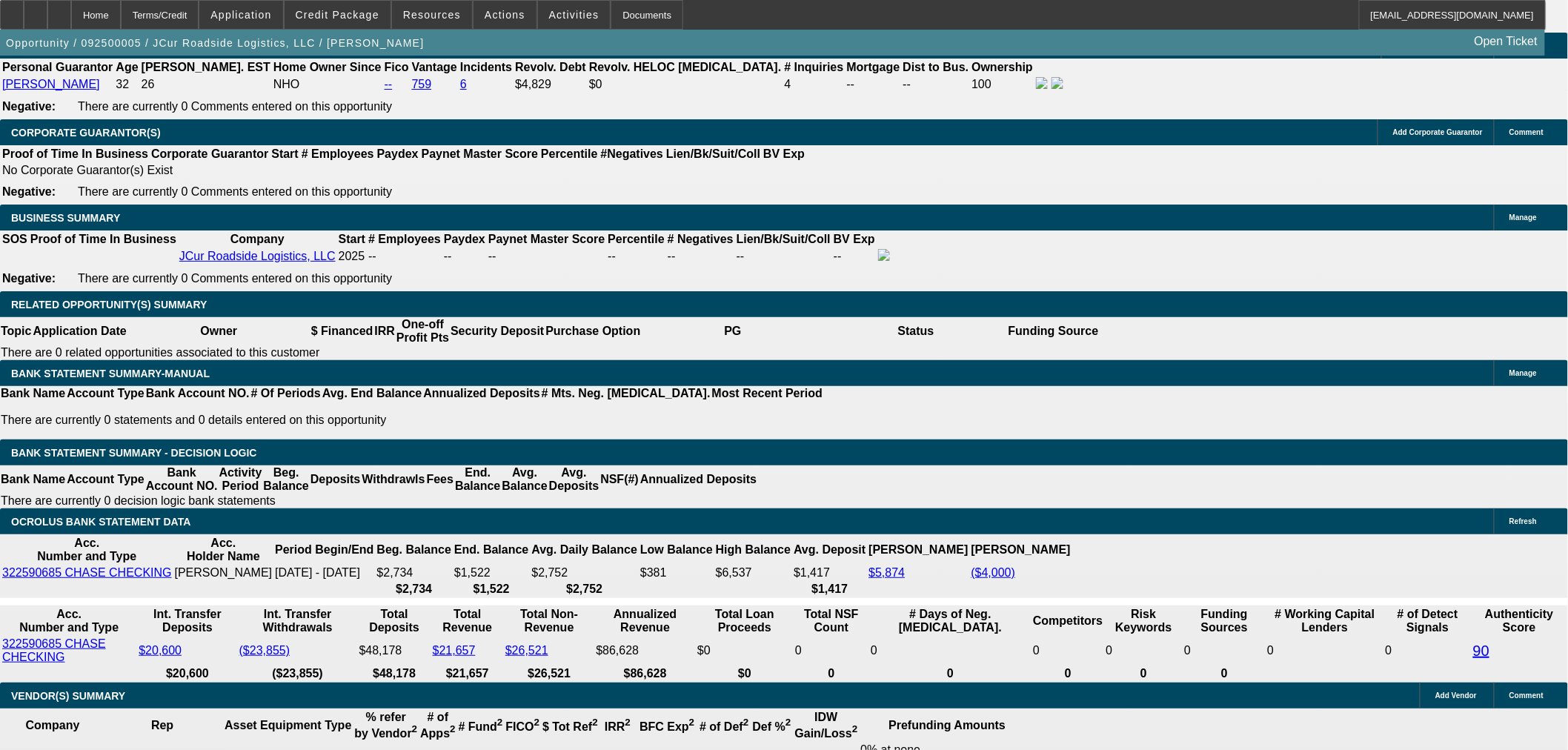
type input "17"
type input "$1,671.40"
type input "$3,342.80"
type input "$2,036.87"
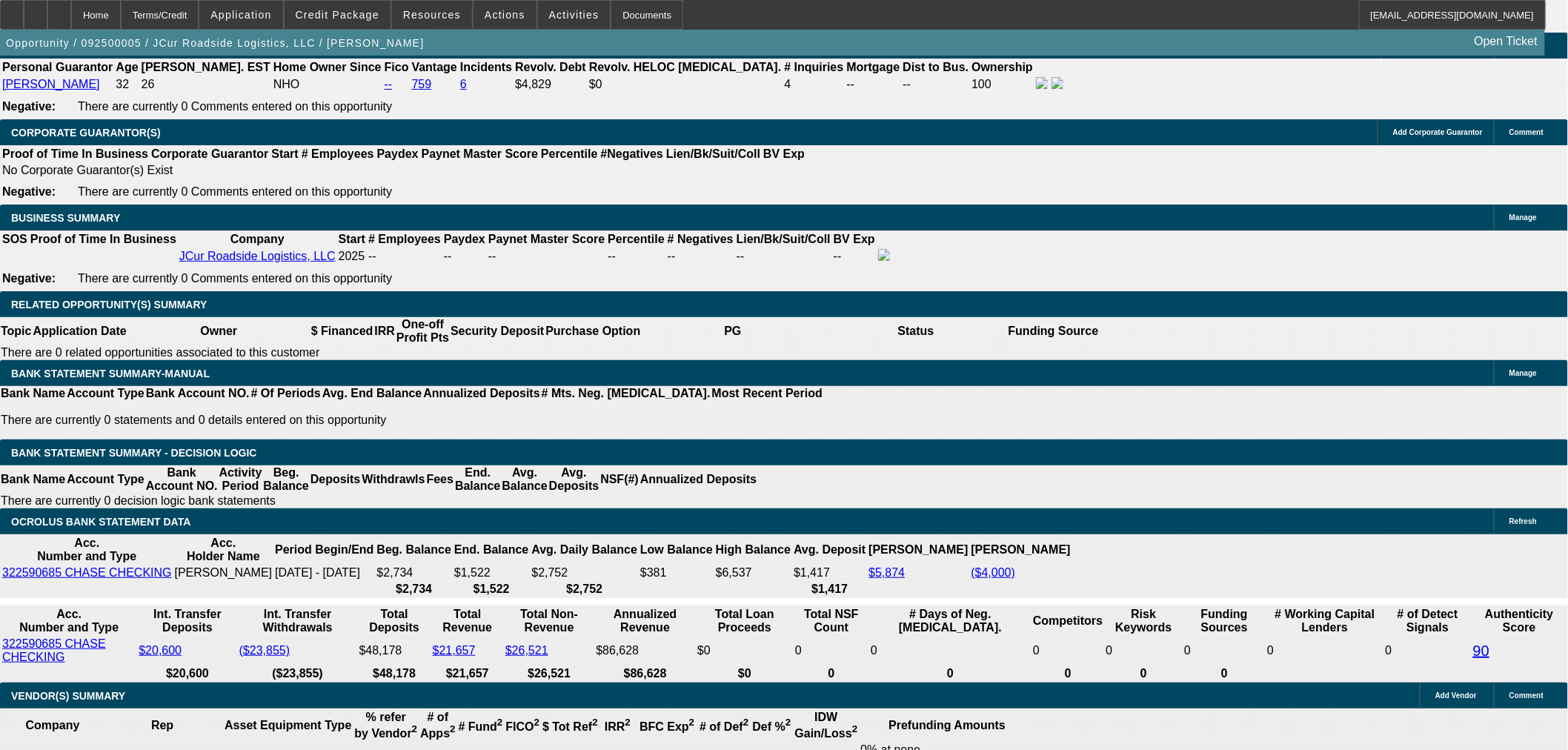
type input "$4,073.74"
type input "16"
type input "$1,671.40"
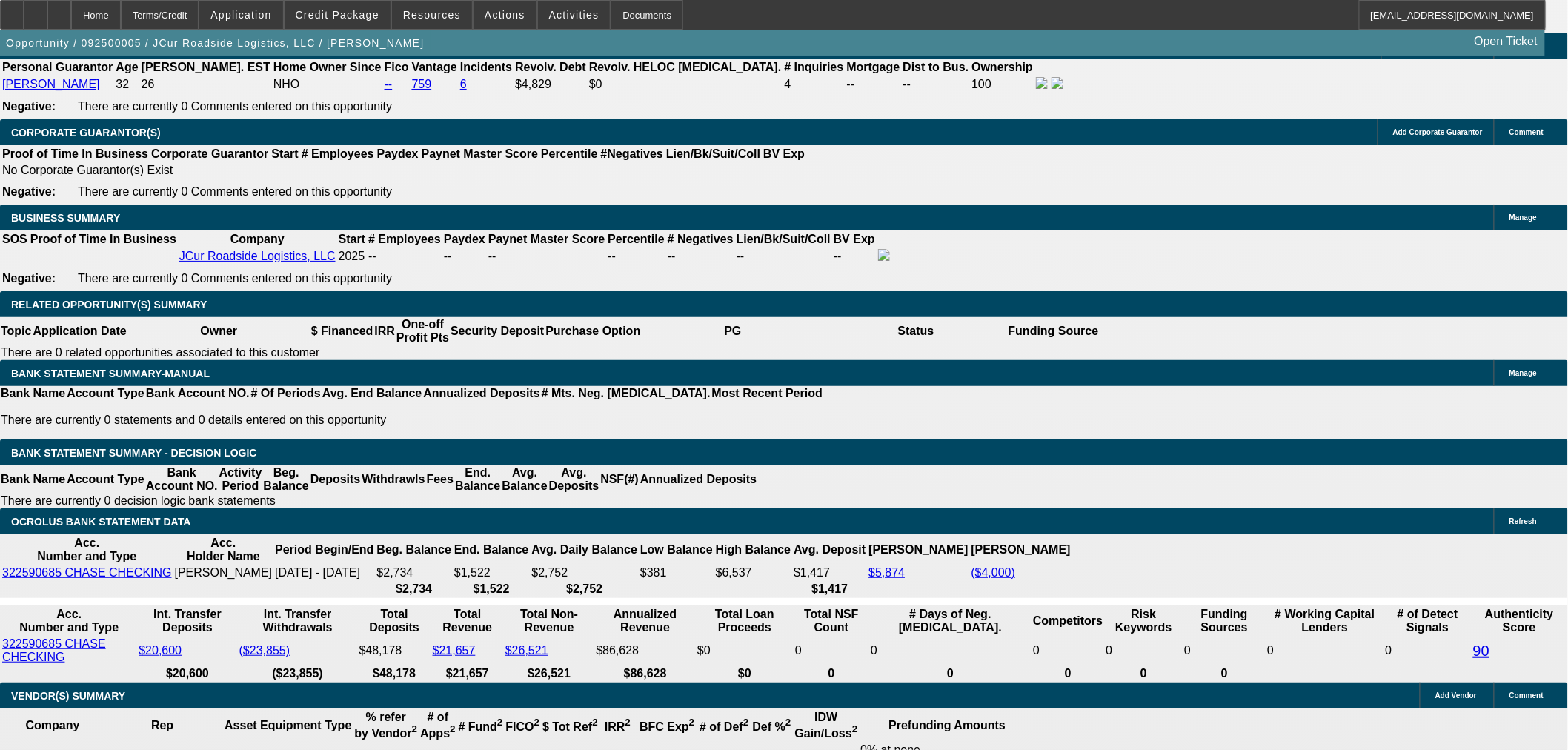
type input "$3,342.80"
type input "$2,012.77"
type input "$4,025.54"
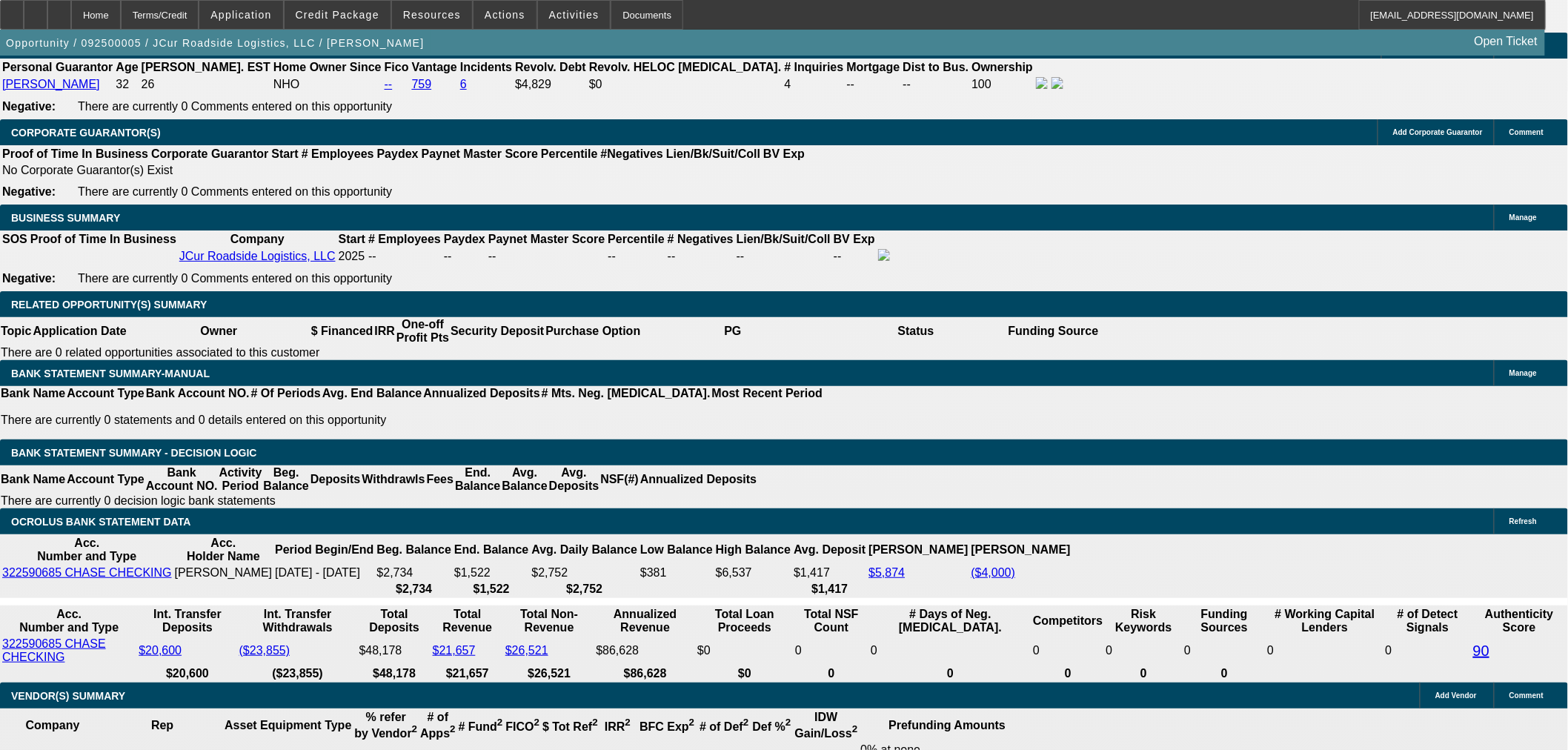
type input "17"
type input "$1,671.40"
type input "$3,342.80"
type input "$2,036.87"
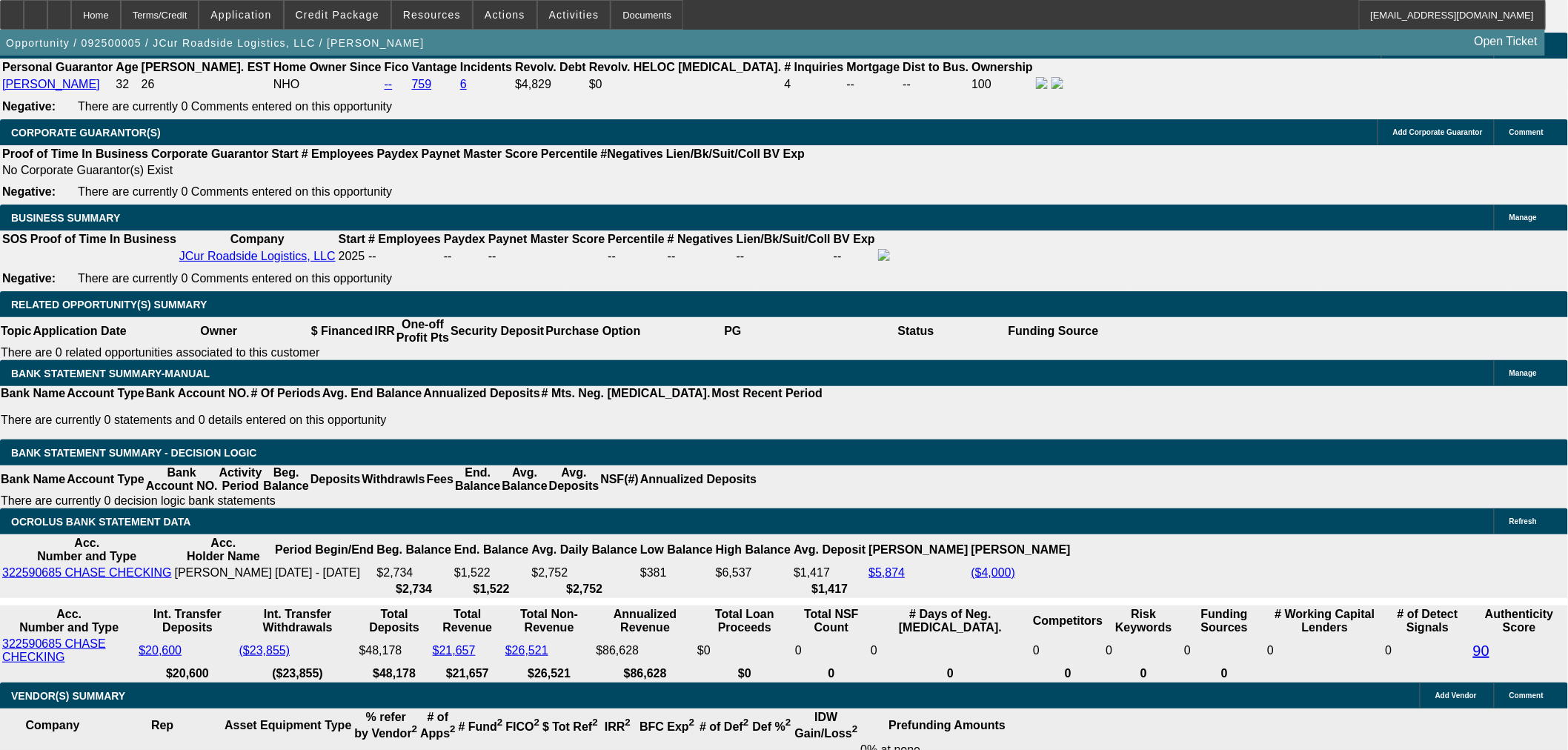
type input "$4,073.74"
type input "17"
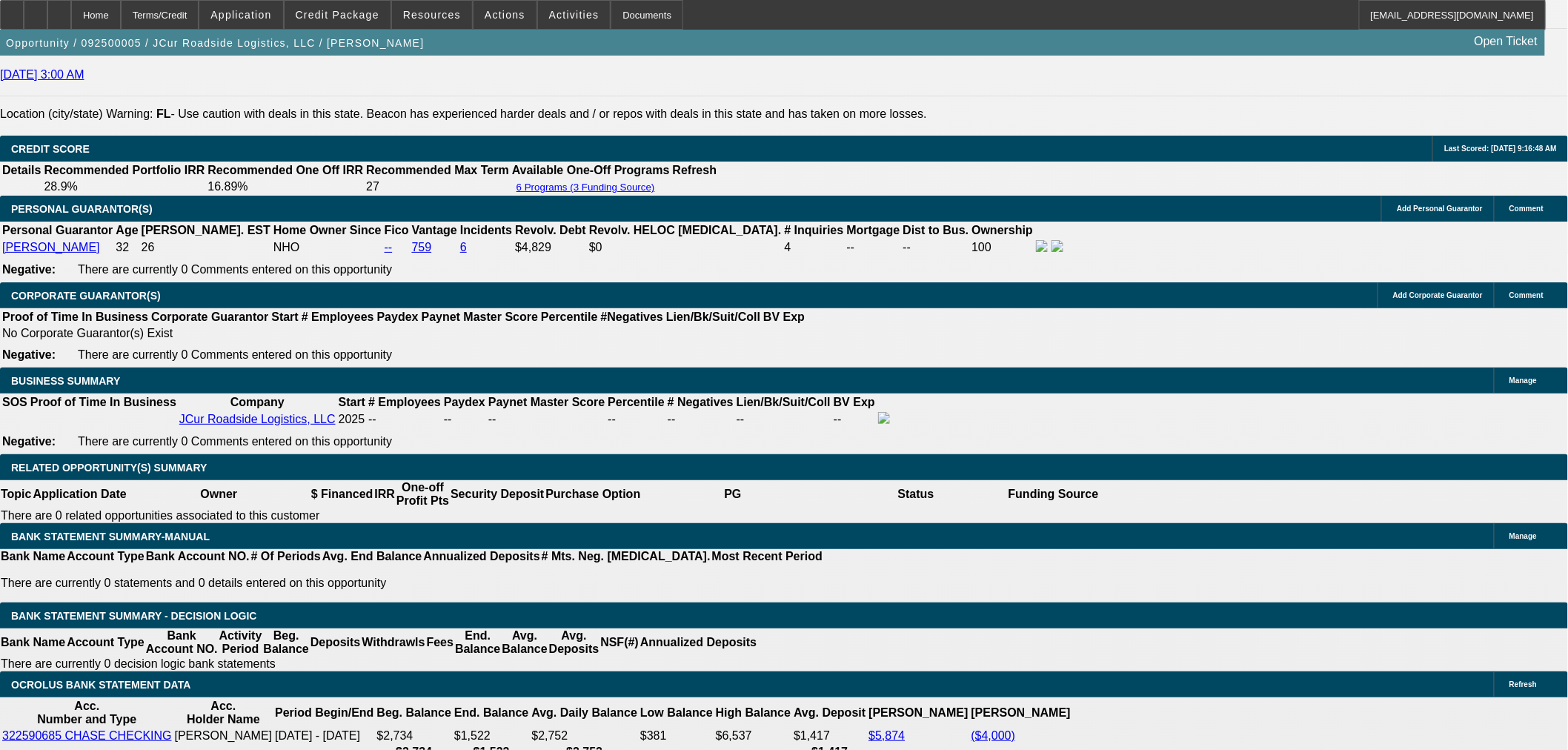
scroll to position [1995, 0]
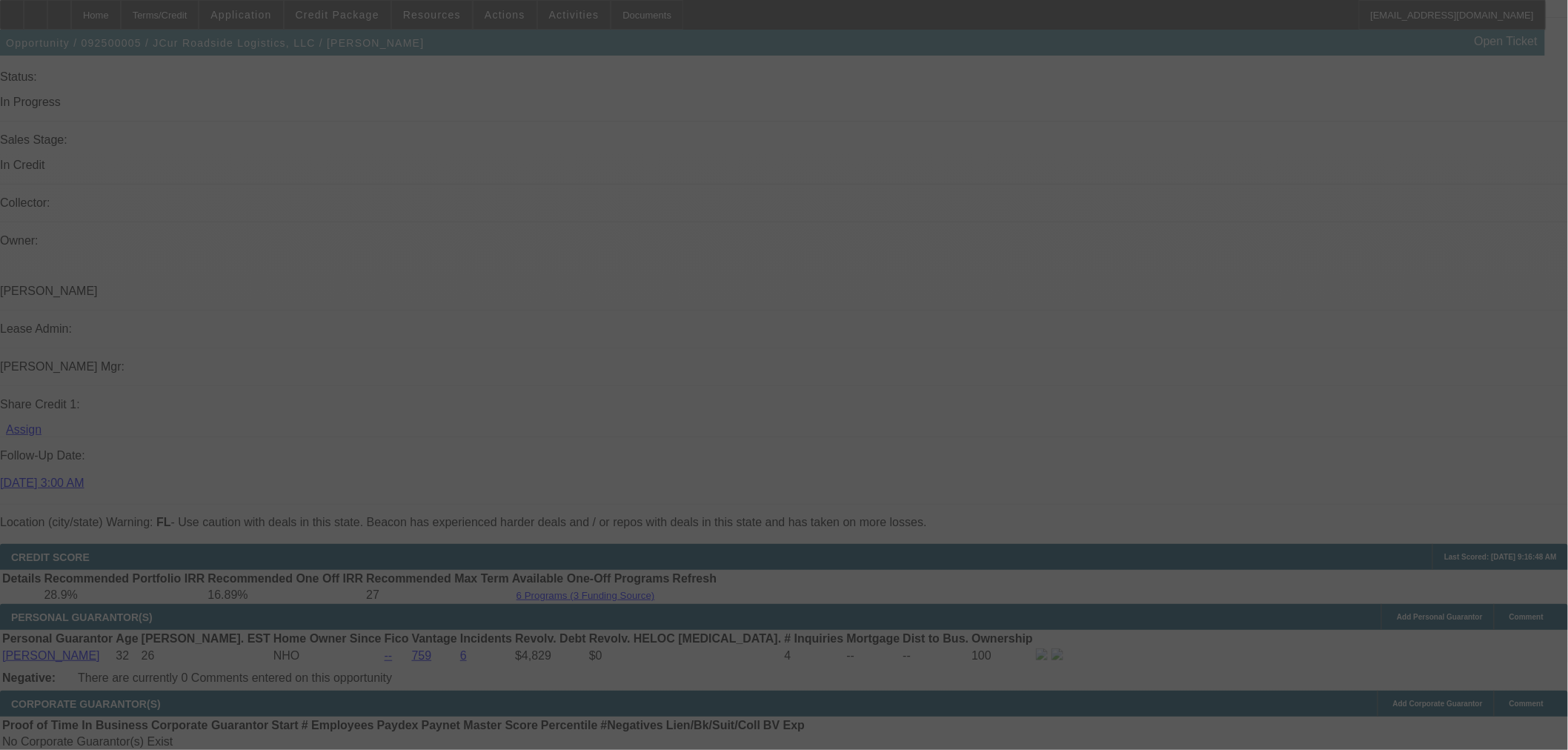
scroll to position [2159, 0]
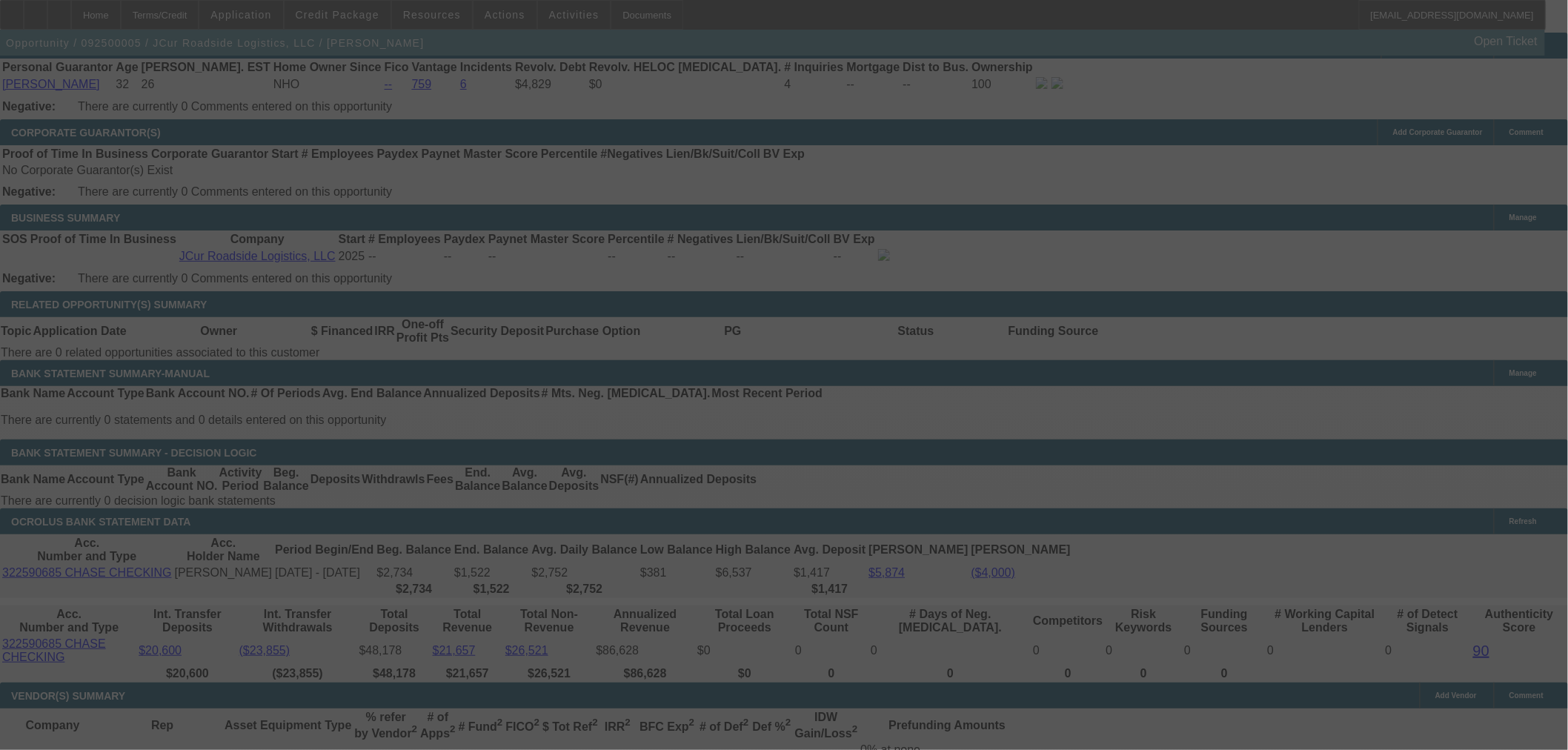
select select "0"
select select "2"
select select "0.1"
select select "4"
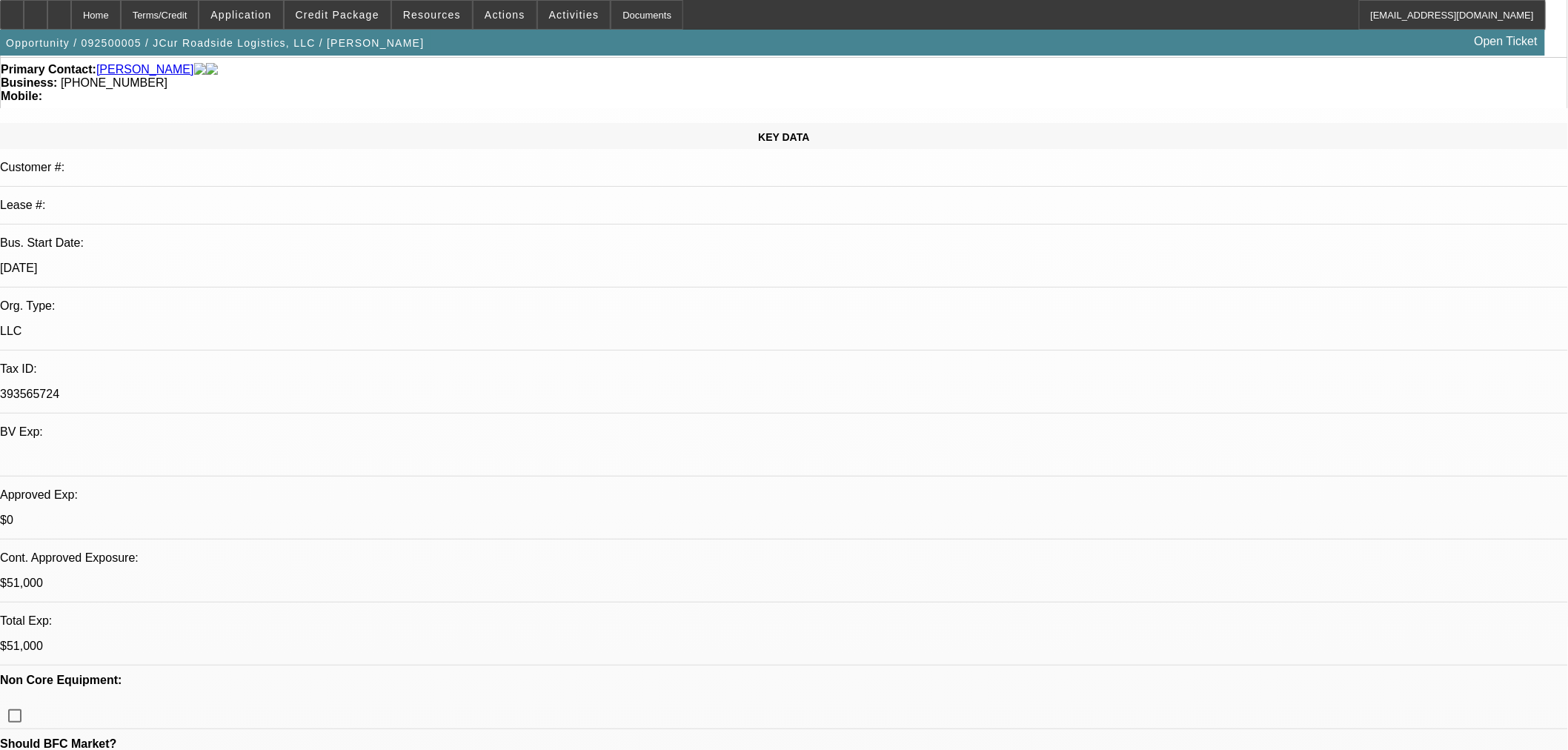
scroll to position [0, 0]
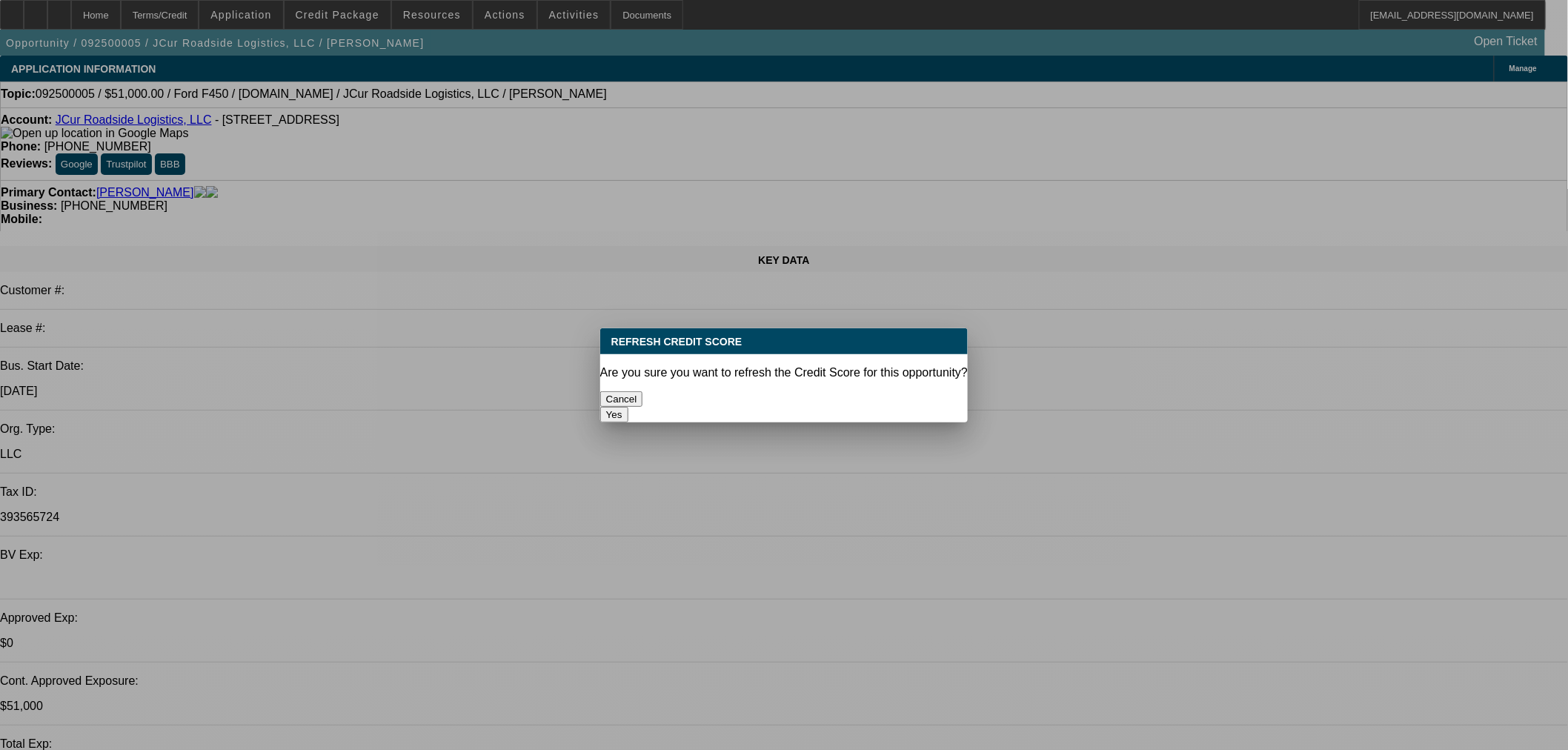
click at [629, 407] on button "Yes" at bounding box center [614, 414] width 28 height 15
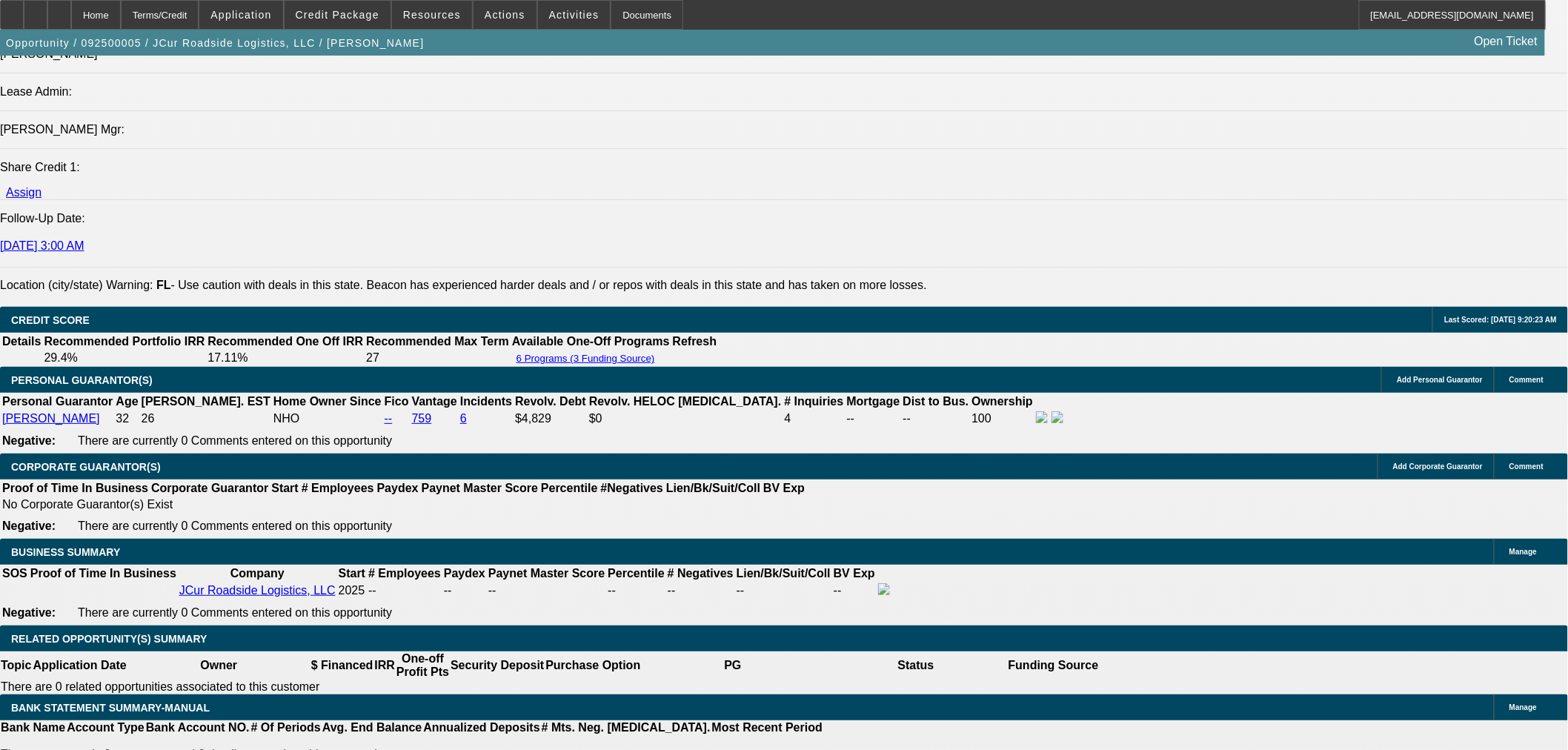
scroll to position [2058, 0]
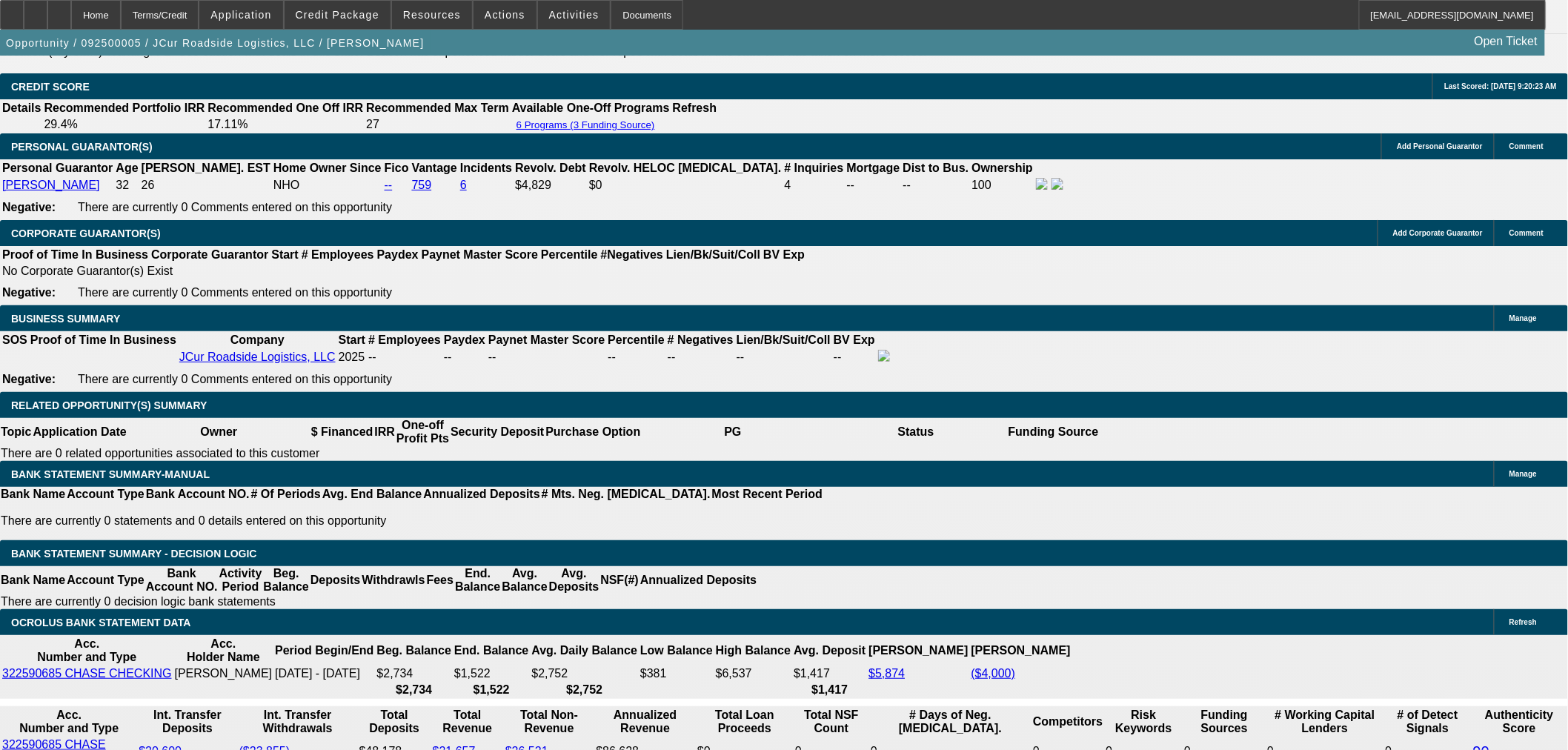
type input "$7,000.00"
type input "UNKNOWN"
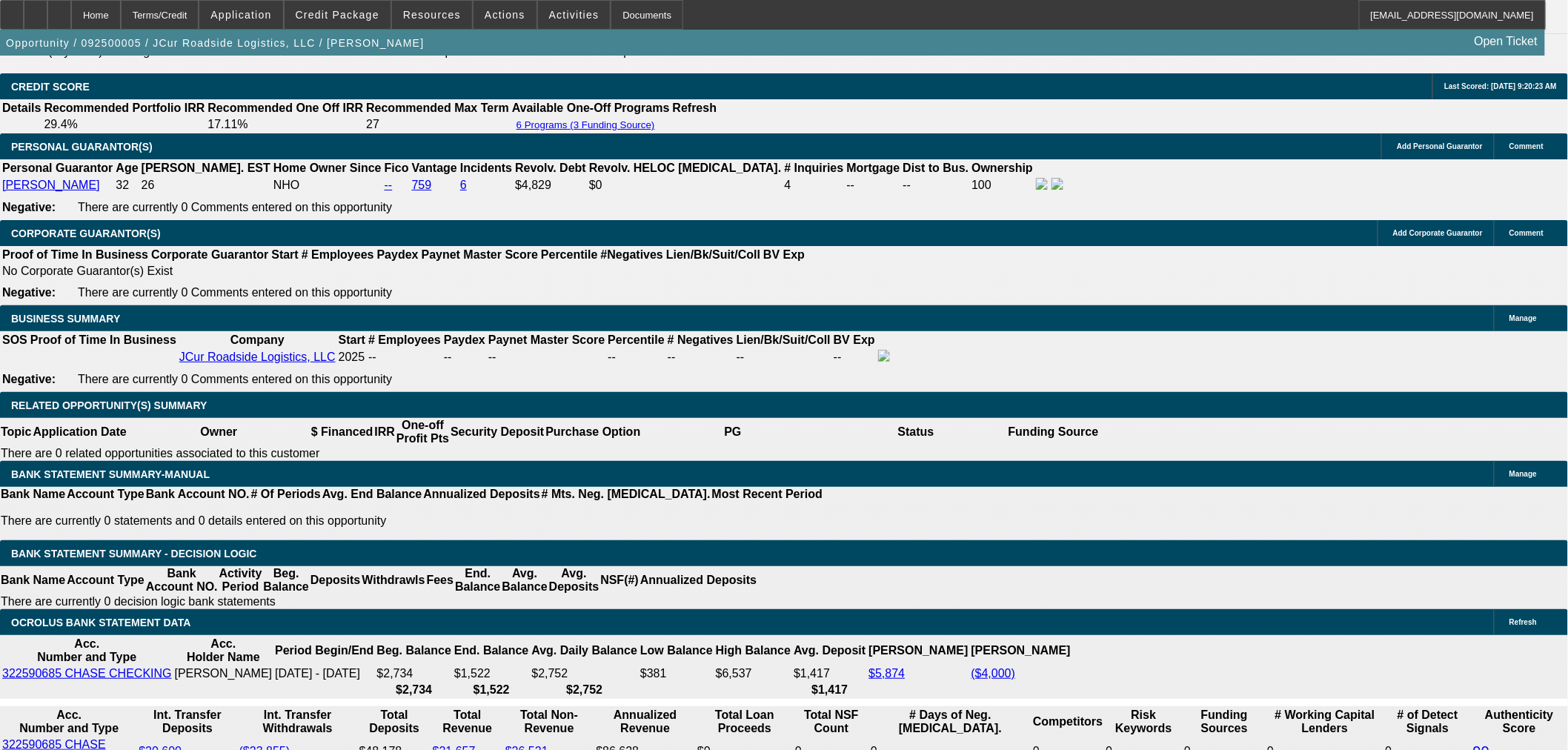
type input "$4,114.90"
type input "$2,057.45"
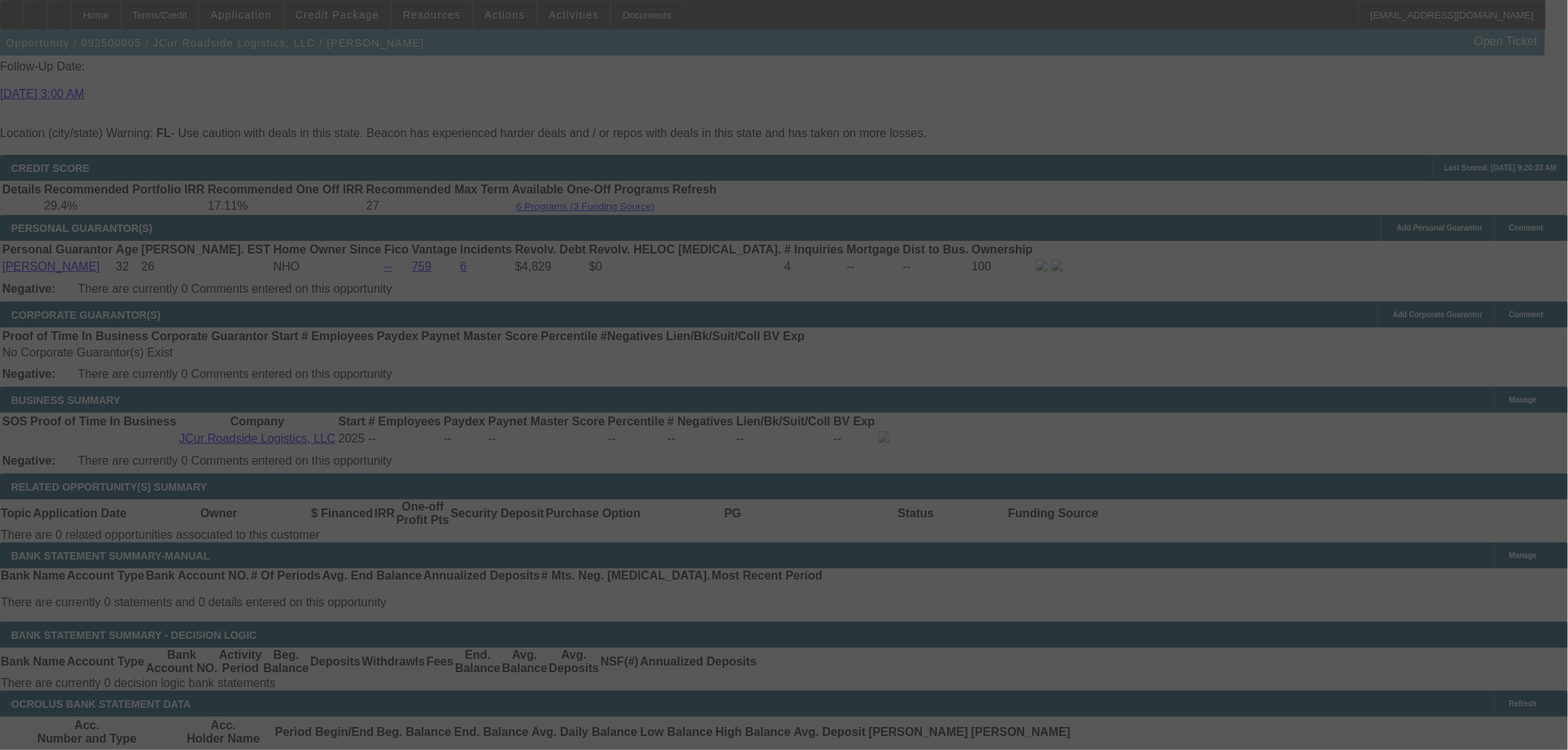
scroll to position [2058, 0]
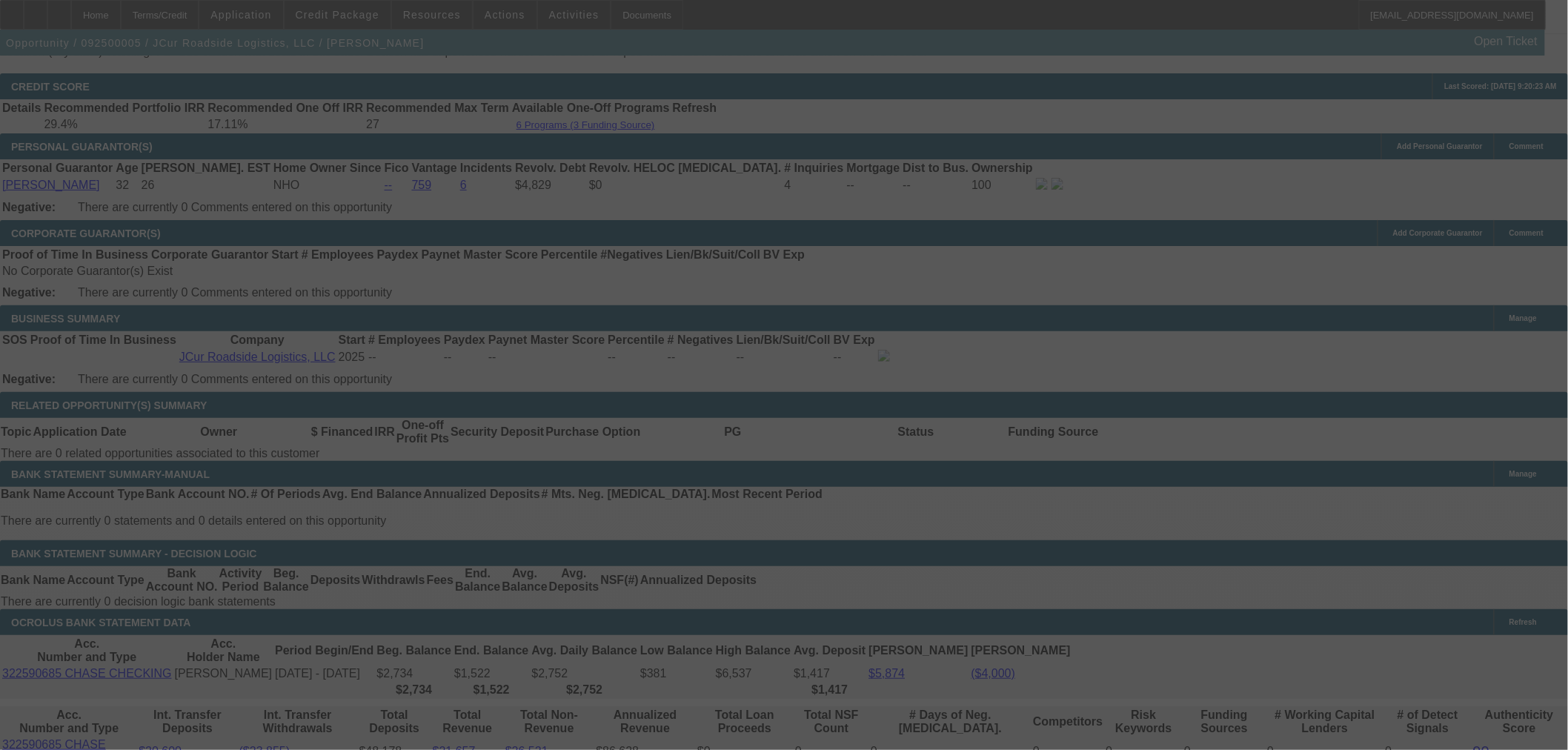
select select "0"
select select "2"
select select "0.1"
select select "4"
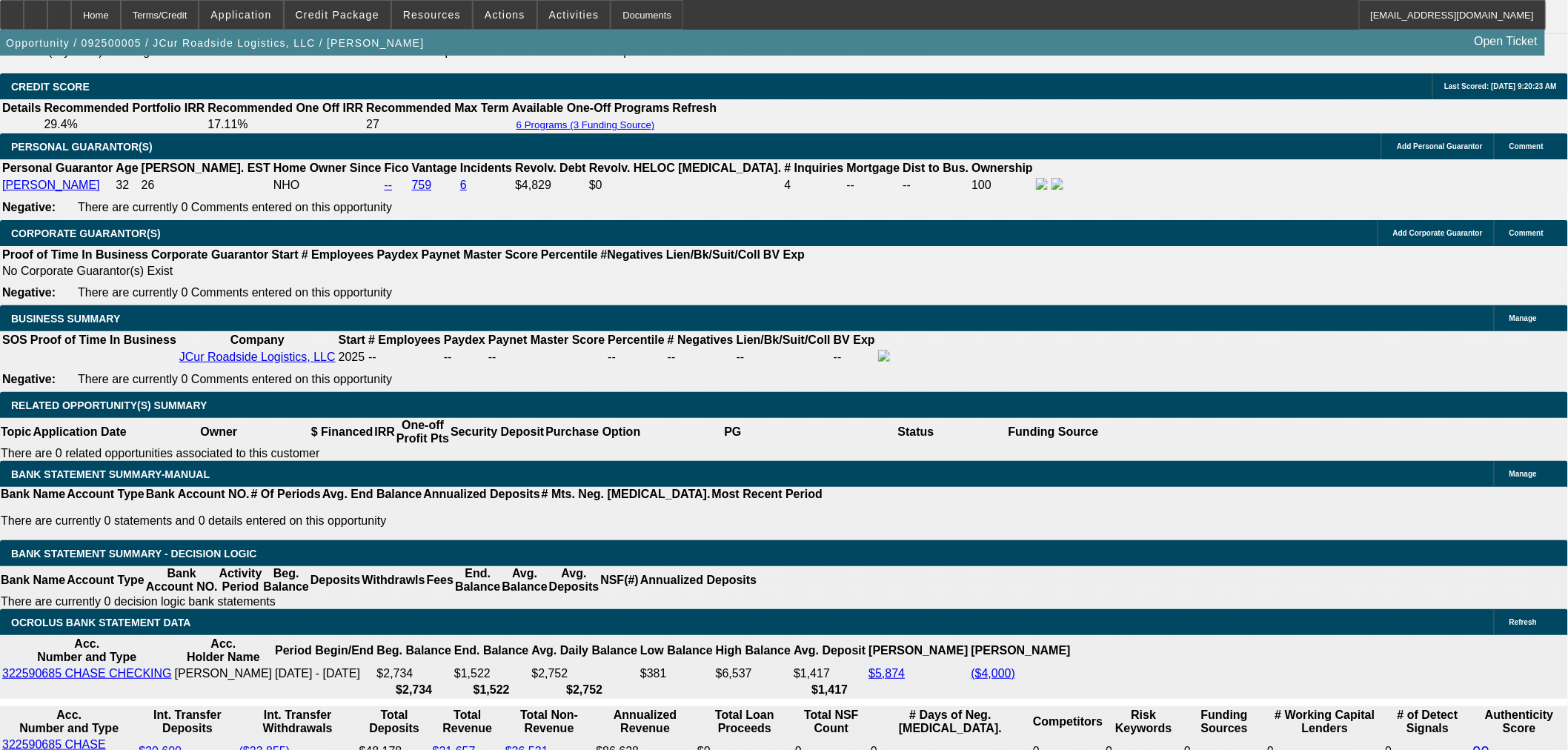
type input "$2,057.45"
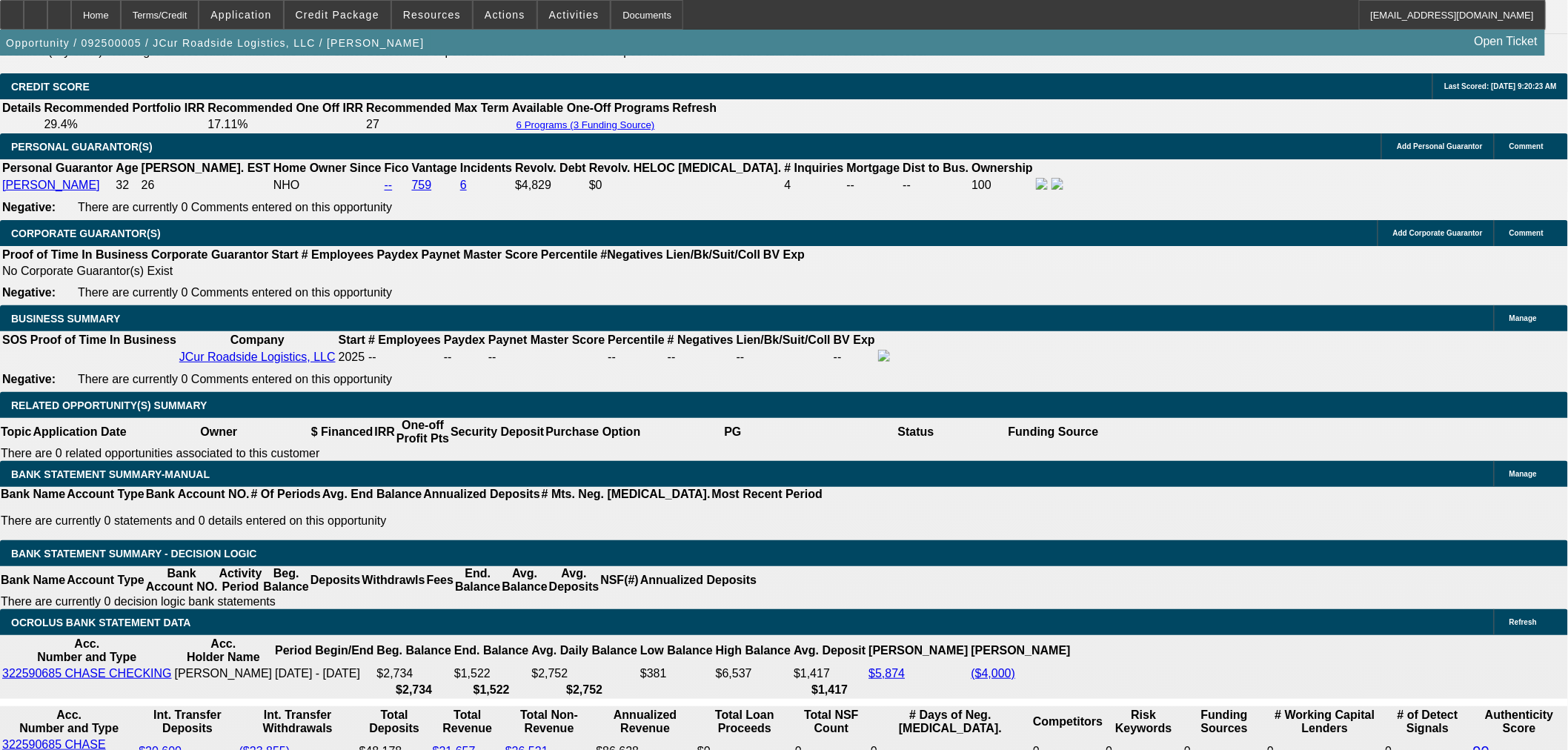
type input "17"
type input "UNKNOWN"
type input "$1,688.28"
type input "$3,376.56"
type input "$2,057.45"
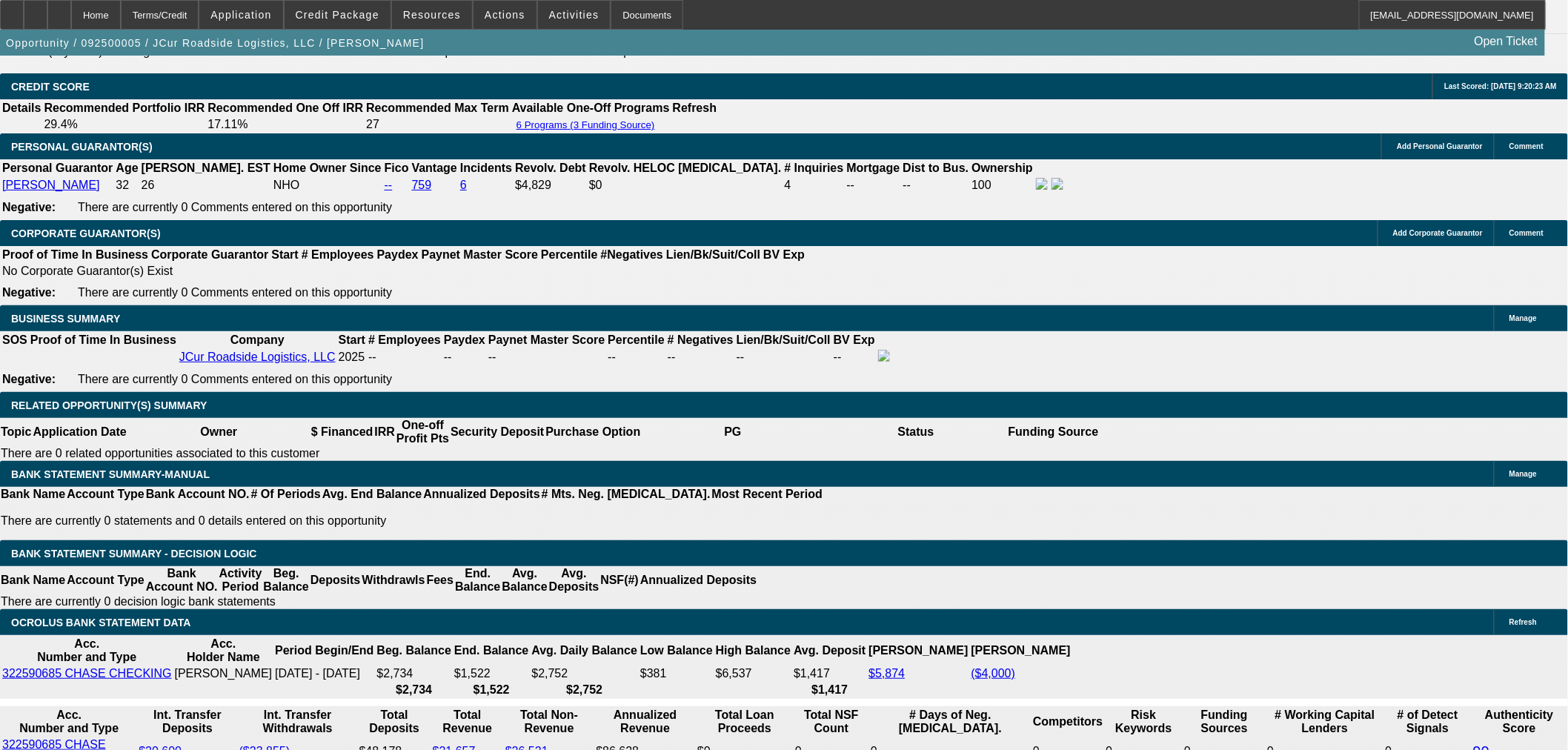
type input "$4,114.90"
type input "17.5"
type input "$2,069.68"
type input "$4,139.36"
type input "17.5"
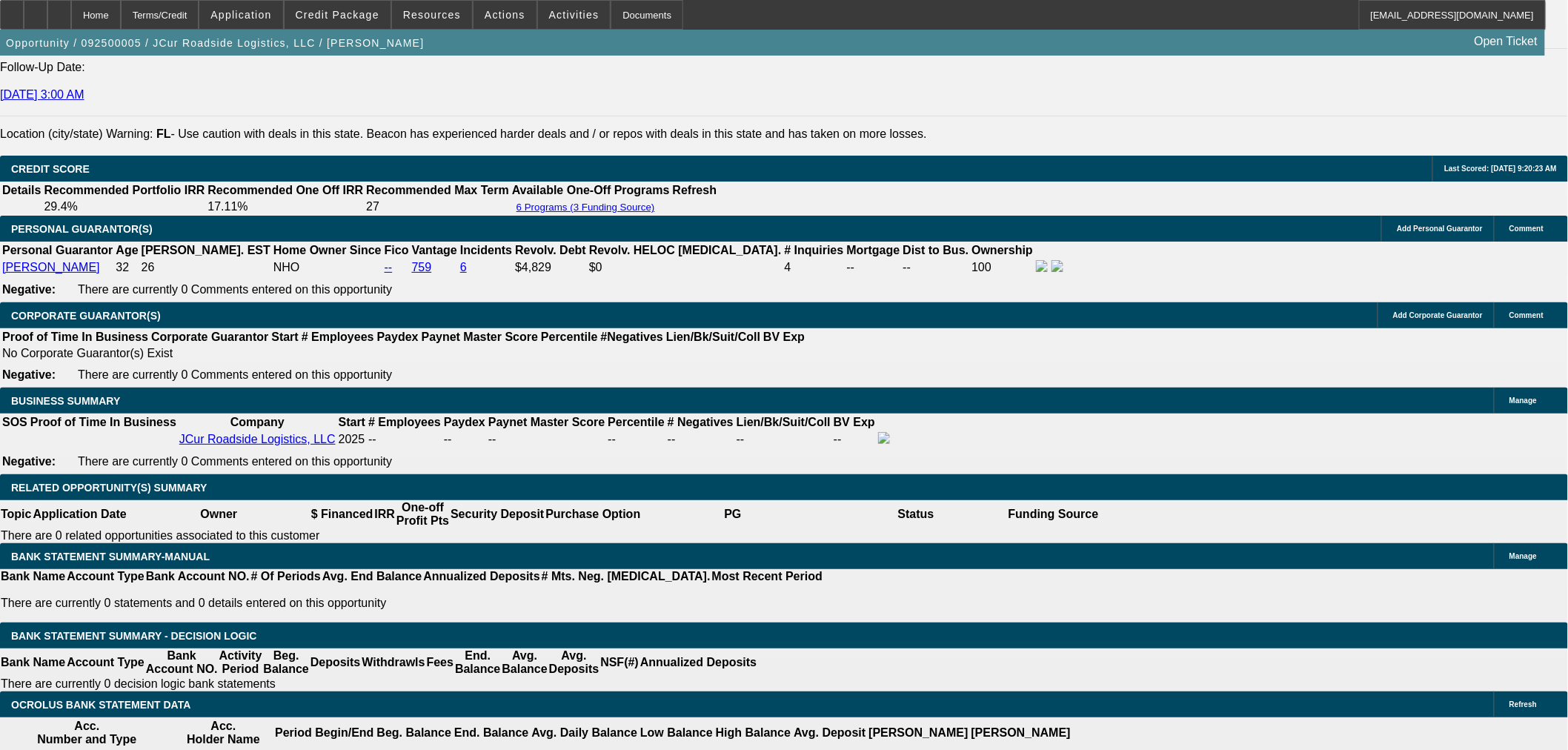
drag, startPoint x: 246, startPoint y: 142, endPoint x: 246, endPoint y: 160, distance: 18.0
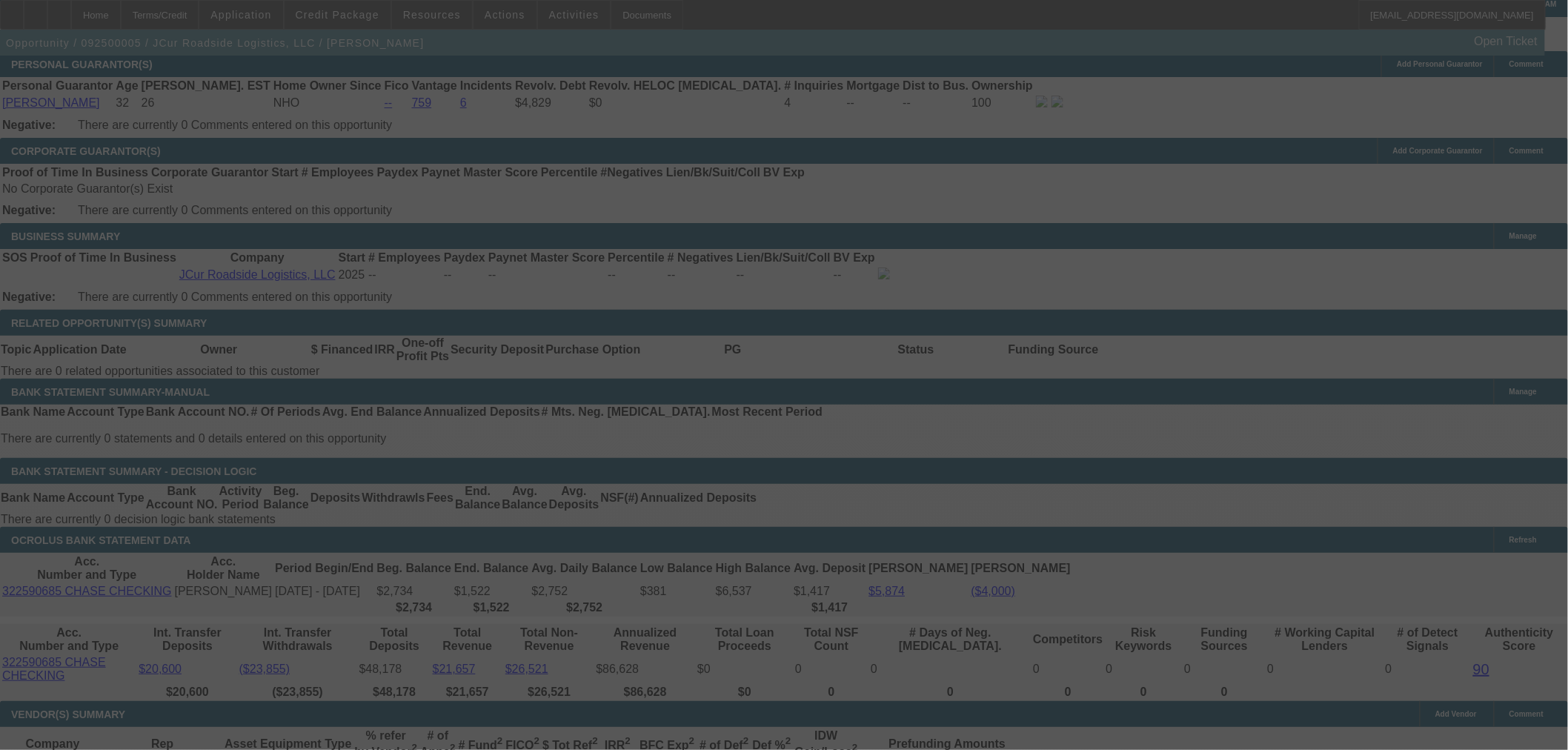
scroll to position [2124, 0]
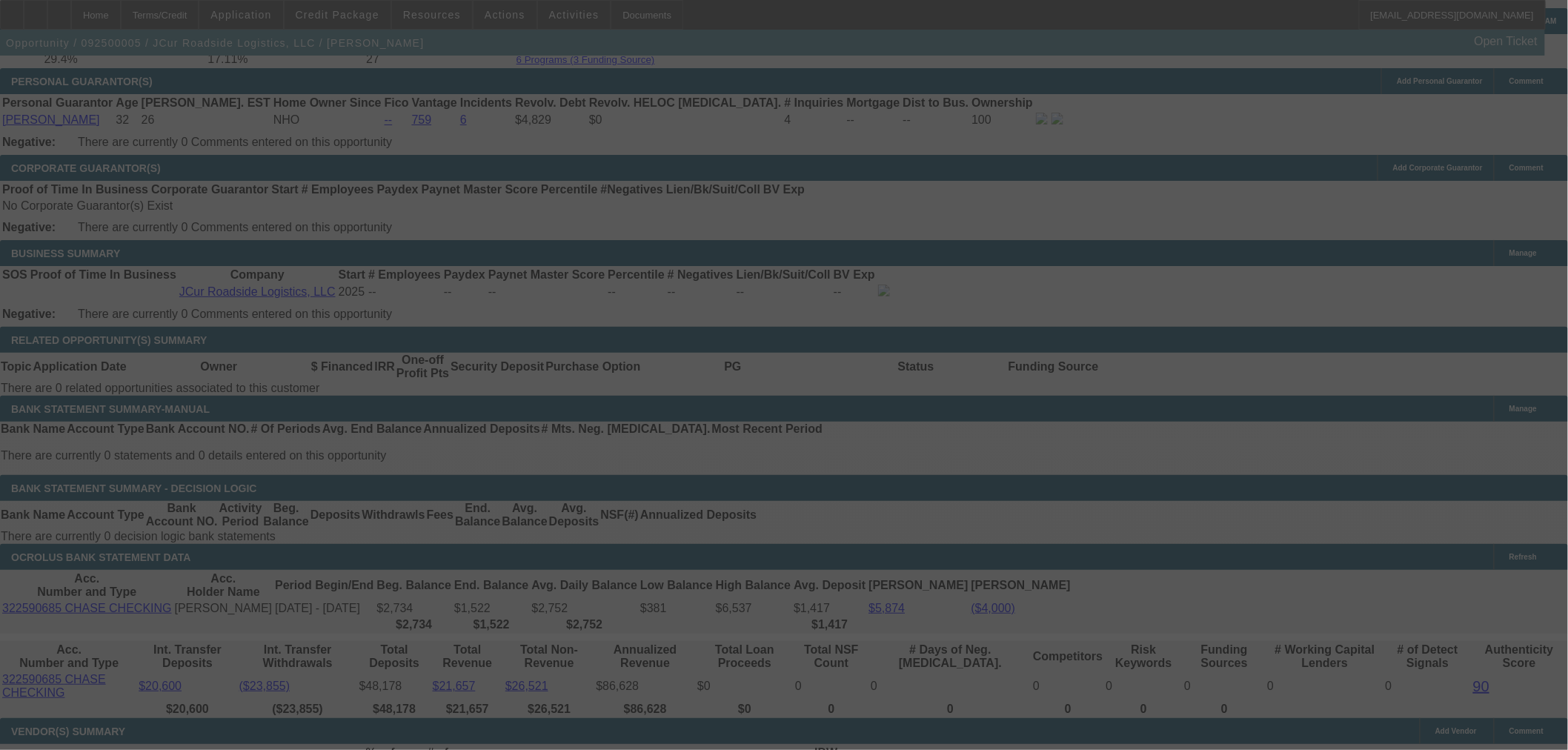
select select "0"
select select "2"
select select "0.1"
select select "4"
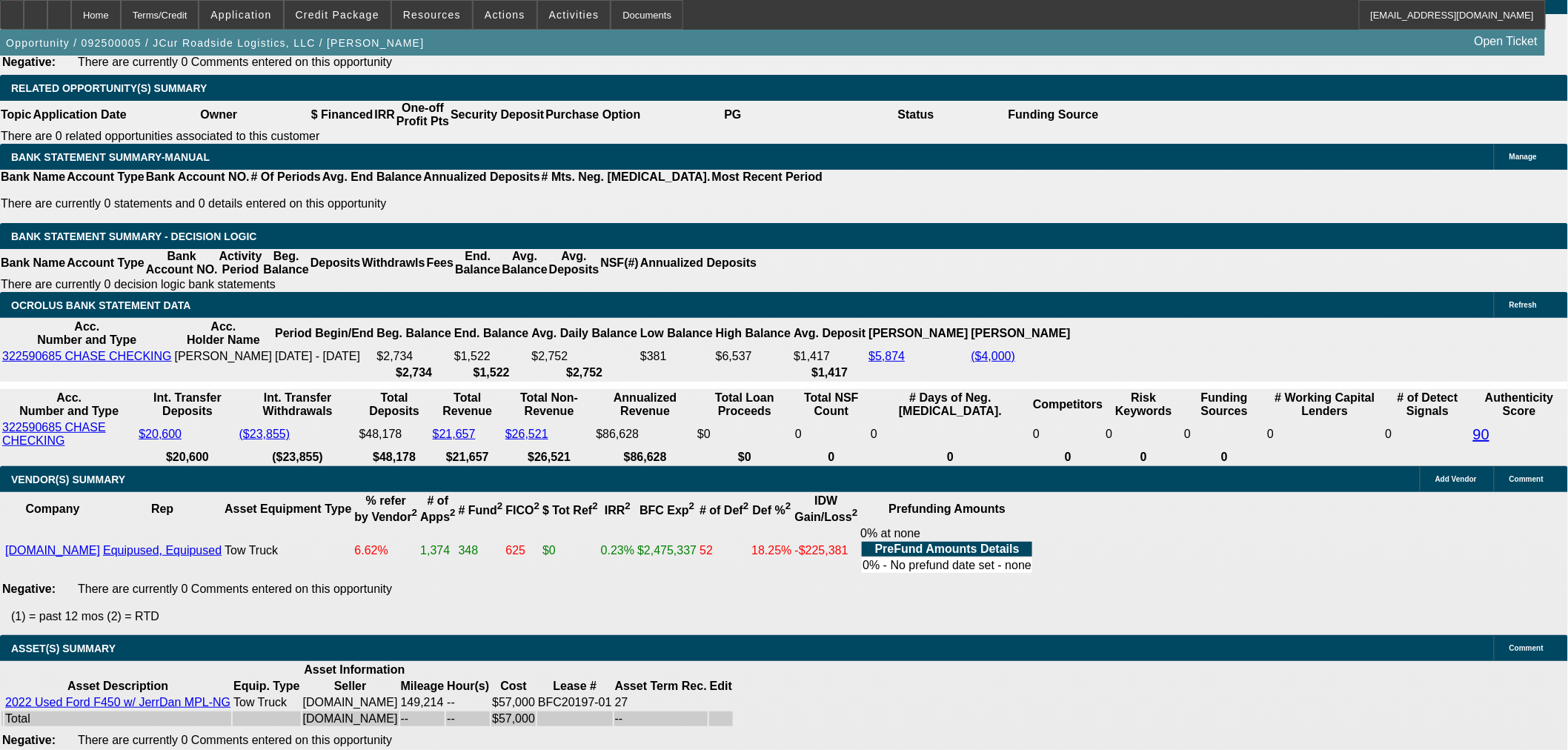
scroll to position [2488, 0]
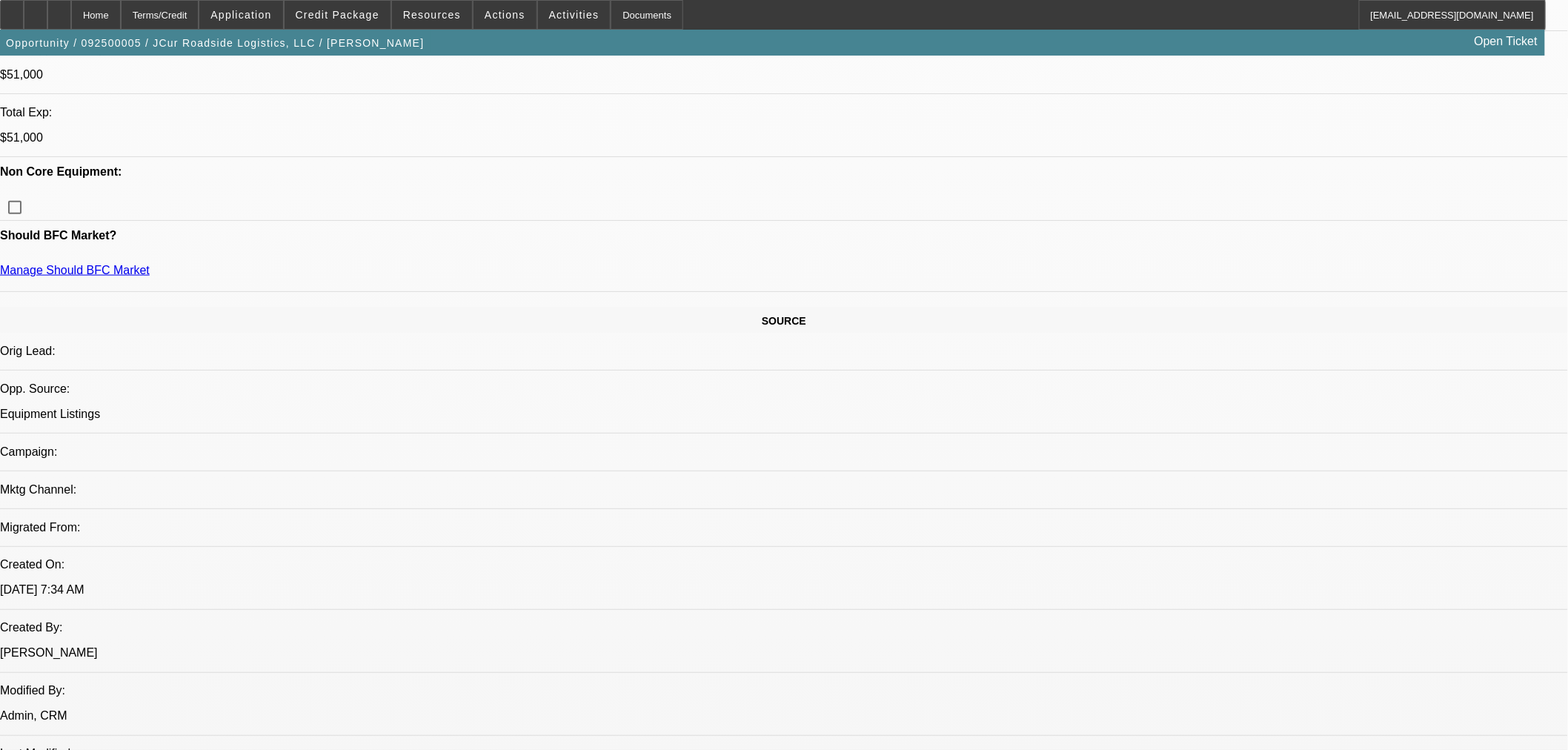
scroll to position [513, 0]
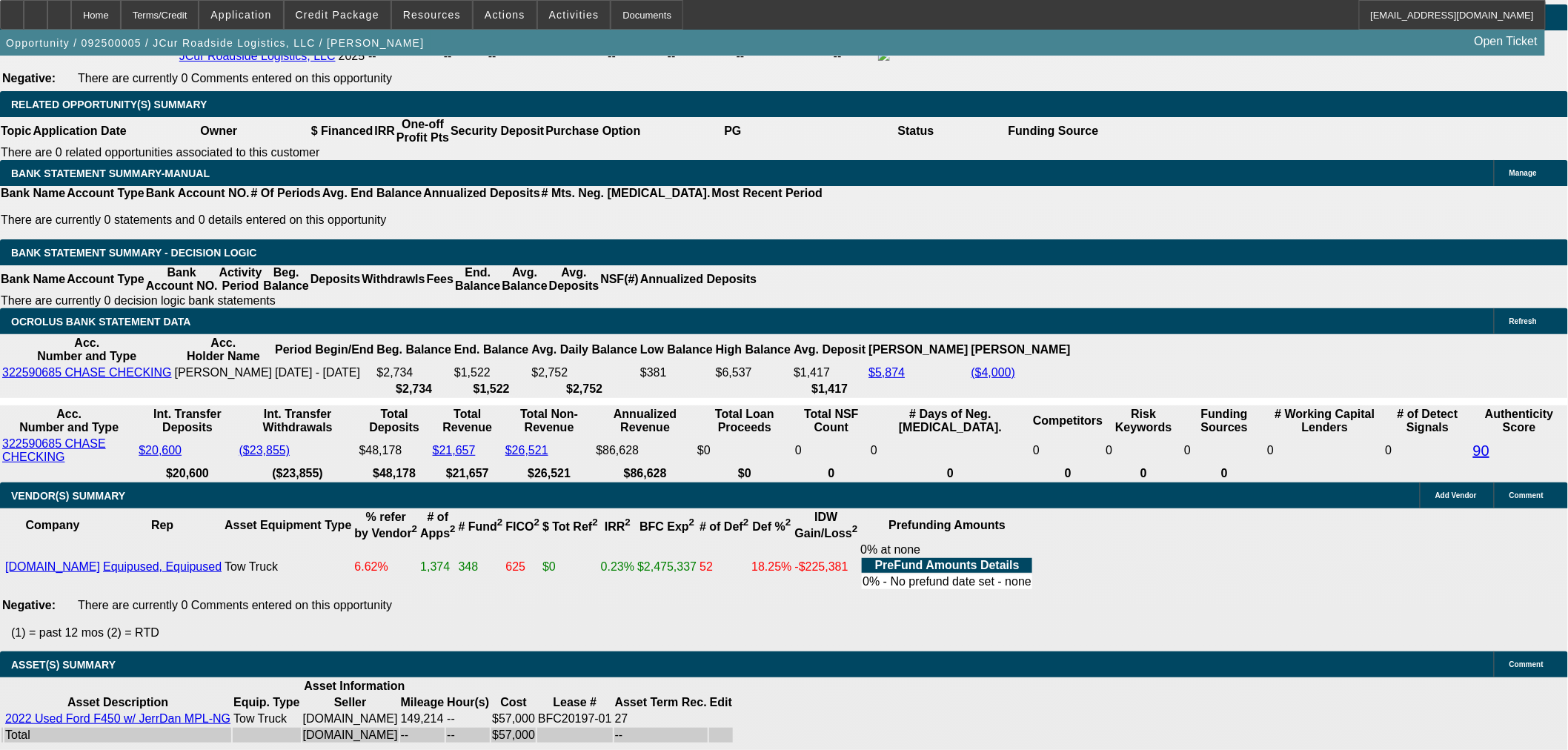
scroll to position [2488, 0]
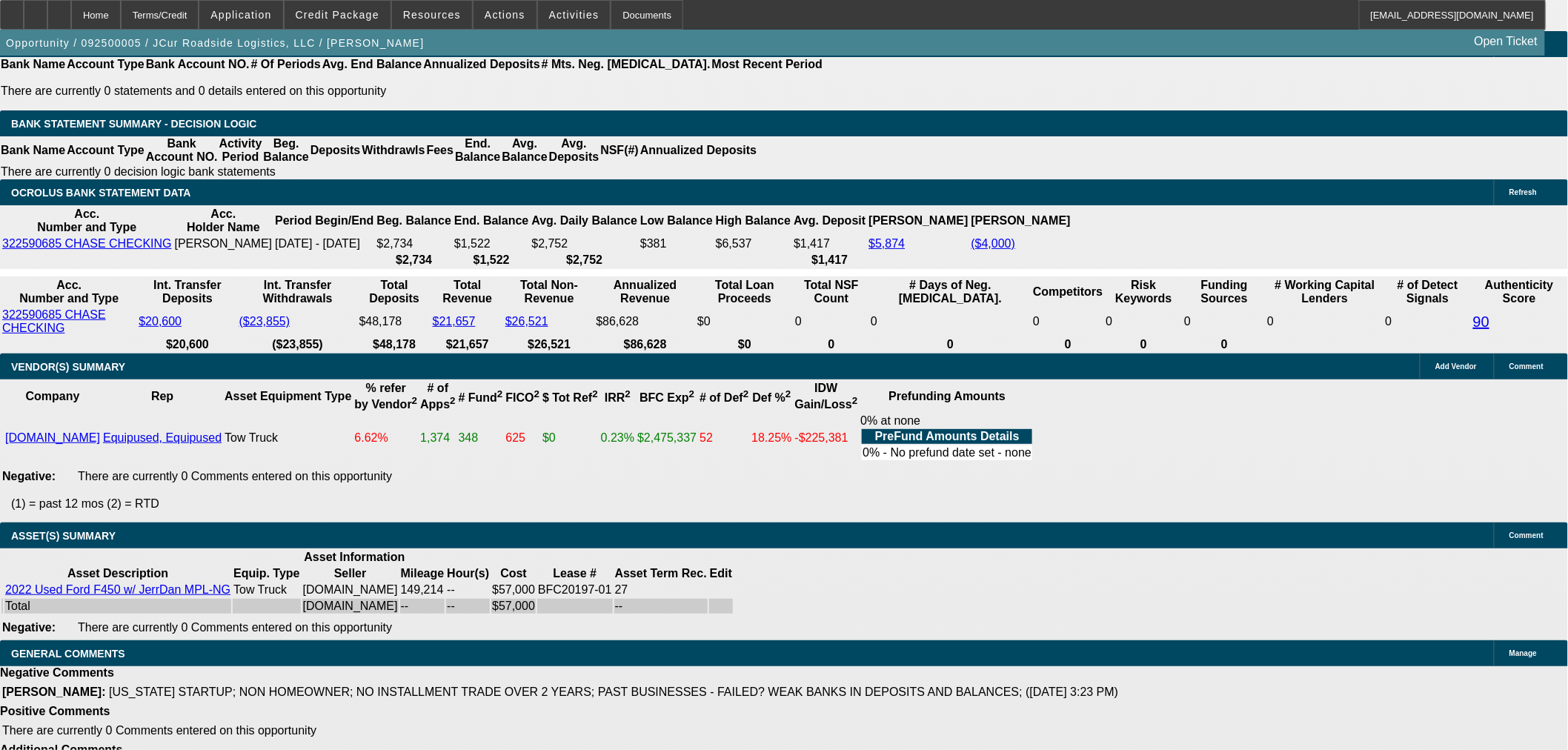
select select "3"
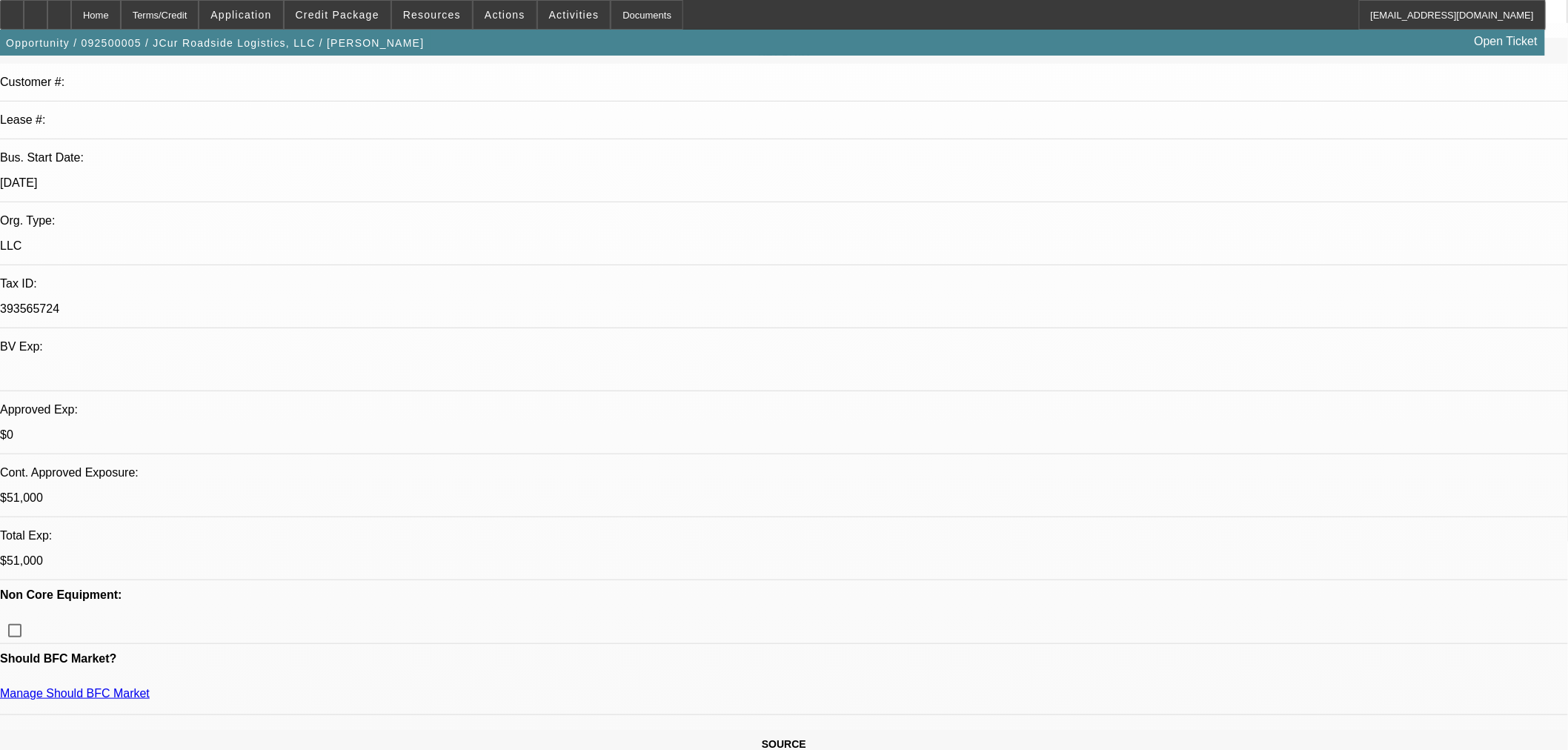
scroll to position [247, 0]
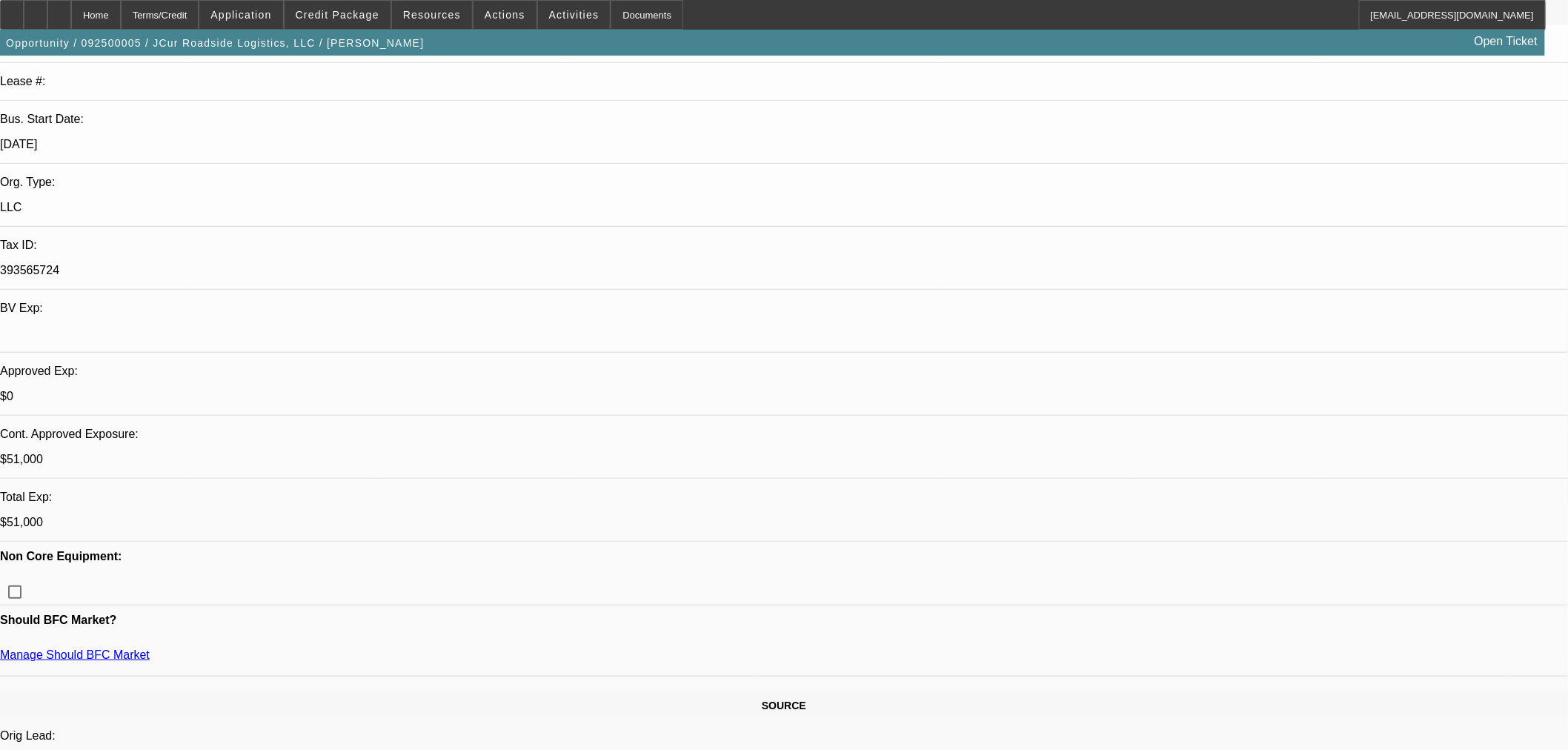
paste textarea "GPS REQUIRED UPFRONT AND ALSO ADDITIONAL REMOTE GPS UNIT TO BE INSTALLED ON THE…"
type textarea "APPROVED WITH THIS STRUCTURE. GPS REQUIRED UPFRONT AND ALSO ADDITIONAL REMOTE G…"
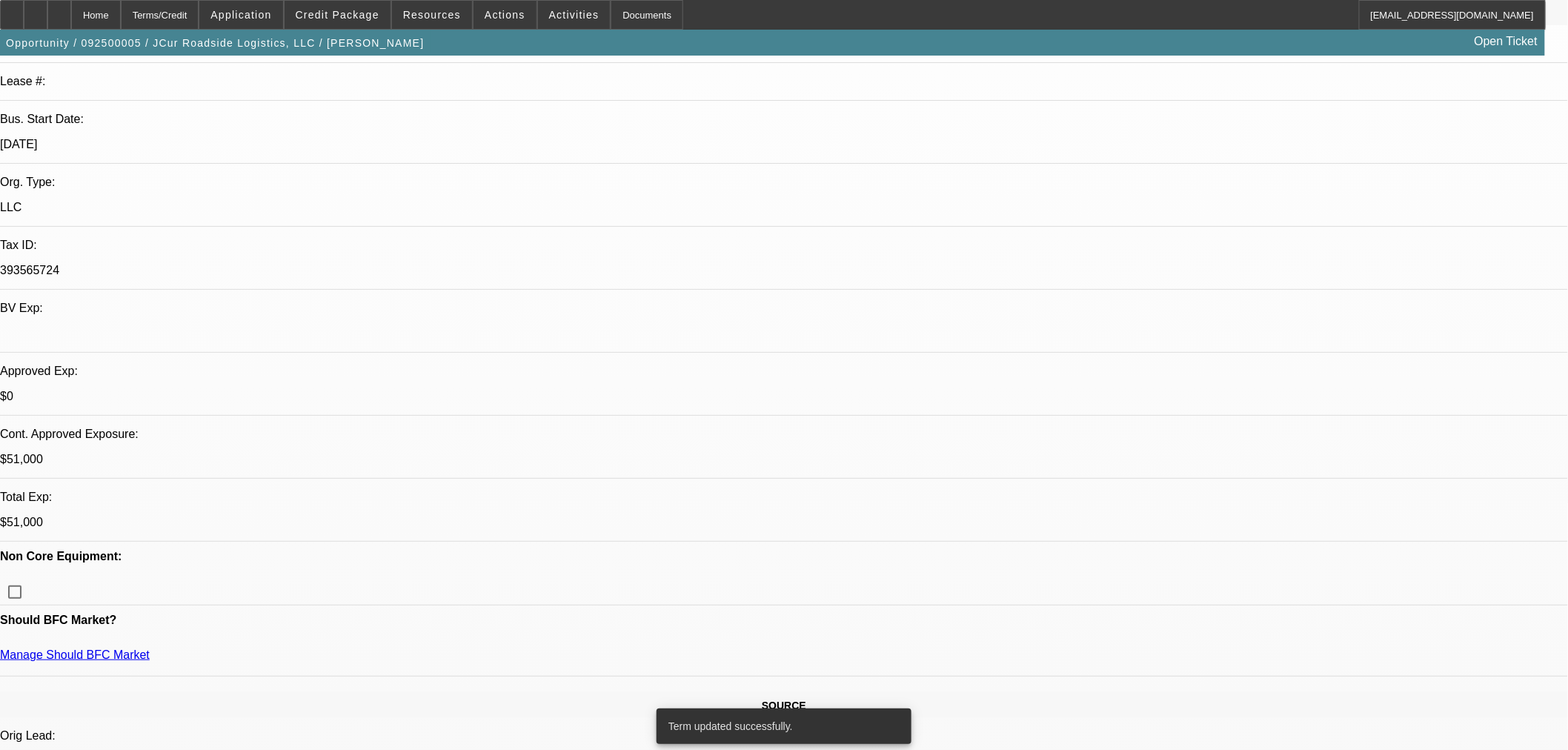
select select "0"
select select "2"
select select "0.1"
select select "4"
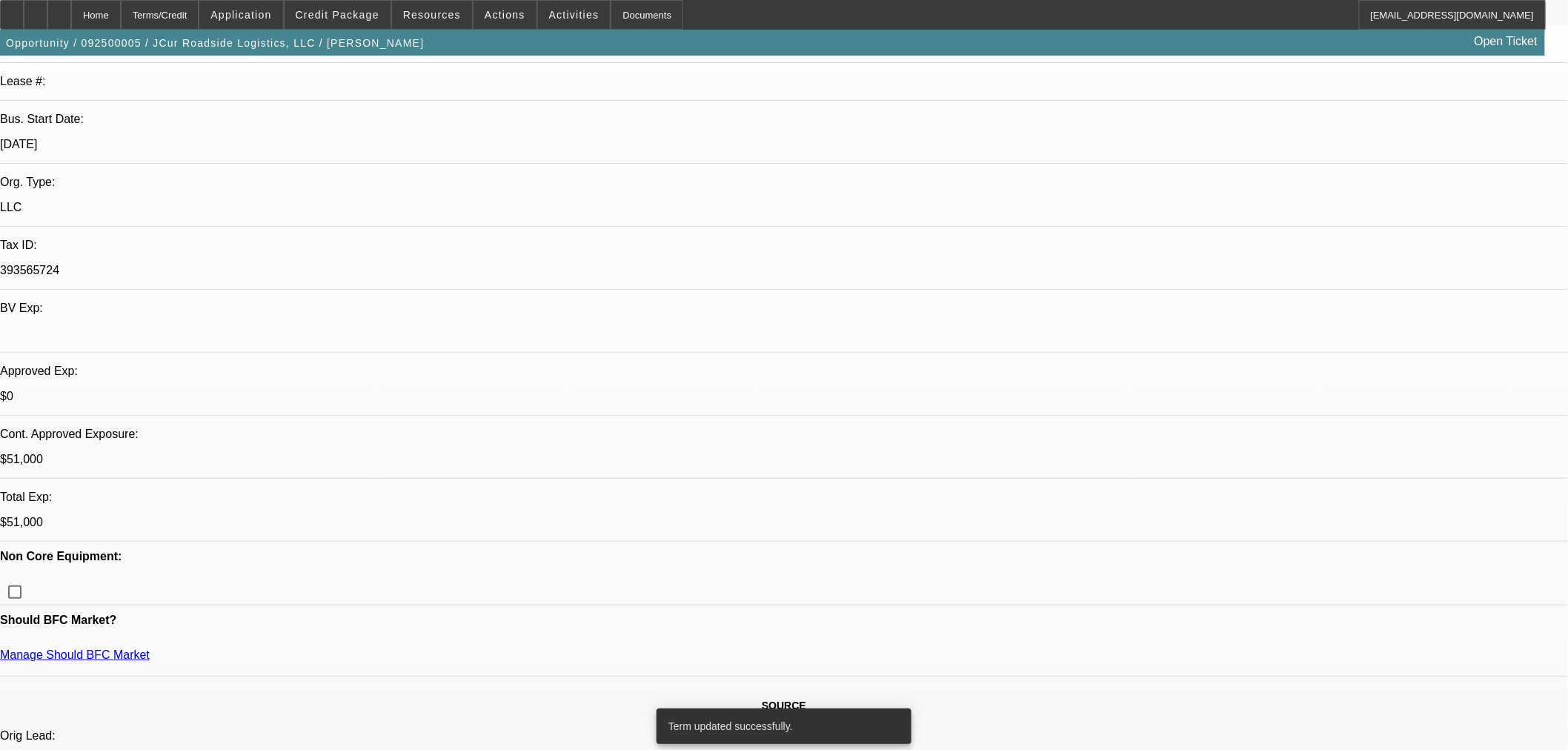
select select "0"
select select "2"
select select "0.1"
select select "4"
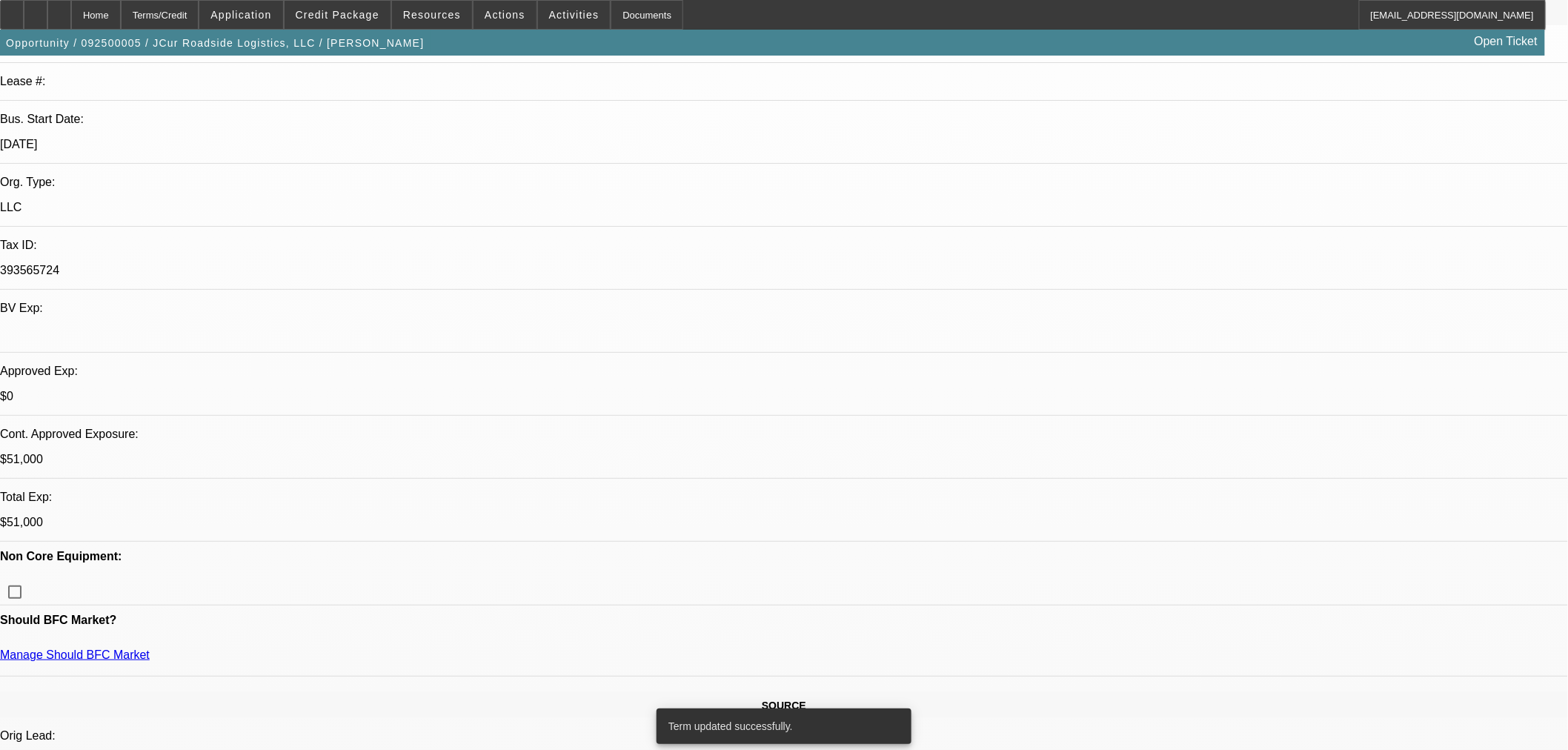
select select "0.15"
select select "2"
select select "0.1"
select select "4"
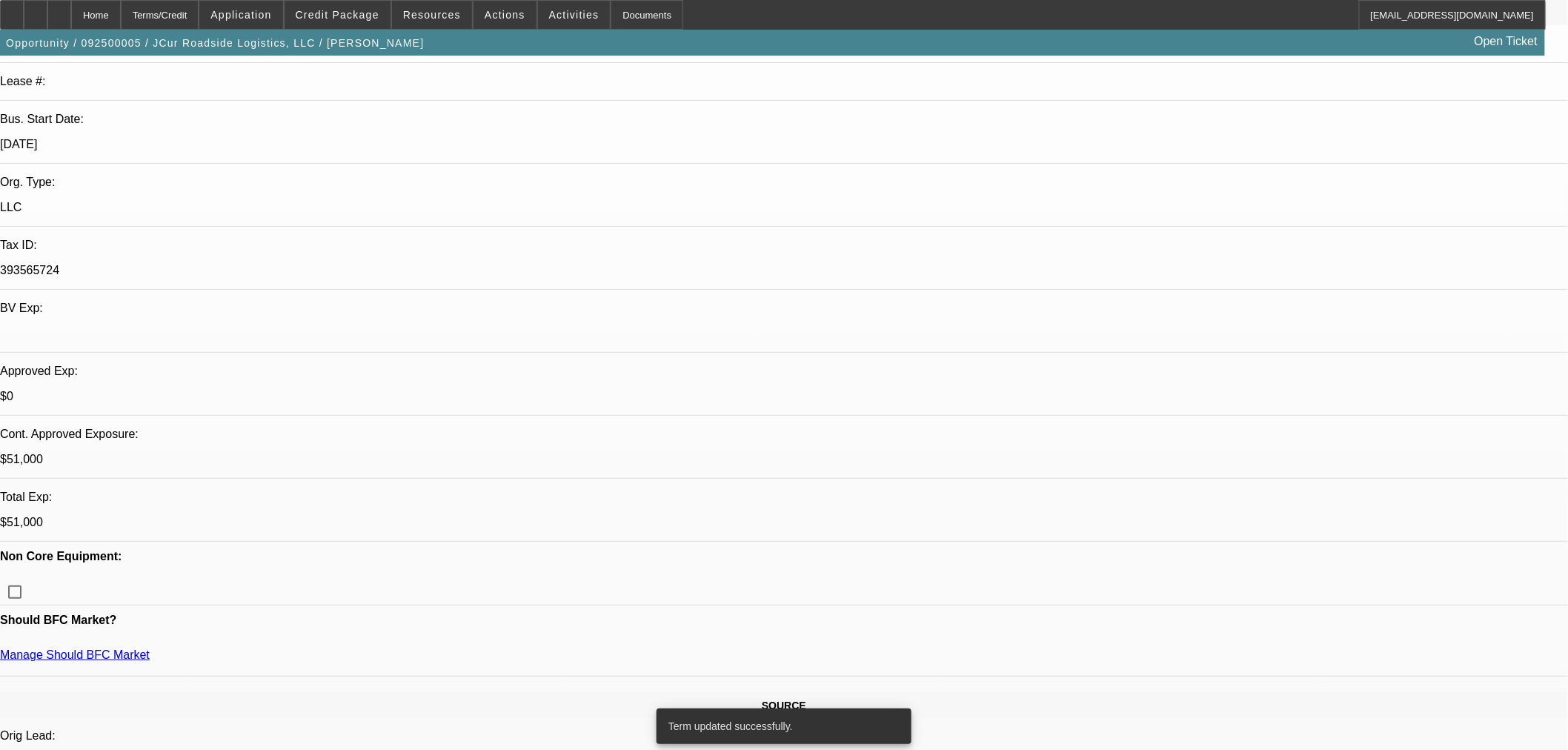
select select "0.15"
select select "2"
select select "0.1"
select select "4"
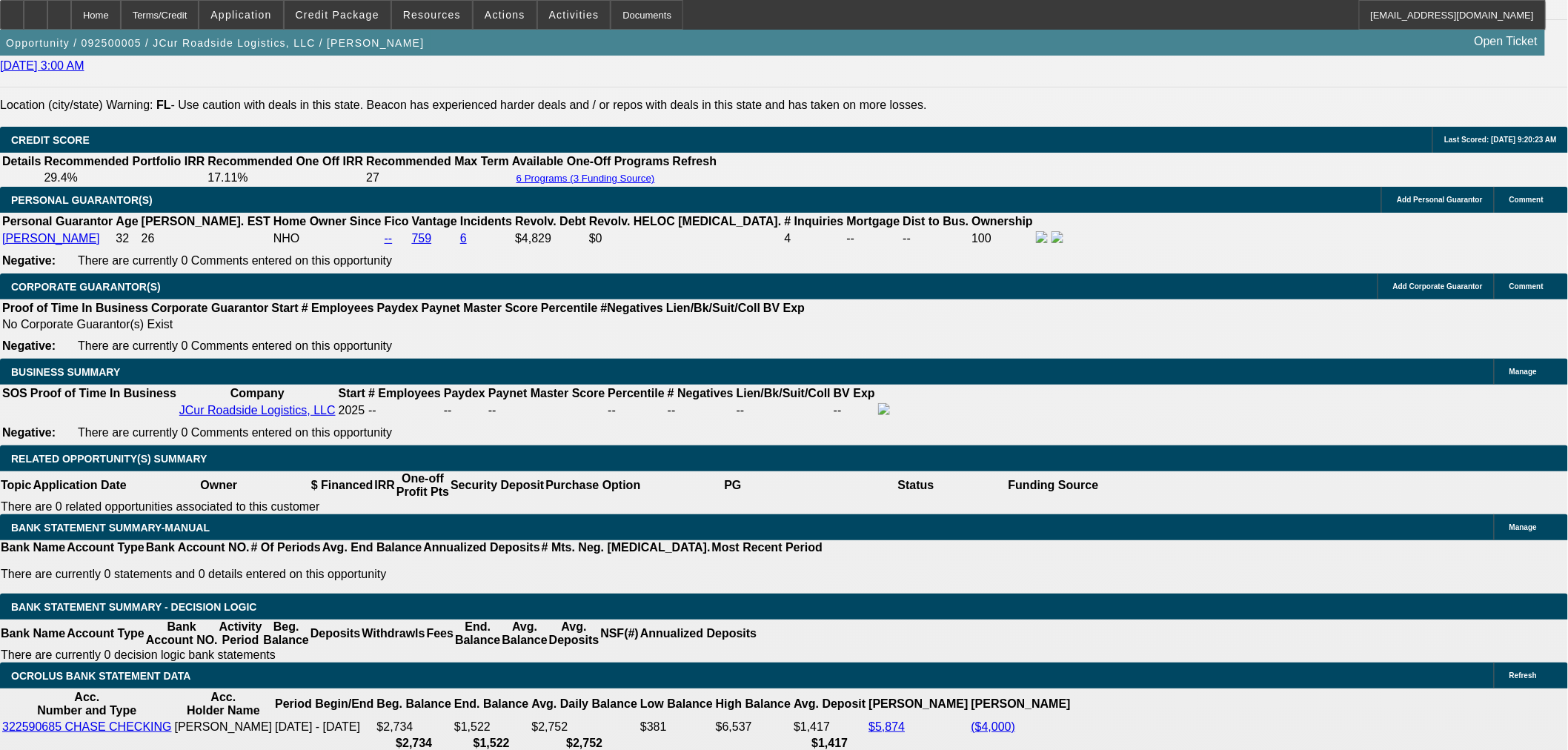
scroll to position [1976, 0]
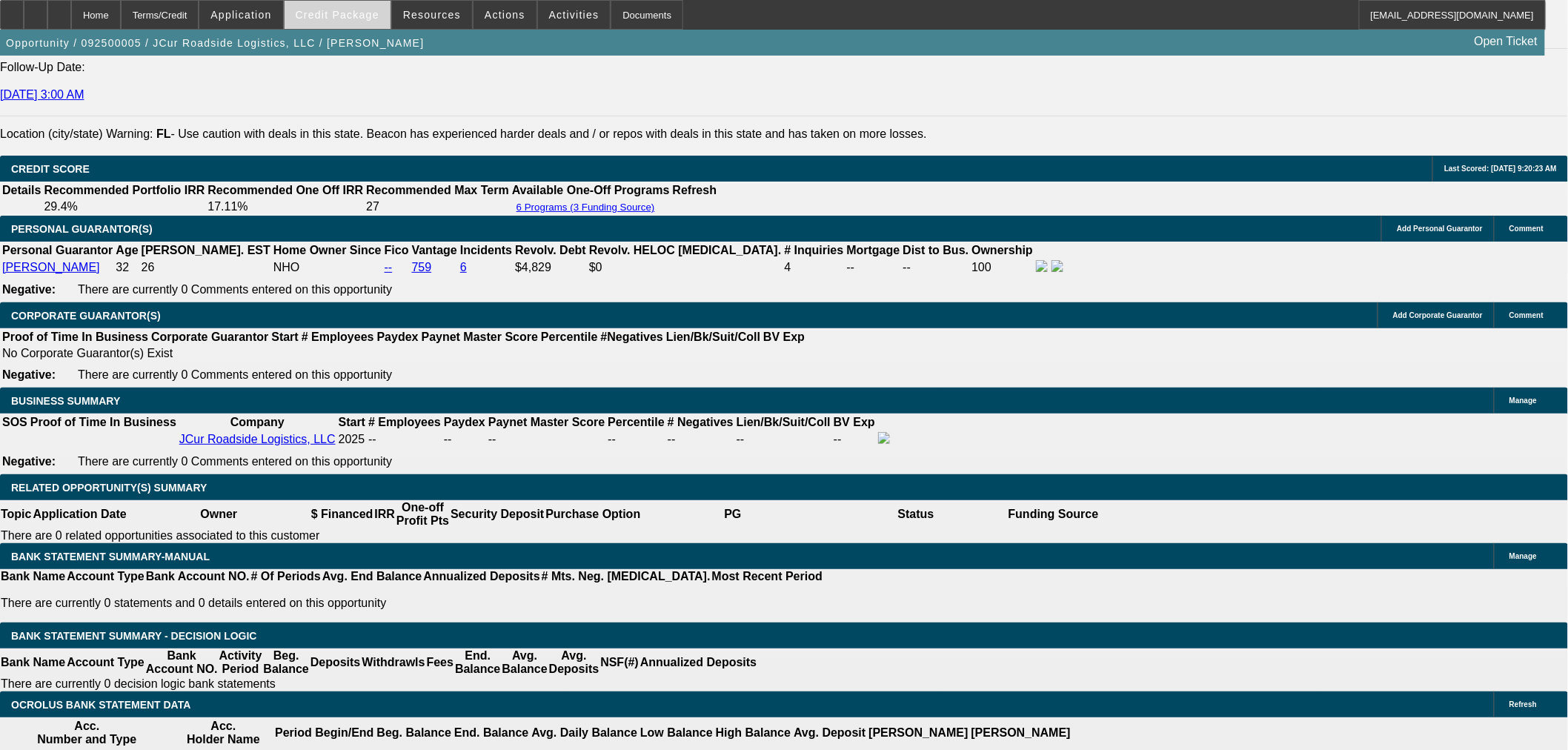
click at [358, 15] on span "Credit Package" at bounding box center [338, 14] width 83 height 12
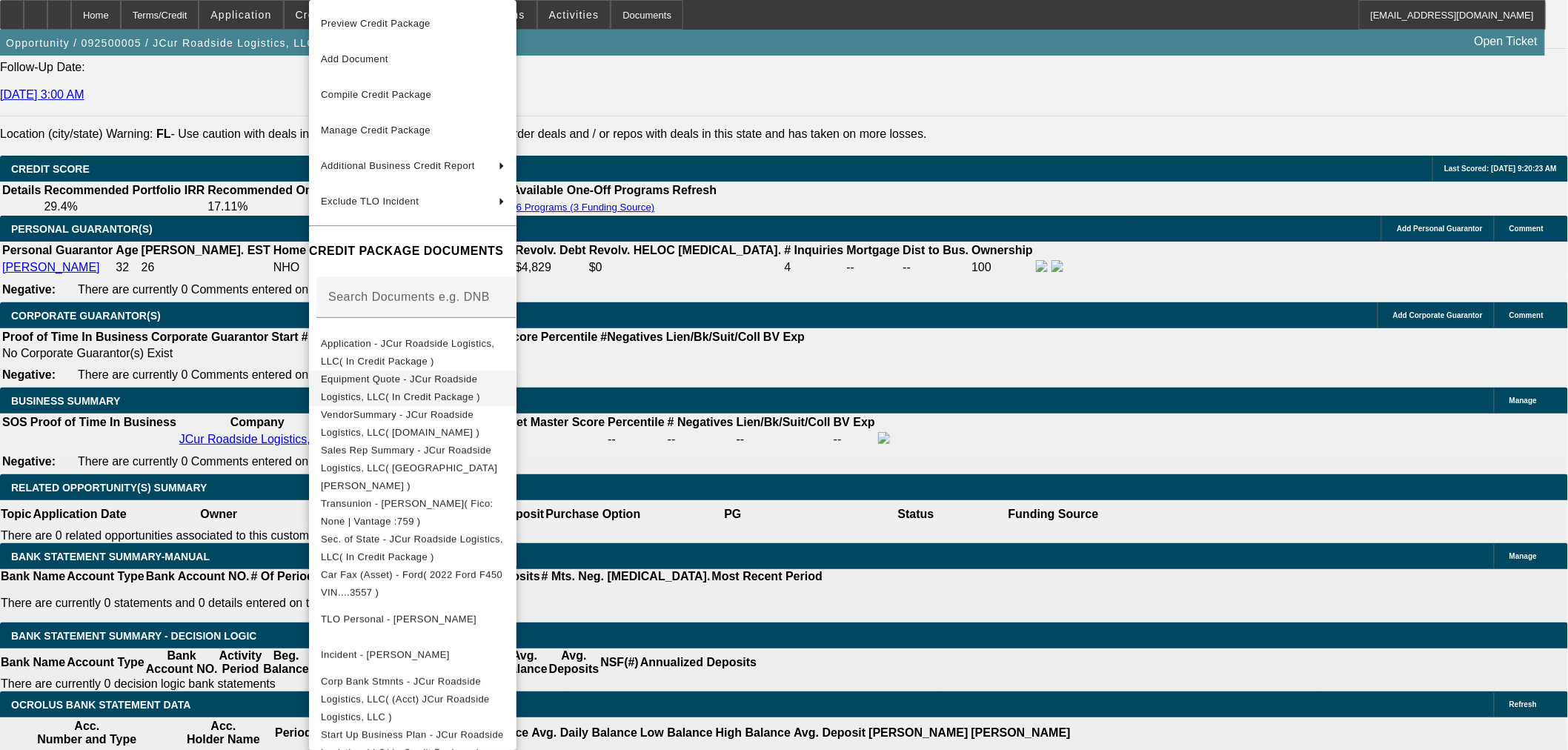
click at [408, 383] on span "Equipment Quote - JCur Roadside Logistics, LLC( In Credit Package )" at bounding box center [400, 388] width 160 height 29
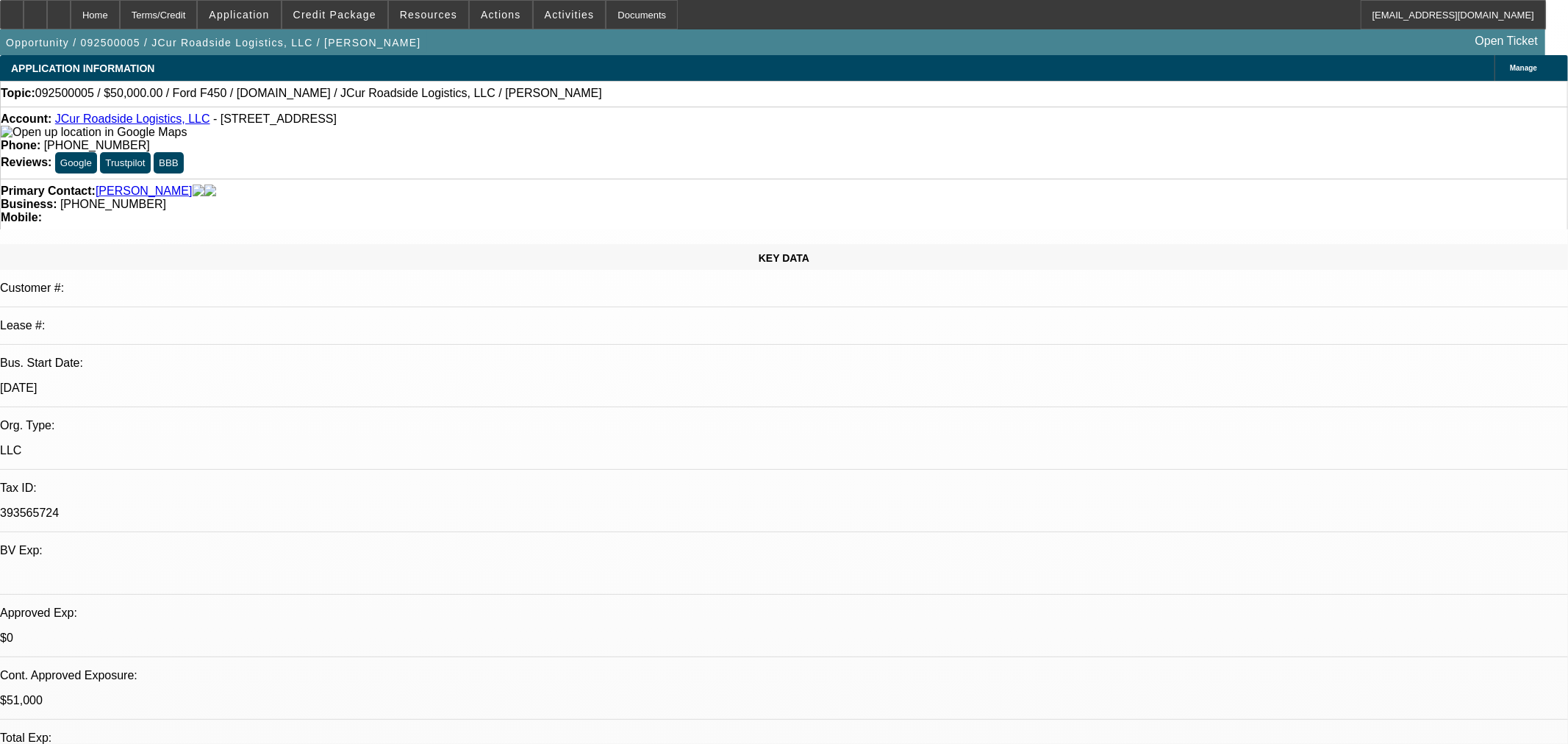
select select "0"
select select "2"
select select "0.1"
select select "4"
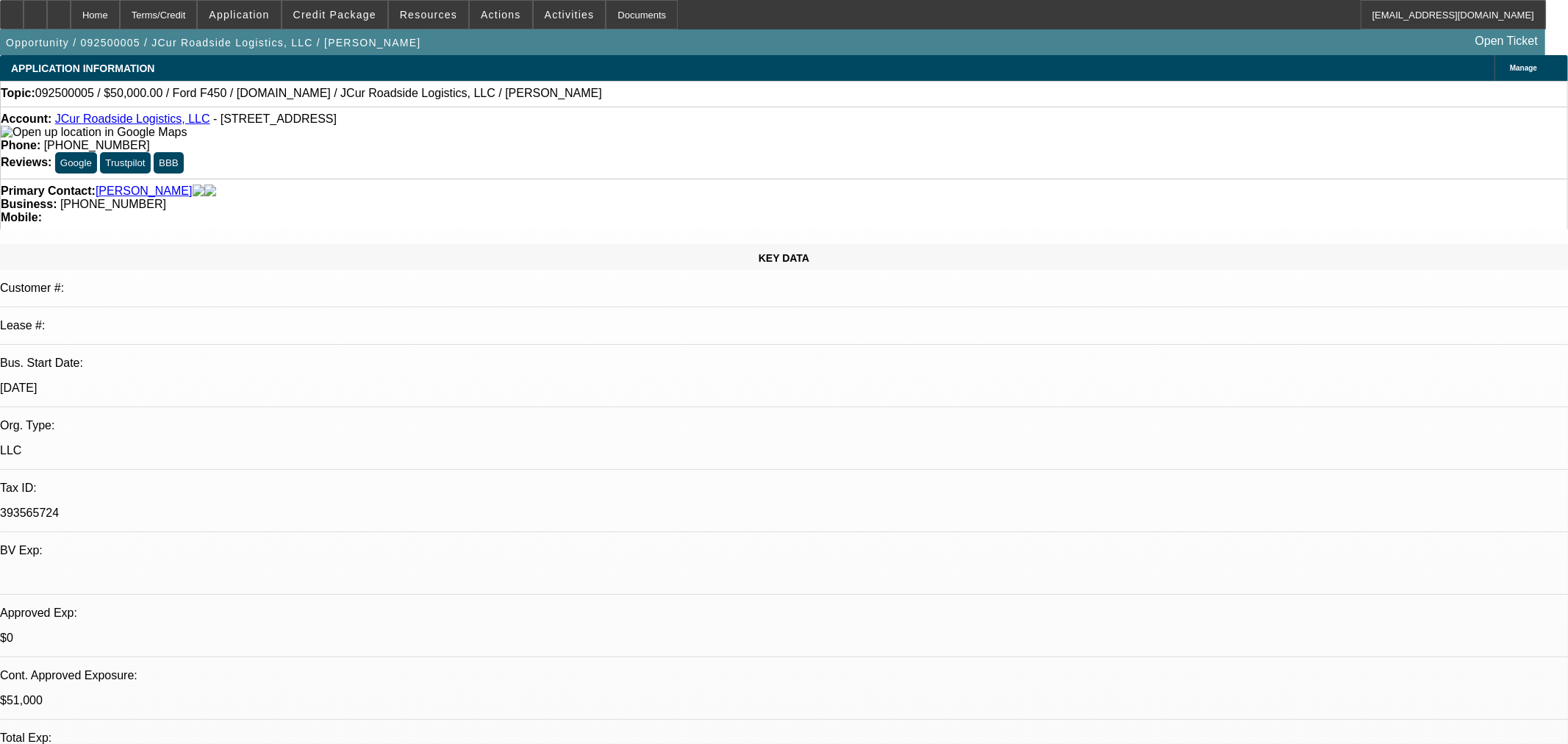
select select "0"
select select "2"
select select "0.1"
select select "4"
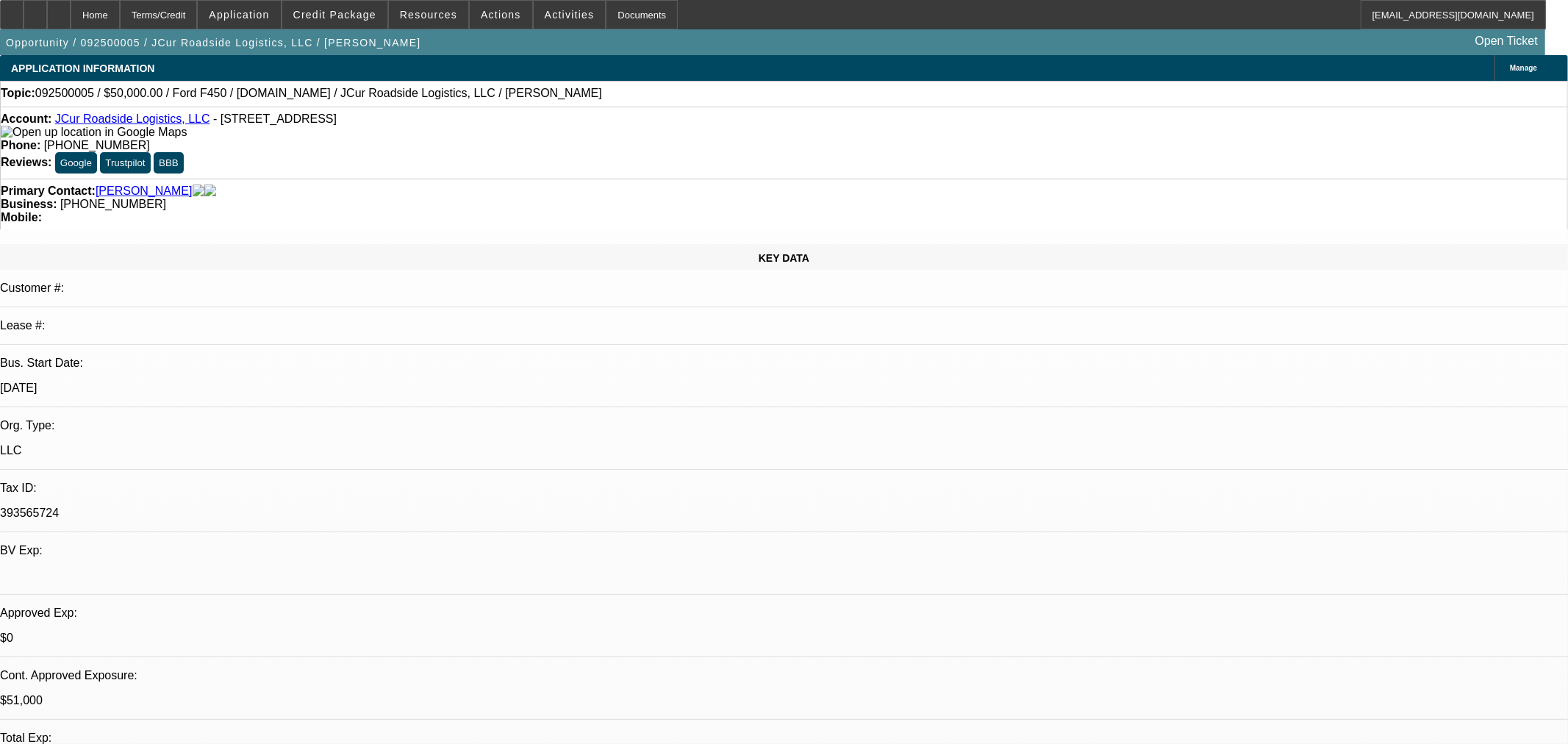
select select "0.15"
select select "2"
select select "0.1"
select select "4"
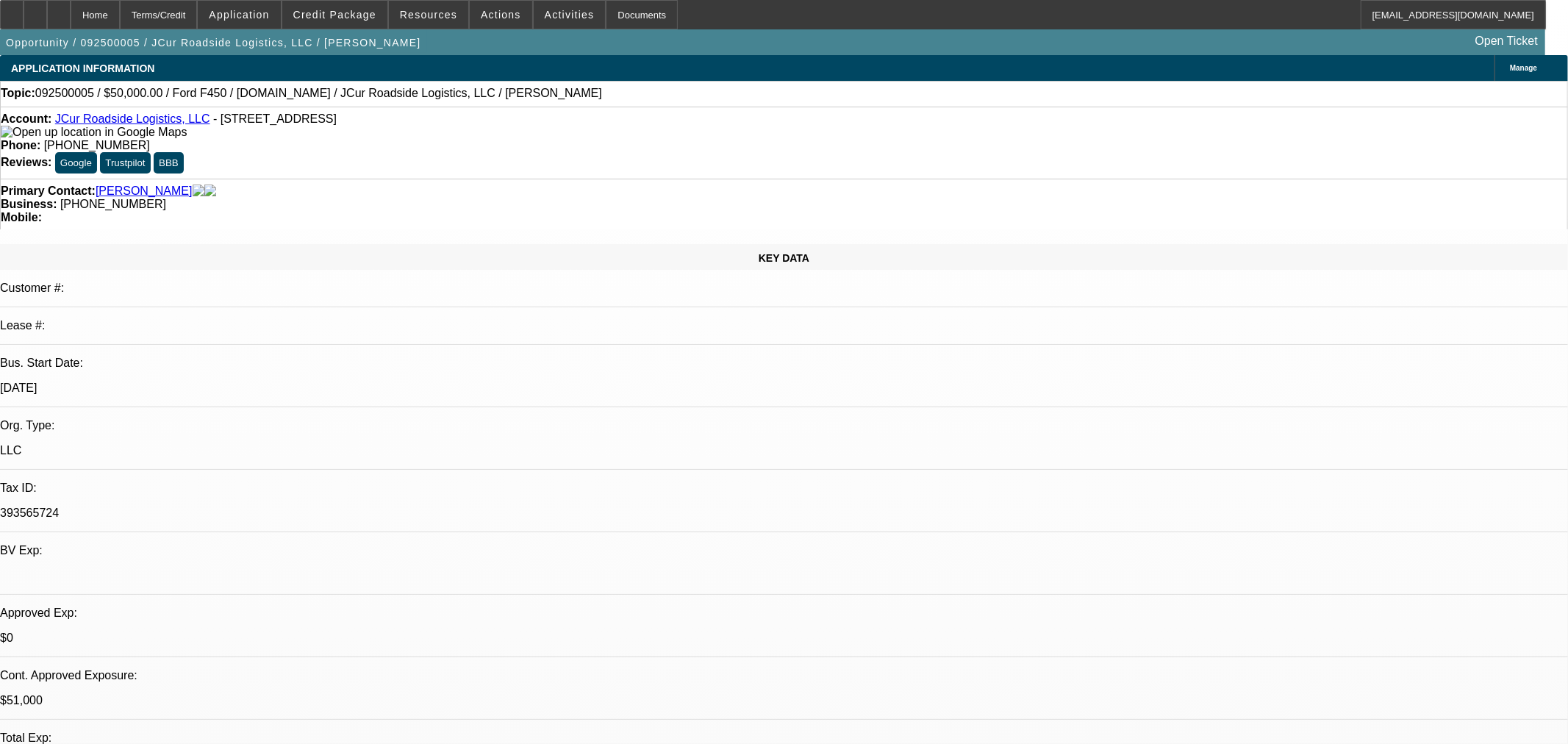
select select "0.15"
select select "2"
select select "0.1"
select select "4"
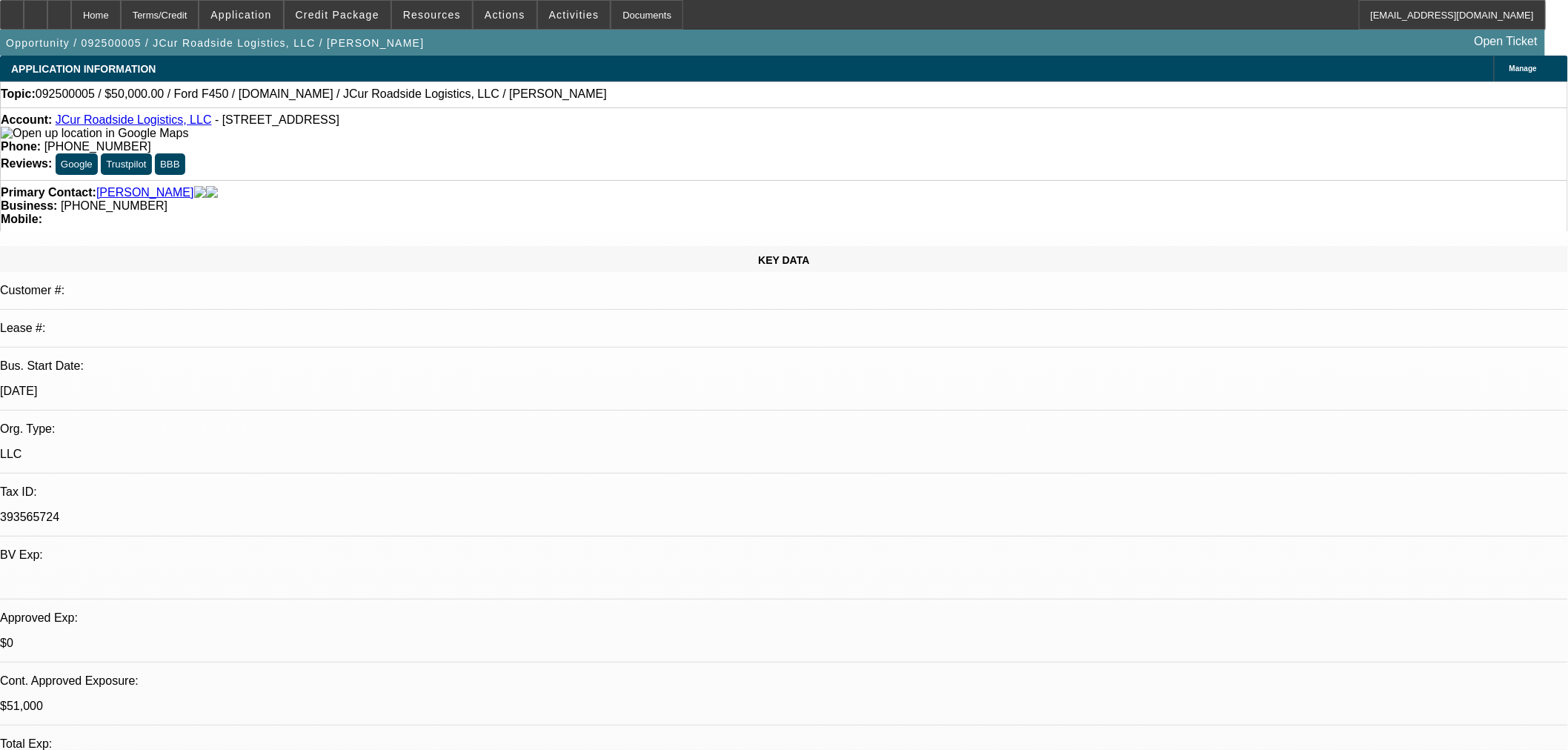
type textarea "p"
type textarea "POS FORD, ASKING FOR TOO LONG OF A TERM AND LOWER MONEY DOWN"
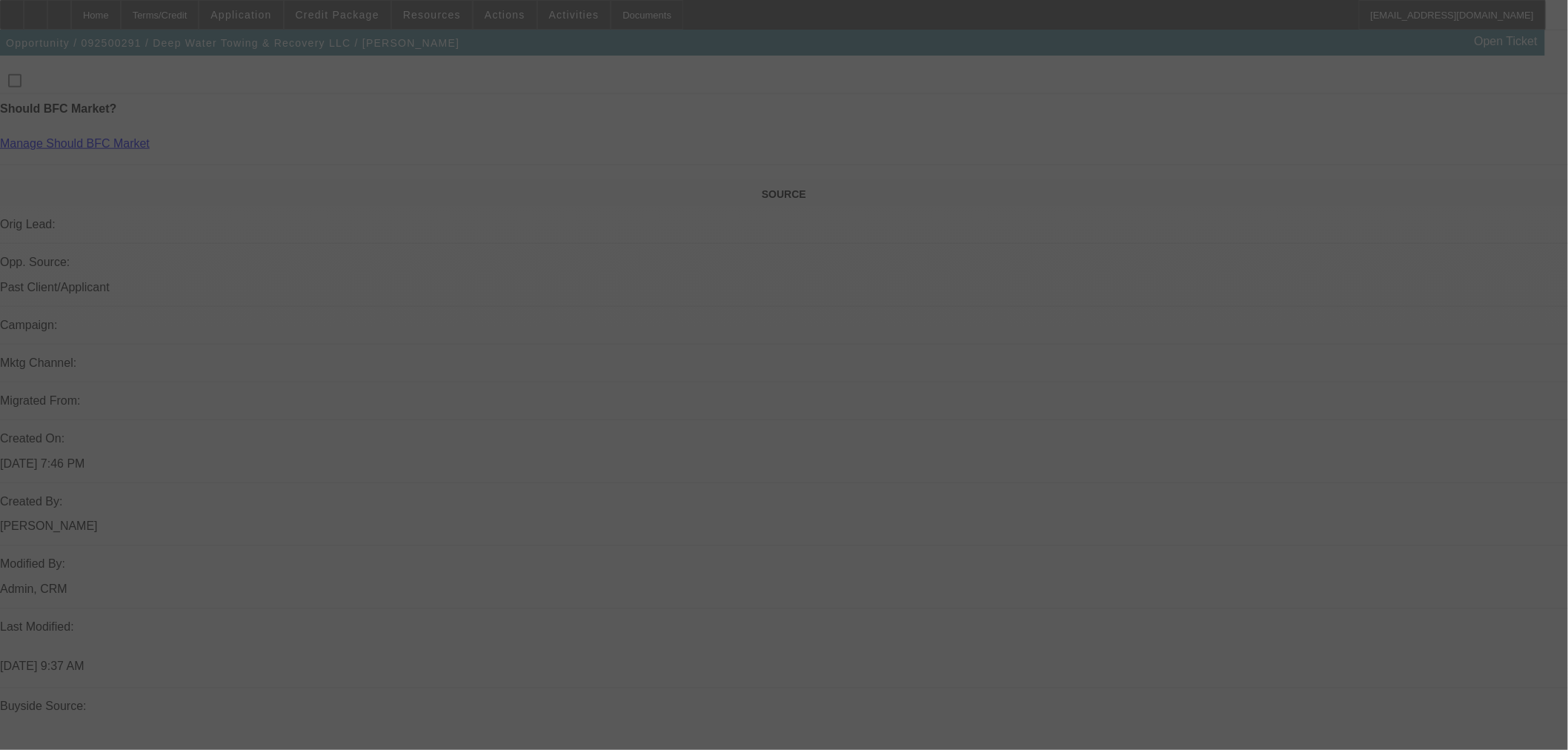
scroll to position [396, 0]
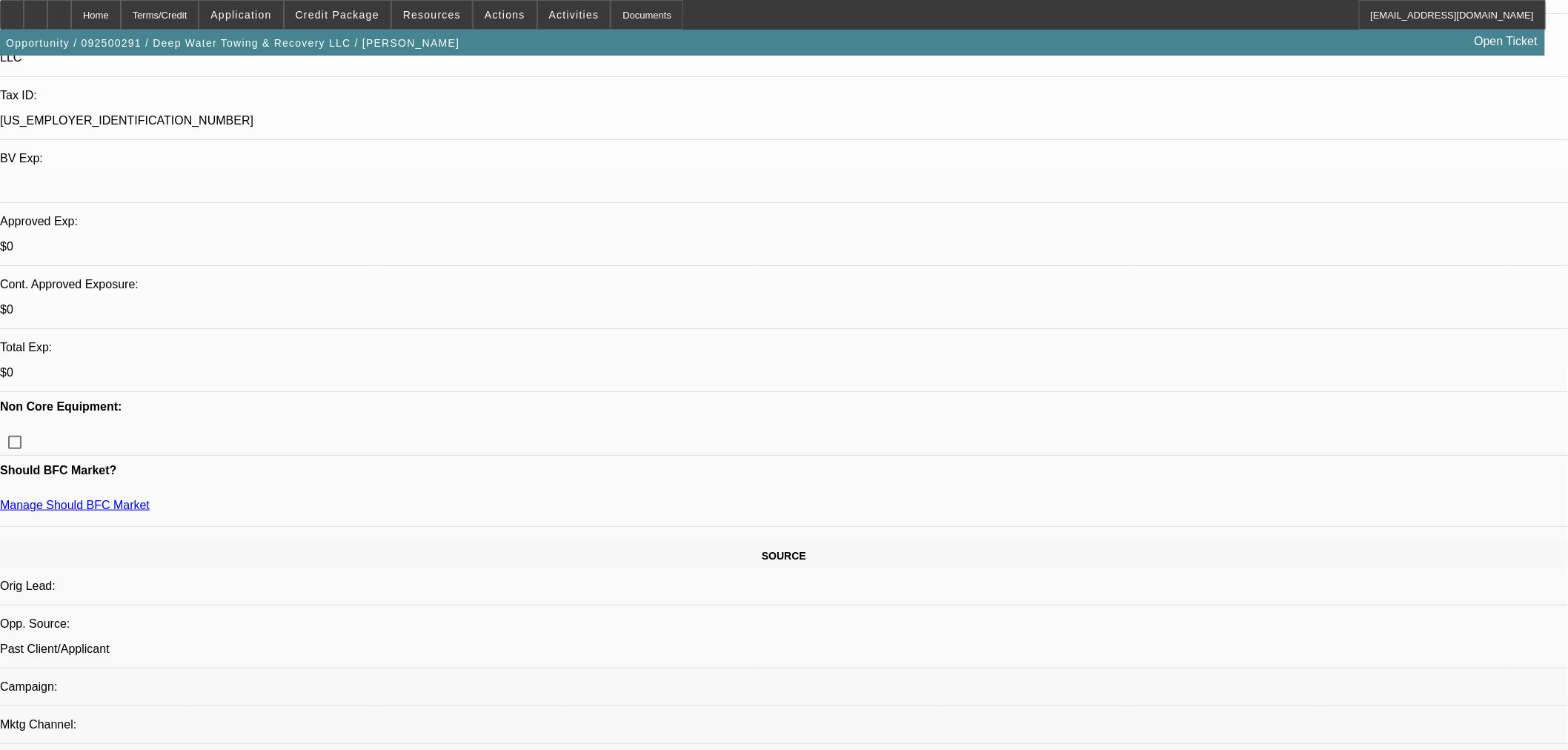
select select "0"
select select "2"
select select "0.1"
select select "4"
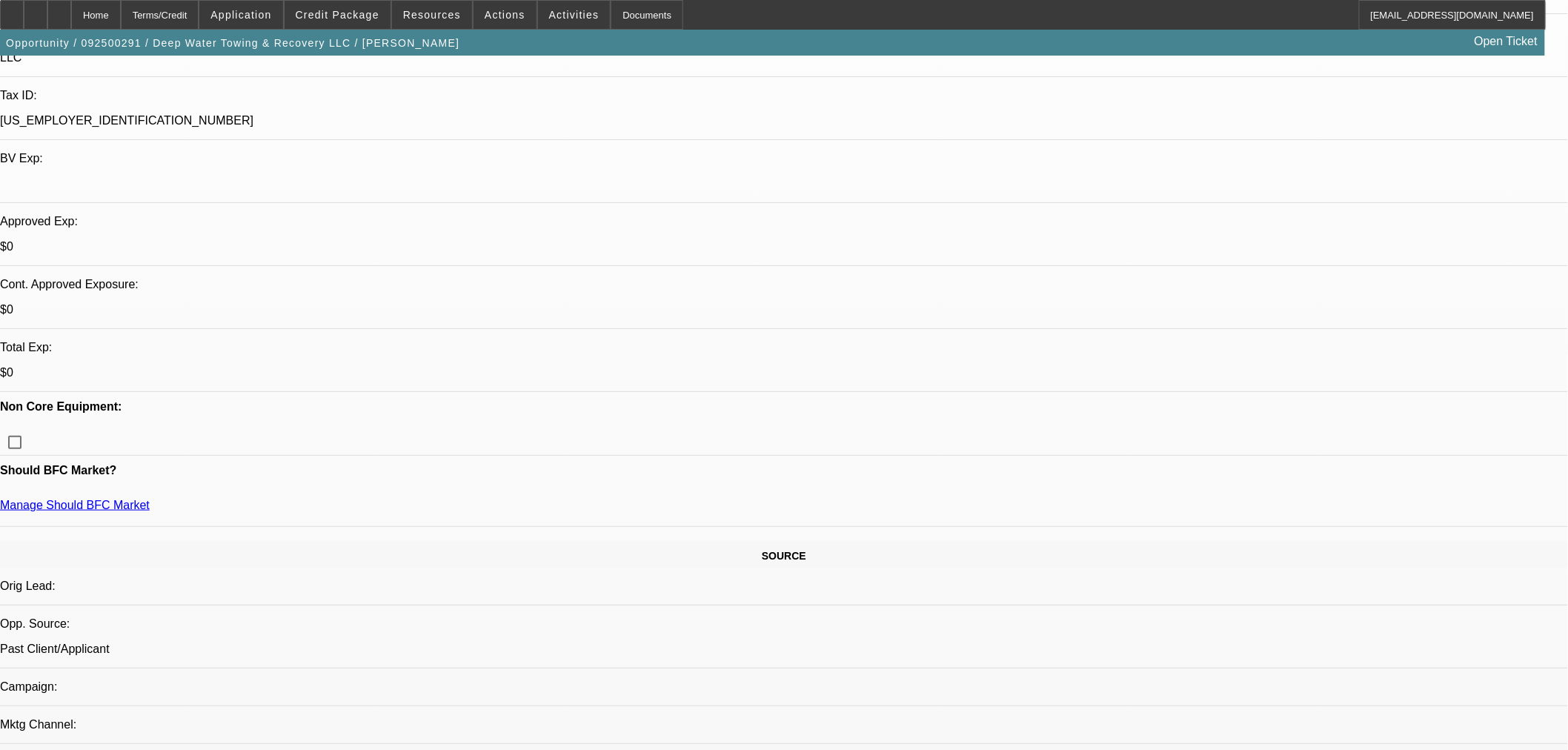
select select "0"
select select "2"
select select "0.1"
select select "4"
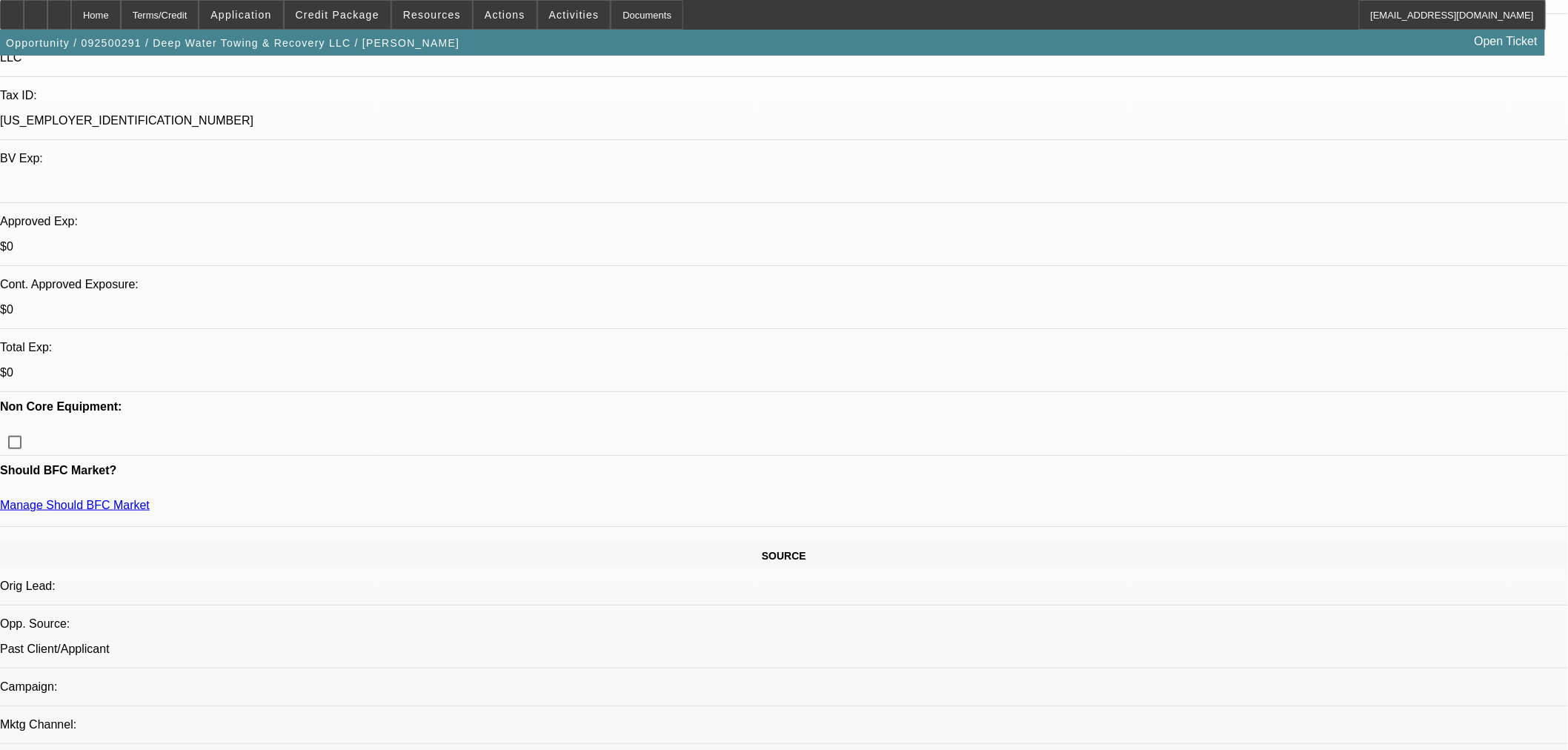
select select "0"
select select "2"
select select "0.1"
select select "4"
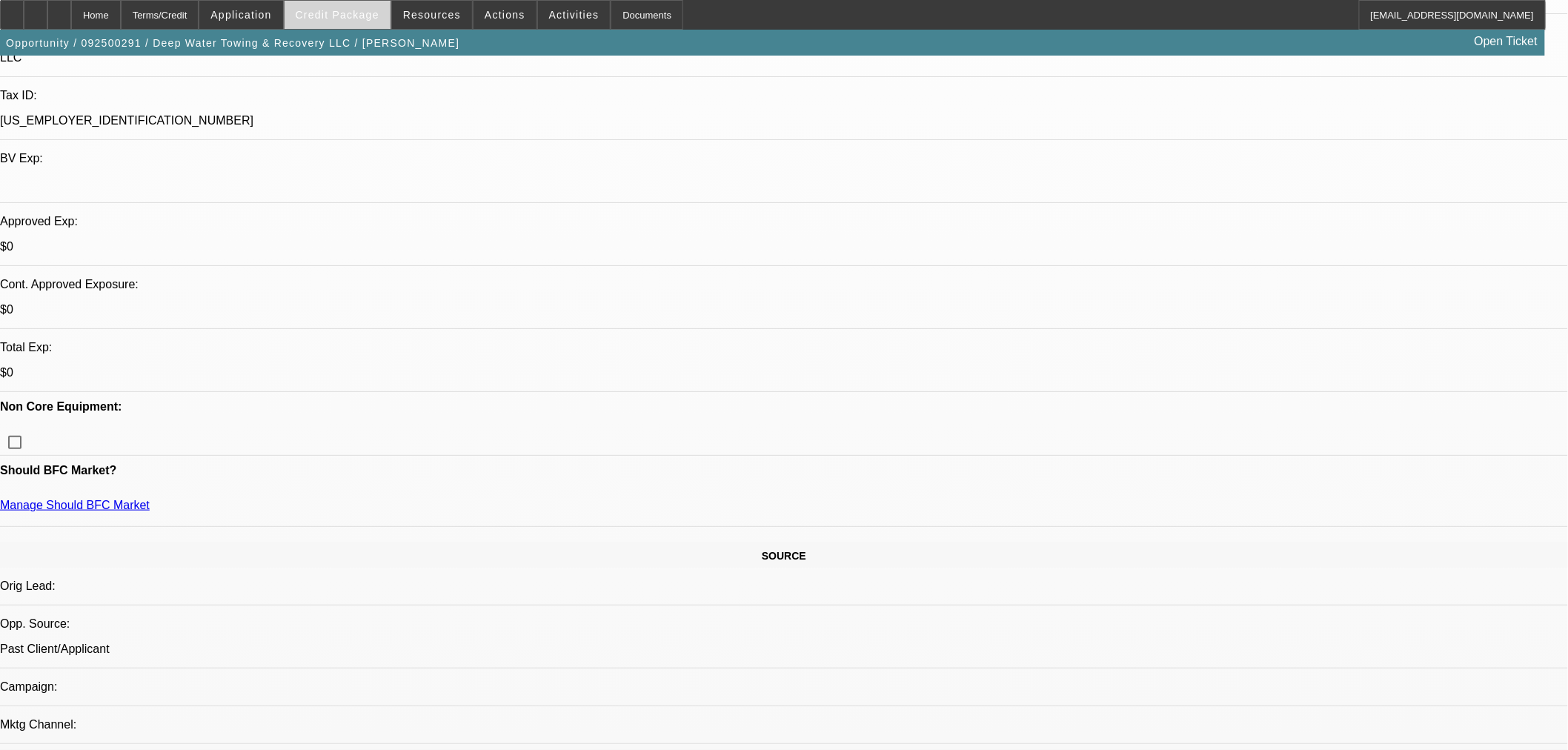
click at [379, 15] on span "Credit Package" at bounding box center [338, 14] width 83 height 12
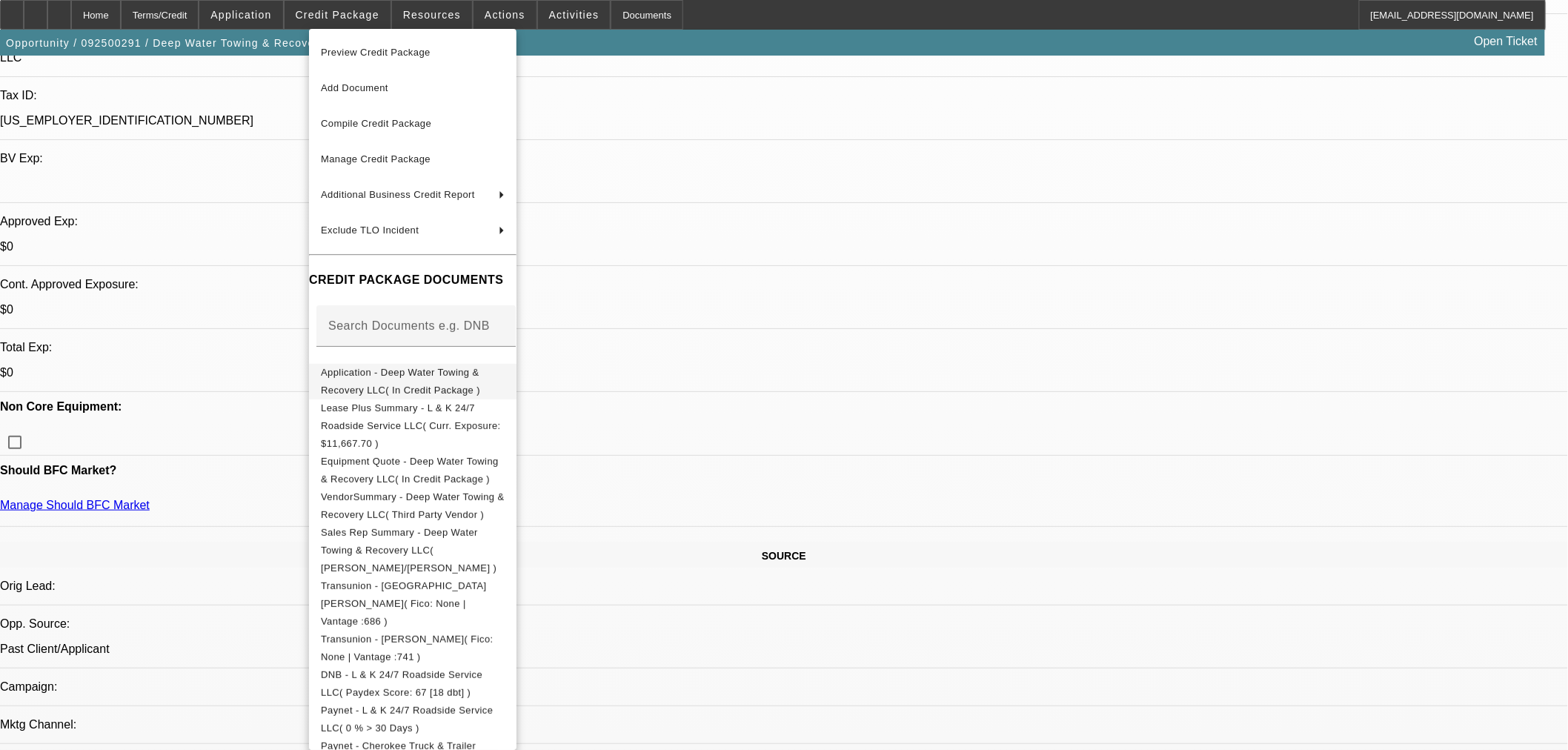
click at [387, 369] on span "Application - Deep Water Towing & Recovery LLC( In Credit Package )" at bounding box center [400, 381] width 160 height 29
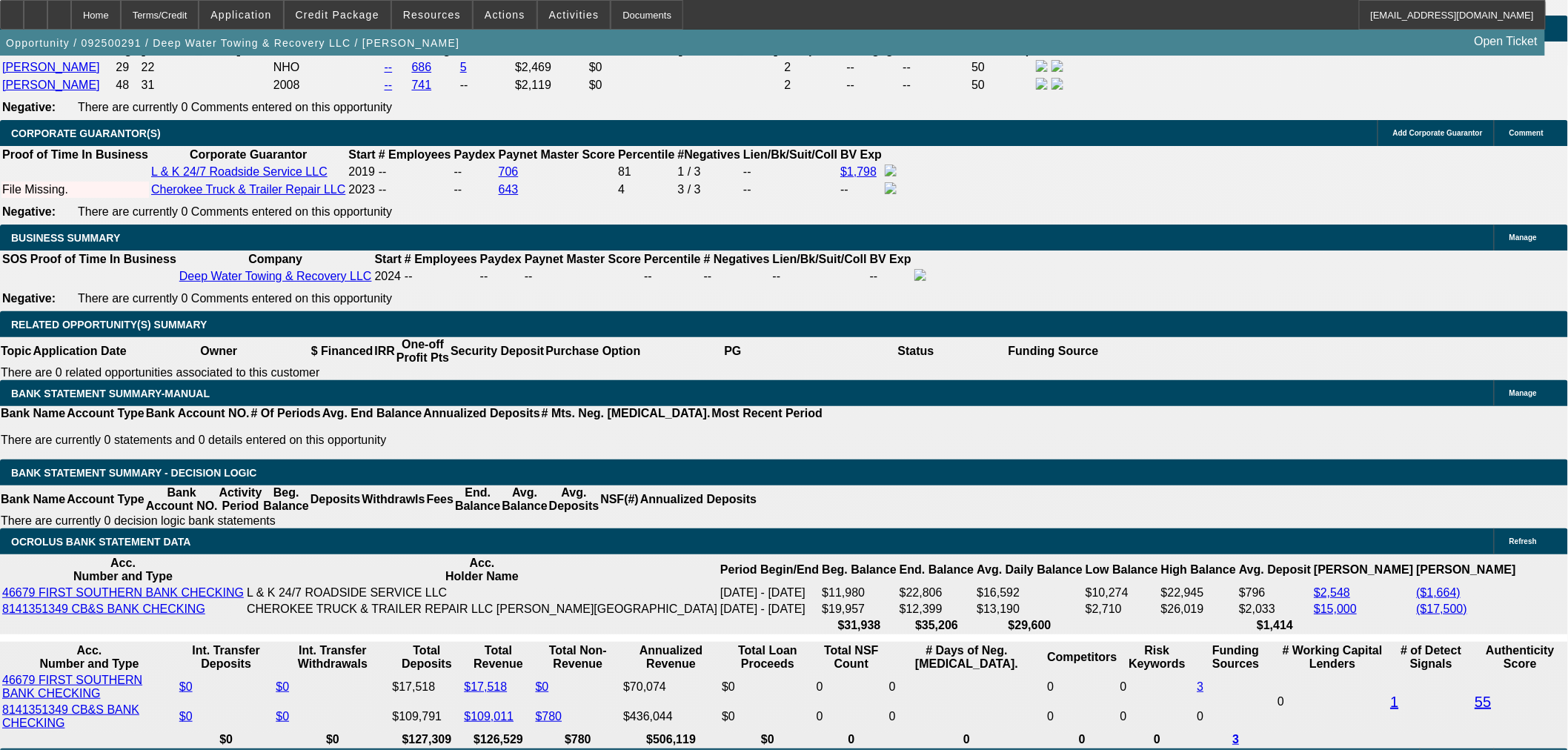
scroll to position [2621, 0]
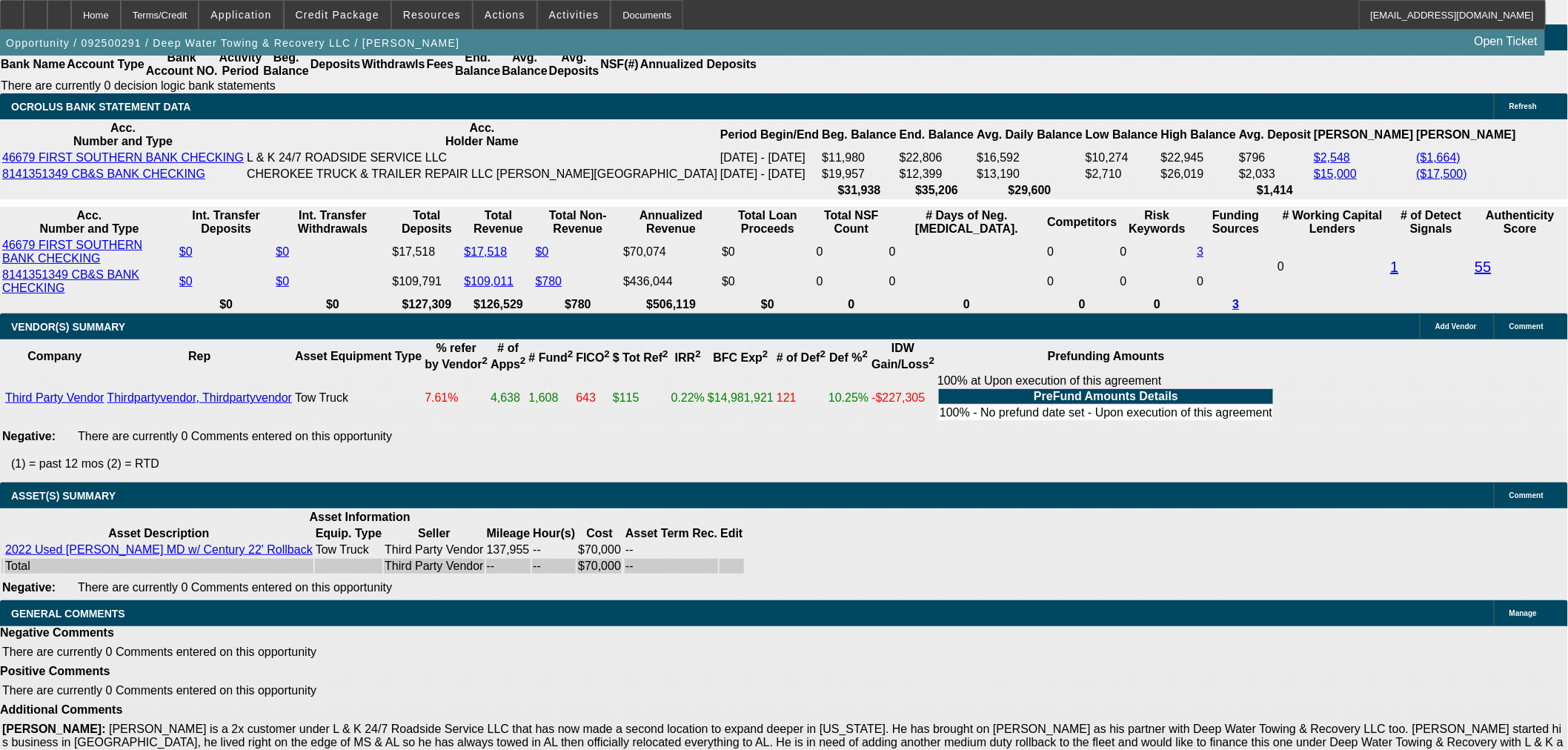
select select "6"
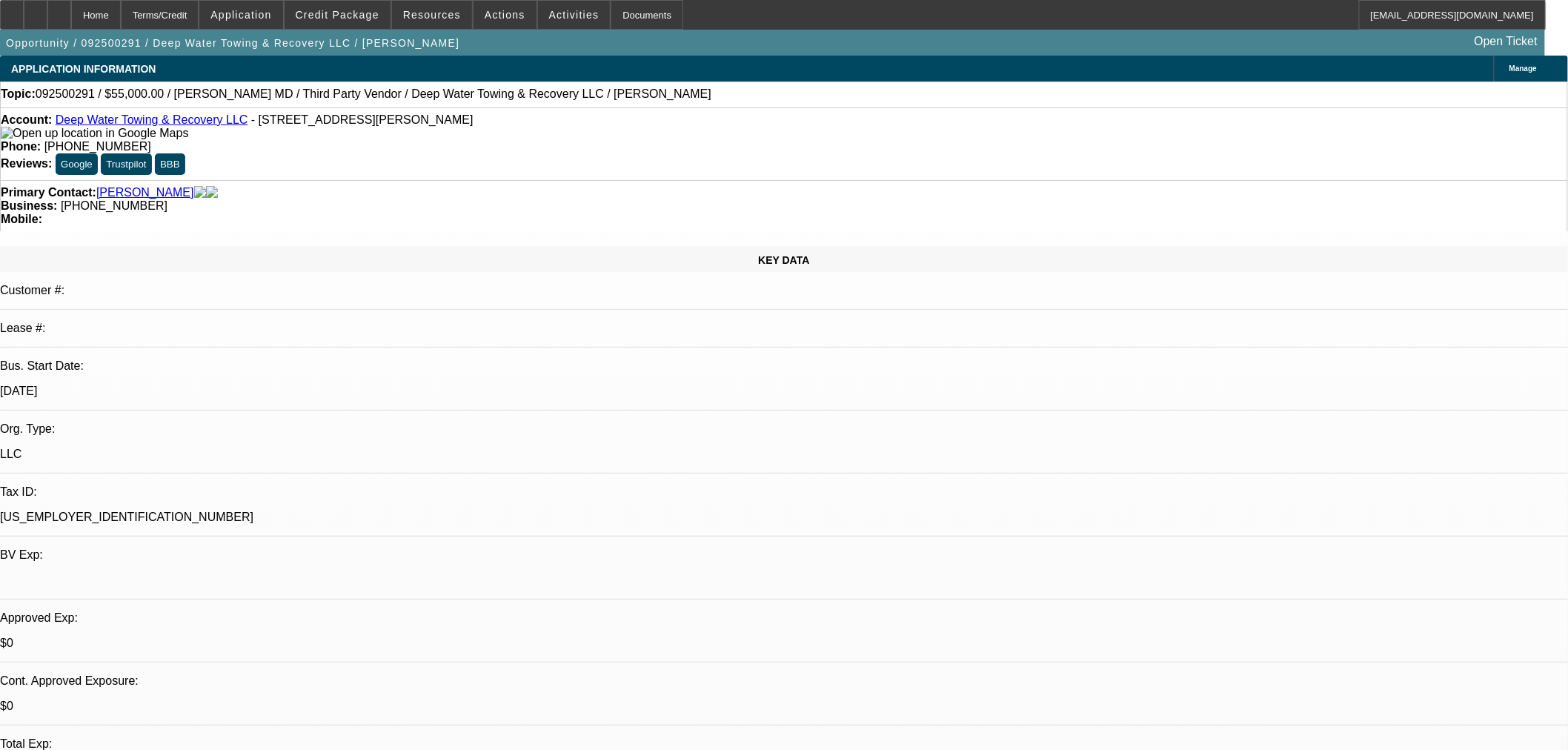
type textarea "B"
click at [360, 12] on span "Credit Package" at bounding box center [338, 14] width 83 height 12
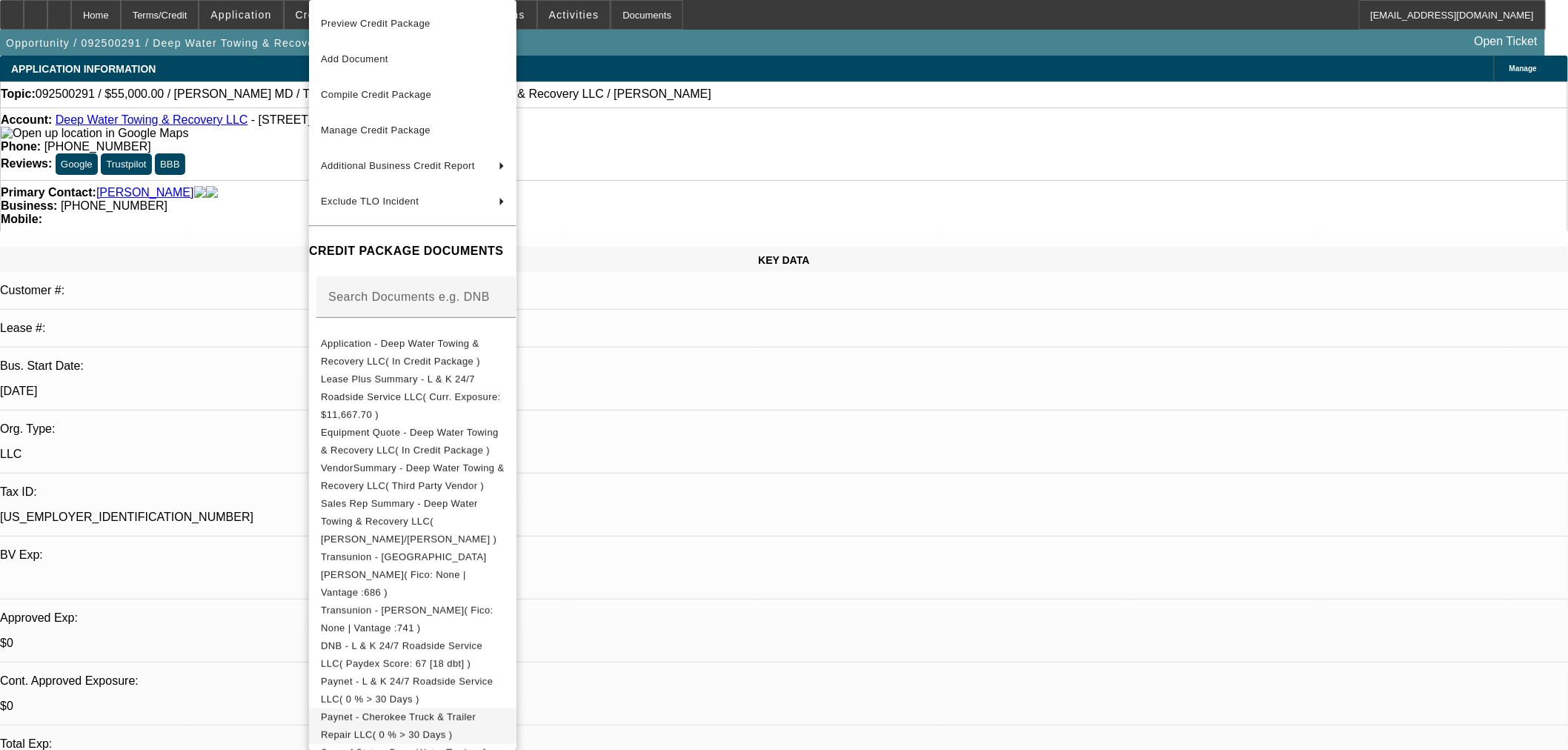
scroll to position [83, 0]
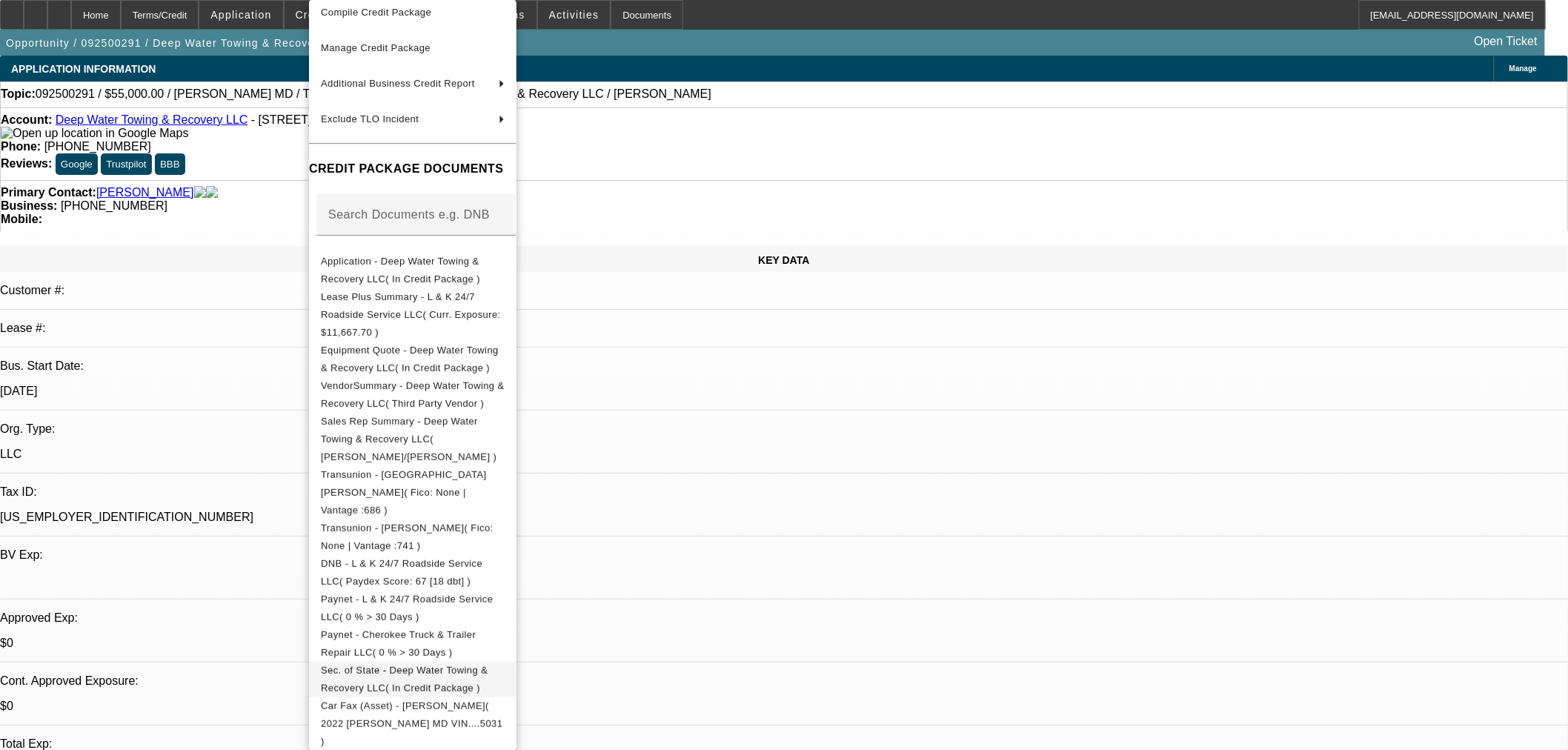
click at [397, 665] on span "Sec. of State - Deep Water Towing & Recovery LLC( In Credit Package )" at bounding box center [404, 679] width 167 height 29
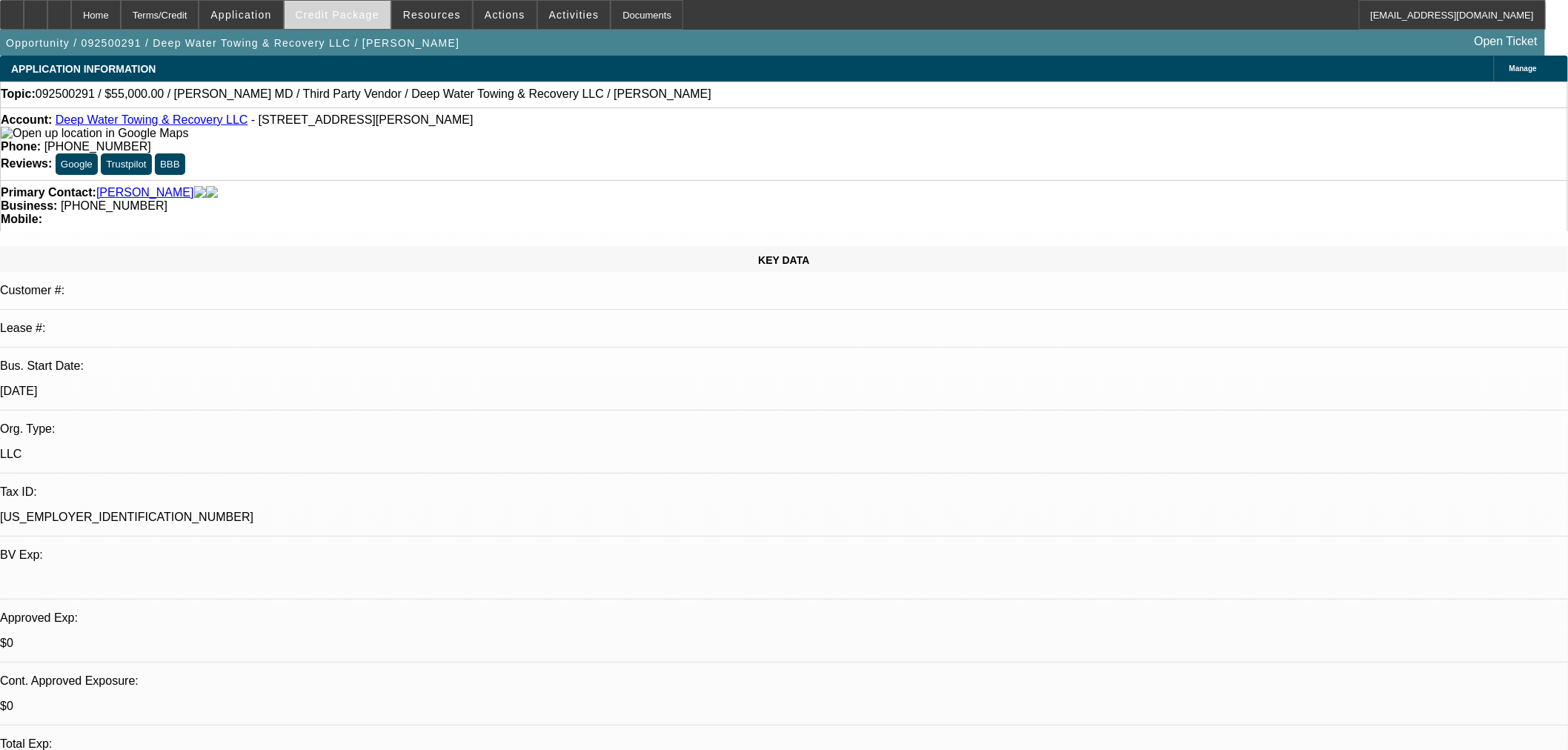
click at [371, 26] on span at bounding box center [338, 14] width 106 height 35
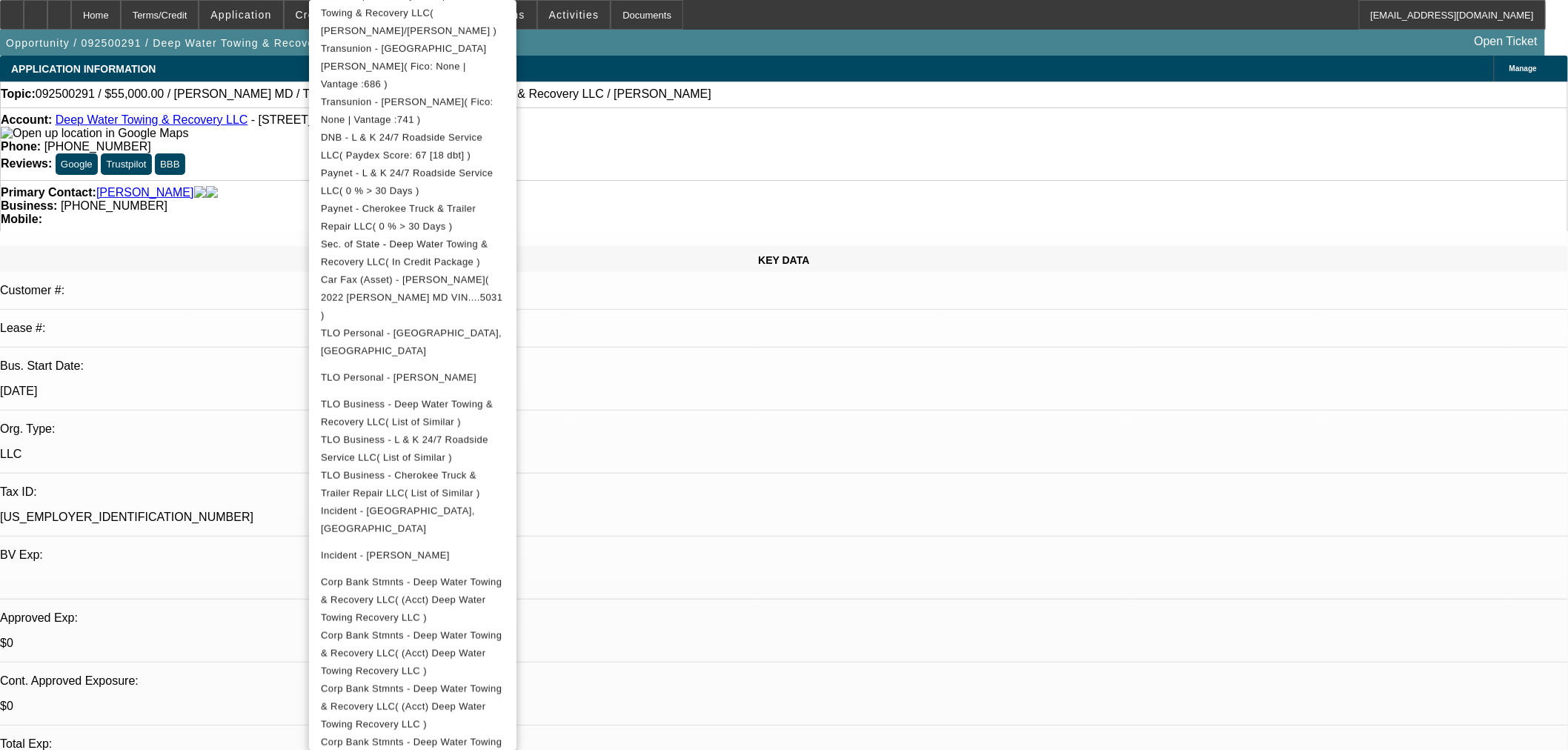
scroll to position [553, 0]
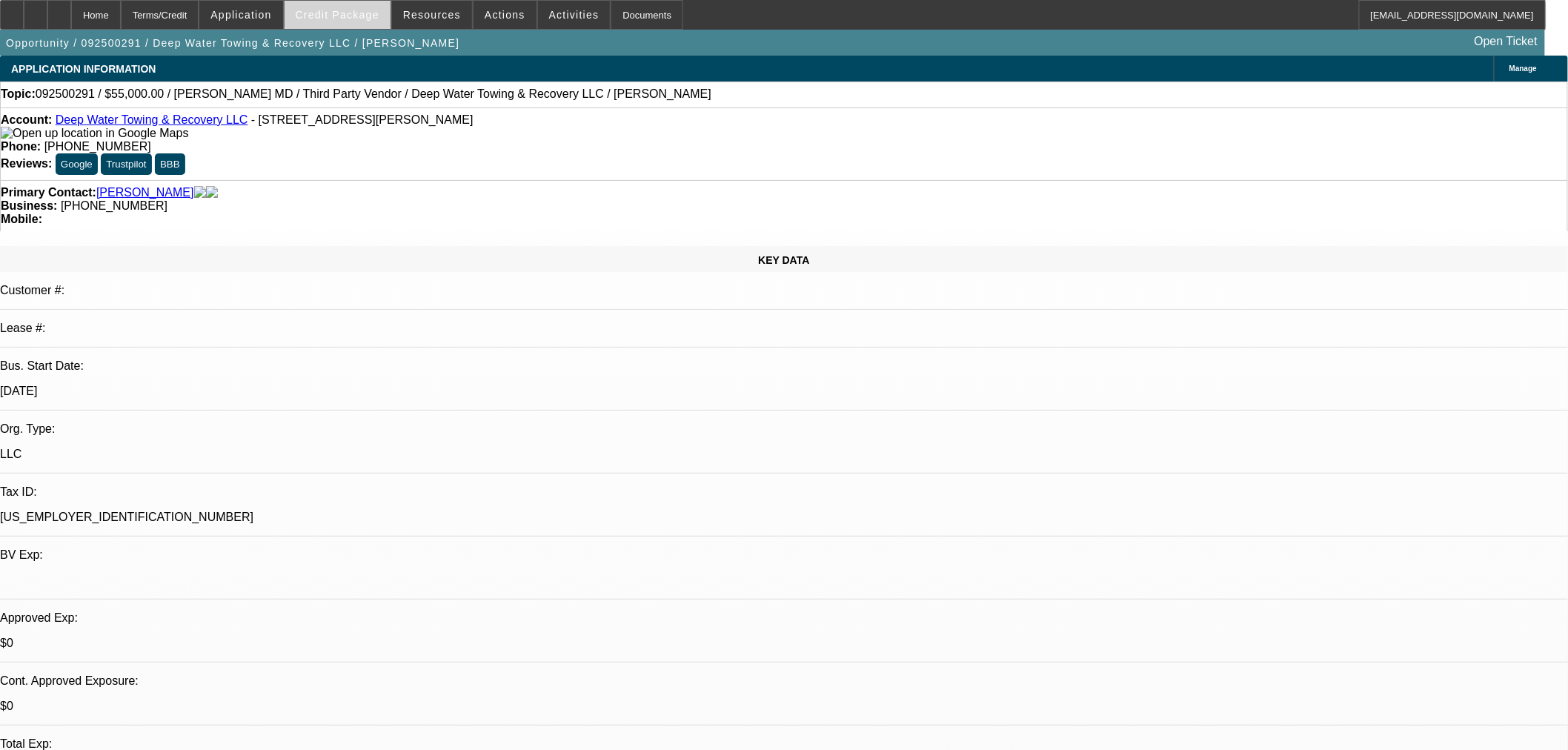
click at [366, 26] on span at bounding box center [338, 14] width 106 height 35
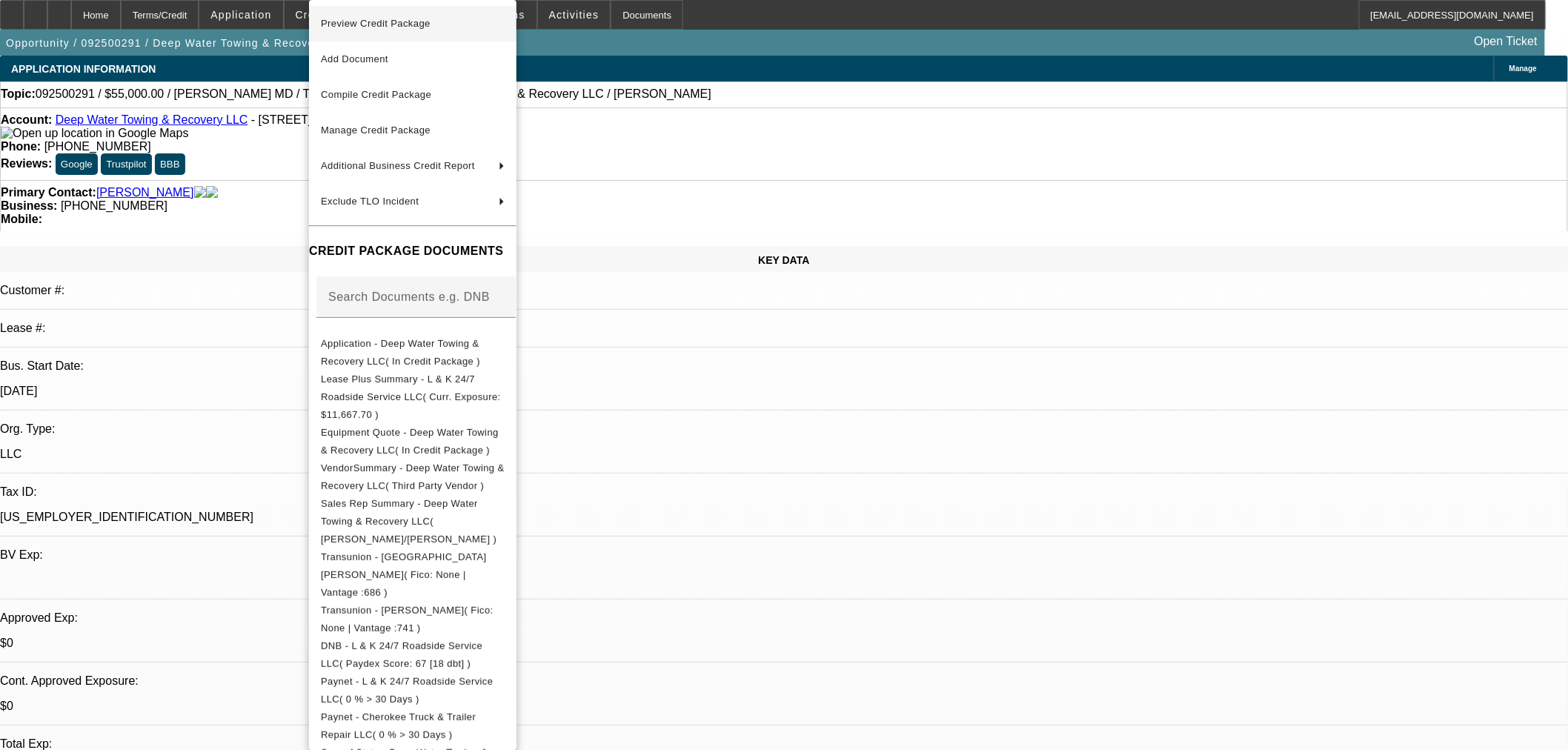
click at [380, 24] on span "Preview Credit Package" at bounding box center [375, 23] width 110 height 11
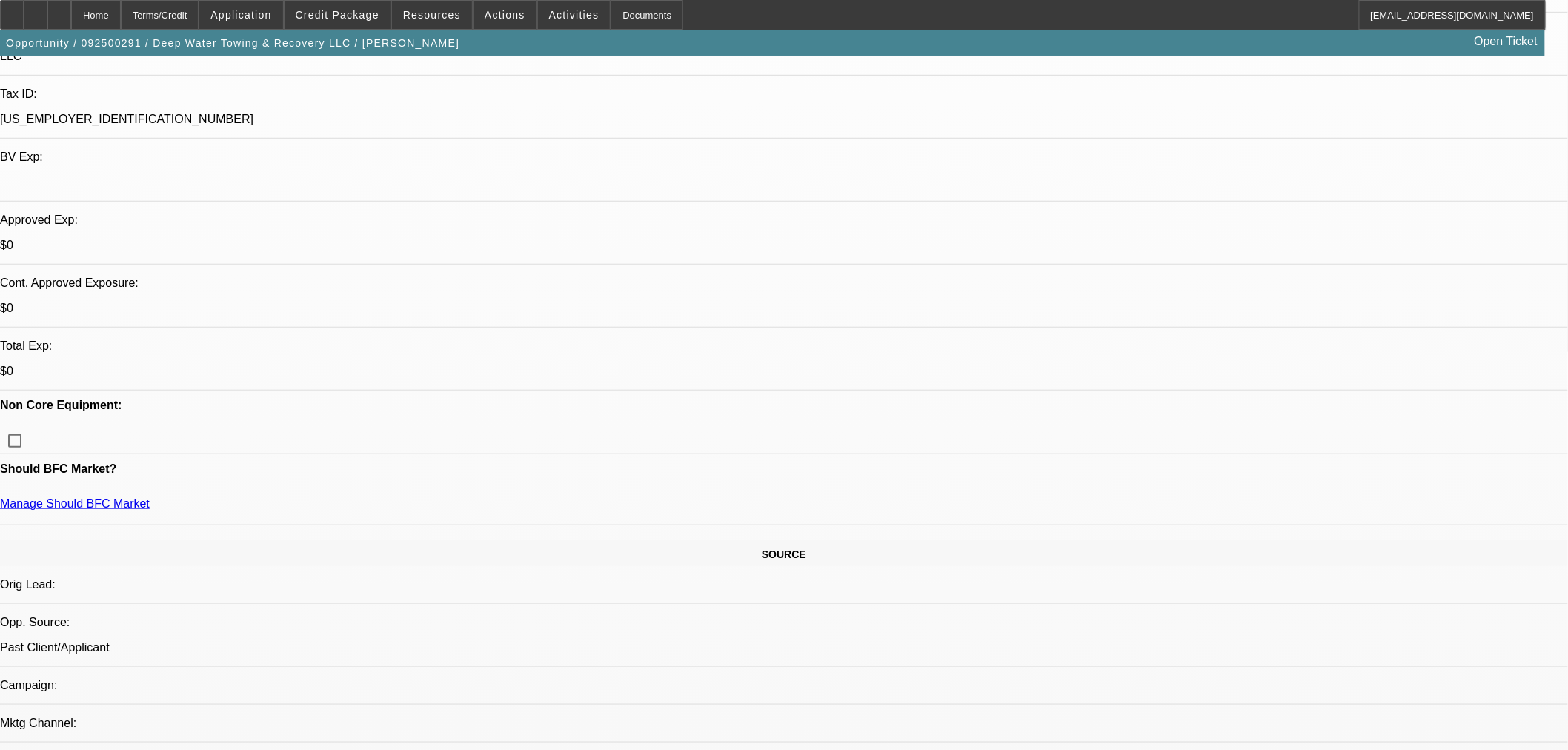
scroll to position [411, 0]
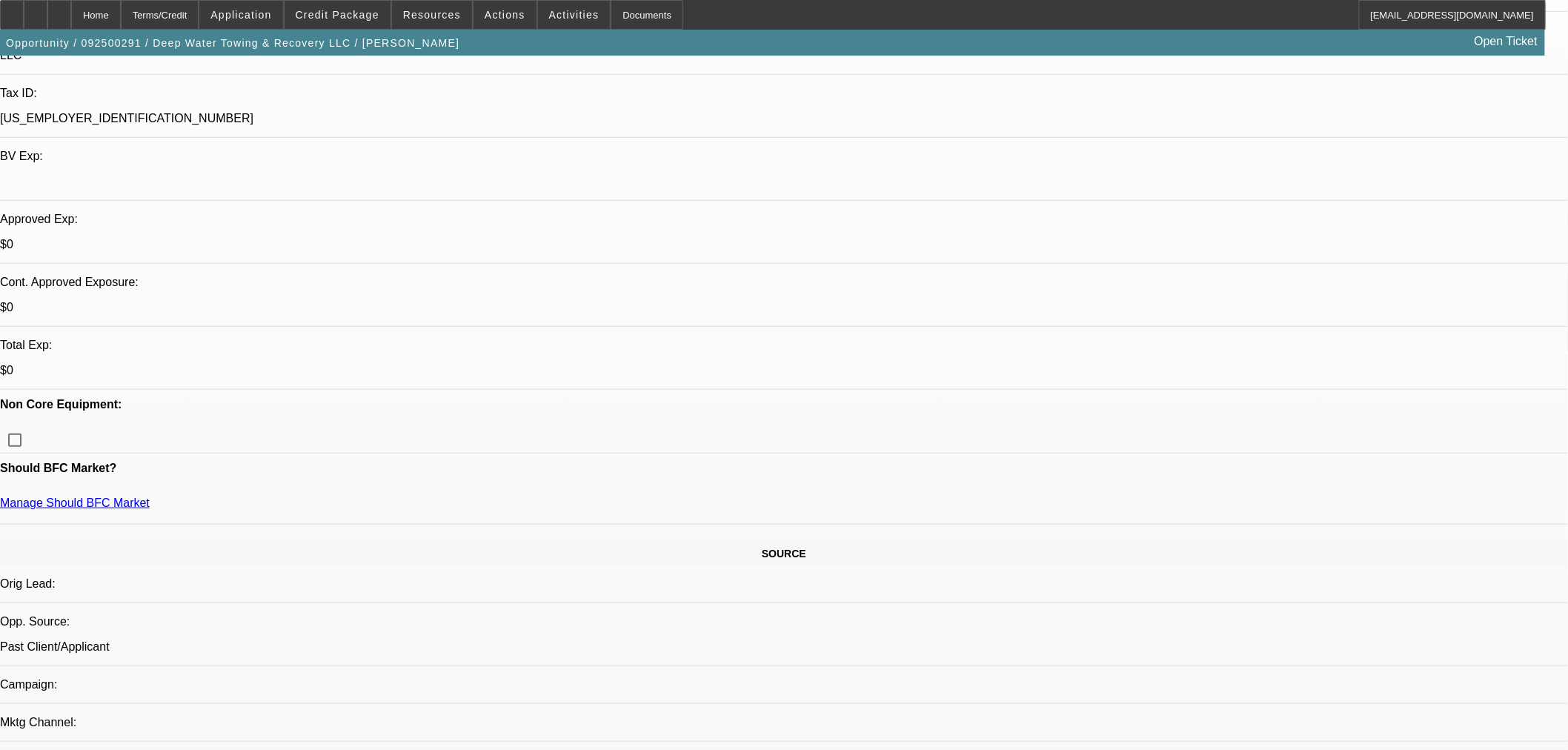
scroll to position [0, 0]
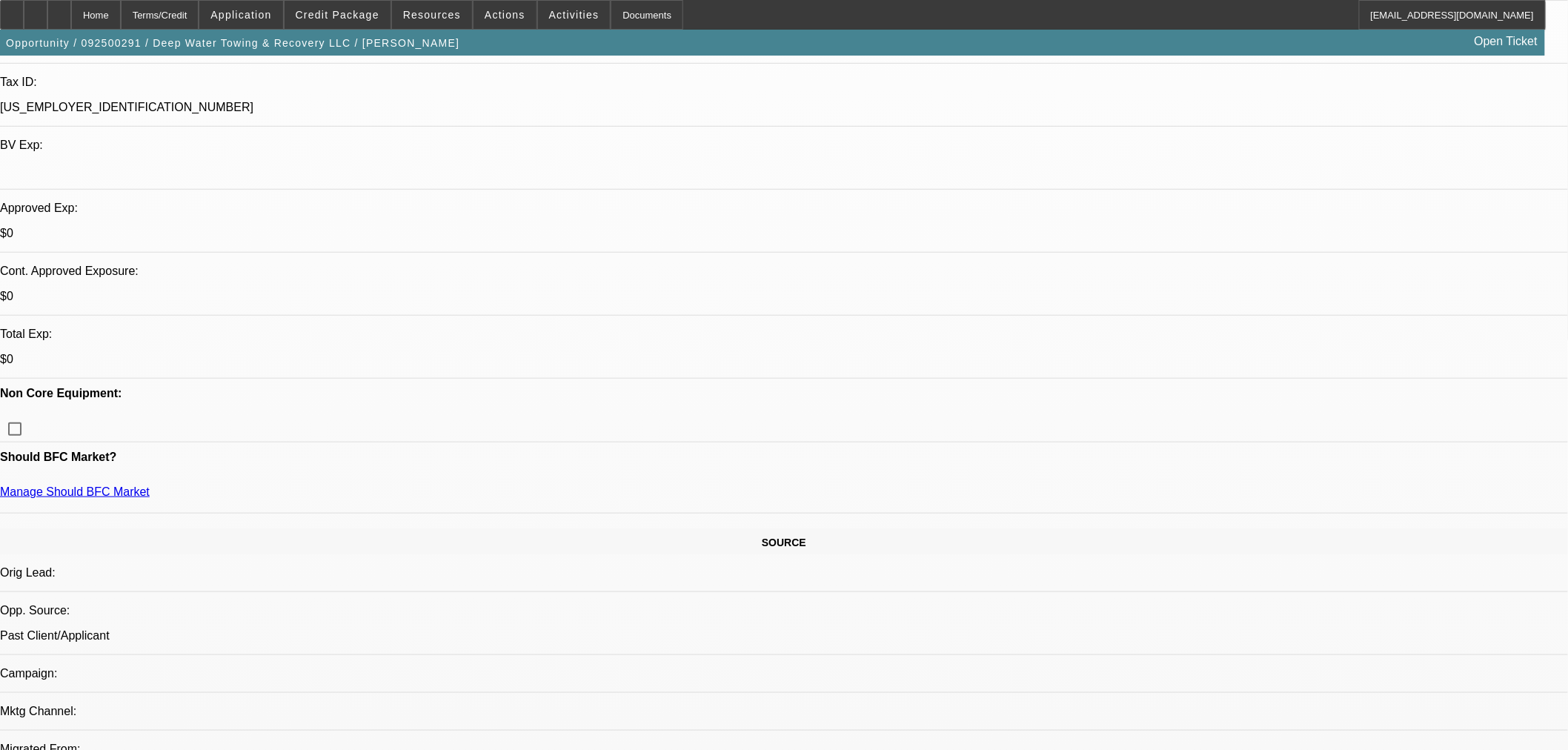
scroll to position [411, 0]
click at [362, 6] on span at bounding box center [338, 14] width 106 height 35
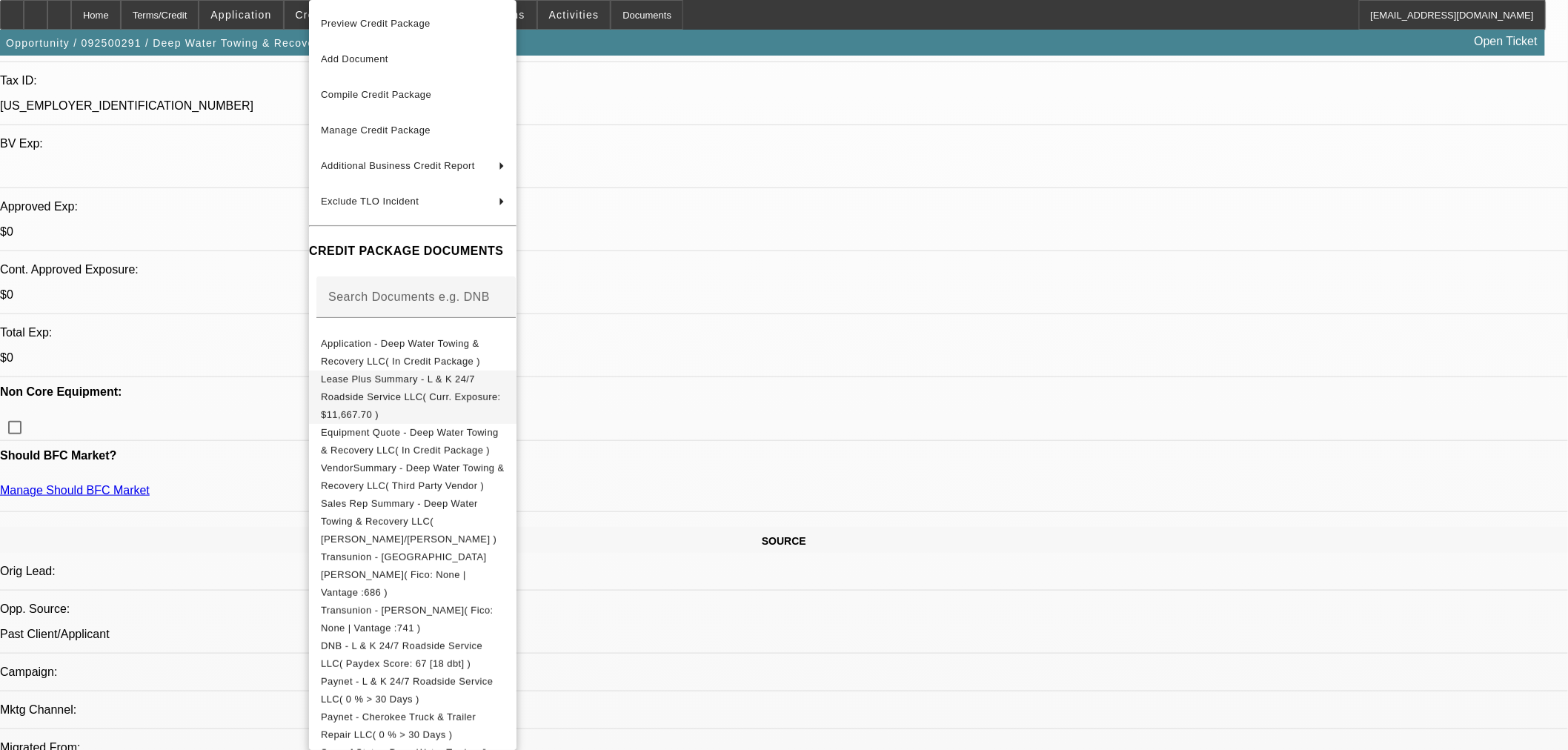
click at [406, 399] on span "Lease Plus Summary - L & K 24/7 Roadside Service LLC( Curr. Exposure: $11,667.7…" at bounding box center [412, 397] width 184 height 54
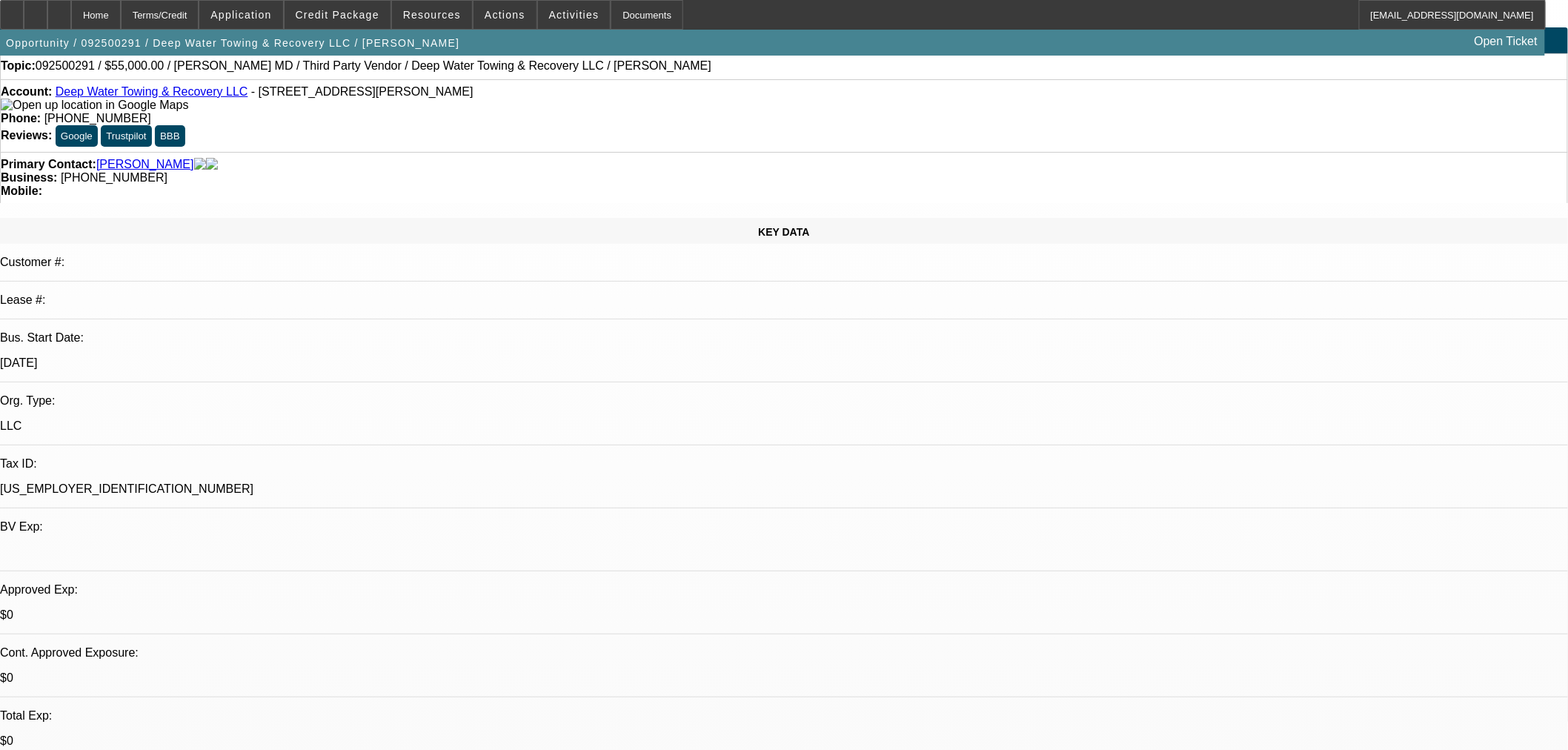
scroll to position [0, 0]
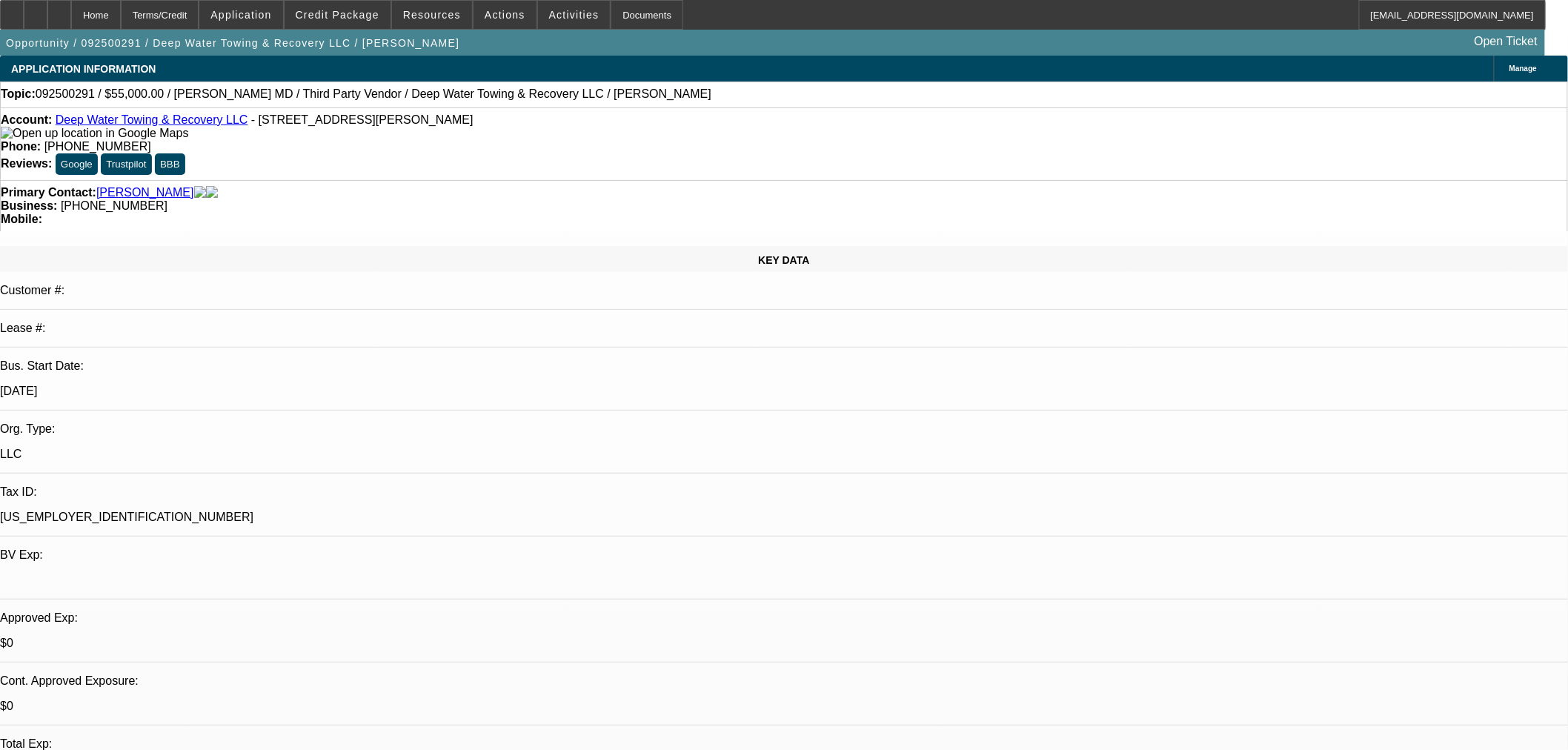
drag, startPoint x: 1352, startPoint y: 241, endPoint x: 1288, endPoint y: 229, distance: 65.1
drag, startPoint x: 1436, startPoint y: 237, endPoint x: 1287, endPoint y: 230, distance: 149.2
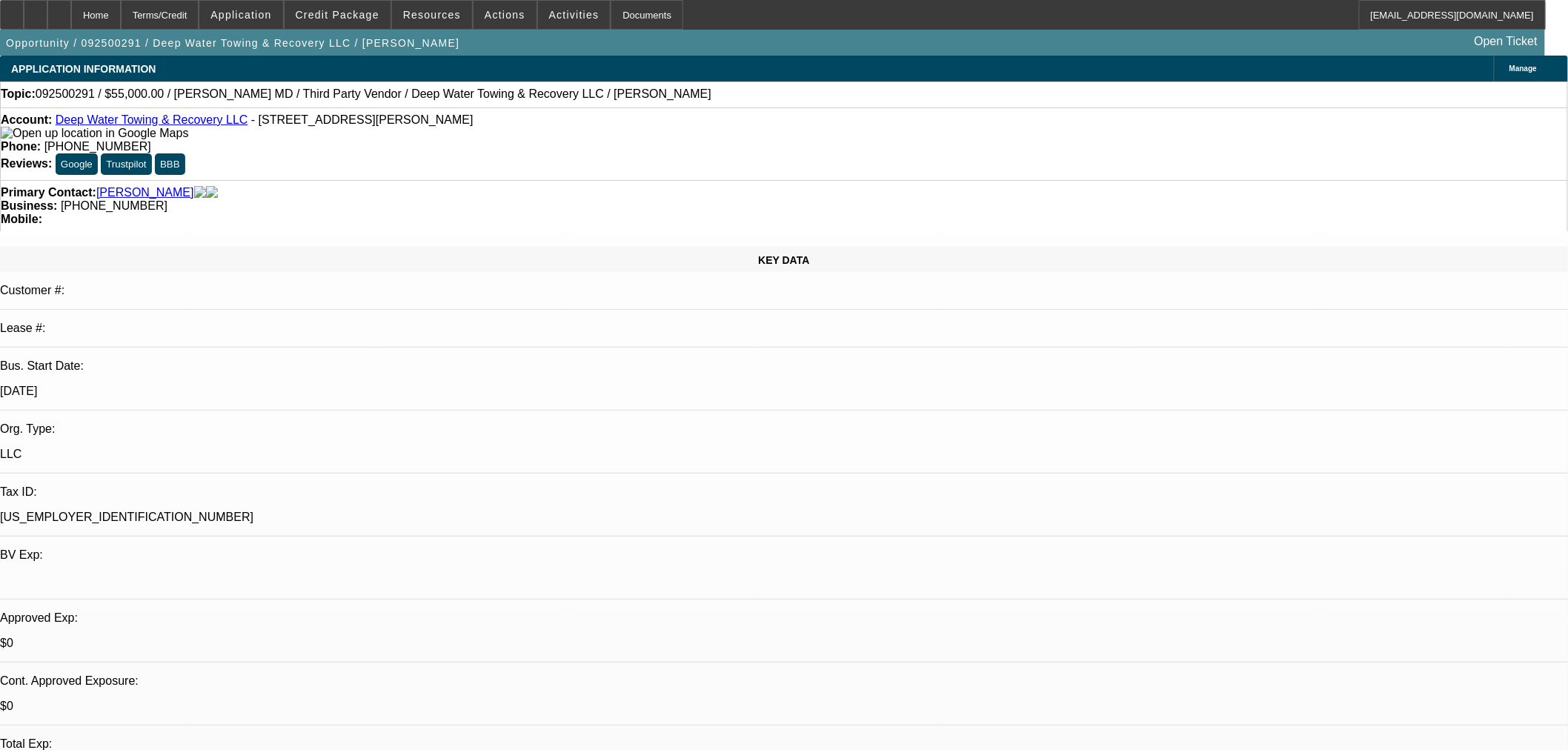
type textarea "NO PPS AT LEAF EITHER. IF CHEROKEE IS A CCG YOU NEED THEIR APP IN HERE TOO. SEE…"
checkbox input "true"
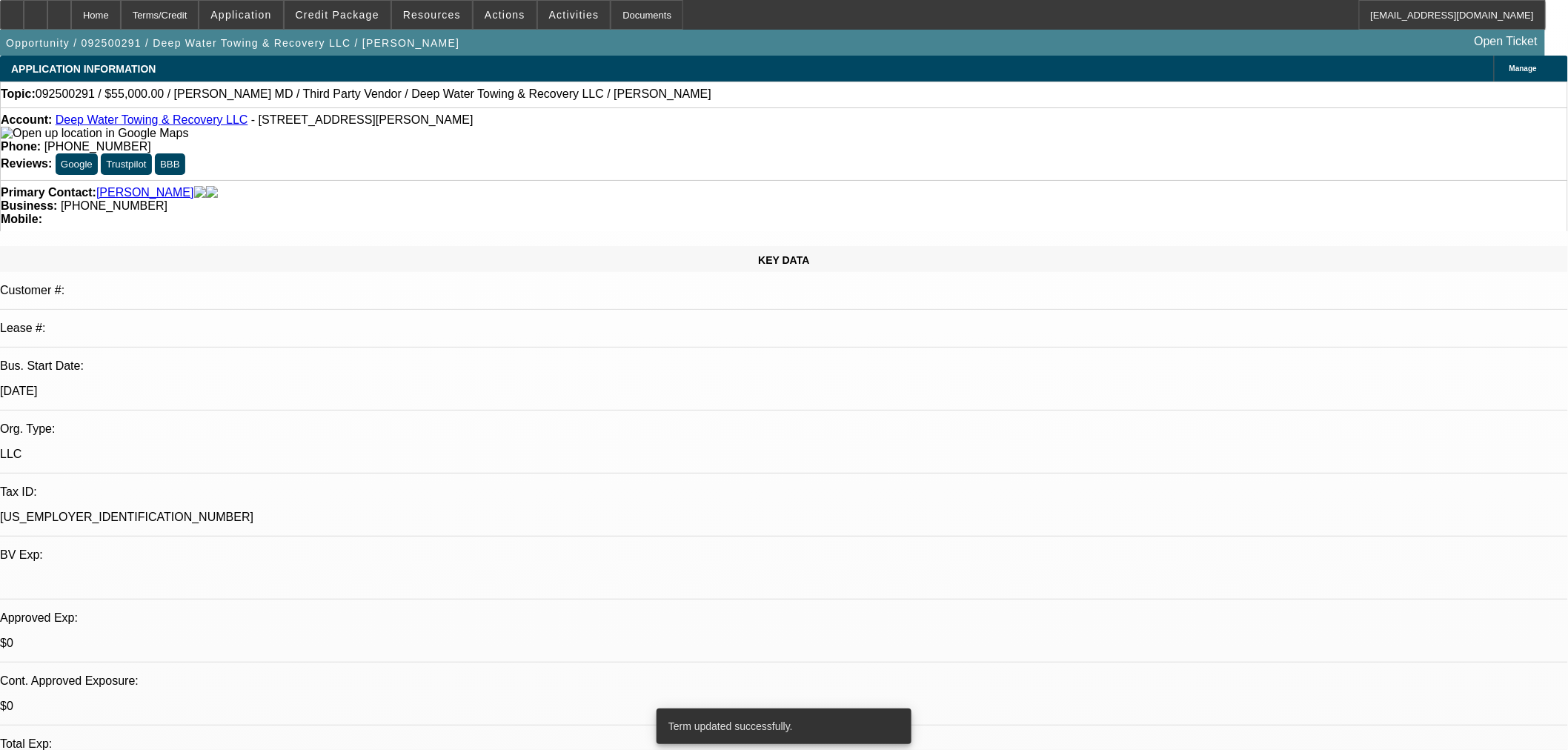
select select "0"
select select "2"
select select "0.1"
select select "4"
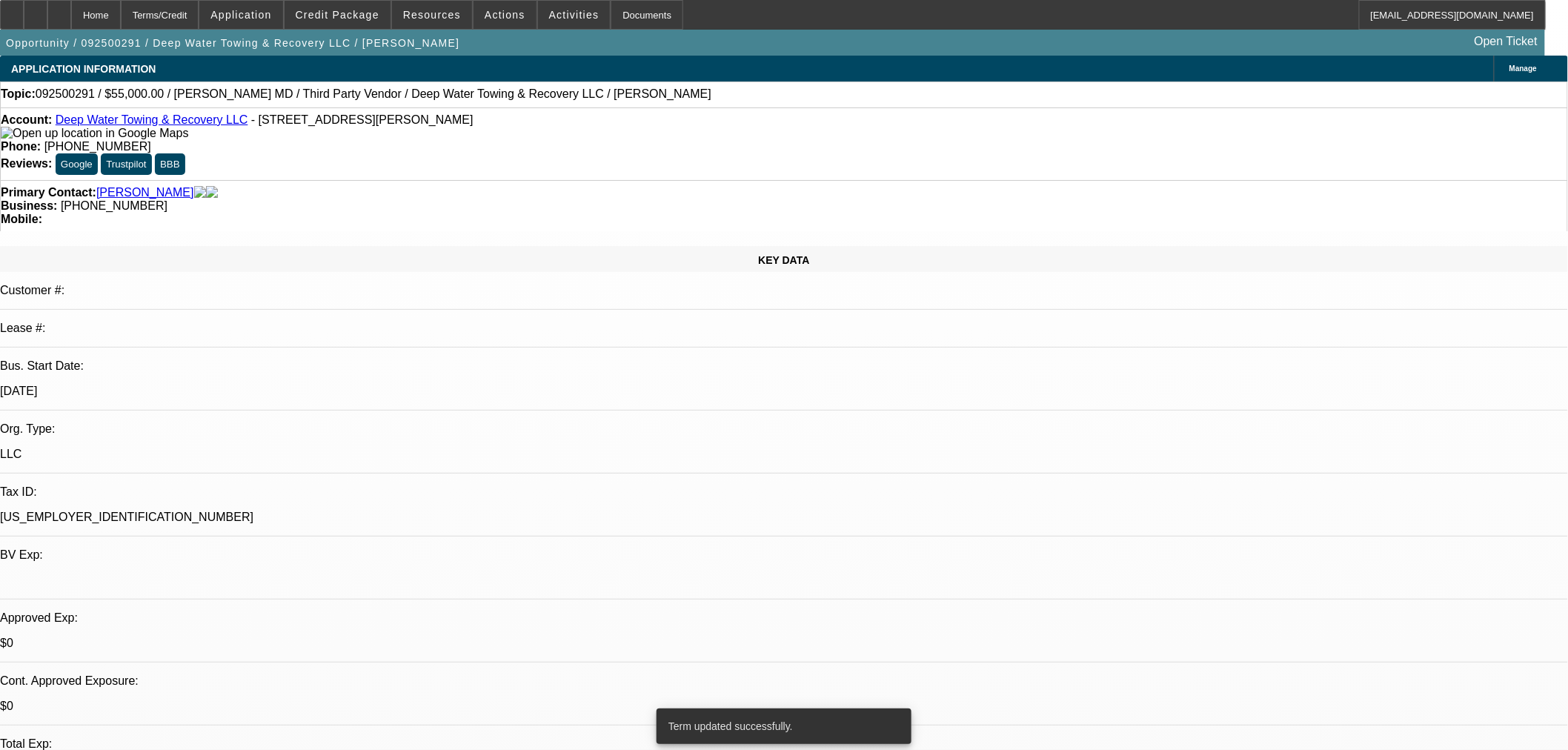
select select "0"
select select "2"
select select "0.1"
select select "4"
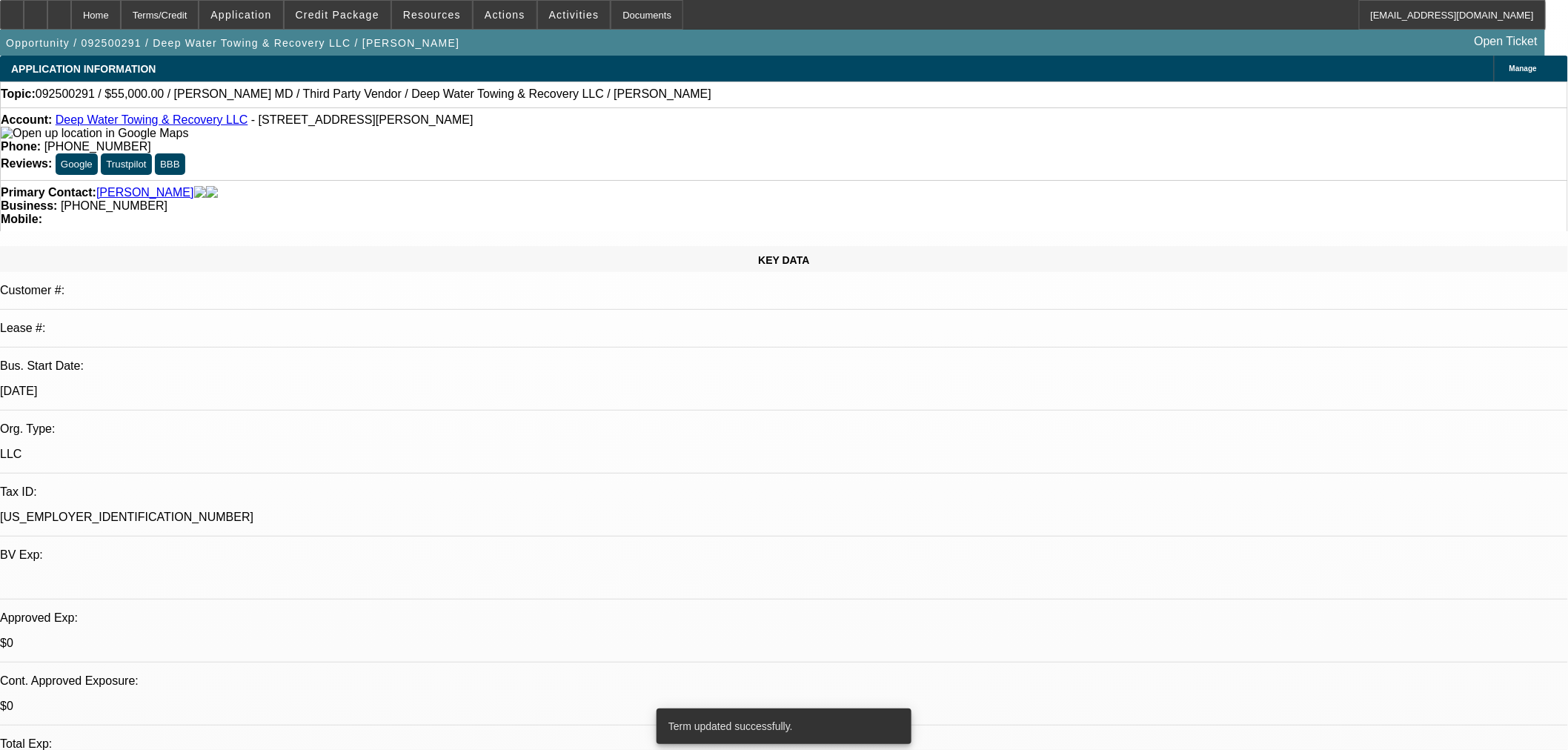
select select "0"
select select "2"
select select "0.1"
select select "4"
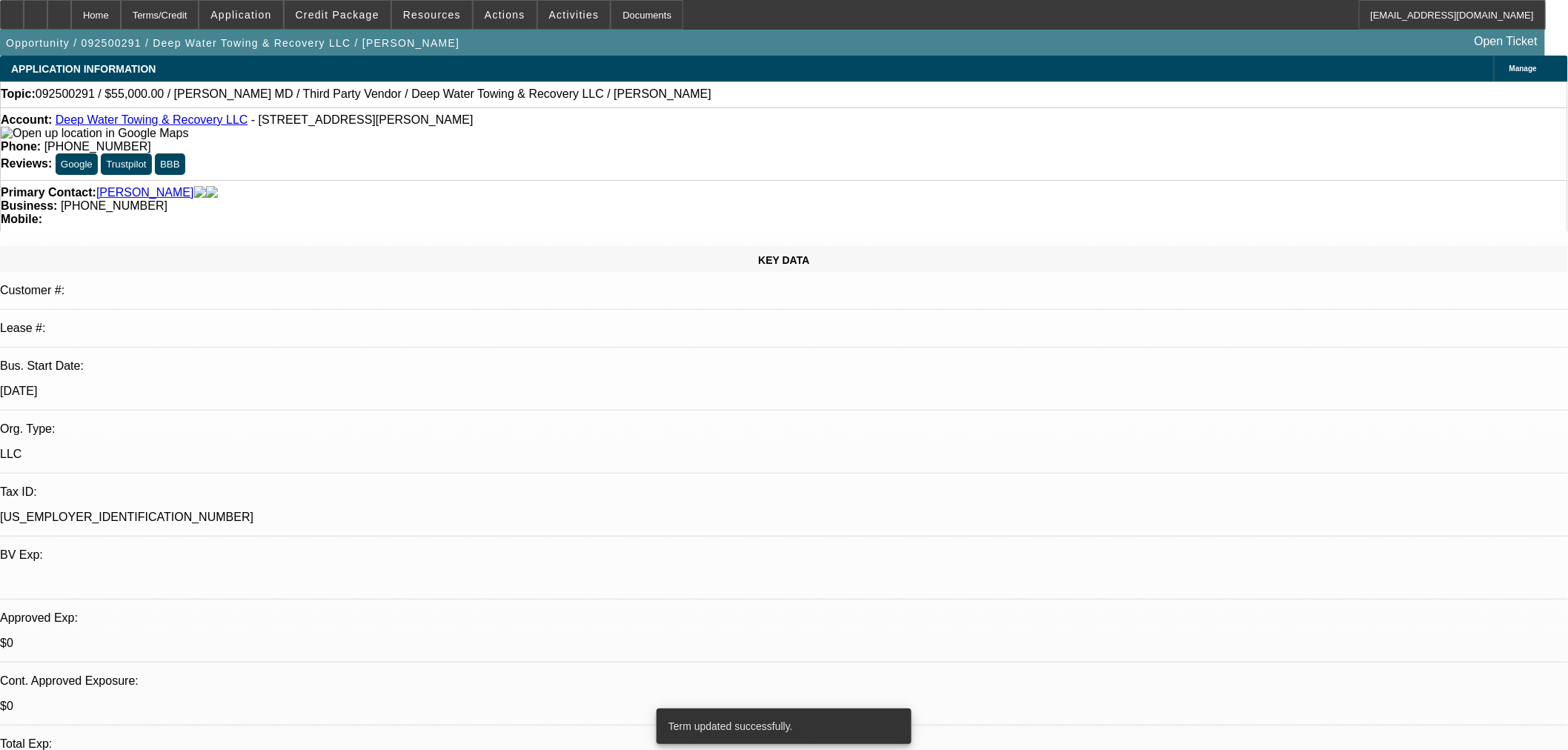
select select "0"
select select "2"
select select "0.1"
select select "4"
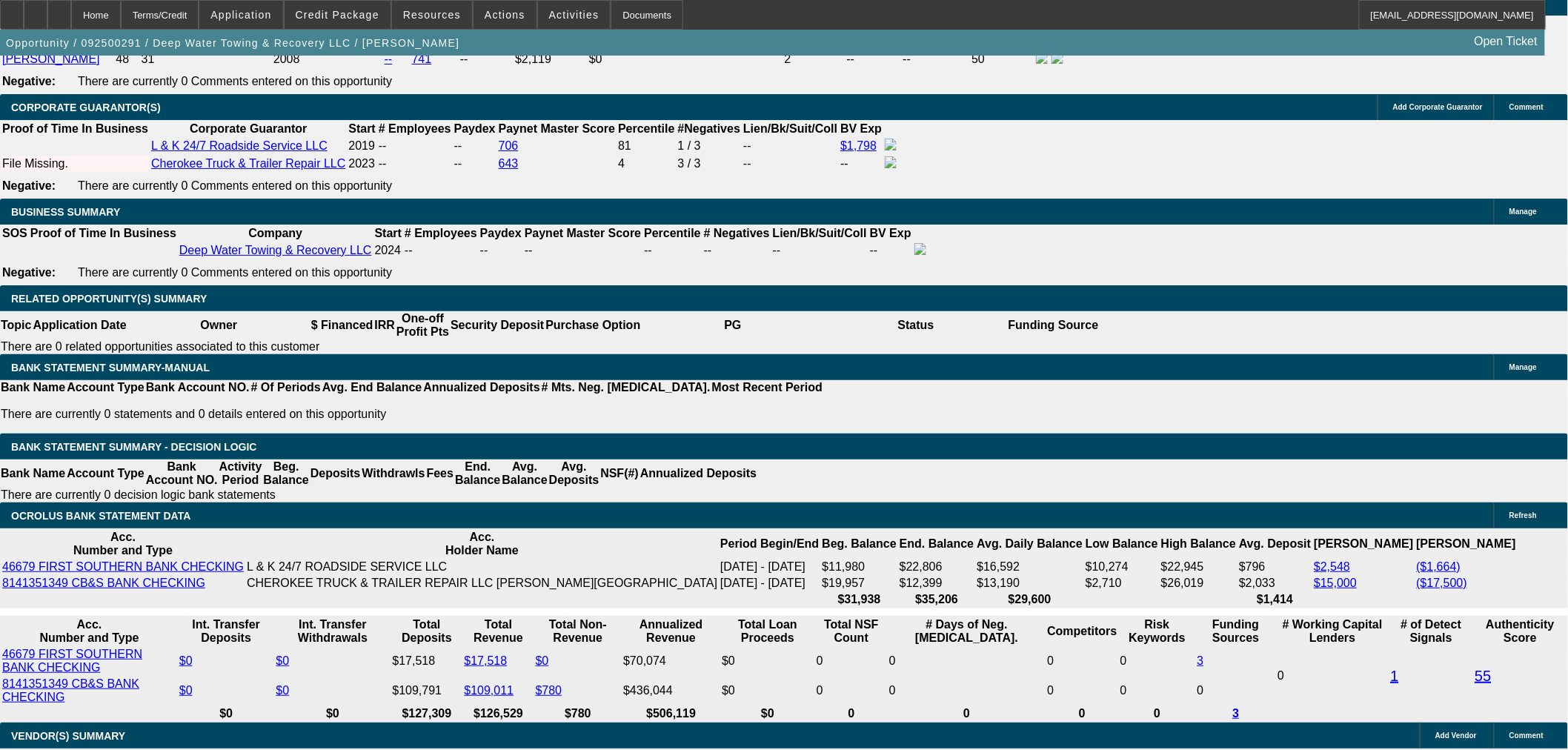
scroll to position [2195, 0]
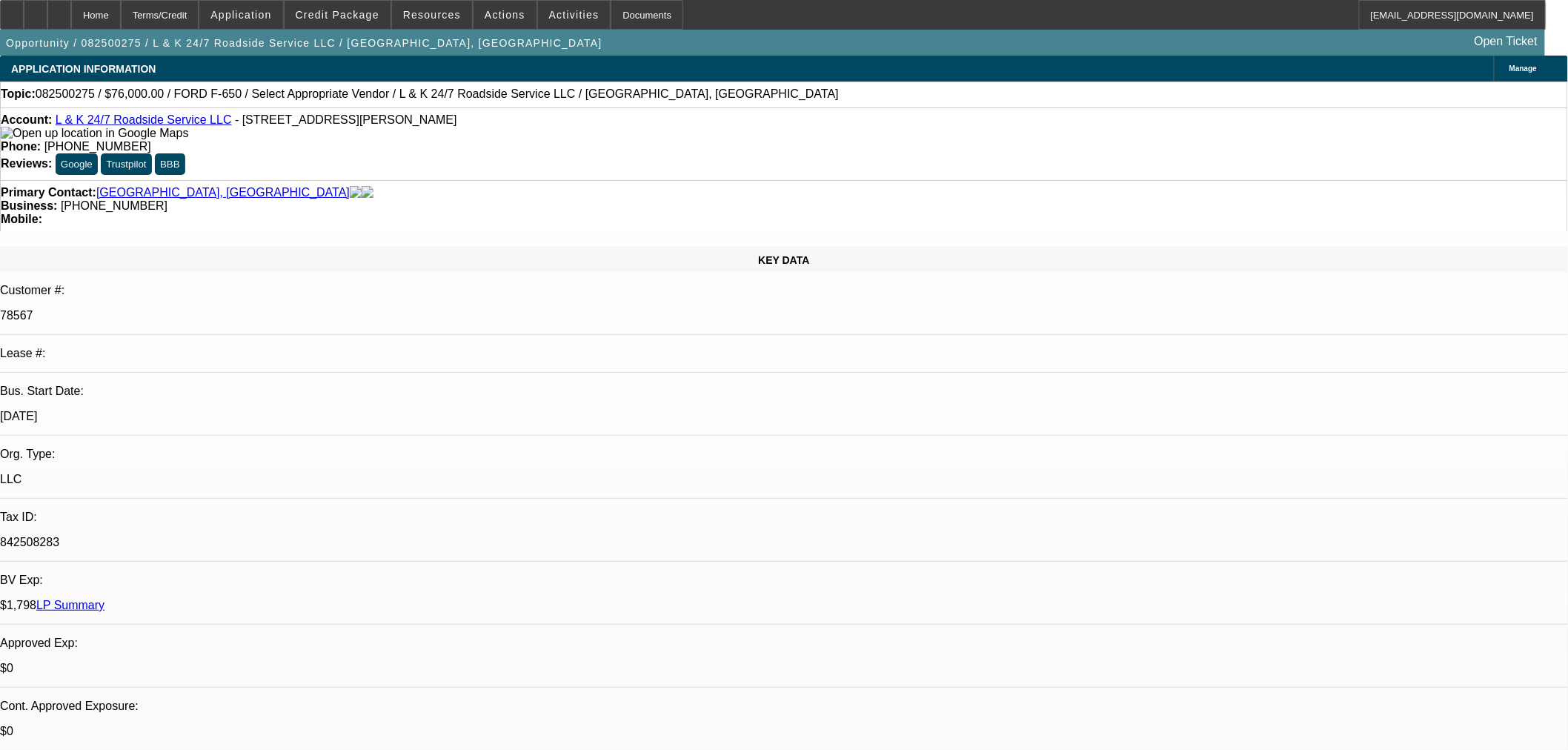
select select "0"
select select "2"
select select "0.1"
select select "4"
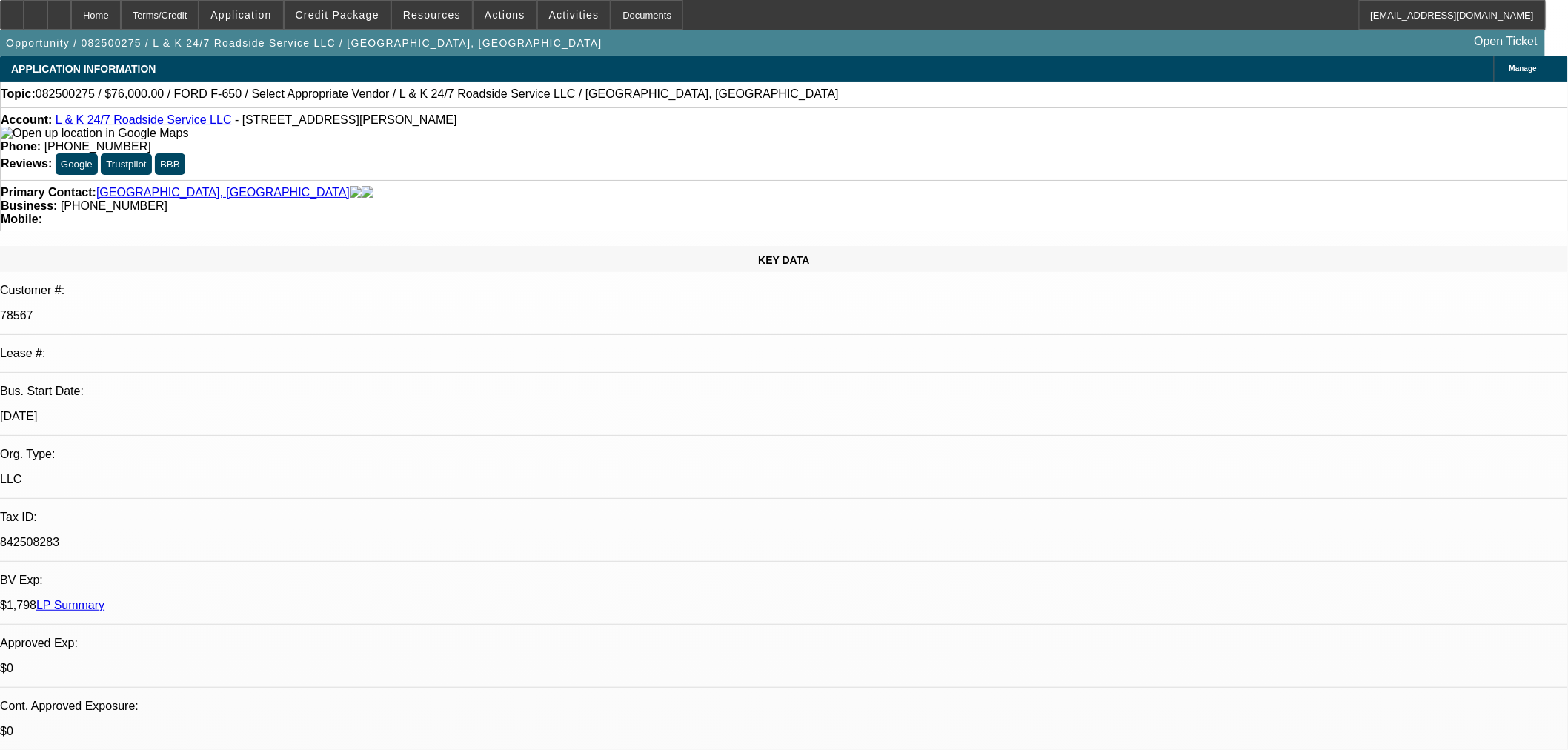
select select "0"
select select "2"
select select "0.1"
select select "4"
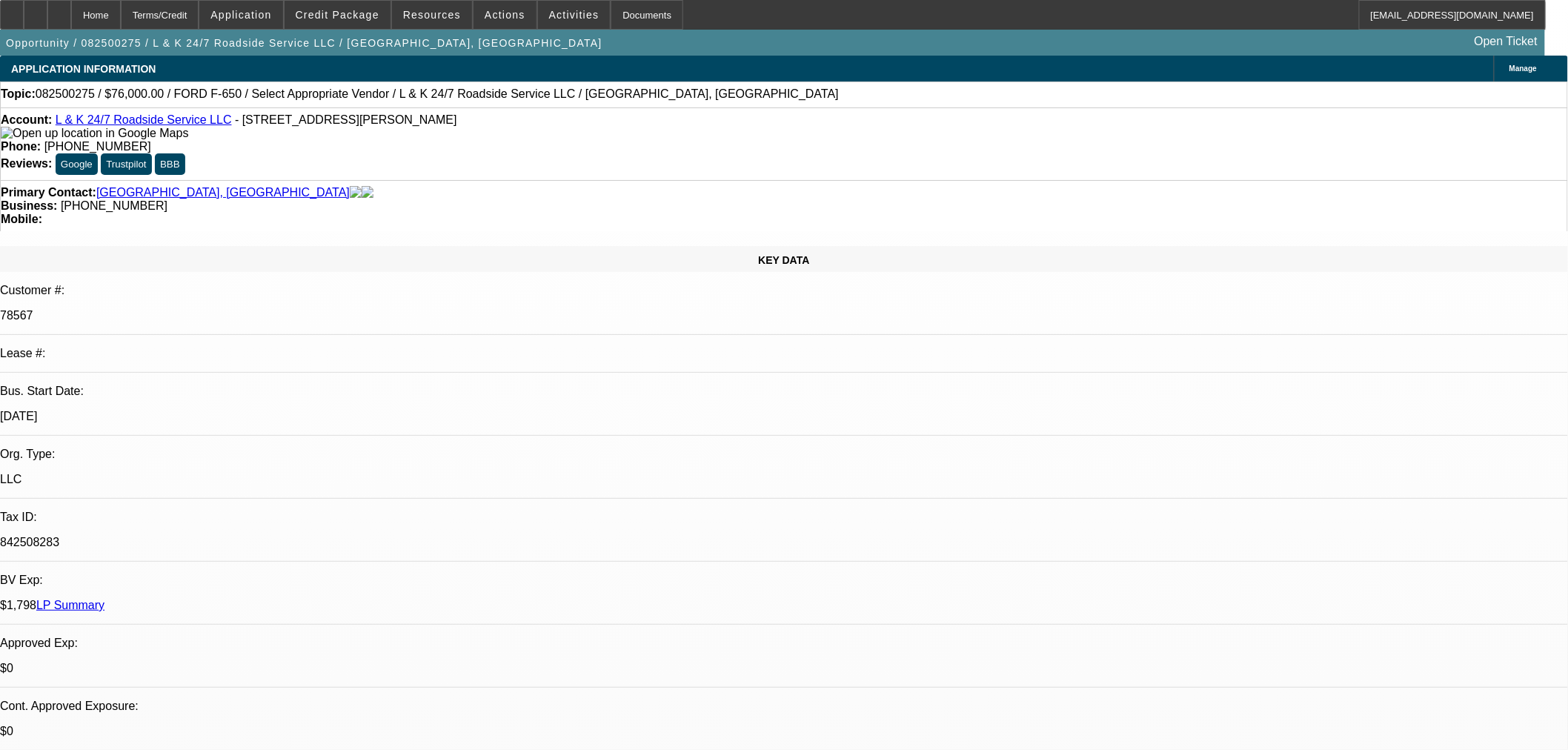
select select "0"
select select "2"
select select "0.1"
select select "4"
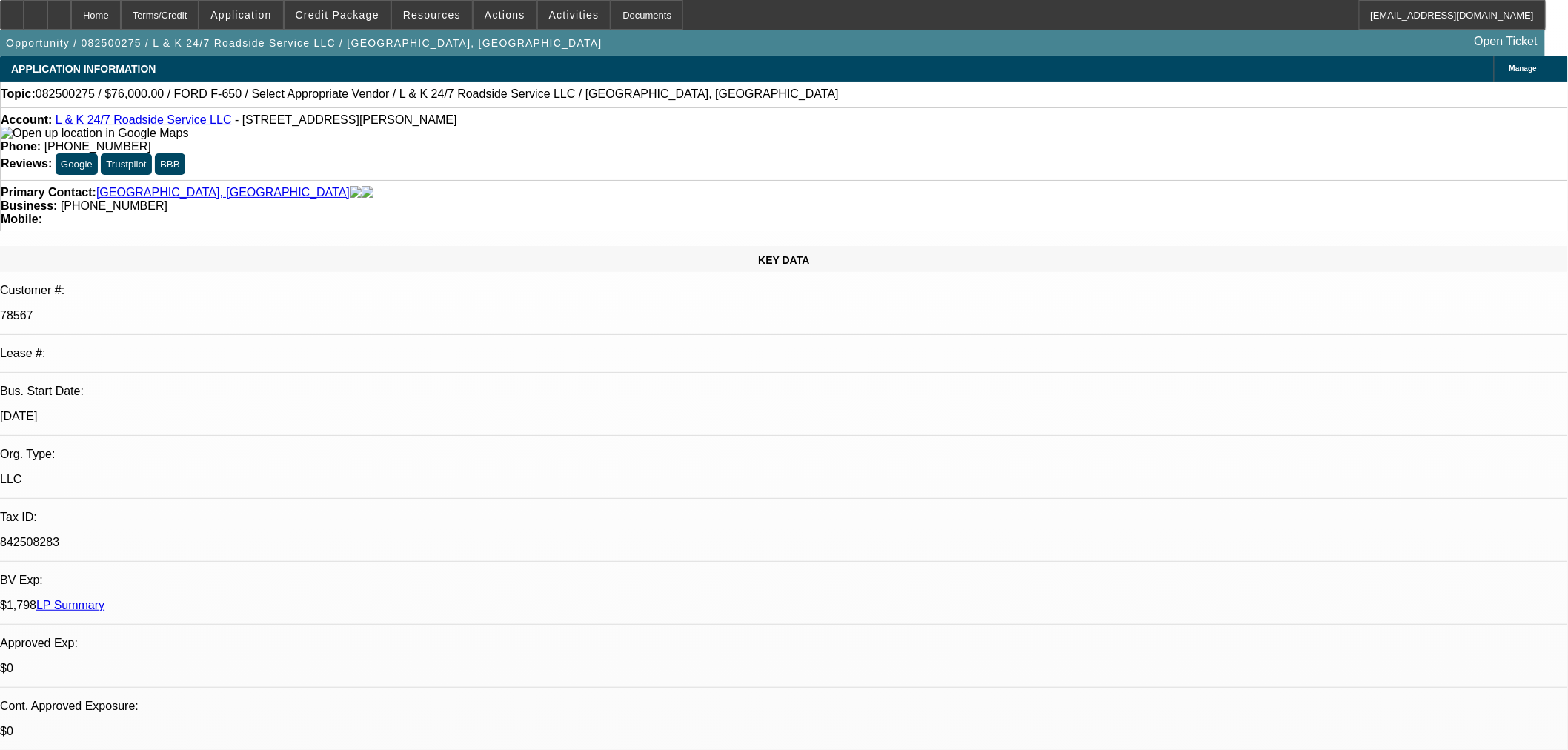
select select "0"
select select "2"
select select "0.1"
select select "4"
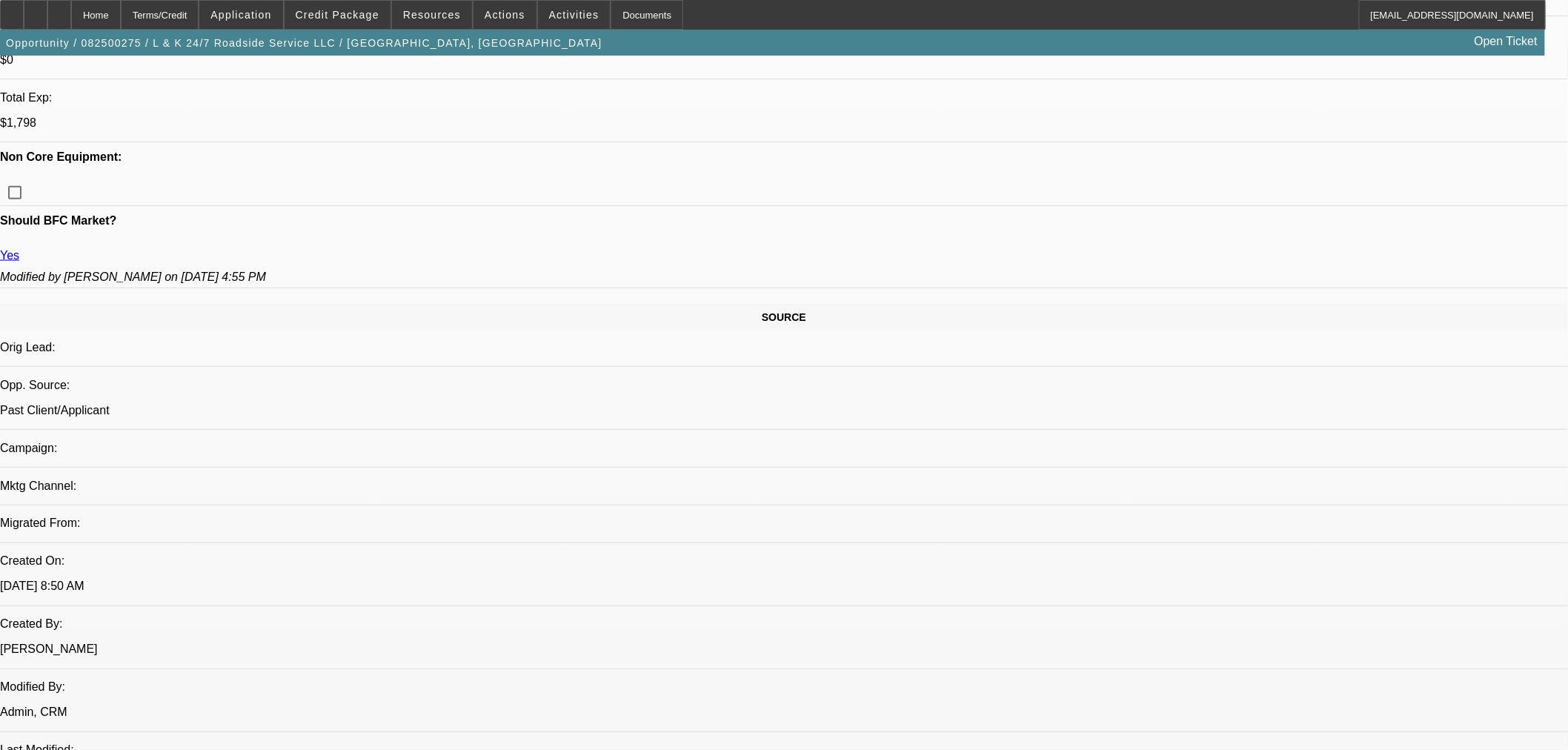
scroll to position [988, 0]
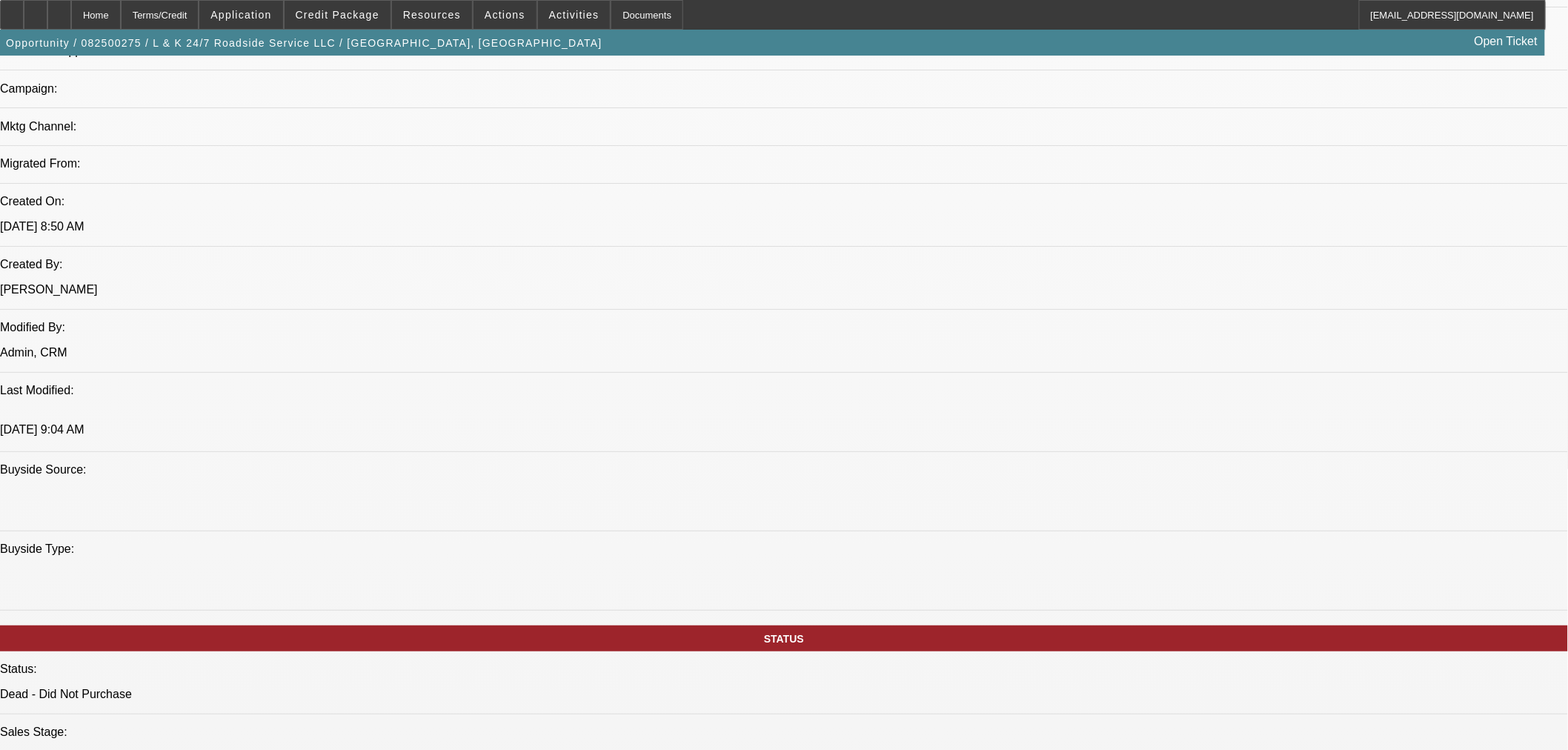
scroll to position [1070, 0]
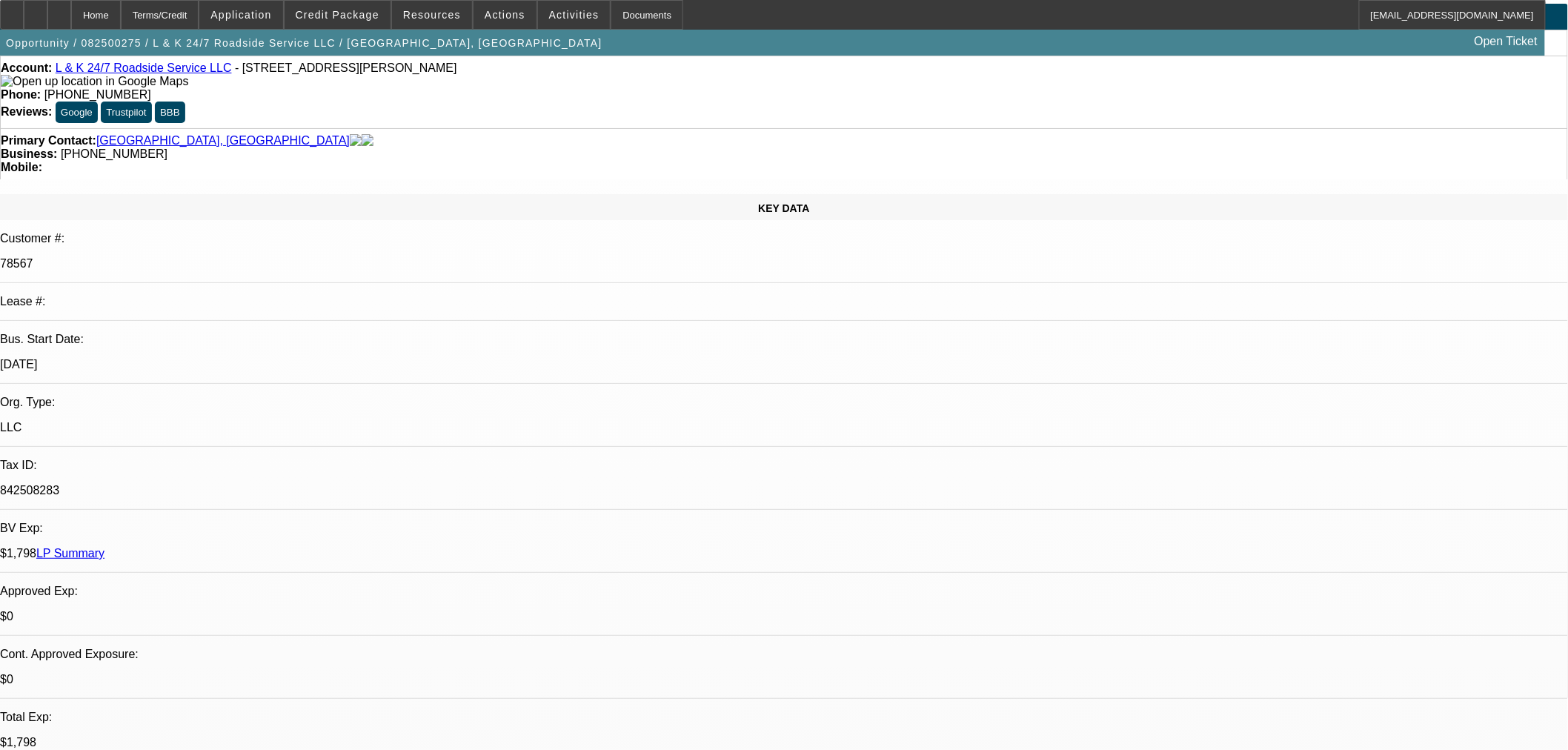
scroll to position [0, 0]
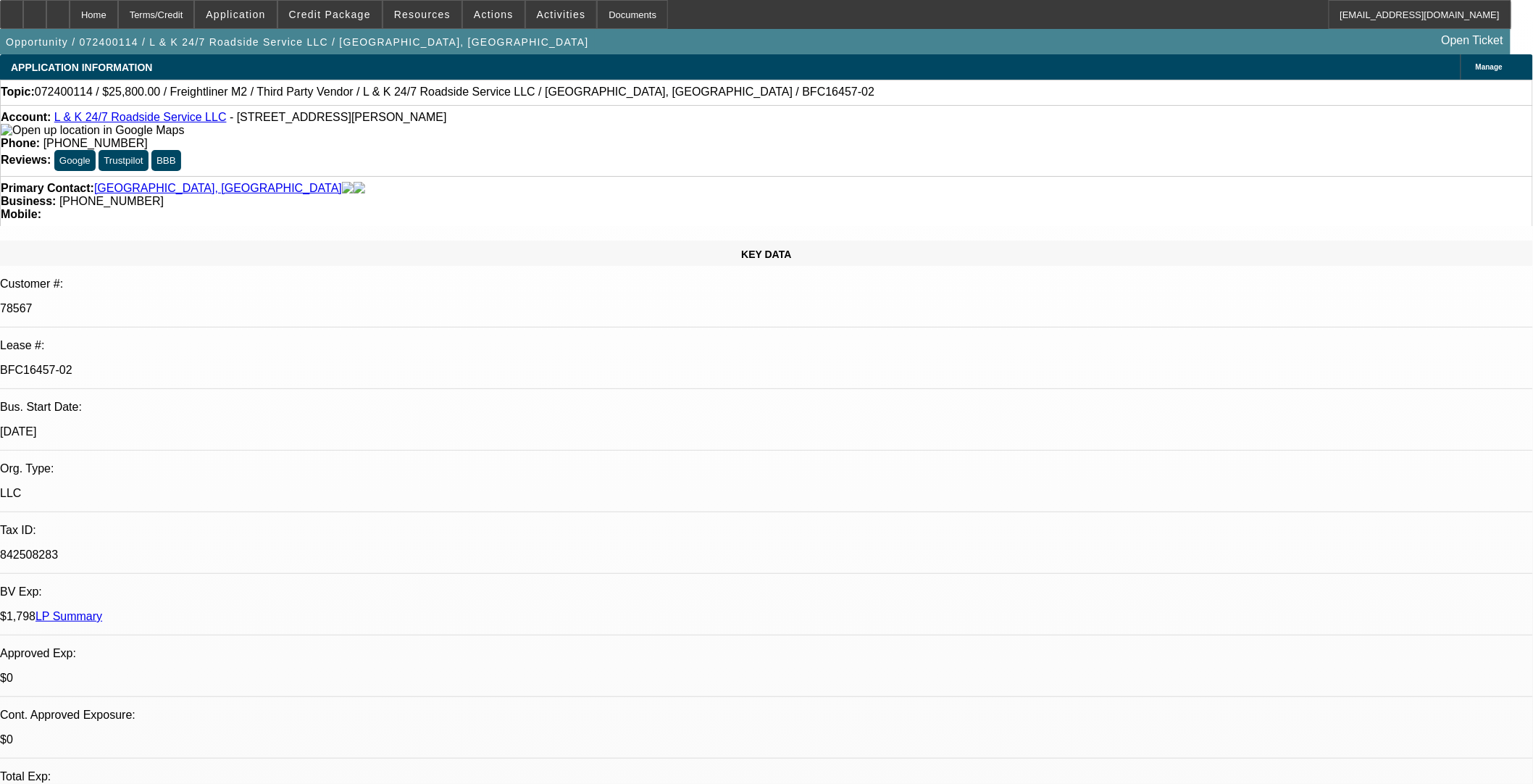
select select "0"
select select "3"
select select "0.1"
select select "4"
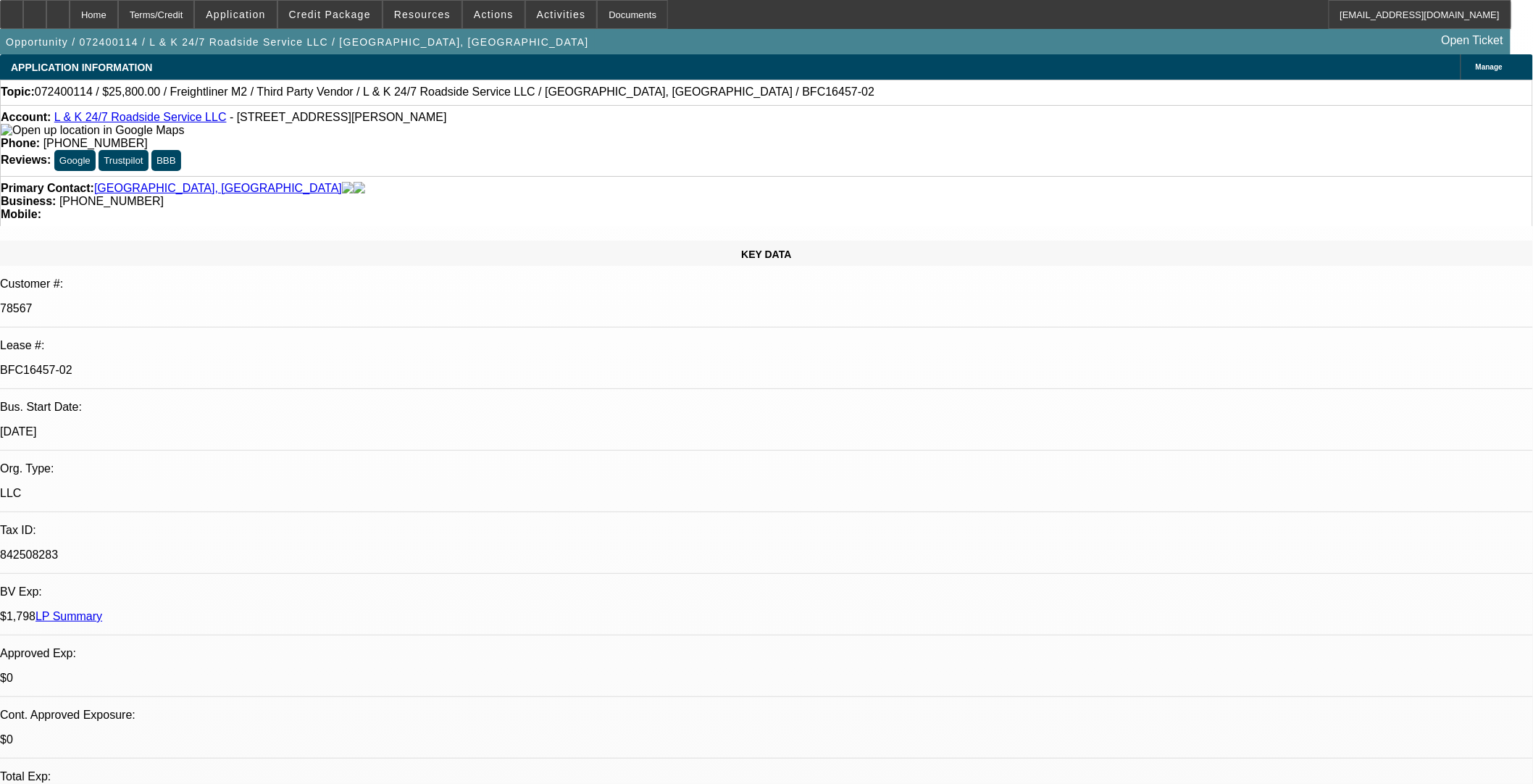
select select "0"
select select "3"
select select "0.1"
select select "4"
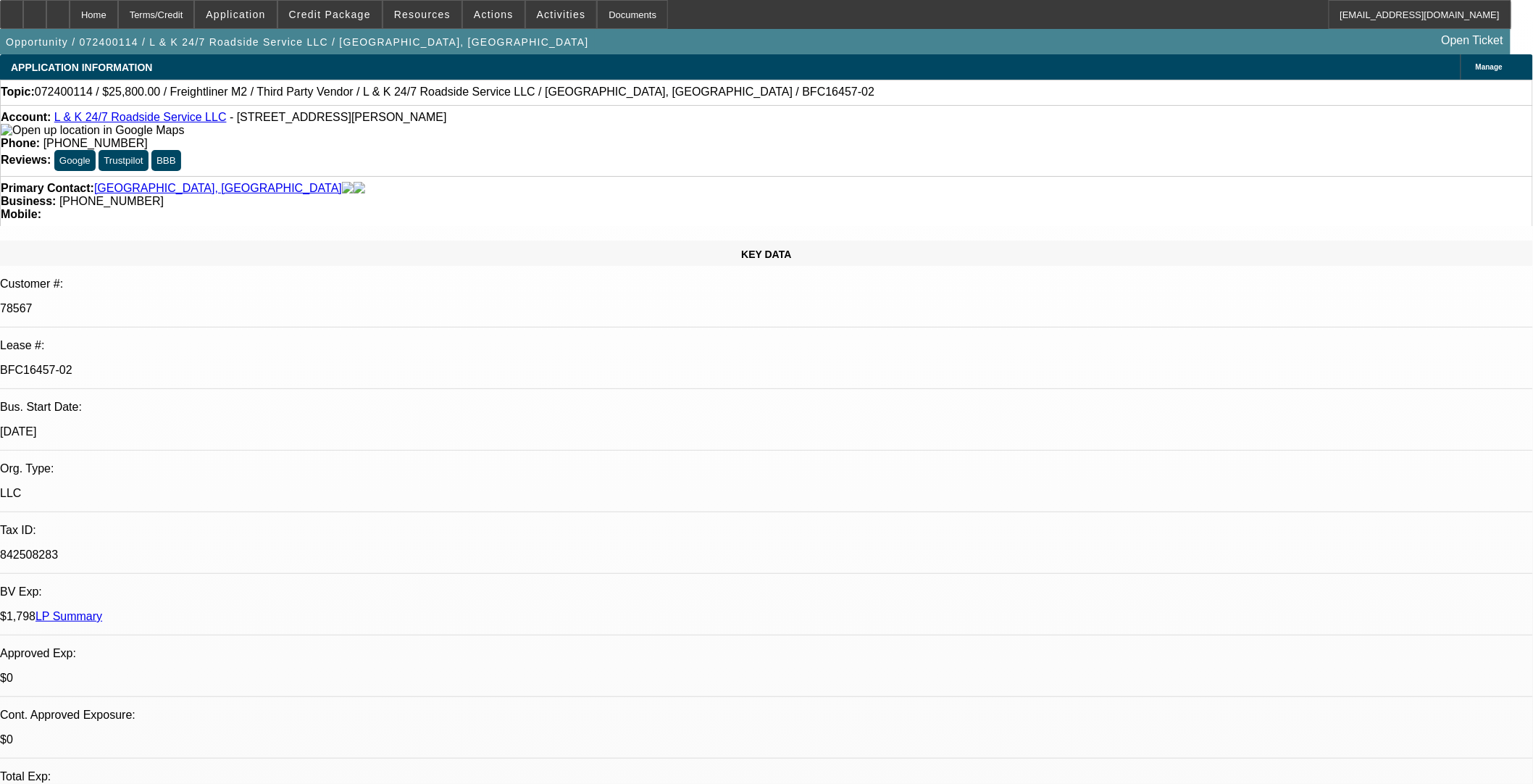
select select "0"
select select "3"
select select "0.1"
select select "4"
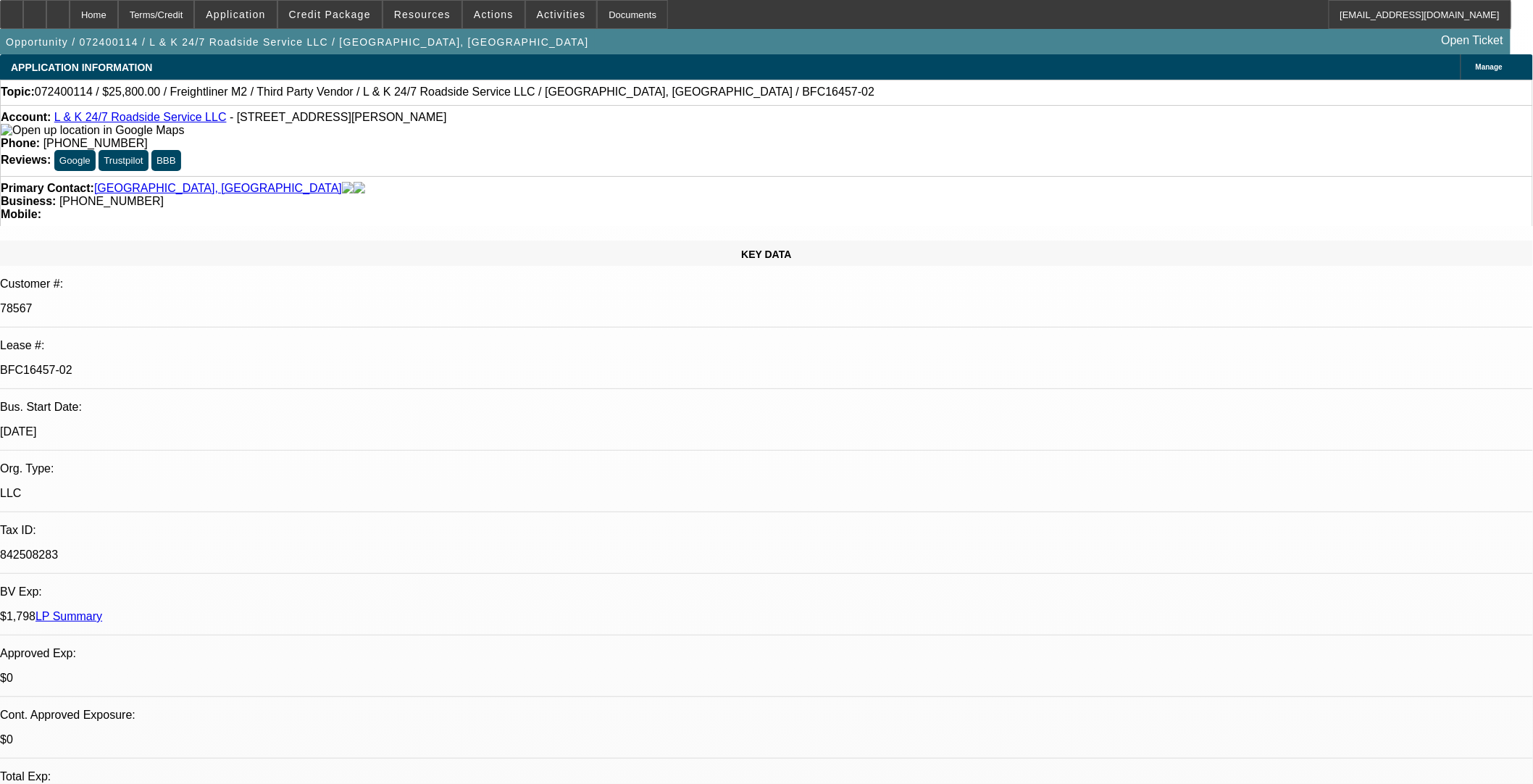
select select "0"
select select "3"
select select "0.1"
select select "4"
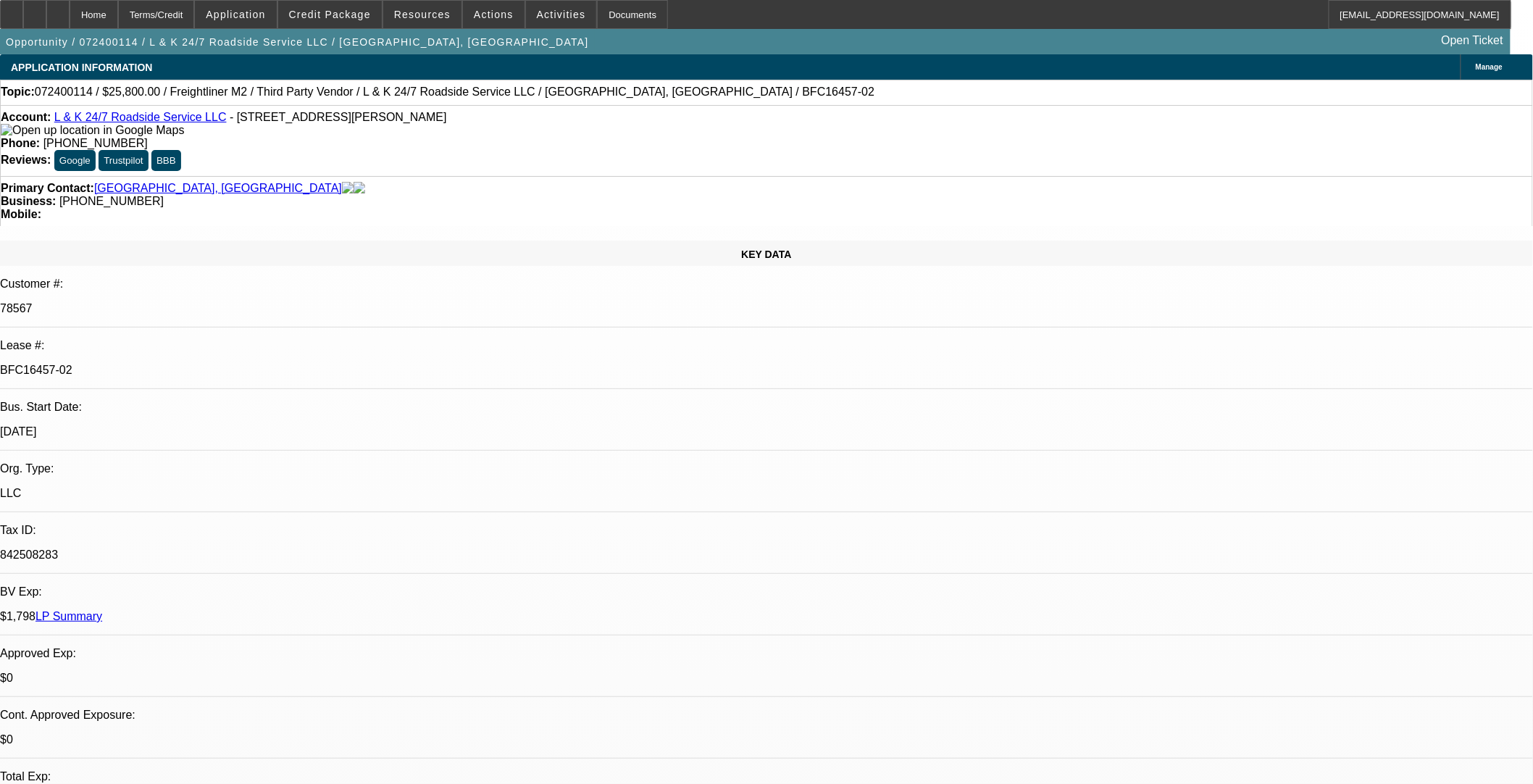
drag, startPoint x: 602, startPoint y: 393, endPoint x: 560, endPoint y: -47, distance: 442.0
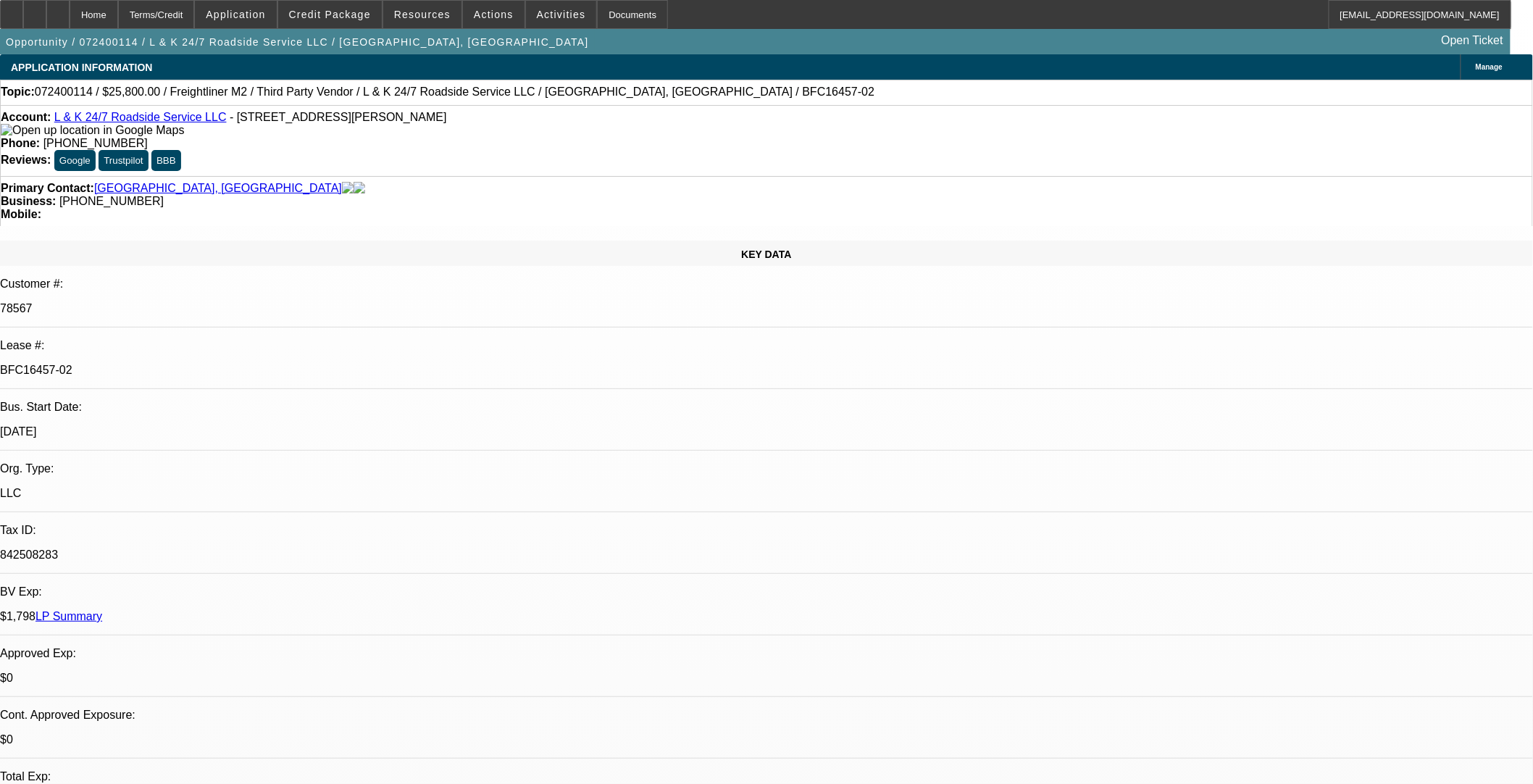
scroll to position [120, 0]
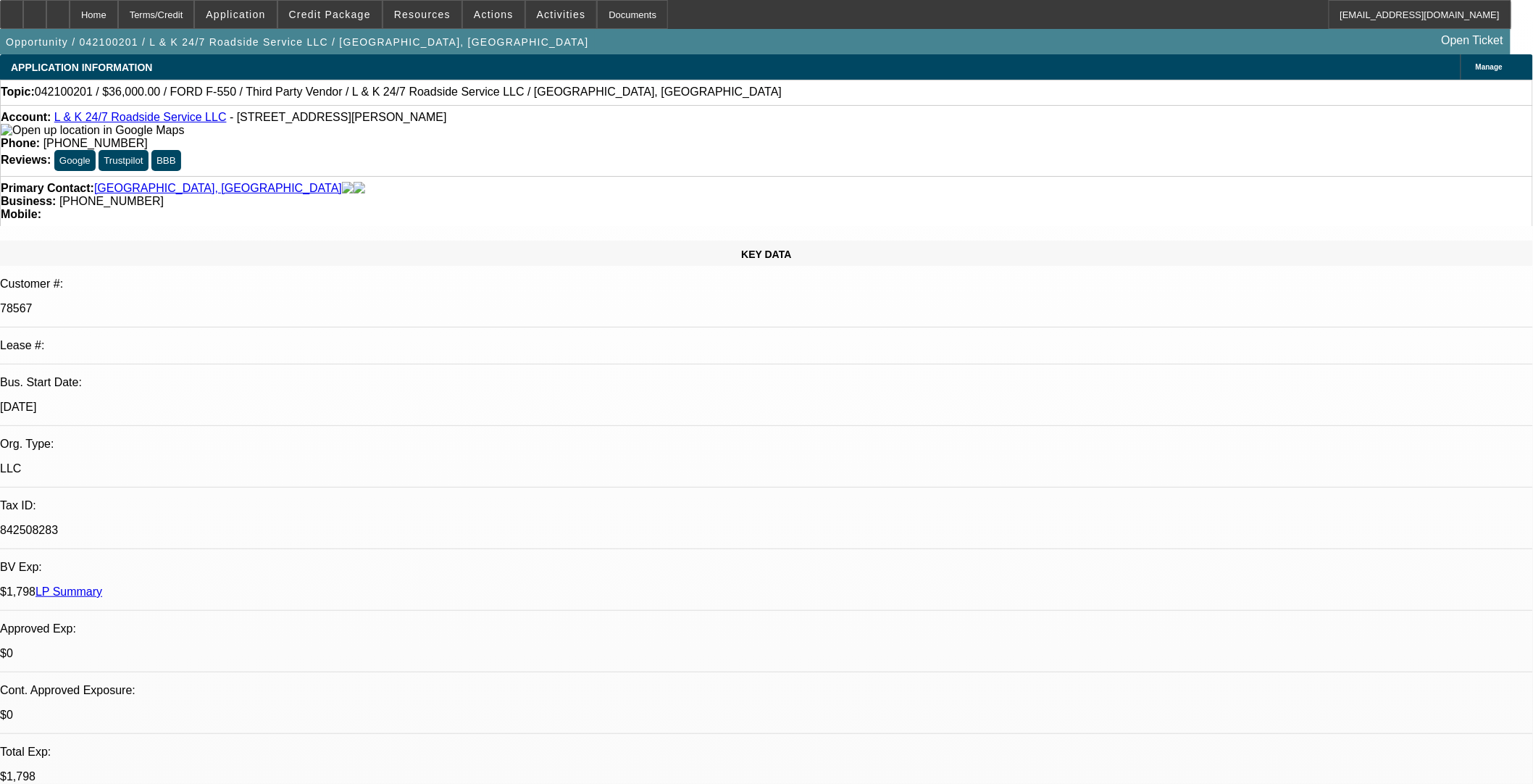
select select "0.1"
select select "0"
select select "0.1"
select select "4"
select select "0.1"
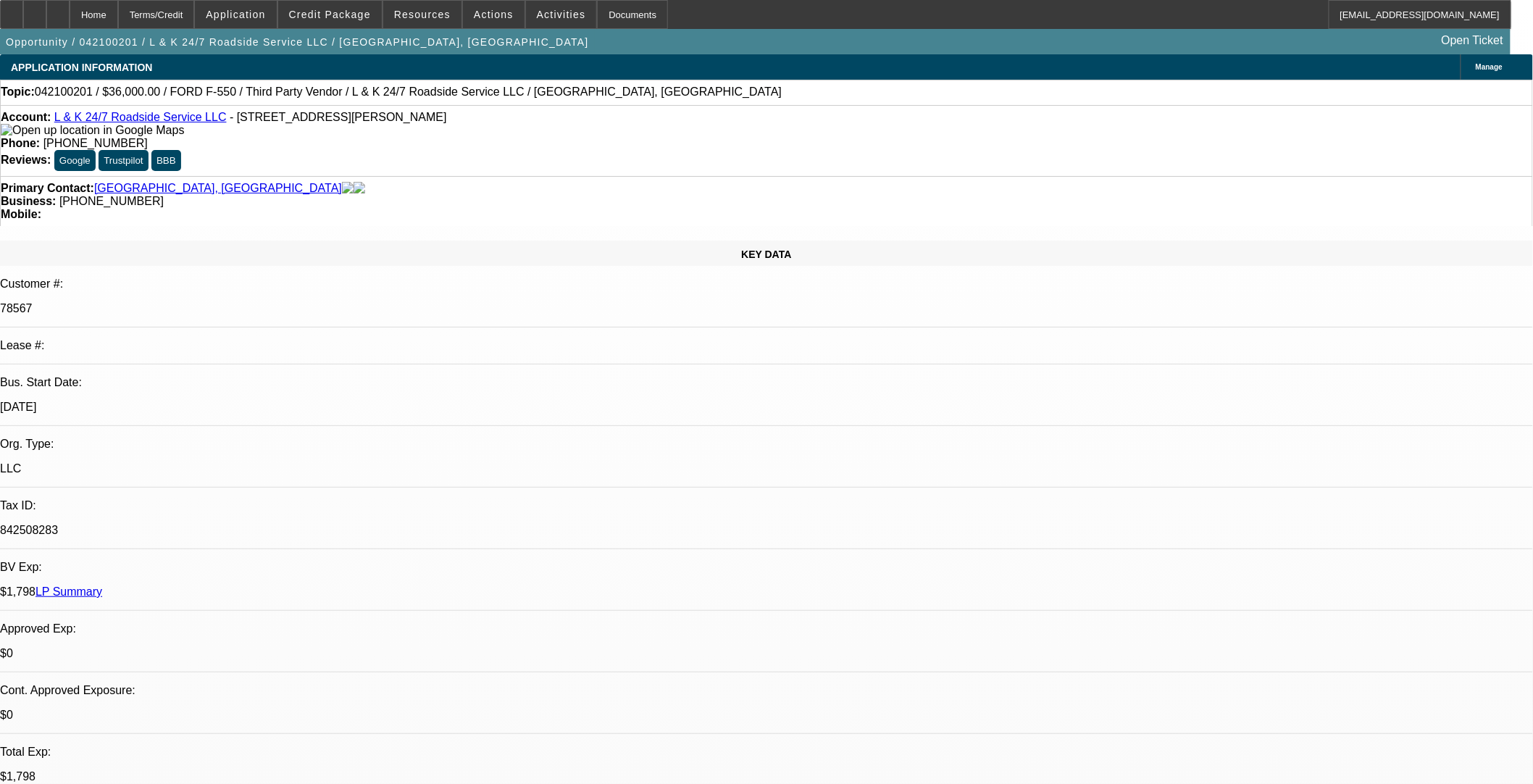
select select "2"
select select "0"
select select "4"
select select "0.1"
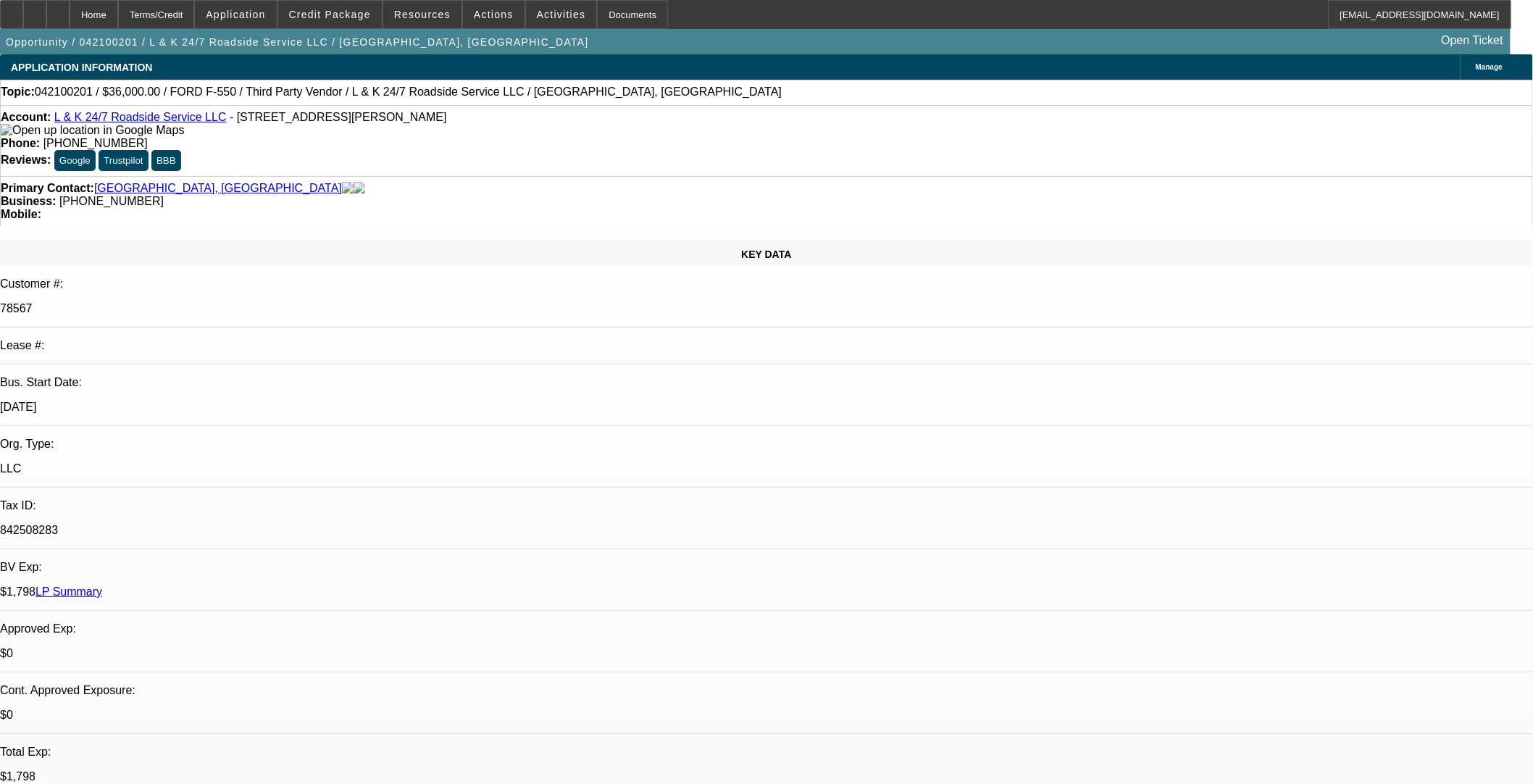
select select "2"
select select "0.1"
select select "4"
select select "0.1"
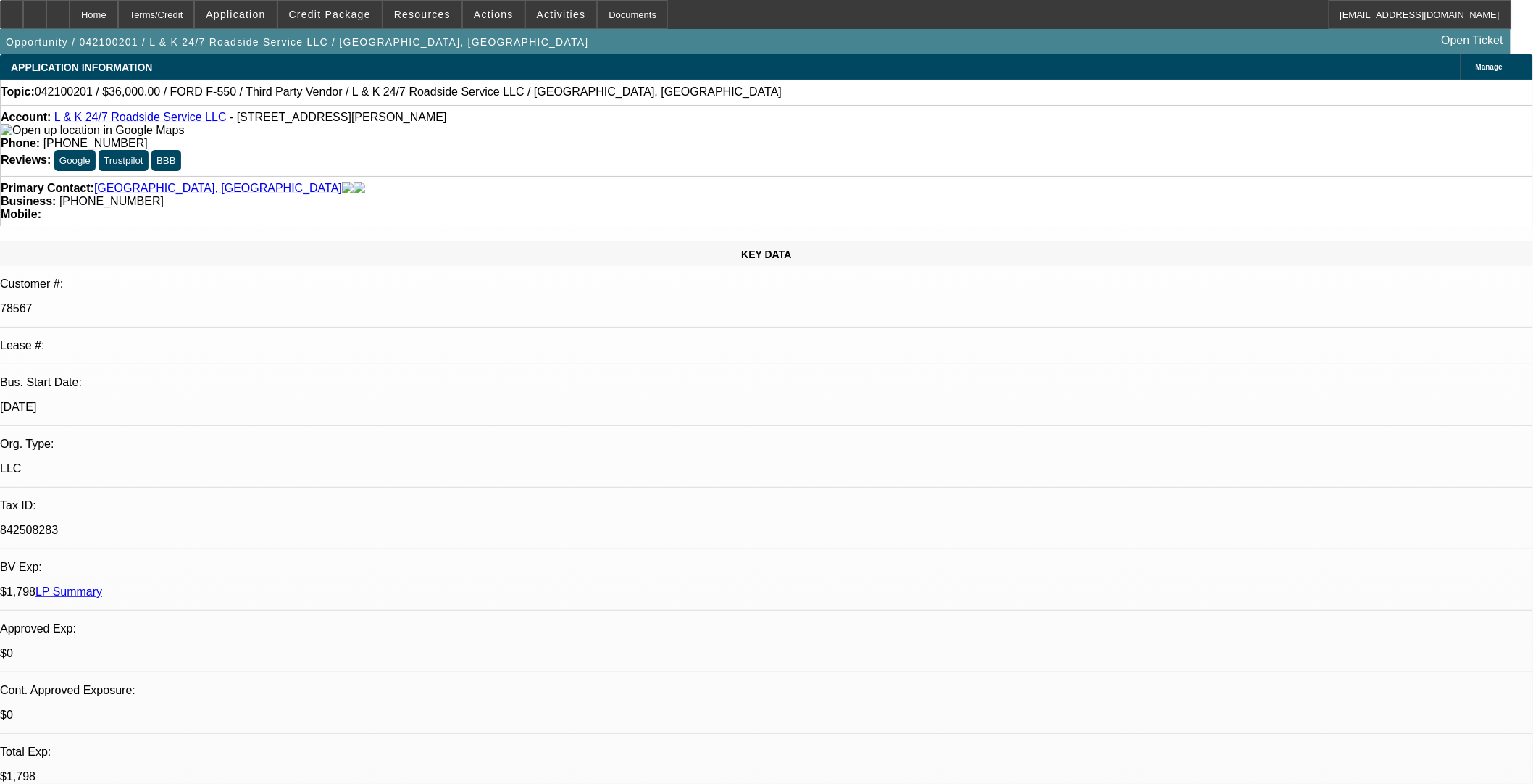
select select "2"
select select "0.1"
select select "4"
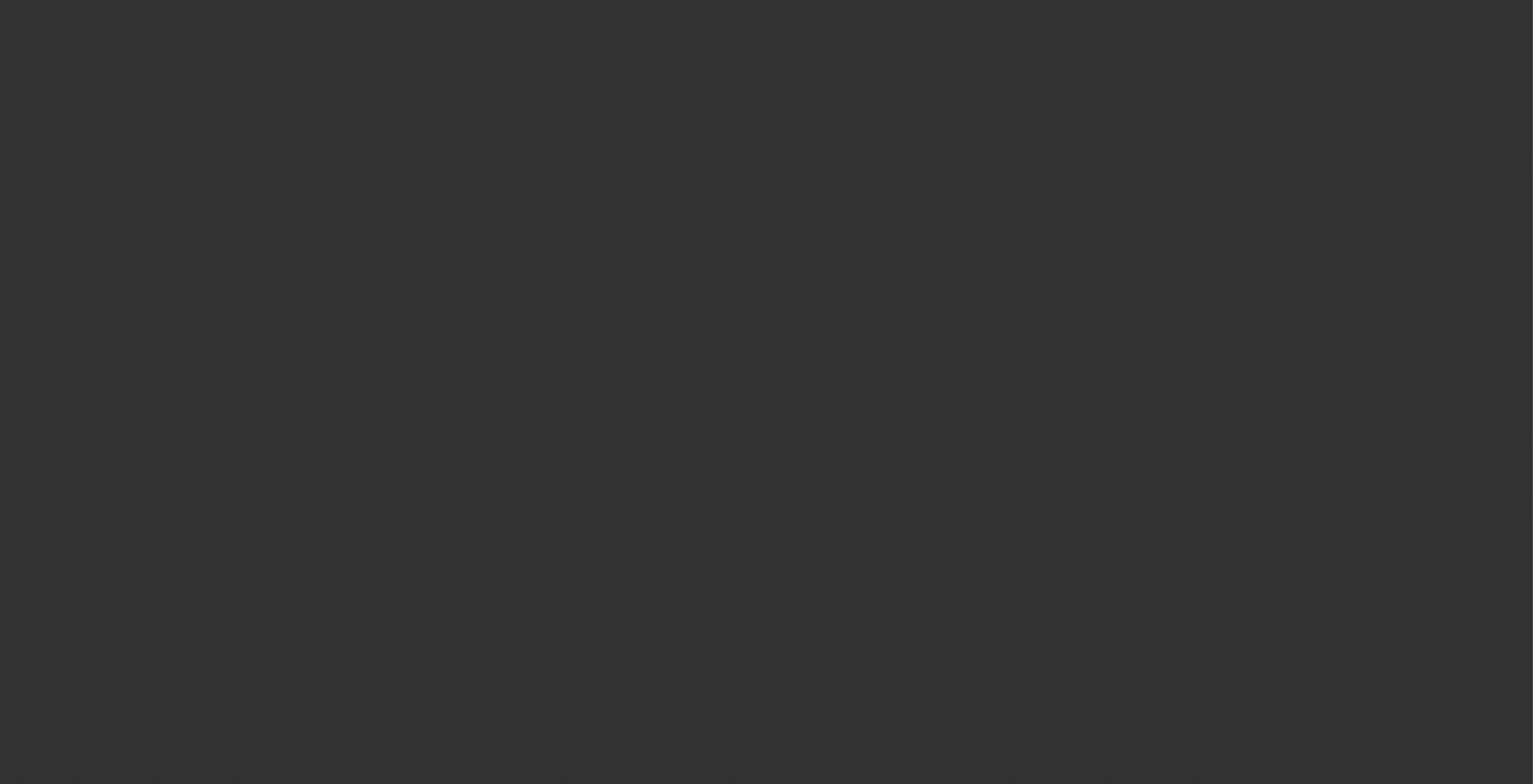
scroll to position [402, 0]
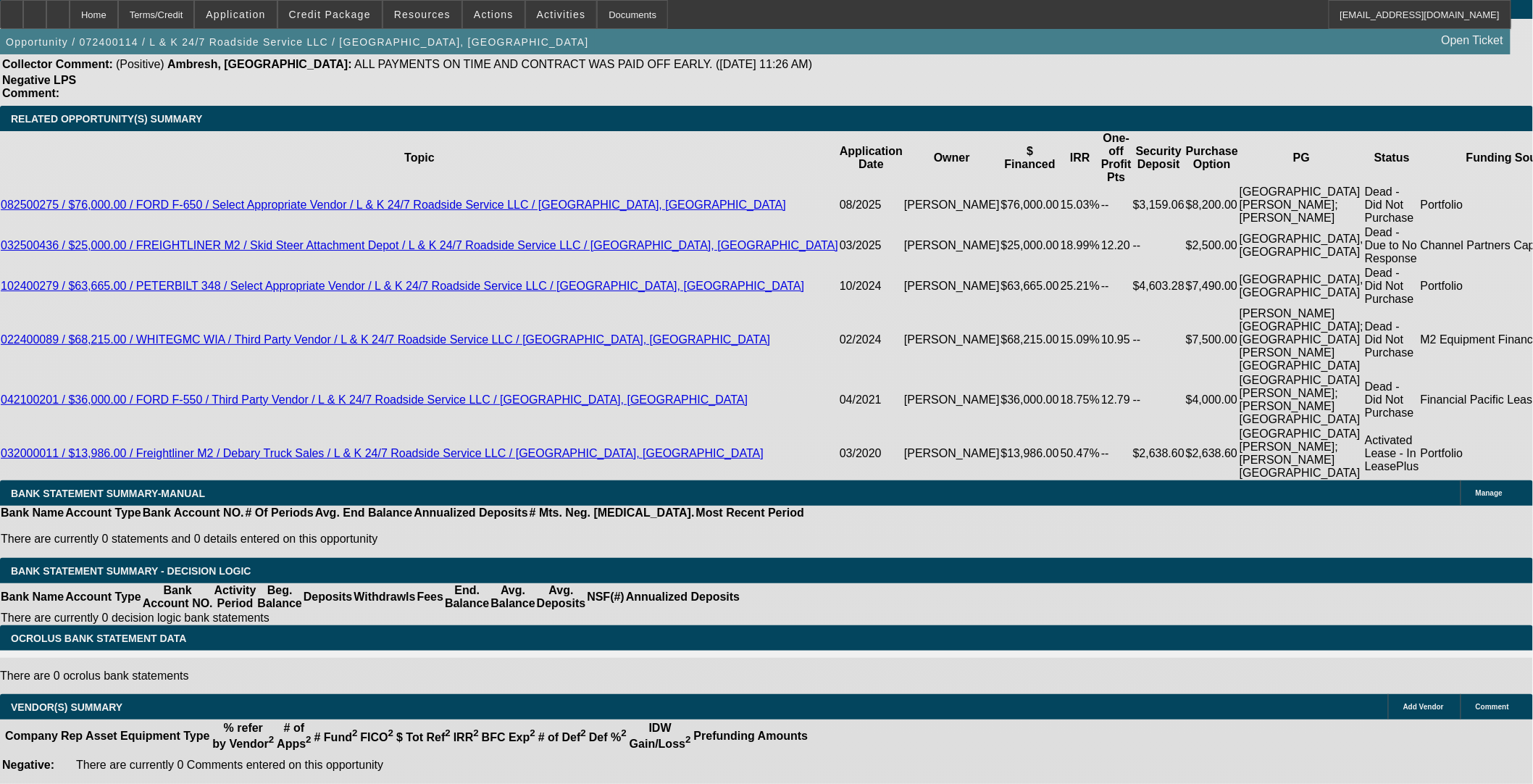
select select "0"
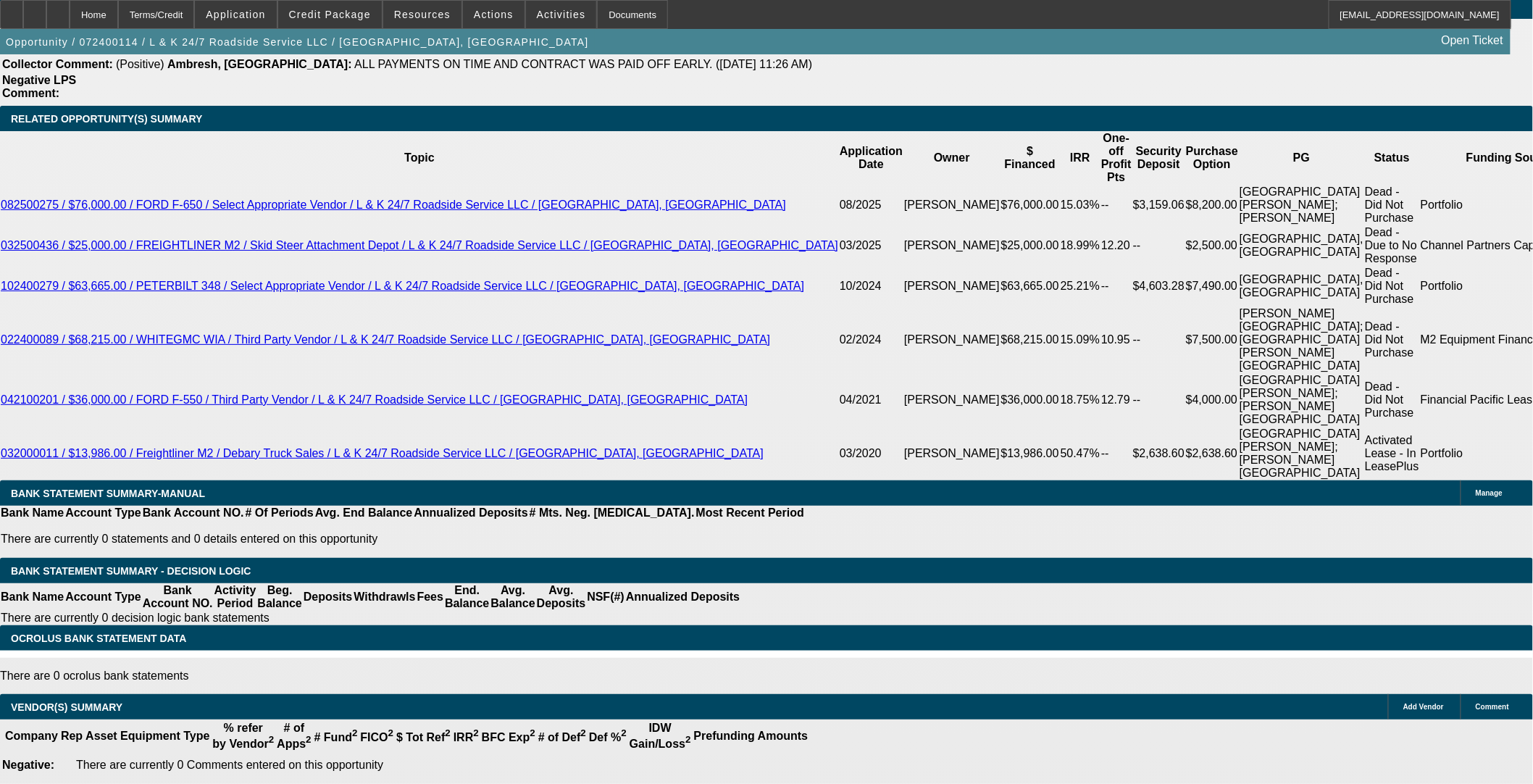
select select "0"
select select "3"
select select "0.1"
select select "4"
select select "0"
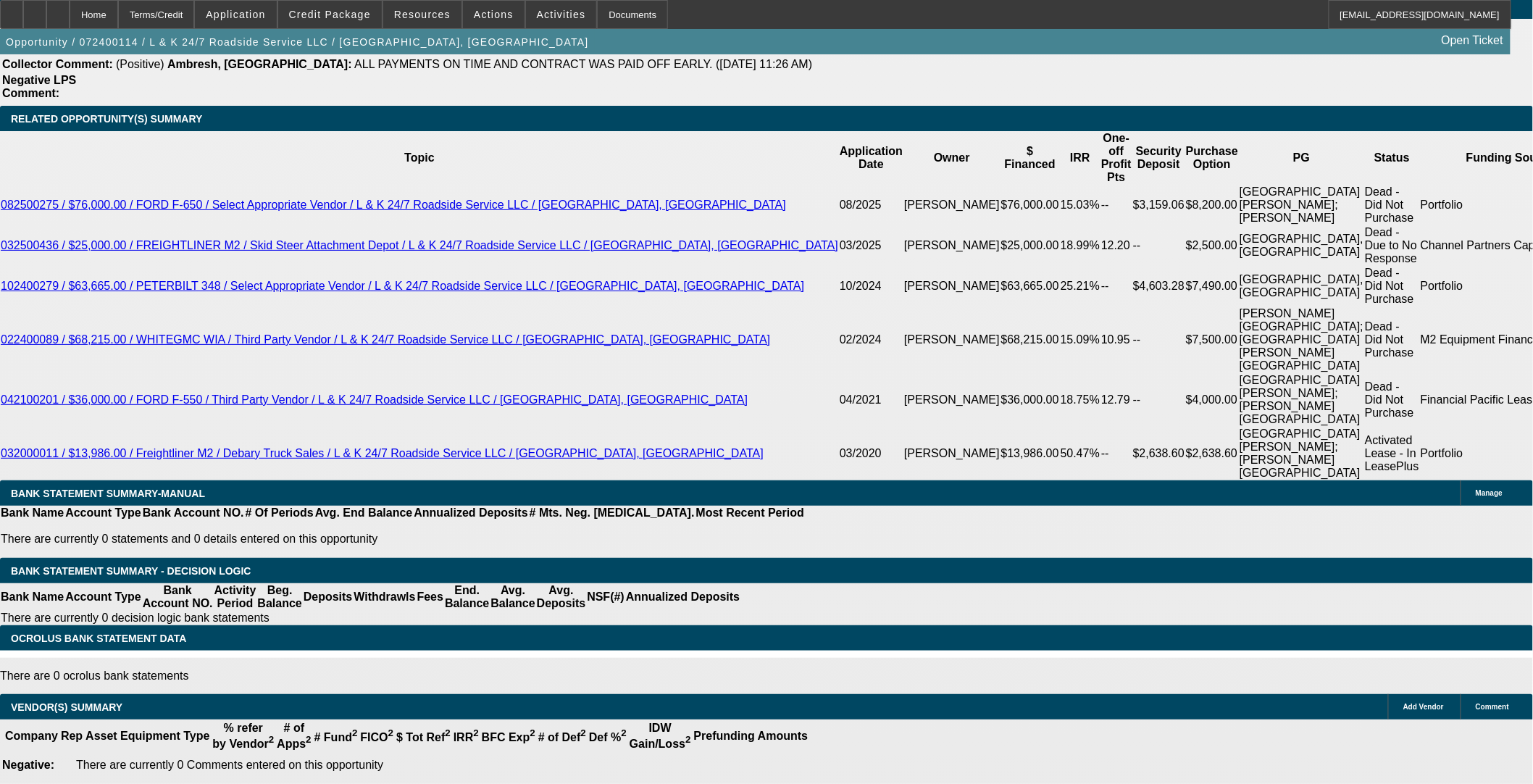
select select "0"
select select "3"
select select "0.1"
select select "4"
select select "0"
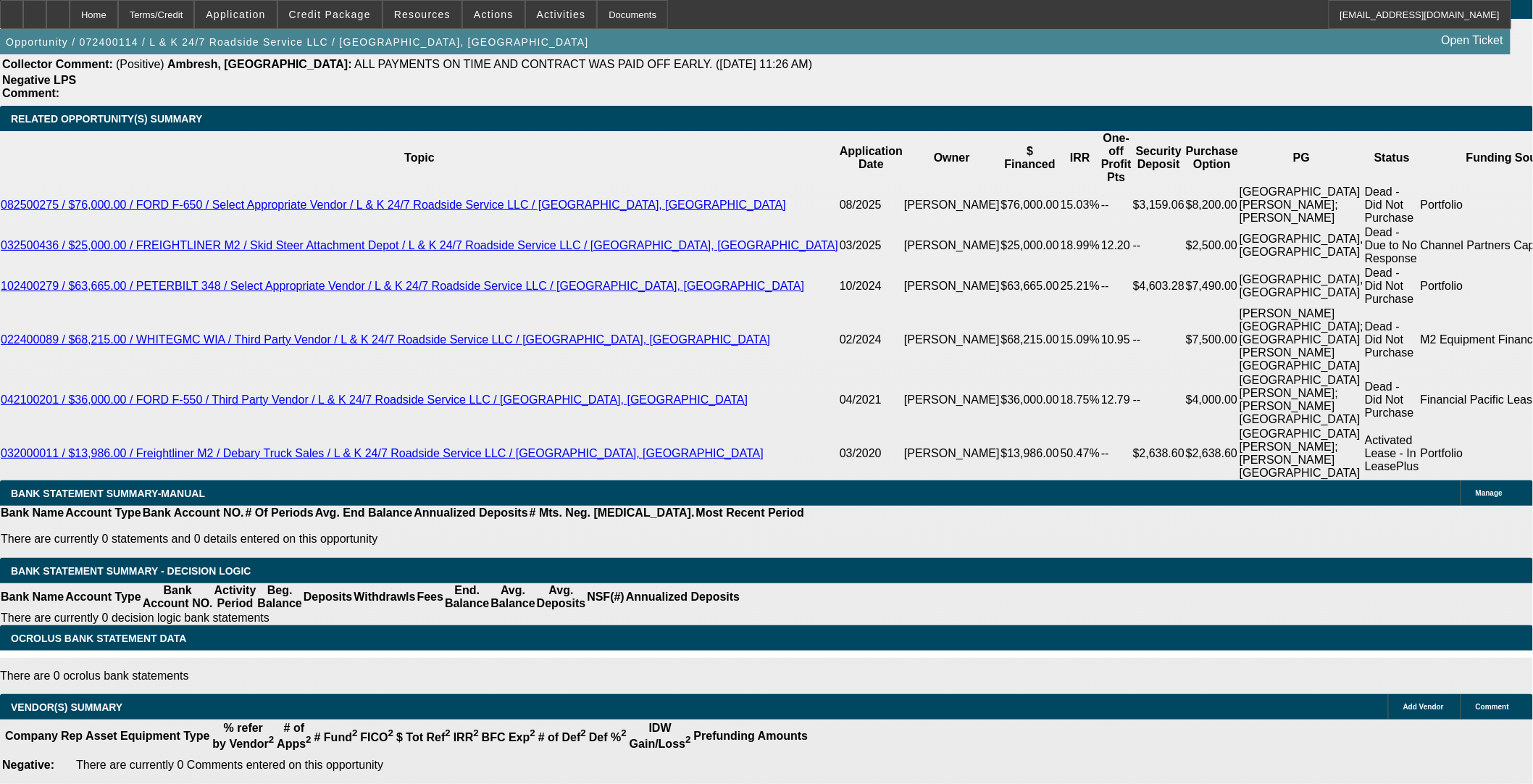
select select "0"
select select "3"
select select "0.1"
select select "4"
select select "0"
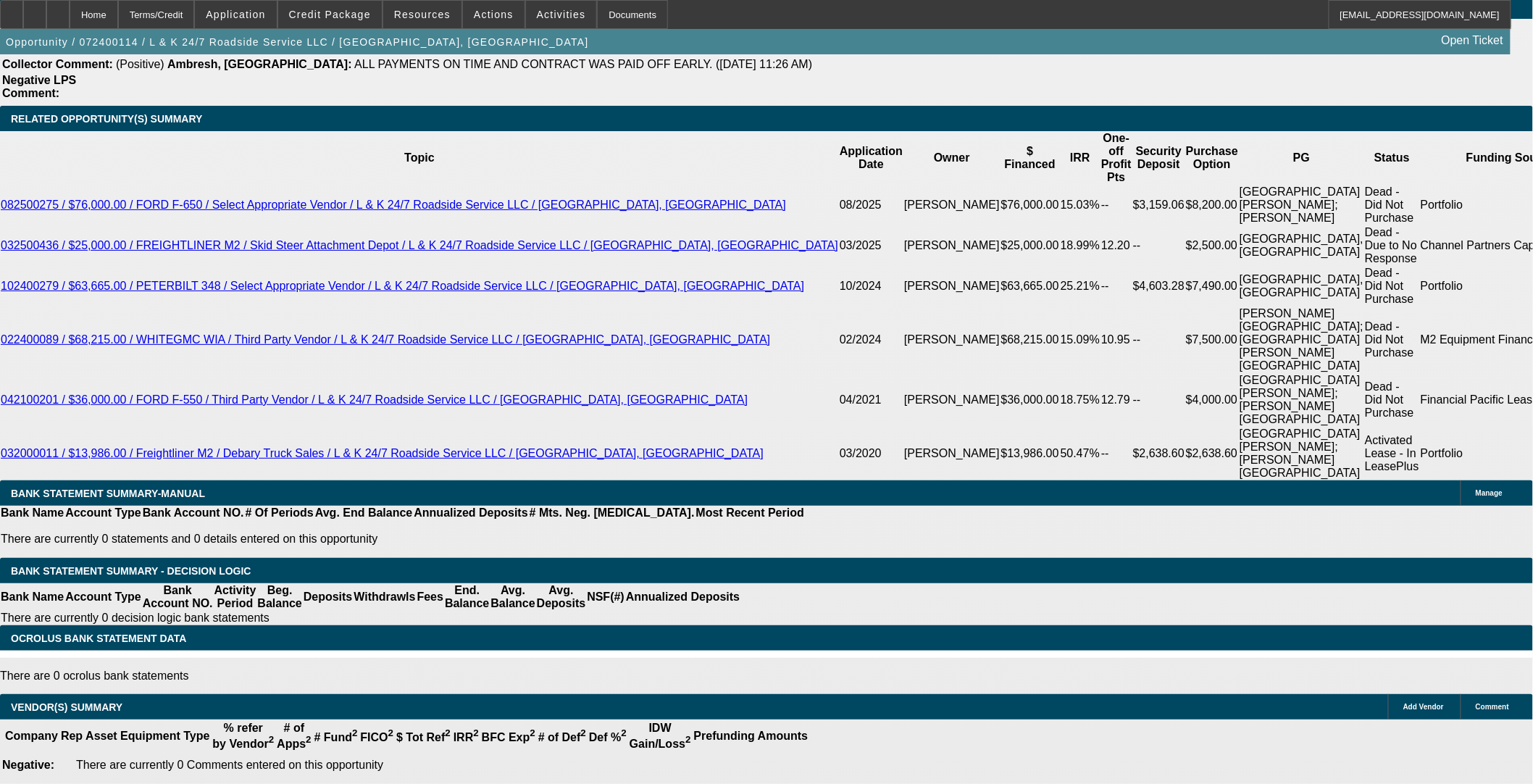
select select "0"
select select "3"
select select "0.1"
select select "4"
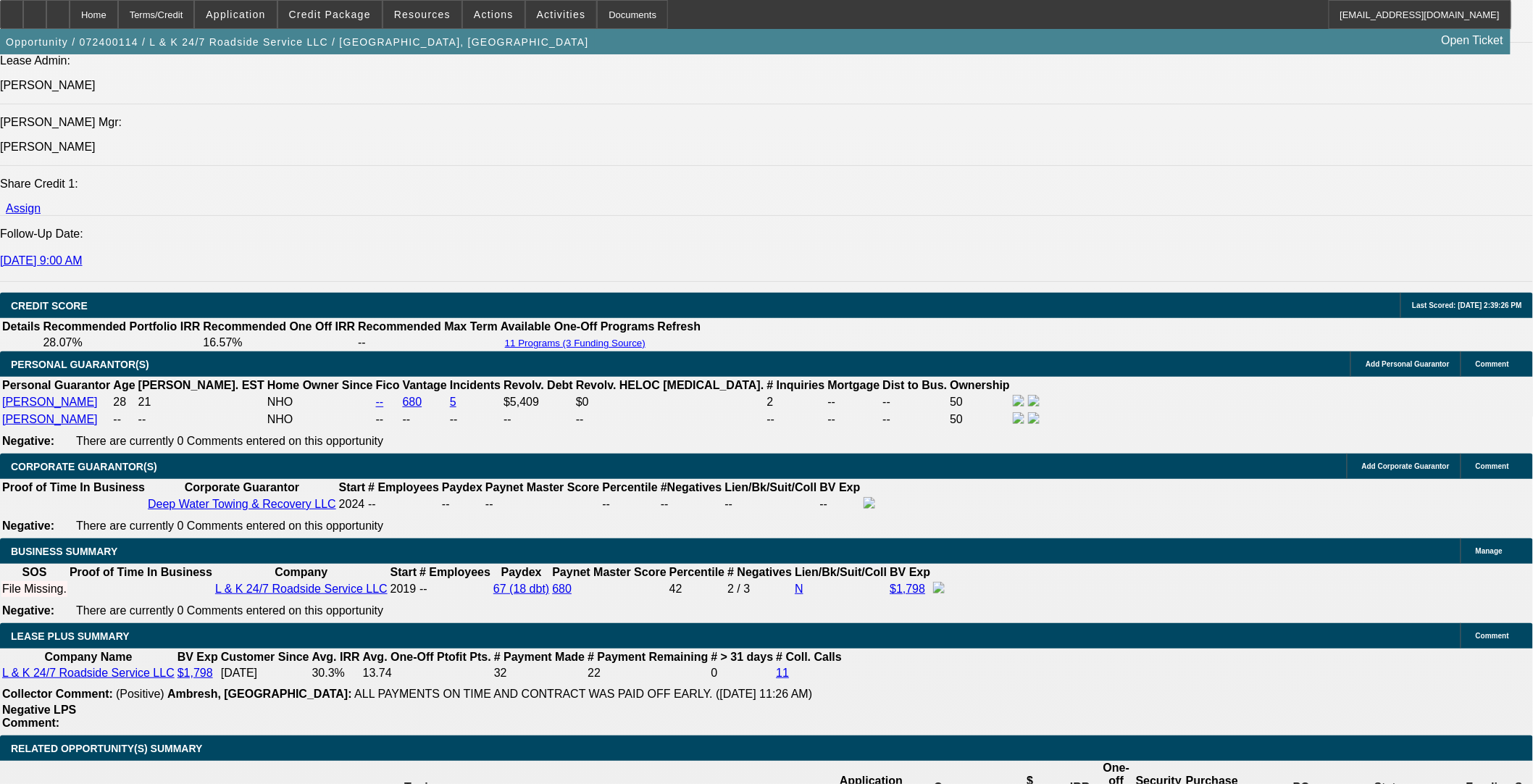
scroll to position [1717, 0]
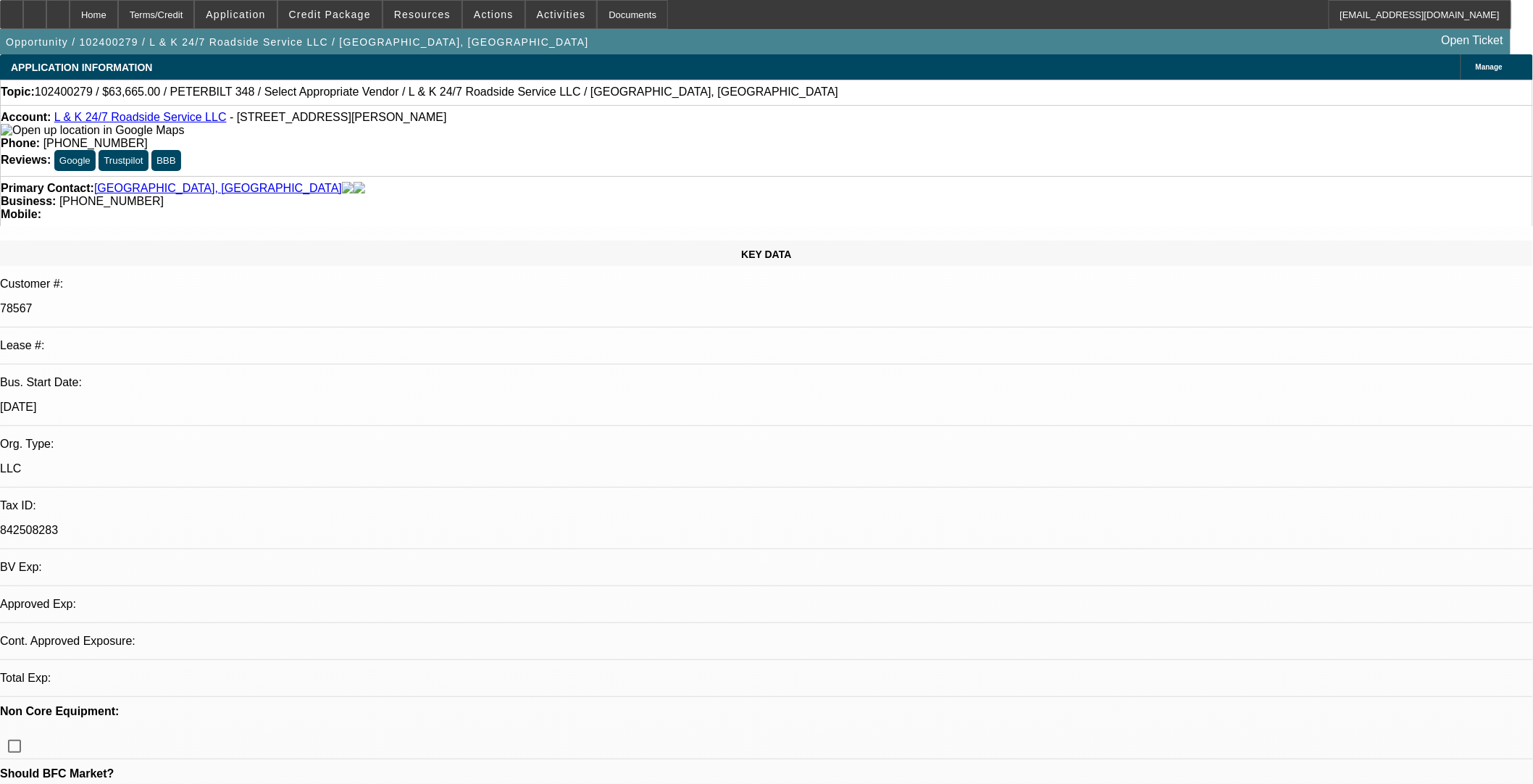
select select "0.15"
select select "2"
select select "0.1"
select select "0.15"
select select "2"
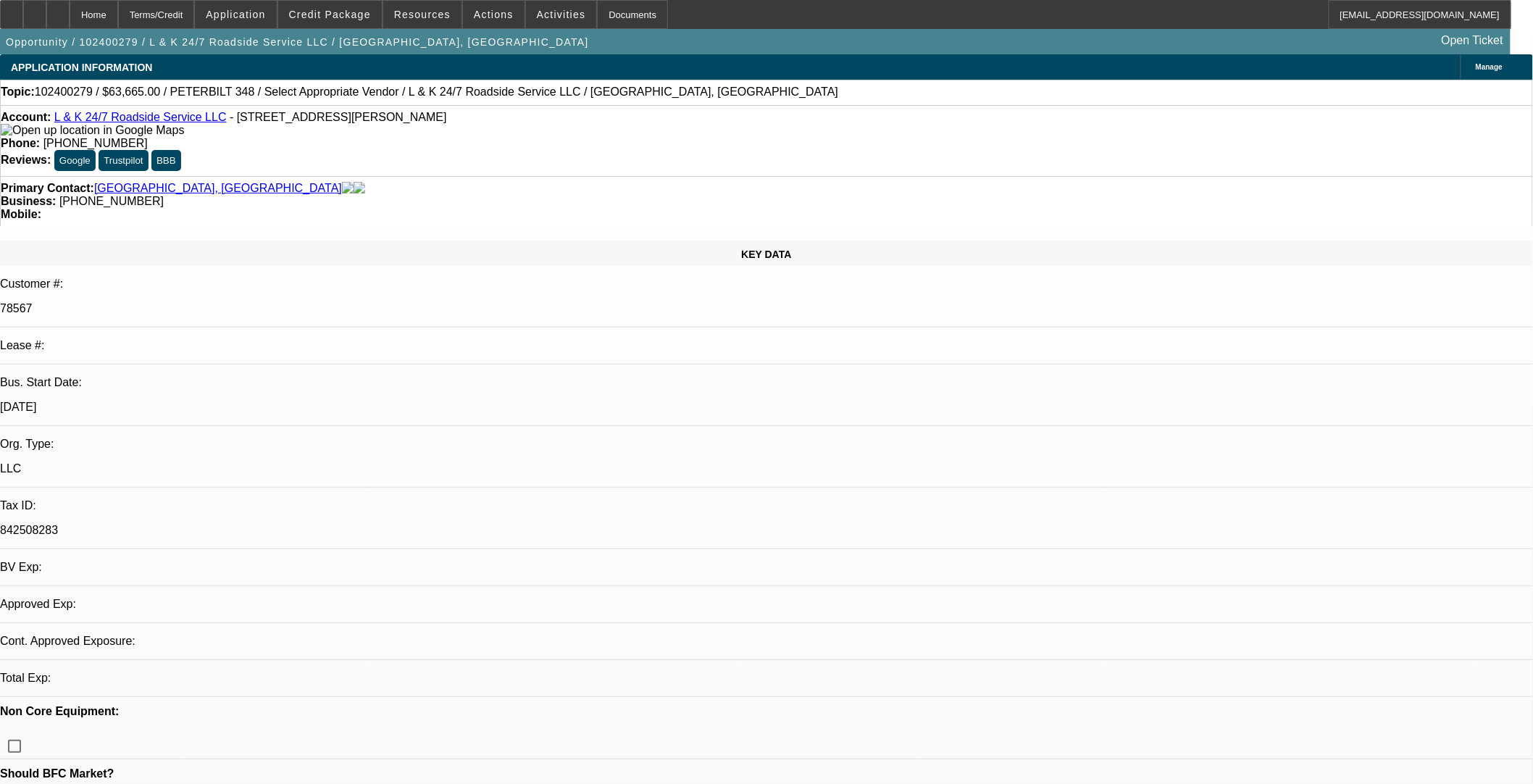
select select "0.1"
select select "1"
select select "2"
select select "4"
select select "1"
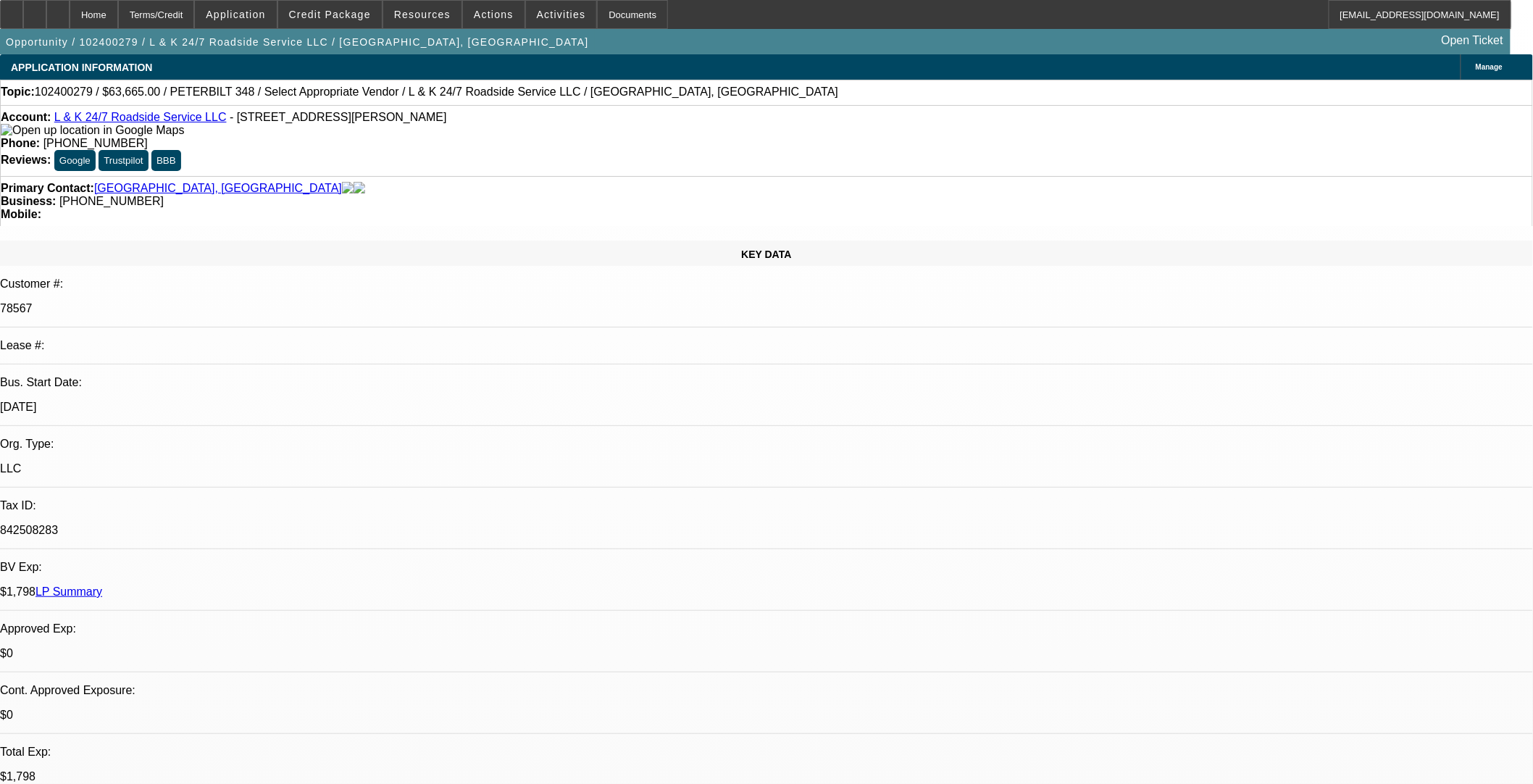
select select "2"
select select "4"
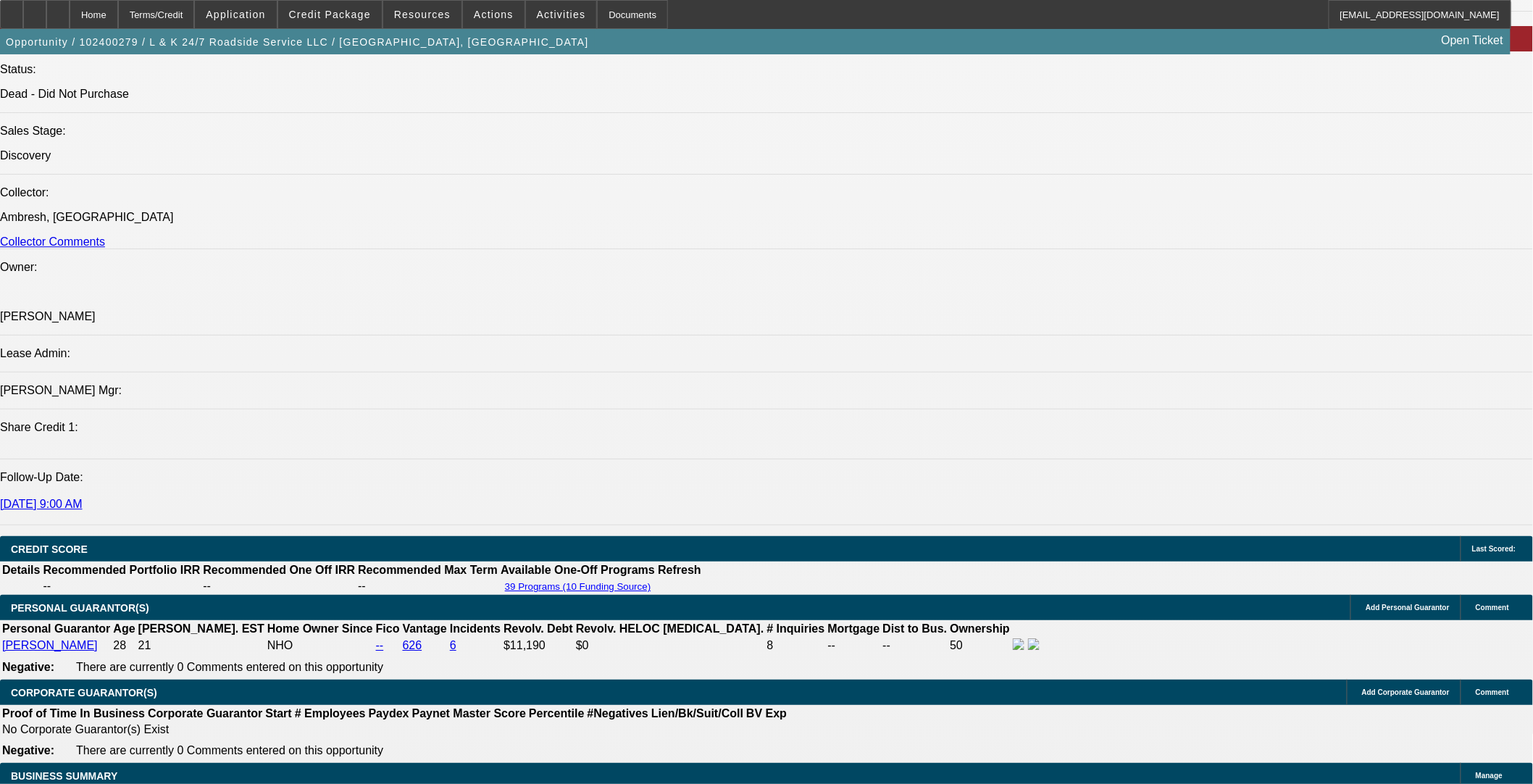
scroll to position [1770, 0]
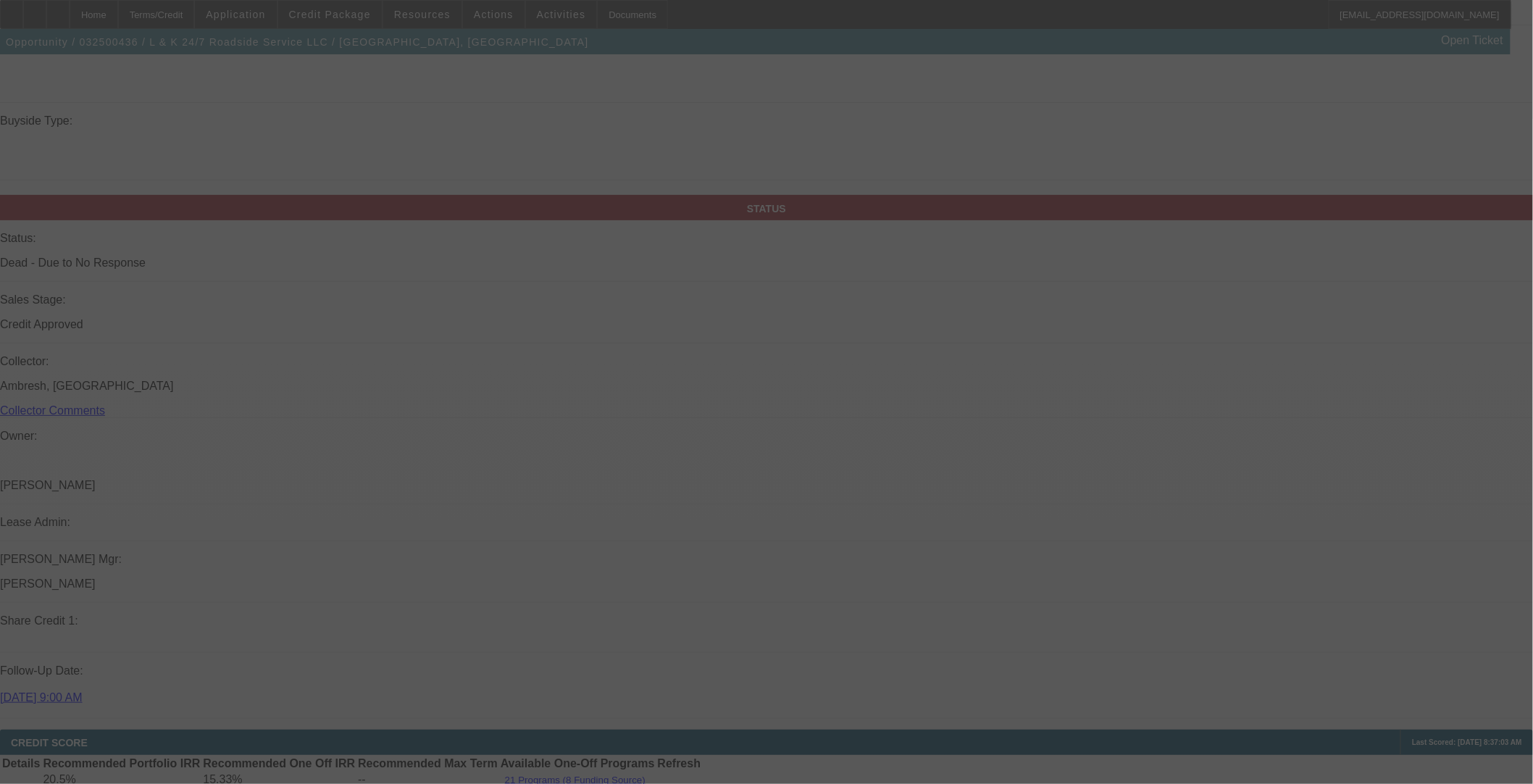
select select "0"
select select "0.1"
select select "4"
select select "0"
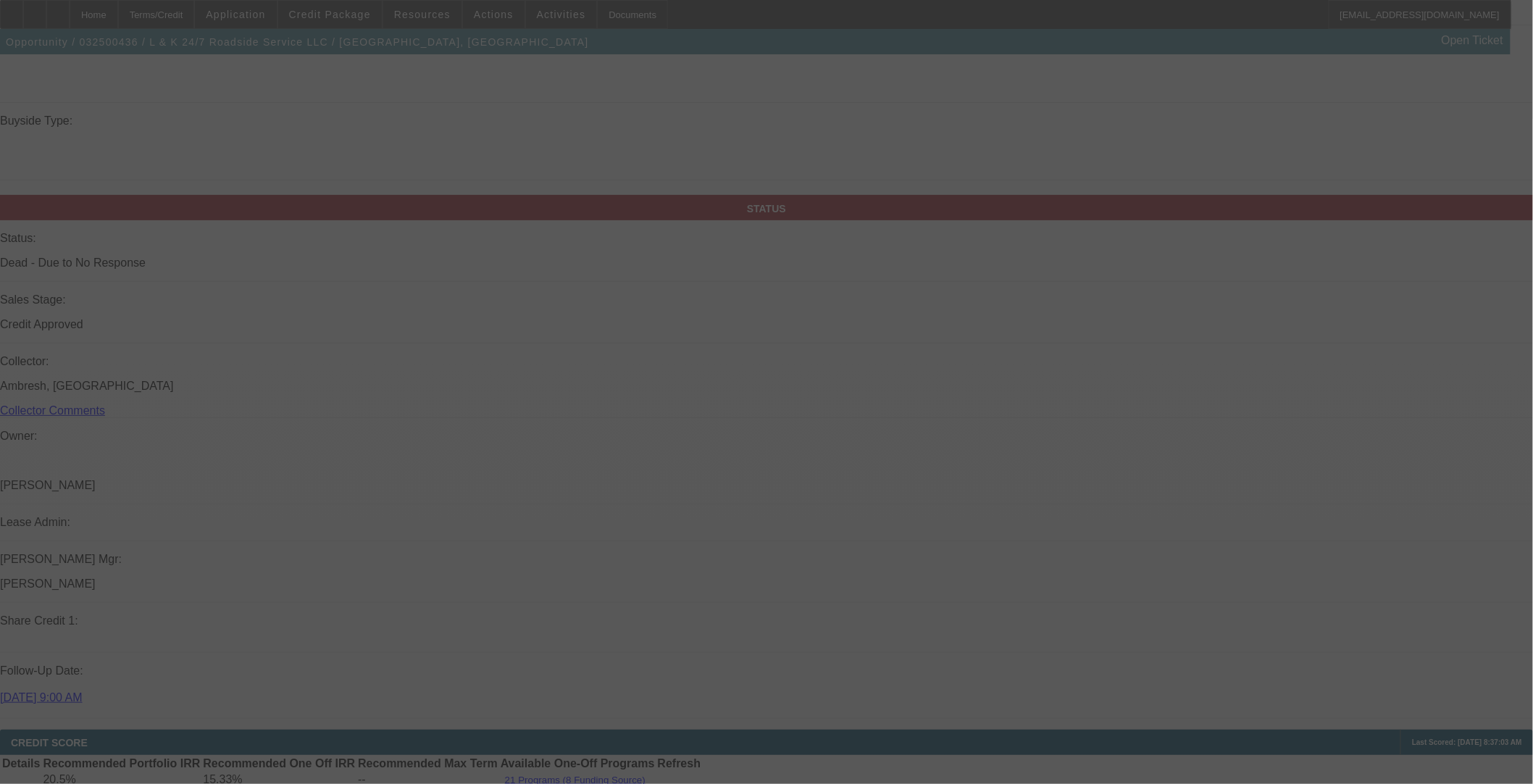
select select "0"
select select "3"
select select "0.1"
select select "4"
select select "0"
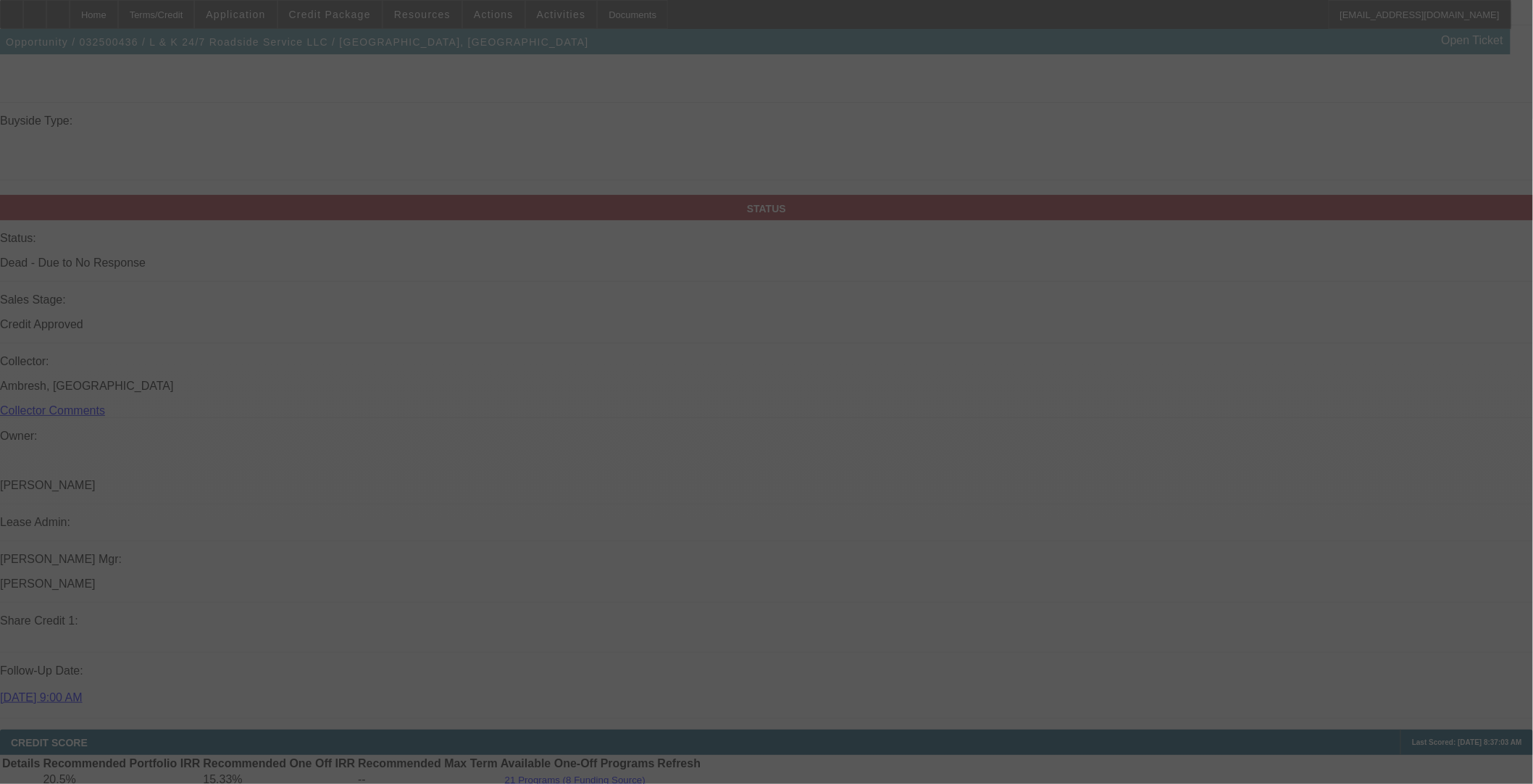
select select "0"
select select "0.1"
select select "4"
select select "0"
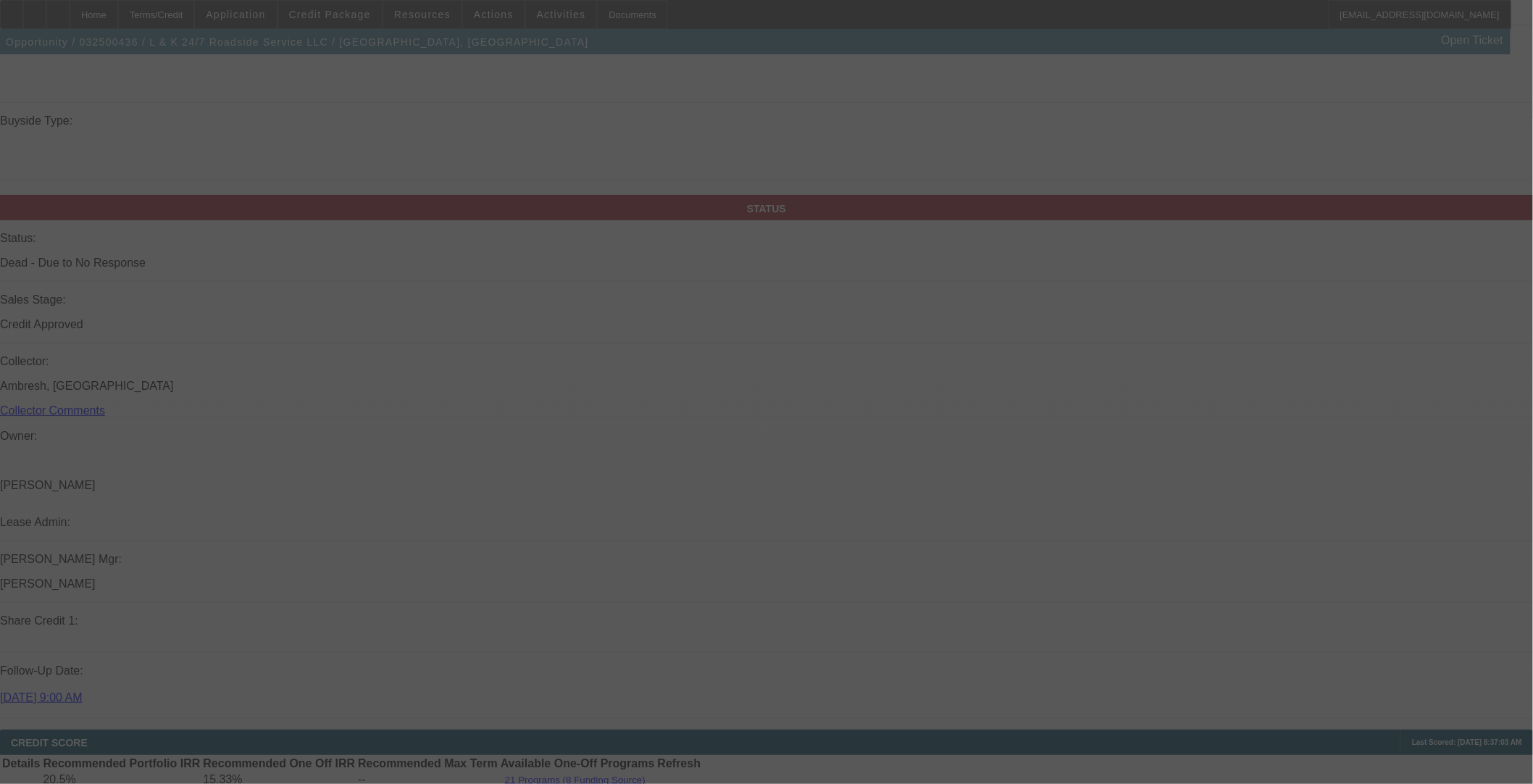
select select "0.1"
select select "4"
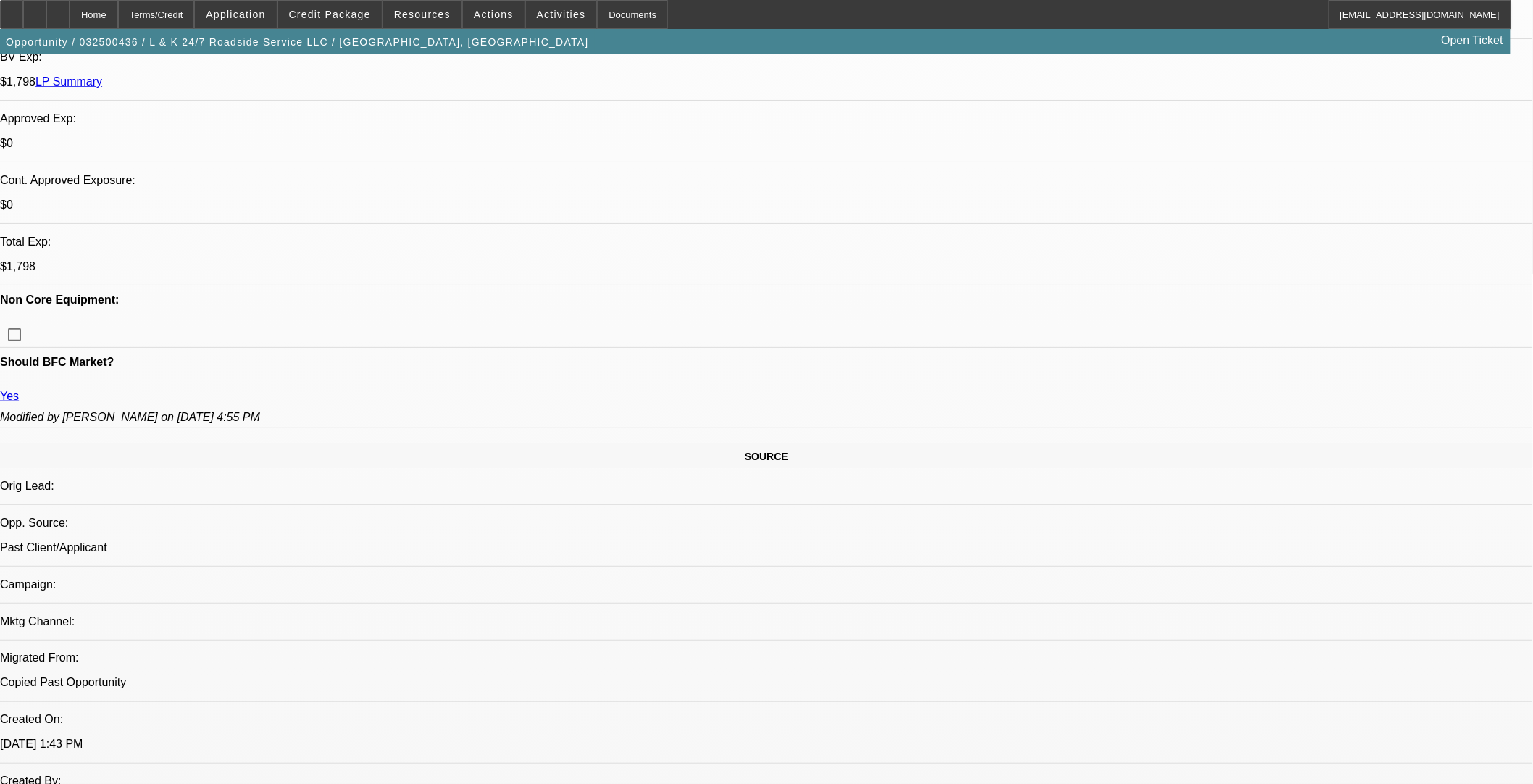
scroll to position [106, 0]
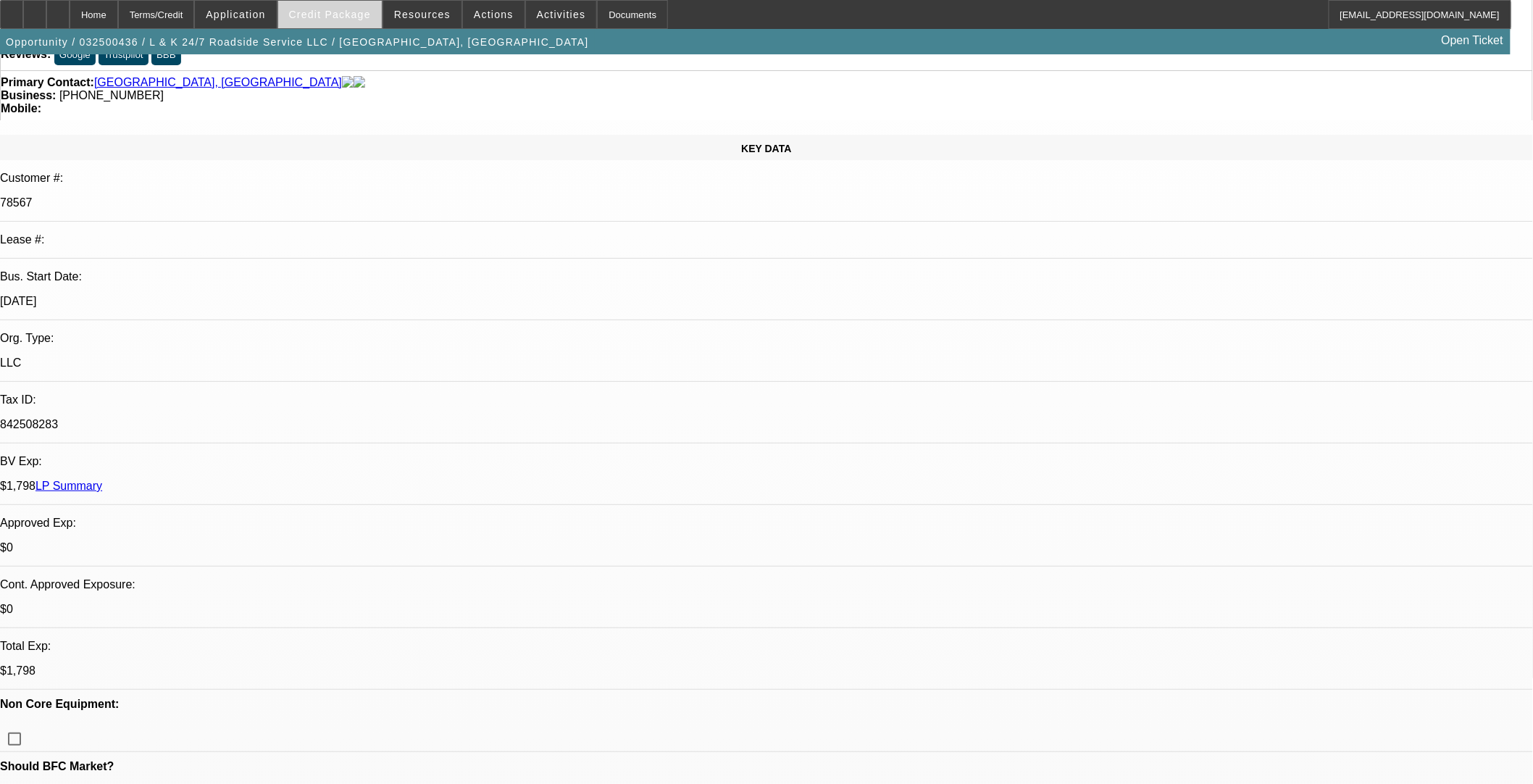
click at [325, 17] on span "Credit Package" at bounding box center [330, 14] width 82 height 12
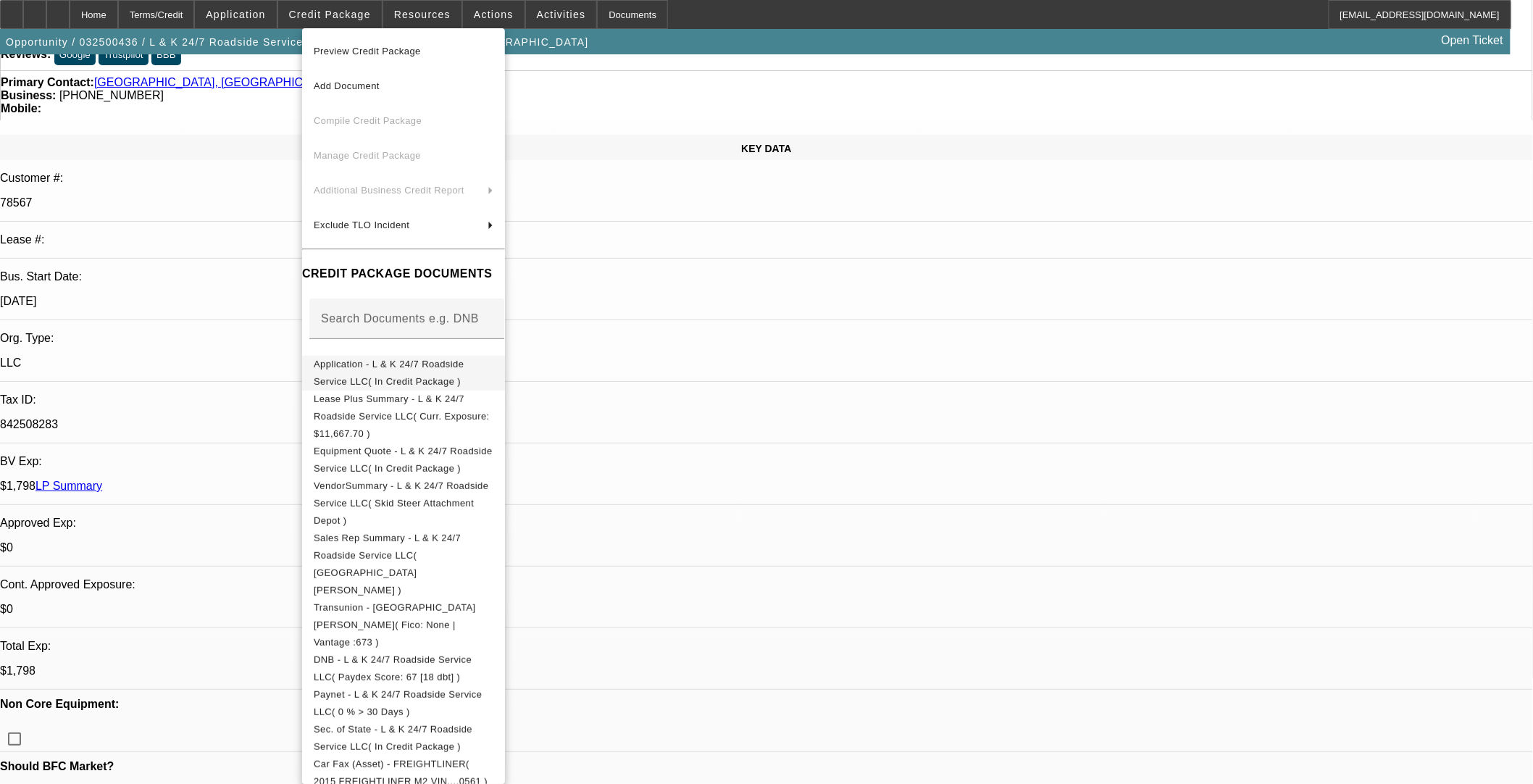
click at [375, 369] on span "Application - L & K 24/7 Roadside Service LLC( In Credit Package )" at bounding box center [388, 372] width 150 height 28
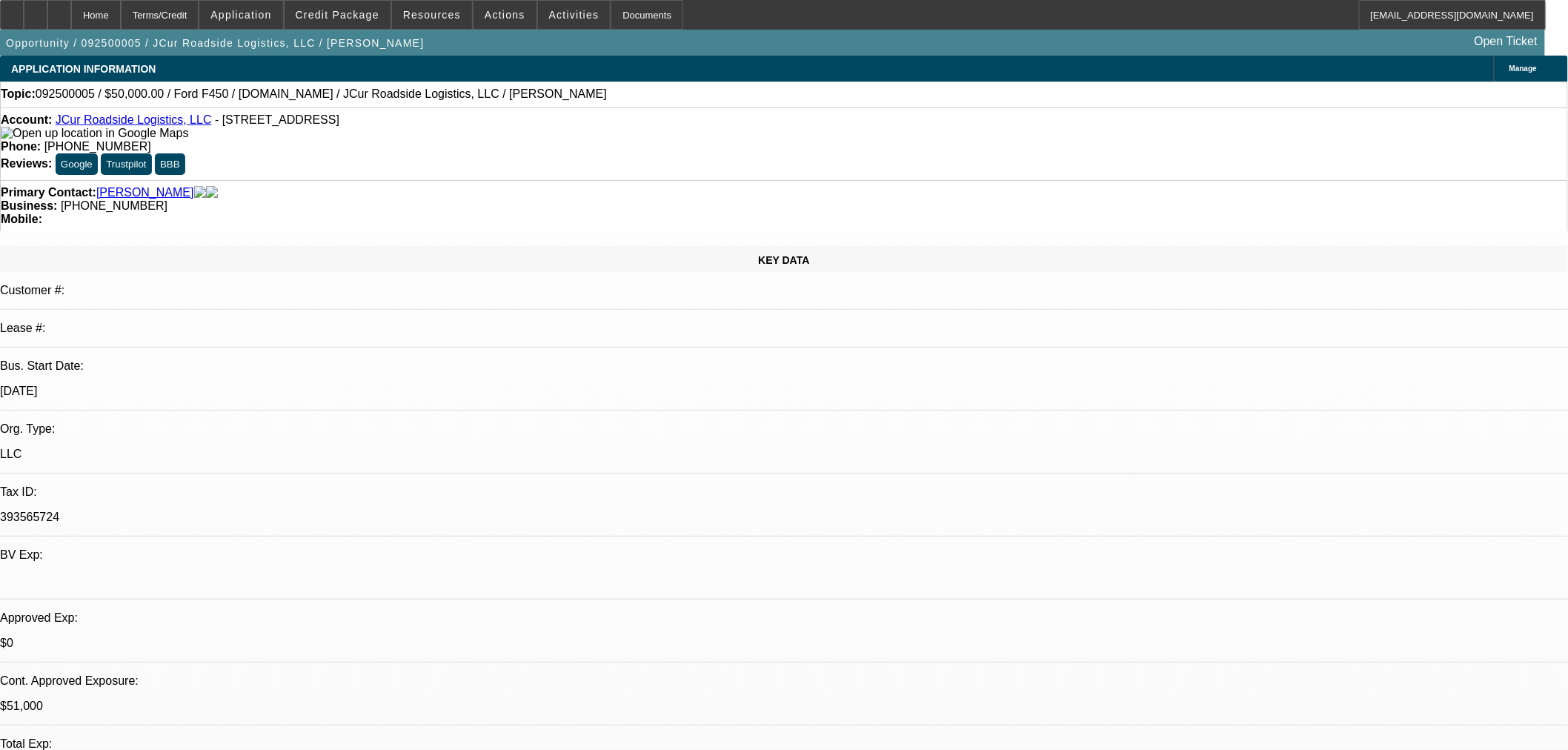
select select "0"
select select "2"
select select "0.1"
select select "4"
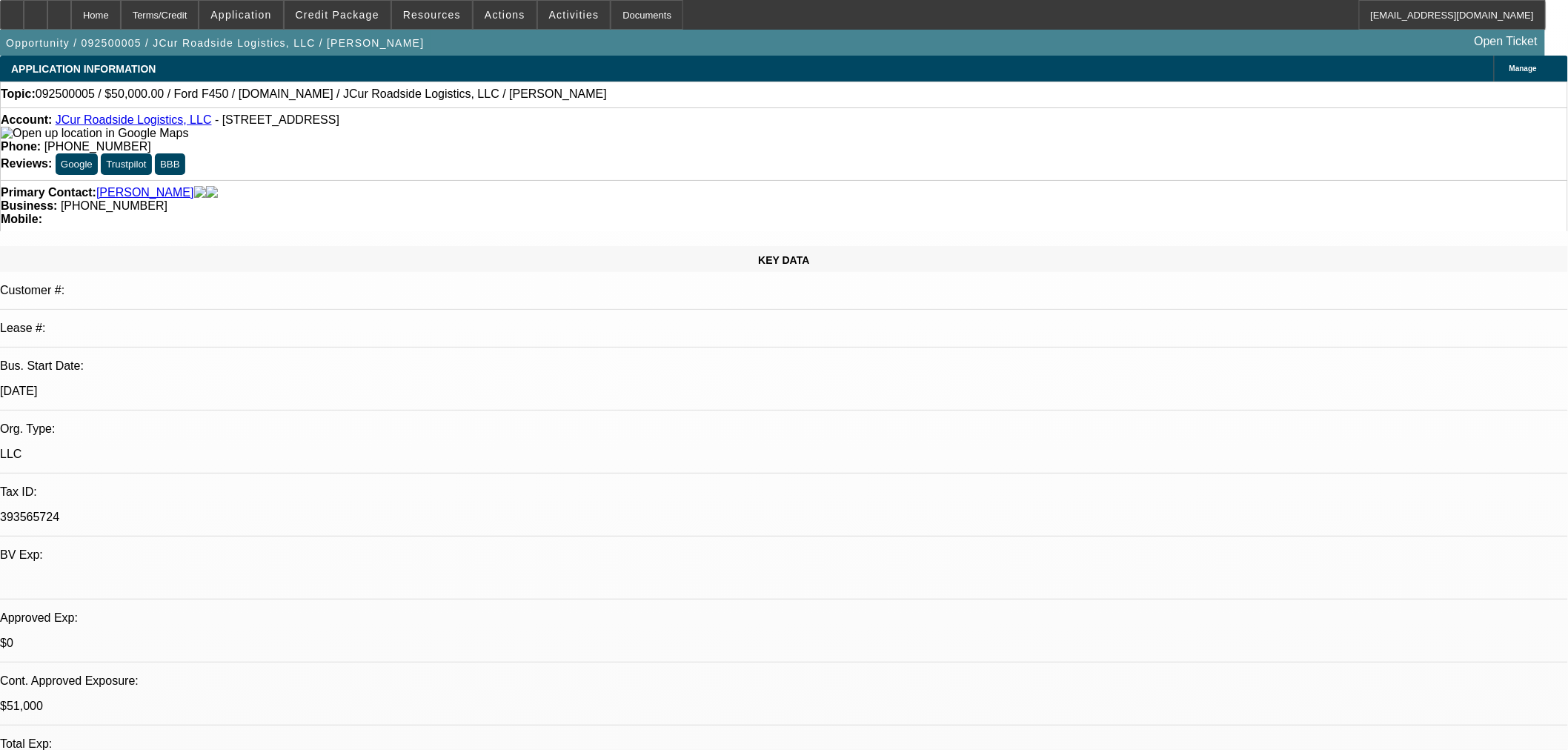
select select "0"
select select "2"
select select "0.1"
select select "4"
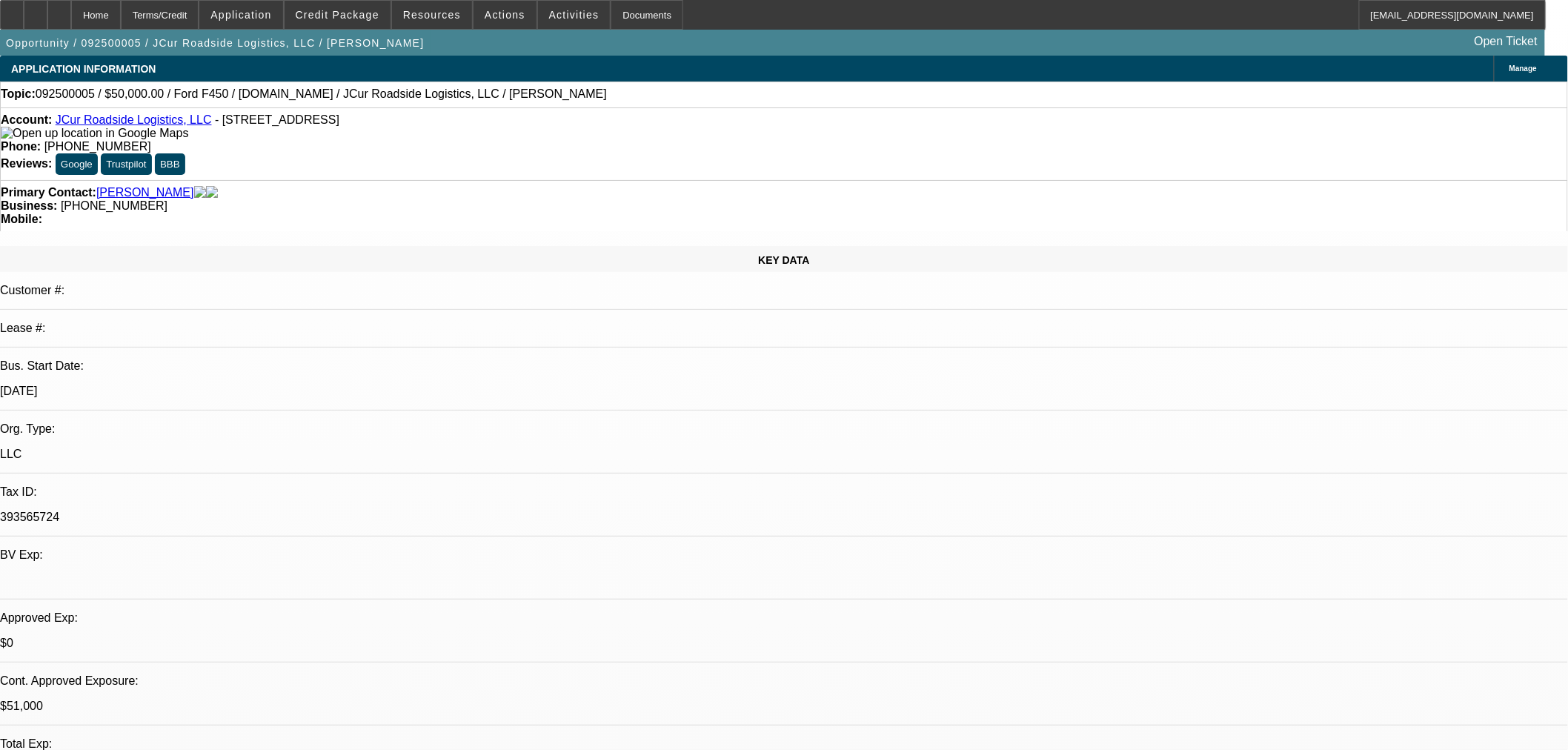
select select "0.15"
select select "2"
select select "0.1"
select select "4"
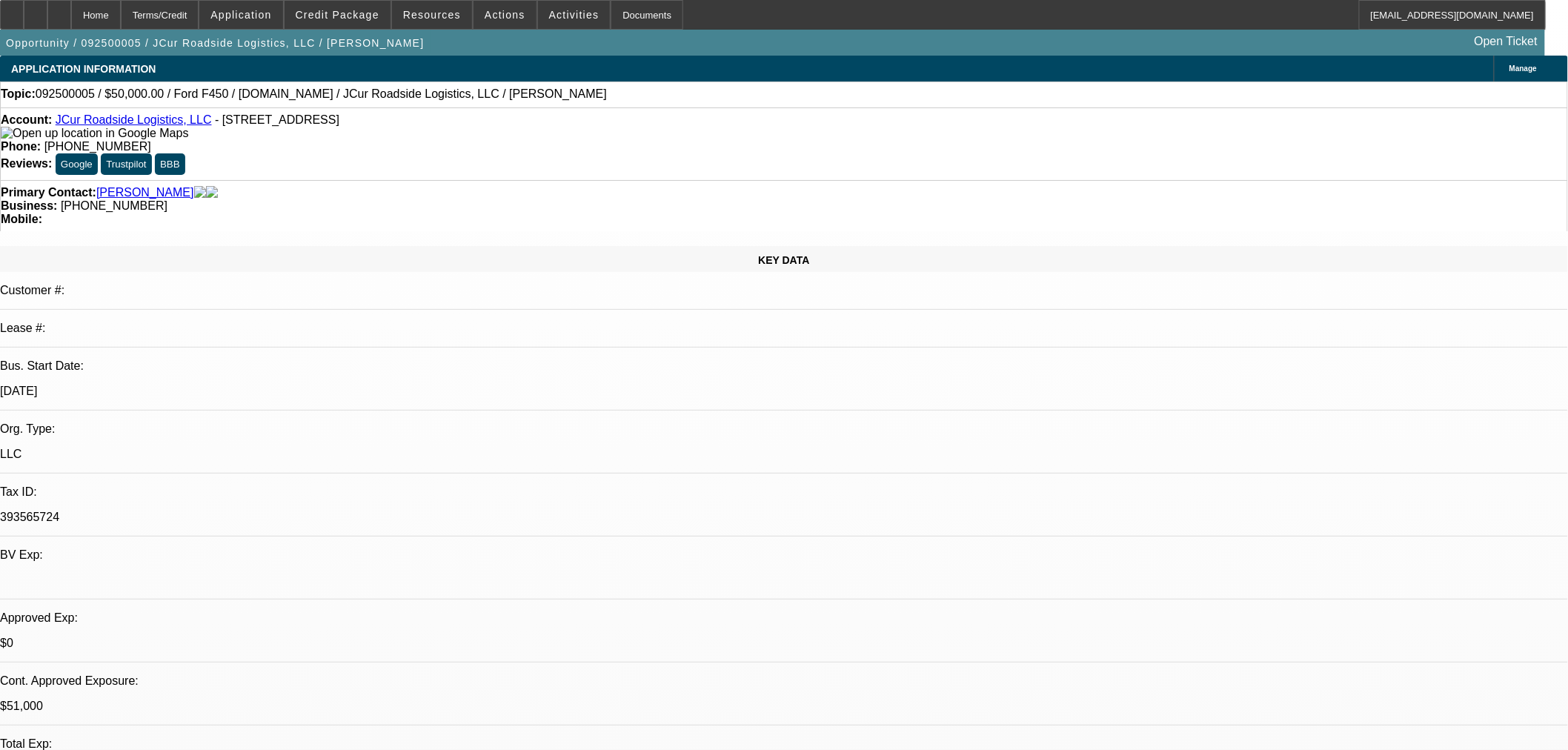
select select "0.15"
select select "2"
select select "0.1"
select select "4"
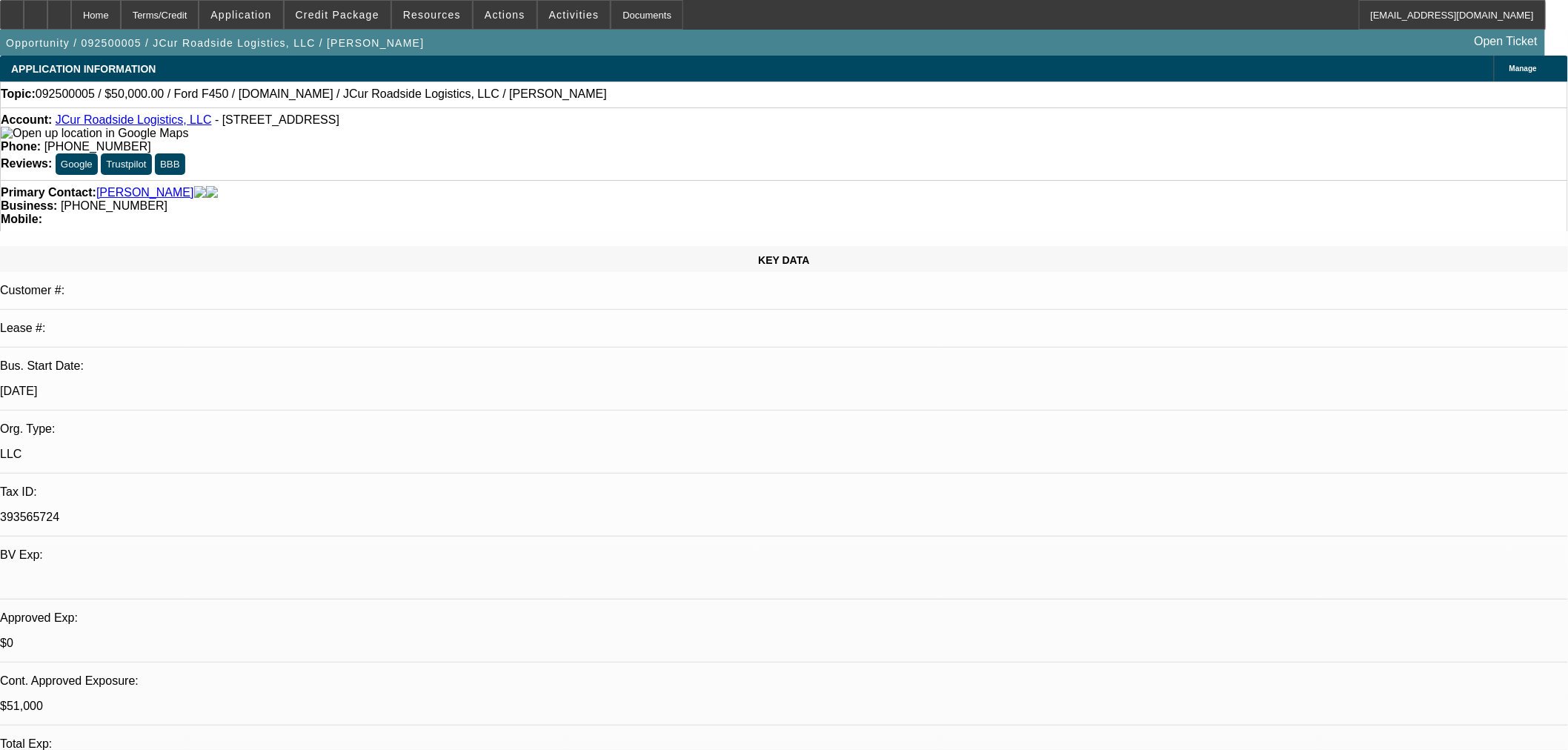
select select "0"
select select "2"
select select "0.1"
select select "4"
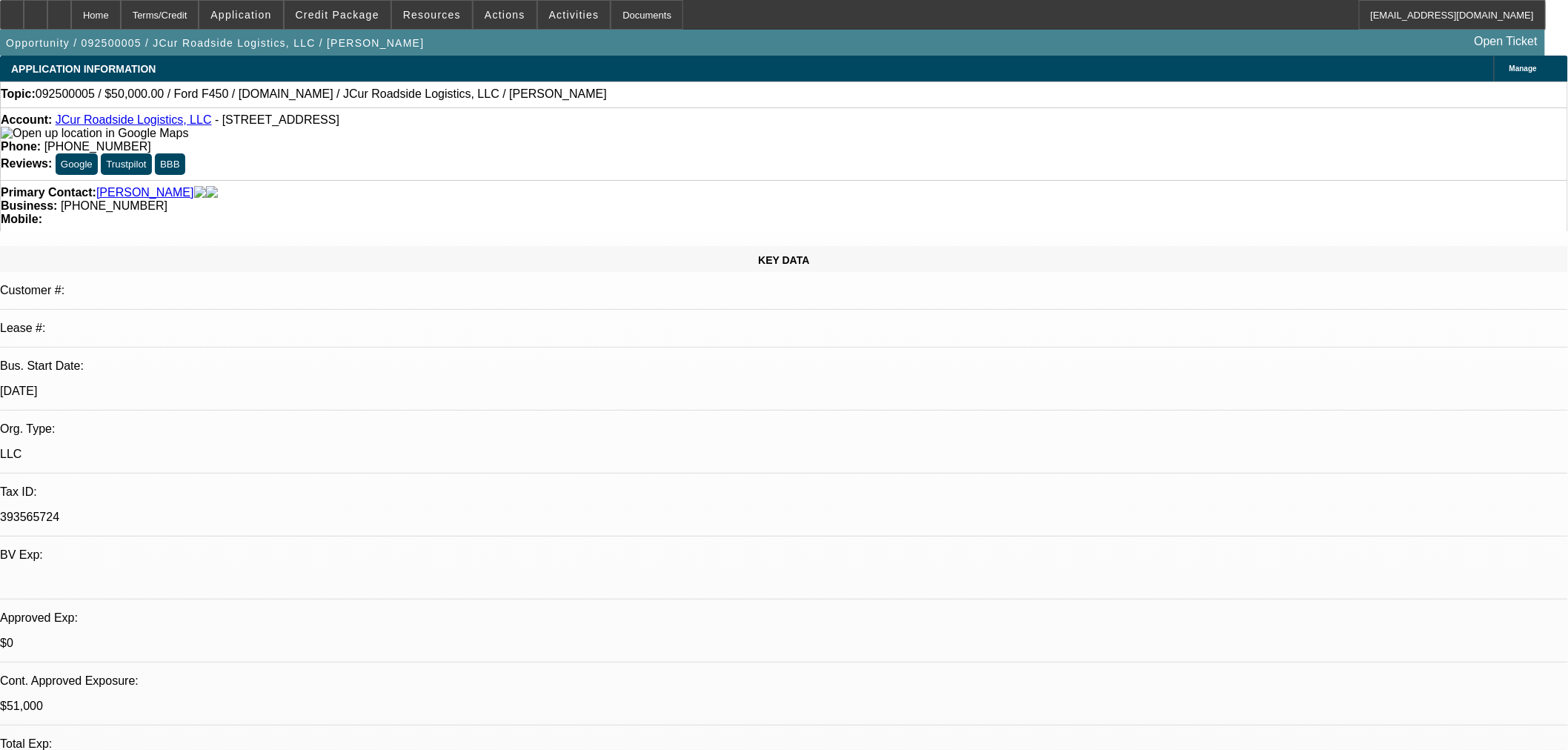
select select "0"
select select "2"
select select "0.1"
select select "4"
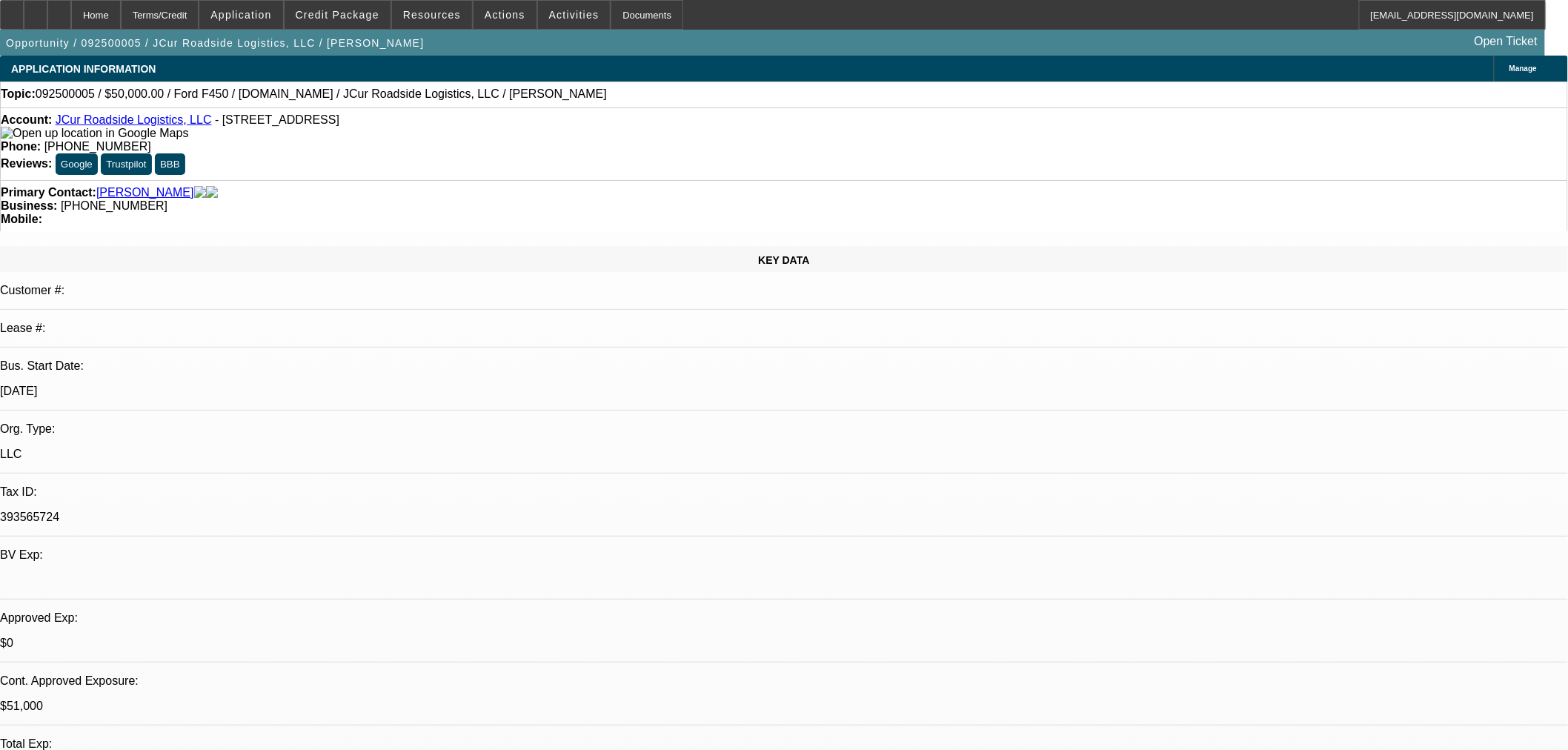
select select "0.15"
select select "2"
select select "0.1"
select select "4"
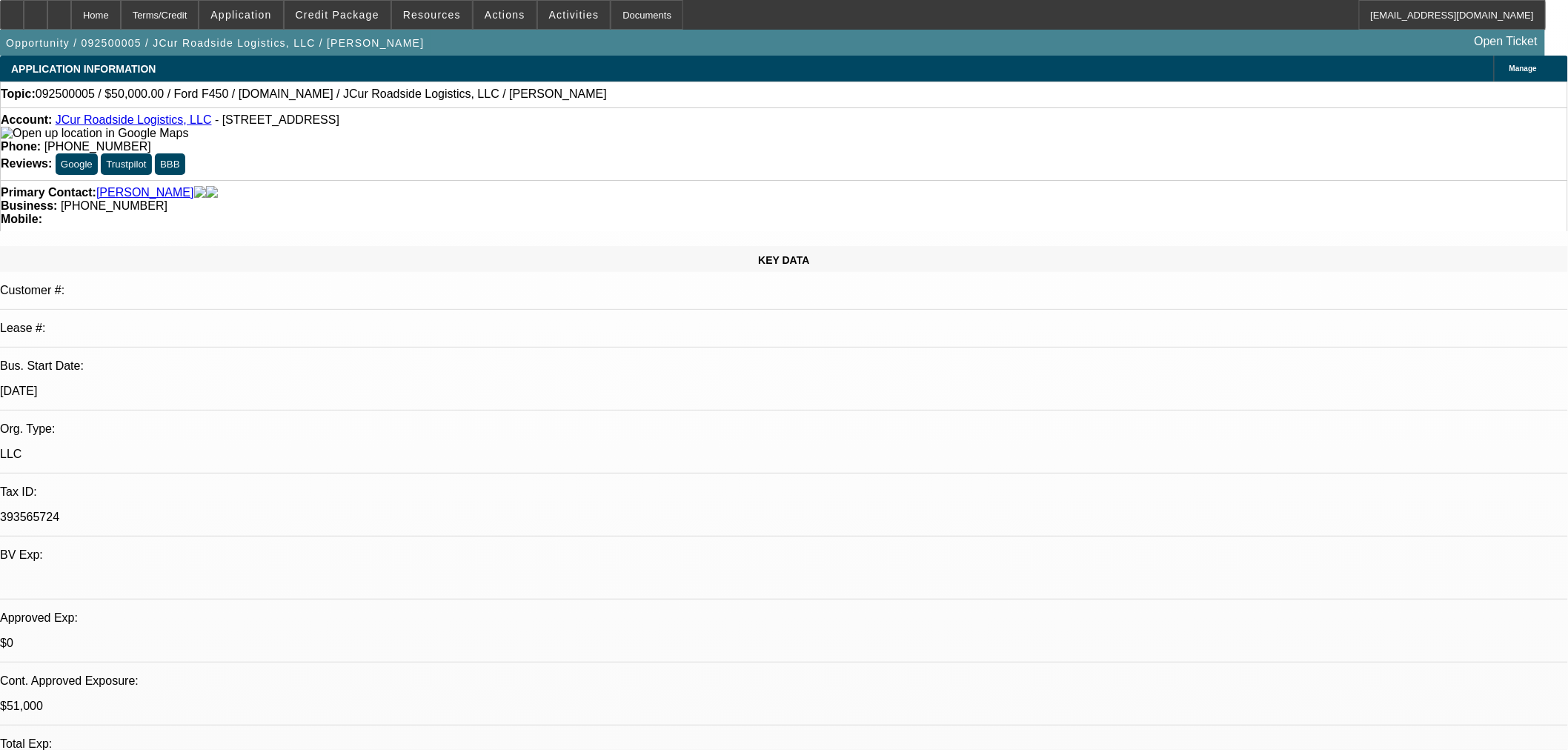
select select "0.15"
select select "2"
select select "0.1"
select select "4"
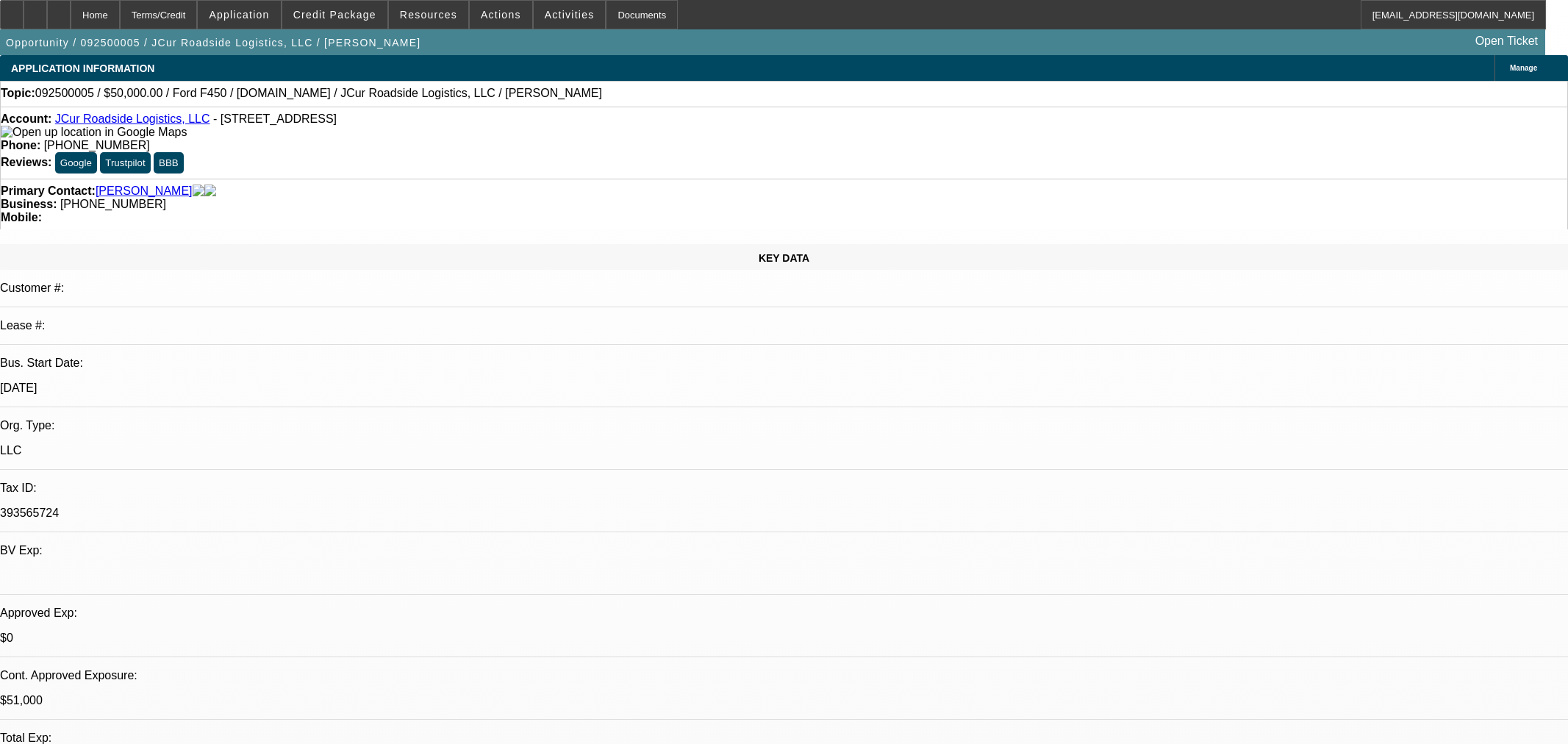
select select "0"
select select "2"
select select "0.1"
select select "4"
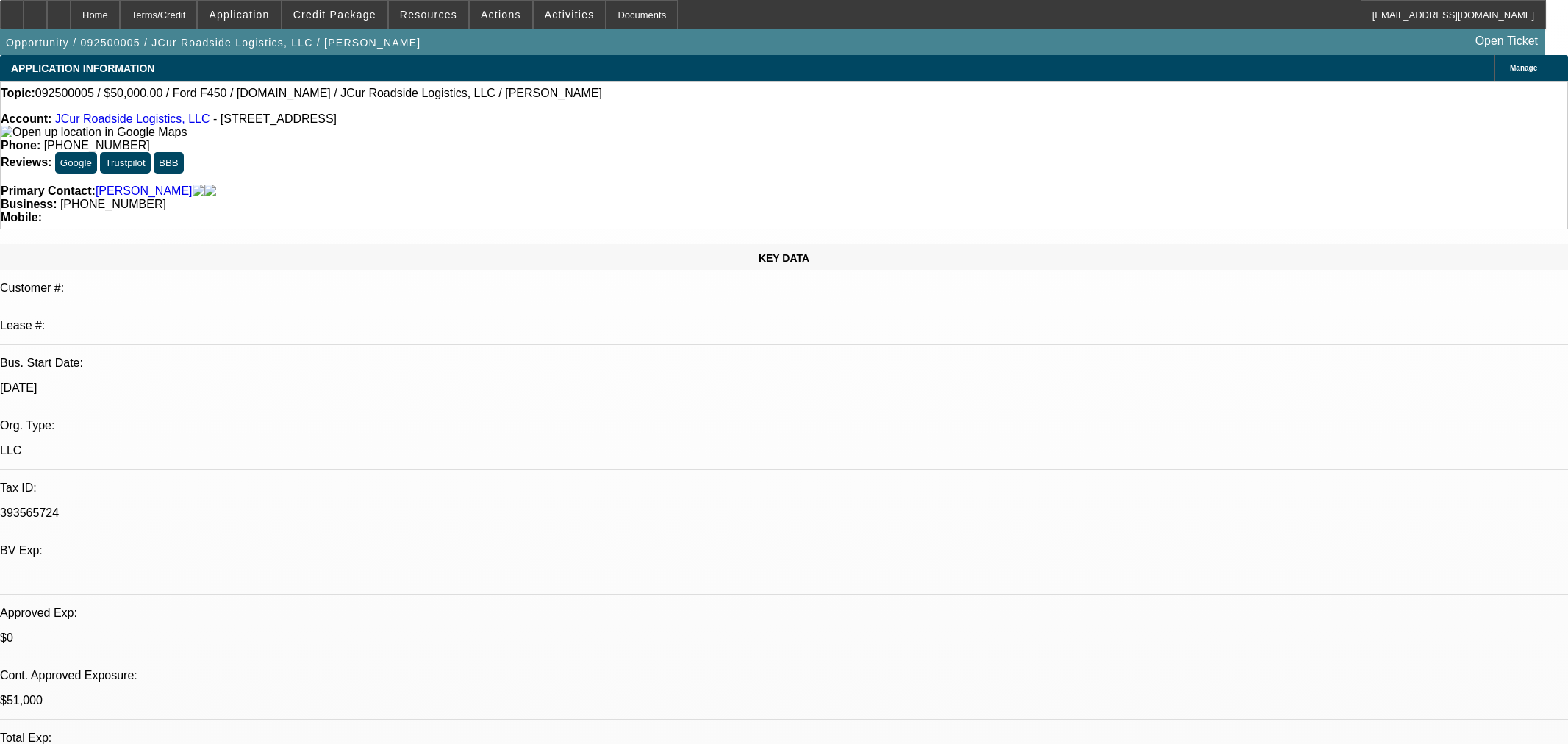
select select "0"
select select "2"
select select "0.1"
select select "4"
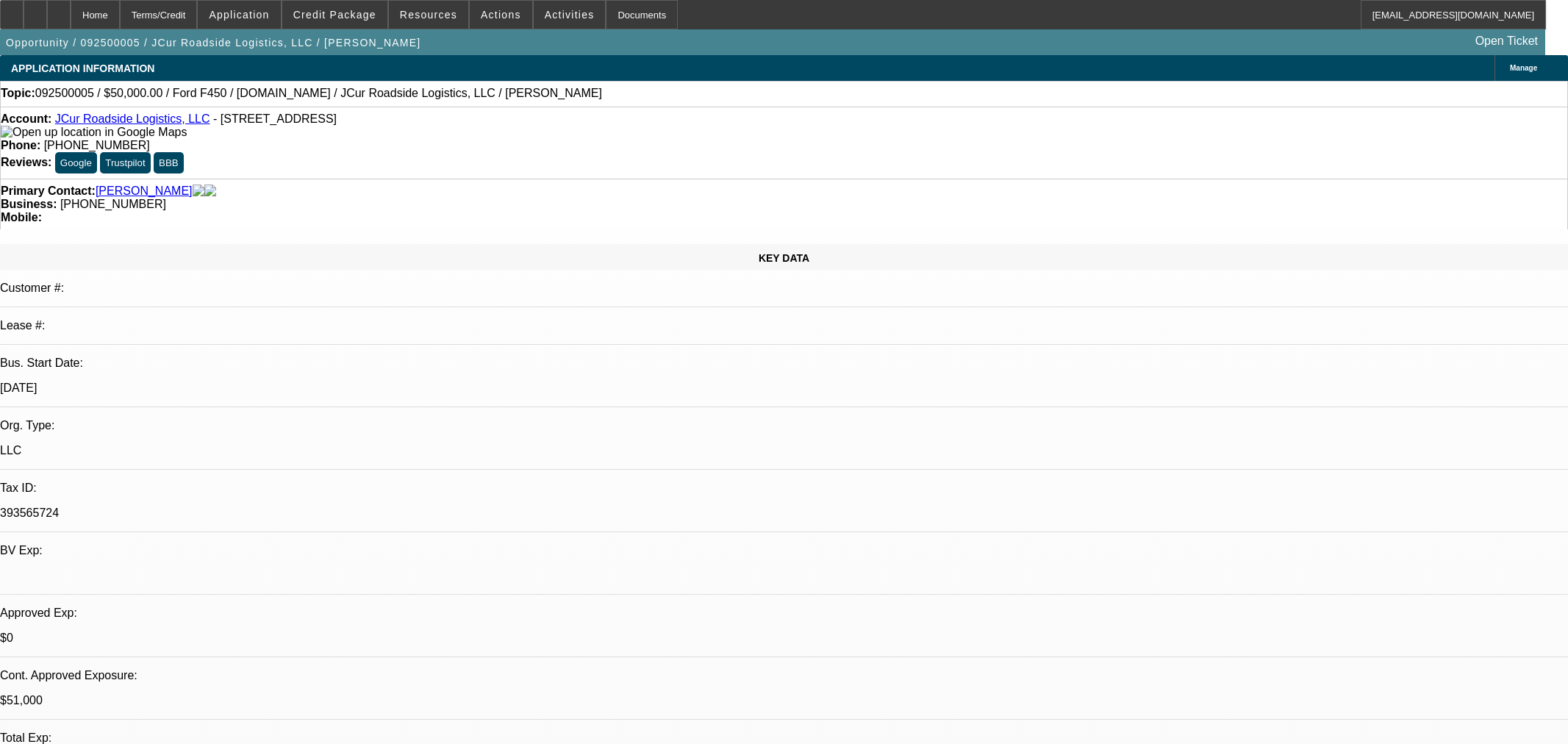
select select "0.15"
select select "2"
select select "0.1"
select select "4"
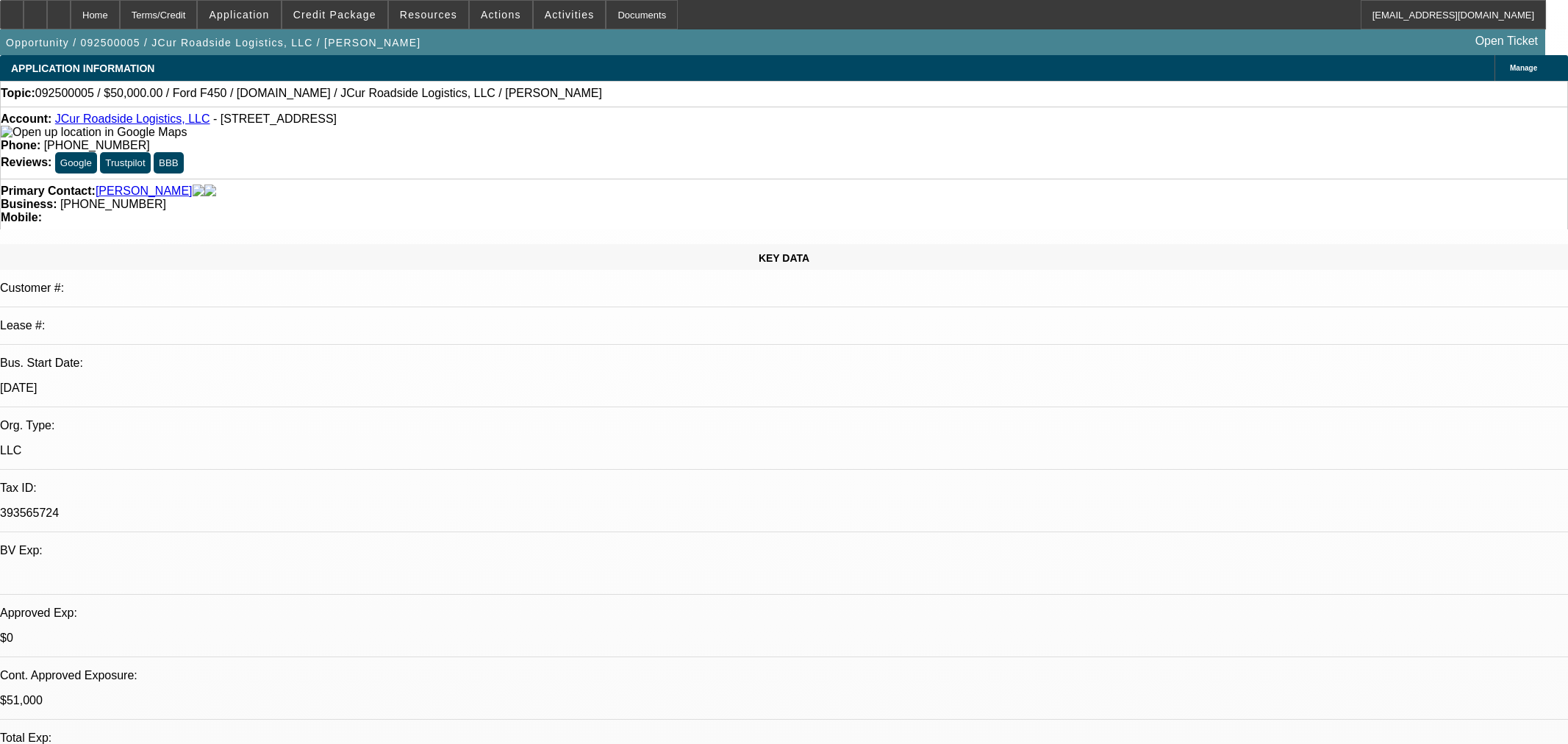
select select "0.15"
select select "2"
select select "0.1"
select select "4"
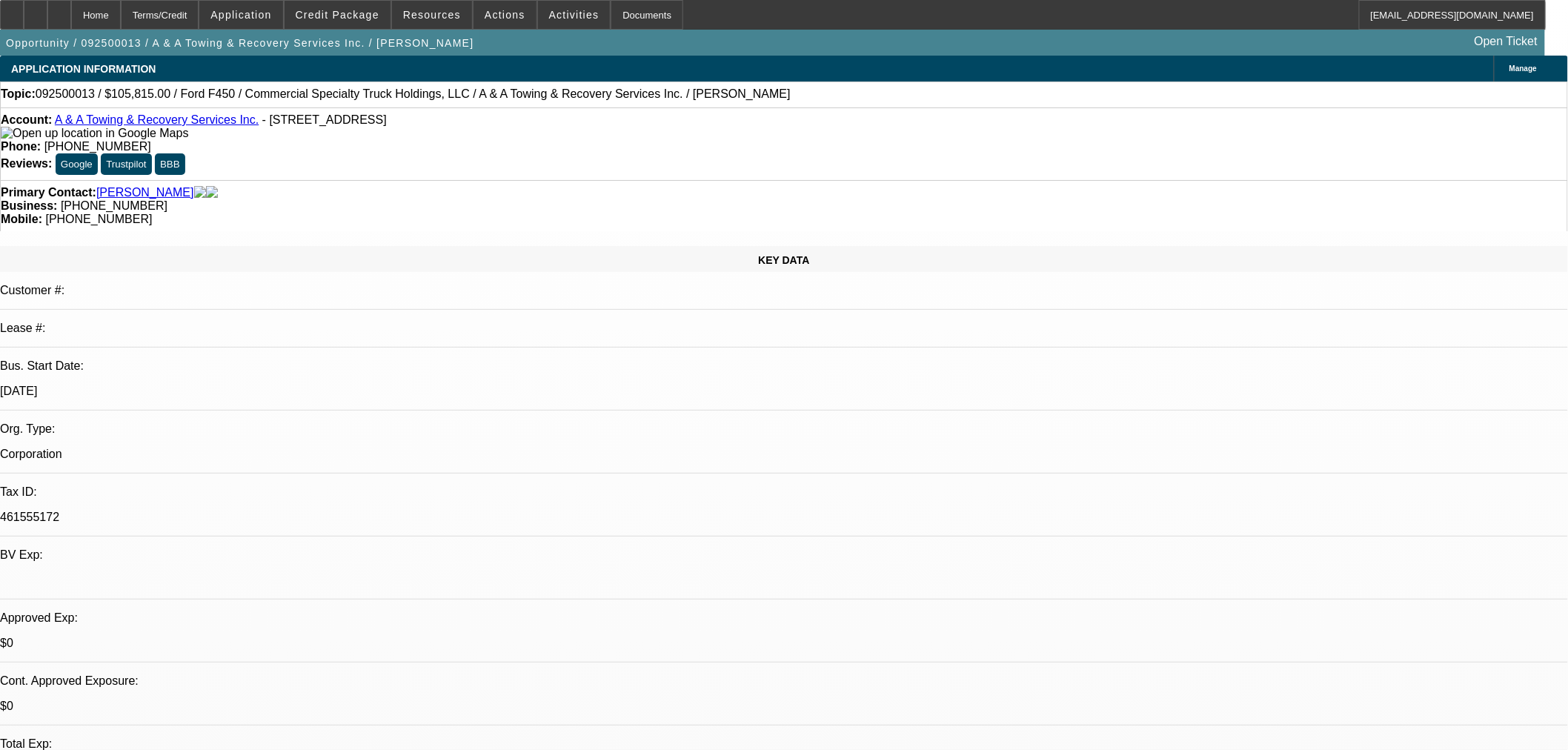
select select "0"
select select "6"
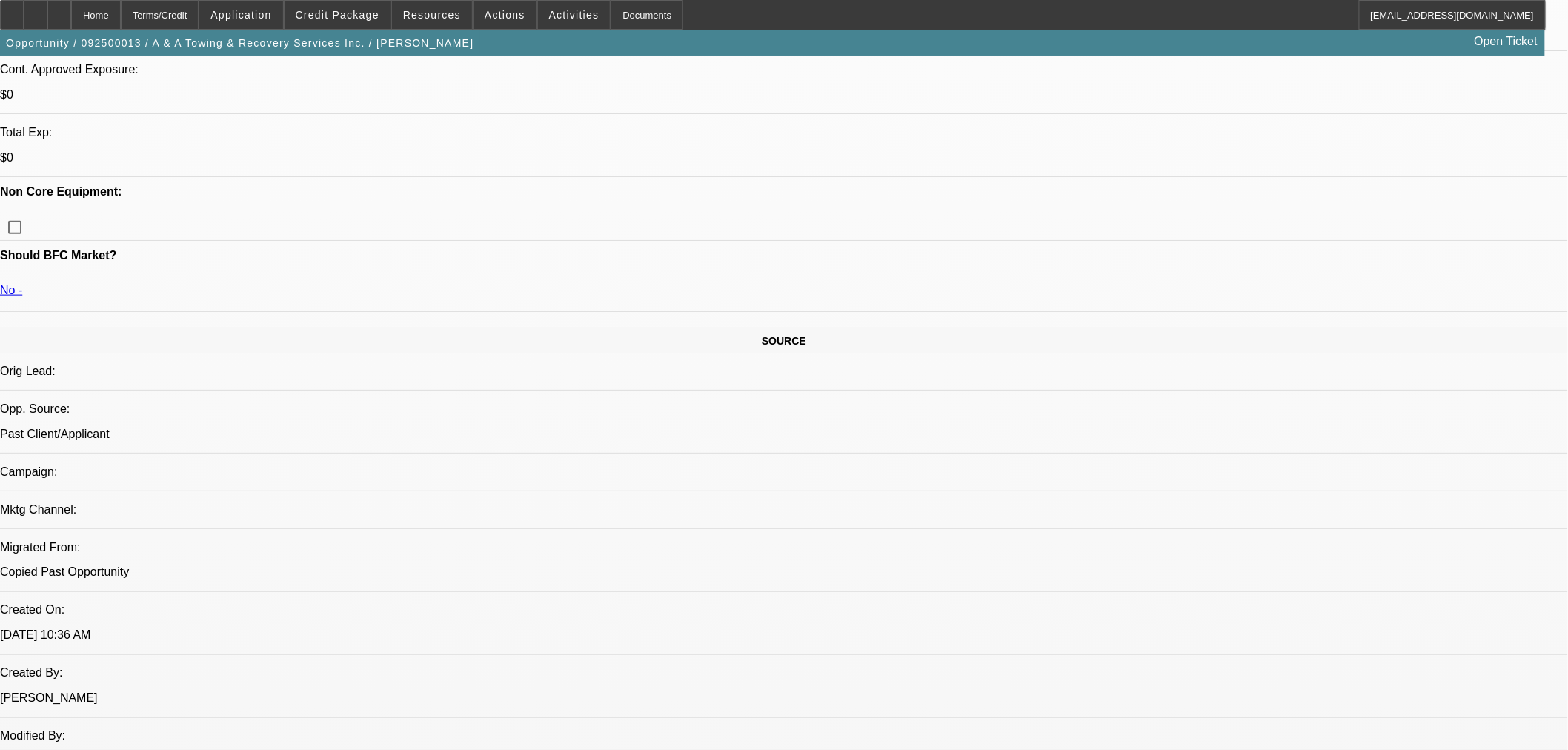
scroll to position [470, 0]
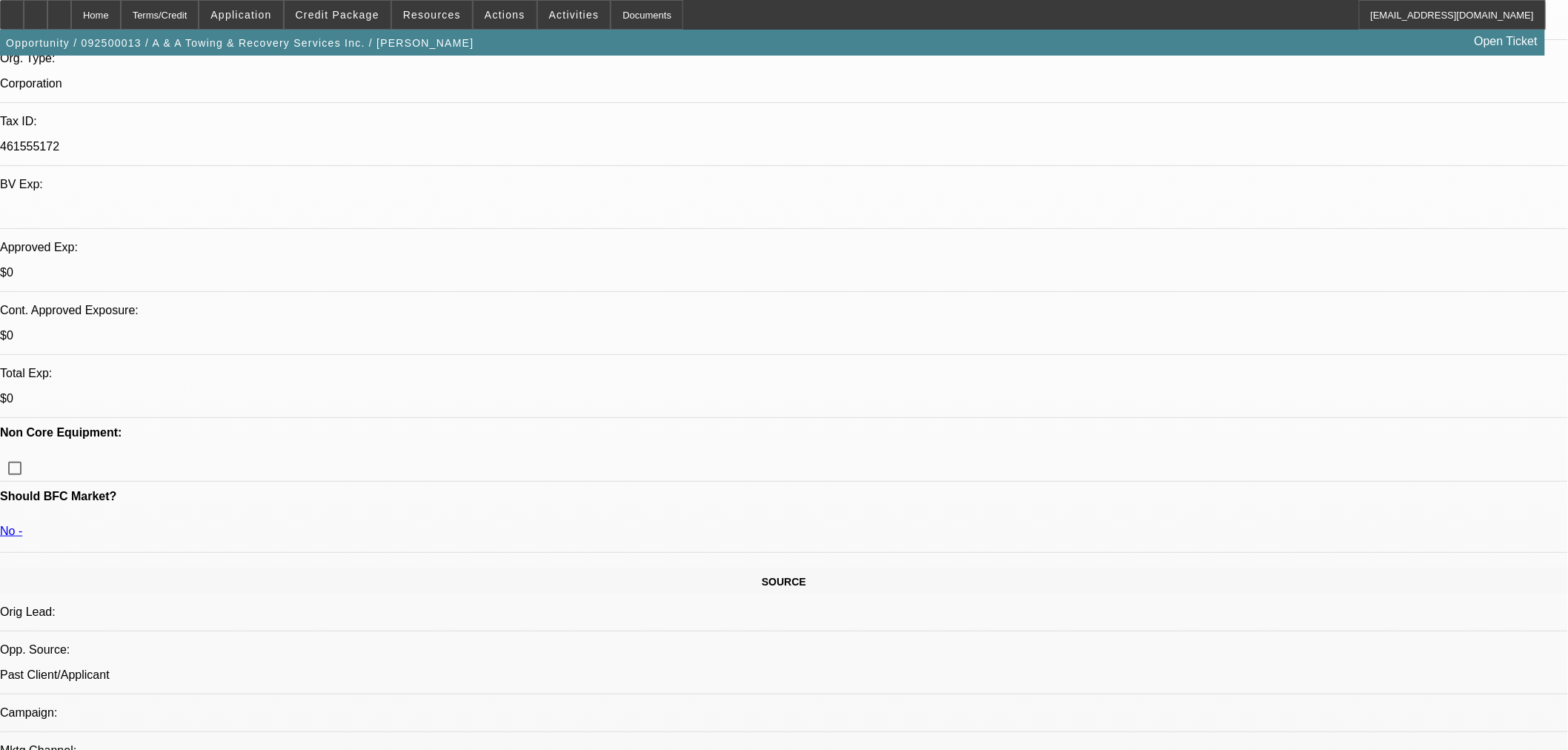
scroll to position [387, 0]
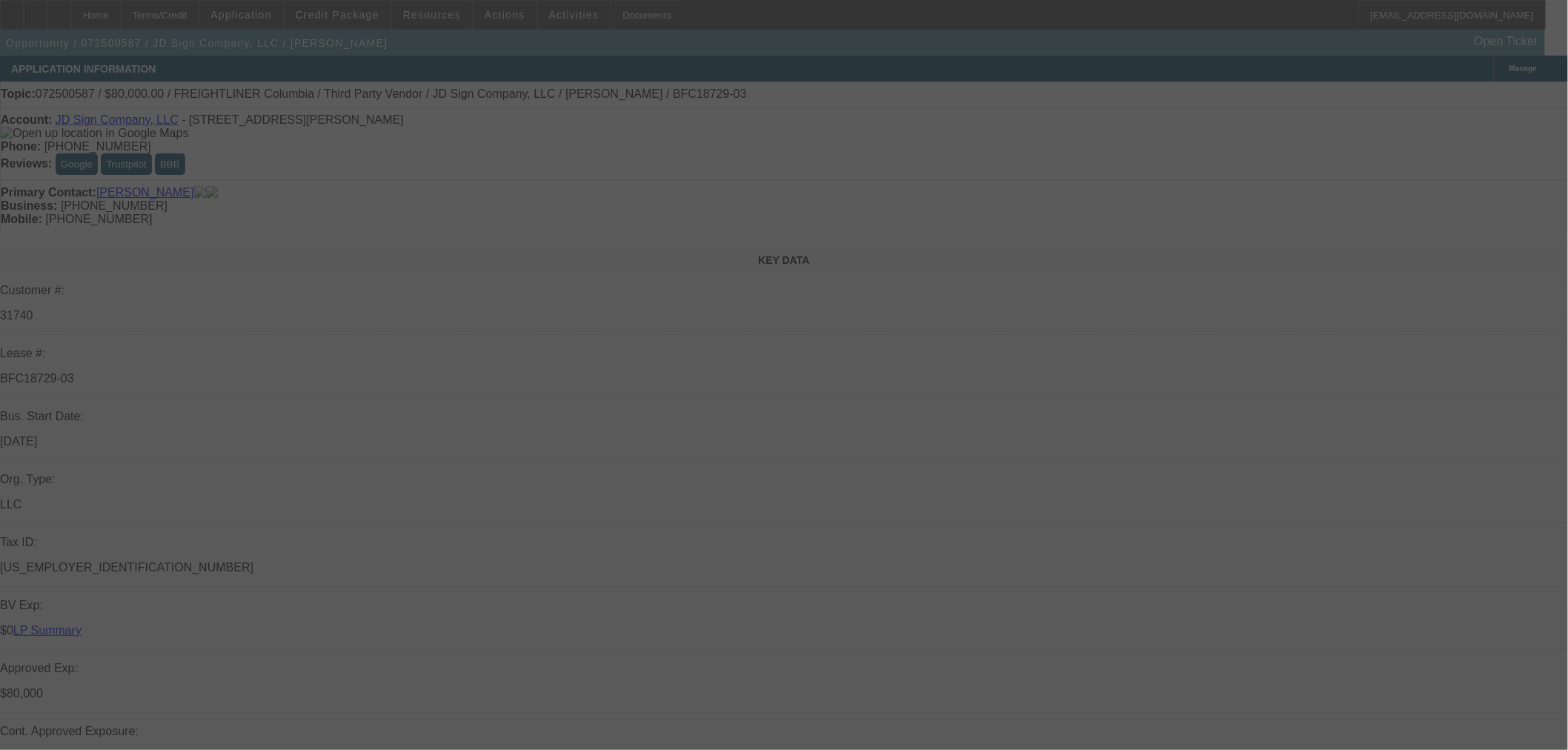
scroll to position [659, 0]
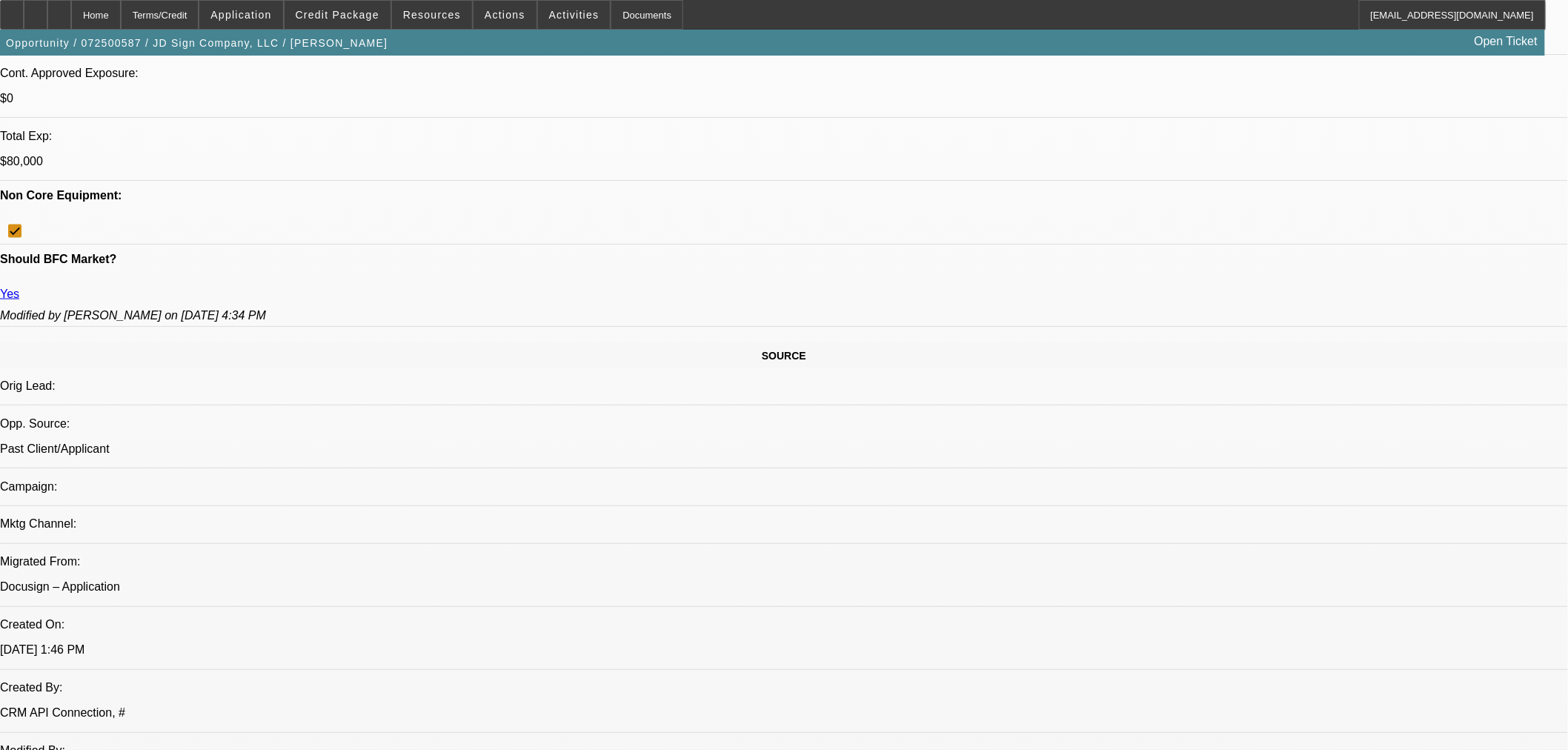
select select "0"
select select "2"
select select "0"
select select "6"
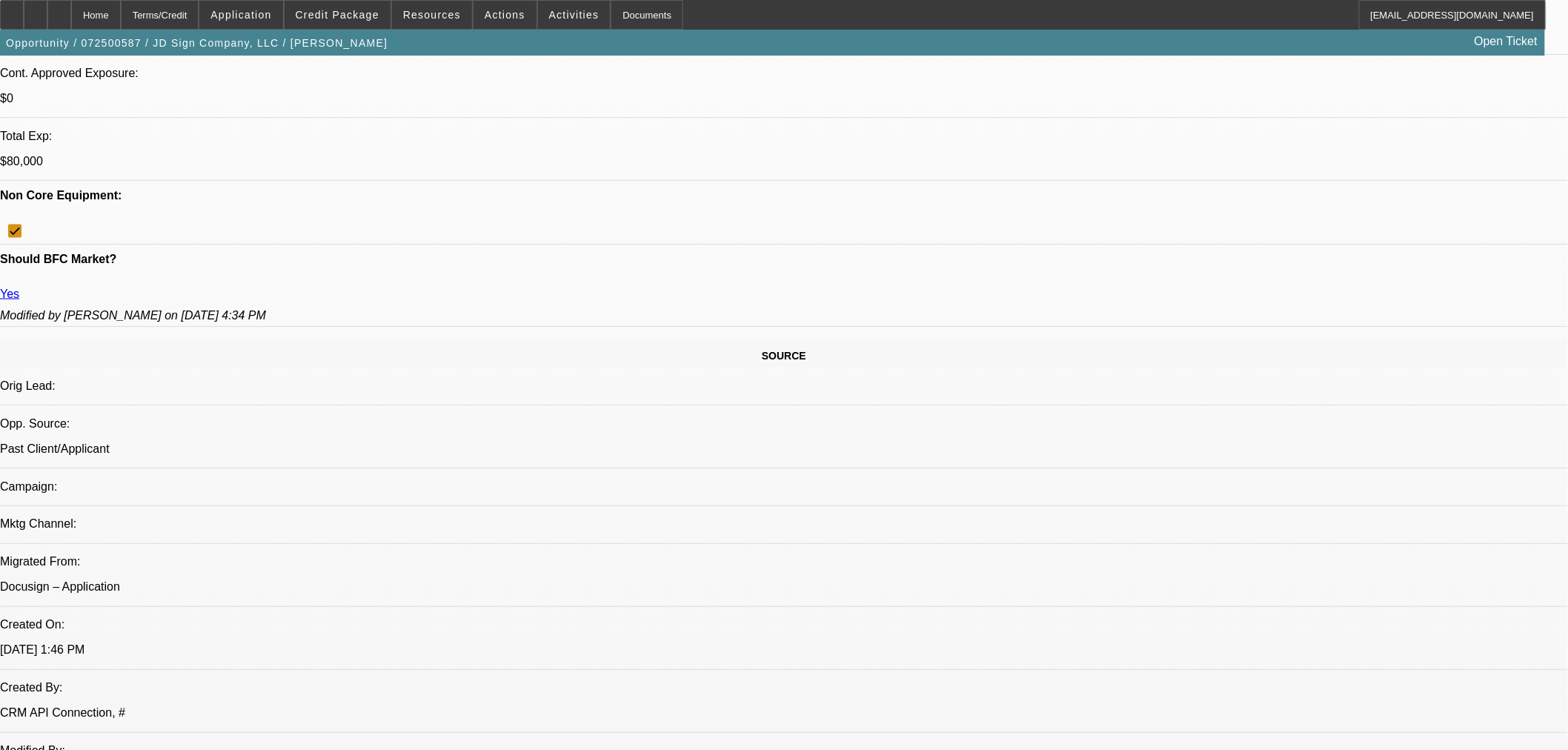
select select "0"
select select "2"
select select "0"
select select "6"
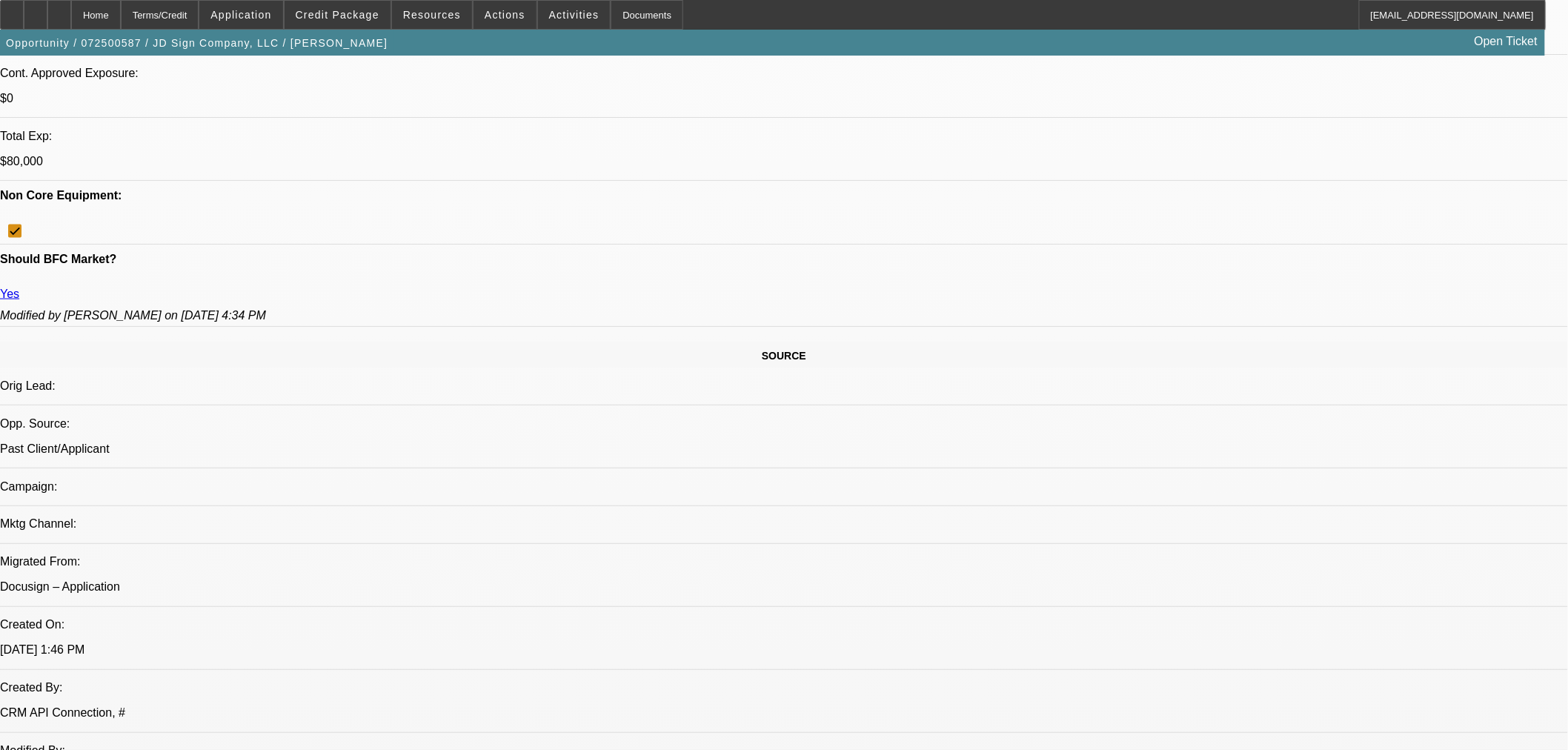
select select "0"
select select "2"
select select "0"
select select "6"
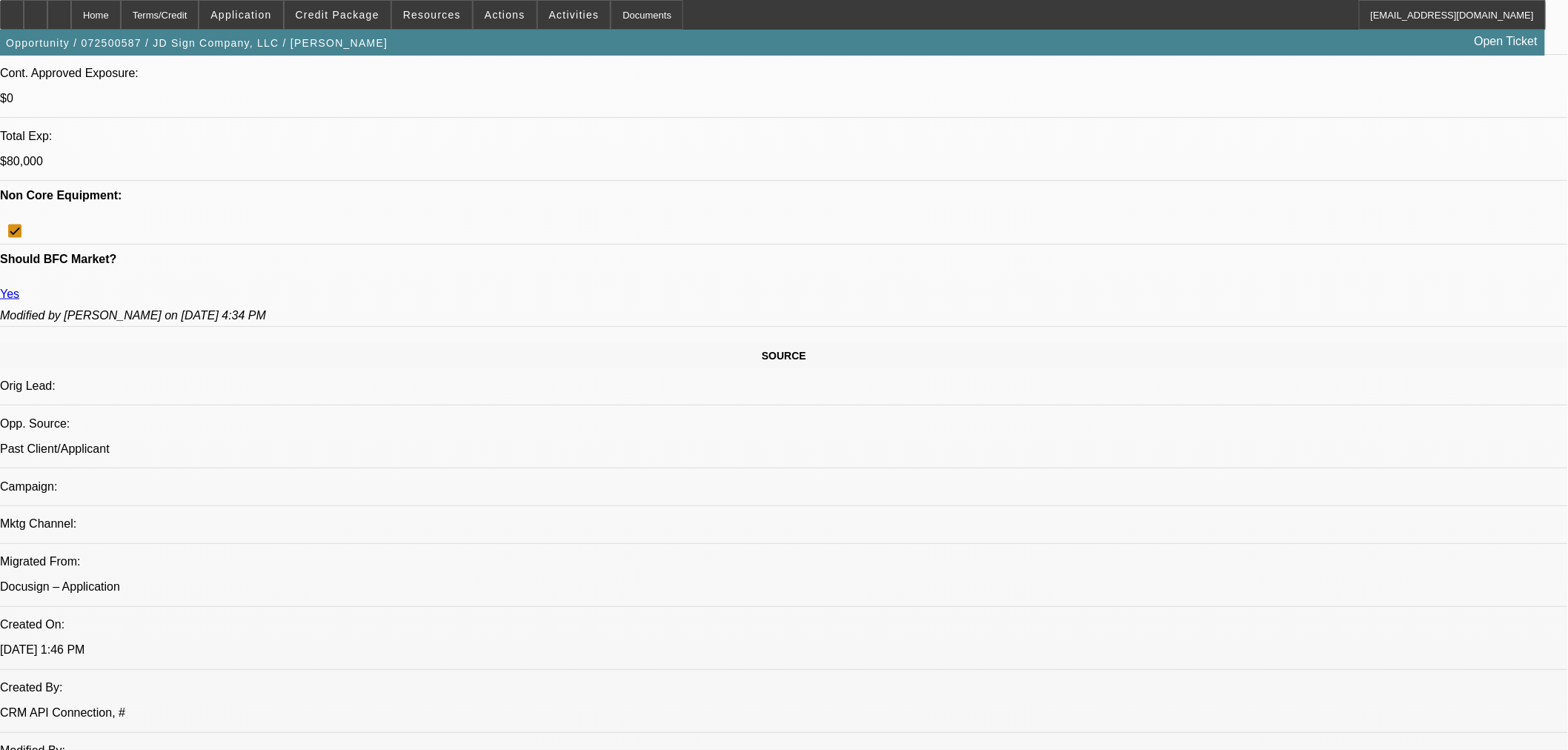
select select "0"
select select "2"
select select "0"
select select "6"
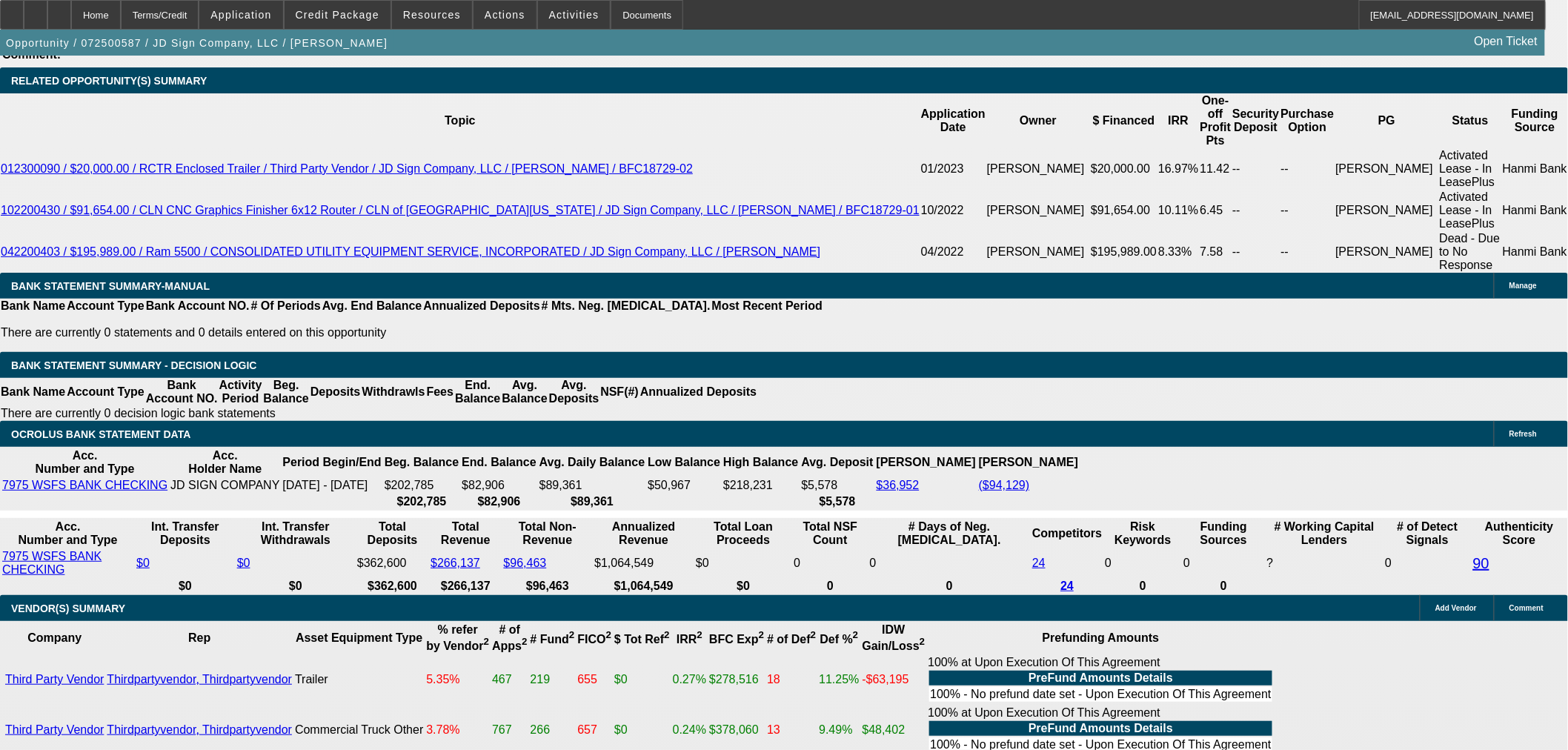
scroll to position [2487, 0]
